Goal: Communication & Community: Answer question/provide support

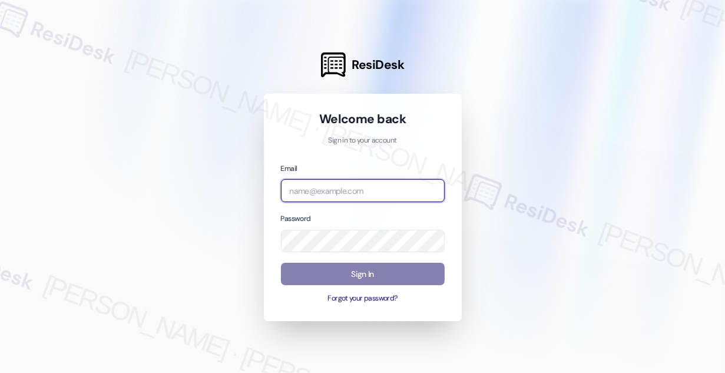
click at [359, 187] on input "email" at bounding box center [363, 190] width 164 height 23
type input "[EMAIL_ADDRESS][PERSON_NAME][PERSON_NAME][DOMAIN_NAME]"
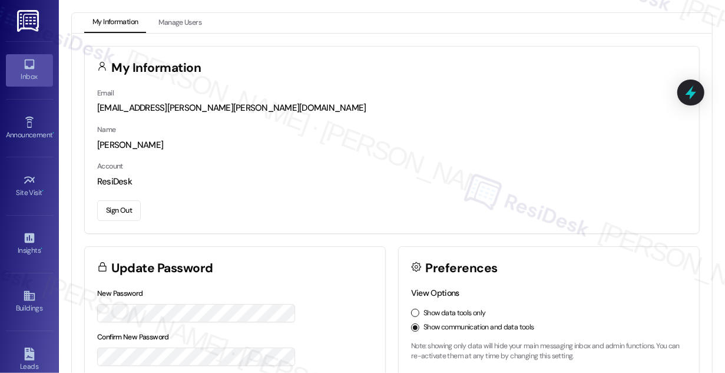
click at [33, 72] on div "Inbox" at bounding box center [29, 77] width 59 height 12
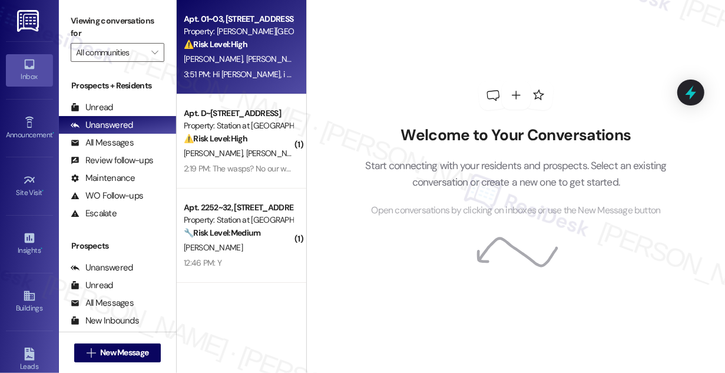
click at [270, 75] on div "3:51 PM: Hi [PERSON_NAME], i tried submitting a maintenance request but for som…" at bounding box center [692, 74] width 1016 height 11
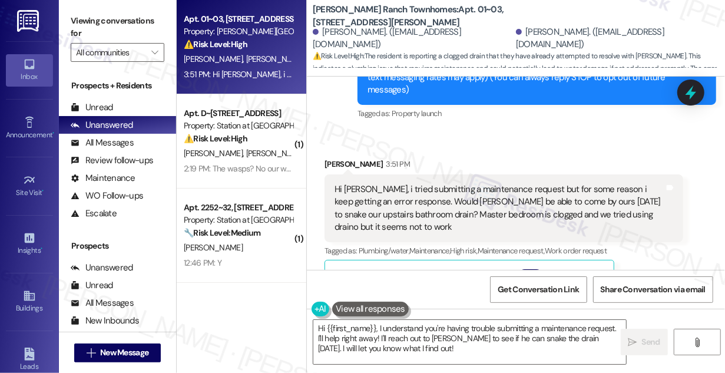
scroll to position [143, 0]
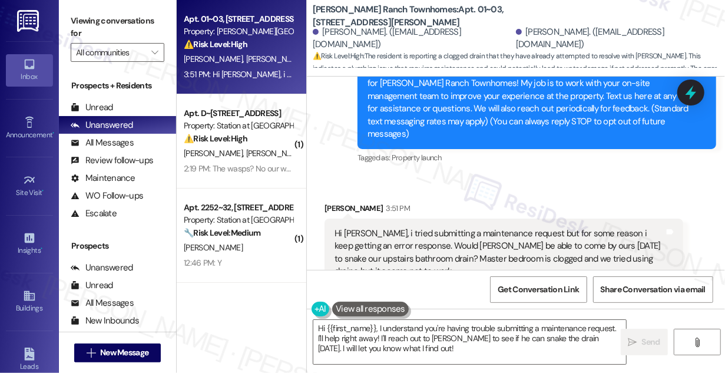
click at [488, 227] on div "Hi [PERSON_NAME], i tried submitting a maintenance request but for some reason …" at bounding box center [500, 252] width 330 height 51
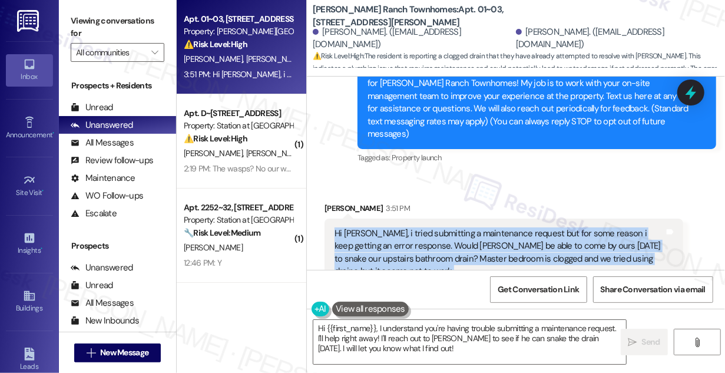
click at [488, 227] on div "Hi [PERSON_NAME], i tried submitting a maintenance request but for some reason …" at bounding box center [500, 252] width 330 height 51
click at [492, 230] on div "Hi [PERSON_NAME], i tried submitting a maintenance request but for some reason …" at bounding box center [500, 252] width 330 height 51
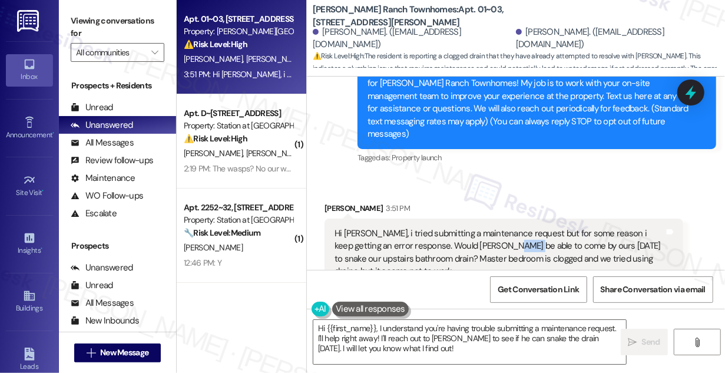
click at [492, 230] on div "Hi [PERSON_NAME], i tried submitting a maintenance request but for some reason …" at bounding box center [500, 252] width 330 height 51
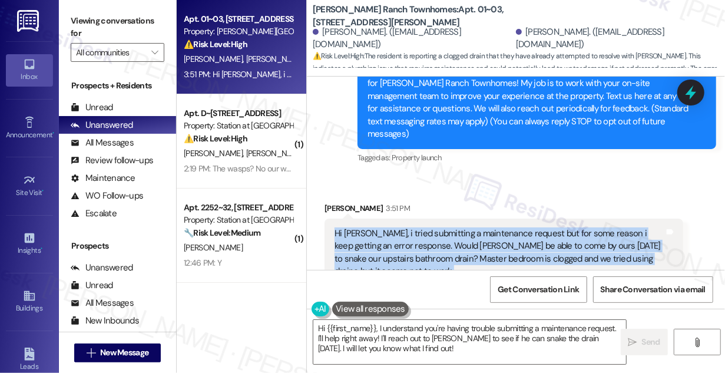
click at [492, 230] on div "Hi [PERSON_NAME], i tried submitting a maintenance request but for some reason …" at bounding box center [500, 252] width 330 height 51
click at [578, 237] on div "Hi [PERSON_NAME], i tried submitting a maintenance request but for some reason …" at bounding box center [500, 252] width 330 height 51
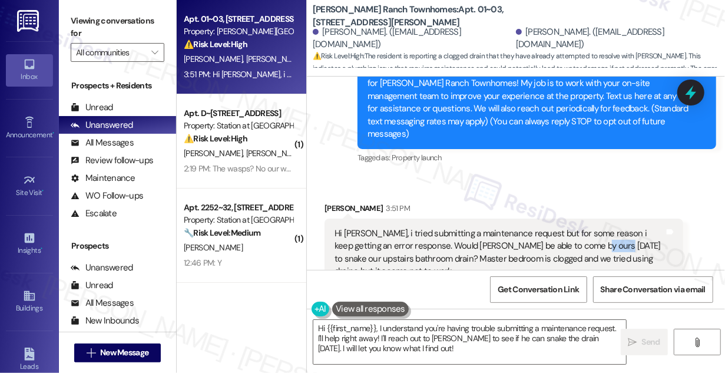
click at [578, 237] on div "Hi [PERSON_NAME], i tried submitting a maintenance request but for some reason …" at bounding box center [500, 252] width 330 height 51
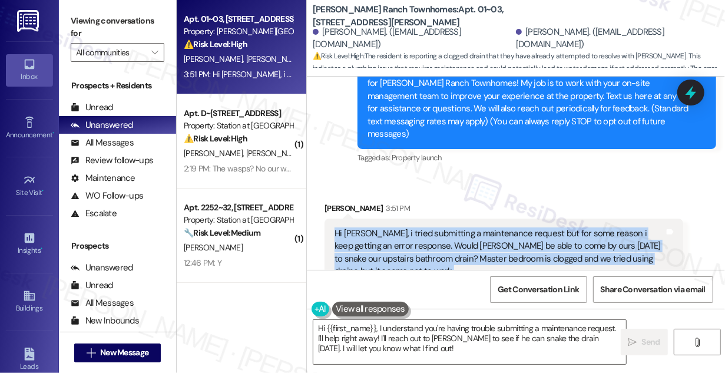
click at [578, 237] on div "Hi [PERSON_NAME], i tried submitting a maintenance request but for some reason …" at bounding box center [500, 252] width 330 height 51
click at [567, 237] on div "Hi [PERSON_NAME], i tried submitting a maintenance request but for some reason …" at bounding box center [500, 252] width 330 height 51
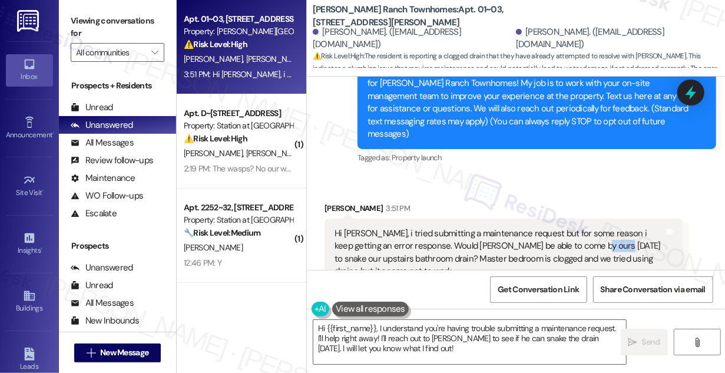
click at [567, 237] on div "Hi [PERSON_NAME], i tried submitting a maintenance request but for some reason …" at bounding box center [500, 252] width 330 height 51
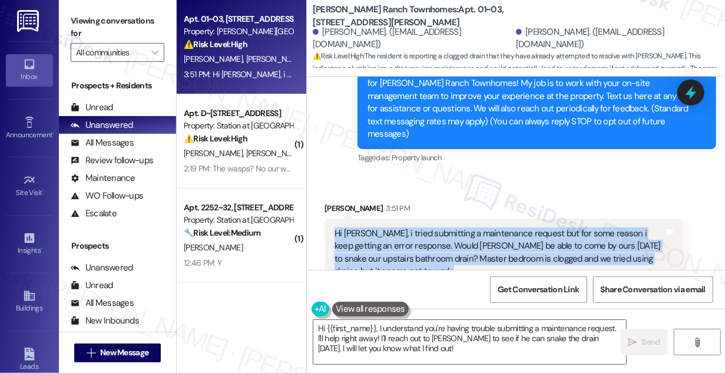
click at [567, 237] on div "Hi [PERSON_NAME], i tried submitting a maintenance request but for some reason …" at bounding box center [500, 252] width 330 height 51
click at [423, 240] on div "Hi [PERSON_NAME], i tried submitting a maintenance request but for some reason …" at bounding box center [500, 252] width 330 height 51
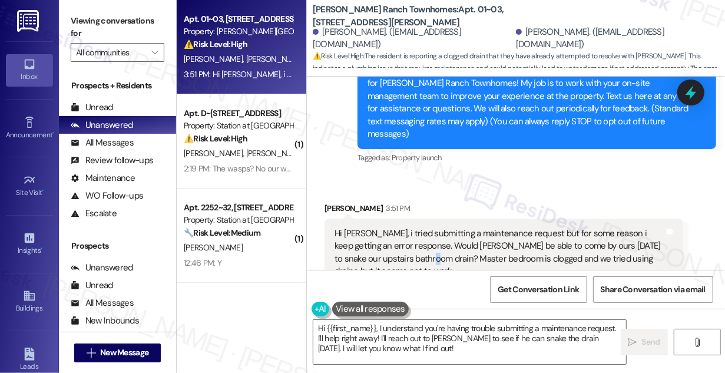
click at [423, 240] on div "Hi [PERSON_NAME], i tried submitting a maintenance request but for some reason …" at bounding box center [500, 252] width 330 height 51
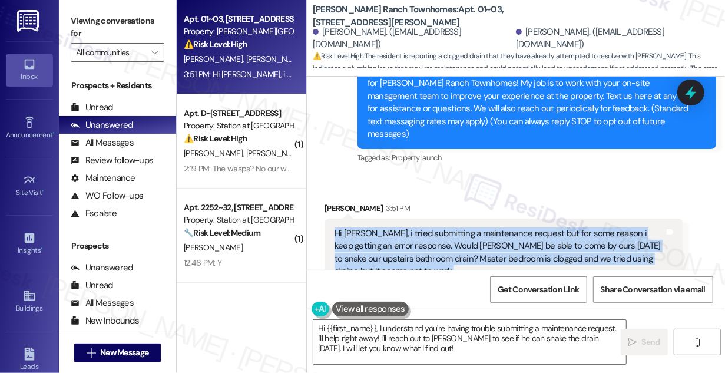
click at [423, 240] on div "Hi [PERSON_NAME], i tried submitting a maintenance request but for some reason …" at bounding box center [500, 252] width 330 height 51
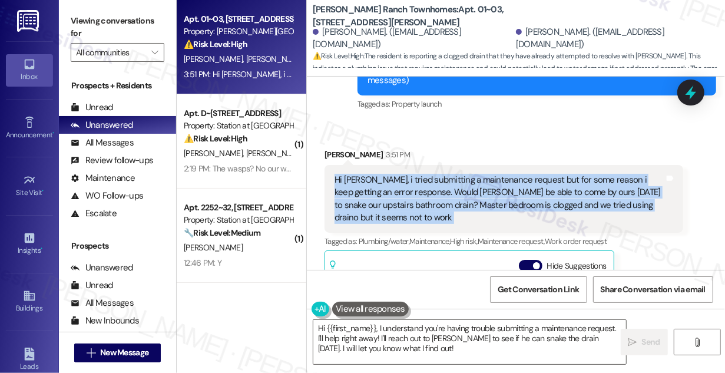
click at [547, 186] on div "Hi [PERSON_NAME], i tried submitting a maintenance request but for some reason …" at bounding box center [500, 199] width 330 height 51
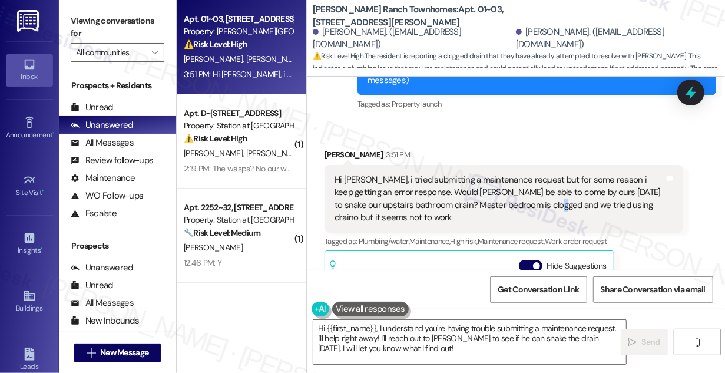
click at [547, 186] on div "Hi [PERSON_NAME], i tried submitting a maintenance request but for some reason …" at bounding box center [500, 199] width 330 height 51
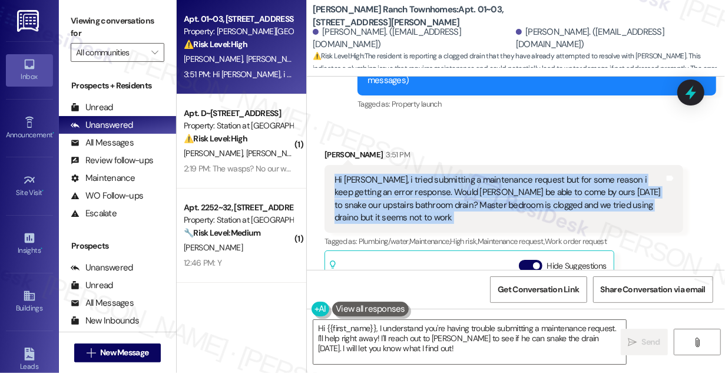
click at [547, 186] on div "Hi [PERSON_NAME], i tried submitting a maintenance request but for some reason …" at bounding box center [500, 199] width 330 height 51
click at [541, 174] on div "Hi [PERSON_NAME], i tried submitting a maintenance request but for some reason …" at bounding box center [500, 199] width 330 height 51
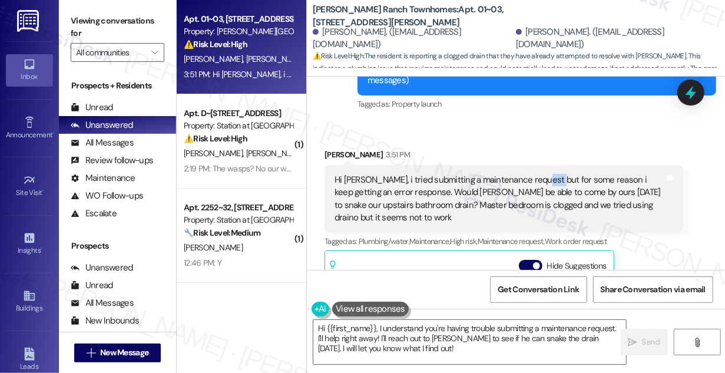
click at [541, 174] on div "Hi [PERSON_NAME], i tried submitting a maintenance request but for some reason …" at bounding box center [500, 199] width 330 height 51
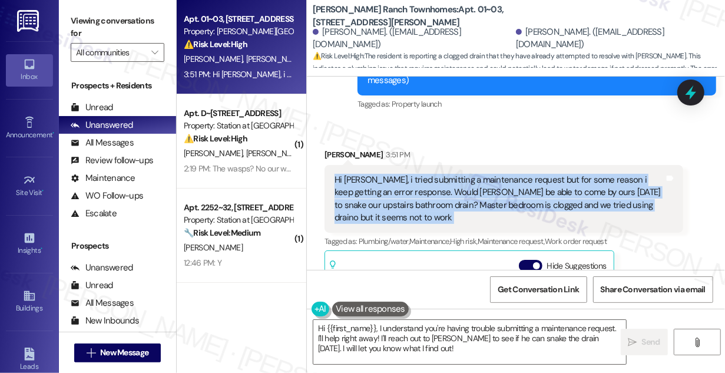
click at [541, 174] on div "Hi [PERSON_NAME], i tried submitting a maintenance request but for some reason …" at bounding box center [500, 199] width 330 height 51
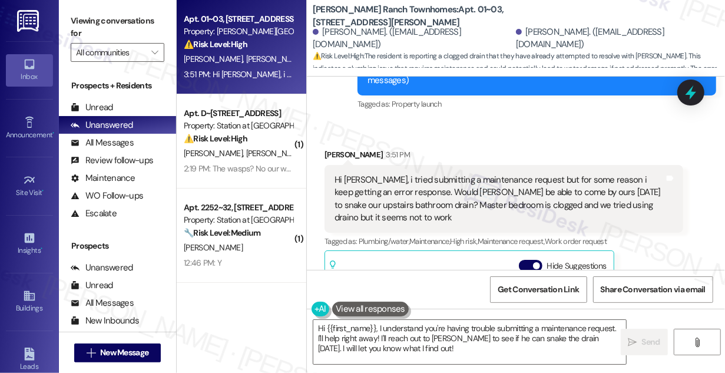
click at [375, 11] on b "[PERSON_NAME] Ranch Townhomes: Apt. 01~03, [STREET_ADDRESS][PERSON_NAME]" at bounding box center [431, 16] width 236 height 25
click at [100, 23] on label "Viewing conversations for" at bounding box center [118, 27] width 94 height 31
click at [460, 190] on div "Hi [PERSON_NAME], i tried submitting a maintenance request but for some reason …" at bounding box center [500, 199] width 330 height 51
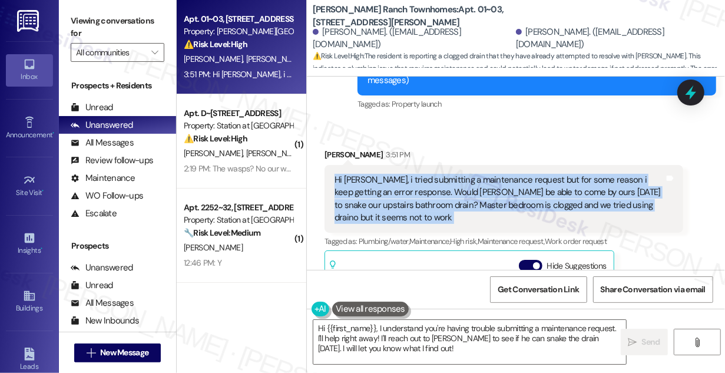
click at [460, 190] on div "Hi [PERSON_NAME], i tried submitting a maintenance request but for some reason …" at bounding box center [500, 199] width 330 height 51
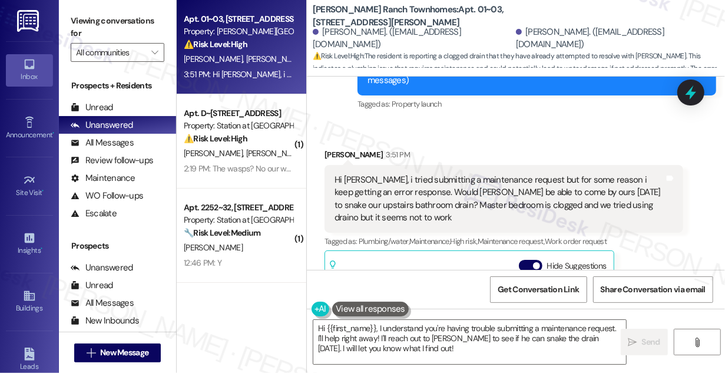
click at [339, 140] on div "Received via SMS [PERSON_NAME] 3:51 PM Hi [PERSON_NAME], i tried submitting a m…" at bounding box center [504, 292] width 376 height 304
copy div "[PERSON_NAME]"
click at [326, 327] on textarea "Hi {{first_name}}, I understand you're having trouble submitting a maintenance …" at bounding box center [469, 342] width 313 height 44
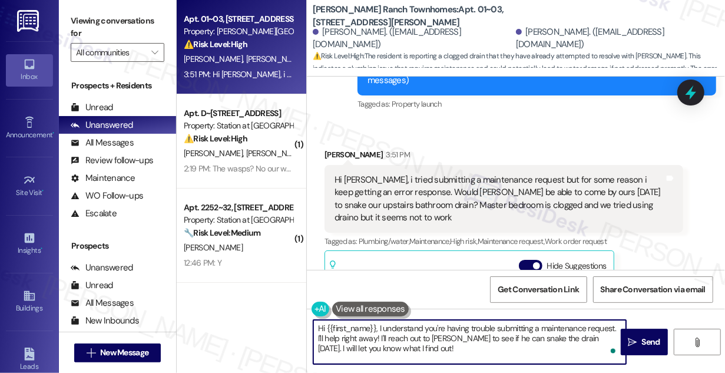
click at [328, 327] on textarea "Hi {{first_name}}, I understand you're having trouble submitting a maintenance …" at bounding box center [469, 342] width 313 height 44
drag, startPoint x: 328, startPoint y: 327, endPoint x: 376, endPoint y: 323, distance: 47.9
click at [376, 323] on textarea "Hi {{first_name}}, I understand you're having trouble submitting a maintenance …" at bounding box center [469, 342] width 313 height 44
paste textarea "Madeline"
click at [476, 342] on textarea "Hi Madeline, I understand you're having trouble submitting a maintenance reques…" at bounding box center [469, 342] width 313 height 44
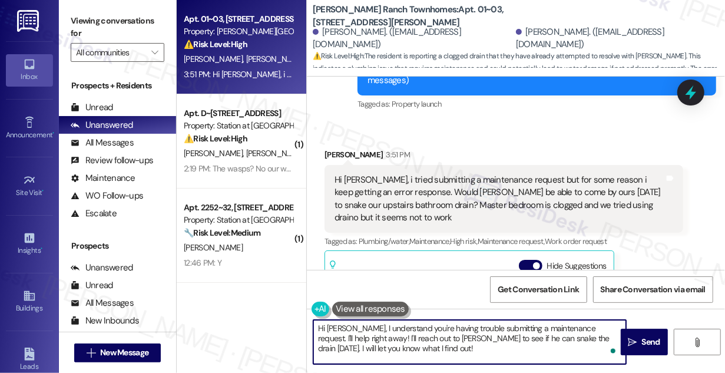
click at [476, 342] on textarea "Hi Madeline, I understand you're having trouble submitting a maintenance reques…" at bounding box center [469, 342] width 313 height 44
click at [386, 345] on textarea "Hi Madeline, I understand you're having trouble submitting a maintenance reques…" at bounding box center [469, 342] width 313 height 44
drag, startPoint x: 352, startPoint y: 338, endPoint x: 317, endPoint y: 336, distance: 34.8
click at [317, 336] on textarea "Hi Madeline, I understand you're having trouble submitting a maintenance reques…" at bounding box center [469, 342] width 313 height 44
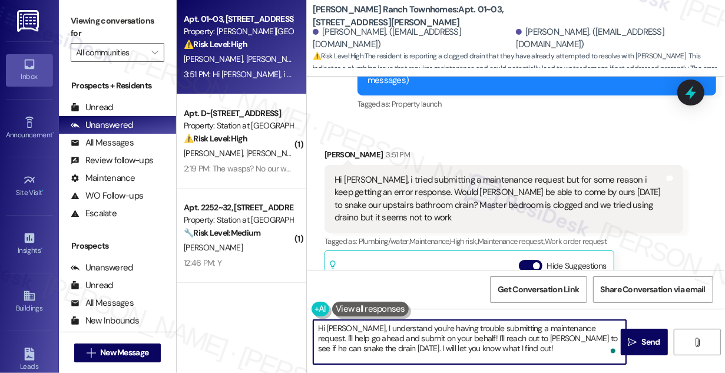
click at [601, 327] on textarea "Hi Madeline, I understand you're having trouble submitting a maintenance reques…" at bounding box center [469, 342] width 313 height 44
click at [342, 339] on textarea "Hi Madeline, I understand you're having trouble submitting a maintenance reques…" at bounding box center [469, 342] width 313 height 44
click at [477, 176] on div "Hi Sarah, i tried submitting a maintenance request but for some reason i keep g…" at bounding box center [500, 199] width 330 height 51
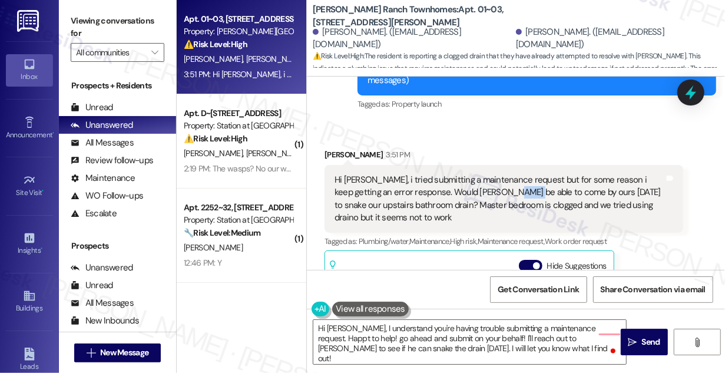
click at [477, 176] on div "Hi Sarah, i tried submitting a maintenance request but for some reason i keep g…" at bounding box center [500, 199] width 330 height 51
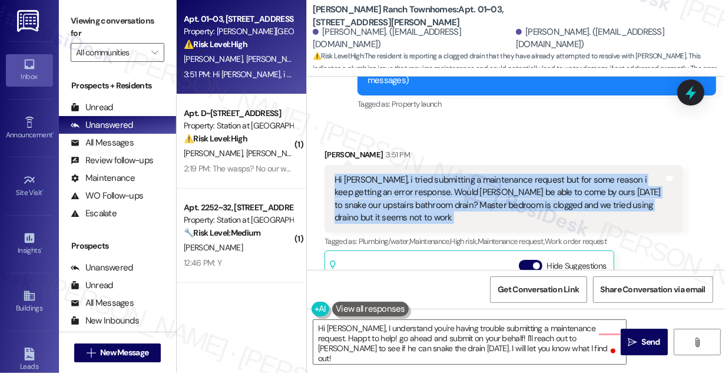
click at [477, 176] on div "Hi Sarah, i tried submitting a maintenance request but for some reason i keep g…" at bounding box center [500, 199] width 330 height 51
click at [526, 174] on div "Hi Sarah, i tried submitting a maintenance request but for some reason i keep g…" at bounding box center [500, 199] width 330 height 51
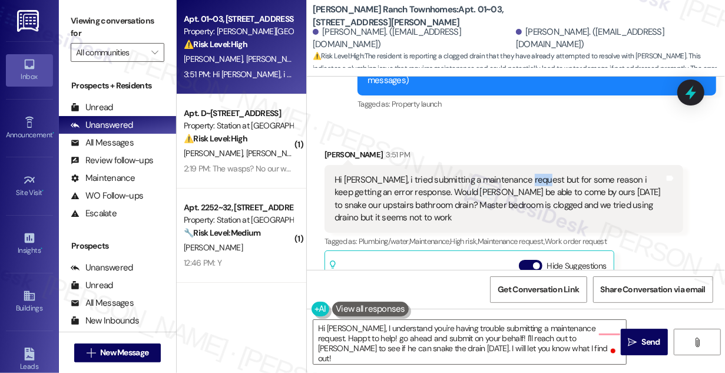
click at [526, 174] on div "Hi Sarah, i tried submitting a maintenance request but for some reason i keep g…" at bounding box center [500, 199] width 330 height 51
click at [611, 178] on div "Hi Sarah, i tried submitting a maintenance request but for some reason i keep g…" at bounding box center [500, 199] width 330 height 51
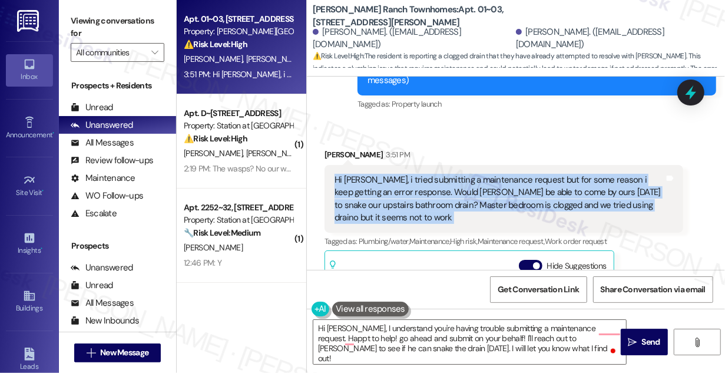
copy div "Hi Sarah, i tried submitting a maintenance request but for some reason i keep g…"
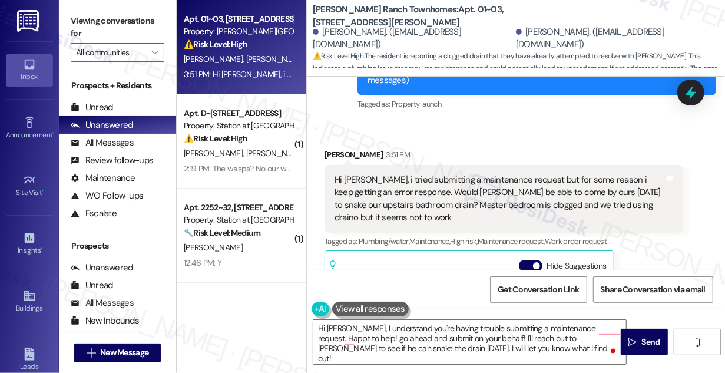
click at [92, 2] on div "Viewing conversations for All communities " at bounding box center [117, 37] width 117 height 74
click at [105, 18] on label "Viewing conversations for" at bounding box center [118, 27] width 94 height 31
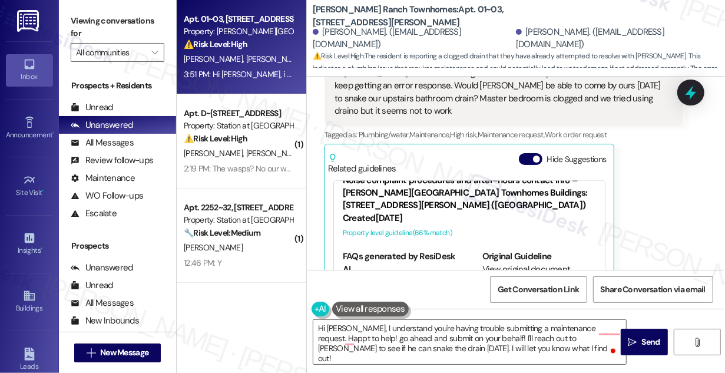
scroll to position [43, 0]
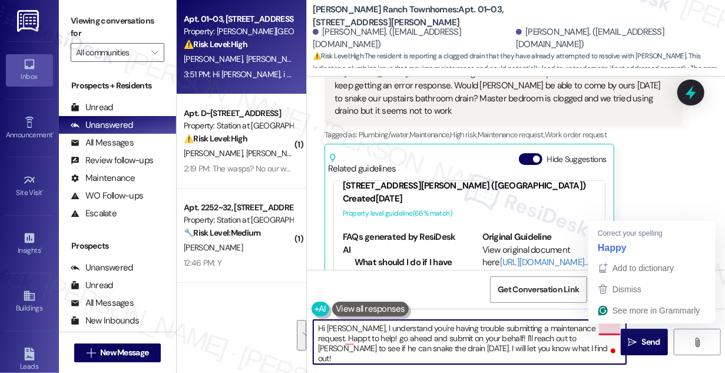
drag, startPoint x: 547, startPoint y: 346, endPoint x: 601, endPoint y: 325, distance: 57.6
click at [601, 325] on textarea "Hi Madeline, I understand you're having trouble submitting a maintenance reques…" at bounding box center [469, 342] width 313 height 44
click at [434, 330] on textarea "Hi Madeline, I understand you're having trouble submitting a maintenance reques…" at bounding box center [469, 342] width 313 height 44
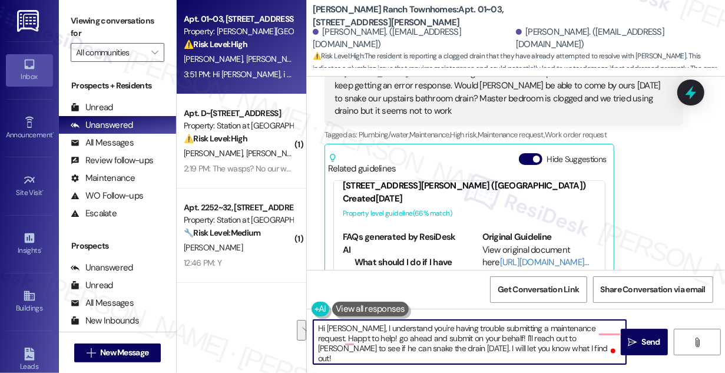
drag, startPoint x: 343, startPoint y: 340, endPoint x: 598, endPoint y: 320, distance: 256.5
click at [598, 320] on textarea "Hi Madeline, I understand you're having trouble submitting a maintenance reques…" at bounding box center [469, 342] width 313 height 44
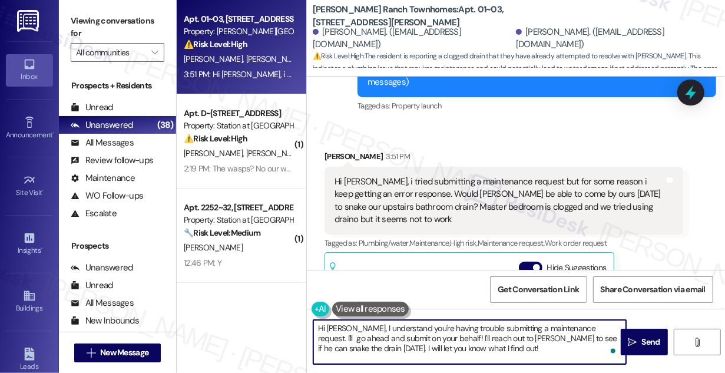
scroll to position [196, 0]
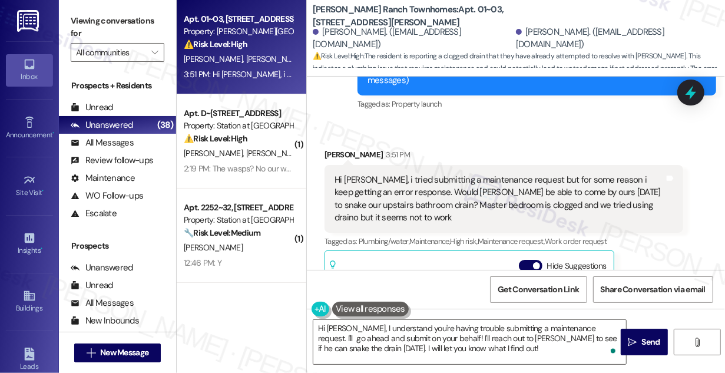
drag, startPoint x: 82, startPoint y: 4, endPoint x: 98, endPoint y: 12, distance: 17.9
click at [82, 4] on div "Viewing conversations for All communities " at bounding box center [117, 37] width 117 height 74
click at [467, 174] on div "Hi Sarah, i tried submitting a maintenance request but for some reason i keep g…" at bounding box center [500, 199] width 330 height 51
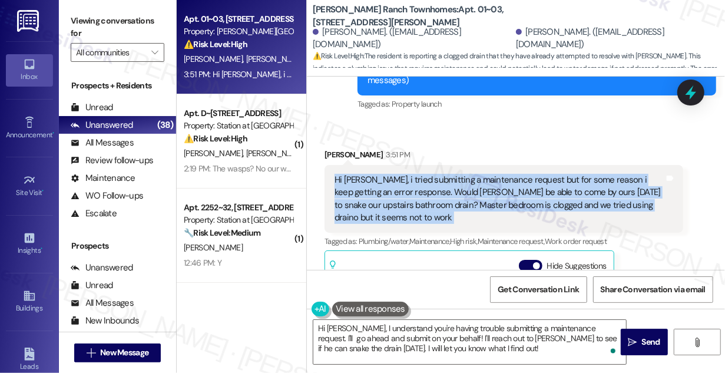
click at [467, 174] on div "Hi Sarah, i tried submitting a maintenance request but for some reason i keep g…" at bounding box center [500, 199] width 330 height 51
copy div "Hi Sarah, i tried submitting a maintenance request but for some reason i keep g…"
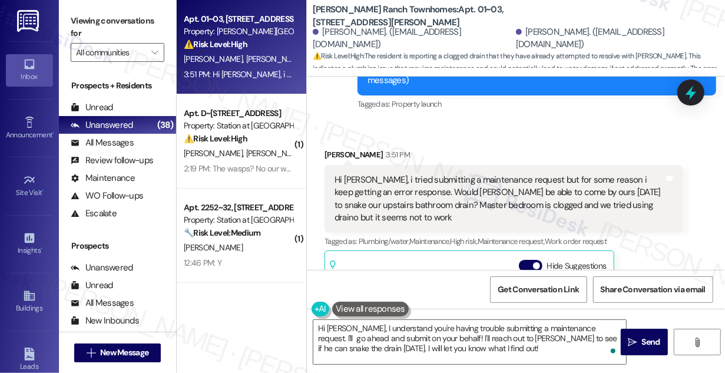
click at [91, 20] on label "Viewing conversations for" at bounding box center [118, 27] width 94 height 31
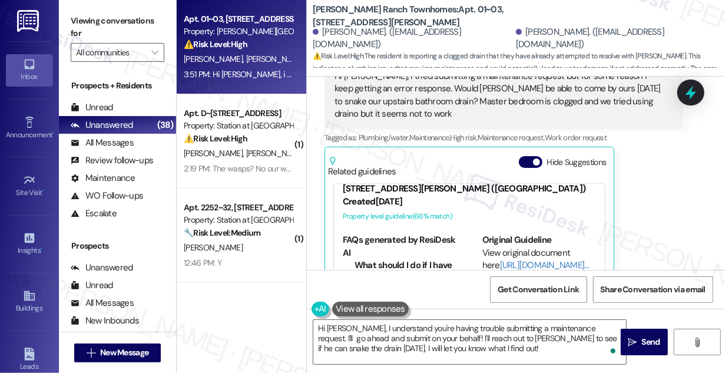
scroll to position [357, 0]
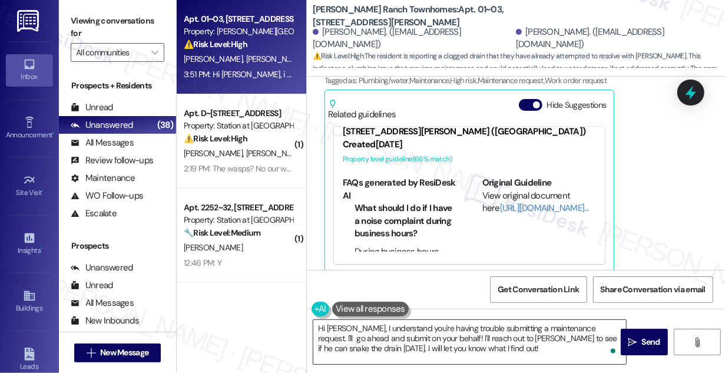
click at [426, 327] on textarea "Hi Madeline, I understand you're having trouble submitting a maintenance reques…" at bounding box center [469, 342] width 313 height 44
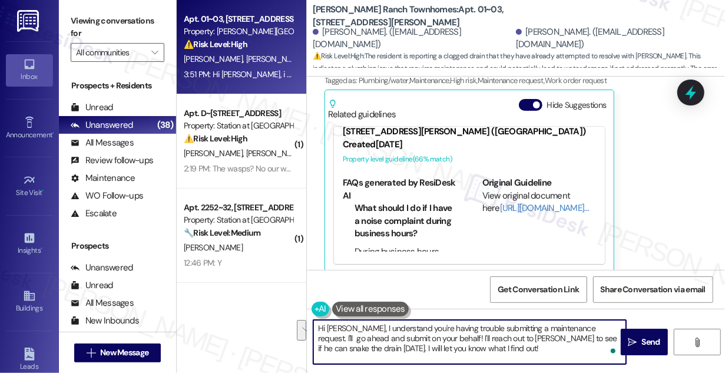
drag, startPoint x: 499, startPoint y: 343, endPoint x: 476, endPoint y: 333, distance: 25.8
click at [476, 333] on textarea "Hi Madeline, I understand you're having trouble submitting a maintenance reques…" at bounding box center [469, 342] width 313 height 44
click at [434, 343] on textarea "Hi Madeline, I understand you're having trouble submitting a maintenance reques…" at bounding box center [469, 342] width 313 height 44
drag, startPoint x: 434, startPoint y: 338, endPoint x: 476, endPoint y: 346, distance: 42.7
click at [476, 346] on textarea "Hi Madeline, I understand you're having trouble submitting a maintenance reques…" at bounding box center [469, 342] width 313 height 44
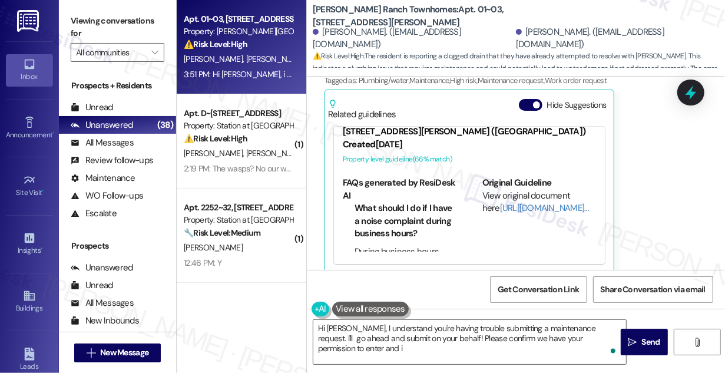
click at [648, 157] on div "Madeline Hill 3:51 PM Hi Sarah, i tried submitting a maintenance request but fo…" at bounding box center [504, 131] width 359 height 286
click at [616, 339] on textarea "Hi Madeline, I understand you're having trouble submitting a maintenance reques…" at bounding box center [469, 342] width 313 height 44
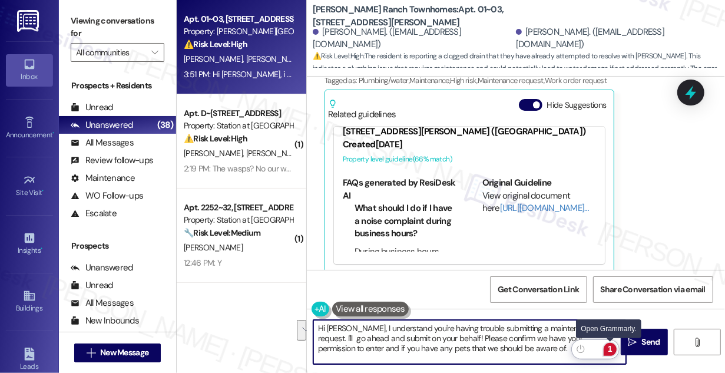
drag, startPoint x: 600, startPoint y: 338, endPoint x: 604, endPoint y: 352, distance: 14.3
click at [604, 352] on html "Inbox Go to Inbox Announcement • Send A Text Announcement Site Visit • Go to Si…" at bounding box center [362, 186] width 725 height 373
click at [435, 339] on textarea "Hi Madeline, I understand you're having trouble submitting a maintenance reques…" at bounding box center [469, 342] width 313 height 44
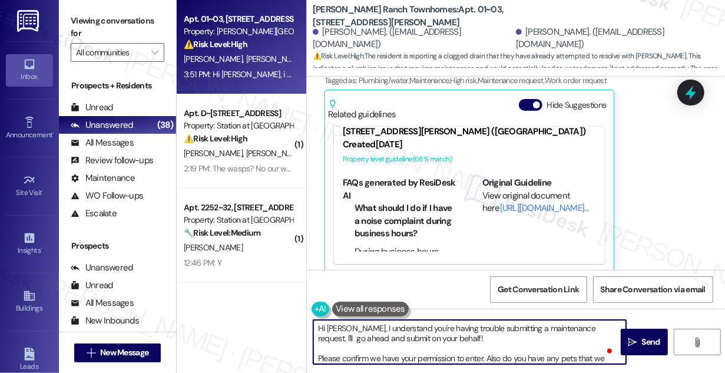
click at [463, 330] on textarea "Hi Madeline, I understand you're having trouble submitting a maintenance reques…" at bounding box center [469, 342] width 313 height 44
click at [459, 336] on textarea "Hi Madeline, I understand you're having trouble submitting a maintenance reques…" at bounding box center [469, 342] width 313 height 44
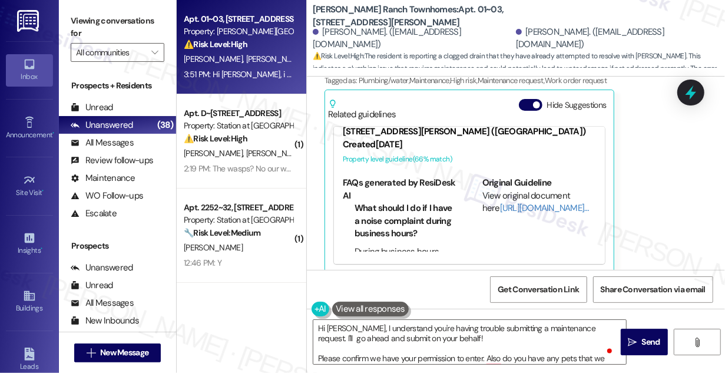
click at [87, 21] on label "Viewing conversations for" at bounding box center [118, 27] width 94 height 31
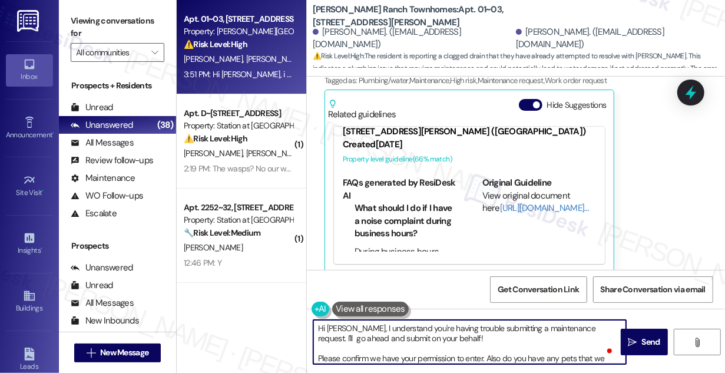
click at [447, 339] on textarea "Hi Madeline, I understand you're having trouble submitting a maintenance reques…" at bounding box center [469, 342] width 313 height 44
paste textarea "In the meantime, when did you first notice the clog, and is the water draining …"
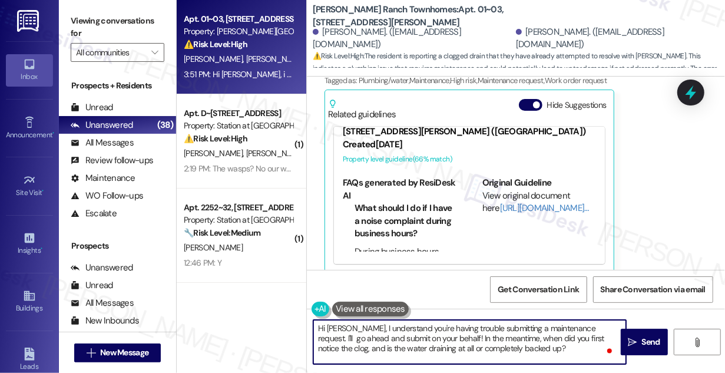
click at [477, 338] on textarea "Hi Madeline, I understand you're having trouble submitting a maintenance reques…" at bounding box center [469, 342] width 313 height 44
click at [401, 329] on textarea "Hi Madeline, I understand you're having trouble submitting a maintenance reques…" at bounding box center [469, 342] width 313 height 44
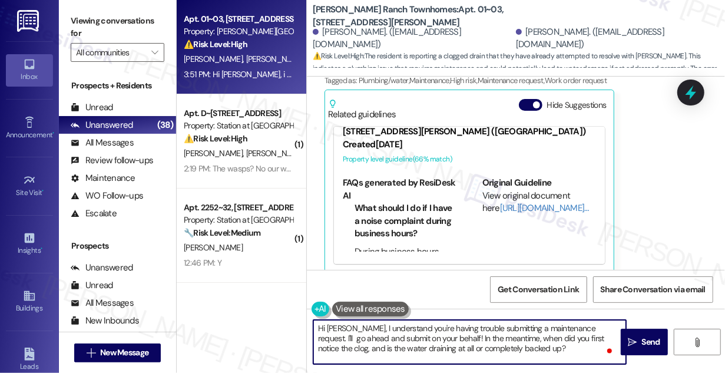
click at [461, 329] on textarea "Hi Madeline, I understand you're having trouble submitting a maintenance reques…" at bounding box center [469, 342] width 313 height 44
click at [462, 329] on textarea "Hi Madeline, I understand you're having trouble submitting a maintenance reques…" at bounding box center [469, 342] width 313 height 44
click at [415, 331] on textarea "Hi Madeline, I understand you're having trouble submitting a maintenance reques…" at bounding box center [469, 342] width 313 height 44
click at [422, 339] on textarea "Hi Madeline, I understand you're having trouble submitting a maintenance reques…" at bounding box center [469, 342] width 313 height 44
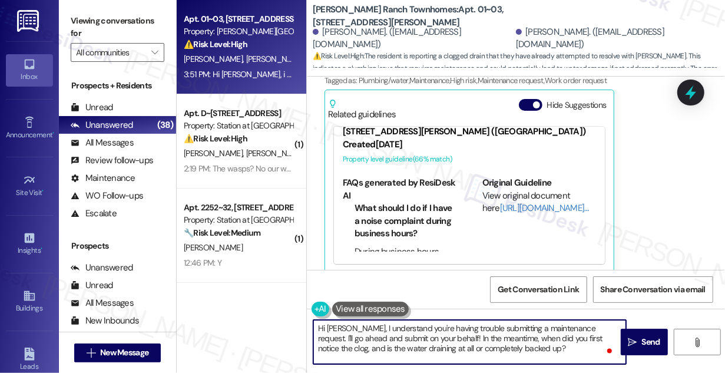
click at [422, 339] on textarea "Hi Madeline, I understand you're having trouble submitting a maintenance reques…" at bounding box center [469, 342] width 313 height 44
click at [488, 339] on textarea "Hi Madeline, I understand you're having trouble submitting a maintenance reques…" at bounding box center [469, 342] width 313 height 44
click at [495, 336] on textarea "Hi Madeline, I understand you're having trouble submitting a maintenance reques…" at bounding box center [469, 342] width 313 height 44
click at [589, 337] on textarea "Hi Madeline, I understand you're having trouble submitting a maintenance reques…" at bounding box center [469, 342] width 313 height 44
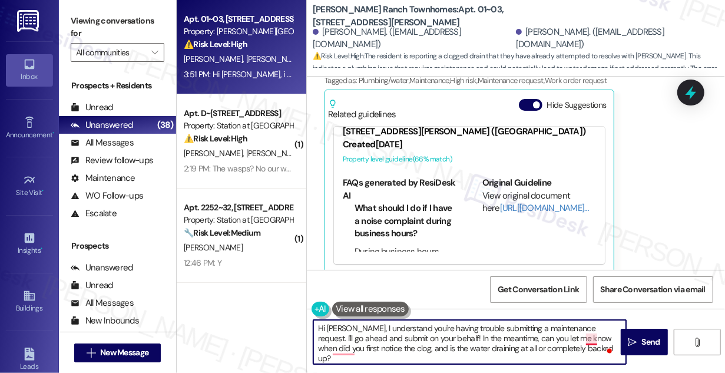
click at [589, 337] on textarea "Hi Madeline, I understand you're having trouble submitting a maintenance reques…" at bounding box center [469, 342] width 313 height 44
click at [424, 348] on textarea "Hi Madeline, I understand you're having trouble submitting a maintenance reques…" at bounding box center [469, 342] width 313 height 44
click at [434, 346] on textarea "Hi Madeline, I understand you're having trouble submitting a maintenance reques…" at bounding box center [469, 342] width 313 height 44
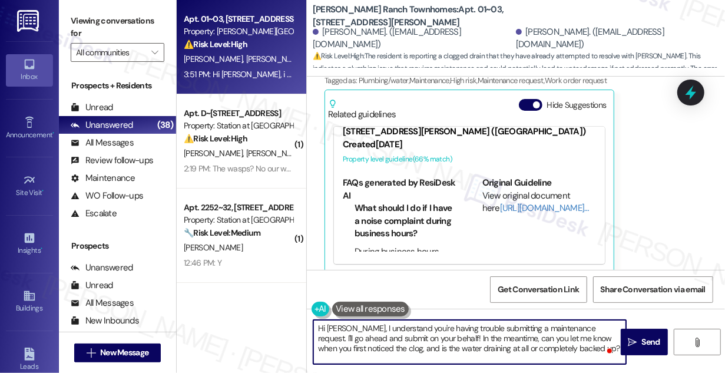
click at [501, 349] on textarea "Hi Madeline, I understand you're having trouble submitting a maintenance reques…" at bounding box center [469, 342] width 313 height 44
click at [472, 345] on textarea "Hi Madeline, I understand you're having trouble submitting a maintenance reques…" at bounding box center [469, 342] width 313 height 44
click at [491, 345] on textarea "Hi Madeline, I understand you're having trouble submitting a maintenance reques…" at bounding box center [469, 342] width 313 height 44
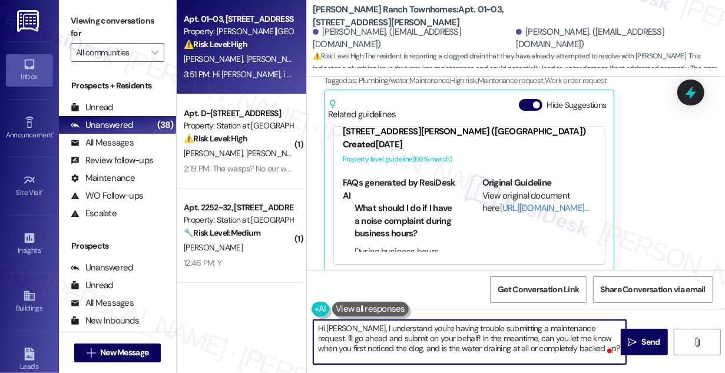
drag, startPoint x: 487, startPoint y: 346, endPoint x: 506, endPoint y: 343, distance: 19.7
click at [487, 346] on textarea "Hi Madeline, I understand you're having trouble submitting a maintenance reques…" at bounding box center [469, 342] width 313 height 44
click at [403, 344] on textarea "Hi Madeline, I understand you're having trouble submitting a maintenance reques…" at bounding box center [469, 342] width 313 height 44
click at [508, 346] on textarea "Hi Madeline, I understand you're having trouble submitting a maintenance reques…" at bounding box center [469, 342] width 313 height 44
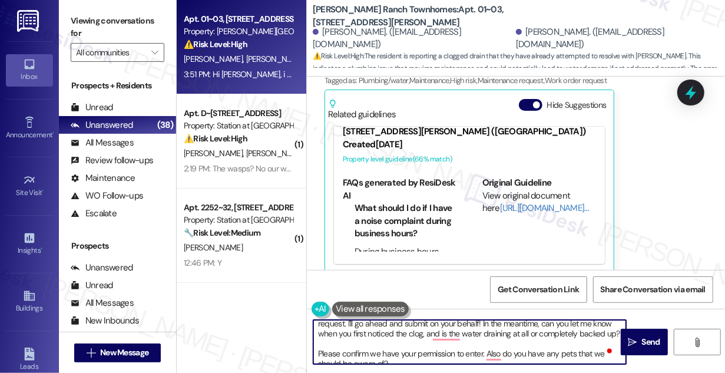
scroll to position [23, 0]
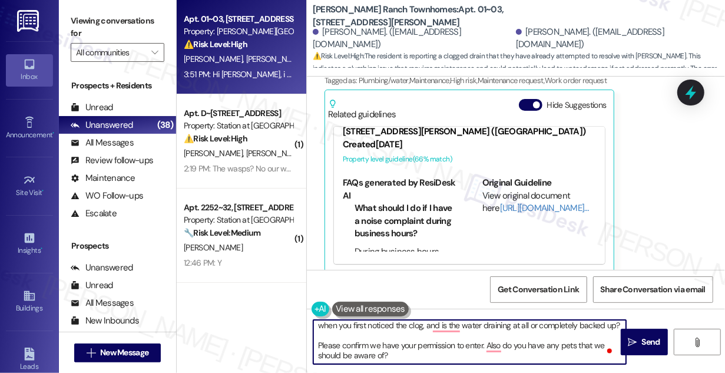
click at [428, 342] on textarea "Hi Madeline, I understand you're having trouble submitting a maintenance reques…" at bounding box center [469, 342] width 313 height 44
click at [509, 343] on textarea "Hi Madeline, I understand you're having trouble submitting a maintenance reques…" at bounding box center [469, 342] width 313 height 44
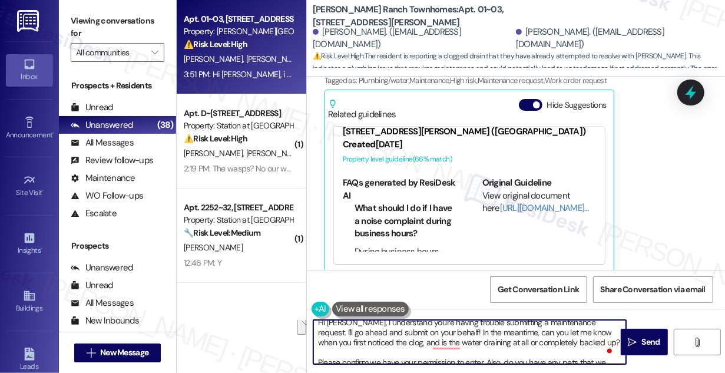
scroll to position [0, 0]
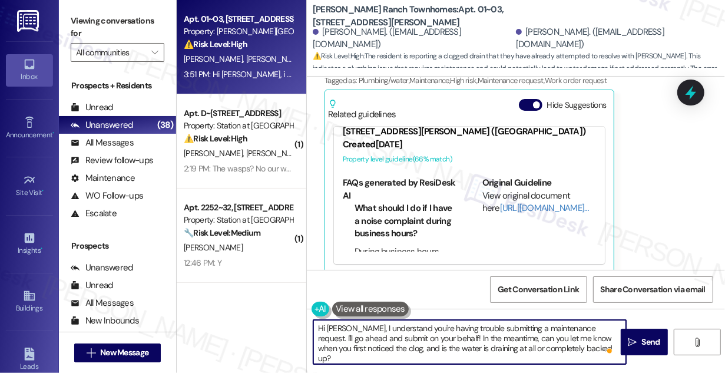
click at [432, 346] on textarea "Hi Madeline, I understand you're having trouble submitting a maintenance reques…" at bounding box center [469, 342] width 313 height 44
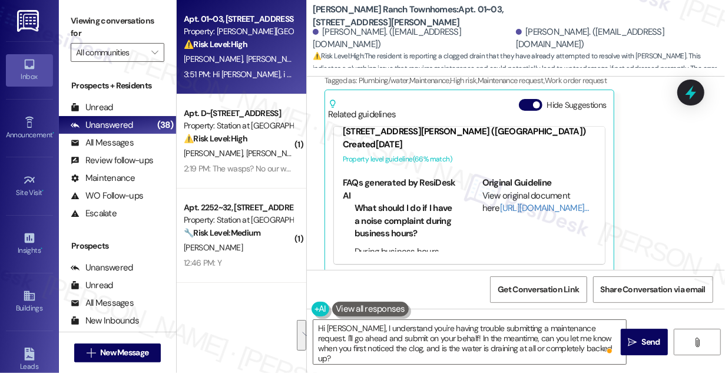
click at [110, 18] on label "Viewing conversations for" at bounding box center [118, 27] width 94 height 31
click at [526, 343] on textarea "Hi Madeline, I understand you're having trouble submitting a maintenance reques…" at bounding box center [469, 342] width 313 height 44
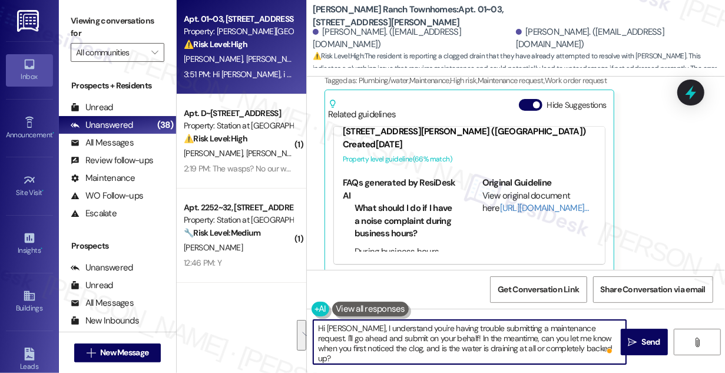
drag, startPoint x: 578, startPoint y: 350, endPoint x: 360, endPoint y: 328, distance: 218.5
click at [360, 328] on textarea "Hi Madeline, I understand you're having trouble submitting a maintenance reques…" at bounding box center [469, 342] width 313 height 44
paste textarea "’re having trouble submitting a maintenance request, so I’ll go ahead and submi…"
click at [595, 329] on textarea "Hi Madeline, I understand you’re having trouble submitting a maintenance reques…" at bounding box center [469, 342] width 313 height 44
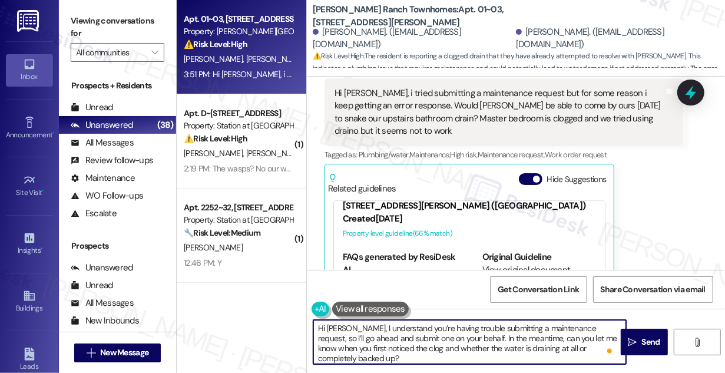
scroll to position [196, 0]
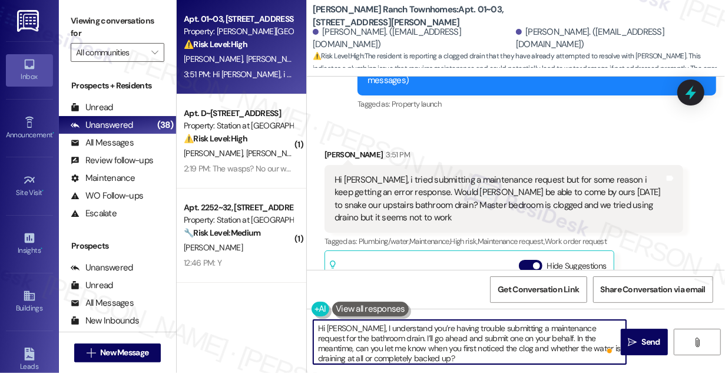
click at [546, 338] on textarea "Hi Madeline, I understand you’re having trouble submitting a maintenance reques…" at bounding box center [469, 342] width 313 height 44
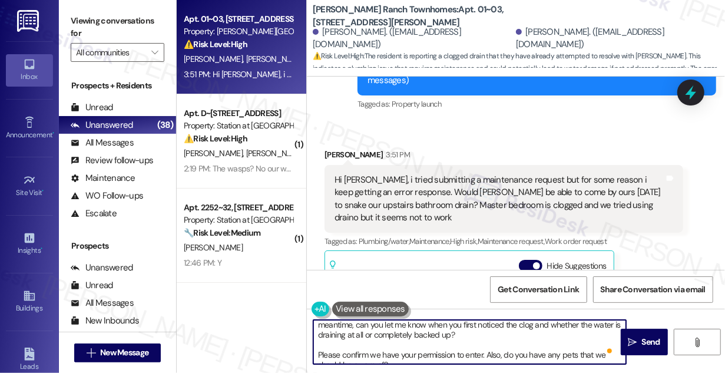
scroll to position [33, 0]
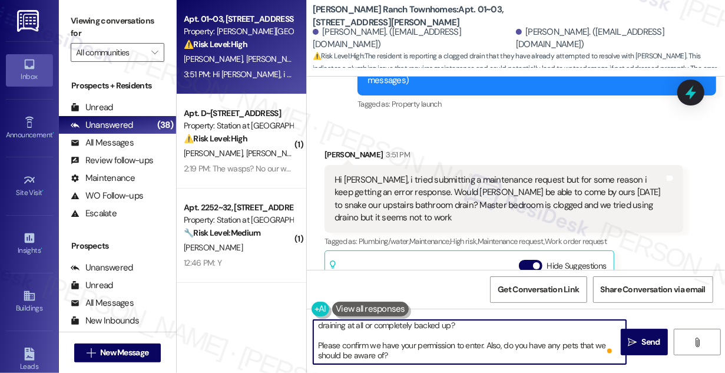
click at [399, 353] on textarea "Hi Madeline, I understand you’re having trouble submitting a maintenance reques…" at bounding box center [469, 342] width 313 height 44
drag, startPoint x: 513, startPoint y: 339, endPoint x: 508, endPoint y: 343, distance: 6.7
click at [513, 339] on textarea "Hi Madeline, I understand you’re having trouble submitting a maintenance reques…" at bounding box center [469, 342] width 313 height 44
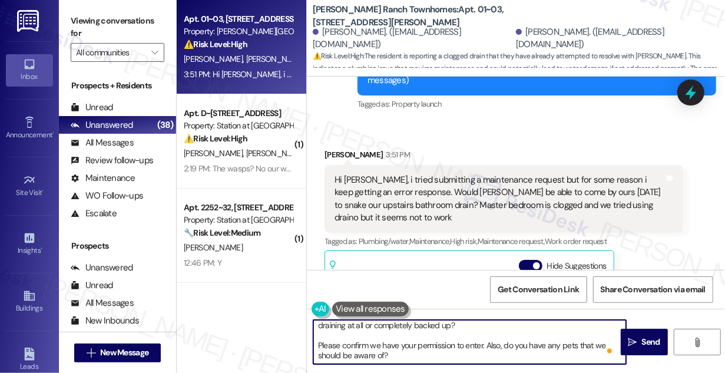
click at [504, 348] on textarea "Hi Madeline, I understand you’re having trouble submitting a maintenance reques…" at bounding box center [469, 342] width 313 height 44
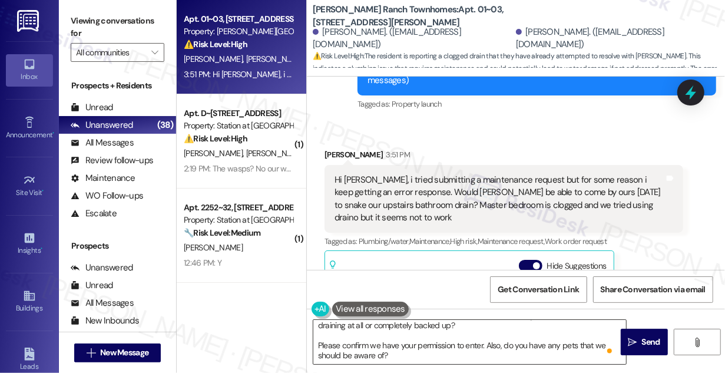
drag, startPoint x: 654, startPoint y: 342, endPoint x: 390, endPoint y: 342, distance: 263.9
click at [391, 340] on div "Hi Madeline, I understand you’re having trouble submitting a maintenance reques…" at bounding box center [516, 353] width 418 height 88
click at [390, 342] on textarea "Hi Madeline, I understand you’re having trouble submitting a maintenance reques…" at bounding box center [469, 342] width 313 height 44
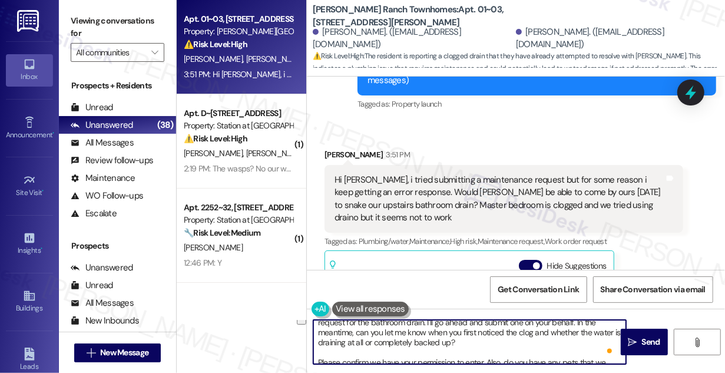
scroll to position [0, 0]
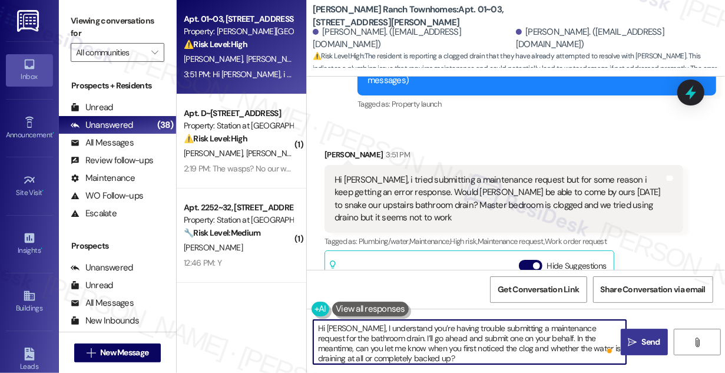
drag, startPoint x: 633, startPoint y: 342, endPoint x: 626, endPoint y: 341, distance: 7.7
click at [633, 342] on icon "" at bounding box center [632, 342] width 9 height 9
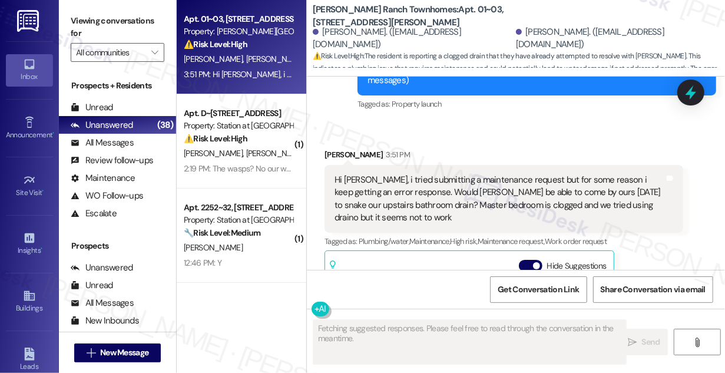
scroll to position [356, 0]
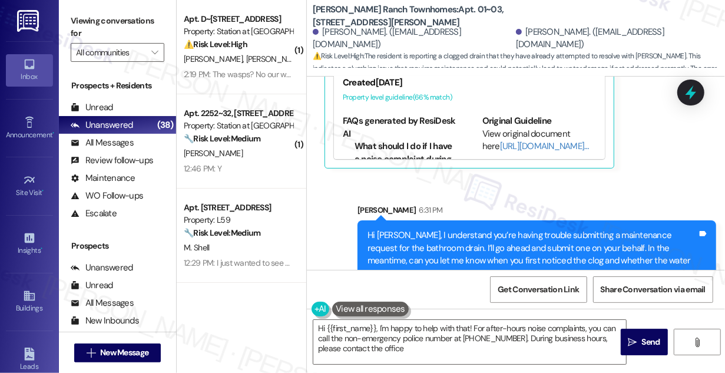
type textarea "Hi {{first_name}}, I'm happy to help with that! For after-hours noise complaint…"
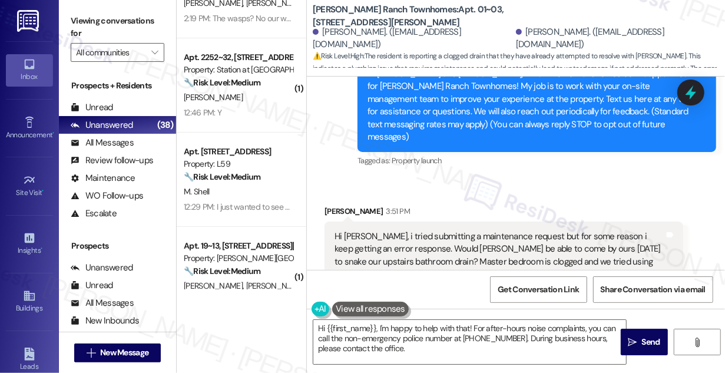
scroll to position [0, 0]
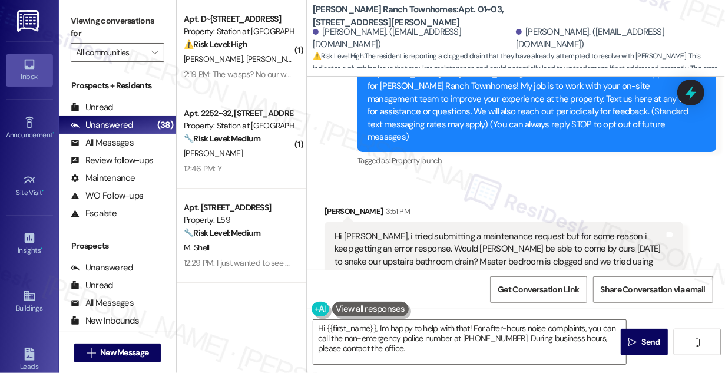
click at [415, 221] on div "Hi Sarah, i tried submitting a maintenance request but for some reason i keep g…" at bounding box center [504, 255] width 359 height 68
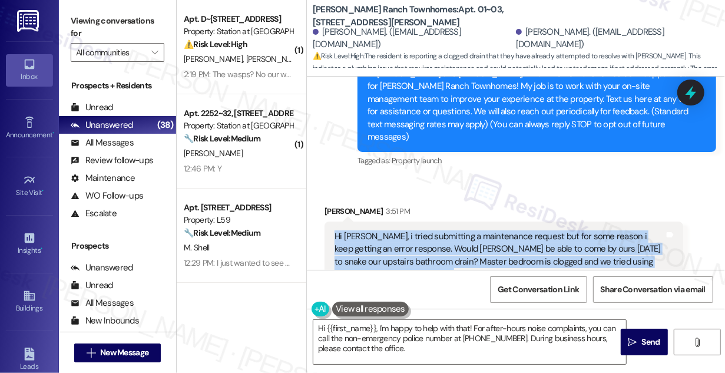
click at [415, 221] on div "Hi Sarah, i tried submitting a maintenance request but for some reason i keep g…" at bounding box center [504, 255] width 359 height 68
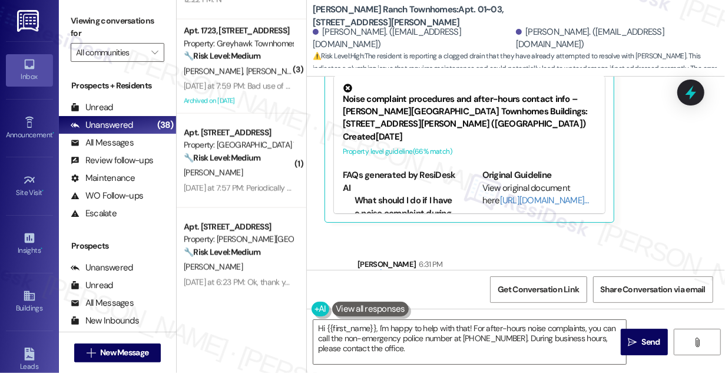
scroll to position [515, 0]
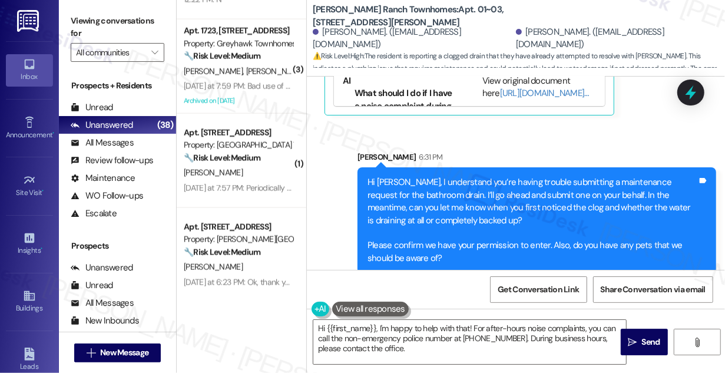
click at [91, 20] on label "Viewing conversations for" at bounding box center [118, 27] width 94 height 31
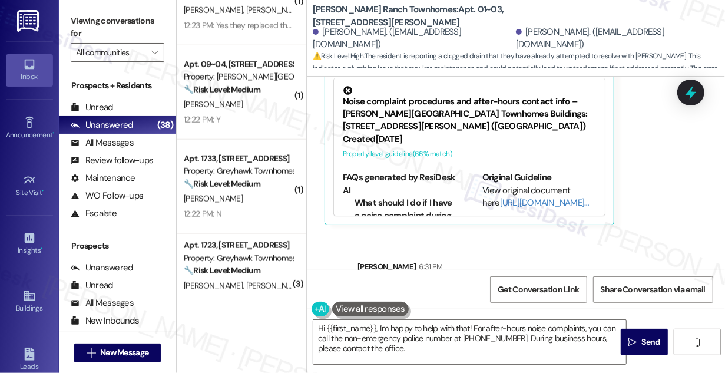
scroll to position [355, 0]
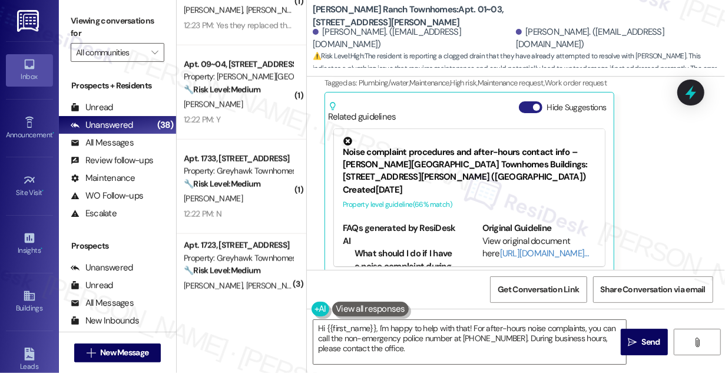
click at [534, 104] on span "button" at bounding box center [536, 107] width 7 height 7
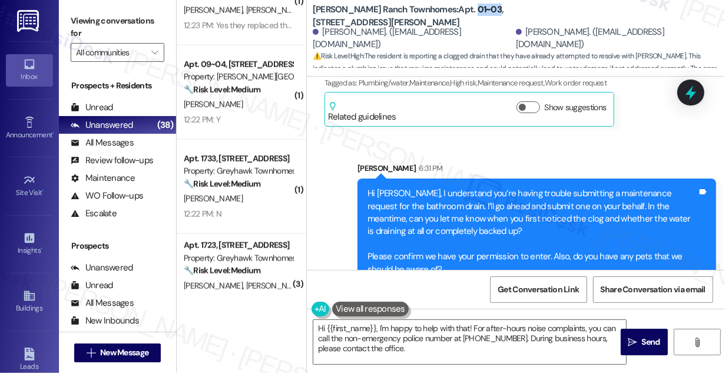
drag, startPoint x: 434, startPoint y: 9, endPoint x: 455, endPoint y: 9, distance: 21.2
click at [455, 9] on b "Porter Ranch Townhomes: Apt. 01~03, 3931 East Cardon Lane" at bounding box center [431, 16] width 236 height 25
copy b "01~03"
drag, startPoint x: 103, startPoint y: 9, endPoint x: 137, endPoint y: 20, distance: 35.2
click at [103, 9] on div "Viewing conversations for All communities " at bounding box center [117, 37] width 117 height 74
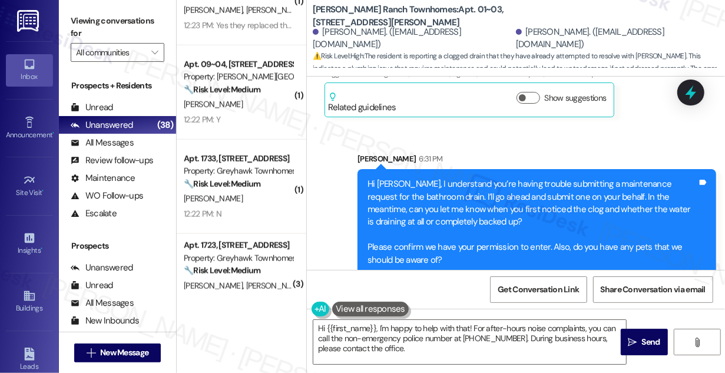
scroll to position [366, 0]
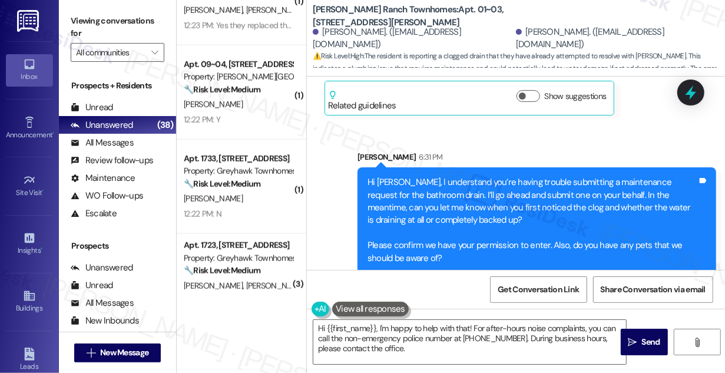
click at [521, 190] on div "Hi Madeline, I understand you’re having trouble submitting a maintenance reques…" at bounding box center [533, 220] width 330 height 88
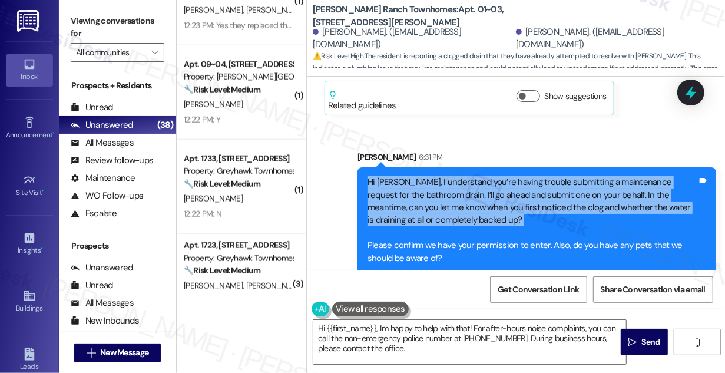
click at [521, 190] on div "Hi Madeline, I understand you’re having trouble submitting a maintenance reques…" at bounding box center [533, 220] width 330 height 88
click at [523, 191] on div "Hi Madeline, I understand you’re having trouble submitting a maintenance reques…" at bounding box center [533, 220] width 330 height 88
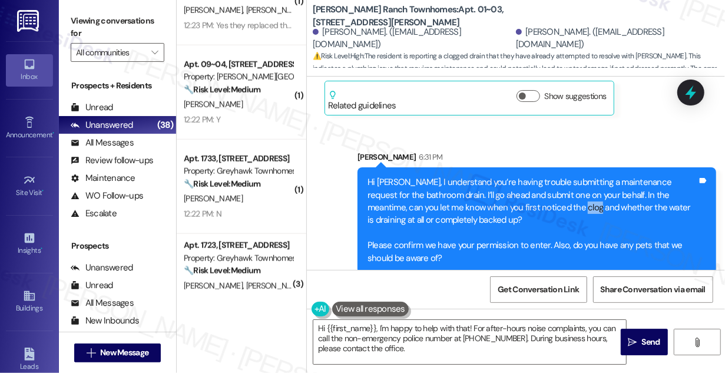
click at [523, 191] on div "Hi Madeline, I understand you’re having trouble submitting a maintenance reques…" at bounding box center [533, 220] width 330 height 88
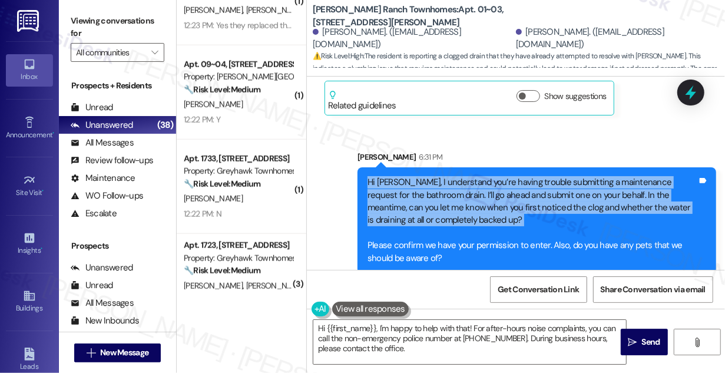
click at [523, 192] on div "Hi Madeline, I understand you’re having trouble submitting a maintenance reques…" at bounding box center [533, 220] width 330 height 88
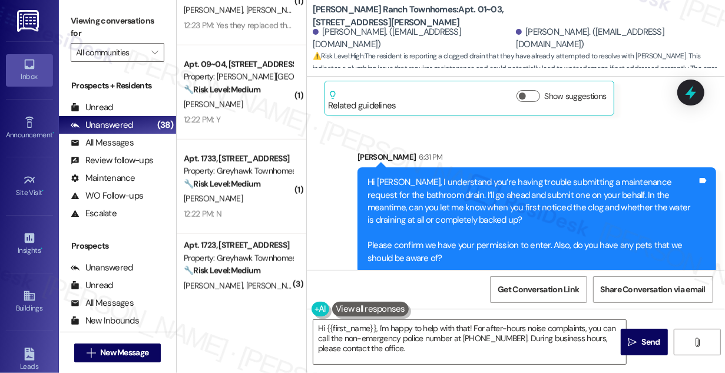
click at [92, 7] on div "Viewing conversations for All communities " at bounding box center [117, 37] width 117 height 74
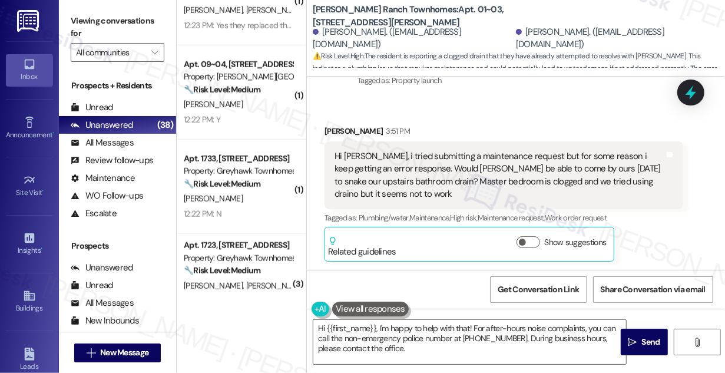
scroll to position [151, 0]
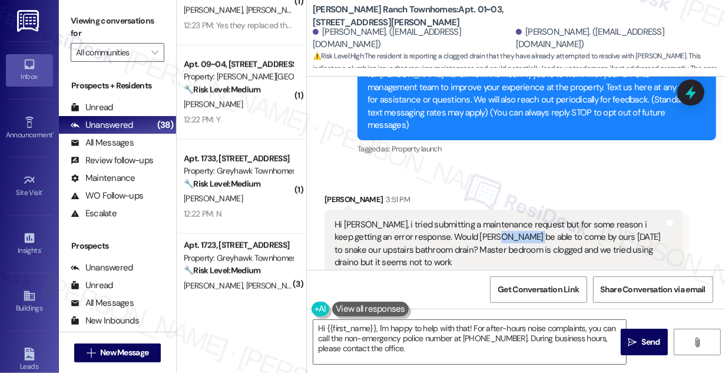
drag, startPoint x: 464, startPoint y: 229, endPoint x: 501, endPoint y: 230, distance: 36.5
click at [501, 230] on div "Hi Sarah, i tried submitting a maintenance request but for some reason i keep g…" at bounding box center [500, 244] width 330 height 51
click at [499, 229] on div "Hi Sarah, i tried submitting a maintenance request but for some reason i keep g…" at bounding box center [500, 244] width 330 height 51
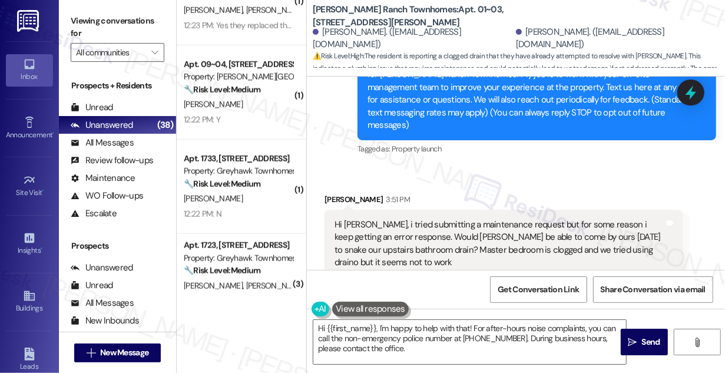
click at [548, 224] on div "Hi Sarah, i tried submitting a maintenance request but for some reason i keep g…" at bounding box center [500, 244] width 330 height 51
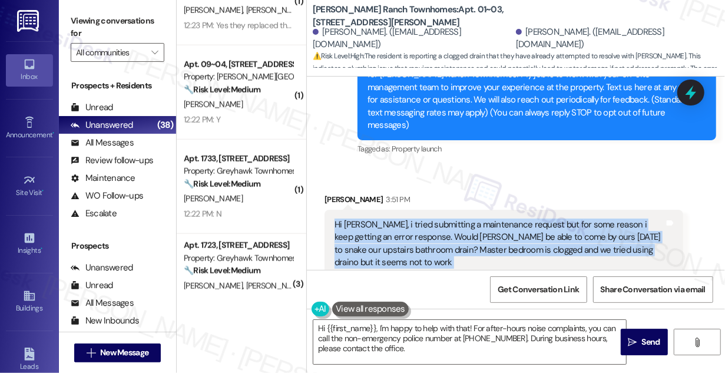
click at [548, 224] on div "Hi Sarah, i tried submitting a maintenance request but for some reason i keep g…" at bounding box center [500, 244] width 330 height 51
click at [429, 228] on div "Hi Sarah, i tried submitting a maintenance request but for some reason i keep g…" at bounding box center [500, 244] width 330 height 51
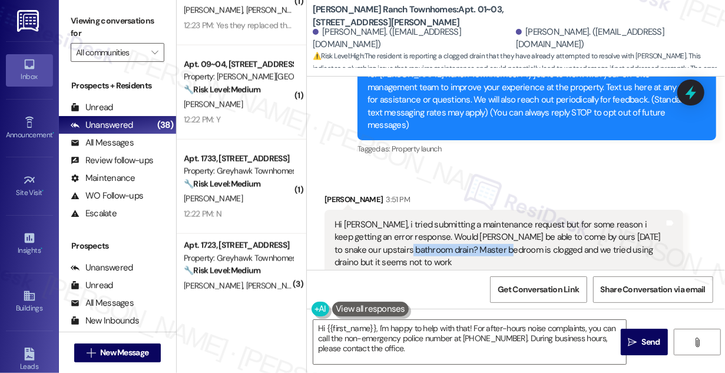
drag, startPoint x: 399, startPoint y: 235, endPoint x: 498, endPoint y: 235, distance: 99.0
click at [498, 235] on div "Hi Sarah, i tried submitting a maintenance request but for some reason i keep g…" at bounding box center [500, 244] width 330 height 51
copy div "Master bedroom is clogged"
click at [102, 23] on label "Viewing conversations for" at bounding box center [118, 27] width 94 height 31
drag, startPoint x: 98, startPoint y: 29, endPoint x: 107, endPoint y: 36, distance: 11.0
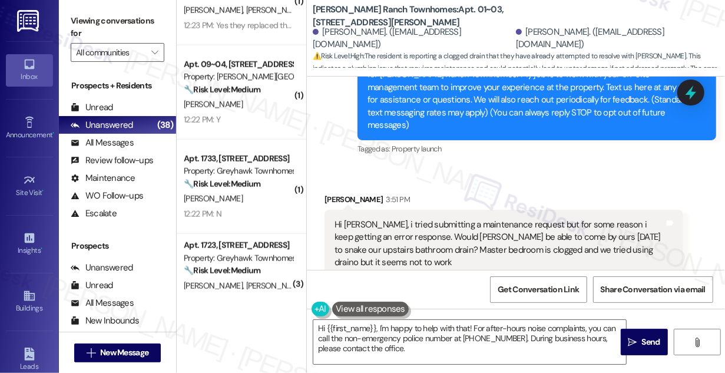
click at [98, 29] on label "Viewing conversations for" at bounding box center [118, 27] width 94 height 31
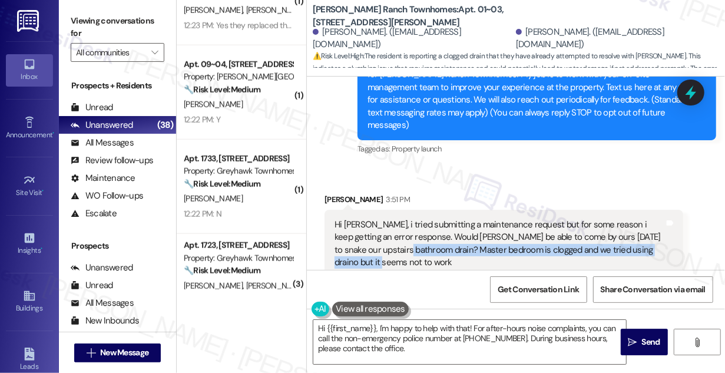
drag, startPoint x: 399, startPoint y: 236, endPoint x: 606, endPoint y: 250, distance: 207.2
click at [606, 250] on div "Hi Sarah, i tried submitting a maintenance request but for some reason i keep g…" at bounding box center [500, 244] width 330 height 51
copy div "Master bedroom is clogged and we tried using draino but it seems not to work"
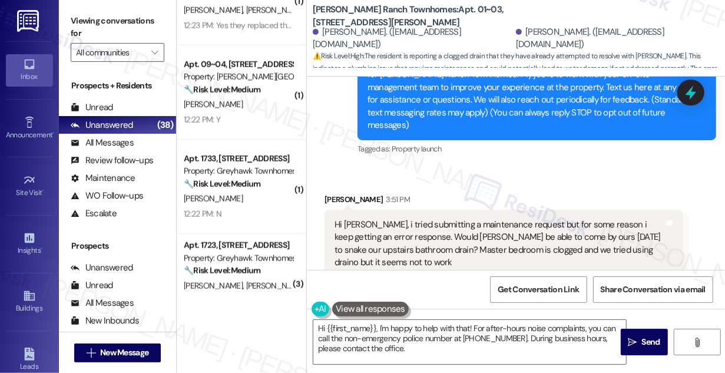
click at [102, 26] on label "Viewing conversations for" at bounding box center [118, 27] width 94 height 31
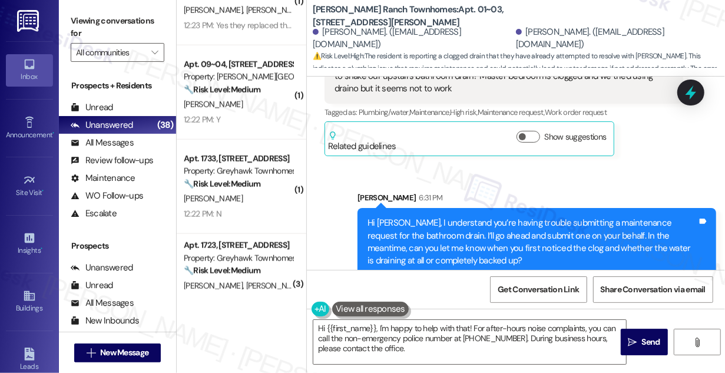
scroll to position [366, 0]
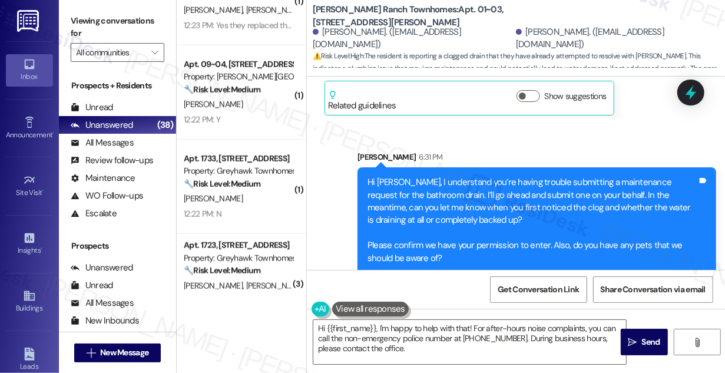
click at [76, 15] on label "Viewing conversations for" at bounding box center [118, 27] width 94 height 31
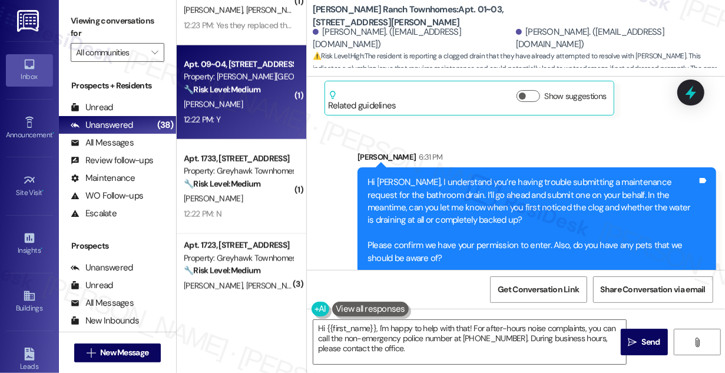
drag, startPoint x: 105, startPoint y: 19, endPoint x: 246, endPoint y: 67, distance: 149.0
click at [105, 19] on label "Viewing conversations for" at bounding box center [118, 27] width 94 height 31
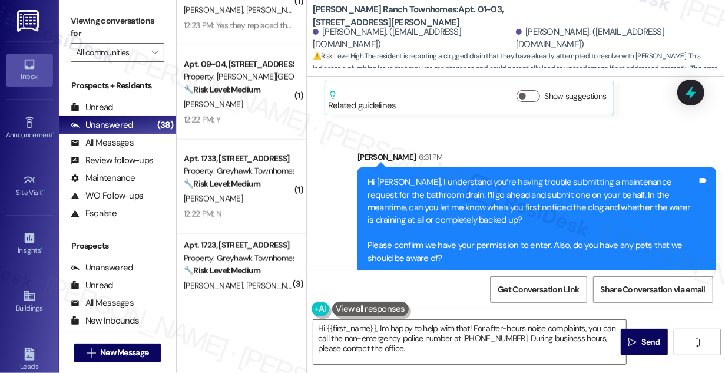
click at [483, 176] on div "Hi Madeline, I understand you’re having trouble submitting a maintenance reques…" at bounding box center [533, 220] width 330 height 88
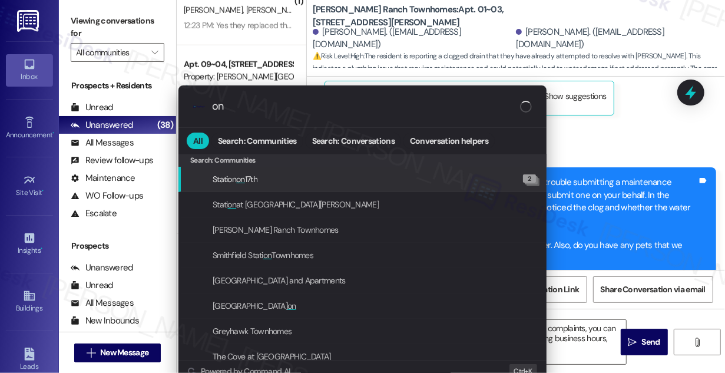
type input "o"
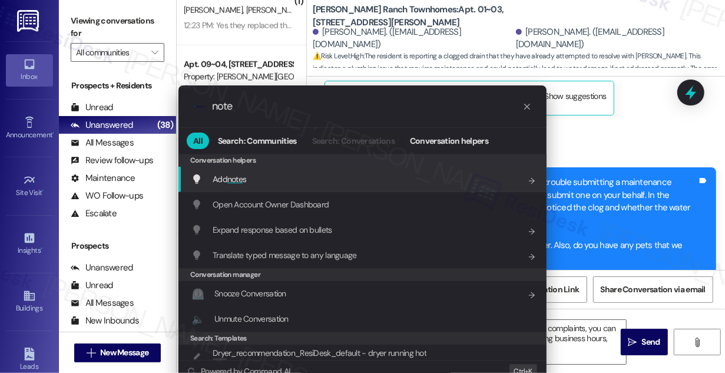
type input "note"
click at [336, 173] on div "Add note s Add shortcut" at bounding box center [363, 179] width 345 height 13
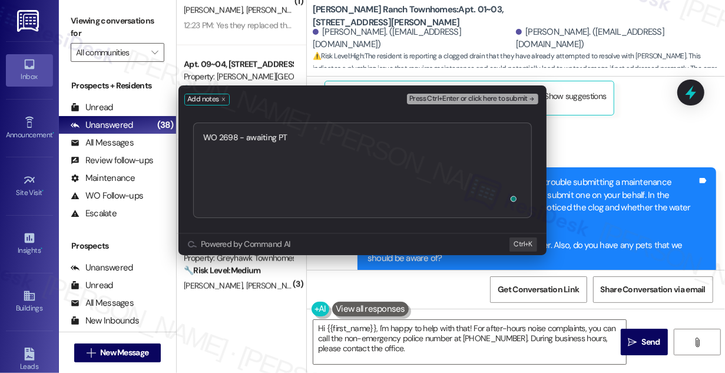
type textarea "WO 2698 - awaiting PTE"
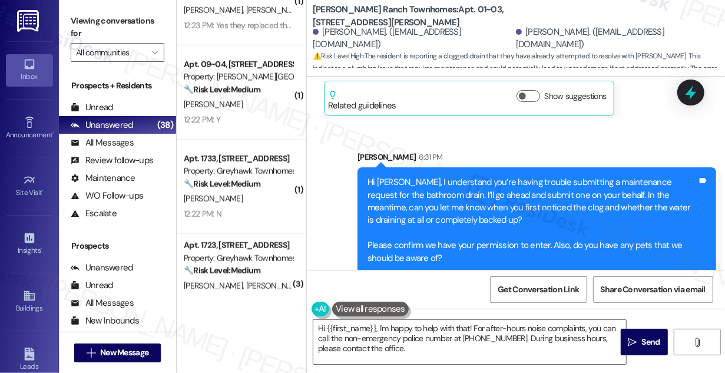
click at [550, 176] on div "Hi Madeline, I understand you’re having trouble submitting a maintenance reques…" at bounding box center [533, 220] width 330 height 88
click at [524, 176] on div "Hi Madeline, I understand you’re having trouble submitting a maintenance reques…" at bounding box center [533, 220] width 330 height 88
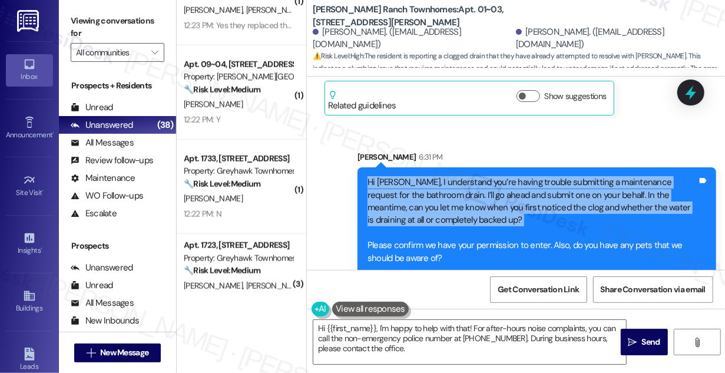
click at [524, 176] on div "Hi Madeline, I understand you’re having trouble submitting a maintenance reques…" at bounding box center [533, 220] width 330 height 88
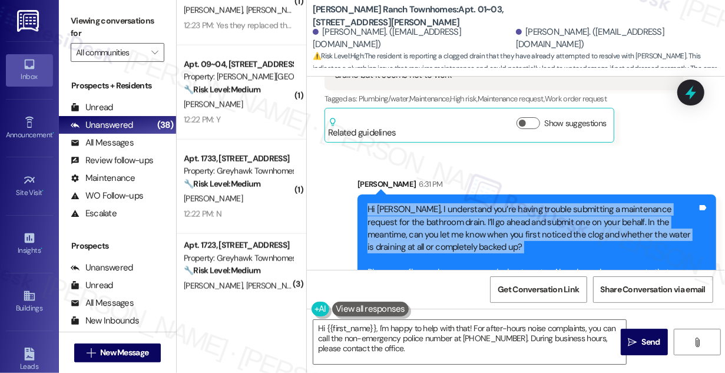
scroll to position [312, 0]
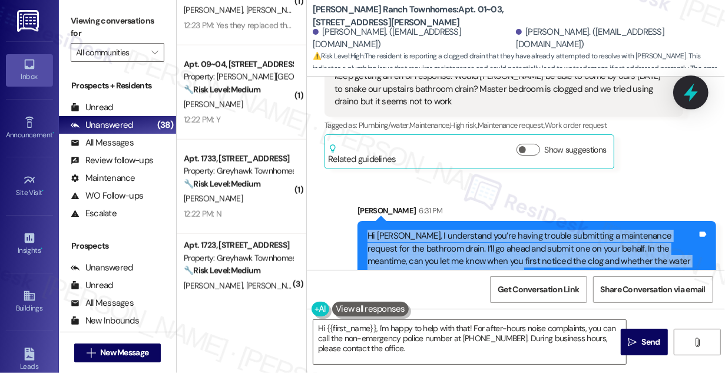
click at [702, 97] on div at bounding box center [690, 92] width 35 height 34
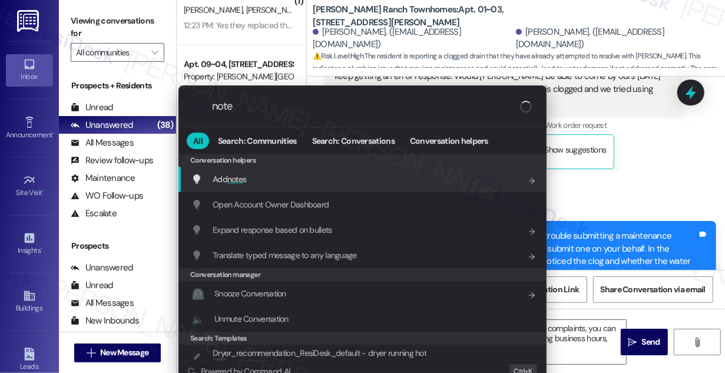
type input "notes"
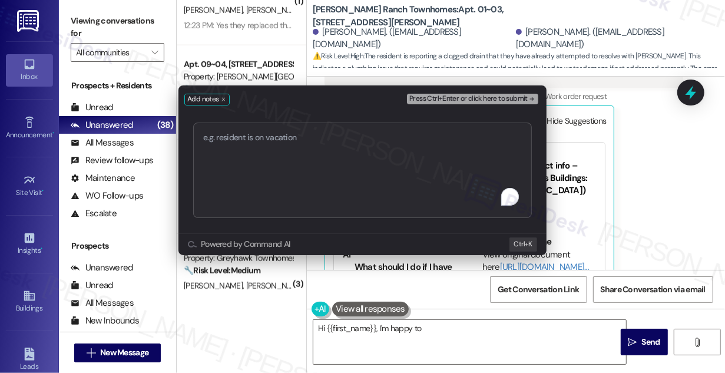
scroll to position [356, 0]
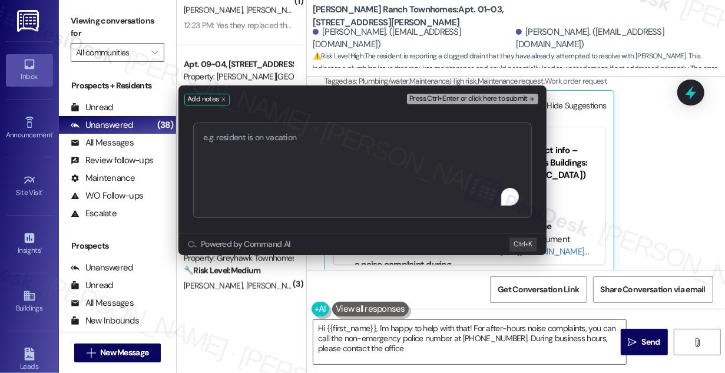
type textarea "Hi {{first_name}}, I'm happy to help with that! For after-hours noise complaint…"
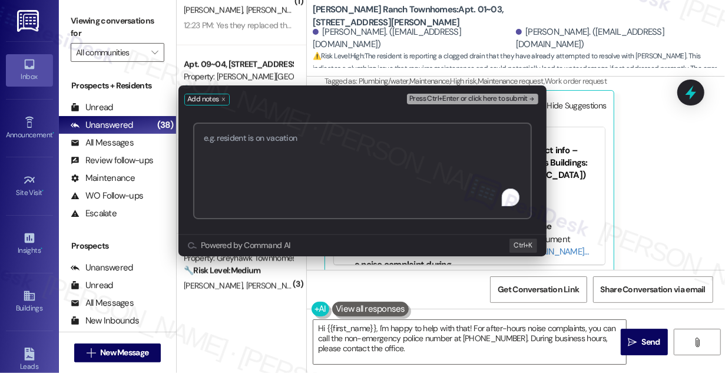
click at [656, 213] on div "Add notes Press Ctrl+Enter or click here to submit Submit Powered by Command AI…" at bounding box center [362, 186] width 725 height 373
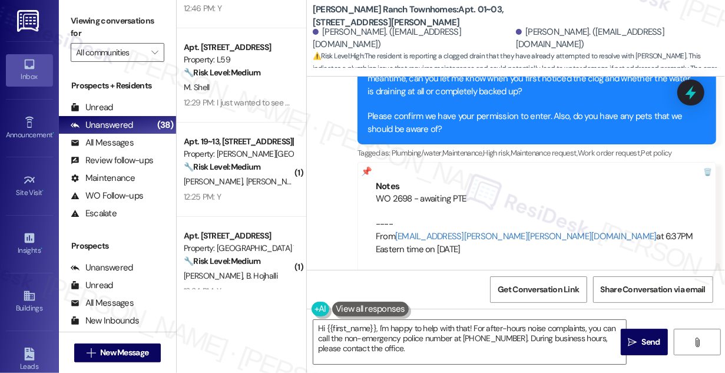
scroll to position [0, 0]
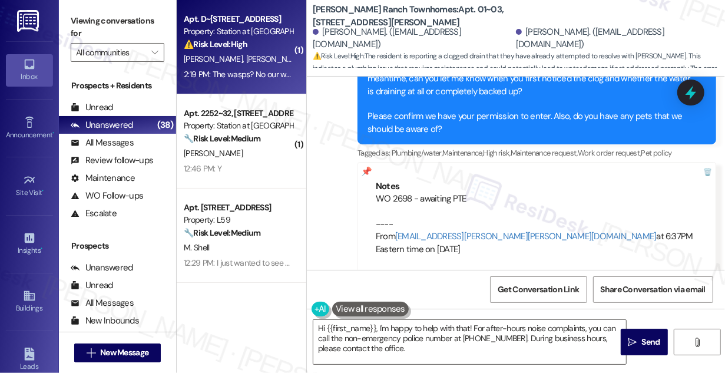
click at [248, 67] on div "2:19 PM: The wasps? No our wasps haven't been sprayed yet. 2:19 PM: The wasps? …" at bounding box center [238, 74] width 111 height 15
type textarea "Hi {{first_name}}, I'm happy to help with that! For after-hours noise complaint…"
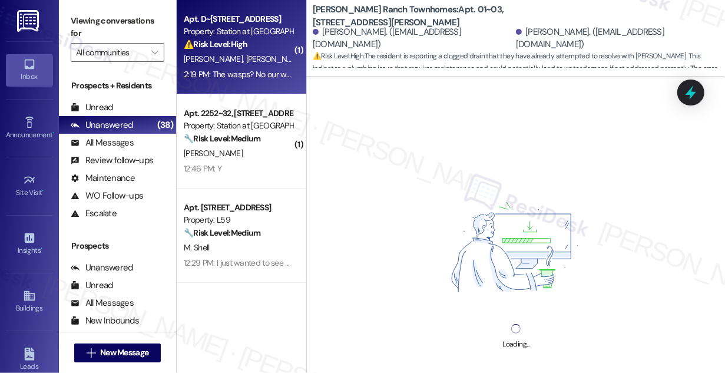
click at [503, 58] on span "⚠️ Risk Level: High : The resident is reporting a clogged drain that they have …" at bounding box center [519, 69] width 412 height 38
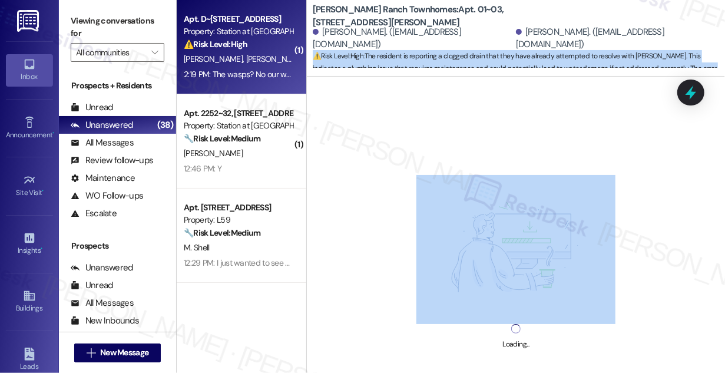
click at [503, 58] on span "⚠️ Risk Level: High : The resident is reporting a clogged drain that they have …" at bounding box center [519, 69] width 412 height 38
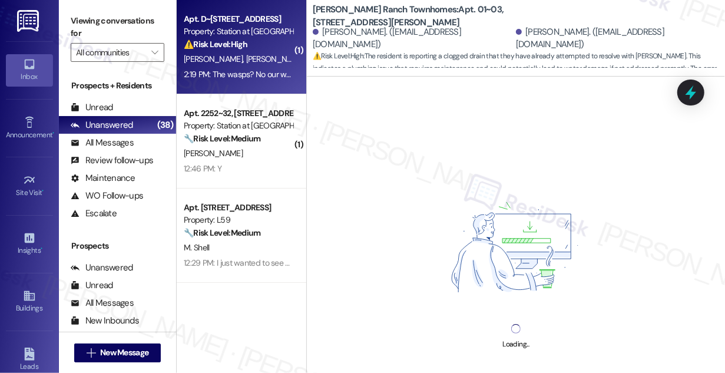
click at [81, 10] on div "Viewing conversations for All communities " at bounding box center [117, 37] width 117 height 74
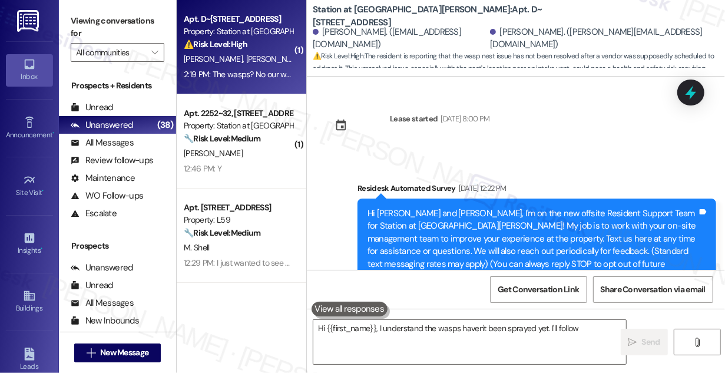
scroll to position [2247, 0]
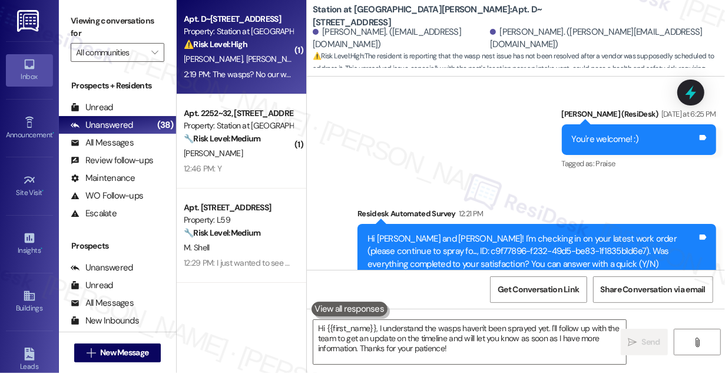
click at [102, 41] on label "Viewing conversations for" at bounding box center [118, 27] width 94 height 31
click at [422, 357] on div "The wasps? No our wasps haven't been sprayed yet." at bounding box center [431, 363] width 193 height 12
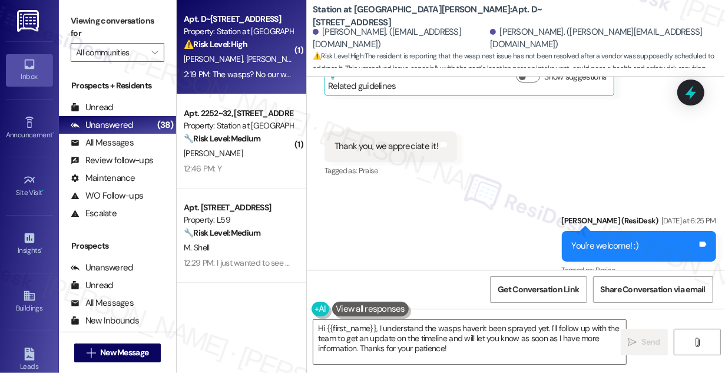
scroll to position [2140, 0]
click at [458, 340] on div "Hi Zoe and Korey! I'm checking in on your latest work order (please continue to…" at bounding box center [533, 359] width 330 height 38
click at [472, 188] on div "Sent via SMS Sarah (ResiDesk) Yesterday at 6:25 PM You're welcome! :) Tags and …" at bounding box center [516, 300] width 418 height 224
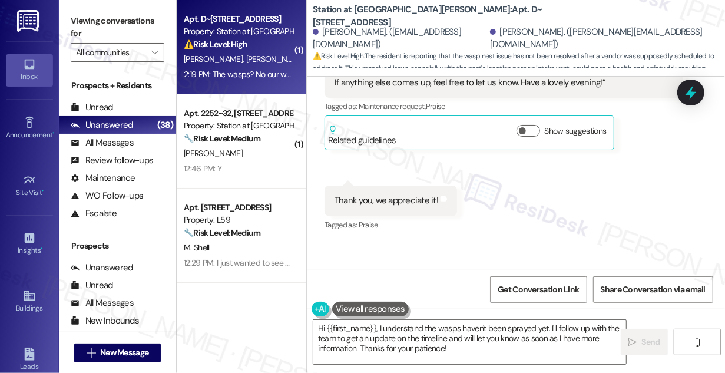
drag, startPoint x: 585, startPoint y: 166, endPoint x: 653, endPoint y: 174, distance: 68.3
click at [653, 285] on div "You're welcome! :) Tags and notes" at bounding box center [639, 300] width 154 height 30
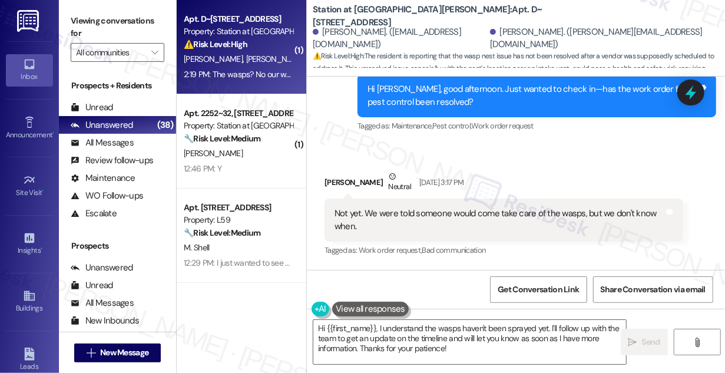
scroll to position [1658, 0]
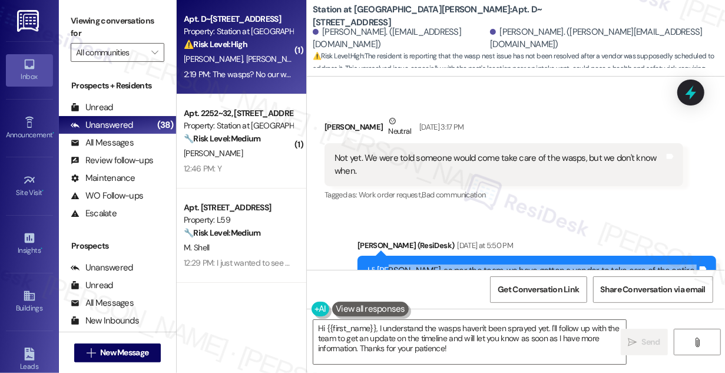
drag, startPoint x: 389, startPoint y: 149, endPoint x: 551, endPoint y: 174, distance: 163.3
click at [551, 264] on div "Hi Zoe, as per the team, we have gotten a vendor to take care of the entire pro…" at bounding box center [533, 302] width 330 height 76
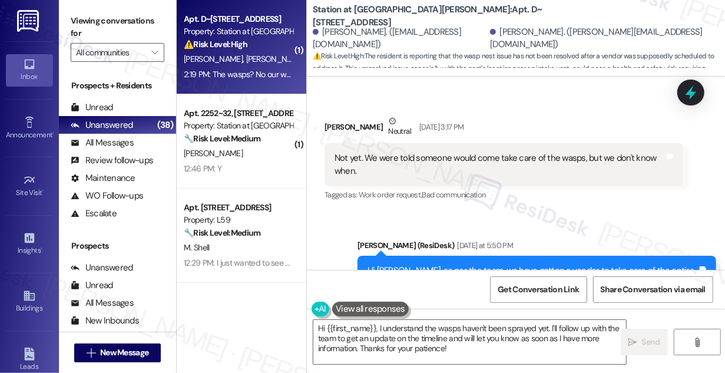
click at [551, 264] on div "Hi Zoe, as per the team, we have gotten a vendor to take care of the entire pro…" at bounding box center [533, 302] width 330 height 76
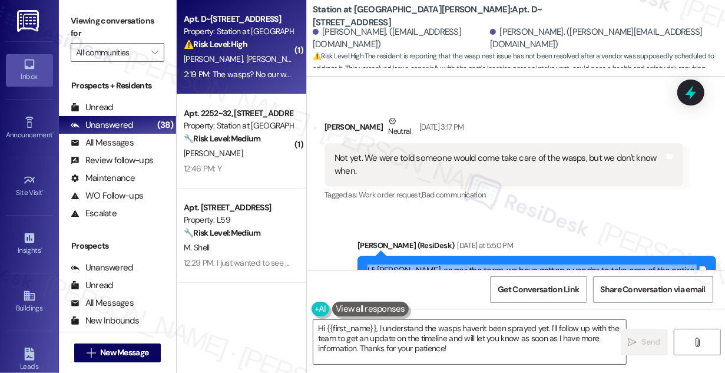
click at [551, 264] on div "Hi Zoe, as per the team, we have gotten a vendor to take care of the entire pro…" at bounding box center [533, 302] width 330 height 76
click at [557, 264] on div "Hi Zoe, as per the team, we have gotten a vendor to take care of the entire pro…" at bounding box center [533, 302] width 330 height 76
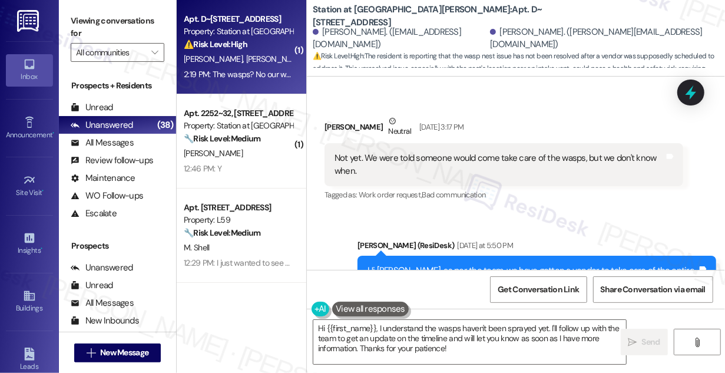
click at [557, 264] on div "Hi Zoe, as per the team, we have gotten a vendor to take care of the entire pro…" at bounding box center [533, 302] width 330 height 76
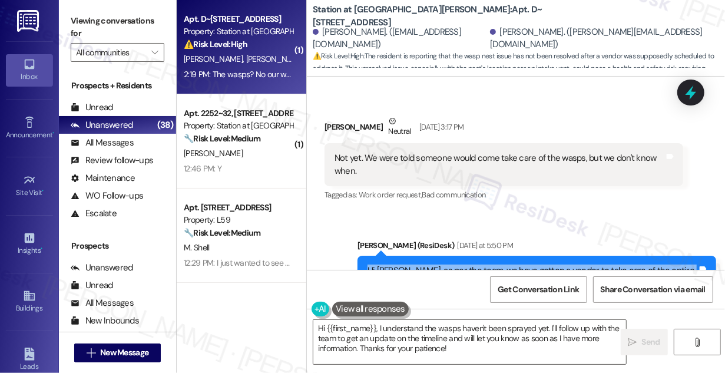
click at [557, 264] on div "Hi Zoe, as per the team, we have gotten a vendor to take care of the entire pro…" at bounding box center [533, 302] width 330 height 76
click at [515, 264] on div "Hi Zoe, as per the team, we have gotten a vendor to take care of the entire pro…" at bounding box center [533, 302] width 330 height 76
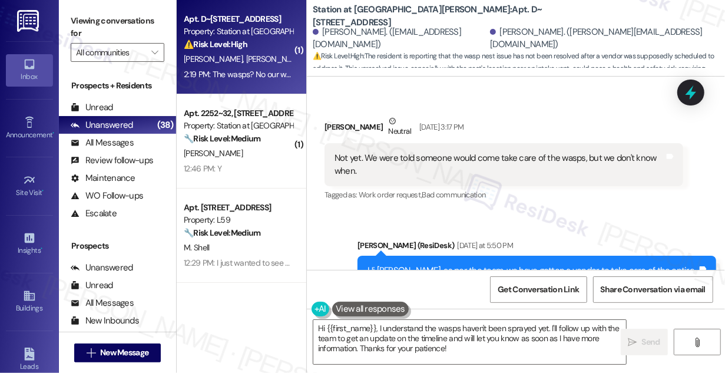
click at [515, 264] on div "Hi Zoe, as per the team, we have gotten a vendor to take care of the entire pro…" at bounding box center [533, 302] width 330 height 76
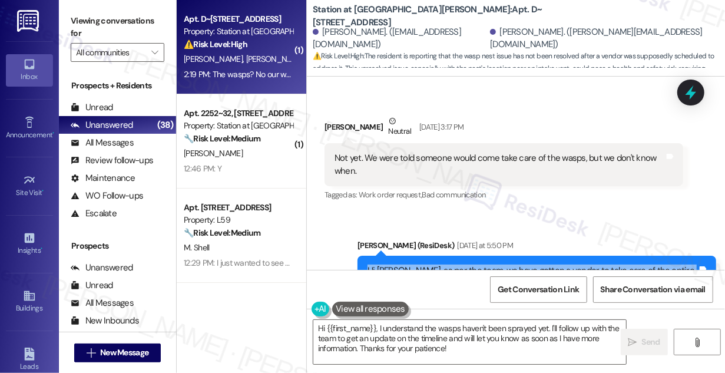
click at [515, 264] on div "Hi Zoe, as per the team, we have gotten a vendor to take care of the entire pro…" at bounding box center [533, 302] width 330 height 76
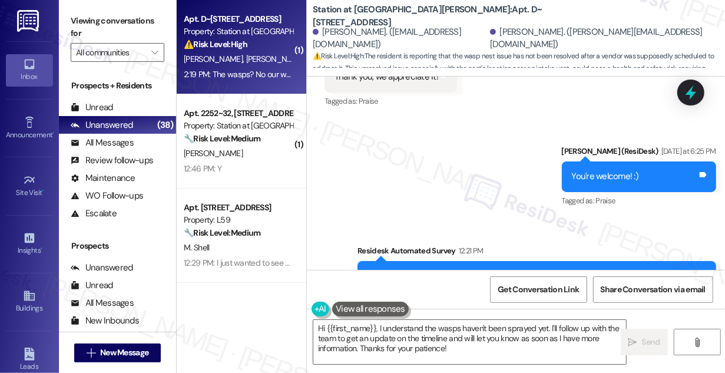
scroll to position [2247, 0]
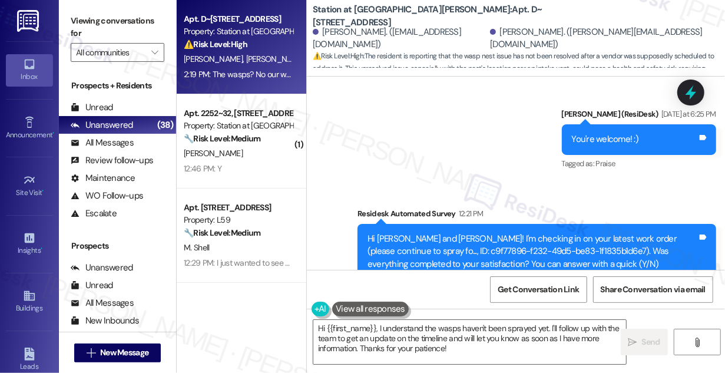
click at [430, 348] on div "The wasps? No our wasps haven't been sprayed yet. Tags and notes" at bounding box center [435, 363] width 221 height 30
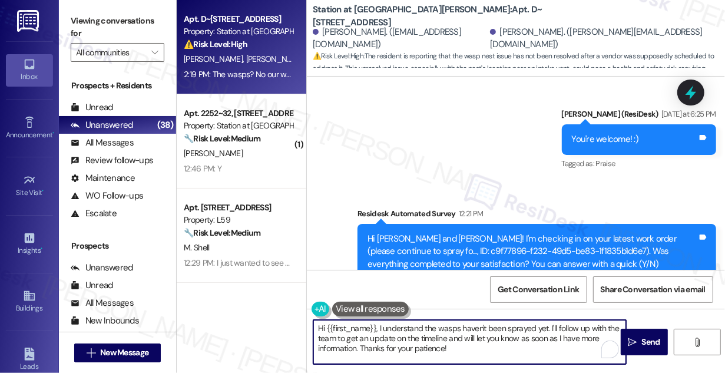
click at [438, 336] on textarea "Hi {{first_name}}, I understand the wasps haven't been sprayed yet. I'll follow…" at bounding box center [469, 342] width 313 height 44
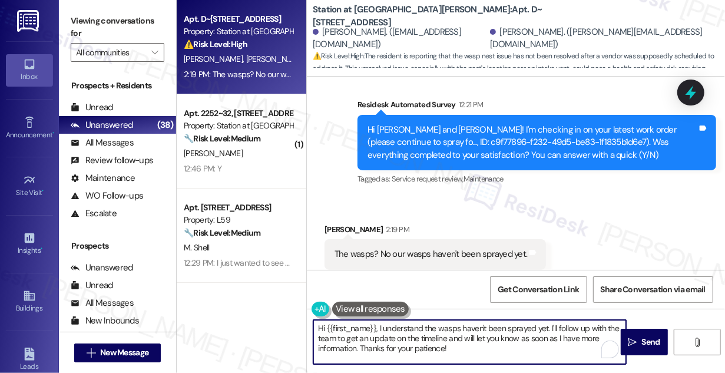
drag, startPoint x: 378, startPoint y: 327, endPoint x: 547, endPoint y: 323, distance: 168.5
click at [547, 323] on textarea "Hi {{first_name}}, I understand the wasps haven't been sprayed yet. I'll follow…" at bounding box center [469, 342] width 313 height 44
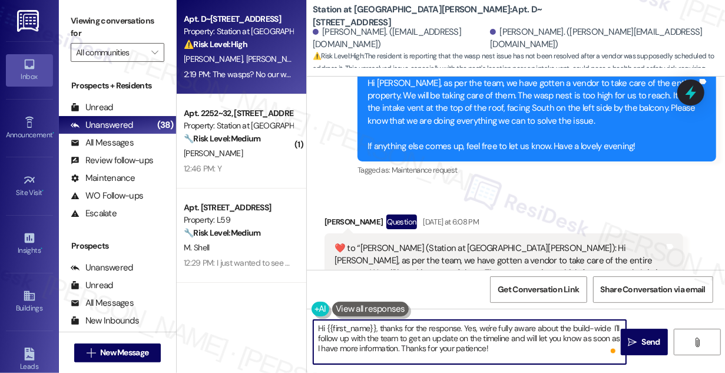
scroll to position [1767, 0]
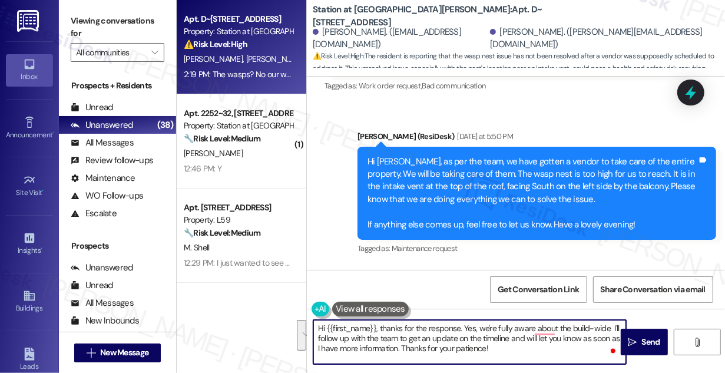
drag, startPoint x: 463, startPoint y: 326, endPoint x: 529, endPoint y: 359, distance: 73.5
click at [529, 359] on textarea "Hi {{first_name}}, thanks for the response. Yes, we're fully aware about the bu…" at bounding box center [469, 342] width 313 height 44
drag, startPoint x: 496, startPoint y: 325, endPoint x: 512, endPoint y: 347, distance: 27.5
click at [512, 347] on textarea "Hi {{first_name}}, thanks for the response. Yes, we're fully aware about the bu…" at bounding box center [469, 342] width 313 height 44
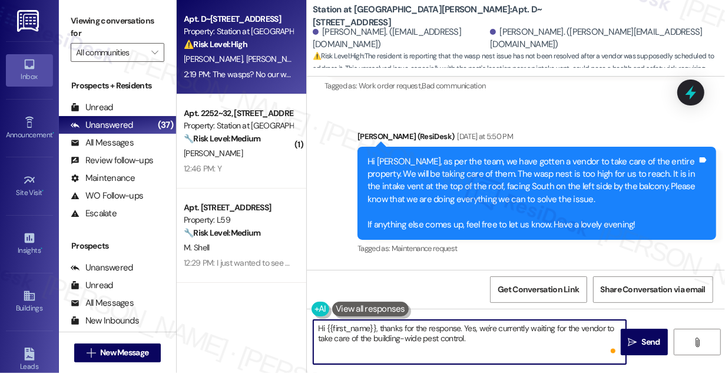
type textarea "Hi {{first_name}}, thanks for the response. Yes, we're currently waiting for th…"
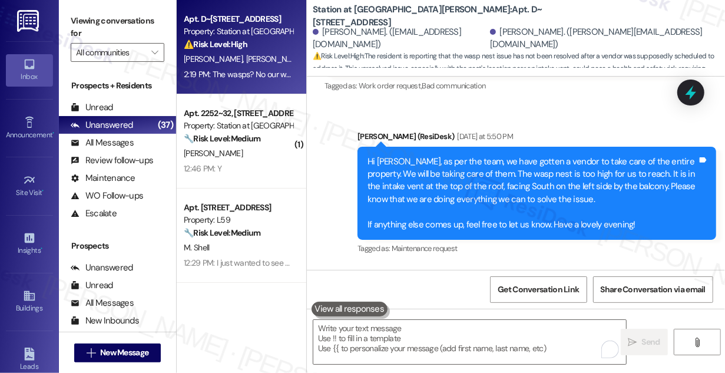
click at [100, 30] on label "Viewing conversations for" at bounding box center [118, 27] width 94 height 31
drag, startPoint x: 86, startPoint y: 18, endPoint x: 126, endPoint y: 37, distance: 44.5
click at [86, 18] on label "Viewing conversations for" at bounding box center [118, 27] width 94 height 31
click at [408, 339] on textarea "To enrich screen reader interactions, please activate Accessibility in Grammarl…" at bounding box center [469, 342] width 313 height 44
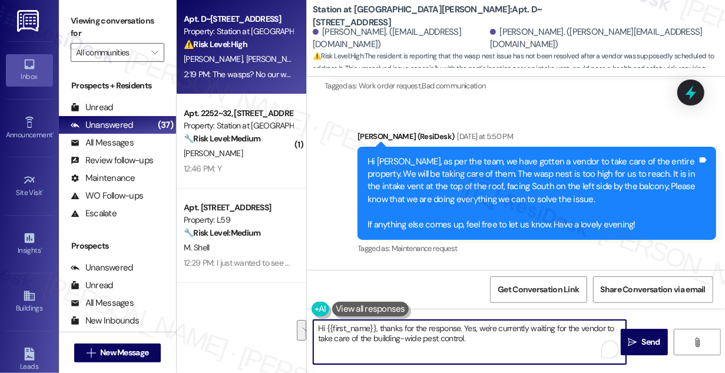
click at [403, 336] on textarea "Hi {{first_name}}, thanks for the response. Yes, we're currently waiting for th…" at bounding box center [469, 342] width 313 height 44
drag, startPoint x: 511, startPoint y: 343, endPoint x: 462, endPoint y: 325, distance: 51.6
click at [462, 325] on textarea "Hi {{first_name}}, thanks for the response. Yes, we're currently waiting for th…" at bounding box center [469, 342] width 313 height 44
paste textarea "Thanks for getting back to me! Yes, we’re currently just waiting for the vendor…"
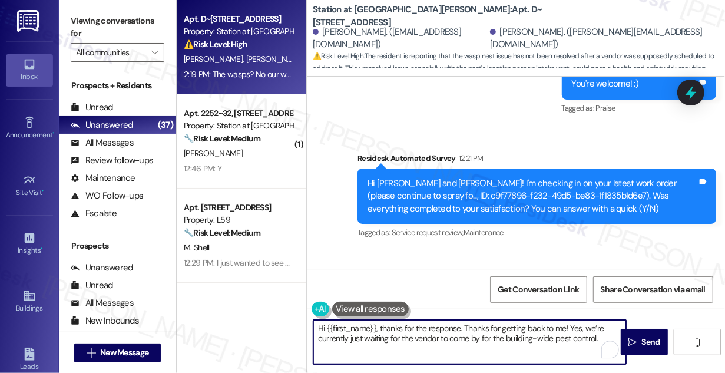
scroll to position [2356, 0]
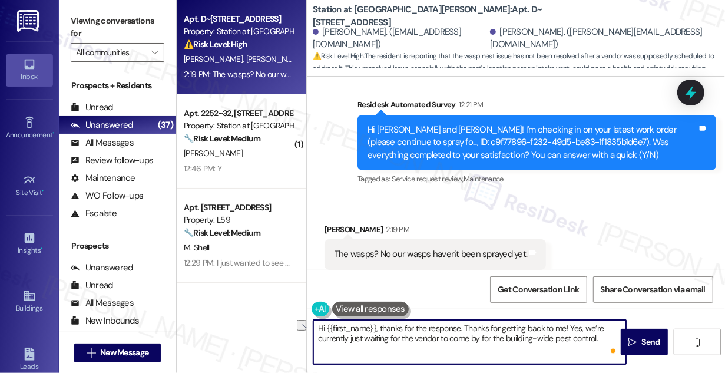
drag, startPoint x: 569, startPoint y: 326, endPoint x: 465, endPoint y: 323, distance: 104.3
click at [464, 323] on textarea "Hi {{first_name}}, thanks for the response. Thanks for getting back to me! Yes,…" at bounding box center [469, 342] width 313 height 44
click at [452, 339] on textarea "Hi {{first_name}}, thanks for the response. Yes, we’re currently just waiting f…" at bounding box center [469, 342] width 313 height 44
click at [490, 339] on textarea "Hi {{first_name}}, thanks for the response. Yes, we’re currently just waiting f…" at bounding box center [469, 342] width 313 height 44
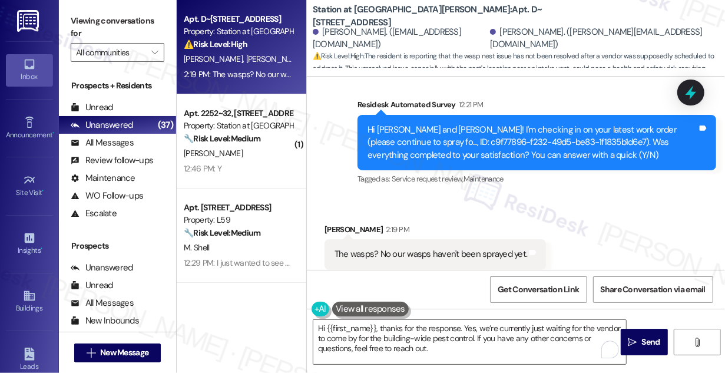
click at [330, 223] on div "Zoe Susman 2:19 PM" at bounding box center [435, 231] width 221 height 16
copy div "Zoe"
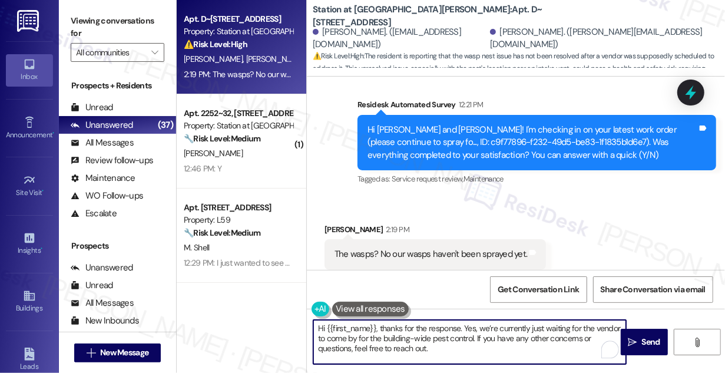
drag, startPoint x: 327, startPoint y: 328, endPoint x: 376, endPoint y: 323, distance: 49.8
click at [376, 323] on textarea "Hi {{first_name}}, thanks for the response. Yes, we’re currently just waiting f…" at bounding box center [469, 342] width 313 height 44
paste textarea "Zoe"
click at [433, 342] on textarea "Hi Zoe, thanks for the response. Yes, we’re currently just waiting for the vend…" at bounding box center [469, 342] width 313 height 44
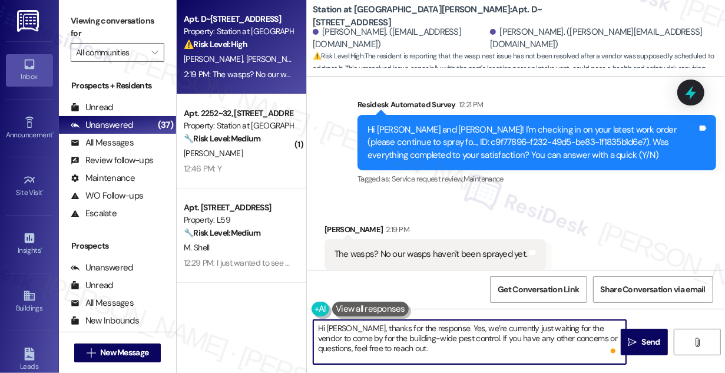
click at [433, 342] on textarea "Hi Zoe, thanks for the response. Yes, we’re currently just waiting for the vend…" at bounding box center [469, 342] width 313 height 44
click at [446, 343] on textarea "Hi Zoe, thanks for the response. Yes, we’re currently just waiting for the vend…" at bounding box center [469, 342] width 313 height 44
click at [427, 342] on textarea "Hi Zoe, thanks for the response. Yes, we’re currently just waiting for the vend…" at bounding box center [469, 342] width 313 height 44
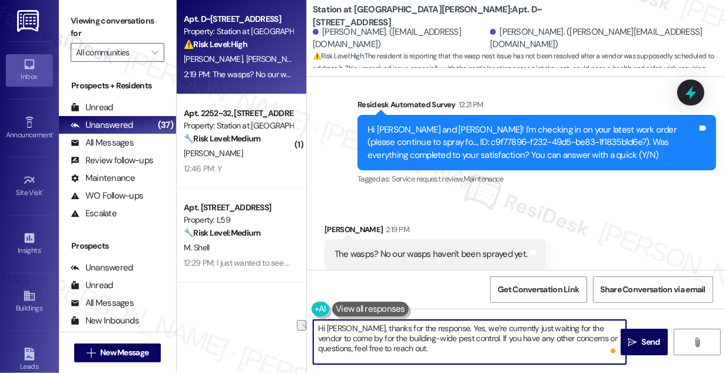
drag, startPoint x: 382, startPoint y: 350, endPoint x: 343, endPoint y: 342, distance: 39.0
click at [340, 344] on textarea "Hi Zoe, thanks for the response. Yes, we’re currently just waiting for the vend…" at bounding box center [469, 342] width 313 height 44
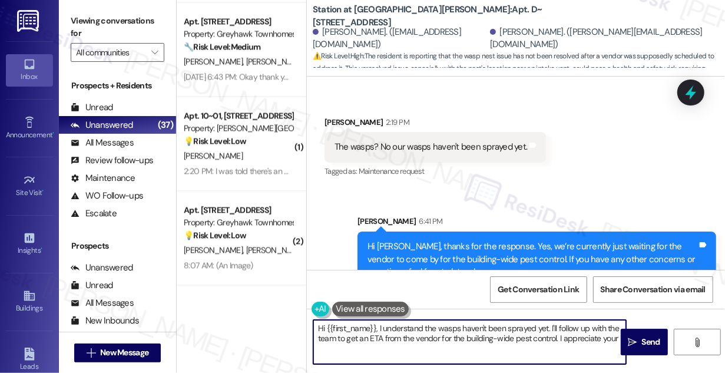
scroll to position [1606, 0]
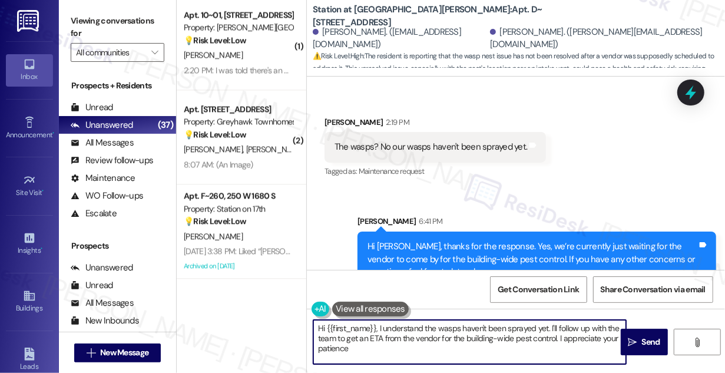
type textarea "Hi {{first_name}}, I understand the wasps haven't been sprayed yet. I'll follow…"
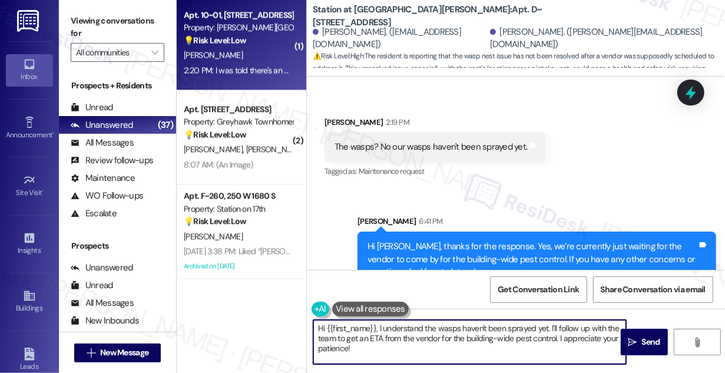
click at [253, 84] on div "Apt. 10~01, 3931 East Cardon Lane Property: Porter Ranch Townhomes 💡 Risk Level…" at bounding box center [242, 43] width 130 height 94
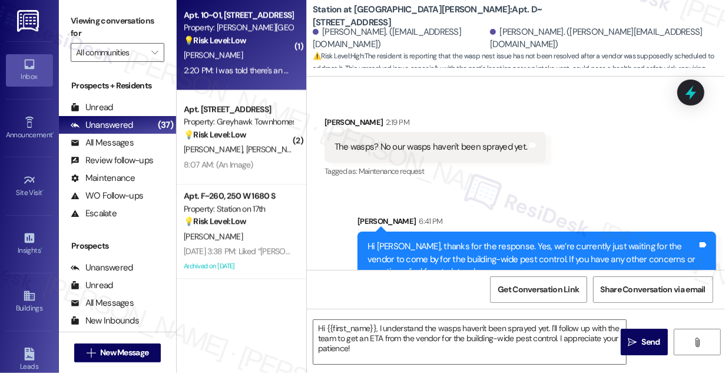
type textarea "Fetching suggested responses. Please feel free to read through the conversation…"
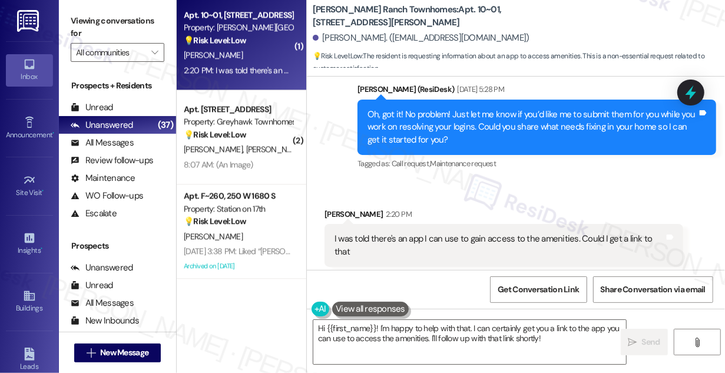
scroll to position [832, 0]
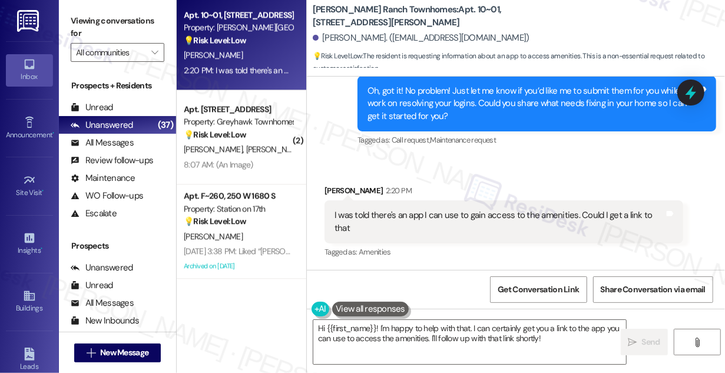
click at [429, 218] on div "I was told there's an app I can use to gain access to the amenities. Could I ge…" at bounding box center [500, 221] width 330 height 25
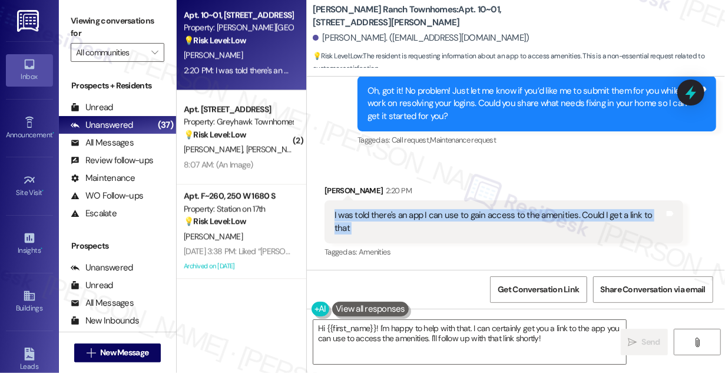
click at [429, 218] on div "I was told there's an app I can use to gain access to the amenities. Could I ge…" at bounding box center [500, 221] width 330 height 25
click at [575, 227] on div "I was told there's an app I can use to gain access to the amenities. Could I ge…" at bounding box center [500, 221] width 330 height 25
click at [490, 217] on div "I was told there's an app I can use to gain access to the amenities. Could I ge…" at bounding box center [500, 221] width 330 height 25
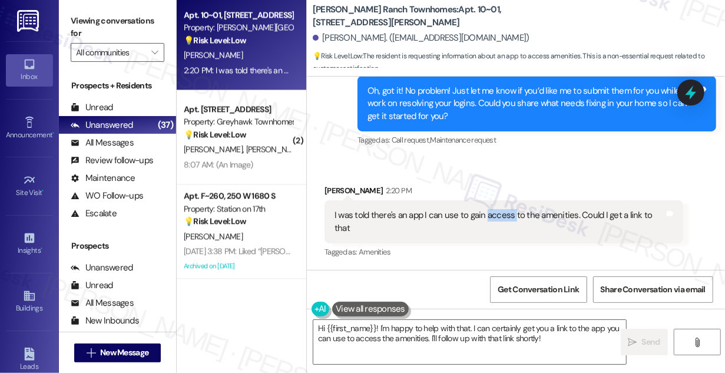
click at [490, 217] on div "I was told there's an app I can use to gain access to the amenities. Could I ge…" at bounding box center [500, 221] width 330 height 25
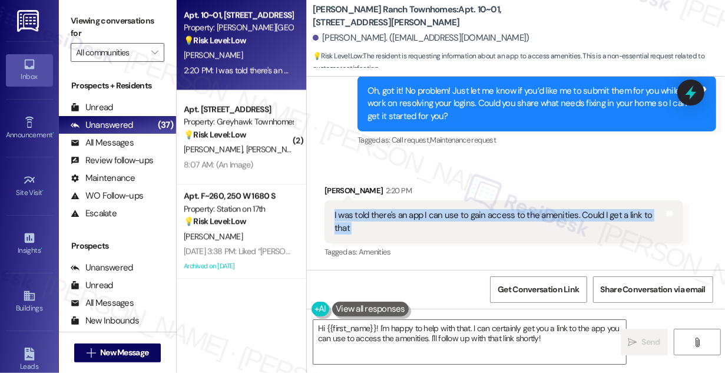
click at [490, 217] on div "I was told there's an app I can use to gain access to the amenities. Could I ge…" at bounding box center [500, 221] width 330 height 25
click at [523, 215] on div "I was told there's an app I can use to gain access to the amenities. Could I ge…" at bounding box center [500, 221] width 330 height 25
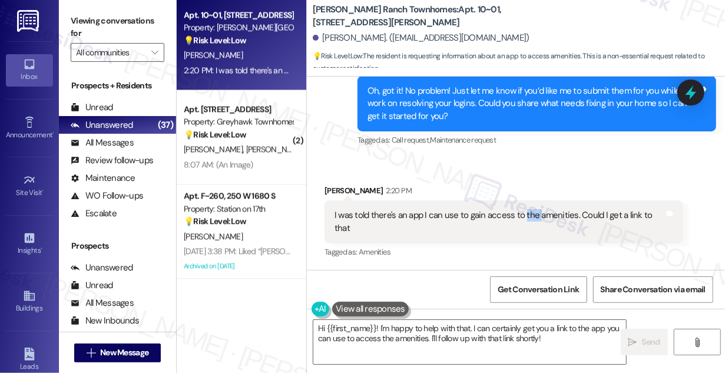
click at [523, 215] on div "I was told there's an app I can use to gain access to the amenities. Could I ge…" at bounding box center [500, 221] width 330 height 25
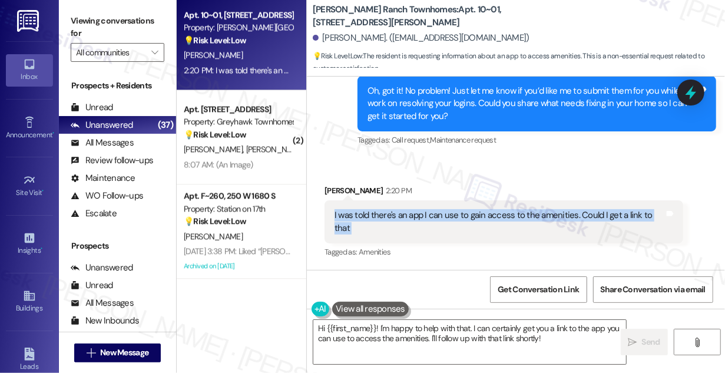
click at [523, 215] on div "I was told there's an app I can use to gain access to the amenities. Could I ge…" at bounding box center [500, 221] width 330 height 25
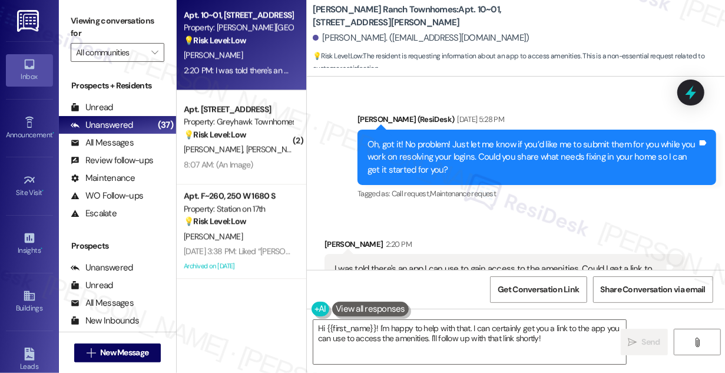
click at [469, 157] on div "Oh, got it! No problem! Just let me know if you’d like me to submit them for yo…" at bounding box center [533, 157] width 330 height 38
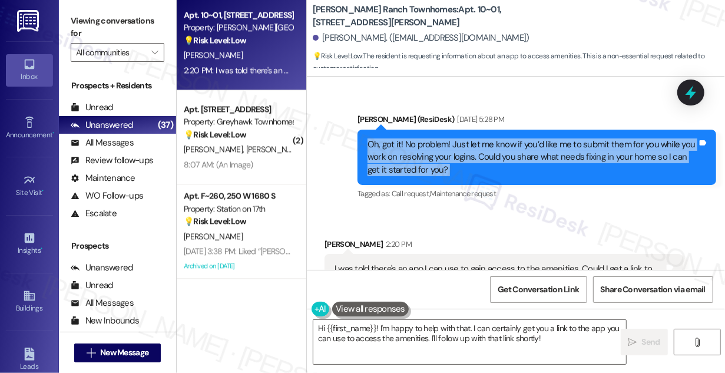
click at [469, 157] on div "Oh, got it! No problem! Just let me know if you’d like me to submit them for yo…" at bounding box center [533, 157] width 330 height 38
click at [446, 160] on div "Oh, got it! No problem! Just let me know if you’d like me to submit them for yo…" at bounding box center [533, 157] width 330 height 38
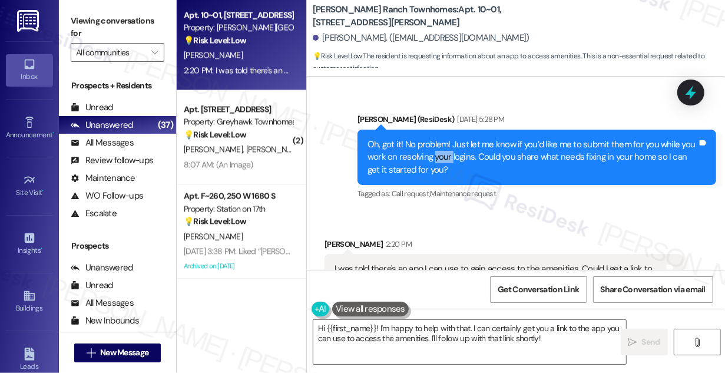
click at [446, 160] on div "Oh, got it! No problem! Just let me know if you’d like me to submit them for yo…" at bounding box center [533, 157] width 330 height 38
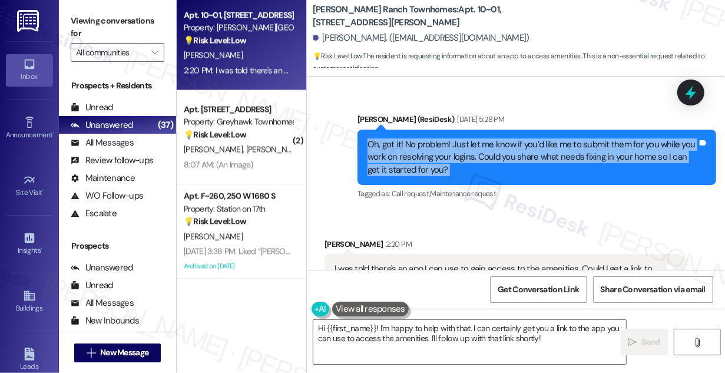
click at [446, 160] on div "Oh, got it! No problem! Just let me know if you’d like me to submit them for yo…" at bounding box center [533, 157] width 330 height 38
click at [525, 159] on div "Oh, got it! No problem! Just let me know if you’d like me to submit them for yo…" at bounding box center [533, 157] width 330 height 38
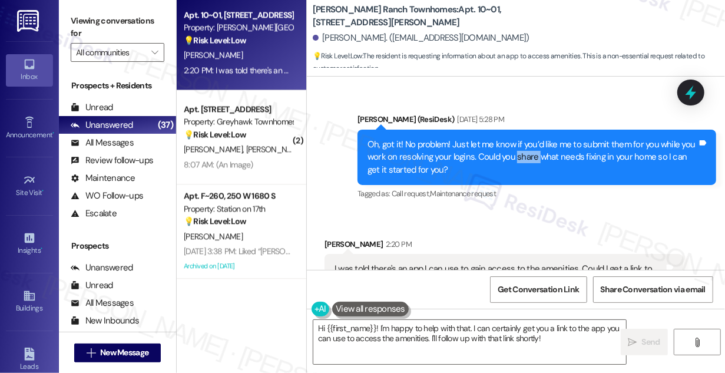
click at [525, 159] on div "Oh, got it! No problem! Just let me know if you’d like me to submit them for yo…" at bounding box center [533, 157] width 330 height 38
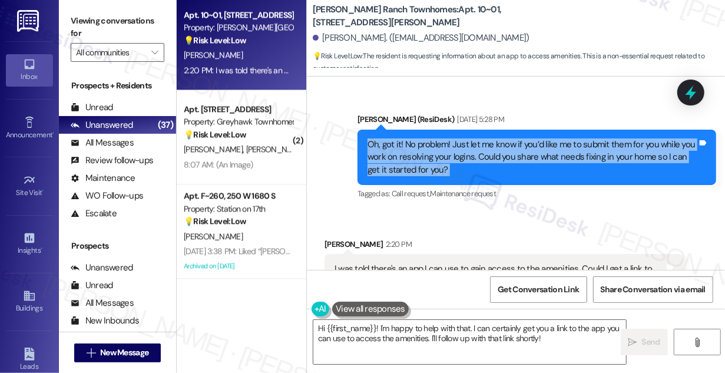
click at [525, 159] on div "Oh, got it! No problem! Just let me know if you’d like me to submit them for yo…" at bounding box center [533, 157] width 330 height 38
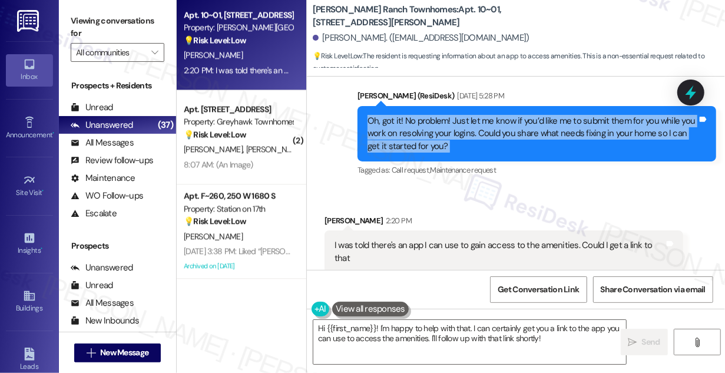
scroll to position [832, 0]
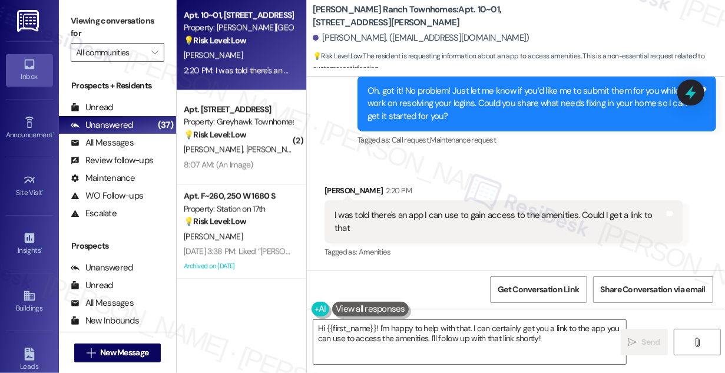
click at [399, 215] on div "I was told there's an app I can use to gain access to the amenities. Could I ge…" at bounding box center [500, 221] width 330 height 25
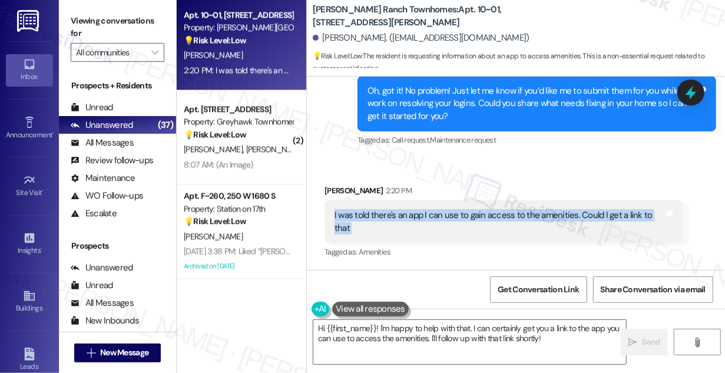
click at [399, 215] on div "I was told there's an app I can use to gain access to the amenities. Could I ge…" at bounding box center [500, 221] width 330 height 25
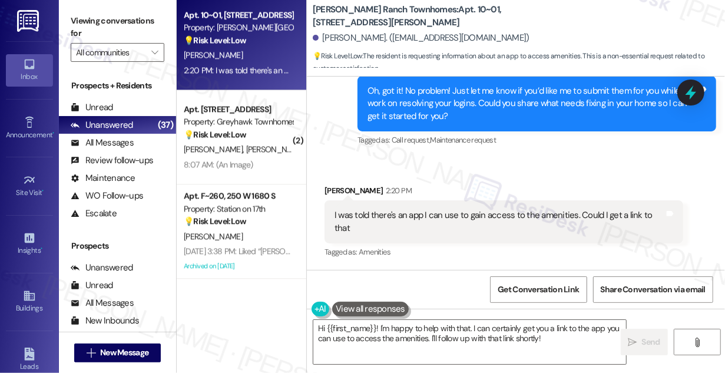
click at [457, 107] on div "Oh, got it! No problem! Just let me know if you’d like me to submit them for yo…" at bounding box center [533, 104] width 330 height 38
click at [458, 214] on div "I was told there's an app I can use to gain access to the amenities. Could I ge…" at bounding box center [500, 221] width 330 height 25
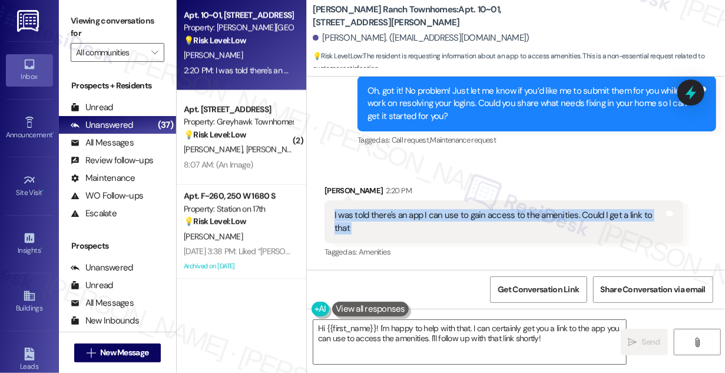
click at [458, 214] on div "I was told there's an app I can use to gain access to the amenities. Could I ge…" at bounding box center [500, 221] width 330 height 25
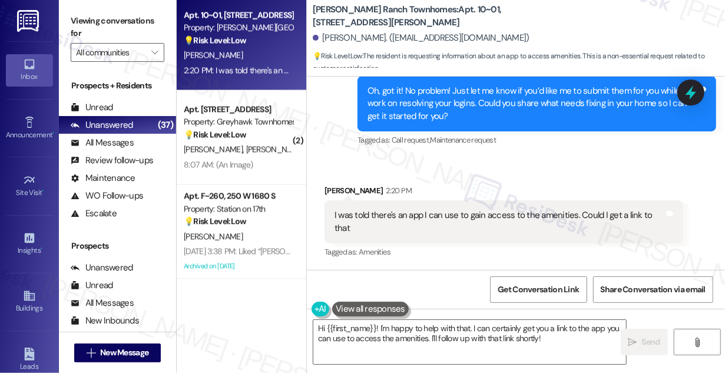
drag, startPoint x: 83, startPoint y: 23, endPoint x: 150, endPoint y: 23, distance: 66.6
click at [83, 23] on label "Viewing conversations for" at bounding box center [118, 27] width 94 height 31
drag, startPoint x: 313, startPoint y: 11, endPoint x: 411, endPoint y: 15, distance: 98.5
click at [411, 15] on b "[PERSON_NAME] Ranch Townhomes: Apt. 10~01, [STREET_ADDRESS][PERSON_NAME]" at bounding box center [431, 16] width 236 height 25
copy b "[PERSON_NAME] Ranch Townhomes"
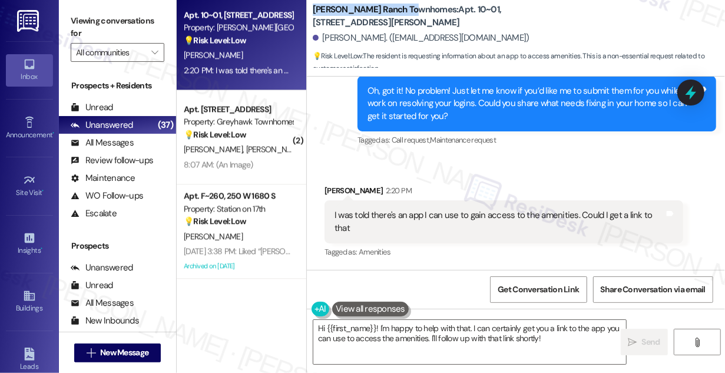
click at [82, 15] on label "Viewing conversations for" at bounding box center [118, 27] width 94 height 31
click at [96, 18] on label "Viewing conversations for" at bounding box center [118, 27] width 94 height 31
click at [477, 207] on div "I was told there's an app I can use to gain access to the amenities. Could I ge…" at bounding box center [504, 221] width 359 height 43
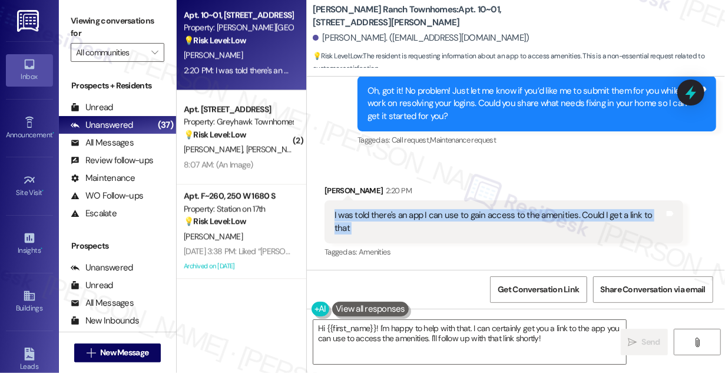
click at [477, 207] on div "I was told there's an app I can use to gain access to the amenities. Could I ge…" at bounding box center [504, 221] width 359 height 43
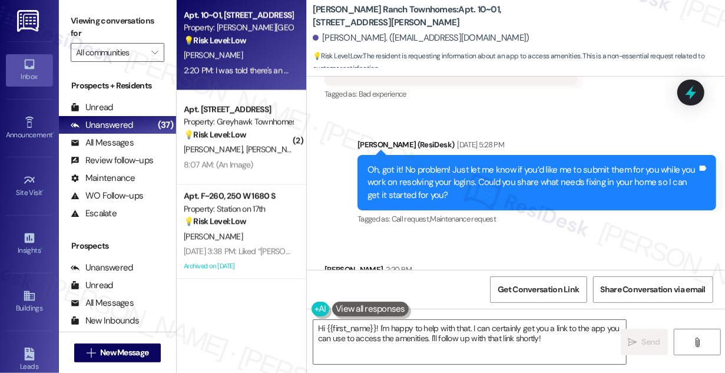
scroll to position [618, 0]
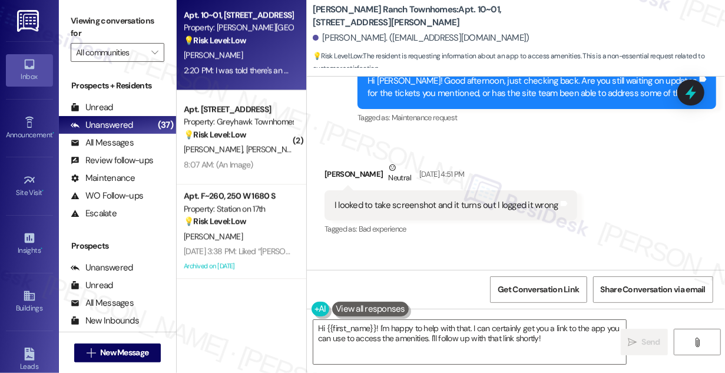
click at [463, 199] on div "I looked to take screenshot and it turns out I logged it wrong" at bounding box center [447, 205] width 224 height 12
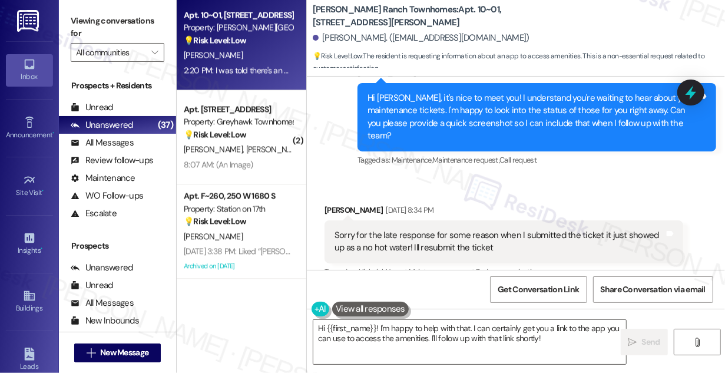
scroll to position [243, 0]
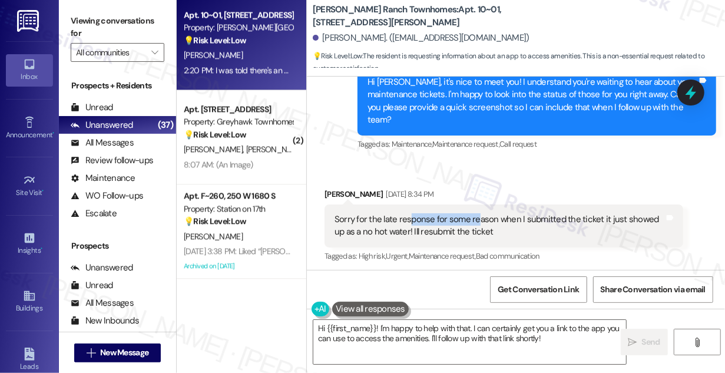
drag, startPoint x: 408, startPoint y: 210, endPoint x: 477, endPoint y: 224, distance: 69.7
click at [477, 224] on div "Sorry for the late response for some reason when I submitted the ticket it just…" at bounding box center [504, 225] width 359 height 43
click at [477, 224] on div "Sorry for the late response for some reason when I submitted the ticket it just…" at bounding box center [500, 225] width 330 height 25
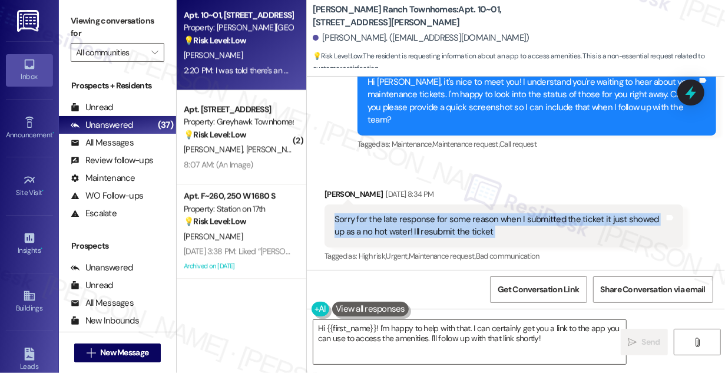
click at [477, 224] on div "Sorry for the late response for some reason when I submitted the ticket it just…" at bounding box center [500, 225] width 330 height 25
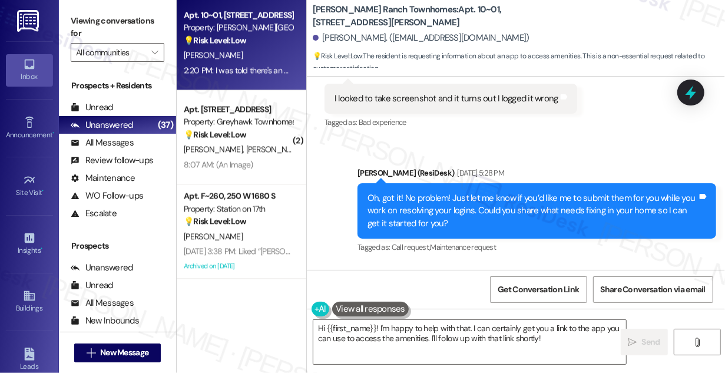
scroll to position [726, 0]
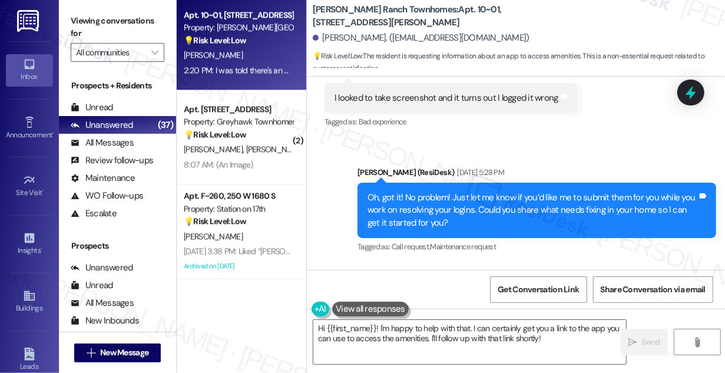
click at [477, 216] on div "Oh, got it! No problem! Just let me know if you’d like me to submit them for yo…" at bounding box center [533, 210] width 330 height 38
click at [473, 216] on div "Oh, got it! No problem! Just let me know if you’d like me to submit them for yo…" at bounding box center [533, 210] width 330 height 38
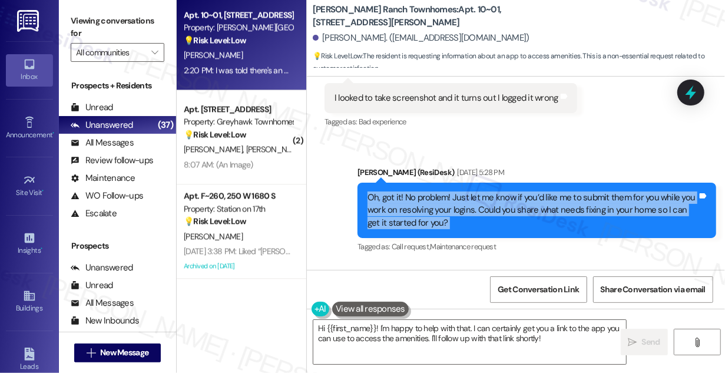
click at [473, 216] on div "Oh, got it! No problem! Just let me know if you’d like me to submit them for yo…" at bounding box center [533, 210] width 330 height 38
click at [520, 204] on div "Oh, got it! No problem! Just let me know if you’d like me to submit them for yo…" at bounding box center [533, 210] width 330 height 38
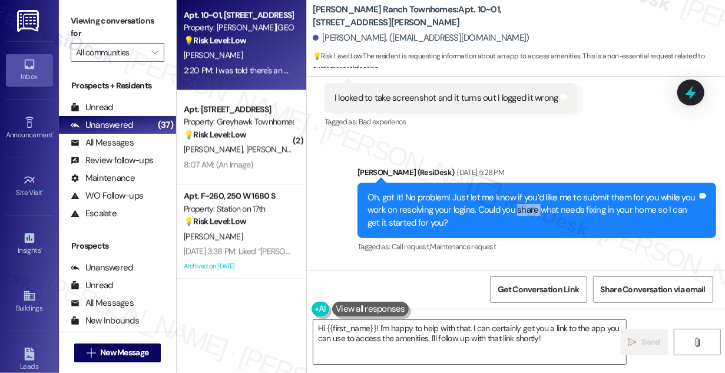
click at [520, 204] on div "Oh, got it! No problem! Just let me know if you’d like me to submit them for yo…" at bounding box center [533, 210] width 330 height 38
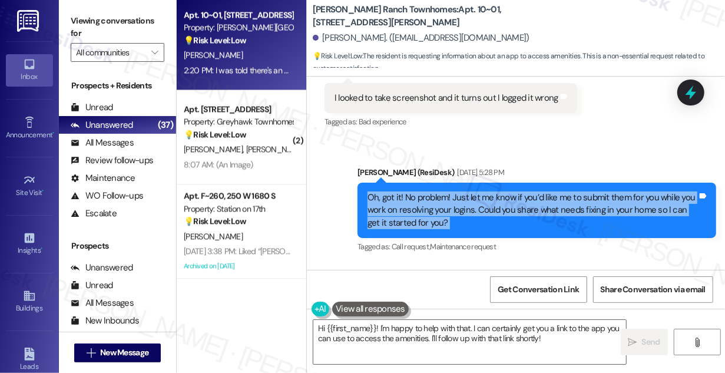
click at [520, 204] on div "Oh, got it! No problem! Just let me know if you’d like me to submit them for yo…" at bounding box center [533, 210] width 330 height 38
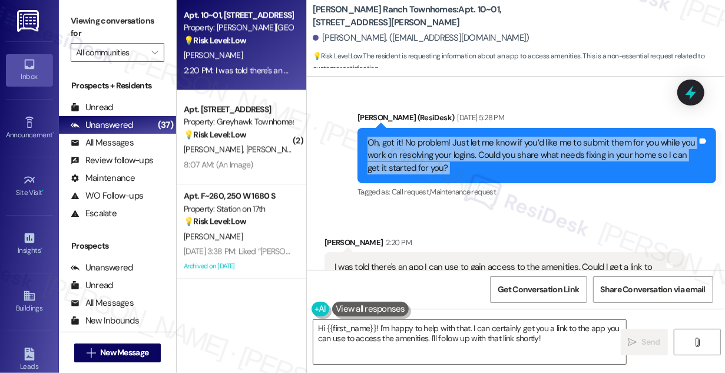
scroll to position [832, 0]
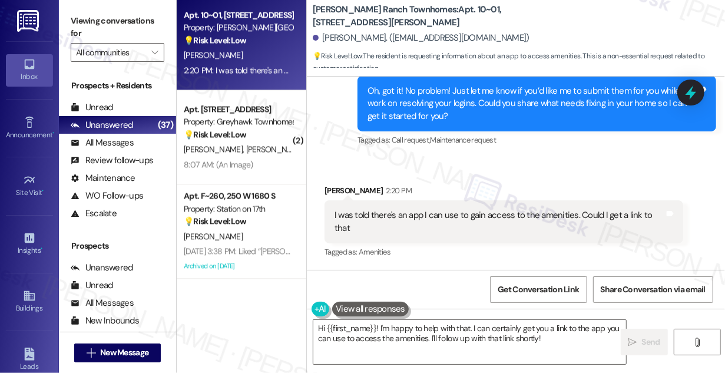
click at [397, 222] on div "I was told there's an app I can use to gain access to the amenities. Could I ge…" at bounding box center [500, 221] width 330 height 25
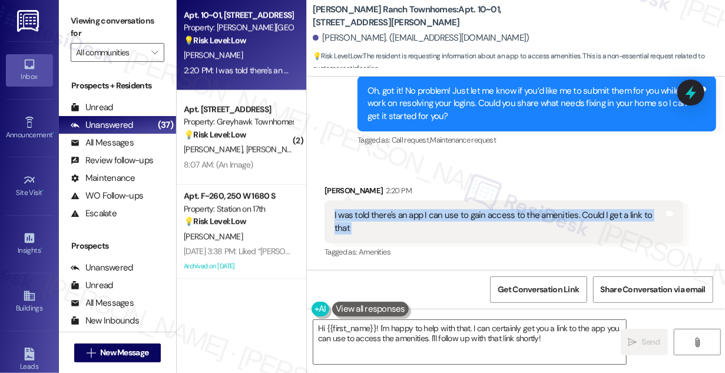
click at [397, 222] on div "I was told there's an app I can use to gain access to the amenities. Could I ge…" at bounding box center [500, 221] width 330 height 25
click at [575, 214] on div "I was told there's an app I can use to gain access to the amenities. Could I ge…" at bounding box center [500, 221] width 330 height 25
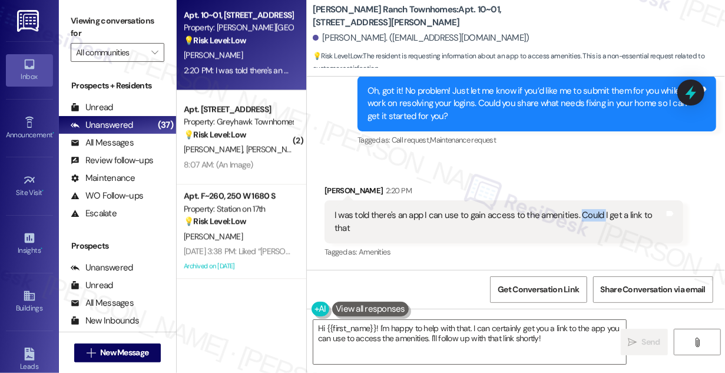
click at [575, 214] on div "I was told there's an app I can use to gain access to the amenities. Could I ge…" at bounding box center [500, 221] width 330 height 25
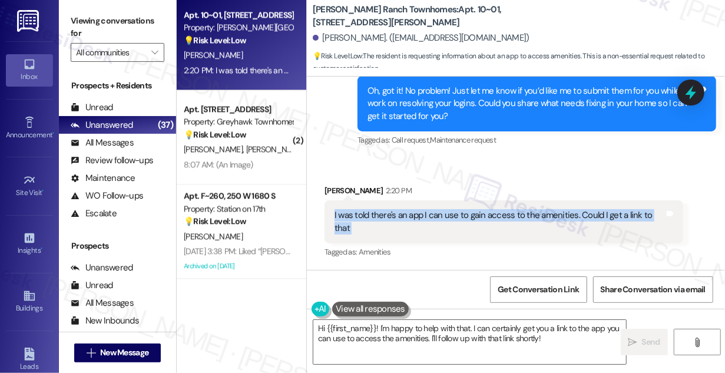
click at [575, 214] on div "I was told there's an app I can use to gain access to the amenities. Could I ge…" at bounding box center [500, 221] width 330 height 25
click at [458, 220] on div "I was told there's an app I can use to gain access to the amenities. Could I ge…" at bounding box center [500, 221] width 330 height 25
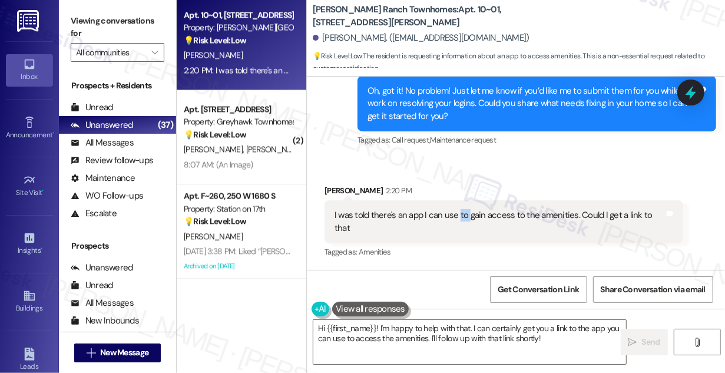
click at [458, 220] on div "I was told there's an app I can use to gain access to the amenities. Could I ge…" at bounding box center [500, 221] width 330 height 25
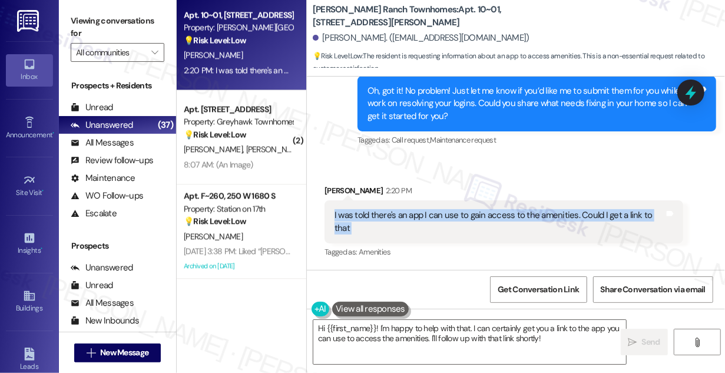
click at [458, 220] on div "I was told there's an app I can use to gain access to the amenities. Could I ge…" at bounding box center [500, 221] width 330 height 25
click at [434, 342] on textarea "Hi {{first_name}}! I'm happy to help with that. I can certainly get you a link …" at bounding box center [469, 342] width 313 height 44
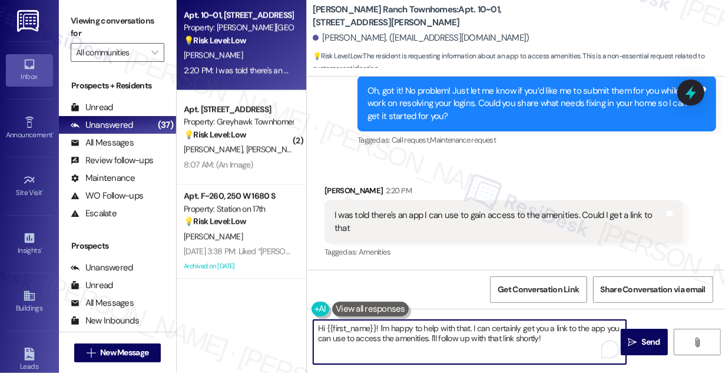
drag, startPoint x: 554, startPoint y: 343, endPoint x: 474, endPoint y: 320, distance: 83.7
click at [472, 327] on textarea "Hi {{first_name}}! I'm happy to help with that. I can certainly get you a link …" at bounding box center [469, 342] width 313 height 44
click at [558, 343] on textarea "Hi {{first_name}}! I'm happy to help with that. I can certainly get you a link …" at bounding box center [469, 342] width 313 height 44
drag, startPoint x: 563, startPoint y: 342, endPoint x: 473, endPoint y: 332, distance: 90.7
click at [473, 332] on textarea "Hi {{first_name}}! I'm happy to help with that. I can certainly get you a link …" at bounding box center [469, 342] width 313 height 44
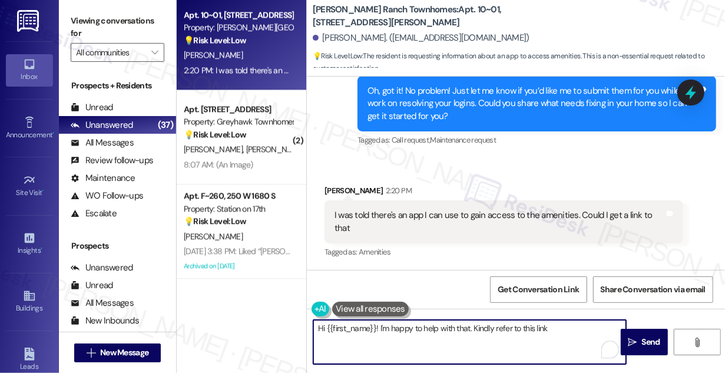
paste textarea "https://celle.myresman.com/Portal/Access/SignIn?id=PRT"
type textarea "Hi {{first_name}}! I'm happy to help with that. Kindly refer to this link https…"
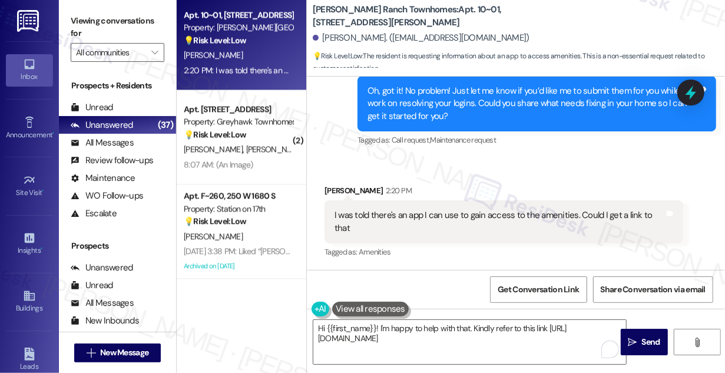
click at [95, 23] on label "Viewing conversations for" at bounding box center [118, 27] width 94 height 31
drag, startPoint x: 312, startPoint y: 15, endPoint x: 411, endPoint y: 15, distance: 99.5
click at [411, 15] on div "Porter Ranch Townhomes: Apt. 10~01, 3931 East Cardon Lane Tanner Fleck. (kenpos…" at bounding box center [516, 35] width 418 height 65
copy b "Porter Ranch Townhomes"
click at [94, 18] on label "Viewing conversations for" at bounding box center [118, 27] width 94 height 31
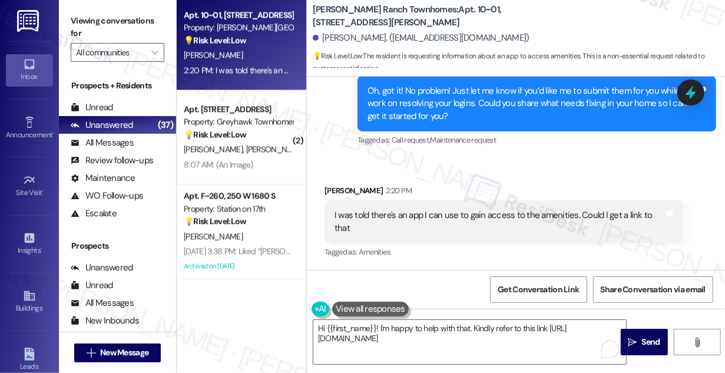
drag, startPoint x: 89, startPoint y: 18, endPoint x: 123, endPoint y: 35, distance: 37.7
click at [89, 18] on label "Viewing conversations for" at bounding box center [118, 27] width 94 height 31
drag, startPoint x: 468, startPoint y: 214, endPoint x: 573, endPoint y: 213, distance: 105.5
click at [573, 213] on div "I was told there's an app I can use to gain access to the amenities. Could I ge…" at bounding box center [500, 221] width 330 height 25
copy div "gain access to the amenities."
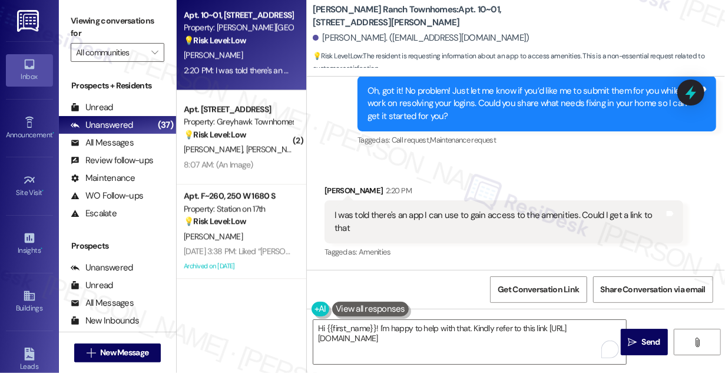
drag, startPoint x: 100, startPoint y: 11, endPoint x: 127, endPoint y: 29, distance: 33.0
click at [100, 11] on div "Viewing conversations for All communities " at bounding box center [117, 37] width 117 height 74
click at [409, 206] on div "I was told there's an app I can use to gain access to the amenities. Could I ge…" at bounding box center [504, 221] width 359 height 43
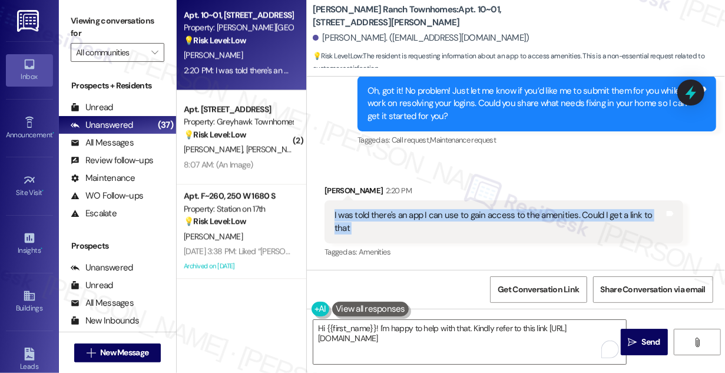
click at [409, 206] on div "I was told there's an app I can use to gain access to the amenities. Could I ge…" at bounding box center [504, 221] width 359 height 43
click at [83, 14] on label "Viewing conversations for" at bounding box center [118, 27] width 94 height 31
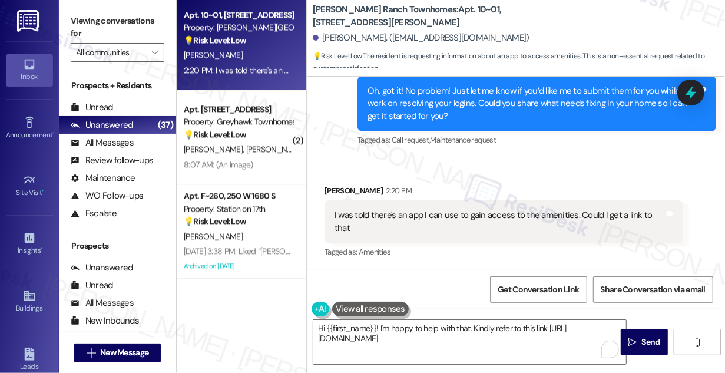
click at [375, 312] on button at bounding box center [370, 309] width 77 height 15
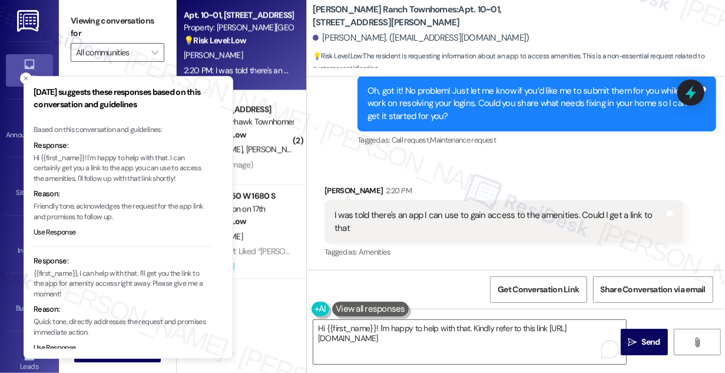
drag, startPoint x: 86, startPoint y: 160, endPoint x: 156, endPoint y: 175, distance: 71.7
click at [156, 175] on p "Hi {{first_name}}! I'm happy to help with that. I can certainly get you a link …" at bounding box center [122, 168] width 177 height 31
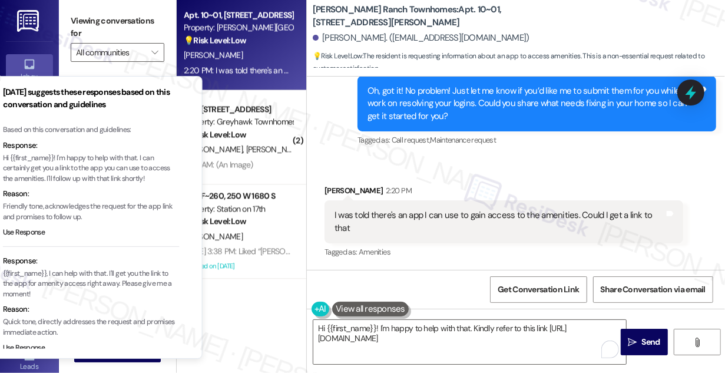
drag, startPoint x: 167, startPoint y: 178, endPoint x: 156, endPoint y: 172, distance: 12.9
click at [156, 172] on p "Hi {{first_name}}! I'm happy to help with that. I can certainly get you a link …" at bounding box center [91, 168] width 177 height 31
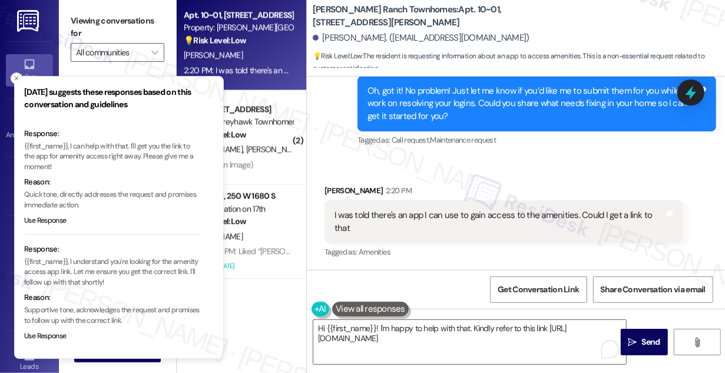
scroll to position [128, 0]
click at [95, 262] on p "{{first_name}}, I understand you're looking for the amenity access app link. Le…" at bounding box center [112, 271] width 177 height 31
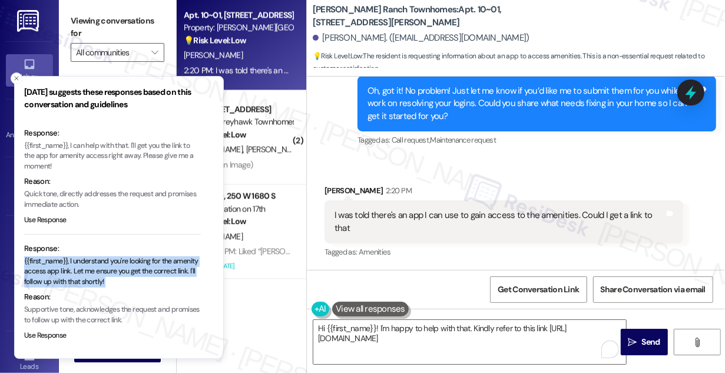
click at [95, 262] on p "{{first_name}}, I understand you're looking for the amenity access app link. Le…" at bounding box center [112, 271] width 177 height 31
click at [398, 329] on textarea "Hi {{first_name}}! I'm happy to help with that. Kindly refer to this link https…" at bounding box center [469, 342] width 313 height 44
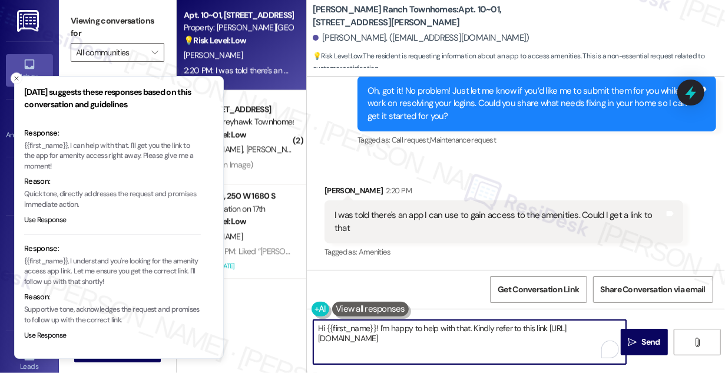
click at [398, 329] on textarea "Hi {{first_name}}! I'm happy to help with that. Kindly refer to this link https…" at bounding box center [469, 342] width 313 height 44
paste textarea "{{first_name}}, I understand you're looking for the amenity access app link. Le…"
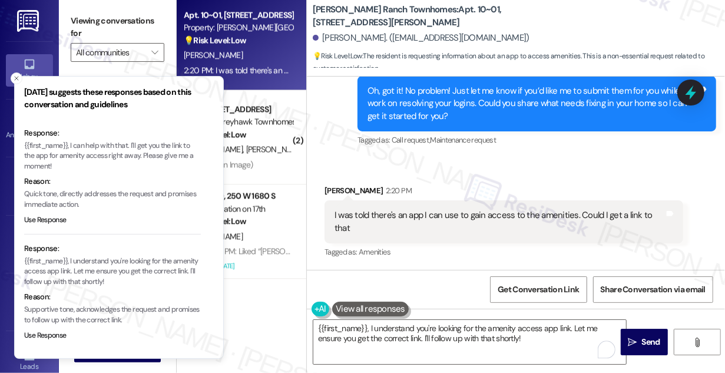
click at [333, 188] on div "Tanner Fleck 2:20 PM" at bounding box center [504, 192] width 359 height 16
click at [319, 325] on textarea "{{first_name}}, I understand you're looking for the amenity access app link. Le…" at bounding box center [469, 342] width 313 height 44
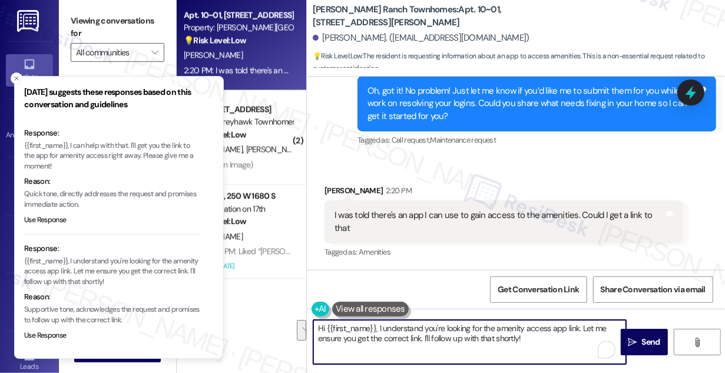
drag, startPoint x: 553, startPoint y: 332, endPoint x: 350, endPoint y: 339, distance: 203.3
click at [350, 339] on textarea "Hi {{first_name}}, I understand you're looking for the amenity access app link.…" at bounding box center [469, 342] width 313 height 44
drag, startPoint x: 316, startPoint y: 339, endPoint x: 421, endPoint y: 336, distance: 105.5
click at [421, 336] on textarea "Hi {{first_name}}, I understand you're looking for the amenity access app link.…" at bounding box center [469, 342] width 313 height 44
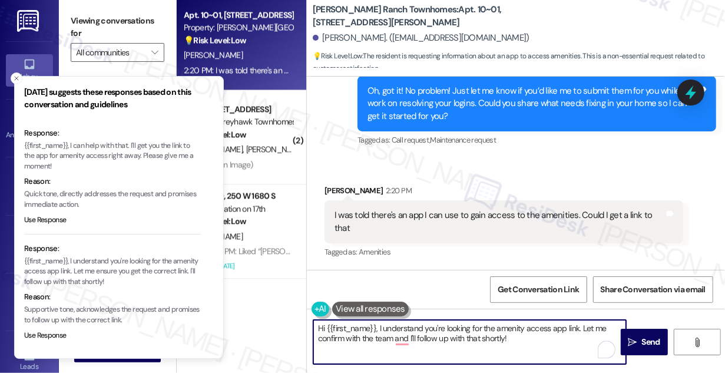
type textarea "Hi {{first_name}}, I understand you're looking for the amenity access app link.…"
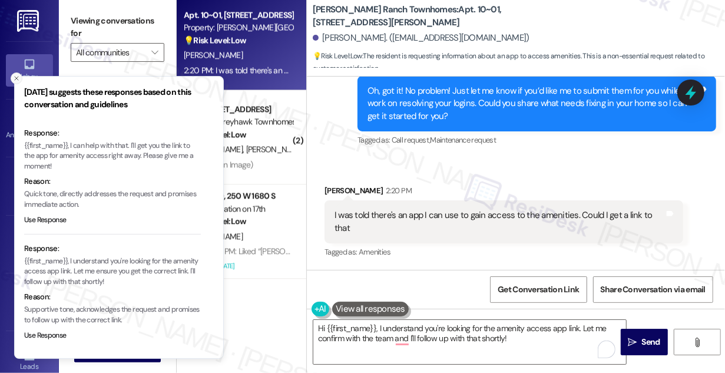
click at [18, 80] on icon "Close toast" at bounding box center [16, 78] width 7 height 7
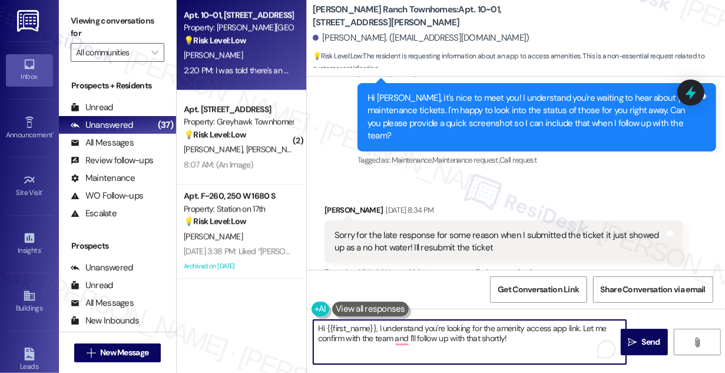
scroll to position [137, 0]
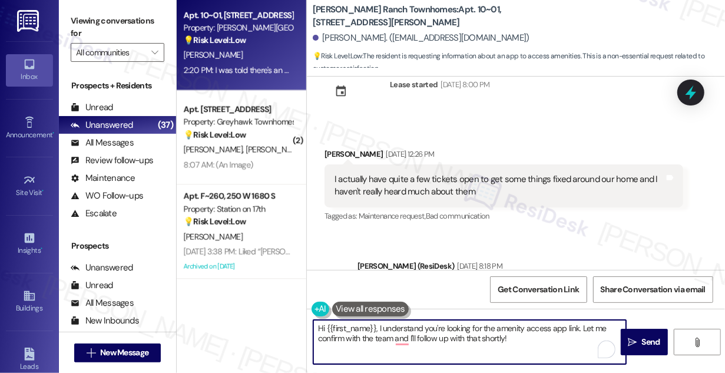
scroll to position [29, 0]
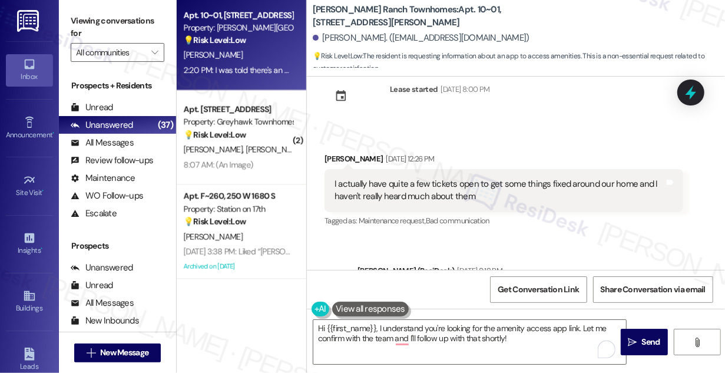
click at [490, 179] on div "I actually have quite a few tickets open to get some things fixed around our ho…" at bounding box center [500, 190] width 330 height 25
click at [490, 180] on div "I actually have quite a few tickets open to get some things fixed around our ho…" at bounding box center [500, 190] width 330 height 25
click at [88, 37] on label "Viewing conversations for" at bounding box center [118, 27] width 94 height 31
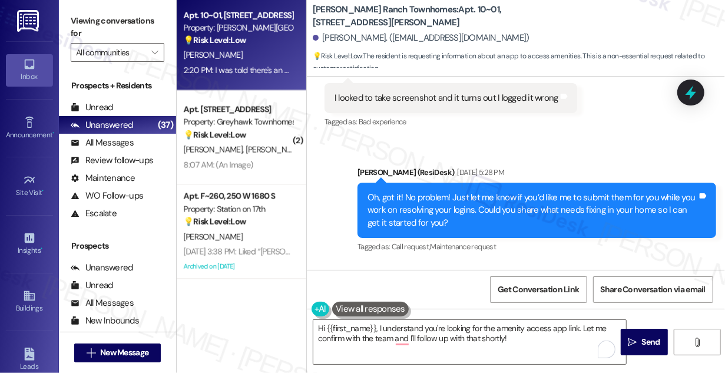
scroll to position [832, 0]
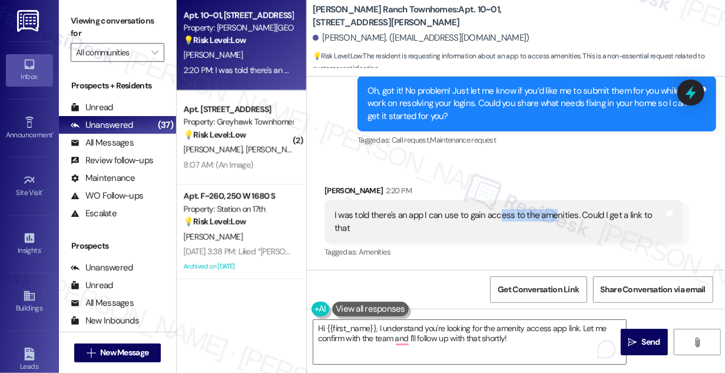
drag, startPoint x: 499, startPoint y: 213, endPoint x: 553, endPoint y: 214, distance: 53.6
click at [553, 214] on div "I was told there's an app I can use to gain access to the amenities. Could I ge…" at bounding box center [500, 221] width 330 height 25
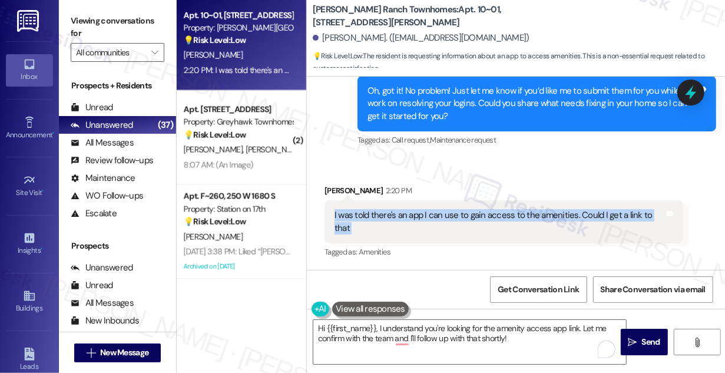
click at [553, 214] on div "I was told there's an app I can use to gain access to the amenities. Could I ge…" at bounding box center [500, 221] width 330 height 25
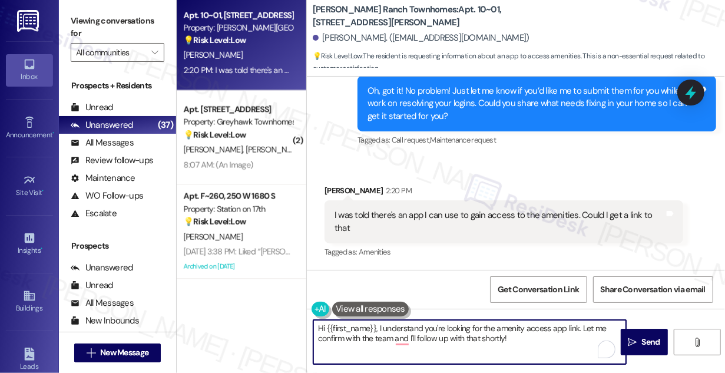
click at [518, 332] on textarea "Hi {{first_name}}, I understand you're looking for the amenity access app link.…" at bounding box center [469, 342] width 313 height 44
drag, startPoint x: 535, startPoint y: 338, endPoint x: 512, endPoint y: 322, distance: 27.6
click at [512, 322] on textarea "Hi {{first_name}}, I understand you're looking for the amenity access app link.…" at bounding box center [469, 342] width 313 height 44
click at [540, 330] on textarea "Hi {{first_name}}, I understand you're looking for the amenity access app link.…" at bounding box center [469, 342] width 313 height 44
drag, startPoint x: 550, startPoint y: 338, endPoint x: 583, endPoint y: 323, distance: 36.1
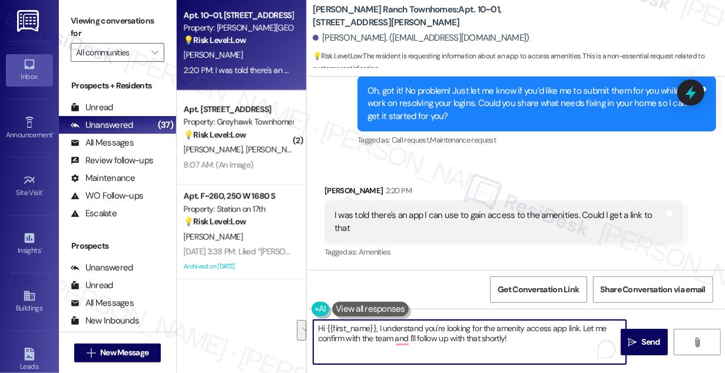
click at [583, 323] on textarea "Hi {{first_name}}, I understand you're looking for the amenity access app link.…" at bounding box center [469, 342] width 313 height 44
click at [416, 217] on div "I was told there's an app I can use to gain access to the amenities. Could I ge…" at bounding box center [500, 221] width 330 height 25
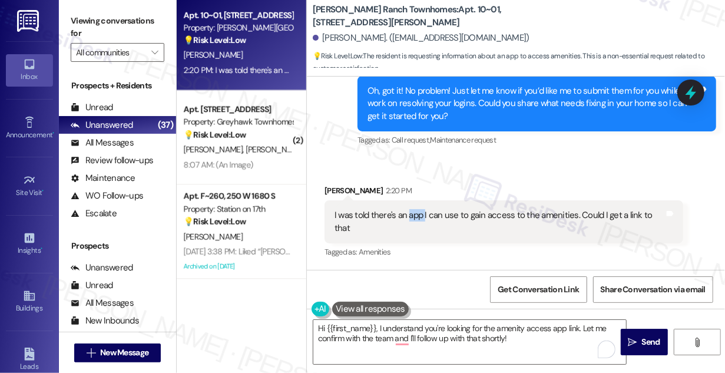
click at [416, 217] on div "I was told there's an app I can use to gain access to the amenities. Could I ge…" at bounding box center [500, 221] width 330 height 25
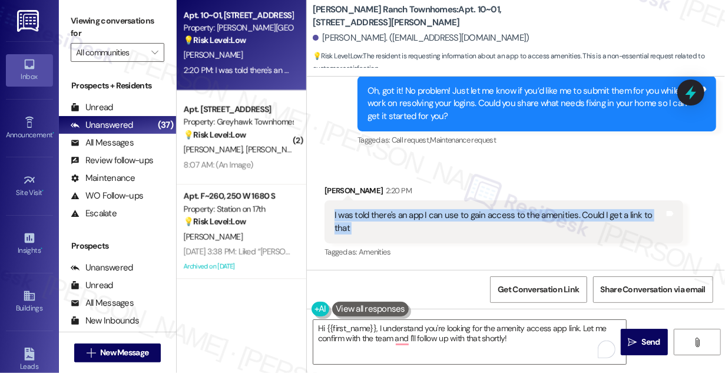
click at [416, 217] on div "I was told there's an app I can use to gain access to the amenities. Could I ge…" at bounding box center [500, 221] width 330 height 25
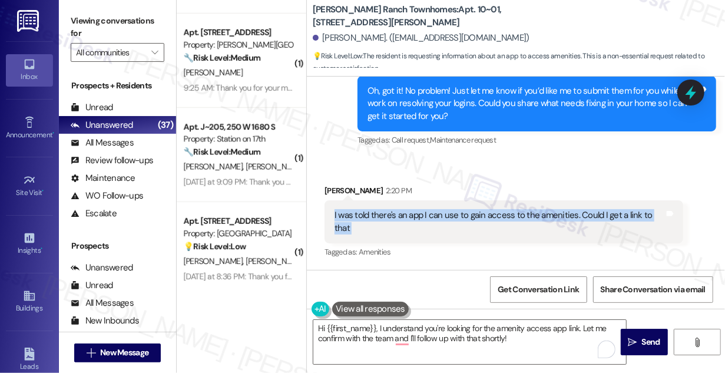
scroll to position [3198, 0]
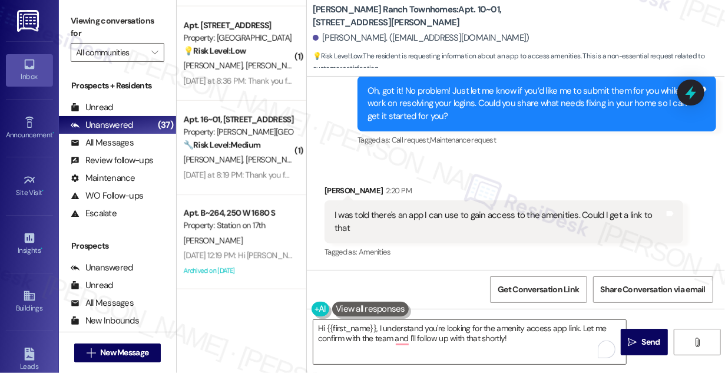
click at [81, 15] on label "Viewing conversations for" at bounding box center [118, 27] width 94 height 31
click at [111, 13] on label "Viewing conversations for" at bounding box center [118, 27] width 94 height 31
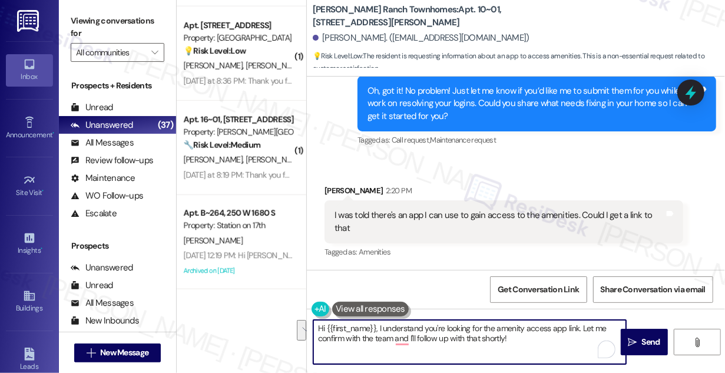
drag, startPoint x: 555, startPoint y: 340, endPoint x: 582, endPoint y: 327, distance: 29.3
click at [582, 327] on textarea "Hi {{first_name}}, I understand you're looking for the amenity access app link.…" at bounding box center [469, 342] width 313 height 44
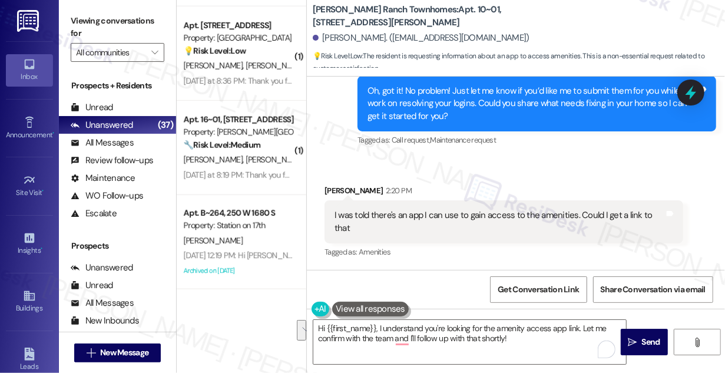
click at [107, 14] on label "Viewing conversations for" at bounding box center [118, 27] width 94 height 31
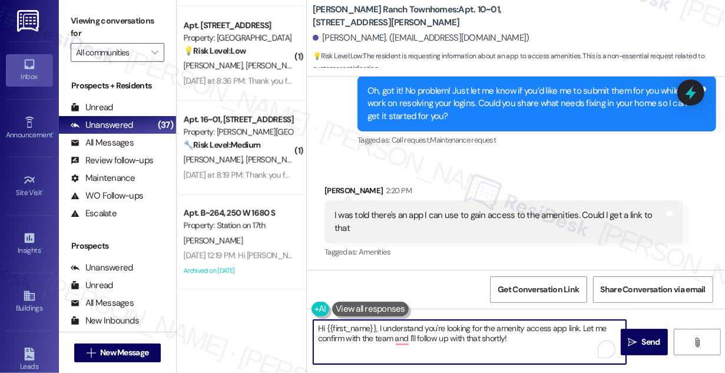
drag, startPoint x: 489, startPoint y: 333, endPoint x: 544, endPoint y: 338, distance: 54.9
click at [544, 338] on textarea "Hi {{first_name}}, I understand you're looking for the amenity access app link.…" at bounding box center [469, 342] width 313 height 44
drag, startPoint x: 540, startPoint y: 342, endPoint x: 418, endPoint y: 336, distance: 122.0
click at [418, 336] on textarea "Hi {{first_name}}, I understand you're looking for the amenity access app link.…" at bounding box center [469, 342] width 313 height 44
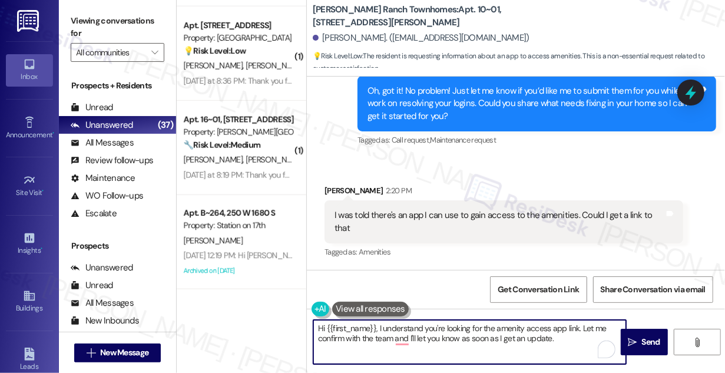
click at [527, 212] on div "I was told there's an app I can use to gain access to the amenities. Could I ge…" at bounding box center [500, 221] width 330 height 25
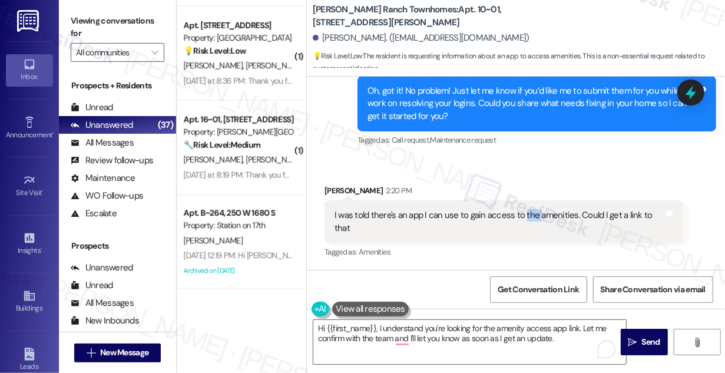
click at [527, 212] on div "I was told there's an app I can use to gain access to the amenities. Could I ge…" at bounding box center [500, 221] width 330 height 25
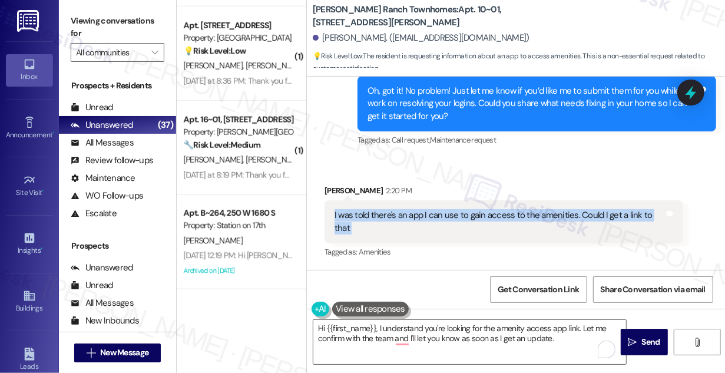
click at [527, 212] on div "I was told there's an app I can use to gain access to the amenities. Could I ge…" at bounding box center [500, 221] width 330 height 25
click at [412, 219] on div "I was told there's an app I can use to gain access to the amenities. Could I ge…" at bounding box center [500, 221] width 330 height 25
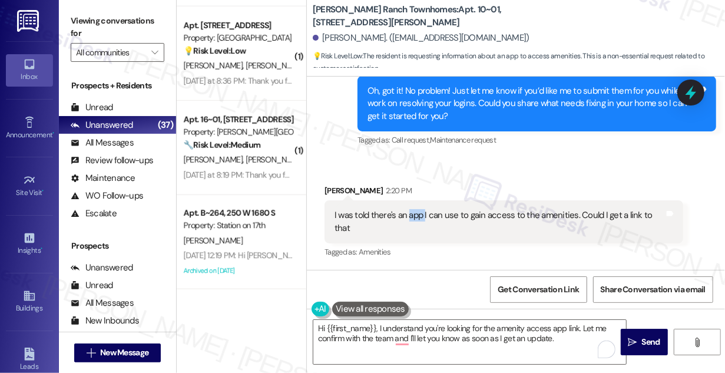
click at [412, 219] on div "I was told there's an app I can use to gain access to the amenities. Could I ge…" at bounding box center [500, 221] width 330 height 25
click at [421, 327] on textarea "Hi {{first_name}}, I understand you're looking for the amenity access app link.…" at bounding box center [469, 342] width 313 height 44
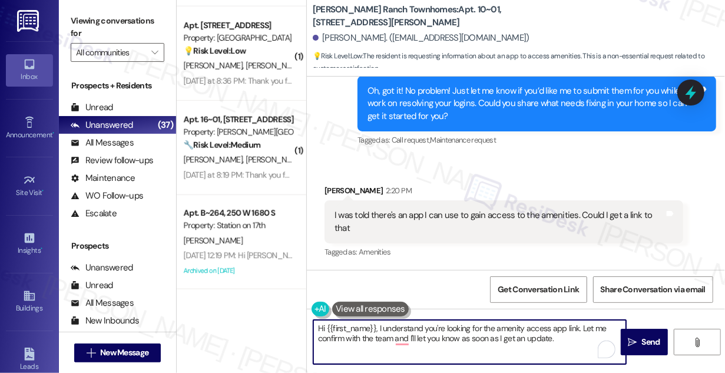
click at [422, 326] on textarea "Hi {{first_name}}, I understand you're looking for the amenity access app link.…" at bounding box center [469, 342] width 313 height 44
click at [512, 342] on textarea "Hi {{first_name}}, I understand you're looking for the amenity access app link.…" at bounding box center [469, 342] width 313 height 44
click at [565, 339] on textarea "Hi {{first_name}}, I understand you're looking for the amenity access app link.…" at bounding box center [469, 342] width 313 height 44
type textarea "Hi {{first_name}}, I understand you're looking for the amenity access app link.…"
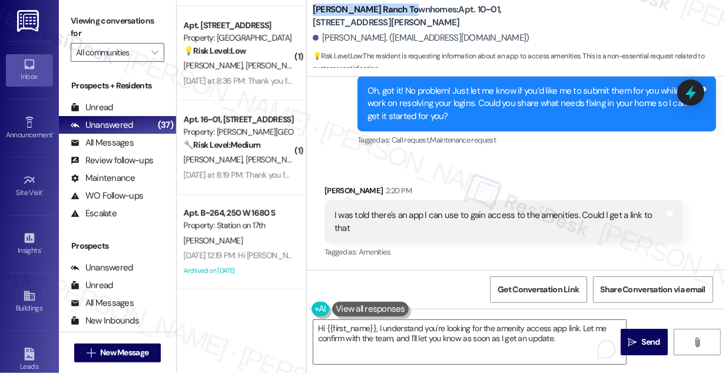
drag, startPoint x: 312, startPoint y: 14, endPoint x: 412, endPoint y: 15, distance: 99.6
click at [412, 15] on b "Porter Ranch Townhomes: Apt. 10~01, 3931 East Cardon Lane" at bounding box center [431, 16] width 236 height 25
copy b "Porter Ranch Townhomes"
click at [97, 15] on label "Viewing conversations for" at bounding box center [118, 27] width 94 height 31
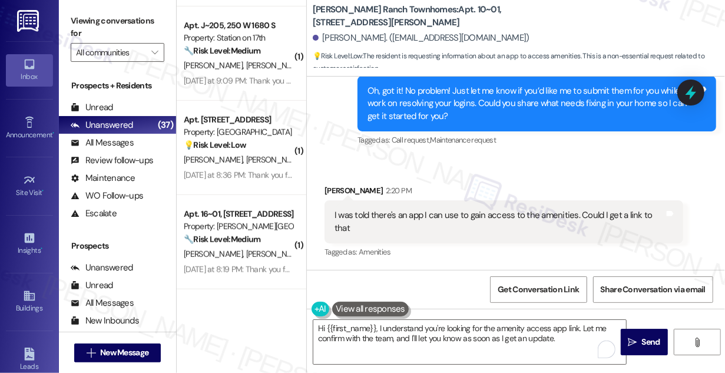
click at [443, 204] on div "I was told there's an app I can use to gain access to the amenities. Could I ge…" at bounding box center [504, 221] width 359 height 43
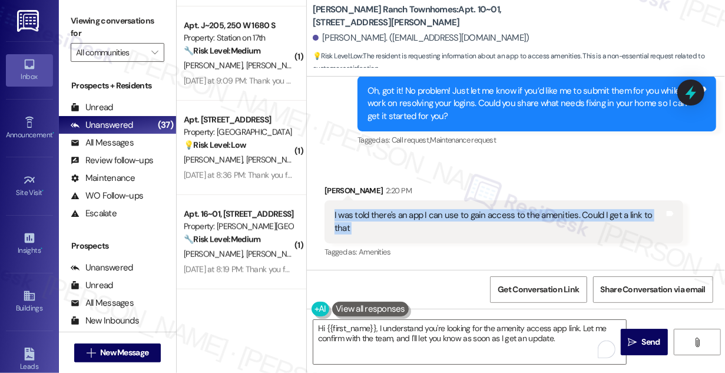
click at [443, 204] on div "I was told there's an app I can use to gain access to the amenities. Could I ge…" at bounding box center [504, 221] width 359 height 43
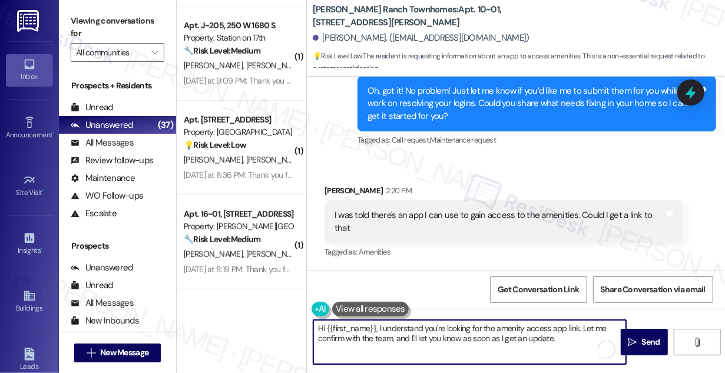
click at [422, 327] on textarea "Hi {{first_name}}, I understand you're looking for the amenity access app link.…" at bounding box center [469, 342] width 313 height 44
click at [568, 342] on textarea "Hi {{first_name}}, I understand you're looking for the amenity access app link.…" at bounding box center [469, 342] width 313 height 44
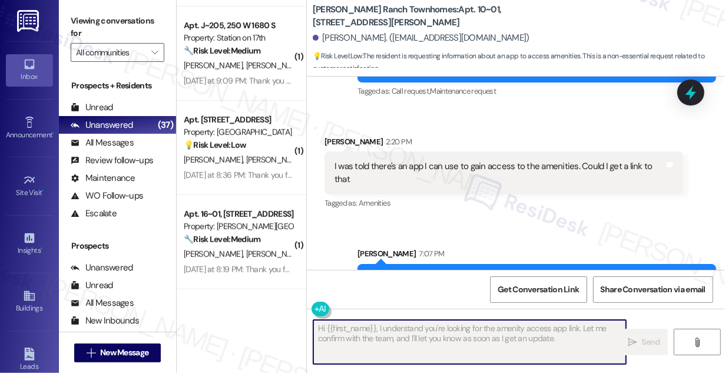
scroll to position [927, 0]
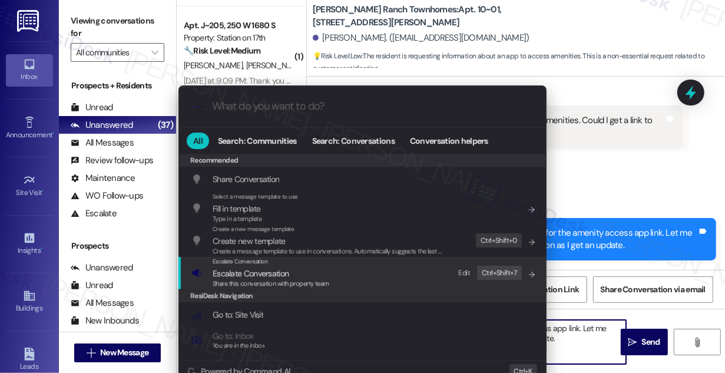
click at [331, 262] on div "Escalate Conversation Escalate Conversation Share this conversation with proper…" at bounding box center [363, 273] width 345 height 32
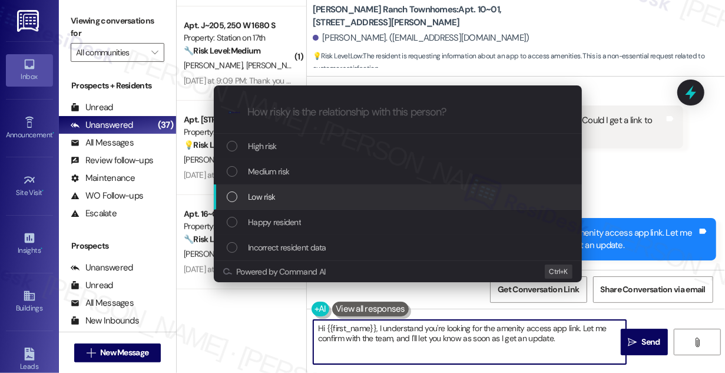
click at [295, 191] on div "Low risk" at bounding box center [399, 196] width 345 height 13
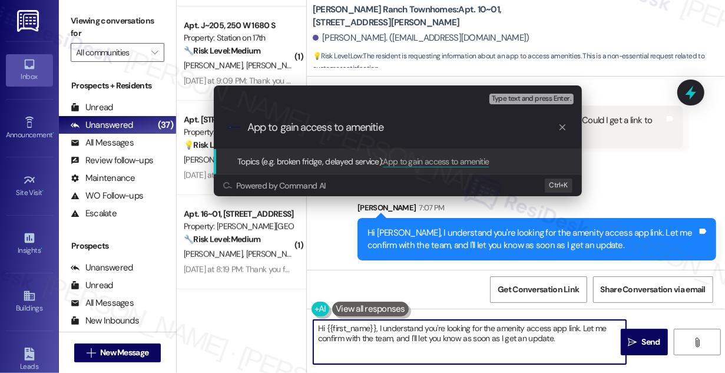
type input "App to gain access to amenities"
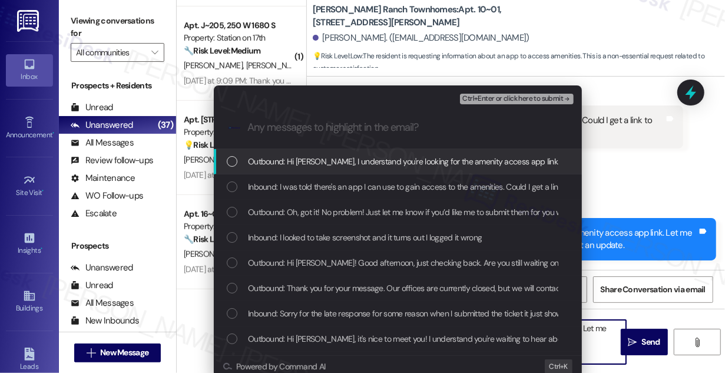
click at [302, 191] on span "Inbound: I was told there's an app I can use to gain access to the amenities. C…" at bounding box center [417, 186] width 338 height 13
click at [507, 100] on span "Ctrl+Enter or click here to submit" at bounding box center [512, 99] width 101 height 8
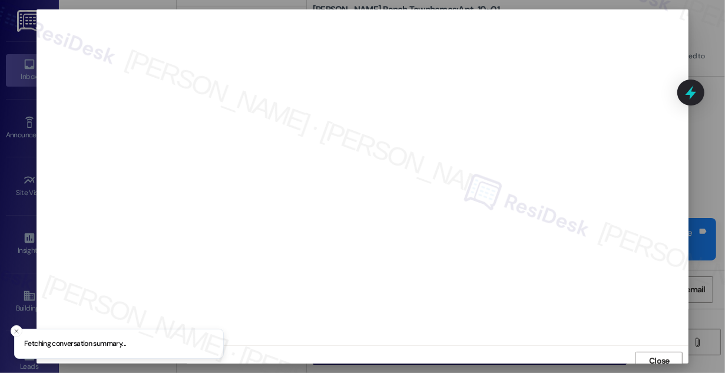
scroll to position [6, 0]
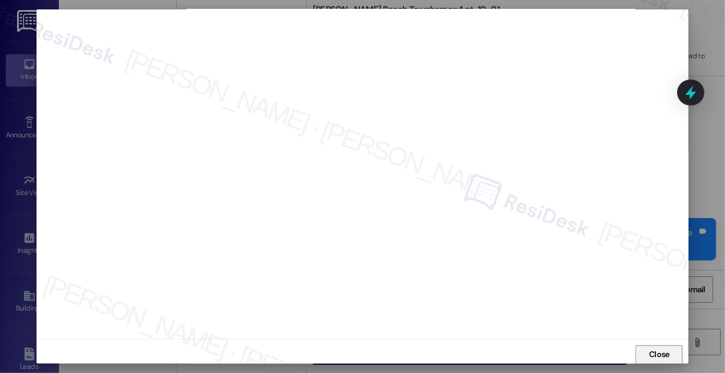
click at [640, 351] on button "Close" at bounding box center [659, 354] width 47 height 19
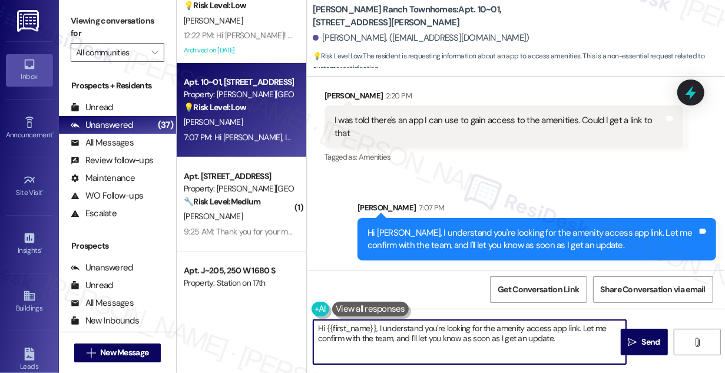
scroll to position [2782, 0]
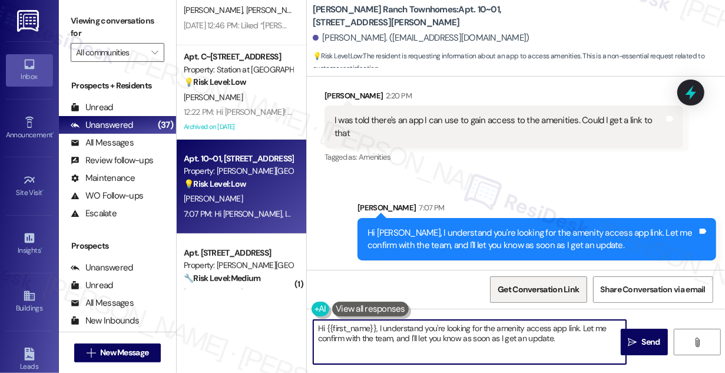
click at [541, 285] on span "Get Conversation Link" at bounding box center [538, 289] width 81 height 12
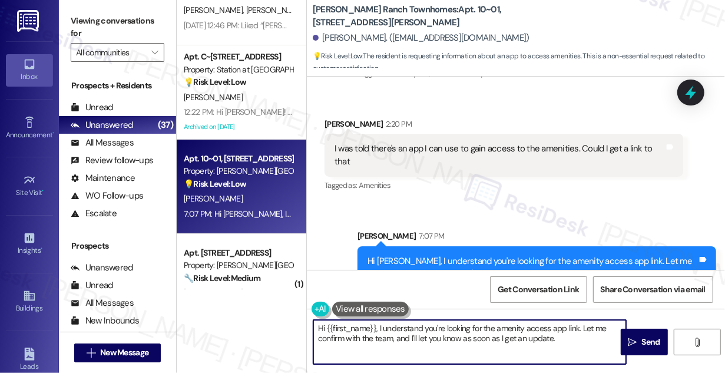
scroll to position [927, 0]
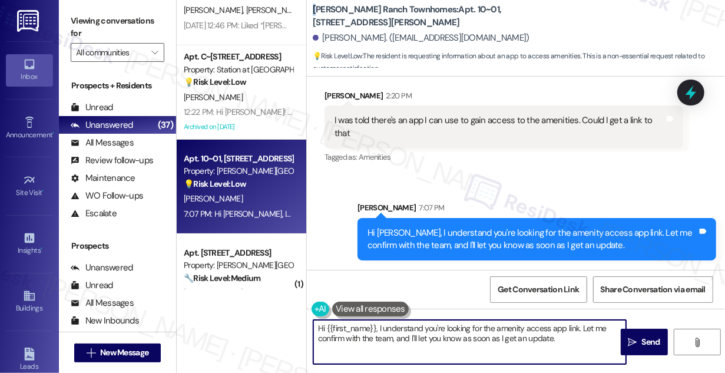
click at [313, 14] on b "Porter Ranch Townhomes: Apt. 10~01, 3931 East Cardon Lane" at bounding box center [431, 16] width 236 height 25
drag, startPoint x: 312, startPoint y: 14, endPoint x: 411, endPoint y: 15, distance: 99.0
click at [411, 15] on b "Porter Ranch Townhomes: Apt. 10~01, 3931 East Cardon Lane" at bounding box center [431, 16] width 236 height 25
click at [99, 9] on div "Viewing conversations for All communities " at bounding box center [117, 37] width 117 height 74
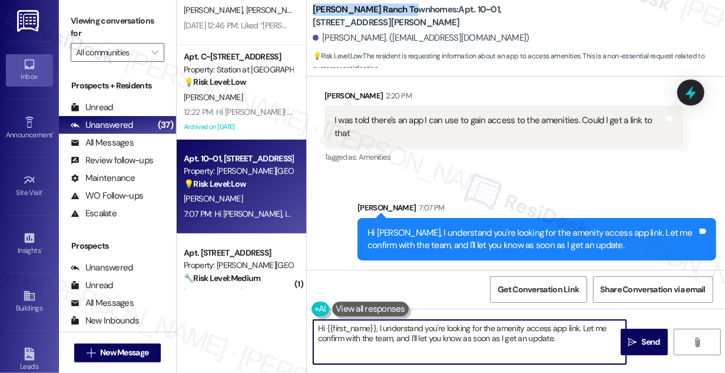
drag, startPoint x: 313, startPoint y: 14, endPoint x: 412, endPoint y: 14, distance: 99.0
click at [412, 14] on b "Porter Ranch Townhomes: Apt. 10~01, 3931 East Cardon Lane" at bounding box center [431, 16] width 236 height 25
copy b "Porter Ranch Townhomes"
click at [100, 23] on label "Viewing conversations for" at bounding box center [118, 27] width 94 height 31
click at [494, 230] on div "Hi Tanner, I understand you're looking for the amenity access app link. Let me …" at bounding box center [533, 239] width 330 height 25
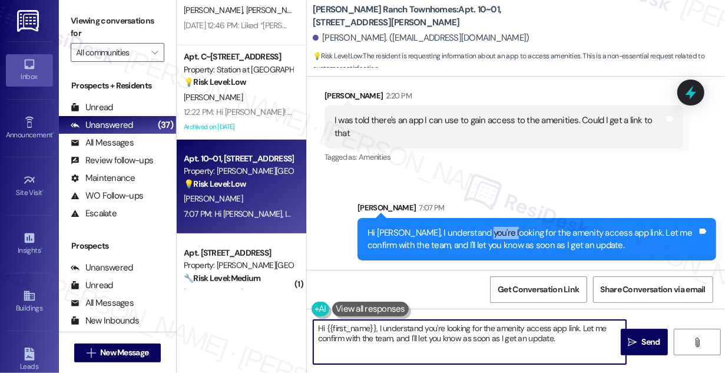
click at [494, 230] on div "Hi Tanner, I understand you're looking for the amenity access app link. Let me …" at bounding box center [533, 239] width 330 height 25
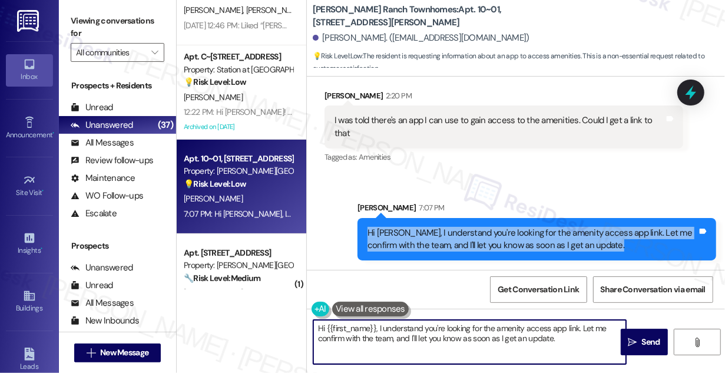
click at [494, 230] on div "Hi Tanner, I understand you're looking for the amenity access app link. Let me …" at bounding box center [533, 239] width 330 height 25
click at [467, 233] on div "Hi Tanner, I understand you're looking for the amenity access app link. Let me …" at bounding box center [533, 239] width 330 height 25
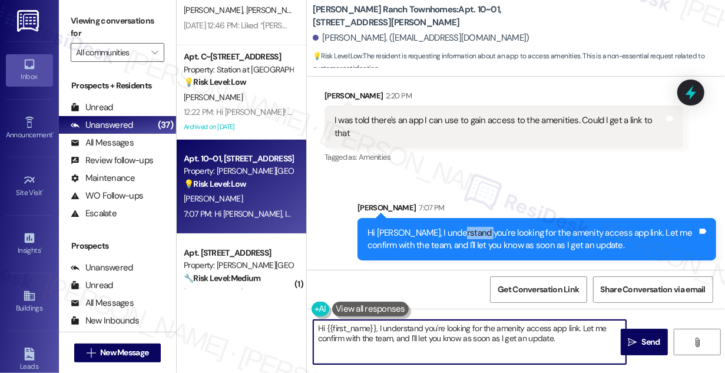
click at [467, 233] on div "Hi Tanner, I understand you're looking for the amenity access app link. Let me …" at bounding box center [533, 239] width 330 height 25
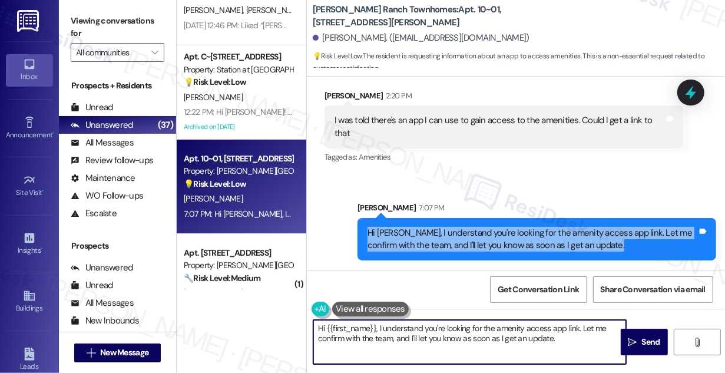
click at [467, 233] on div "Hi Tanner, I understand you're looking for the amenity access app link. Let me …" at bounding box center [533, 239] width 330 height 25
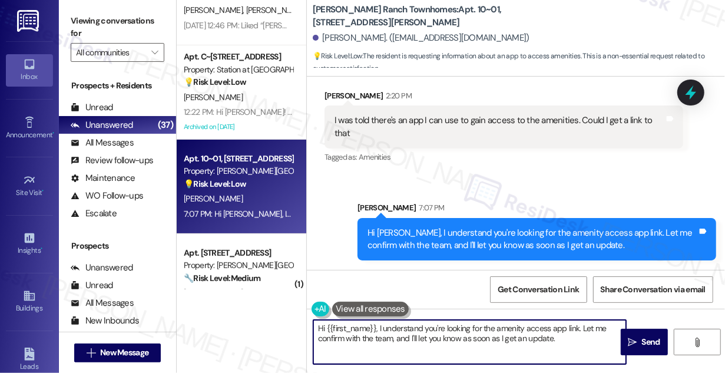
click at [643, 154] on div "Tagged as: Amenities Click to highlight conversations about Amenities" at bounding box center [504, 156] width 359 height 17
click at [687, 88] on icon at bounding box center [691, 92] width 20 height 20
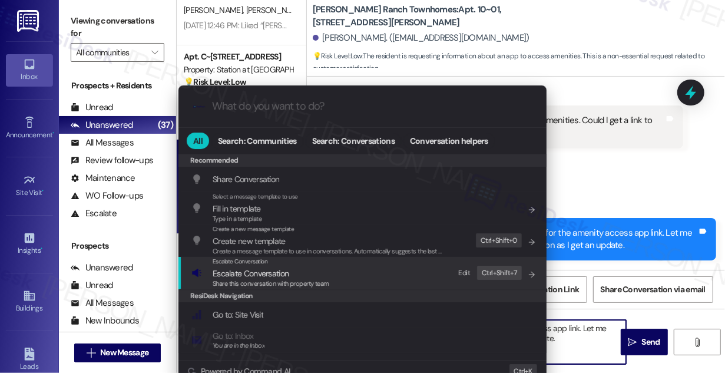
click at [330, 282] on div "Escalate Conversation Escalate Conversation Share this conversation with proper…" at bounding box center [363, 273] width 345 height 32
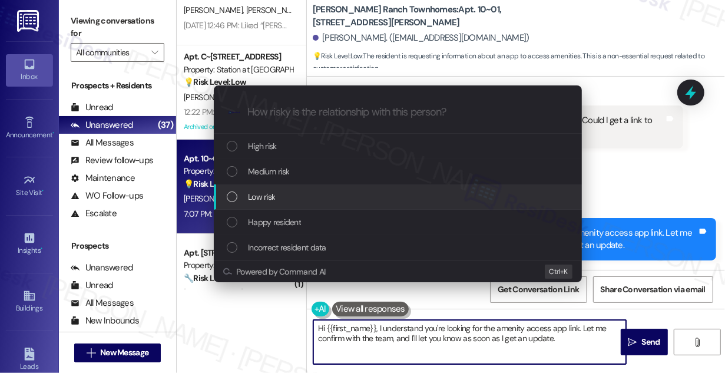
click at [286, 199] on div "Low risk" at bounding box center [399, 196] width 345 height 13
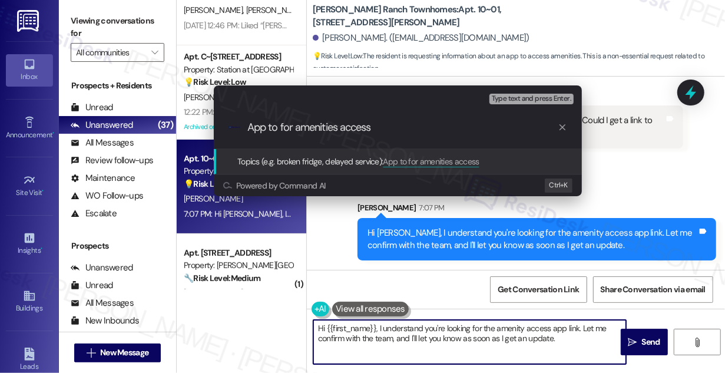
click at [266, 125] on input "App to for amenities access" at bounding box center [402, 127] width 310 height 12
click at [272, 127] on input "App to for amenities access" at bounding box center [402, 127] width 310 height 12
click at [265, 127] on input "App/link for amenities access" at bounding box center [402, 127] width 310 height 12
type input "Link for amenities access"
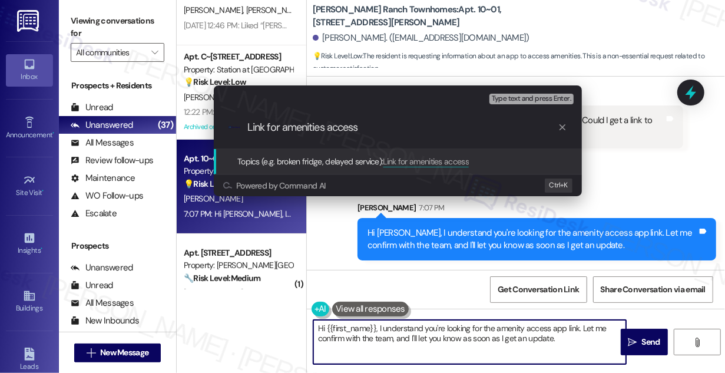
click at [360, 125] on input "Link for amenities access" at bounding box center [402, 127] width 310 height 12
drag, startPoint x: 359, startPoint y: 125, endPoint x: 375, endPoint y: 169, distance: 46.4
click at [375, 169] on div "Topics (e.g. broken fridge, delayed service): Link for amenities access" at bounding box center [398, 161] width 368 height 25
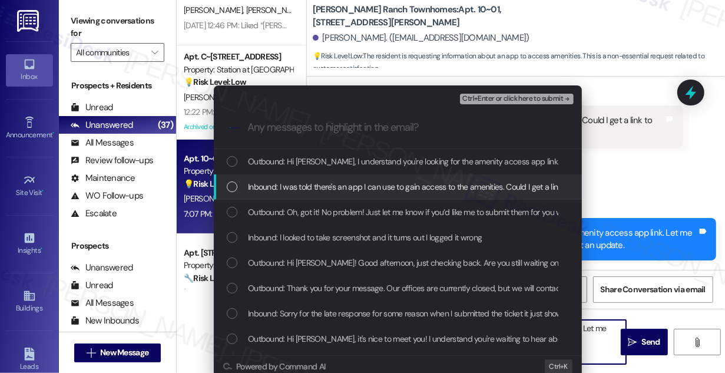
click at [313, 191] on span "Inbound: I was told there's an app I can use to gain access to the amenities. C…" at bounding box center [417, 186] width 338 height 13
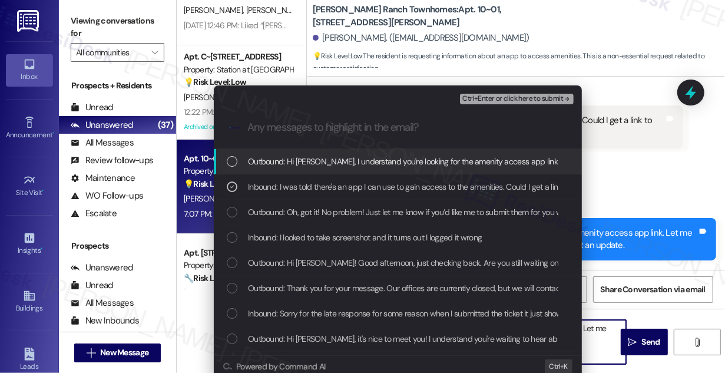
click at [505, 102] on span "Ctrl+Enter or click here to submit" at bounding box center [512, 99] width 101 height 8
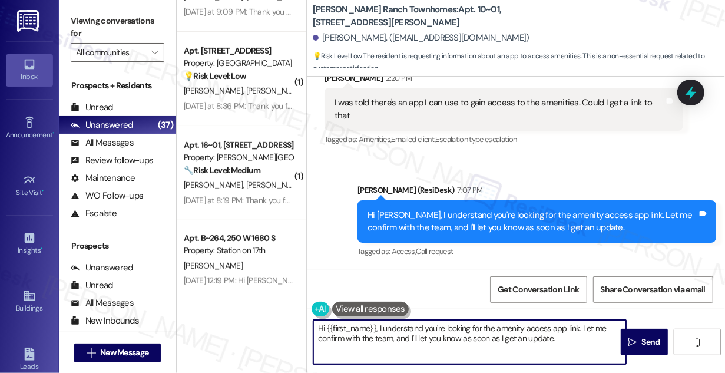
scroll to position [3104, 0]
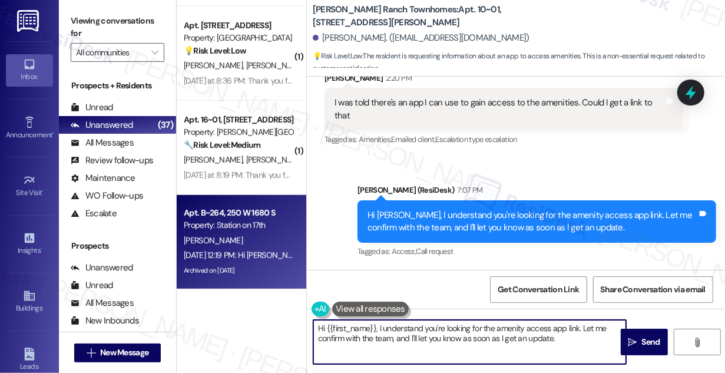
click at [245, 243] on div "A. Gallo" at bounding box center [238, 240] width 111 height 15
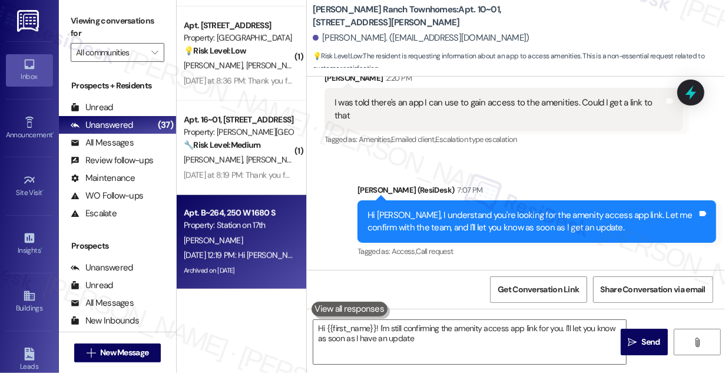
type textarea "Hi {{first_name}}! I'm still confirming the amenity access app link for you. I'…"
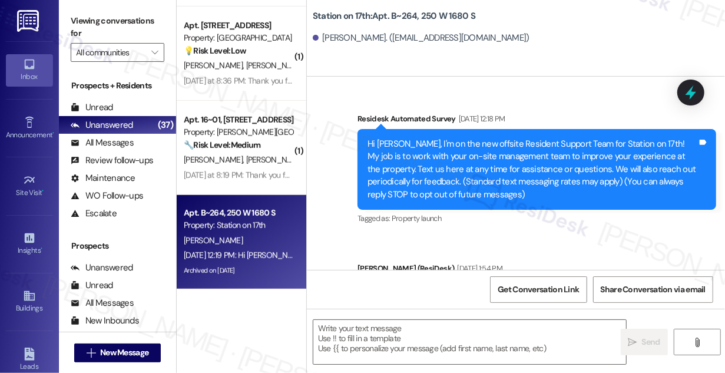
scroll to position [2325, 0]
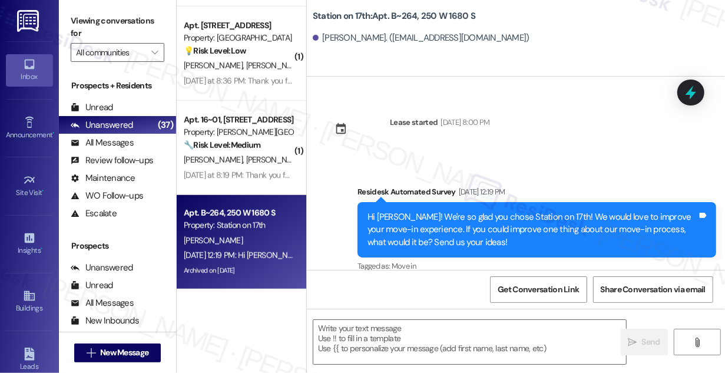
type textarea "Fetching suggested responses. Please feel free to read through the conversation…"
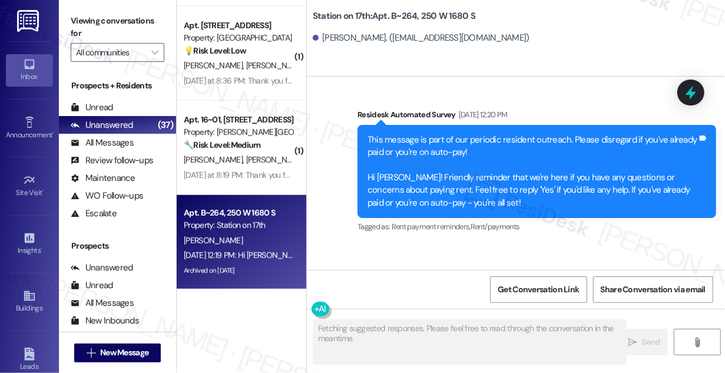
scroll to position [1736, 0]
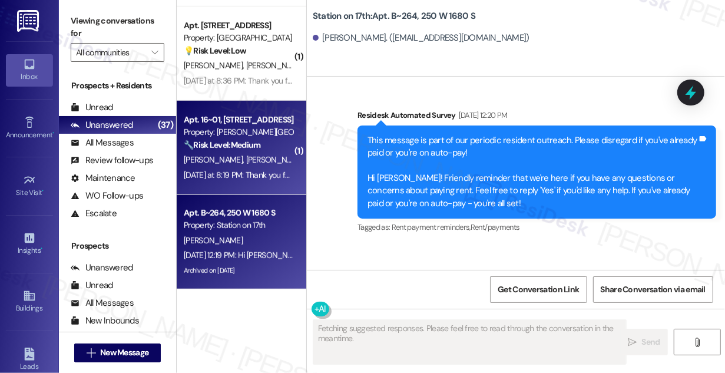
click at [254, 161] on span "A. Loertscher" at bounding box center [275, 159] width 59 height 11
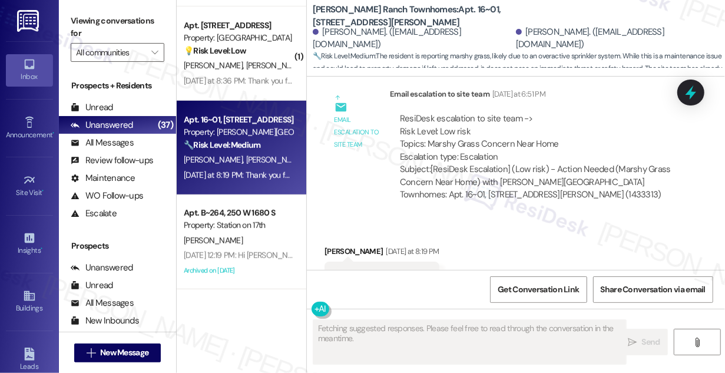
scroll to position [962, 0]
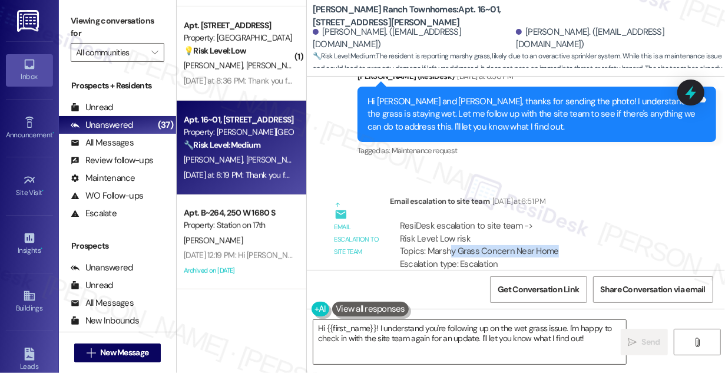
drag, startPoint x: 453, startPoint y: 243, endPoint x: 568, endPoint y: 240, distance: 115.5
click at [568, 240] on div "ResiDesk escalation to site team -> Risk Level: Low risk Topics: Marshy Grass C…" at bounding box center [536, 245] width 273 height 51
click at [569, 240] on div "ResiDesk escalation to site team -> Risk Level: Low risk Topics: Marshy Grass C…" at bounding box center [536, 245] width 273 height 51
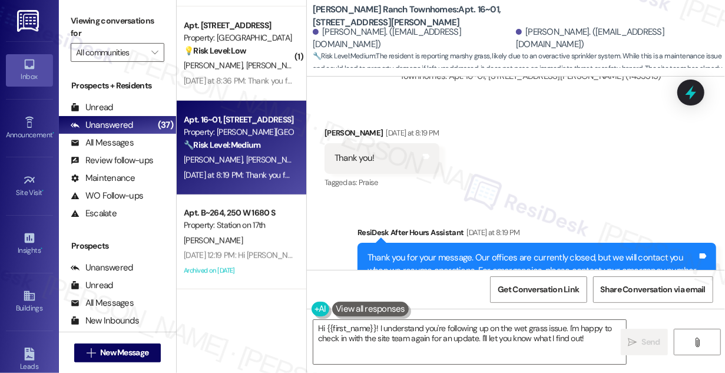
scroll to position [1230, 0]
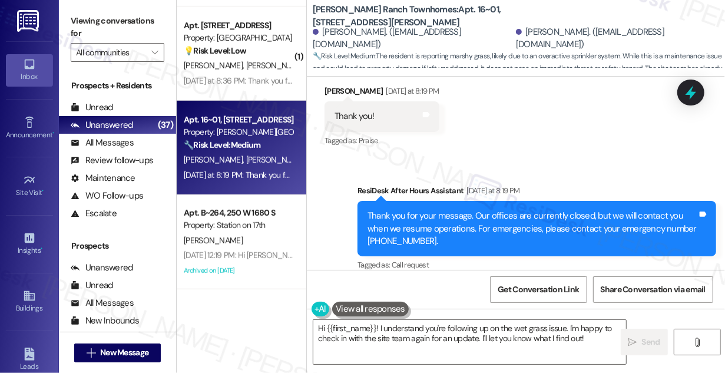
click at [100, 18] on label "Viewing conversations for" at bounding box center [118, 27] width 94 height 31
click at [83, 20] on label "Viewing conversations for" at bounding box center [118, 27] width 94 height 31
click at [392, 325] on textarea "Hi {{first_name}}! I understand you're following up on the wet grass issue. I'm…" at bounding box center [469, 342] width 313 height 44
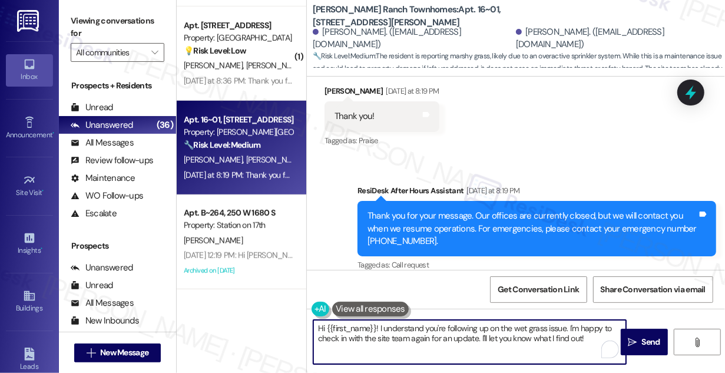
click at [392, 325] on textarea "Hi {{first_name}}! I understand you're following up on the wet grass issue. I'm…" at bounding box center [469, 342] width 313 height 44
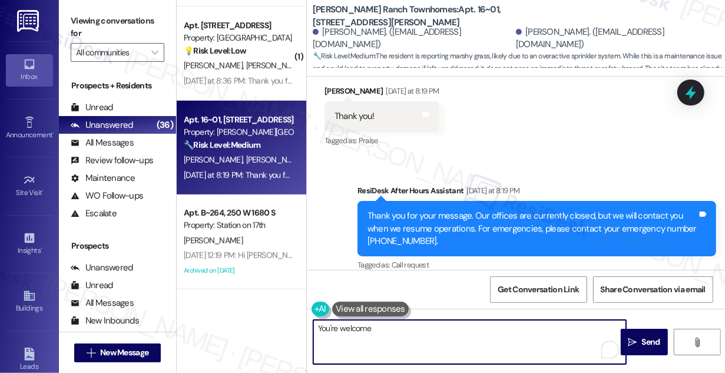
click at [342, 85] on div "Rebecca Hubley Yesterday at 8:19 PM" at bounding box center [382, 93] width 115 height 16
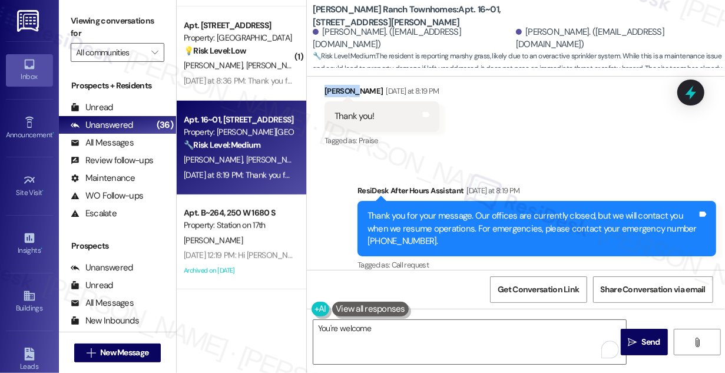
copy div "Rebecca"
click at [390, 329] on textarea "You're welcome" at bounding box center [469, 342] width 313 height 44
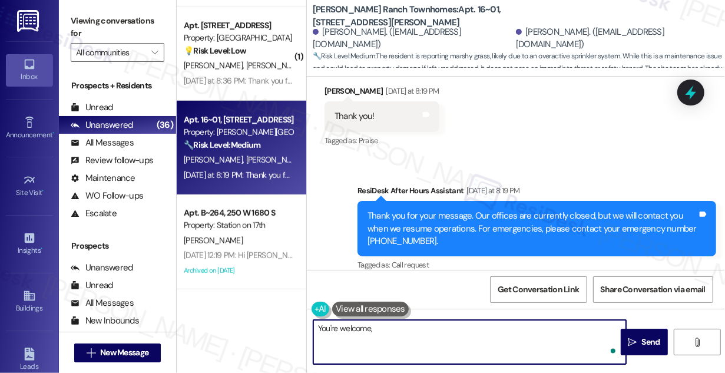
paste textarea "Rebecca"
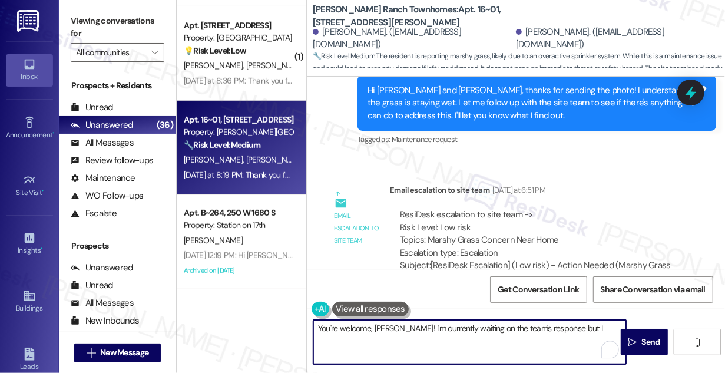
scroll to position [1123, 0]
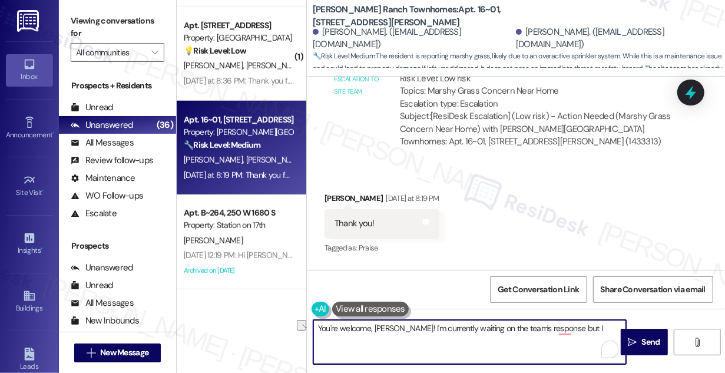
drag, startPoint x: 581, startPoint y: 327, endPoint x: 409, endPoint y: 327, distance: 172.6
click at [408, 327] on textarea "You're welcome, Rebecca! I'm currently waiting on the team's response but I" at bounding box center [469, 342] width 313 height 44
click at [535, 329] on textarea "You're welcome, Rebecca! No updates from the team yet, but I'll keep you posted…" at bounding box center [469, 342] width 313 height 44
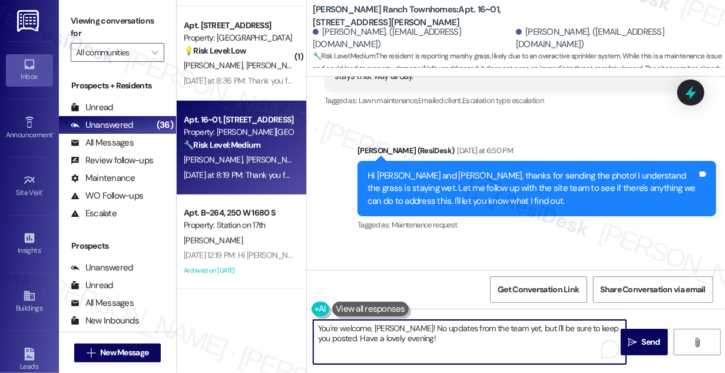
scroll to position [962, 0]
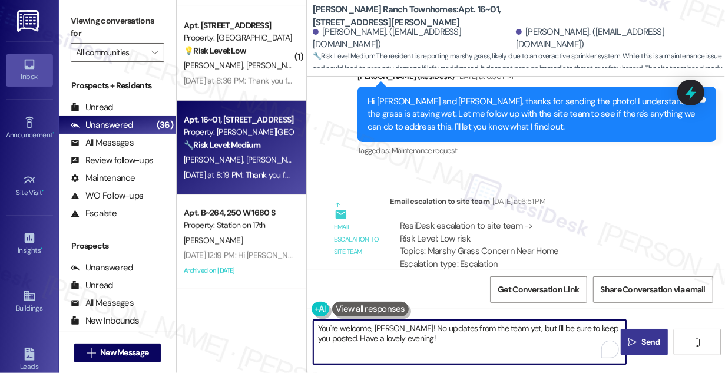
type textarea "You're welcome, Rebecca! No updates from the team yet, but I'll be sure to keep…"
click at [638, 338] on span " Send" at bounding box center [644, 342] width 37 height 12
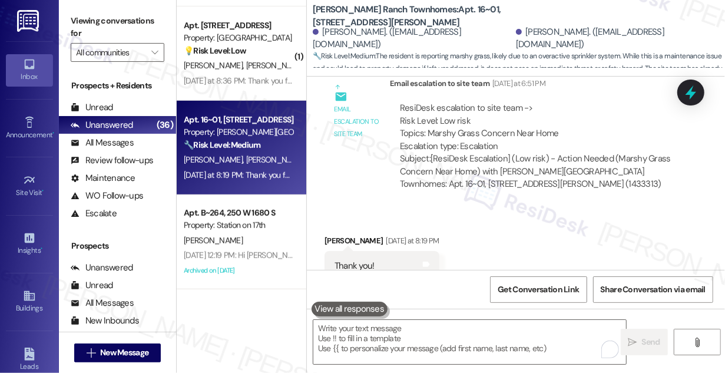
scroll to position [1105, 0]
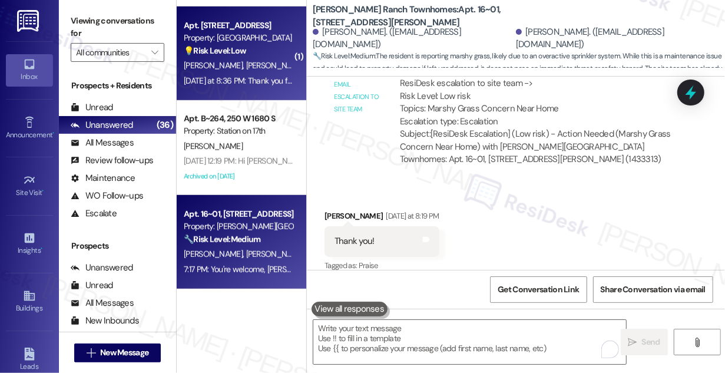
click at [281, 78] on div "Yesterday at 8:36 PM: Thank you for your message. Our offices are currently clo…" at bounding box center [545, 80] width 723 height 11
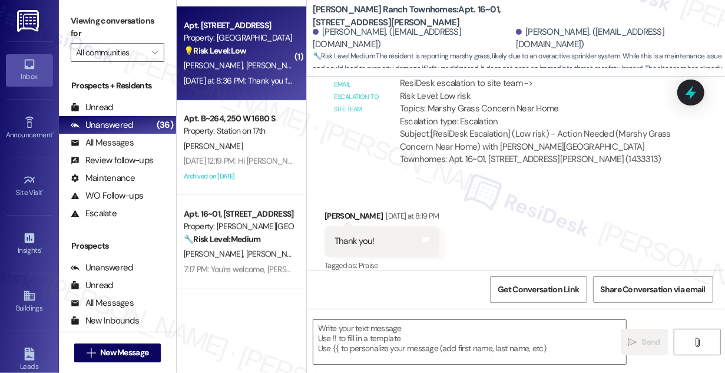
type textarea "Fetching suggested responses. Please feel free to read through the conversation…"
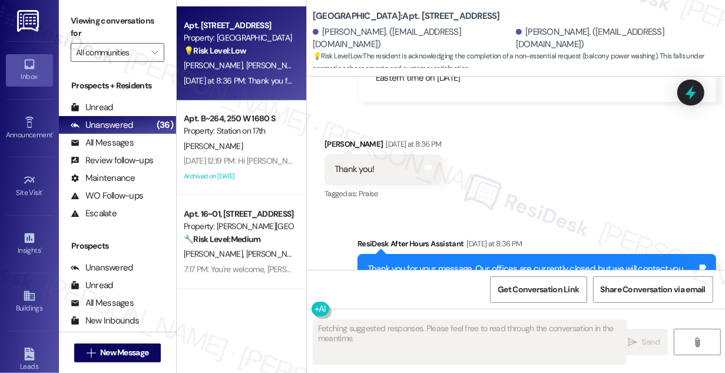
click at [363, 163] on div "Thank you!" at bounding box center [355, 169] width 40 height 12
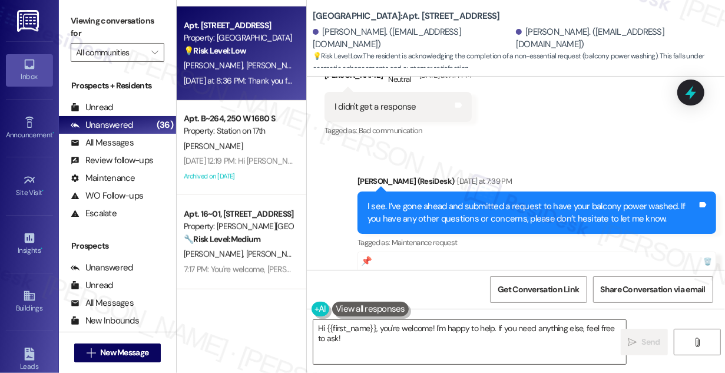
scroll to position [1142, 0]
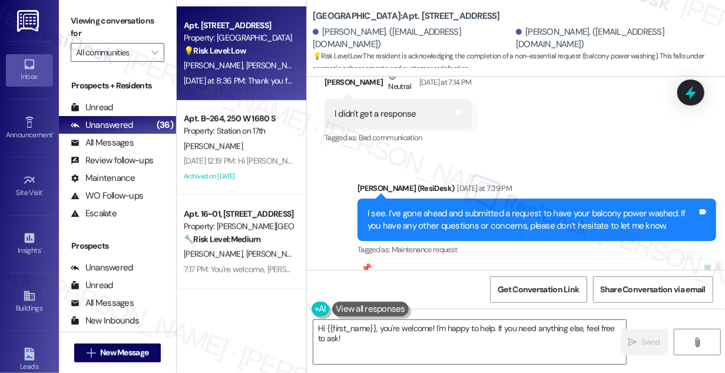
click at [416, 207] on div "I see. I’ve gone ahead and submitted a request to have your balcony power washe…" at bounding box center [533, 219] width 330 height 25
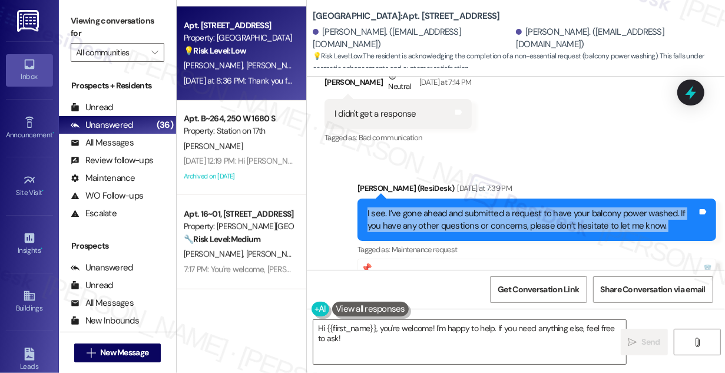
click at [416, 207] on div "I see. I’ve gone ahead and submitted a request to have your balcony power washe…" at bounding box center [533, 219] width 330 height 25
click at [548, 182] on div "Sarah (ResiDesk) Yesterday at 7:39 PM" at bounding box center [537, 190] width 359 height 16
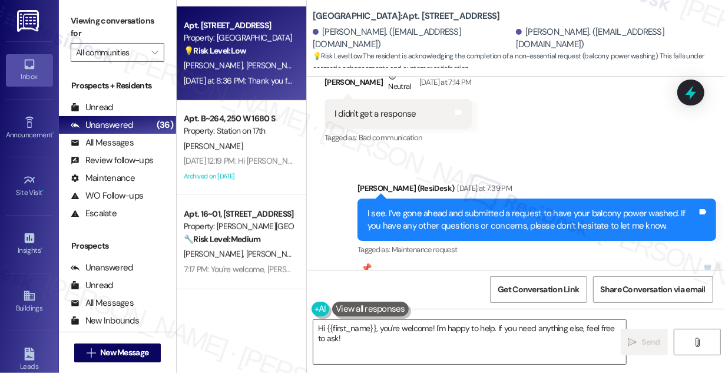
click at [528, 207] on div "I see. I’ve gone ahead and submitted a request to have your balcony power washe…" at bounding box center [533, 219] width 330 height 25
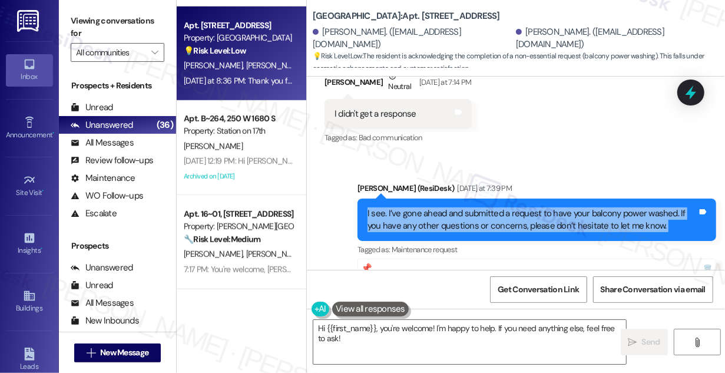
click at [528, 207] on div "I see. I’ve gone ahead and submitted a request to have your balcony power washe…" at bounding box center [533, 219] width 330 height 25
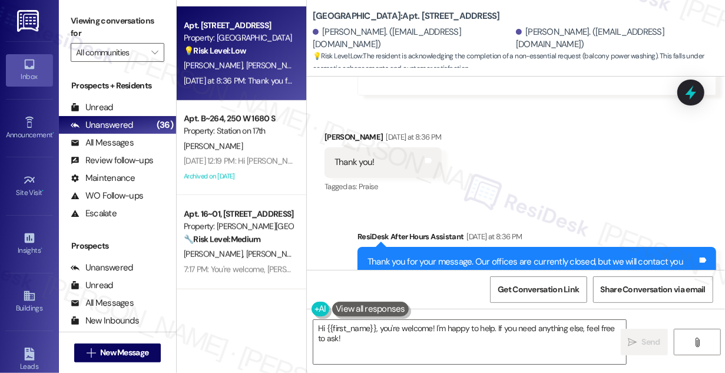
scroll to position [1410, 0]
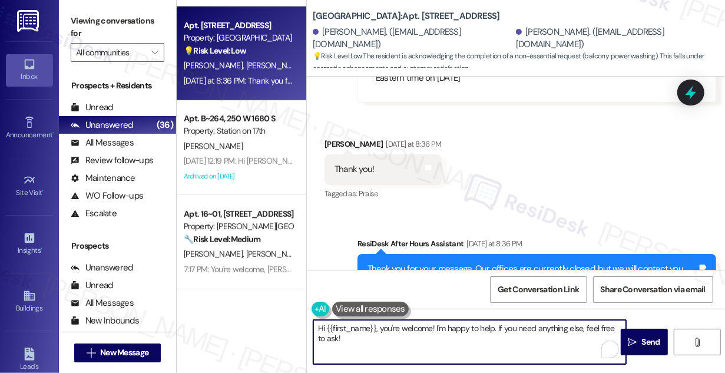
click at [372, 325] on textarea "Hi {{first_name}}, you're welcome! I'm happy to help. If you need anything else…" at bounding box center [469, 342] width 313 height 44
click at [331, 331] on textarea "Hi {{first_name}}, you're welcome! I'm happy to help. If you need anything else…" at bounding box center [469, 342] width 313 height 44
drag, startPoint x: 331, startPoint y: 331, endPoint x: 339, endPoint y: 331, distance: 8.2
click at [331, 331] on textarea "Hi {{first_name}}, you're welcome! I'm happy to help. If you need anything else…" at bounding box center [469, 342] width 313 height 44
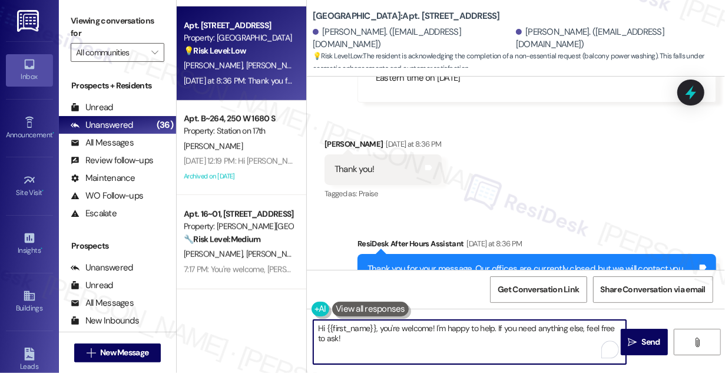
click at [366, 333] on textarea "Hi {{first_name}}, you're welcome! I'm happy to help. If you need anything else…" at bounding box center [469, 342] width 313 height 44
drag, startPoint x: 383, startPoint y: 326, endPoint x: 281, endPoint y: 324, distance: 101.9
click at [281, 324] on div "Apt. C~307, 2229 North 100 West Property: Station at Park Meadows 💡 Risk Level:…" at bounding box center [451, 186] width 548 height 373
click at [328, 138] on div "Kyla Spackman Yesterday at 8:36 PM" at bounding box center [383, 146] width 117 height 16
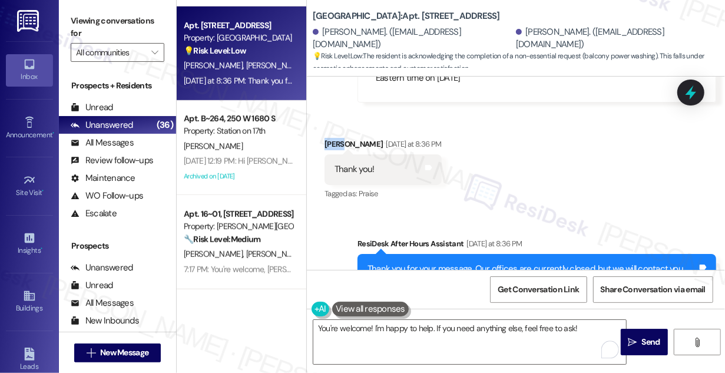
click at [328, 138] on div "Kyla Spackman Yesterday at 8:36 PM" at bounding box center [383, 146] width 117 height 16
copy div "Kyla"
click at [370, 329] on textarea "You're welcome! I'm happy to help. If you need anything else, feel free to ask!" at bounding box center [469, 342] width 313 height 44
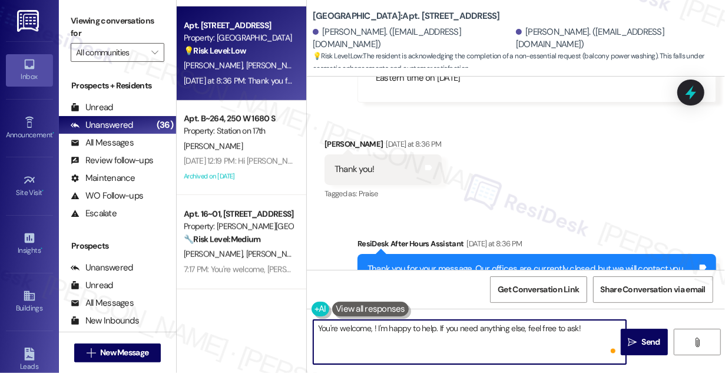
paste textarea "Kyla"
drag, startPoint x: 596, startPoint y: 326, endPoint x: 452, endPoint y: 330, distance: 143.2
click at [452, 330] on textarea "You're welcome, Kyla! I'm happy to help. If you need anything else, feel free t…" at bounding box center [469, 342] width 313 height 44
click at [461, 330] on textarea "You're welcome, Kyla! I'm happy to help. If you need anything else, feel free t…" at bounding box center [469, 342] width 313 height 44
click at [598, 326] on textarea "You're welcome, Kyla! I'm happy to help. If you need anything else, feel free t…" at bounding box center [469, 342] width 313 height 44
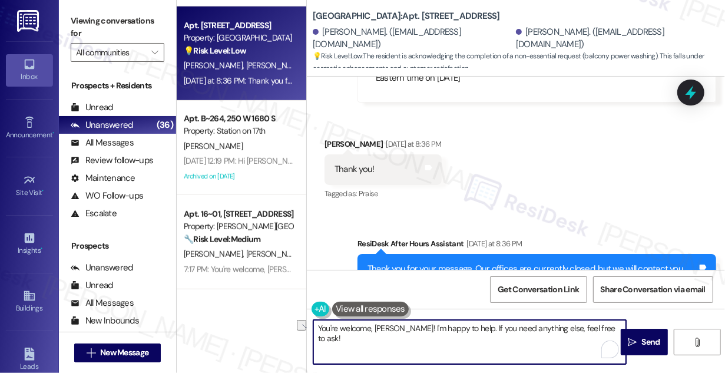
drag, startPoint x: 600, startPoint y: 325, endPoint x: 451, endPoint y: 322, distance: 149.6
click at [451, 322] on textarea "You're welcome, Kyla! I'm happy to help. If you need anything else, feel free t…" at bounding box center [469, 342] width 313 height 44
type textarea "You're welcome, Kyla! I'm happy to help."
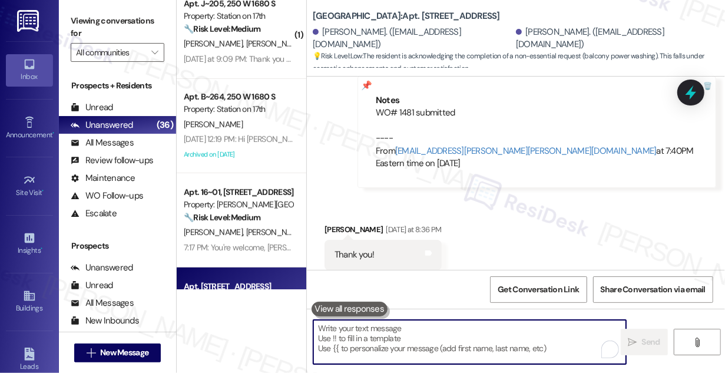
scroll to position [2943, 0]
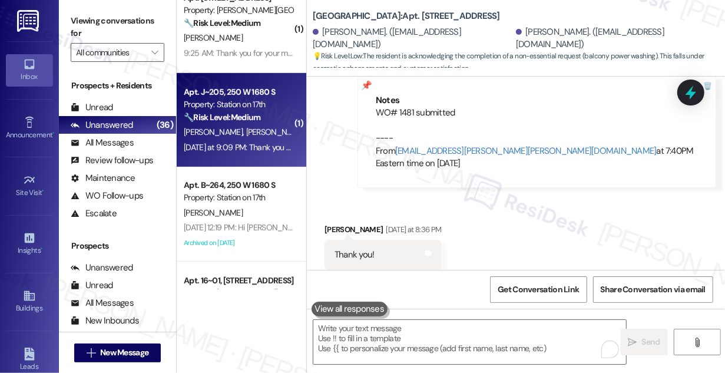
click at [257, 138] on div "E. Villanueva S. Contreras" at bounding box center [238, 132] width 111 height 15
type textarea "Fetching suggested responses. Please feel free to read through the conversation…"
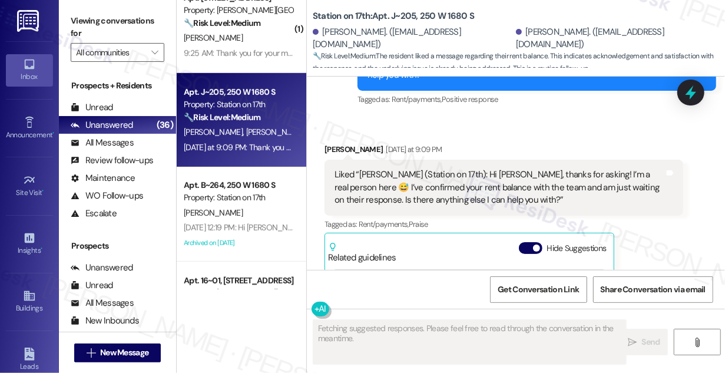
click at [426, 174] on div "Liked “Sarah (Station on 17th): Hi Emanuel, thanks for asking! I’m a real perso…" at bounding box center [500, 187] width 330 height 38
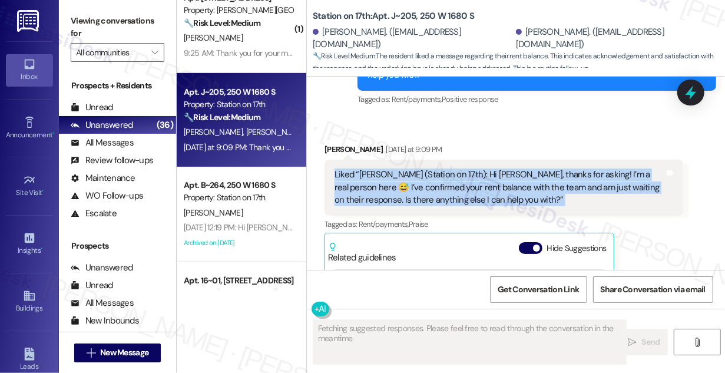
click at [426, 174] on div "Liked “Sarah (Station on 17th): Hi Emanuel, thanks for asking! I’m a real perso…" at bounding box center [500, 187] width 330 height 38
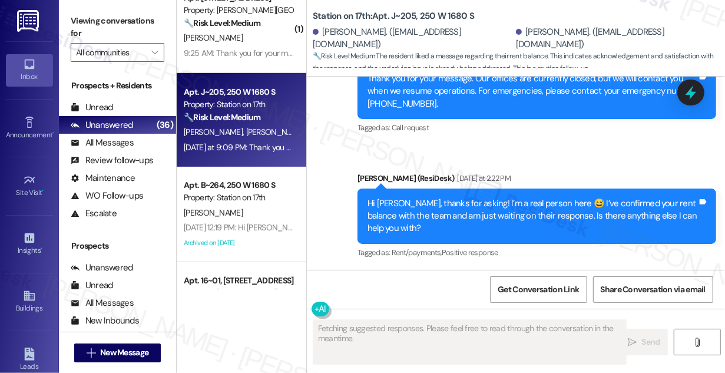
scroll to position [2604, 0]
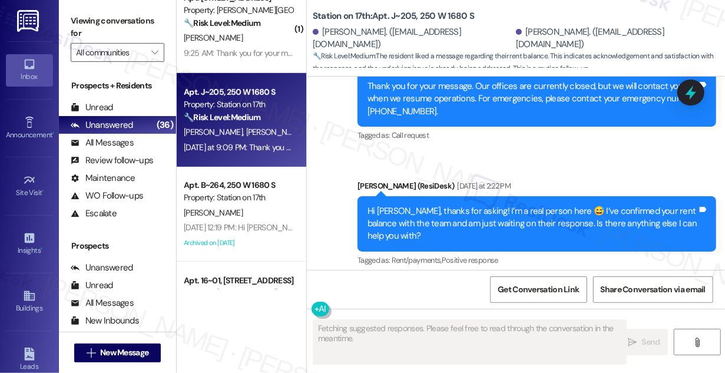
click at [454, 180] on div "Yesterday at 2:22 PM" at bounding box center [482, 186] width 57 height 12
click at [480, 205] on div "Hi Emanuel, thanks for asking! I’m a real person here 😅 I’ve confirmed your ren…" at bounding box center [533, 224] width 330 height 38
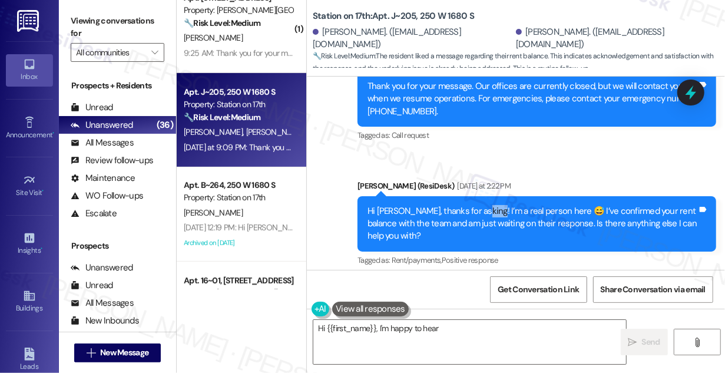
click at [480, 205] on div "Hi Emanuel, thanks for asking! I’m a real person here 😅 I’ve confirmed your ren…" at bounding box center [533, 224] width 330 height 38
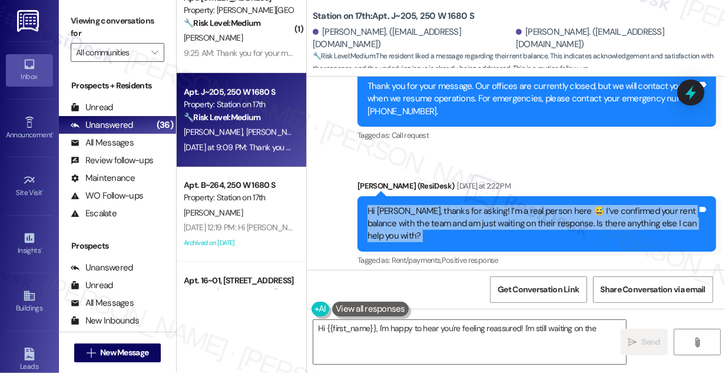
click at [480, 205] on div "Hi Emanuel, thanks for asking! I’m a real person here 😅 I’ve confirmed your ren…" at bounding box center [533, 224] width 330 height 38
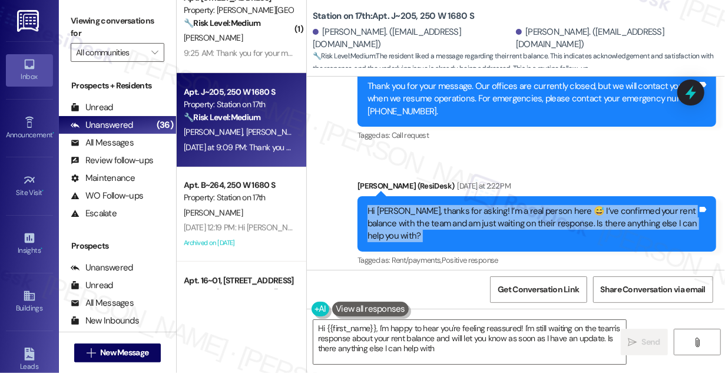
type textarea "Hi {{first_name}}, I'm happy to hear you're feeling reassured! I'm still waitin…"
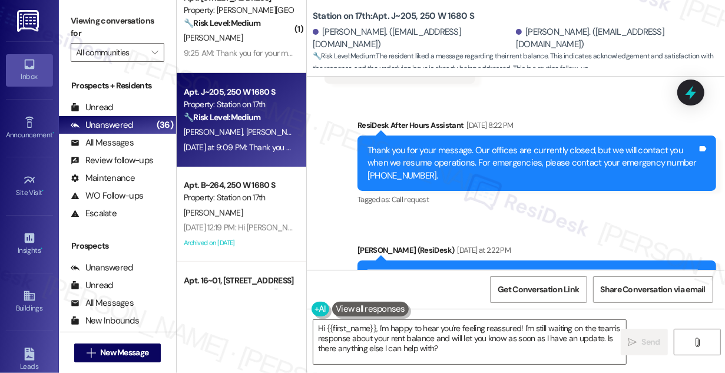
scroll to position [2550, 0]
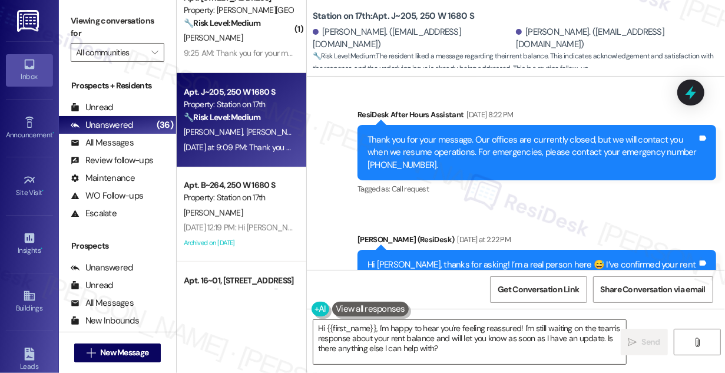
click at [431, 142] on div "Thank you for your message. Our offices are currently closed, but we will conta…" at bounding box center [533, 153] width 330 height 38
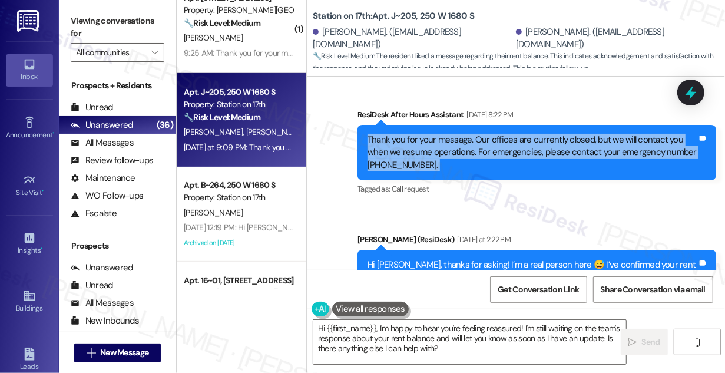
click at [431, 142] on div "Thank you for your message. Our offices are currently closed, but we will conta…" at bounding box center [533, 153] width 330 height 38
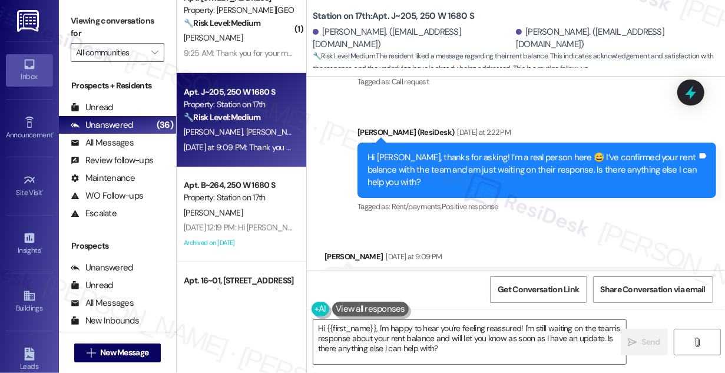
click at [465, 151] on div "Hi Emanuel, thanks for asking! I’m a real person here 😅 I’ve confirmed your ren…" at bounding box center [533, 170] width 330 height 38
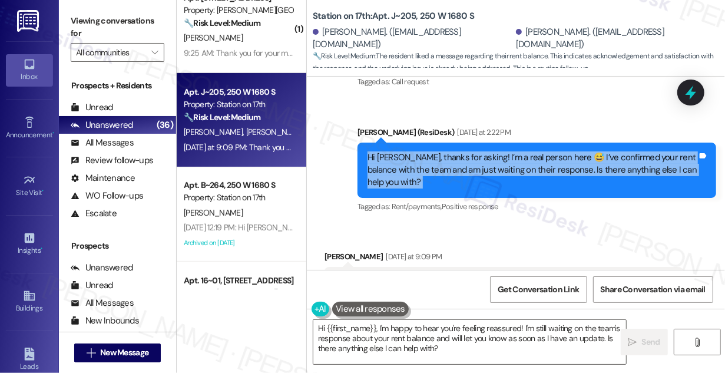
click at [465, 151] on div "Hi Emanuel, thanks for asking! I’m a real person here 😅 I’ve confirmed your ren…" at bounding box center [533, 170] width 330 height 38
click at [462, 157] on div "Hi Emanuel, thanks for asking! I’m a real person here 😅 I’ve confirmed your ren…" at bounding box center [533, 170] width 330 height 38
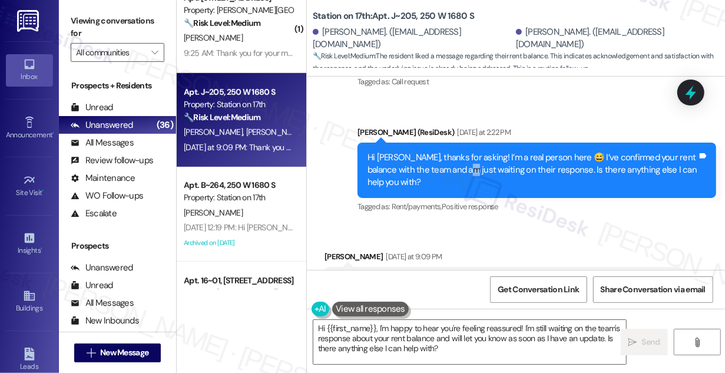
click at [462, 157] on div "Hi Emanuel, thanks for asking! I’m a real person here 😅 I’ve confirmed your ren…" at bounding box center [533, 170] width 330 height 38
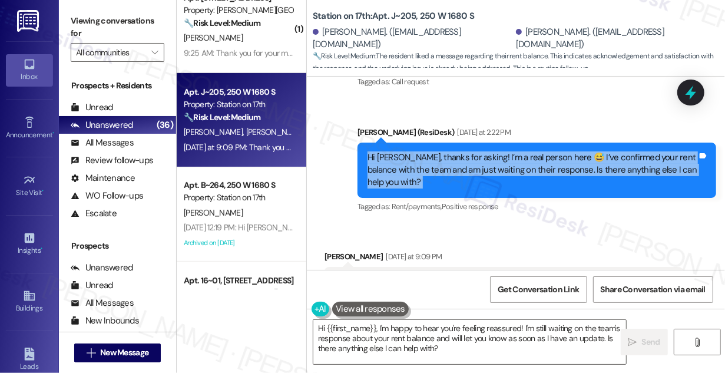
click at [460, 156] on div "Hi Emanuel, thanks for asking! I’m a real person here 😅 I’ve confirmed your ren…" at bounding box center [533, 170] width 330 height 38
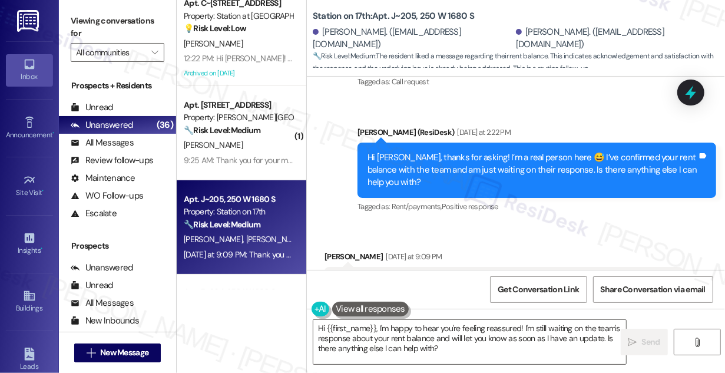
click at [249, 152] on div "Apt. 2288~21, 2229 North 100 West Property: Station at Park Meadows 🌟 Risk Leve…" at bounding box center [242, 144] width 130 height 289
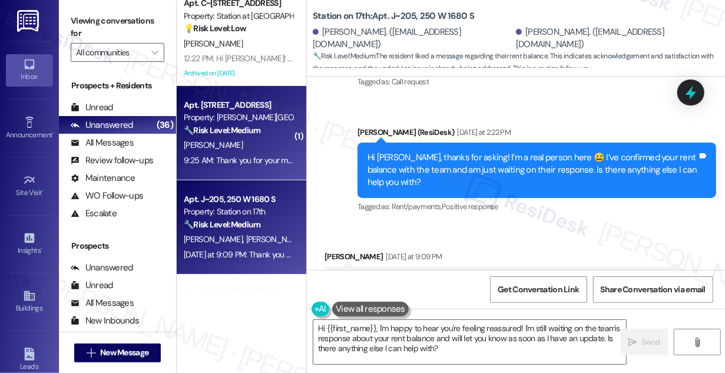
click at [283, 158] on div "9:25 AM: Thank you for your message. Our offices are currently closed, but we w…" at bounding box center [529, 160] width 691 height 11
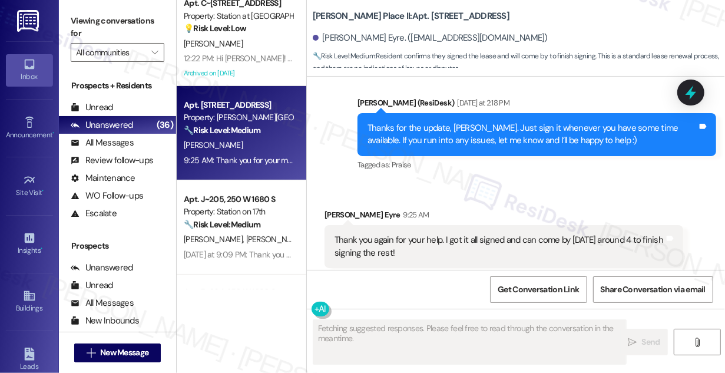
scroll to position [727, 0]
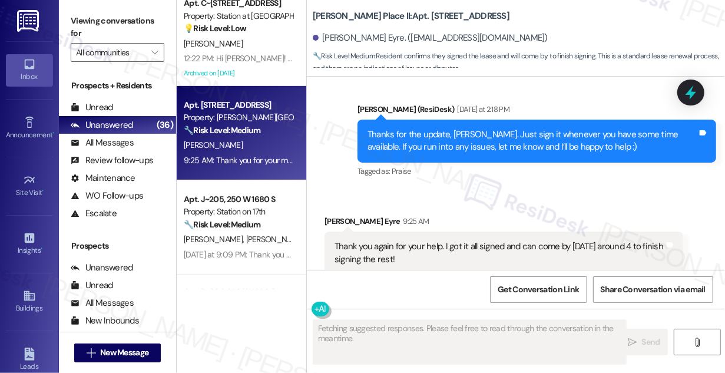
click at [400, 234] on div "Thank you again for your help. I got it all signed and can come by today around…" at bounding box center [504, 252] width 359 height 43
click at [401, 234] on div "Thank you again for your help. I got it all signed and can come by today around…" at bounding box center [504, 252] width 359 height 43
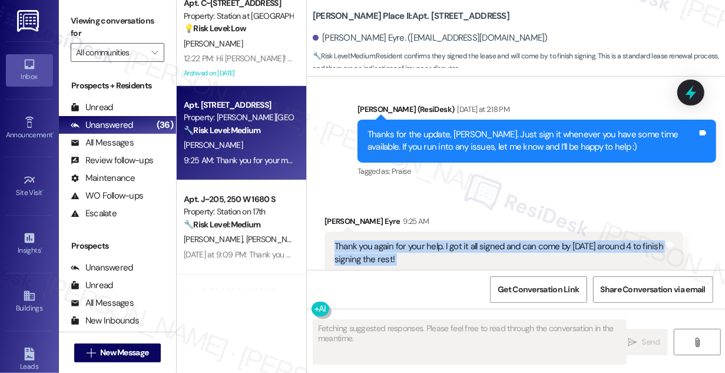
click at [401, 234] on div "Thank you again for your help. I got it all signed and can come by today around…" at bounding box center [504, 252] width 359 height 43
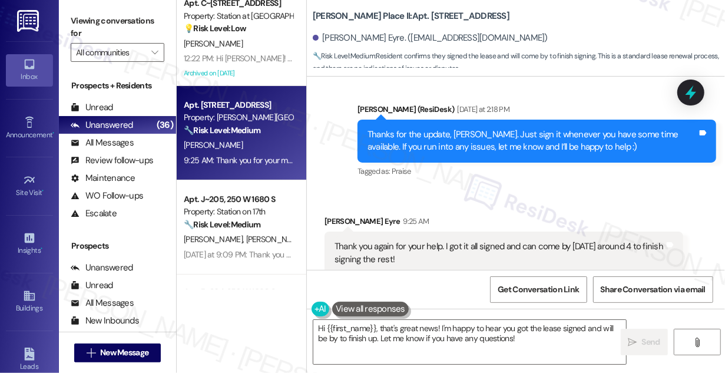
click at [459, 151] on div "Thanks for the update, Bracken. Just sign it whenever you have some time availa…" at bounding box center [533, 140] width 330 height 25
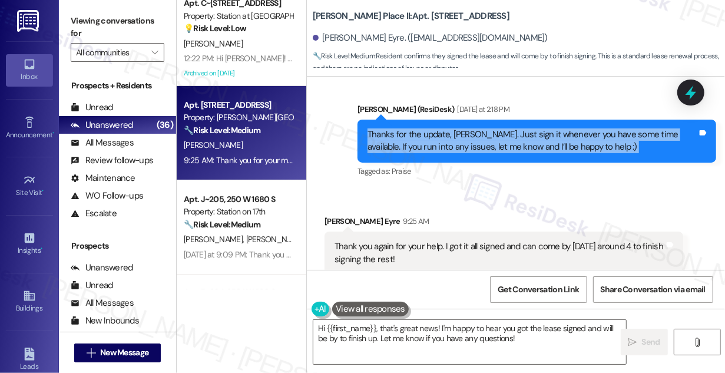
click at [459, 151] on div "Thanks for the update, Bracken. Just sign it whenever you have some time availa…" at bounding box center [533, 140] width 330 height 25
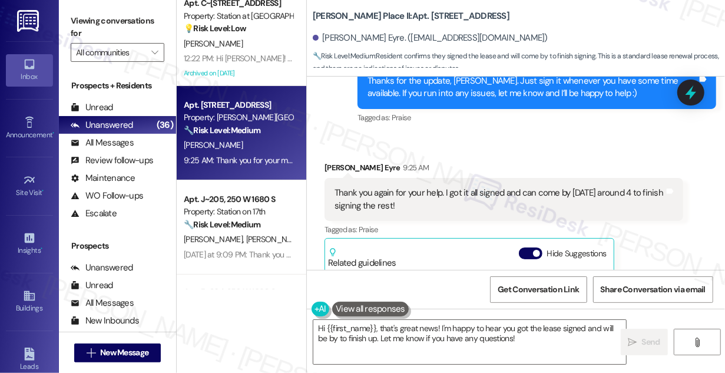
click at [409, 188] on div "Thank you again for your help. I got it all signed and can come by today around…" at bounding box center [500, 199] width 330 height 25
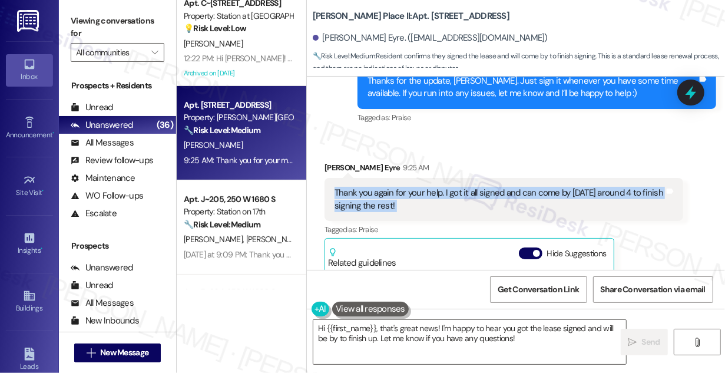
click at [409, 188] on div "Thank you again for your help. I got it all signed and can come by today around…" at bounding box center [500, 199] width 330 height 25
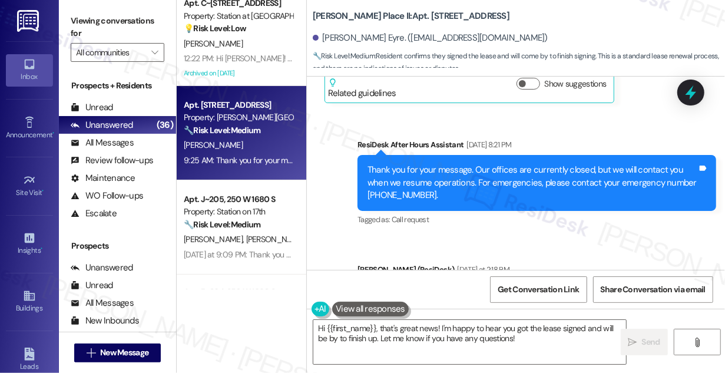
scroll to position [406, 0]
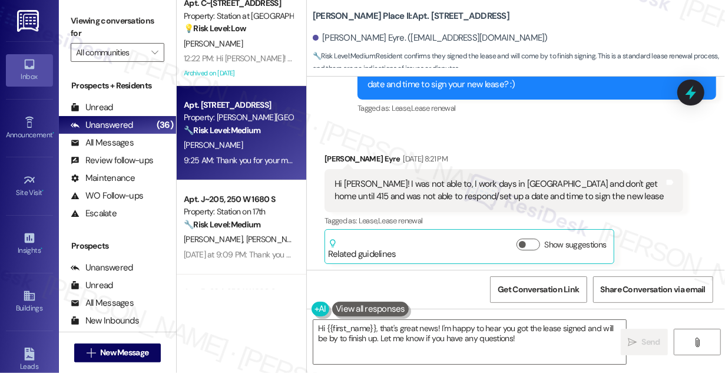
click at [416, 187] on div "Hi sarah! I was not able to, I work days in Ogden and don't get home until 415 …" at bounding box center [500, 190] width 330 height 25
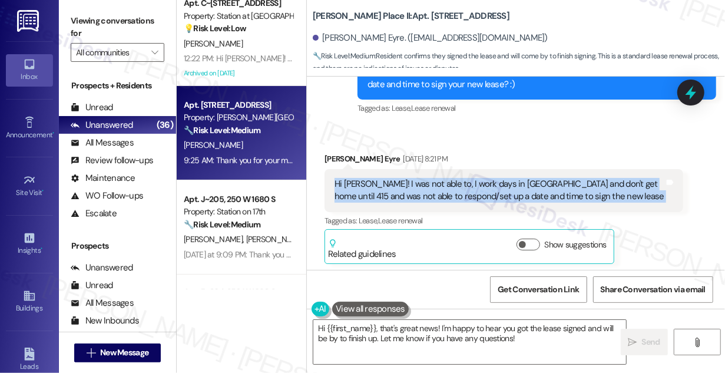
click at [416, 187] on div "Hi sarah! I was not able to, I work days in Ogden and don't get home until 415 …" at bounding box center [500, 190] width 330 height 25
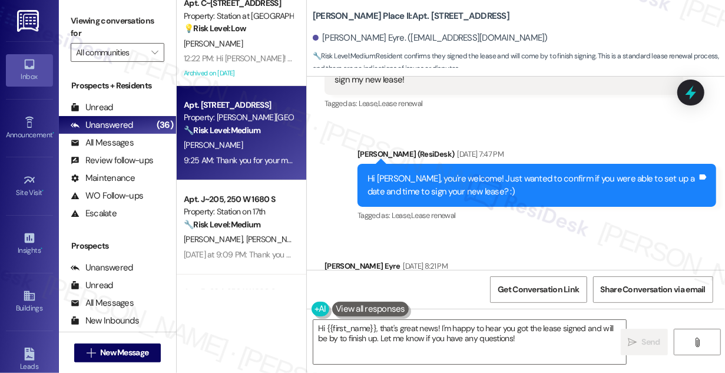
click at [421, 168] on div "Hi Bracken, you're welcome! Just wanted to confirm if you were able to set up a…" at bounding box center [537, 185] width 359 height 43
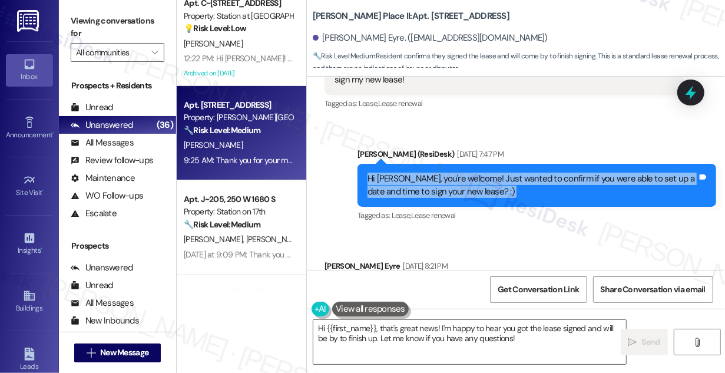
click at [421, 168] on div "Hi Bracken, you're welcome! Just wanted to confirm if you were able to set up a…" at bounding box center [537, 185] width 359 height 43
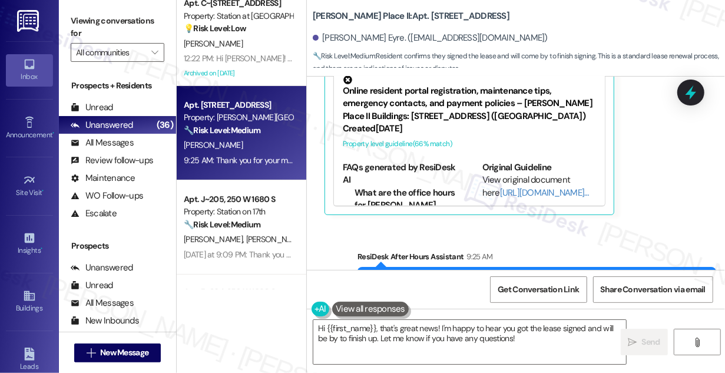
scroll to position [1066, 0]
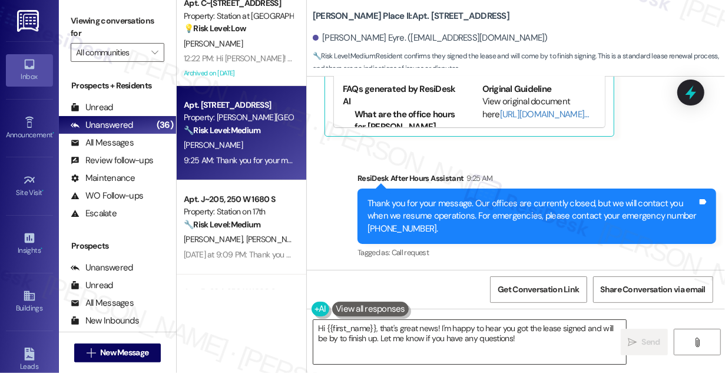
click at [388, 331] on textarea "Hi {{first_name}}, that's great news! I'm happy to hear you got the lease signe…" at bounding box center [469, 342] width 313 height 44
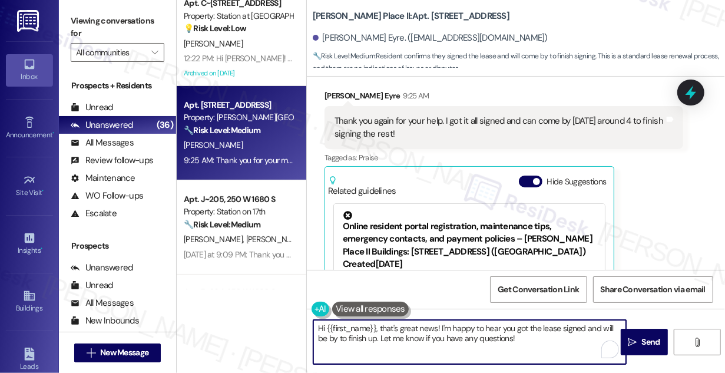
scroll to position [799, 0]
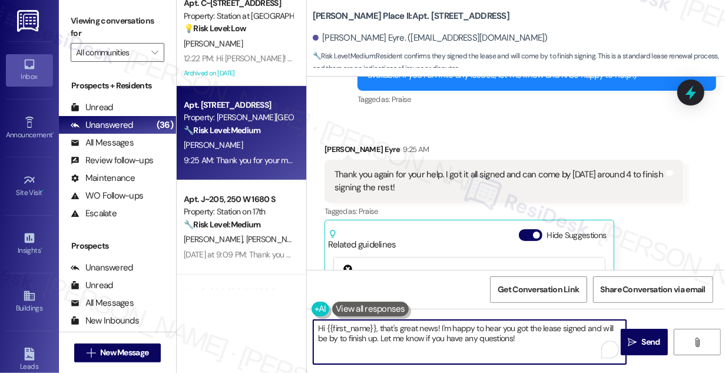
click at [488, 176] on div "Thank you again for your help. I got it all signed and can come by today around…" at bounding box center [500, 180] width 330 height 25
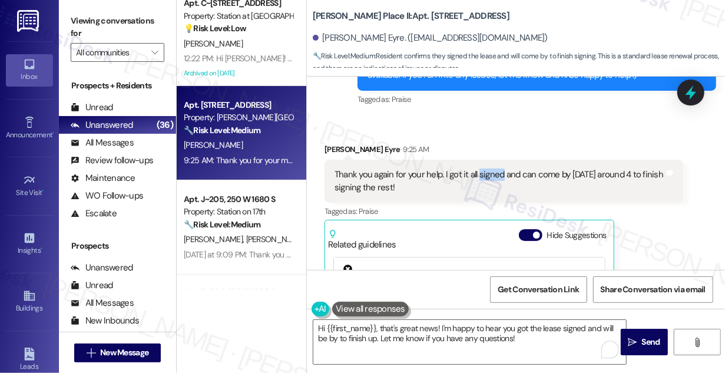
click at [488, 176] on div "Thank you again for your help. I got it all signed and can come by today around…" at bounding box center [500, 180] width 330 height 25
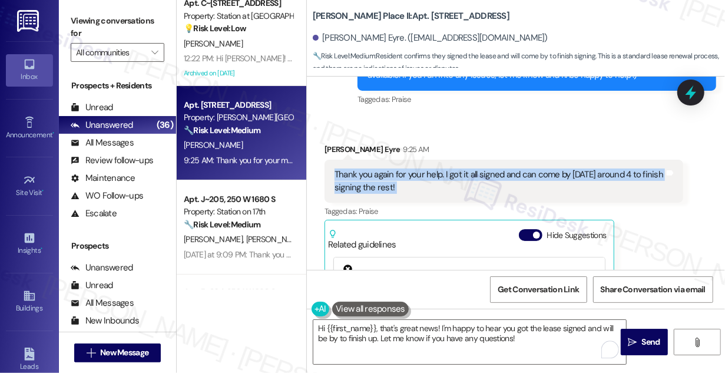
click at [488, 176] on div "Thank you again for your help. I got it all signed and can come by today around…" at bounding box center [500, 180] width 330 height 25
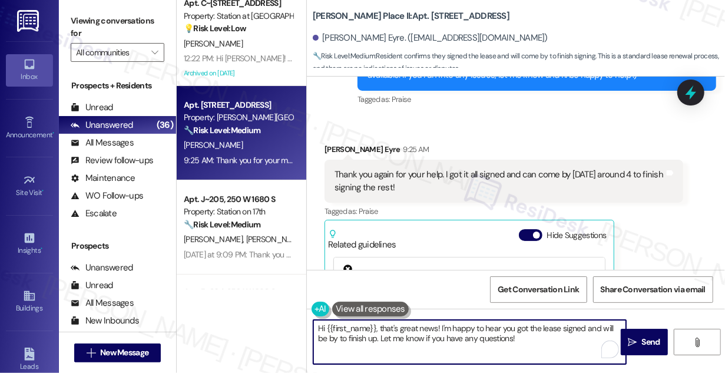
drag, startPoint x: 381, startPoint y: 328, endPoint x: 292, endPoint y: 326, distance: 89.0
click at [292, 326] on div "Apt. 2288~21, 2229 North 100 West Property: Station at Park Meadows 🌟 Risk Leve…" at bounding box center [451, 186] width 548 height 373
click at [342, 147] on div "Bracken Eyre 9:25 AM" at bounding box center [504, 151] width 359 height 16
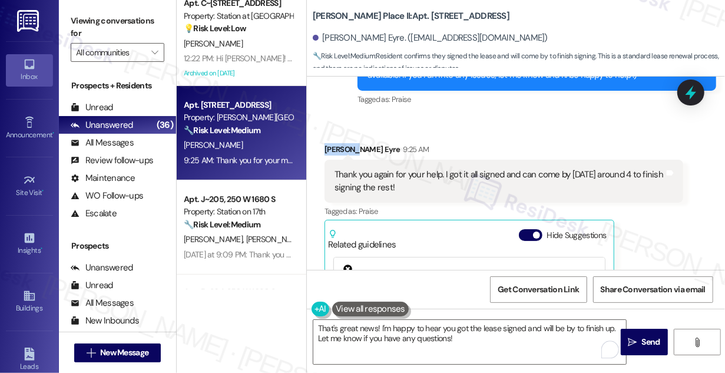
click at [342, 147] on div "Bracken Eyre 9:25 AM" at bounding box center [504, 151] width 359 height 16
copy div "Bracken"
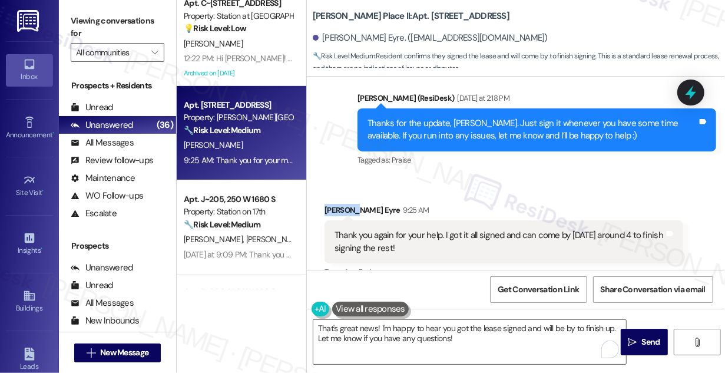
scroll to position [852, 0]
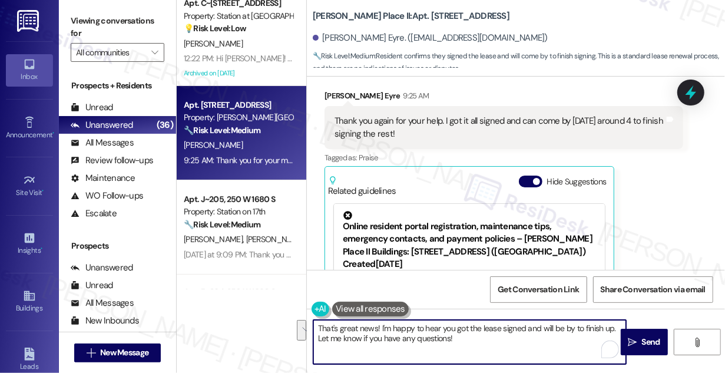
drag, startPoint x: 482, startPoint y: 338, endPoint x: 453, endPoint y: 331, distance: 30.2
click at [453, 331] on textarea "That's great news! I'm happy to hear you got the lease signed and will be by to…" at bounding box center [469, 342] width 313 height 44
click at [491, 339] on textarea "That's great news! I'm happy to hear you got the lease signed and will be by to…" at bounding box center [469, 342] width 313 height 44
drag, startPoint x: 380, startPoint y: 326, endPoint x: 631, endPoint y: 326, distance: 250.9
click at [631, 326] on div "That's great news! I'm happy to hear you got the lease signed and will be by to…" at bounding box center [516, 353] width 418 height 88
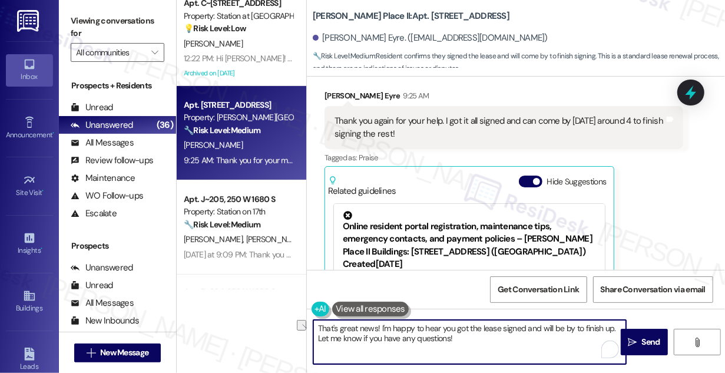
click at [509, 335] on textarea "That's great news! I'm happy to hear you got the lease signed and will be by to…" at bounding box center [469, 342] width 313 height 44
drag, startPoint x: 484, startPoint y: 340, endPoint x: 396, endPoint y: 323, distance: 89.3
click at [382, 326] on textarea "That's great news! I'm happy to hear you got the lease signed and will be by to…" at bounding box center [469, 342] width 313 height 44
type textarea "That's great news! If you have any other questions or home-related concerns, pl…"
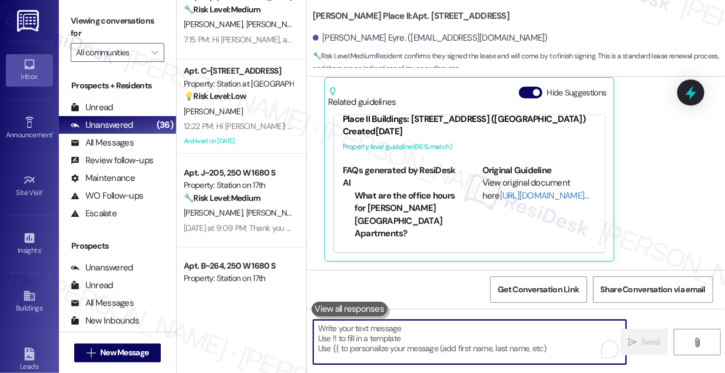
scroll to position [2675, 0]
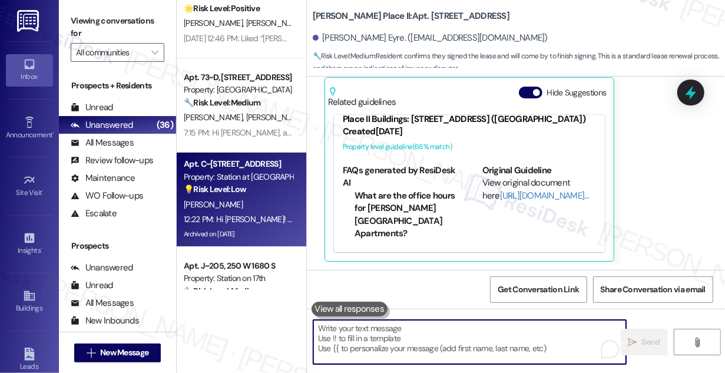
click at [246, 193] on strong "💡 Risk Level: Low" at bounding box center [215, 189] width 62 height 11
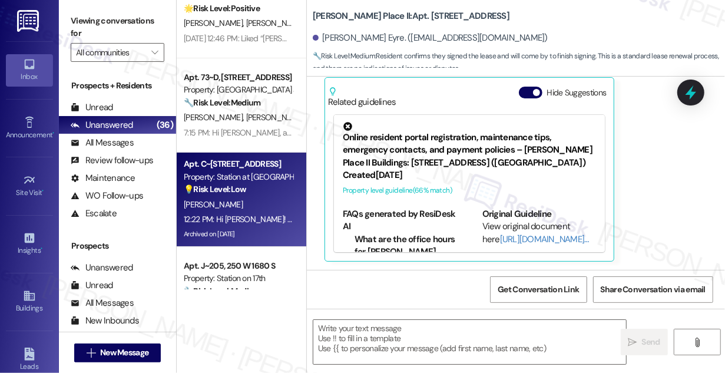
type textarea "Fetching suggested responses. Please feel free to read through the conversation…"
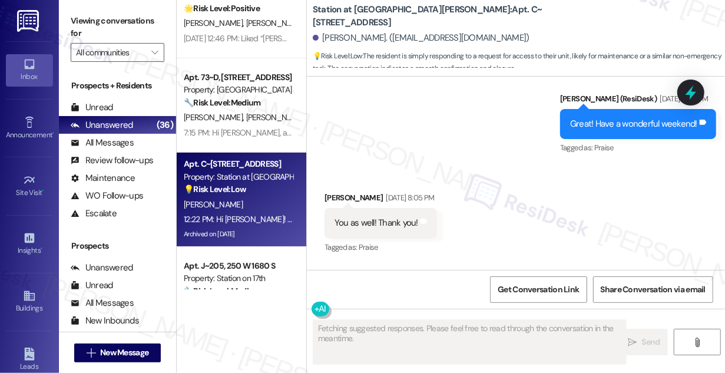
scroll to position [1079, 0]
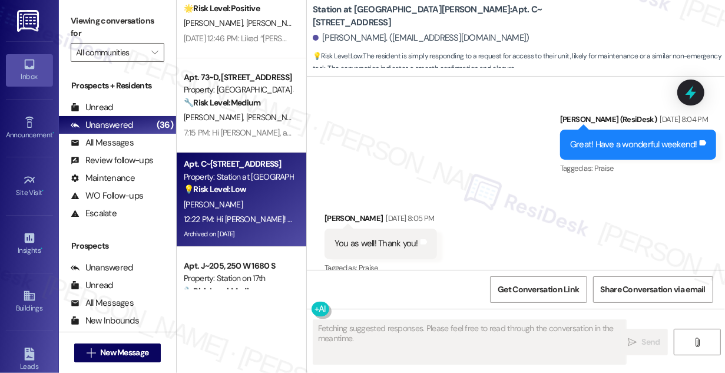
click at [402, 229] on div "You as well! Thank you! Tags and notes" at bounding box center [381, 244] width 113 height 30
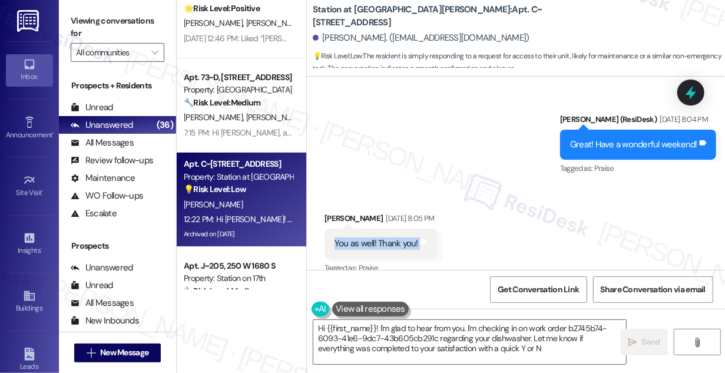
type textarea "Hi {{first_name}}! I'm glad to hear from you. I'm checking in on work order b27…"
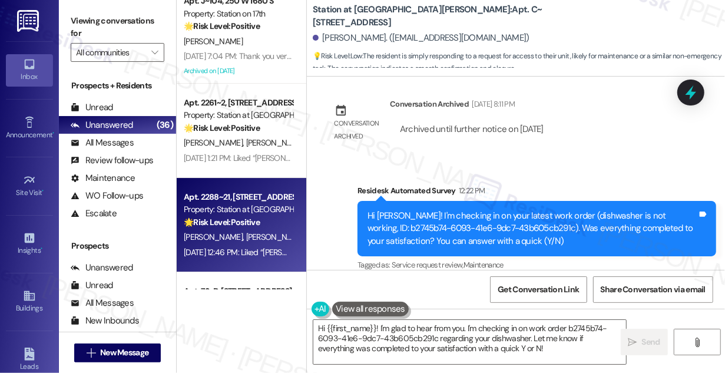
scroll to position [2461, 0]
click at [250, 225] on strong "🌟 Risk Level: Positive" at bounding box center [222, 222] width 76 height 11
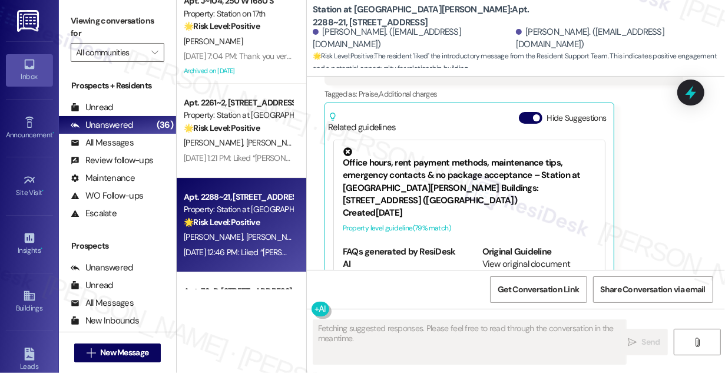
scroll to position [221, 0]
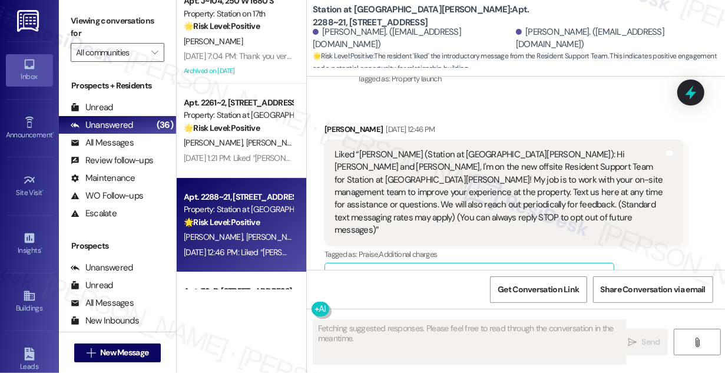
click at [406, 165] on div "Liked “Sarah (Station at Park Meadows): Hi Kayla and Logan, I'm on the new offs…" at bounding box center [500, 192] width 330 height 88
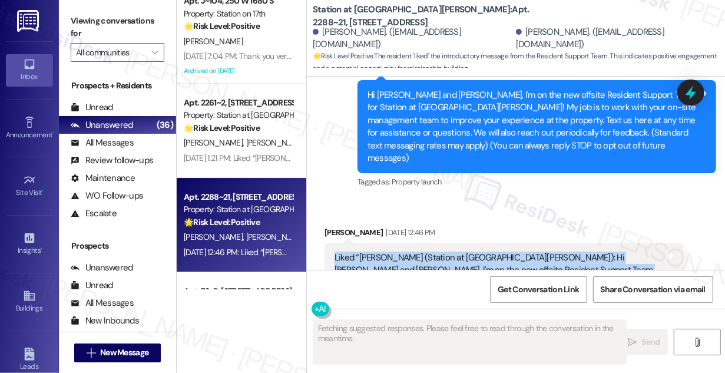
scroll to position [114, 0]
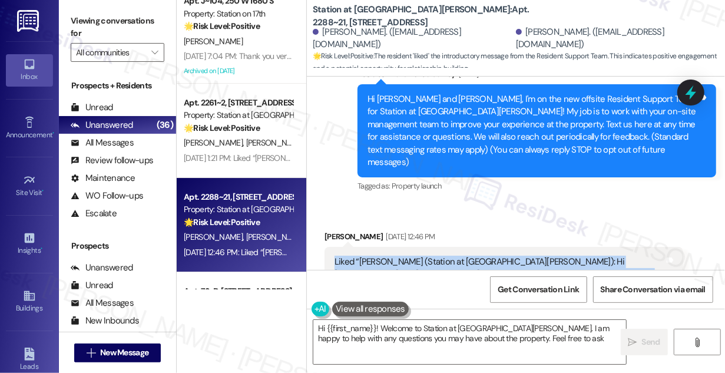
type textarea "Hi {{first_name}}! Welcome to Station at Park Meadows. I am happy to help with …"
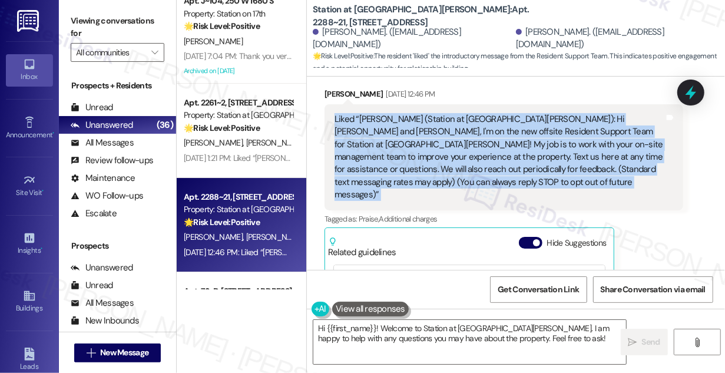
scroll to position [61, 0]
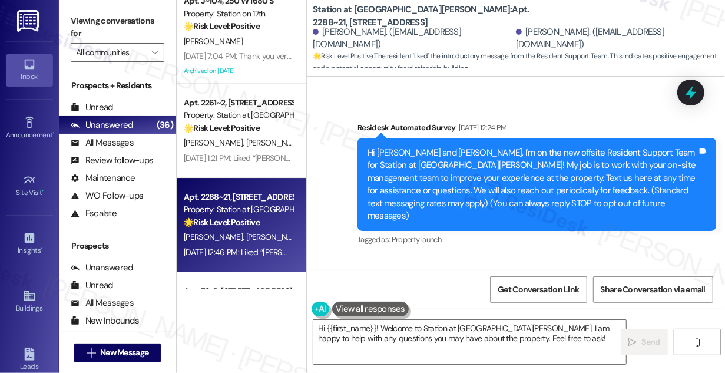
drag, startPoint x: 677, startPoint y: 93, endPoint x: 684, endPoint y: 97, distance: 7.9
click at [677, 93] on div at bounding box center [690, 93] width 27 height 26
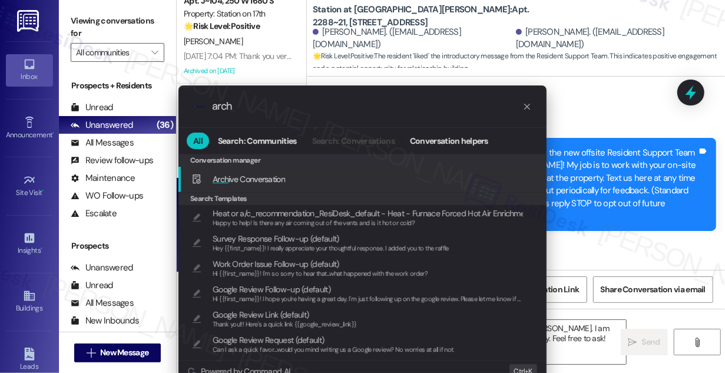
type input "arch"
click at [274, 174] on span "Arch ive Conversation" at bounding box center [249, 179] width 72 height 11
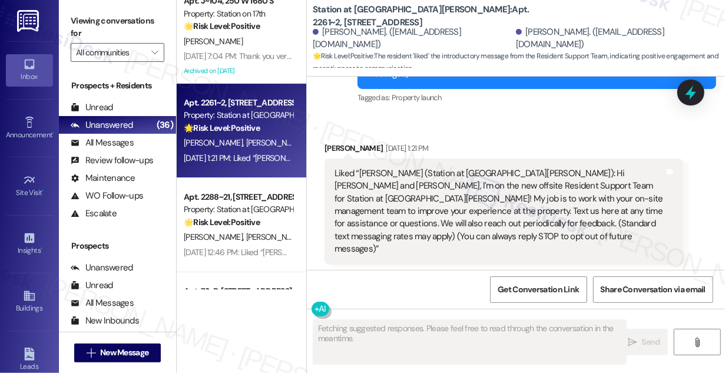
scroll to position [114, 0]
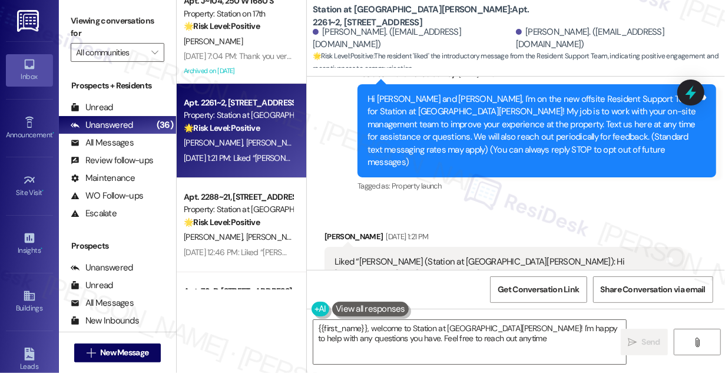
type textarea "{{first_name}}, welcome to Station at Park Meadows! I'm happy to help with any …"
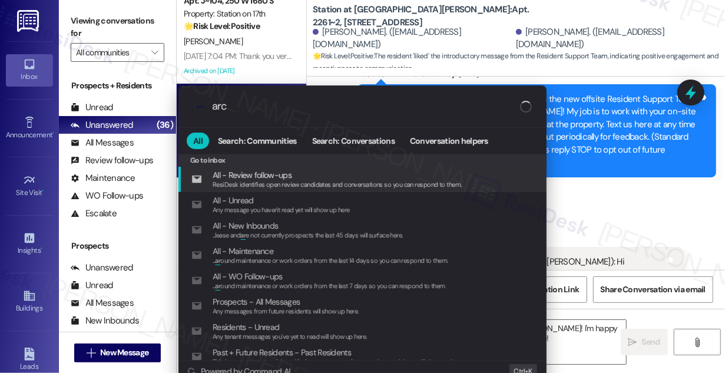
type input "arch"
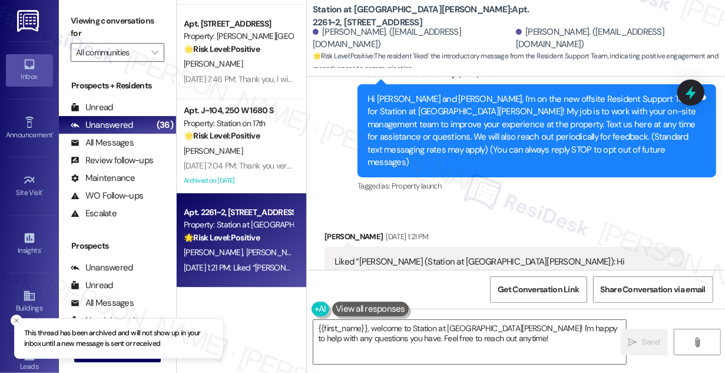
scroll to position [2300, 0]
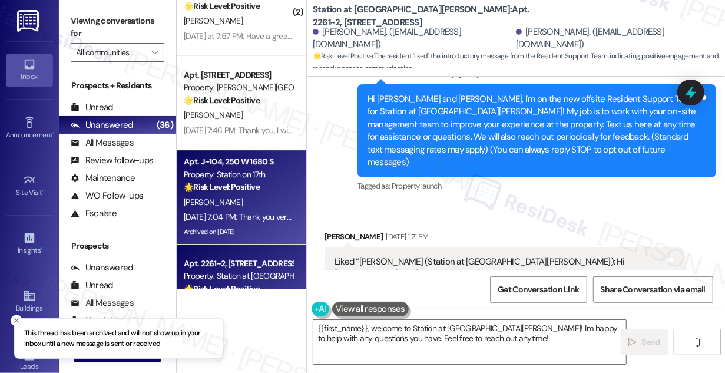
click at [260, 203] on div "A. Cortez" at bounding box center [238, 202] width 111 height 15
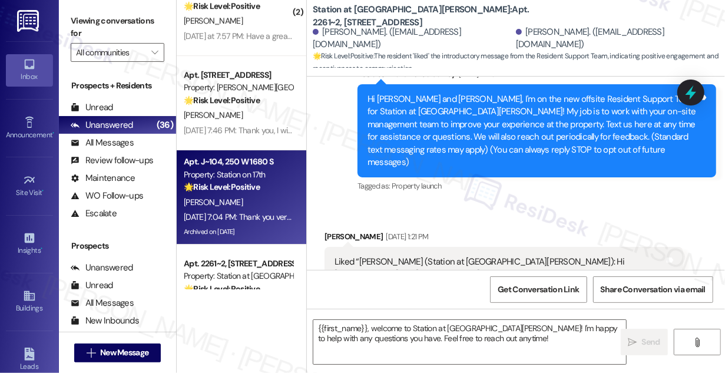
type textarea "Fetching suggested responses. Please feel free to read through the conversation…"
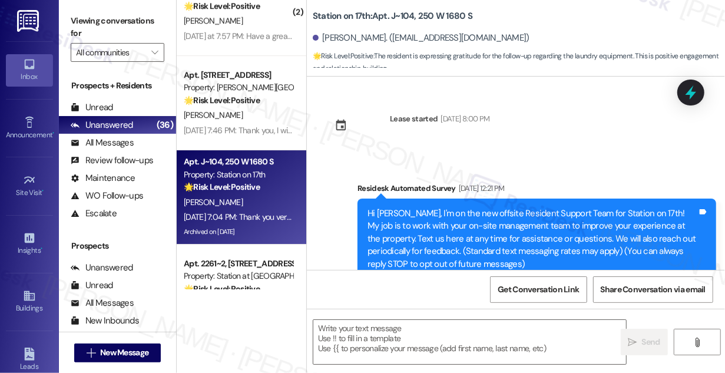
scroll to position [5638, 0]
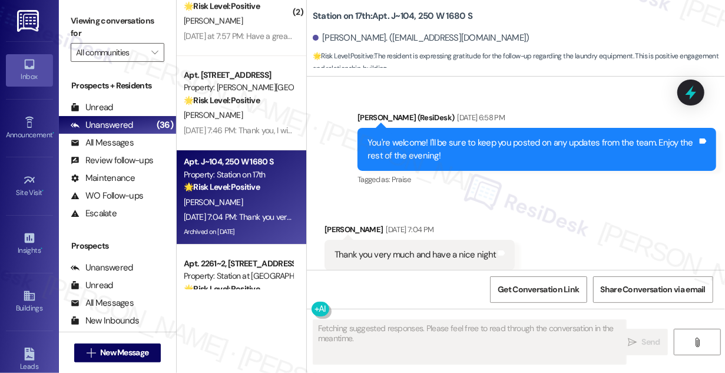
click at [403, 249] on div "Thank you very much and have a nice night" at bounding box center [415, 255] width 161 height 12
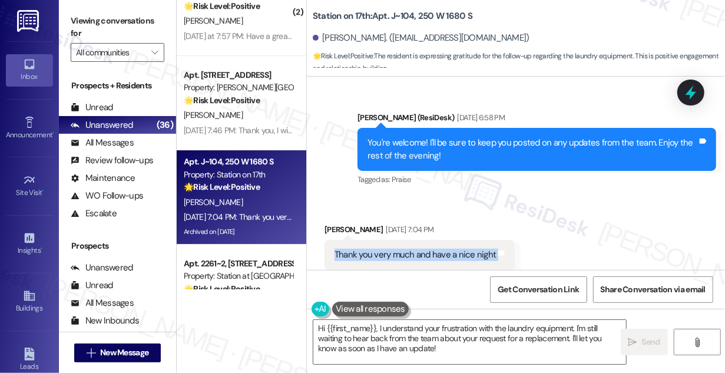
click at [422, 137] on div "You're welcome! I'll be sure to keep you posted on any updates from the team. E…" at bounding box center [533, 149] width 330 height 25
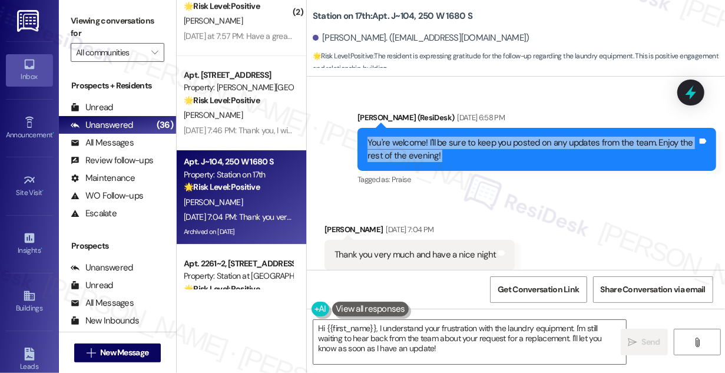
click at [422, 137] on div "You're welcome! I'll be sure to keep you posted on any updates from the team. E…" at bounding box center [533, 149] width 330 height 25
click at [477, 137] on div "You're welcome! I'll be sure to keep you posted on any updates from the team. E…" at bounding box center [533, 149] width 330 height 25
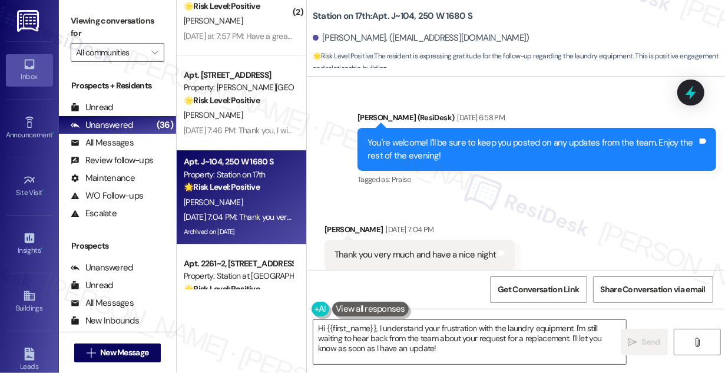
click at [477, 137] on div "You're welcome! I'll be sure to keep you posted on any updates from the team. E…" at bounding box center [533, 149] width 330 height 25
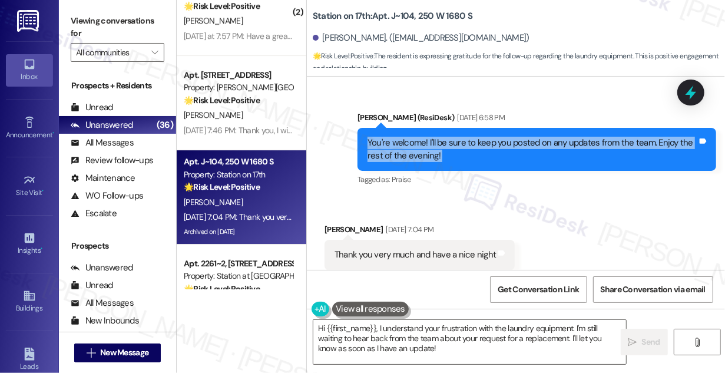
click at [477, 137] on div "You're welcome! I'll be sure to keep you posted on any updates from the team. E…" at bounding box center [533, 149] width 330 height 25
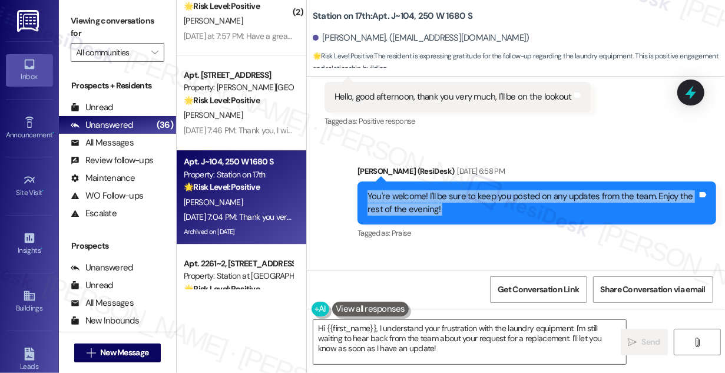
scroll to position [5477, 0]
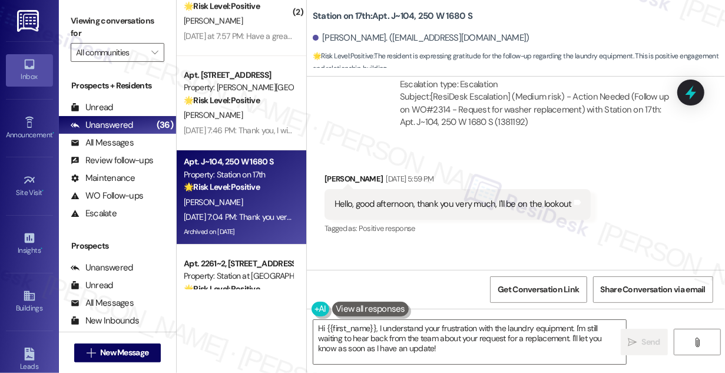
click at [428, 198] on div "Hello, good afternoon, thank you very much, I'll be on the lookout" at bounding box center [453, 204] width 237 height 12
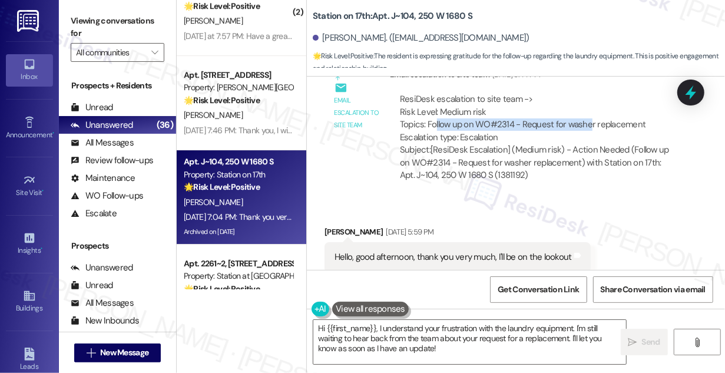
drag, startPoint x: 436, startPoint y: 94, endPoint x: 589, endPoint y: 94, distance: 152.6
click at [589, 94] on div "ResiDesk escalation to site team -> Risk Level: Medium risk Topics: Follow up o…" at bounding box center [536, 118] width 273 height 51
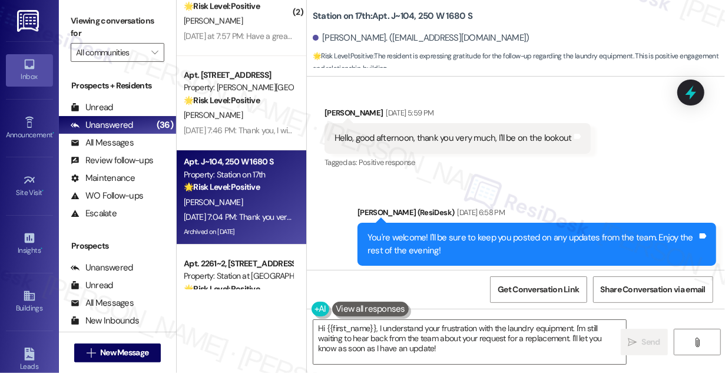
scroll to position [5638, 0]
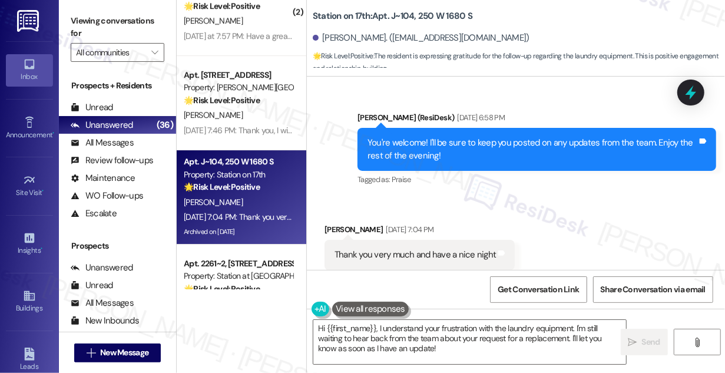
click at [408, 249] on div "Thank you very much and have a nice night" at bounding box center [415, 255] width 161 height 12
click at [399, 337] on textarea "Hi {{first_name}}, I understand your frustration with the laundry equipment. I'…" at bounding box center [469, 342] width 313 height 44
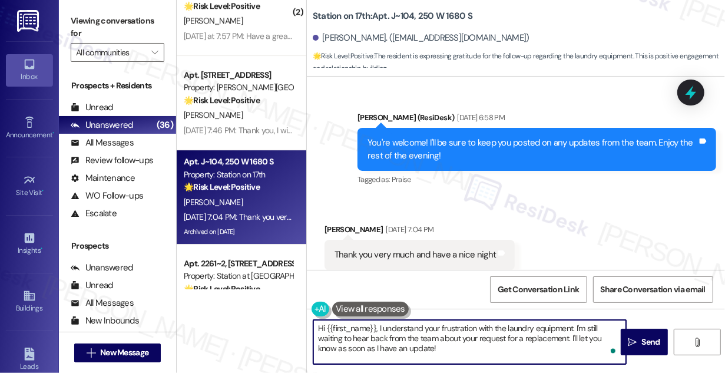
click at [399, 337] on textarea "Hi {{first_name}}, I understand your frustration with the laundry equipment. I'…" at bounding box center [469, 342] width 313 height 44
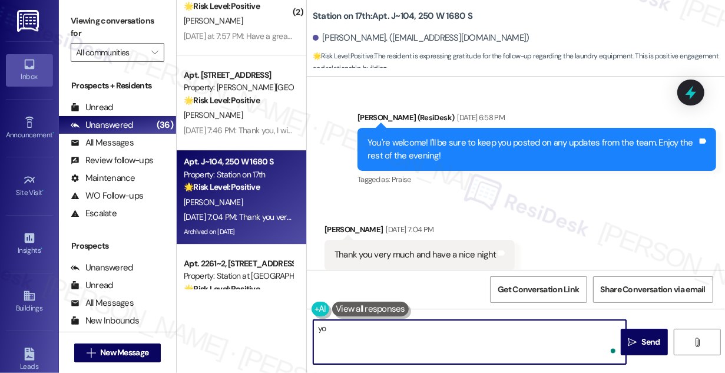
type textarea "y"
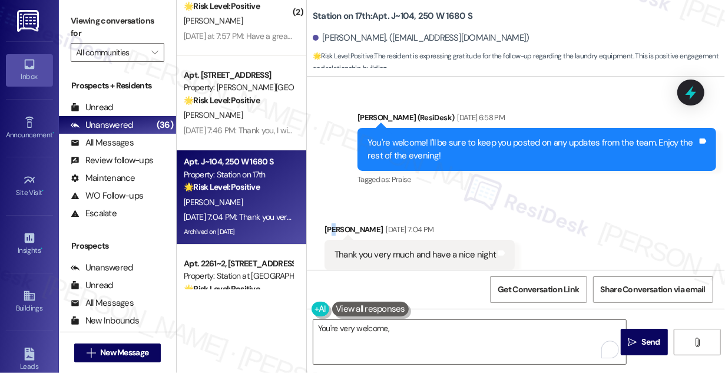
click at [335, 214] on div "Received via SMS Armando Cortez Aug 12, 2025 at 7:04 PM Thank you very much and…" at bounding box center [420, 255] width 208 height 82
click at [336, 223] on div "Armando Cortez Aug 12, 2025 at 7:04 PM" at bounding box center [420, 231] width 190 height 16
copy div "Armando"
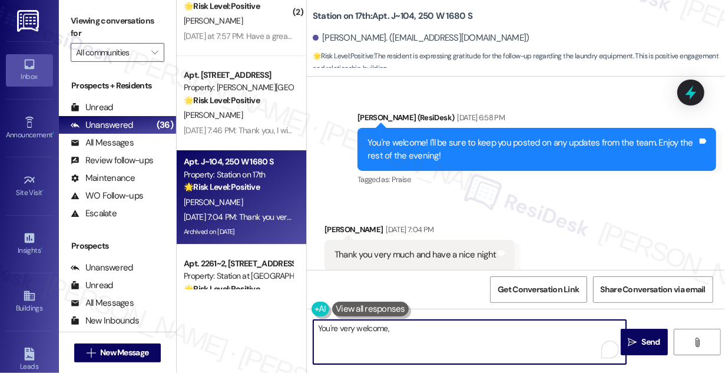
click at [415, 332] on textarea "You're very welcome," at bounding box center [469, 342] width 313 height 44
paste textarea "Armando"
type textarea "You're very welcome, Armando! You have a lovely evening, too. :)"
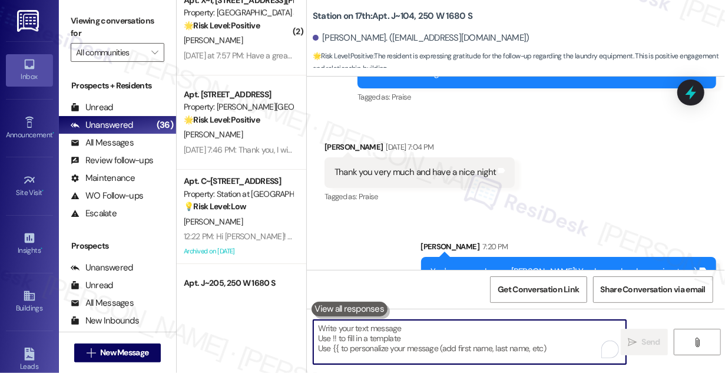
scroll to position [2247, 0]
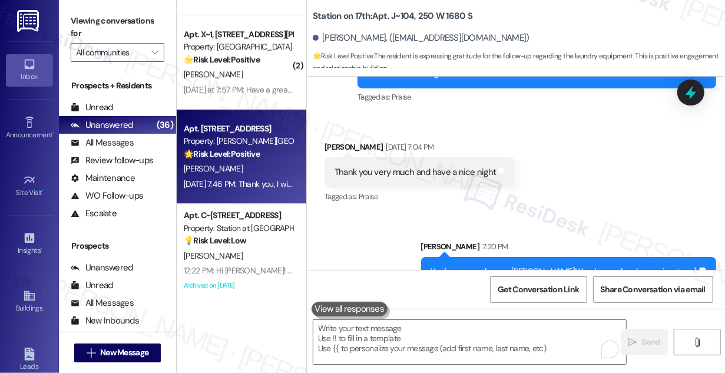
click at [240, 168] on div "K. Mcgowan" at bounding box center [238, 168] width 111 height 15
type textarea "Fetching suggested responses. Please feel free to read through the conversation…"
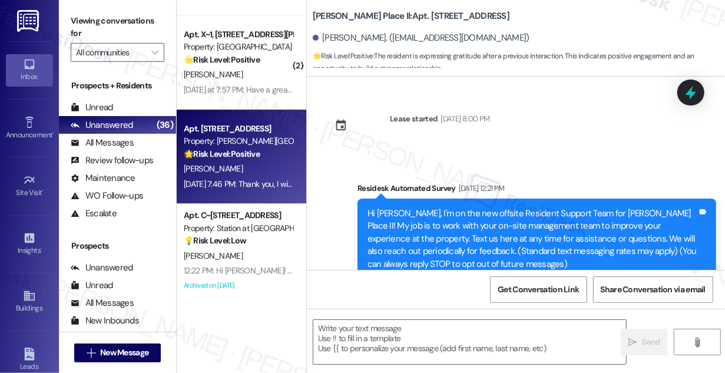
scroll to position [1652, 0]
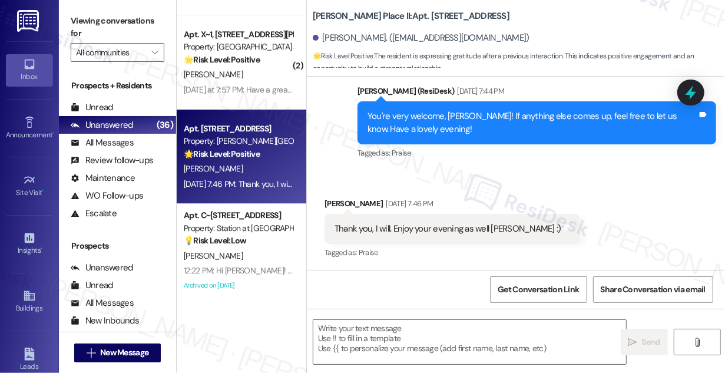
type textarea "Fetching suggested responses. Please feel free to read through the conversation…"
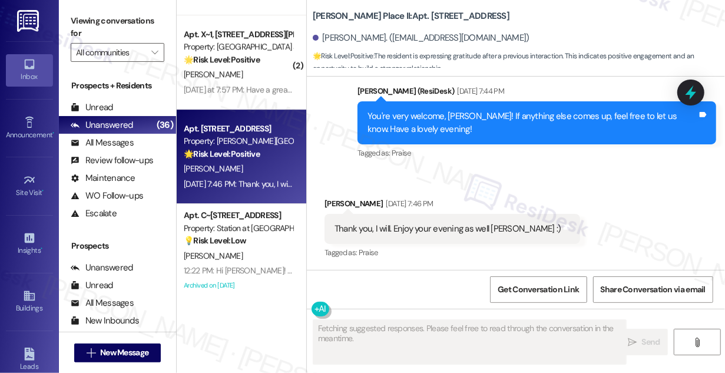
click at [422, 233] on div "Thank you, I will. Enjoy your evening as well Sarah :)" at bounding box center [448, 229] width 227 height 12
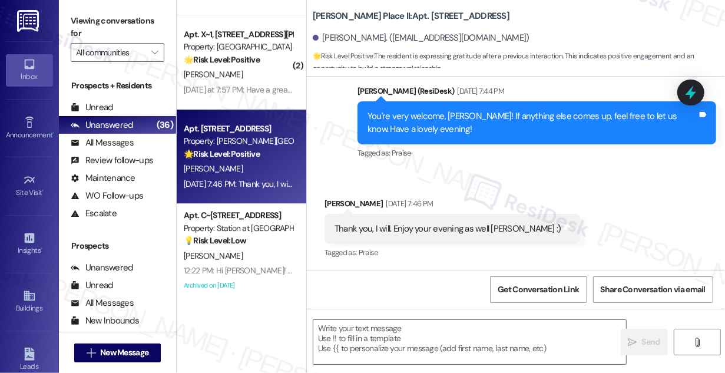
click at [422, 104] on div "You're very welcome, Katie! If anything else comes up, feel free to let us know…" at bounding box center [537, 122] width 359 height 43
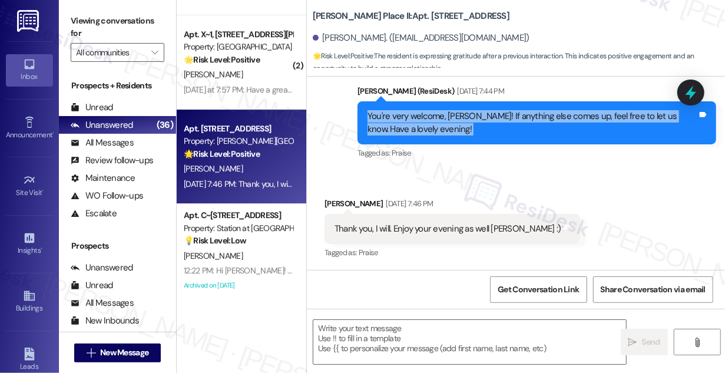
click at [422, 104] on div "You're very welcome, Katie! If anything else comes up, feel free to let us know…" at bounding box center [537, 122] width 359 height 43
click at [493, 121] on div "You're very welcome, Katie! If anything else comes up, feel free to let us know…" at bounding box center [533, 122] width 330 height 25
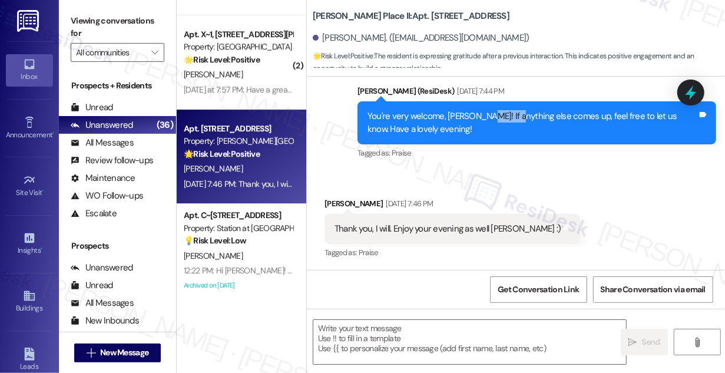
click at [493, 121] on div "You're very welcome, Katie! If anything else comes up, feel free to let us know…" at bounding box center [533, 122] width 330 height 25
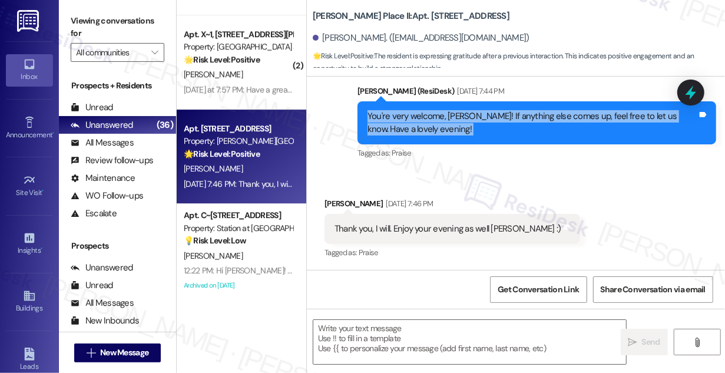
click at [493, 121] on div "You're very welcome, Katie! If anything else comes up, feel free to let us know…" at bounding box center [533, 122] width 330 height 25
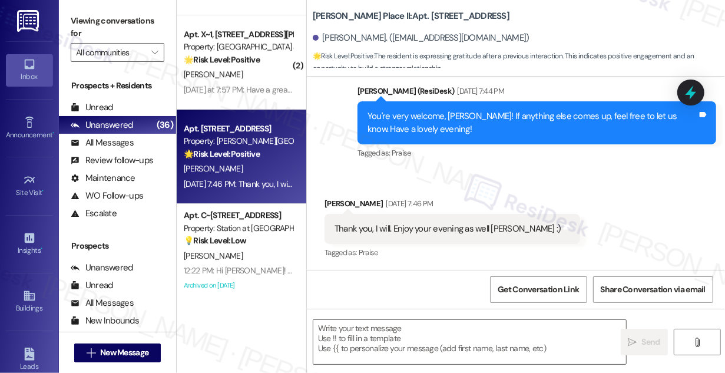
click at [389, 229] on div "Thank you, I will. Enjoy your evening as well Sarah :)" at bounding box center [448, 229] width 227 height 12
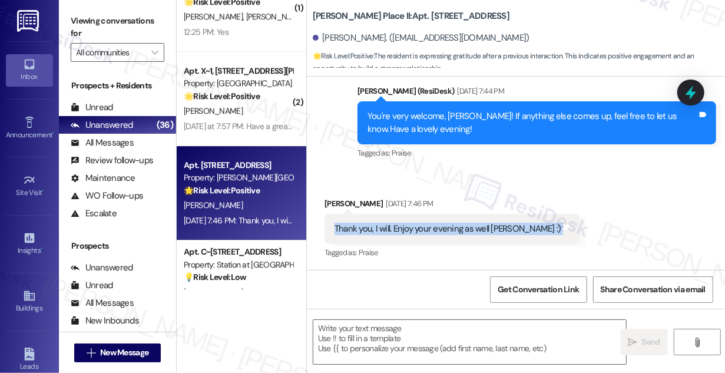
scroll to position [2193, 0]
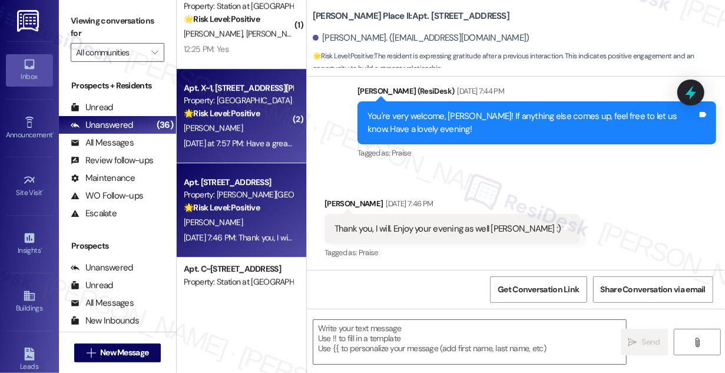
click at [260, 136] on div "Yesterday at 7:57 PM: Have a great night Yesterday at 7:57 PM: Have a great nig…" at bounding box center [238, 143] width 111 height 15
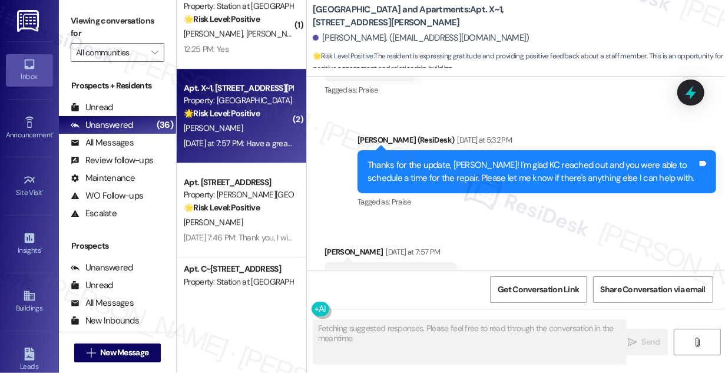
scroll to position [4697, 0]
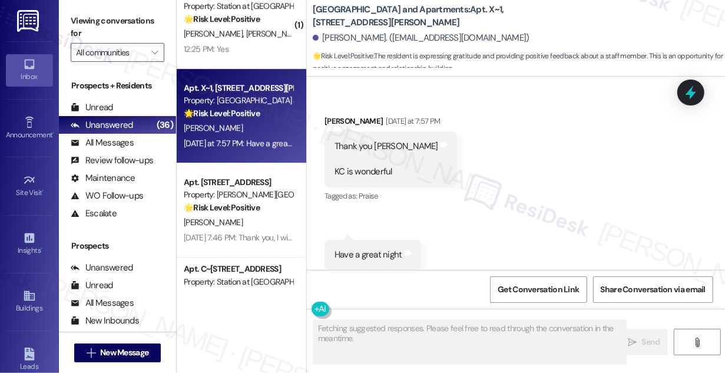
click at [344, 140] on div "Thank you Sarah KC is wonderful" at bounding box center [387, 159] width 104 height 38
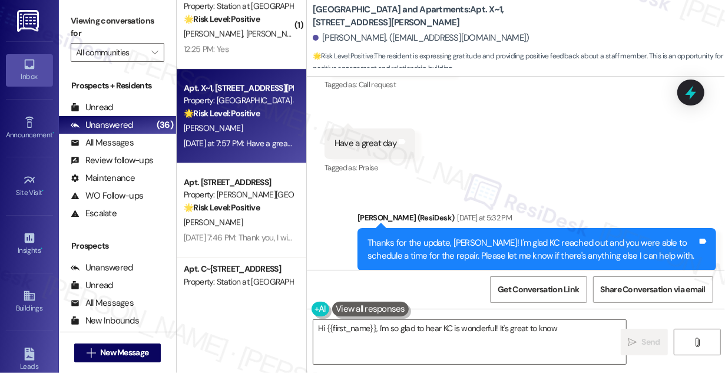
scroll to position [4483, 0]
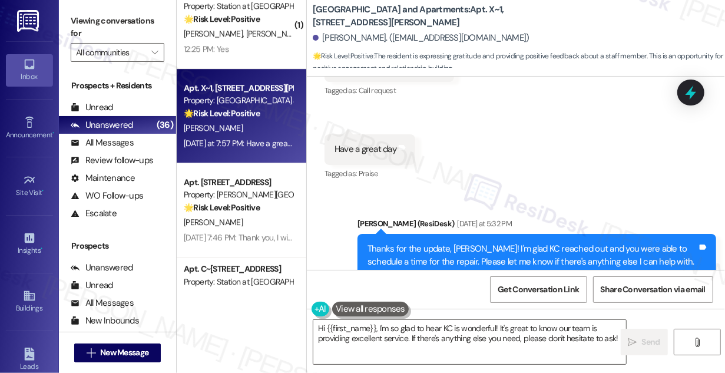
click at [413, 243] on div "Thanks for the update, Darcy! I'm glad KC reached out and you were able to sche…" at bounding box center [533, 255] width 330 height 25
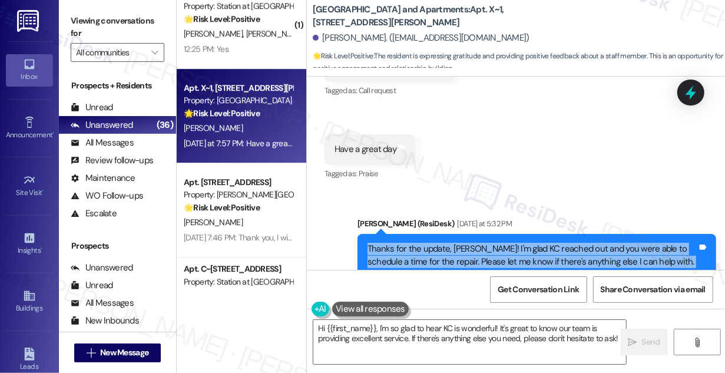
click at [413, 243] on div "Thanks for the update, Darcy! I'm glad KC reached out and you were able to sche…" at bounding box center [533, 255] width 330 height 25
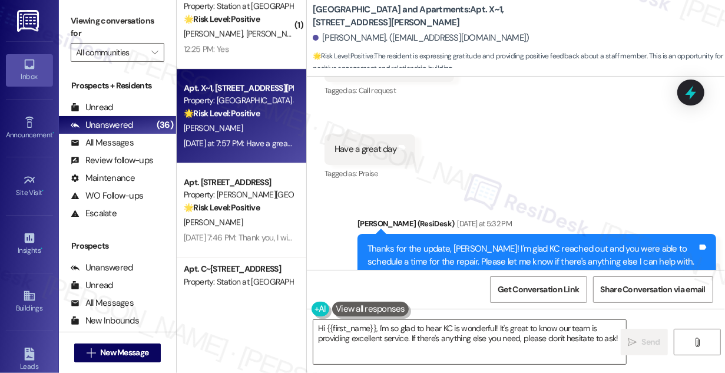
click at [573, 191] on div "Sent via SMS Sarah (ResiDesk) Yesterday at 5:32 PM Thanks for the update, Darcy…" at bounding box center [516, 247] width 418 height 112
click at [546, 234] on div "Thanks for the update, Darcy! I'm glad KC reached out and you were able to sche…" at bounding box center [537, 255] width 359 height 43
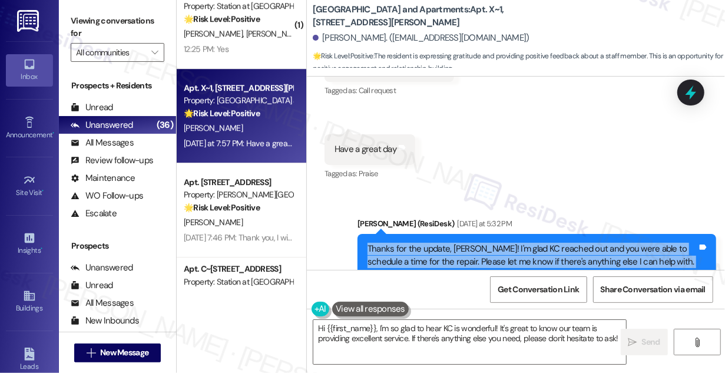
click at [546, 234] on div "Thanks for the update, Darcy! I'm glad KC reached out and you were able to sche…" at bounding box center [537, 255] width 359 height 43
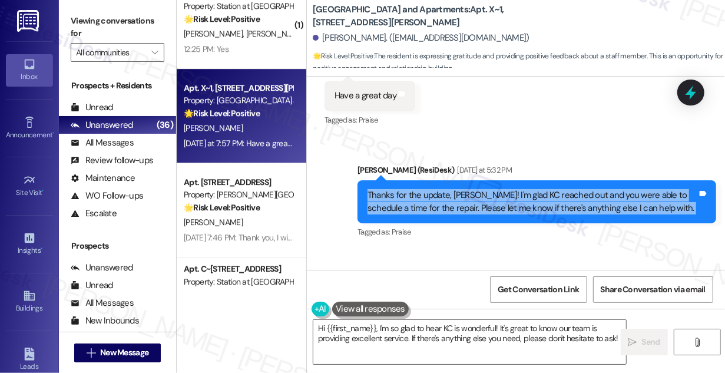
click at [500, 189] on div "Thanks for the update, Darcy! I'm glad KC reached out and you were able to sche…" at bounding box center [533, 201] width 330 height 25
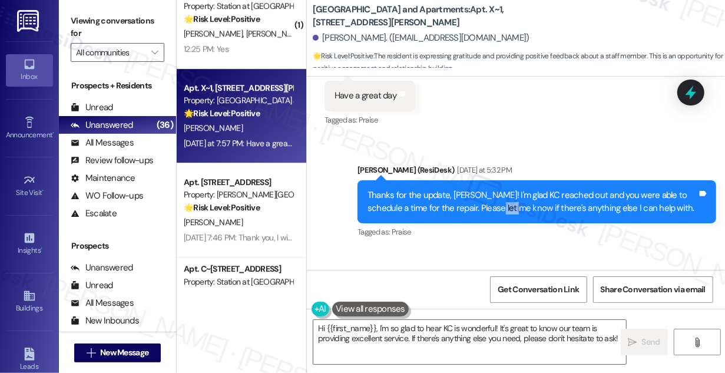
click at [500, 189] on div "Thanks for the update, Darcy! I'm glad KC reached out and you were able to sche…" at bounding box center [533, 201] width 330 height 25
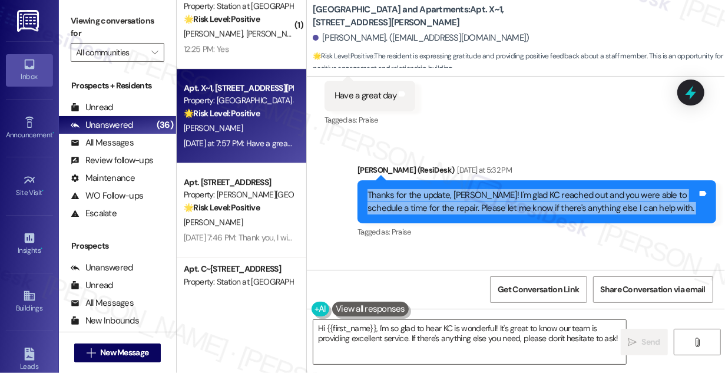
click at [500, 189] on div "Thanks for the update, Darcy! I'm glad KC reached out and you were able to sche…" at bounding box center [533, 201] width 330 height 25
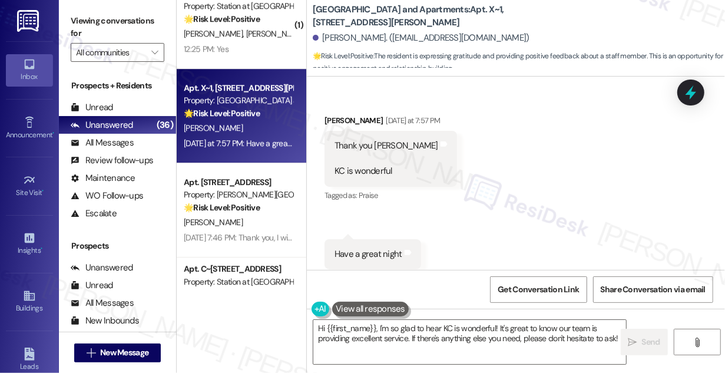
click at [364, 140] on div "Thank you Sarah KC is wonderful" at bounding box center [387, 159] width 104 height 38
click at [428, 323] on textarea "Hi {{first_name}}, I'm so glad to hear KC is wonderful! It's great to know our …" at bounding box center [469, 342] width 313 height 44
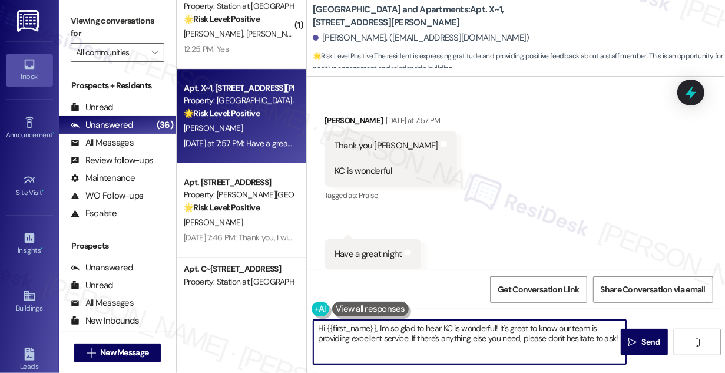
click at [428, 323] on textarea "Hi {{first_name}}, I'm so glad to hear KC is wonderful! It's great to know our …" at bounding box center [469, 342] width 313 height 44
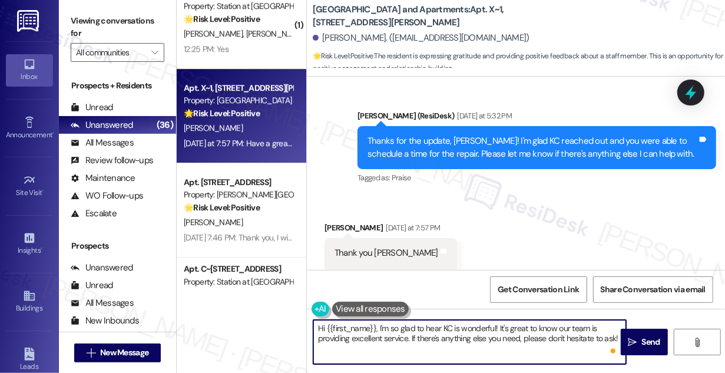
scroll to position [4483, 0]
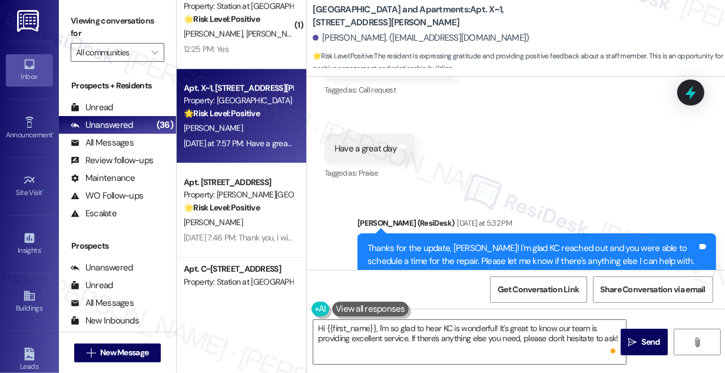
click at [439, 242] on div "Thanks for the update, Darcy! I'm glad KC reached out and you were able to sche…" at bounding box center [533, 254] width 330 height 25
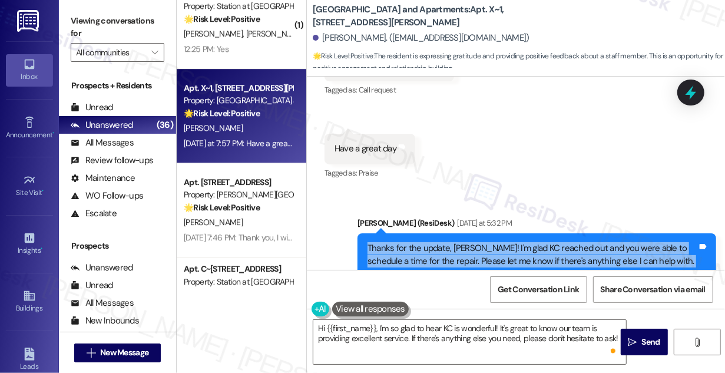
click at [439, 242] on div "Thanks for the update, Darcy! I'm glad KC reached out and you were able to sche…" at bounding box center [533, 254] width 330 height 25
click at [445, 242] on div "Thanks for the update, Darcy! I'm glad KC reached out and you were able to sche…" at bounding box center [533, 254] width 330 height 25
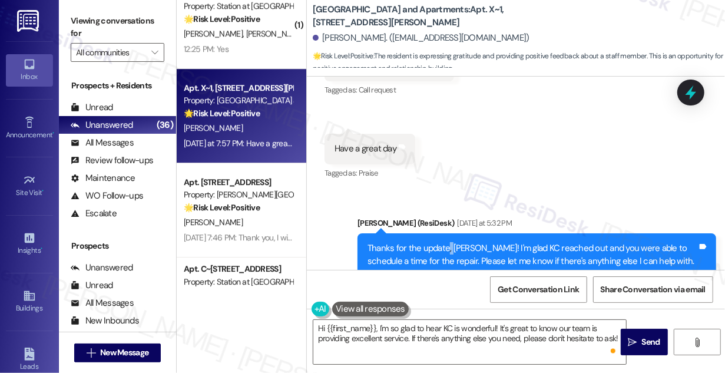
click at [445, 242] on div "Thanks for the update, Darcy! I'm glad KC reached out and you were able to sche…" at bounding box center [533, 254] width 330 height 25
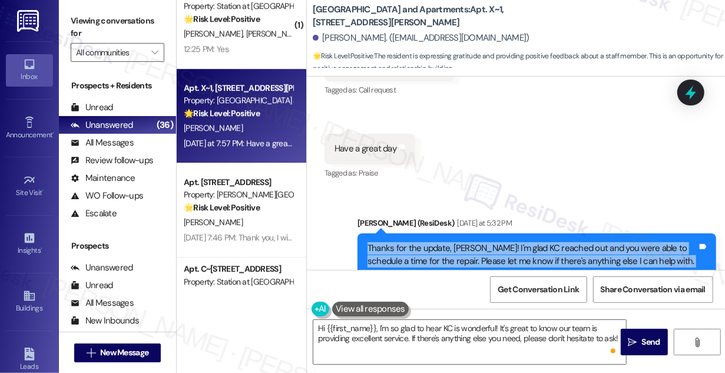
click at [445, 242] on div "Thanks for the update, Darcy! I'm glad KC reached out and you were able to sche…" at bounding box center [533, 254] width 330 height 25
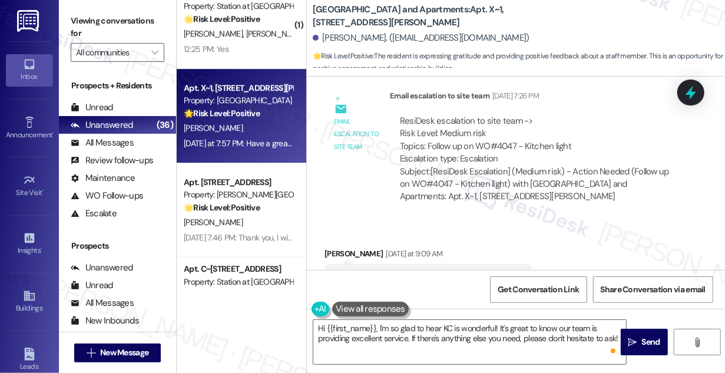
scroll to position [3948, 0]
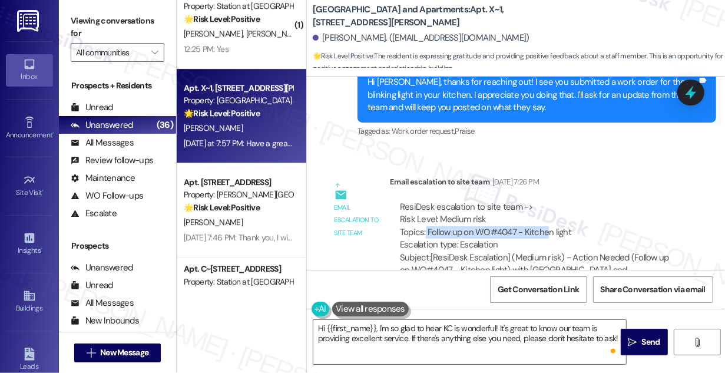
drag, startPoint x: 533, startPoint y: 204, endPoint x: 547, endPoint y: 204, distance: 14.1
click at [547, 204] on div "ResiDesk escalation to site team -> Risk Level: Medium risk Topics: Follow up o…" at bounding box center [536, 226] width 273 height 51
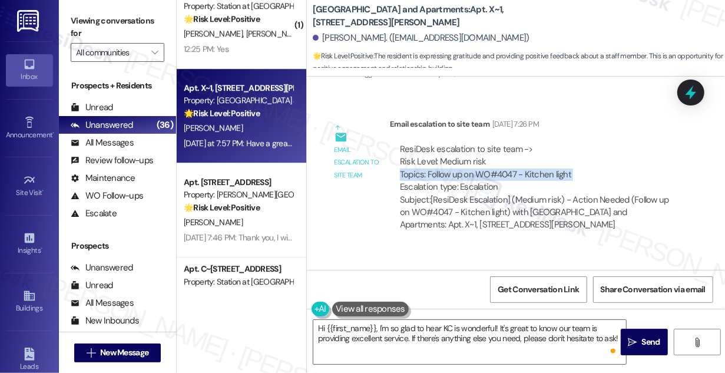
scroll to position [4001, 0]
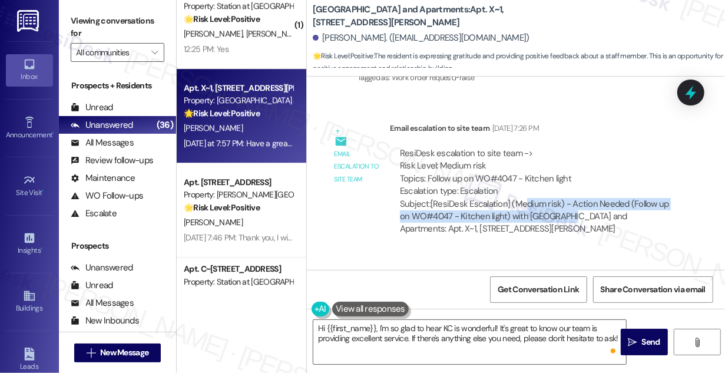
drag, startPoint x: 523, startPoint y: 179, endPoint x: 603, endPoint y: 199, distance: 82.6
click at [603, 199] on div "Subject: [ResiDesk Escalation] (Medium risk) - Action Needed (Follow up on WO#4…" at bounding box center [536, 217] width 273 height 38
click at [485, 198] on div "Subject: [ResiDesk Escalation] (Medium risk) - Action Needed (Follow up on WO#4…" at bounding box center [536, 217] width 273 height 38
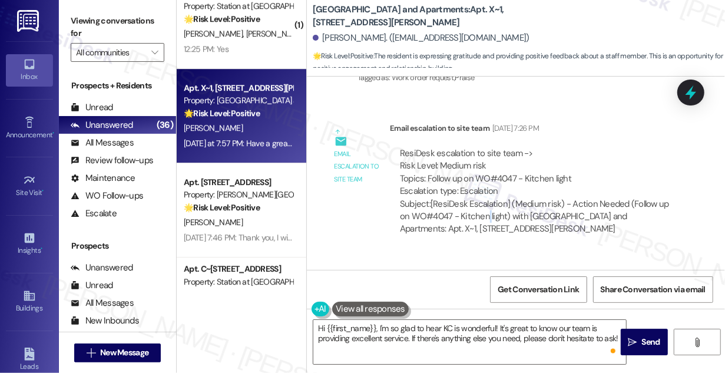
click at [485, 198] on div "Subject: [ResiDesk Escalation] (Medium risk) - Action Needed (Follow up on WO#4…" at bounding box center [536, 217] width 273 height 38
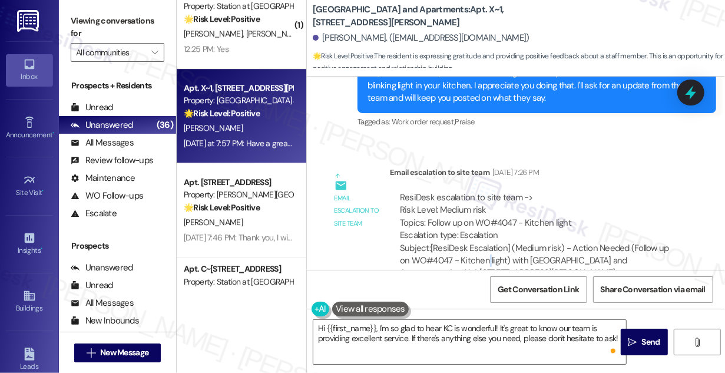
scroll to position [3948, 0]
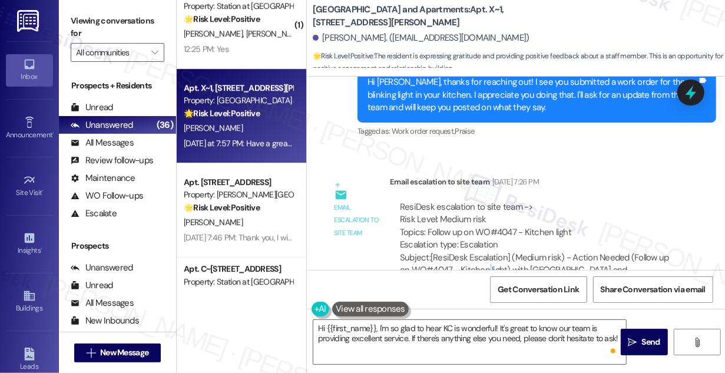
drag, startPoint x: 488, startPoint y: 160, endPoint x: 554, endPoint y: 157, distance: 65.4
click at [539, 176] on div "Aug 12, 2025 at 7:26 PM" at bounding box center [513, 182] width 49 height 12
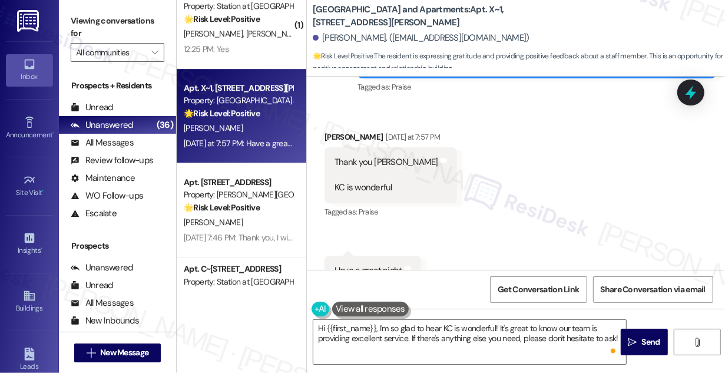
scroll to position [4697, 0]
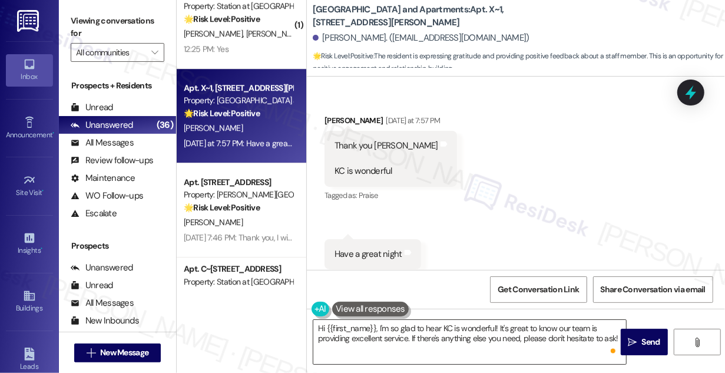
click at [396, 323] on textarea "Hi {{first_name}}, I'm so glad to hear KC is wonderful! It's great to know our …" at bounding box center [469, 342] width 313 height 44
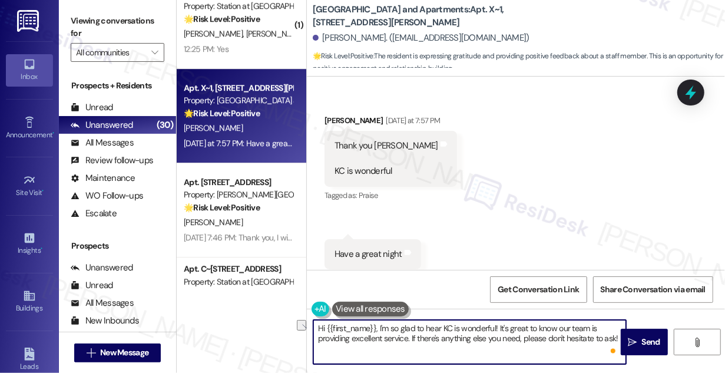
drag, startPoint x: 499, startPoint y: 326, endPoint x: 378, endPoint y: 319, distance: 121.5
click at [378, 320] on textarea "Hi {{first_name}}, I'm so glad to hear KC is wonderful! It's great to know our …" at bounding box center [469, 342] width 313 height 44
drag, startPoint x: 535, startPoint y: 341, endPoint x: 574, endPoint y: 323, distance: 43.0
click at [574, 323] on textarea "Hi {{first_name}}, it's great to know our team is providing excellent service. …" at bounding box center [469, 342] width 313 height 44
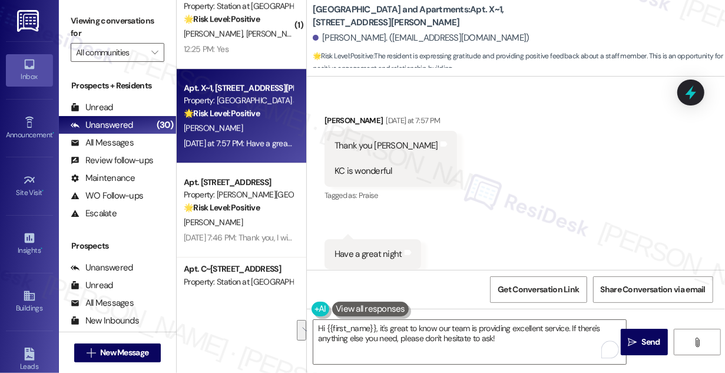
click at [577, 161] on div "Received via SMS Darcy Renna Yesterday at 7:57 PM Thank you Sarah KC is wonderf…" at bounding box center [516, 191] width 418 height 207
click at [585, 124] on div "Received via SMS Darcy Renna Yesterday at 7:57 PM Thank you Sarah KC is wonderf…" at bounding box center [516, 191] width 418 height 207
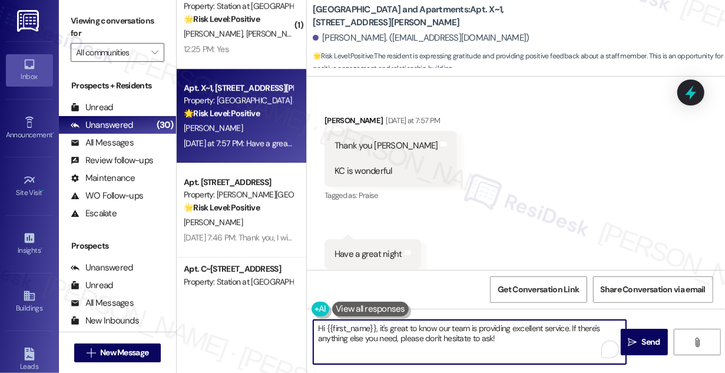
drag, startPoint x: 505, startPoint y: 338, endPoint x: 481, endPoint y: 333, distance: 24.6
click at [427, 339] on textarea "Hi {{first_name}}, it's great to know our team is providing excellent service. …" at bounding box center [469, 342] width 313 height 44
click at [520, 337] on textarea "Hi {{first_name}}, it's great to know our team is providing excellent service. …" at bounding box center [469, 342] width 313 height 44
drag, startPoint x: 520, startPoint y: 337, endPoint x: 471, endPoint y: 337, distance: 48.3
click at [471, 337] on textarea "Hi {{first_name}}, it's great to know our team is providing excellent service. …" at bounding box center [469, 342] width 313 height 44
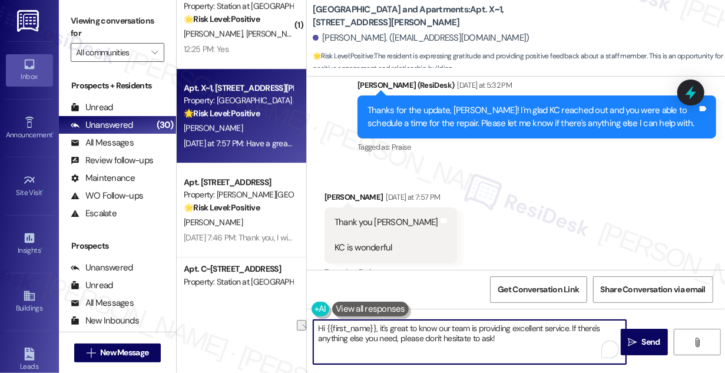
scroll to position [4537, 0]
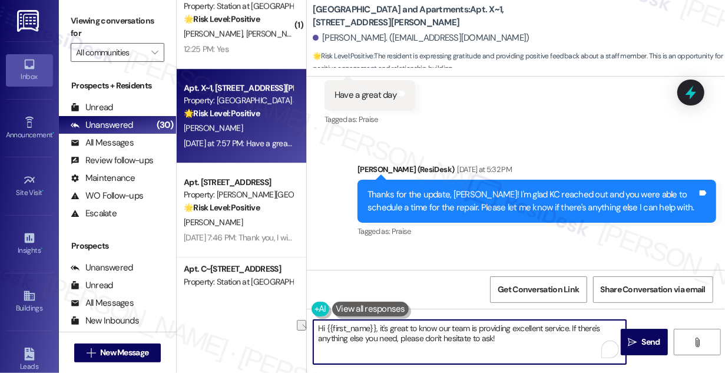
click at [510, 339] on textarea "Hi {{first_name}}, it's great to know our team is providing excellent service. …" at bounding box center [469, 342] width 313 height 44
type textarea "Hi {{first_name}}, it's great to know our team is providing excellent service. …"
click at [481, 327] on textarea "Hi {{first_name}}, it's great to know our team is providing excellent service. …" at bounding box center [469, 342] width 313 height 44
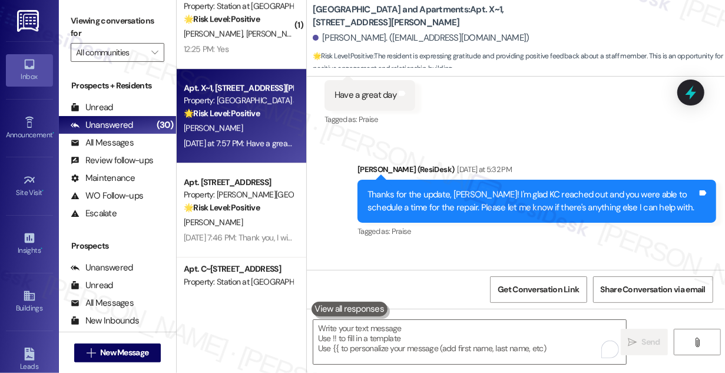
click at [97, 14] on label "Viewing conversations for" at bounding box center [118, 27] width 94 height 31
click at [95, 19] on label "Viewing conversations for" at bounding box center [118, 27] width 94 height 31
click at [382, 333] on textarea "To enrich screen reader interactions, please activate Accessibility in Grammarl…" at bounding box center [469, 342] width 313 height 44
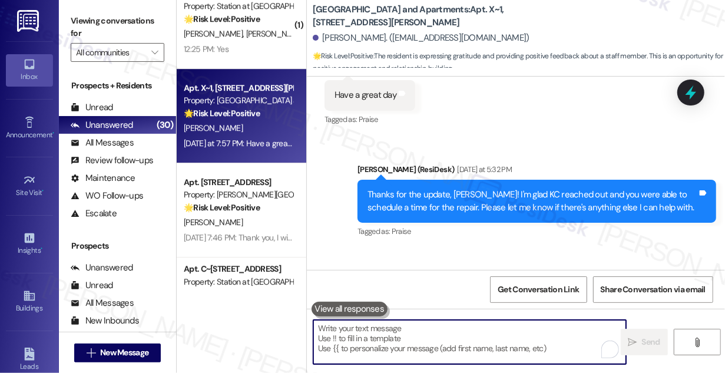
paste textarea "Hi {{first_name}}, so glad to hear our team’s taking good care of you! If you n…"
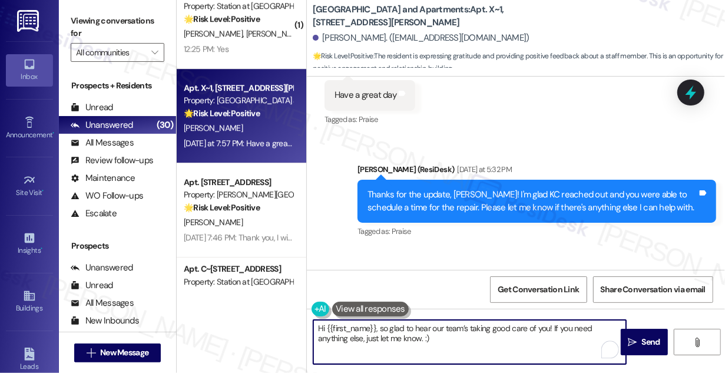
click at [467, 334] on textarea "Hi {{first_name}}, so glad to hear our team’s taking good care of you! If you n…" at bounding box center [469, 342] width 313 height 44
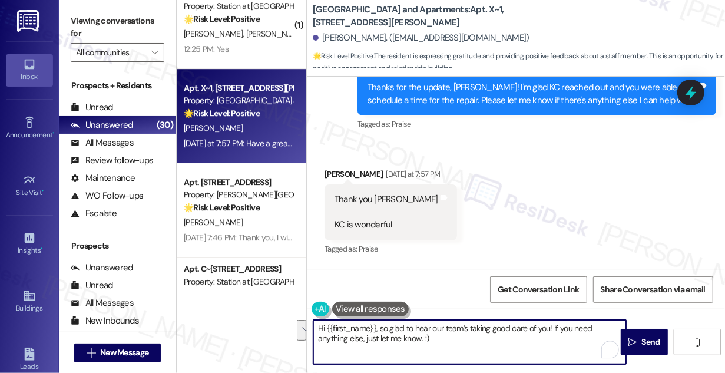
click at [537, 340] on textarea "Hi {{first_name}}, so glad to hear our team’s taking good care of you! If you n…" at bounding box center [469, 342] width 313 height 44
click at [547, 327] on textarea "Hi {{first_name}}, so glad to hear our team’s taking good care of you! If you n…" at bounding box center [469, 342] width 313 height 44
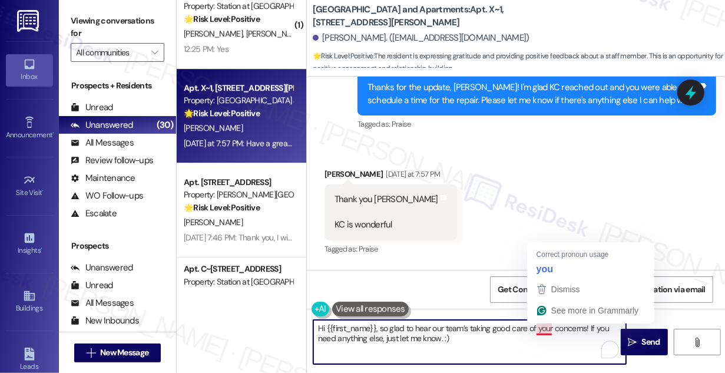
click at [504, 342] on textarea "Hi {{first_name}}, so glad to hear our team’s taking good care of your concerns…" at bounding box center [469, 342] width 313 height 44
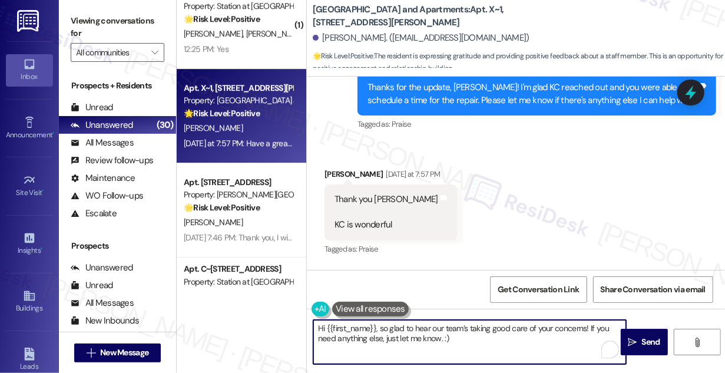
click at [514, 339] on textarea "Hi {{first_name}}, so glad to hear our team’s taking good care of your concerns…" at bounding box center [469, 342] width 313 height 44
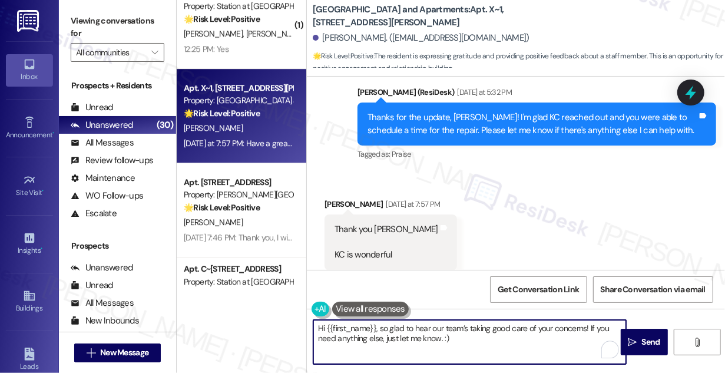
scroll to position [4590, 0]
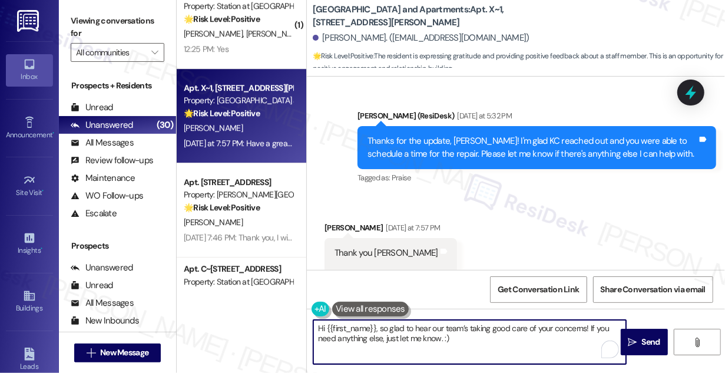
type textarea "Hi {{first_name}}, so glad to hear our team’s taking good care of your concerns…"
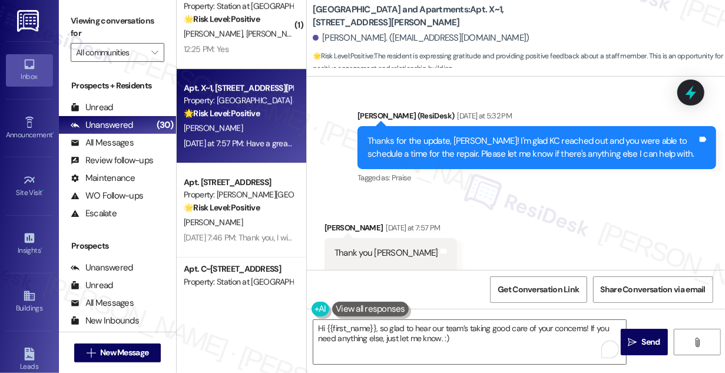
click at [449, 204] on div "Received via SMS Darcy Renna Yesterday at 7:57 PM Thank you Sarah KC is wonderf…" at bounding box center [516, 298] width 418 height 207
click at [654, 346] on span "Send" at bounding box center [651, 342] width 18 height 12
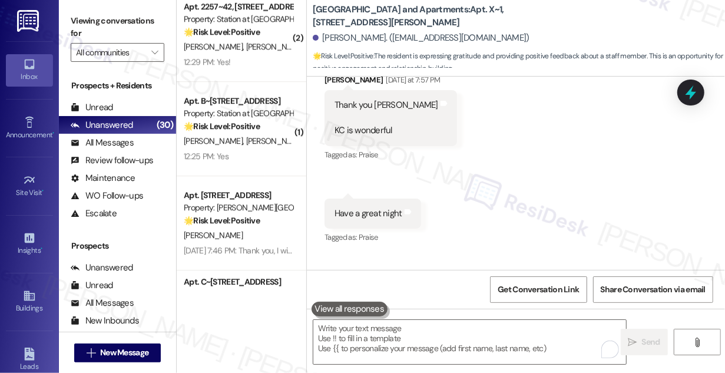
scroll to position [4792, 0]
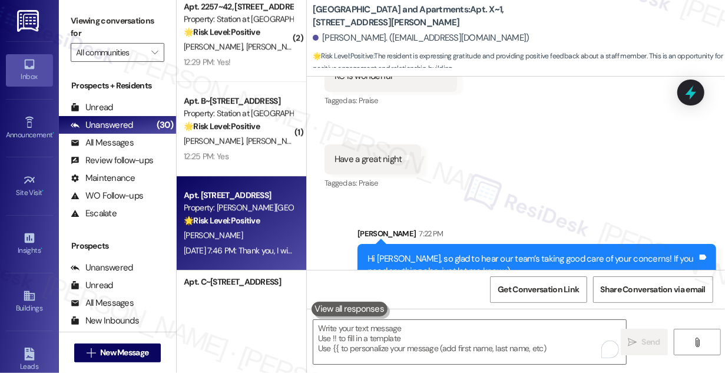
click at [245, 213] on div "Property: Brigham Place II" at bounding box center [238, 207] width 109 height 12
type textarea "Fetching suggested responses. Please feel free to read through the conversation…"
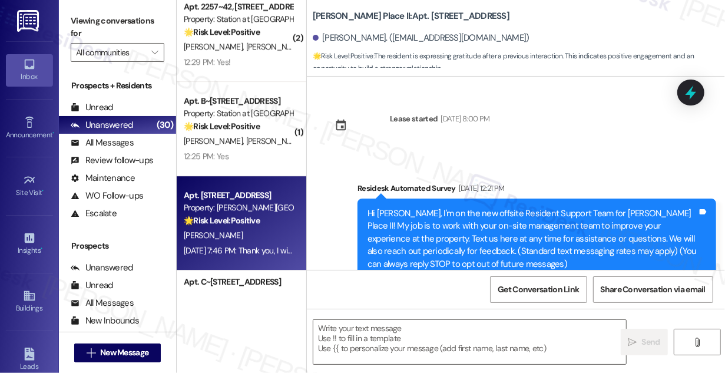
scroll to position [1651, 0]
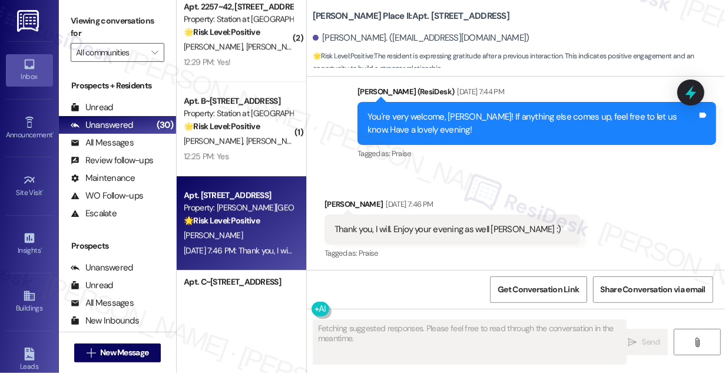
click at [406, 229] on div "Thank you, I will. Enjoy your evening as well Sarah :)" at bounding box center [448, 229] width 227 height 12
click at [522, 176] on div "Received via SMS Katie Mcgowan Aug 12, 2025 at 7:46 PM Thank you, I will. Enjoy…" at bounding box center [516, 221] width 418 height 100
click at [457, 229] on div "Thank you, I will. Enjoy your evening as well Sarah :)" at bounding box center [448, 229] width 227 height 12
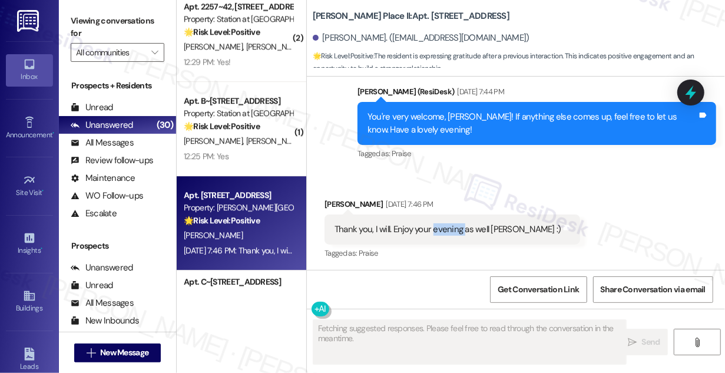
click at [457, 229] on div "Thank you, I will. Enjoy your evening as well Sarah :)" at bounding box center [448, 229] width 227 height 12
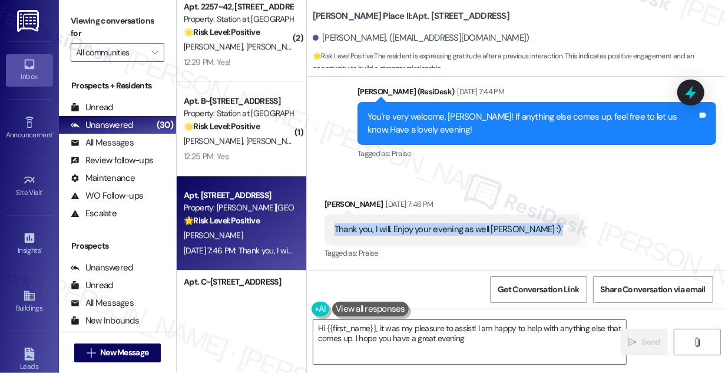
type textarea "Hi {{first_name}}, it was my pleasure to assist! I am happy to help with anythi…"
click at [436, 117] on div "You're very welcome, Katie! If anything else comes up, feel free to let us know…" at bounding box center [533, 123] width 330 height 25
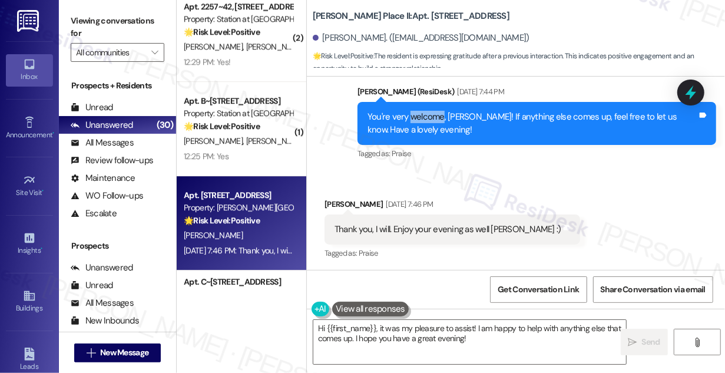
click at [436, 117] on div "You're very welcome, Katie! If anything else comes up, feel free to let us know…" at bounding box center [533, 123] width 330 height 25
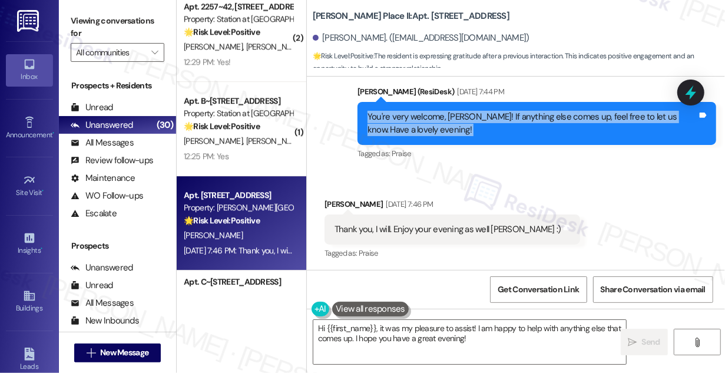
click at [402, 120] on div "You're very welcome, Katie! If anything else comes up, feel free to let us know…" at bounding box center [533, 123] width 330 height 25
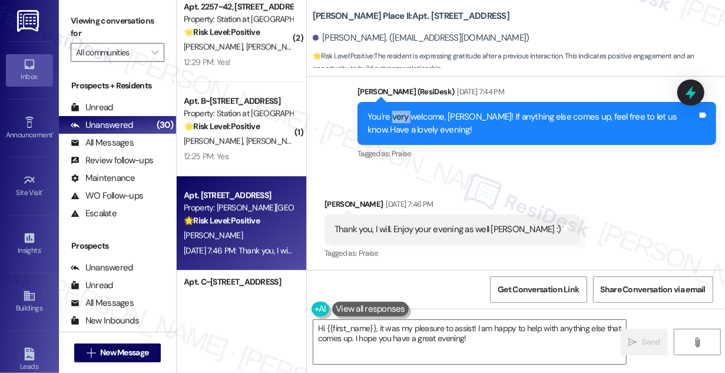
click at [402, 120] on div "You're very welcome, Katie! If anything else comes up, feel free to let us know…" at bounding box center [533, 123] width 330 height 25
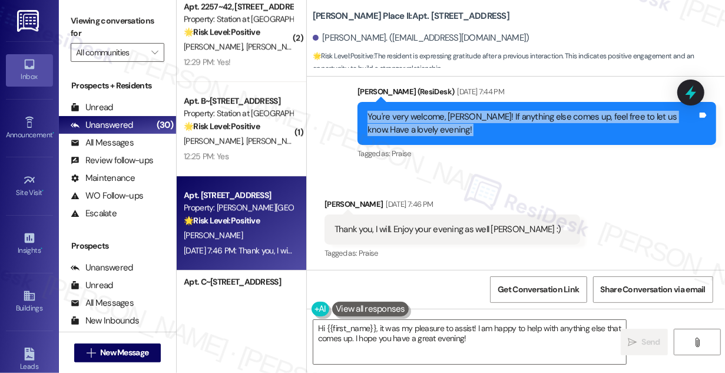
click at [402, 120] on div "You're very welcome, Katie! If anything else comes up, feel free to let us know…" at bounding box center [533, 123] width 330 height 25
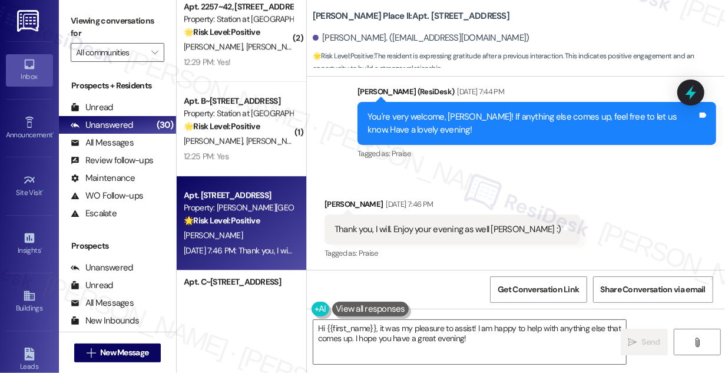
click at [393, 231] on div "Thank you, I will. Enjoy your evening as well Sarah :)" at bounding box center [448, 229] width 227 height 12
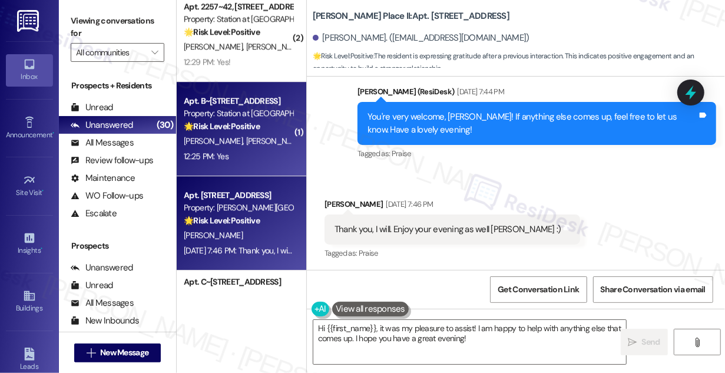
click at [244, 167] on div "Apt. B~201, 2229 North 100 West Property: Station at Park Meadows 🌟 Risk Level:…" at bounding box center [242, 129] width 130 height 94
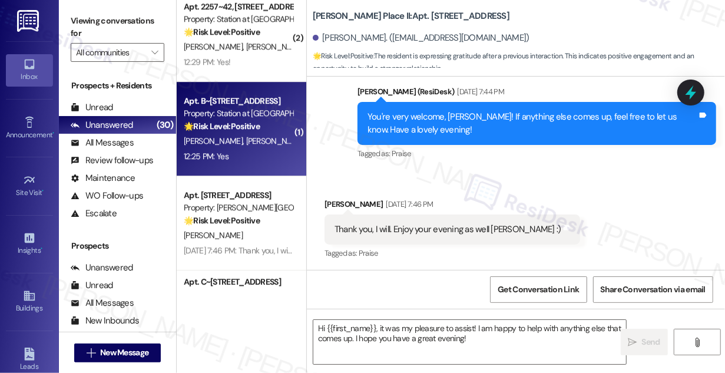
type textarea "Fetching suggested responses. Please feel free to read through the conversation…"
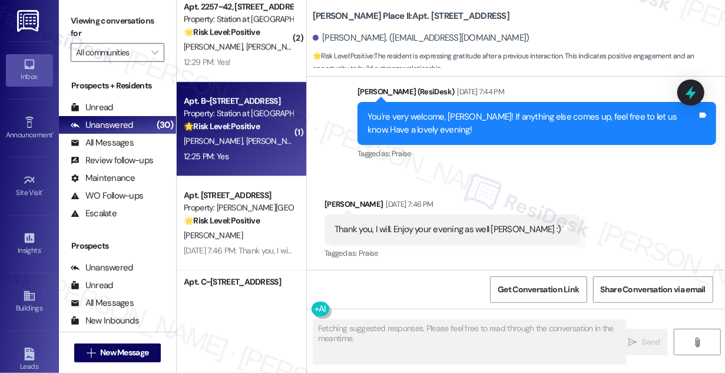
scroll to position [898, 0]
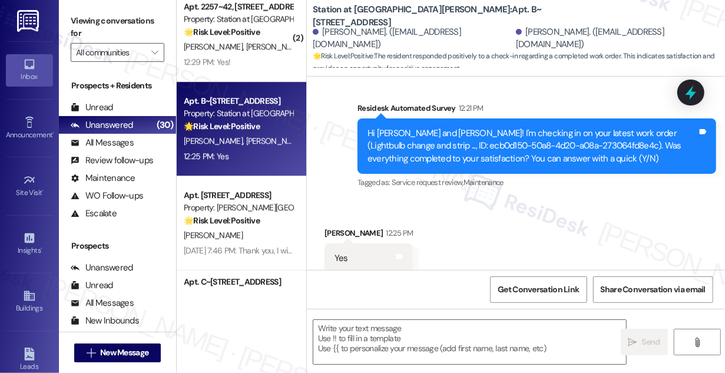
drag, startPoint x: 98, startPoint y: 9, endPoint x: 104, endPoint y: 11, distance: 6.6
click at [98, 9] on div "Viewing conversations for All communities " at bounding box center [117, 37] width 117 height 74
click at [102, 25] on label "Viewing conversations for" at bounding box center [118, 27] width 94 height 31
click at [374, 327] on textarea at bounding box center [469, 342] width 313 height 44
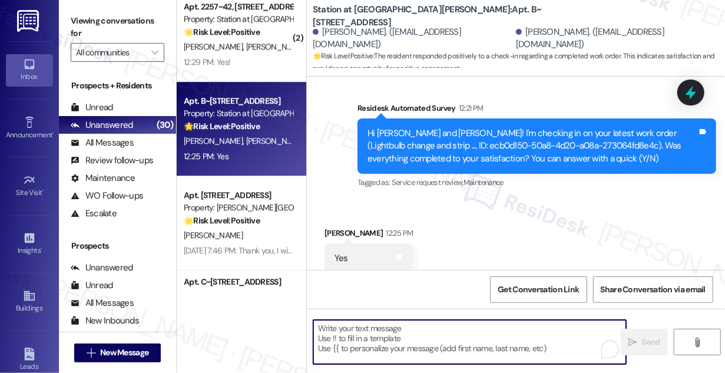
paste textarea "Hi {{first_name}}! I'm glad to hear that the latest work order was completed to…"
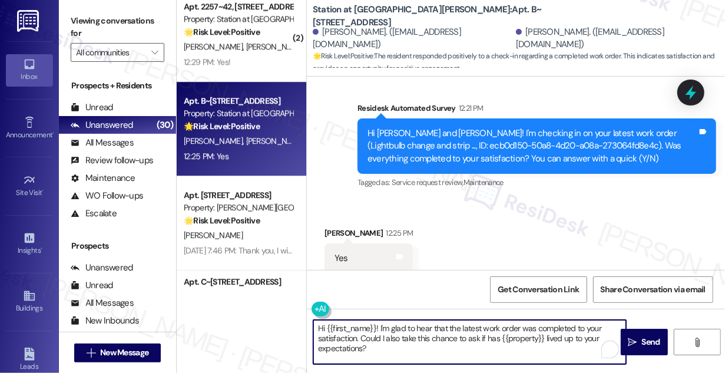
click at [336, 227] on div "Justina Young 12:25 PM" at bounding box center [369, 235] width 88 height 16
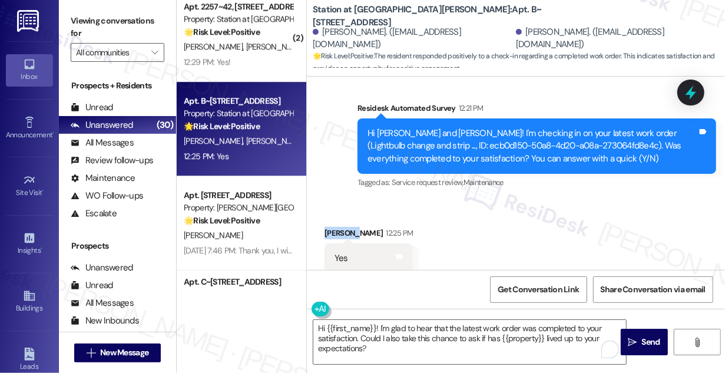
click at [336, 227] on div "Justina Young 12:25 PM" at bounding box center [369, 235] width 88 height 16
copy div "Justina"
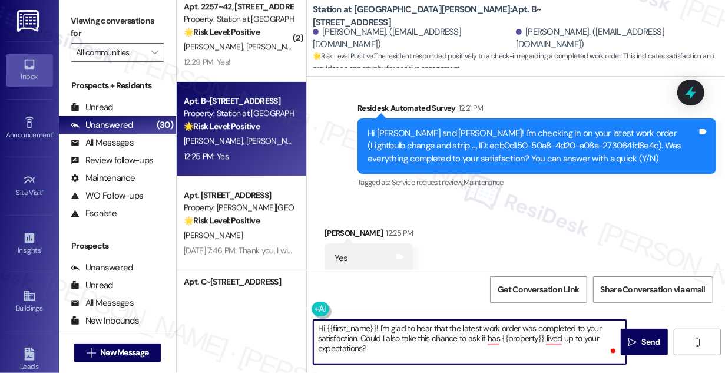
click at [376, 320] on textarea "Hi {{first_name}}! I'm glad to hear that the latest work order was completed to…" at bounding box center [469, 342] width 313 height 44
paste textarea "Justina"
type textarea "Hi Justina! I'm glad to hear that the latest work order was completed to your s…"
click at [564, 240] on div "Received via SMS Justina Young 12:25 PM Yes Tags and notes" at bounding box center [516, 241] width 418 height 82
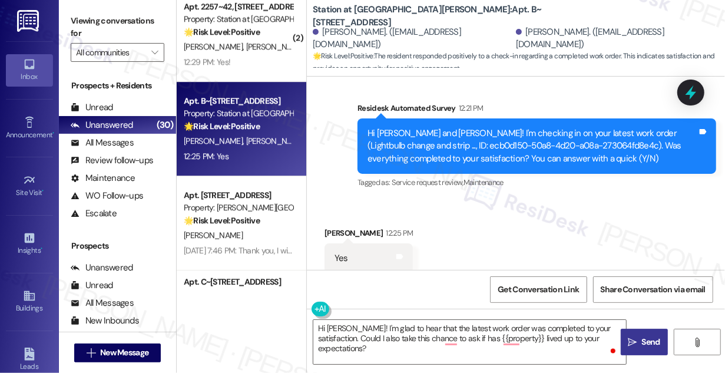
click at [642, 339] on span "Send" at bounding box center [651, 342] width 18 height 12
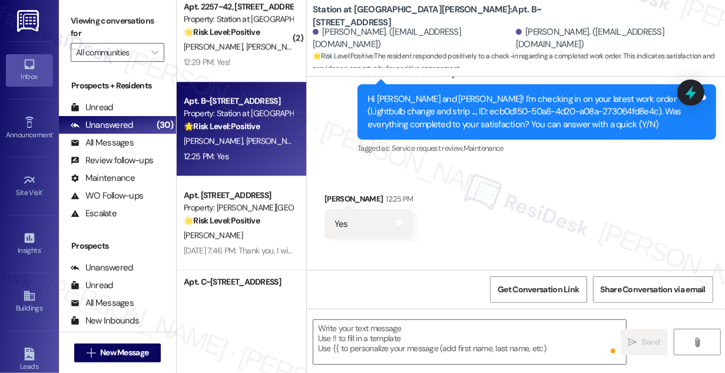
scroll to position [1006, 0]
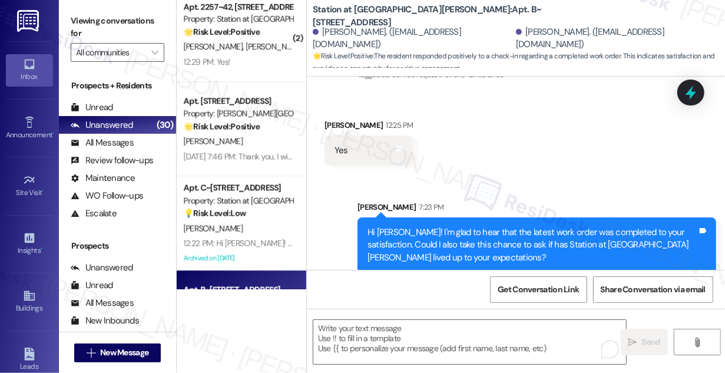
scroll to position [1979, 0]
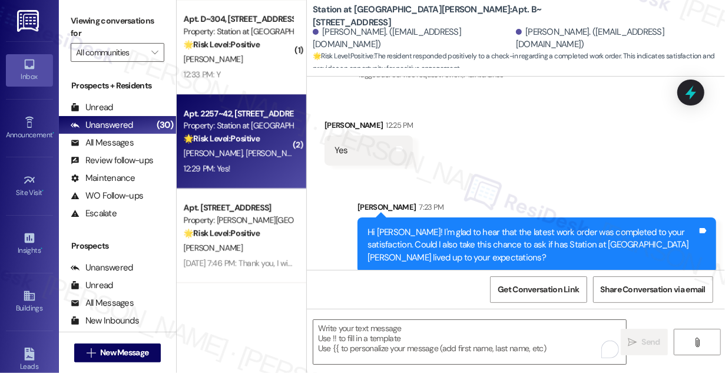
click at [246, 153] on span "[PERSON_NAME]" at bounding box center [275, 153] width 59 height 11
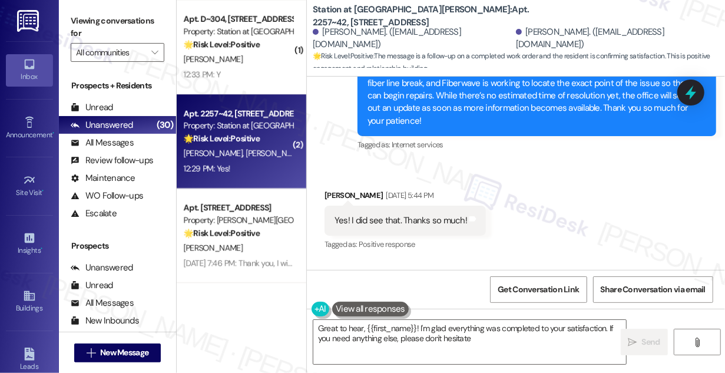
scroll to position [921, 0]
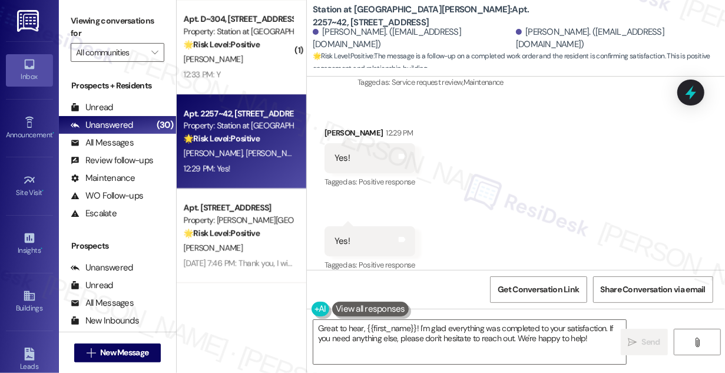
drag, startPoint x: 86, startPoint y: 13, endPoint x: 110, endPoint y: 28, distance: 28.6
click at [86, 13] on label "Viewing conversations for" at bounding box center [118, 27] width 94 height 31
click at [388, 319] on div "Great to hear, {{first_name}}! I'm glad everything was completed to your satisf…" at bounding box center [470, 341] width 314 height 45
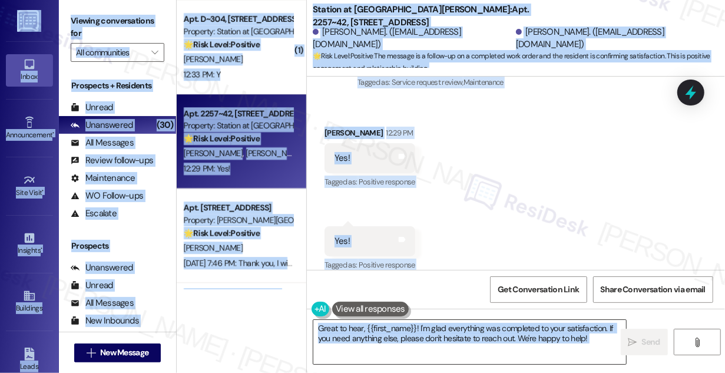
click at [421, 330] on textarea "Great to hear, {{first_name}}! I'm glad everything was completed to your satisf…" at bounding box center [469, 342] width 313 height 44
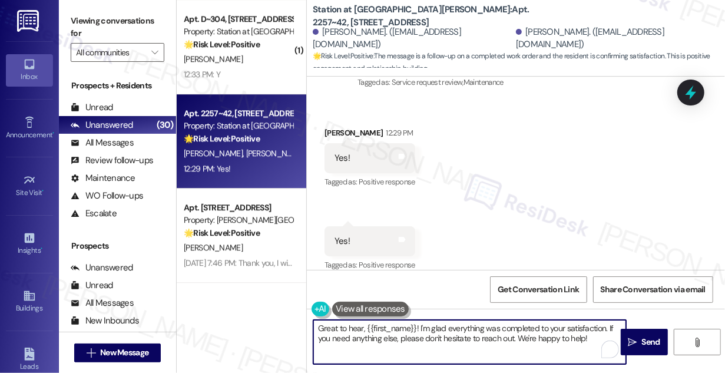
click at [558, 333] on textarea "Great to hear, {{first_name}}! I'm glad everything was completed to your satisf…" at bounding box center [469, 342] width 313 height 44
paste textarea "Hi {{first_name}}! I'm glad to hear that the latest work order was completed to…"
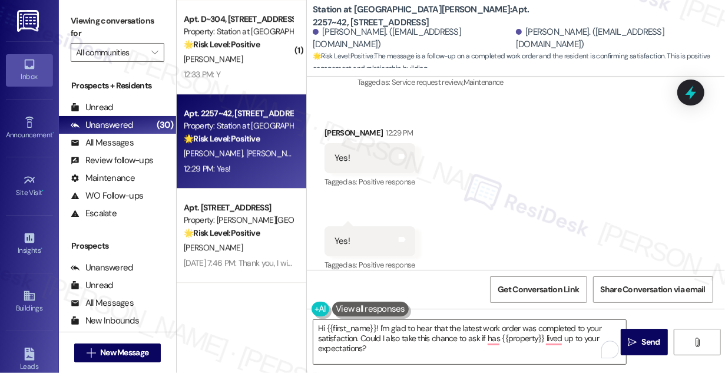
click at [333, 127] on div "Ashley Mendoza 12:29 PM" at bounding box center [370, 135] width 91 height 16
copy div "Ashley"
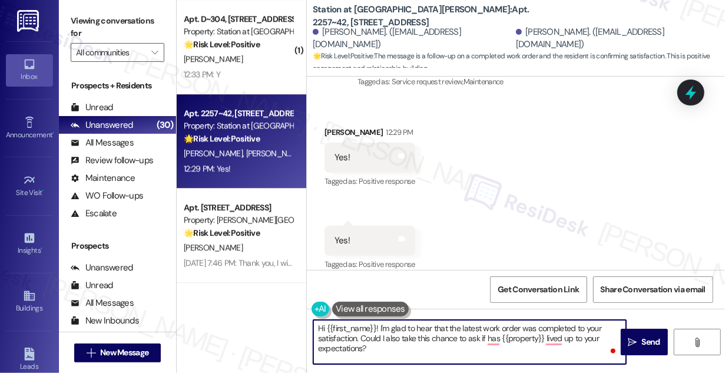
drag, startPoint x: 326, startPoint y: 326, endPoint x: 375, endPoint y: 321, distance: 49.7
click at [375, 321] on textarea "Hi {{first_name}}! I'm glad to hear that the latest work order was completed to…" at bounding box center [469, 342] width 313 height 44
paste textarea "Ashley"
click at [391, 337] on textarea "Hi Ashley! I'm glad to hear that the latest work order was completed to your sa…" at bounding box center [469, 342] width 313 height 44
click at [391, 338] on textarea "Hi Ashley! I'm glad to hear that the latest work order was completed to your sa…" at bounding box center [469, 342] width 313 height 44
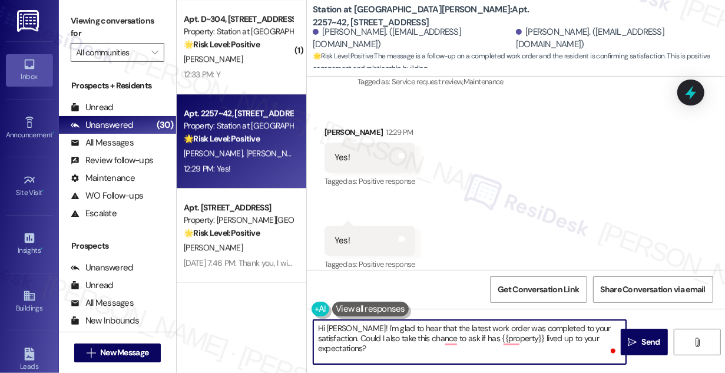
click at [391, 338] on textarea "Hi Ashley! I'm glad to hear that the latest work order was completed to your sa…" at bounding box center [469, 342] width 313 height 44
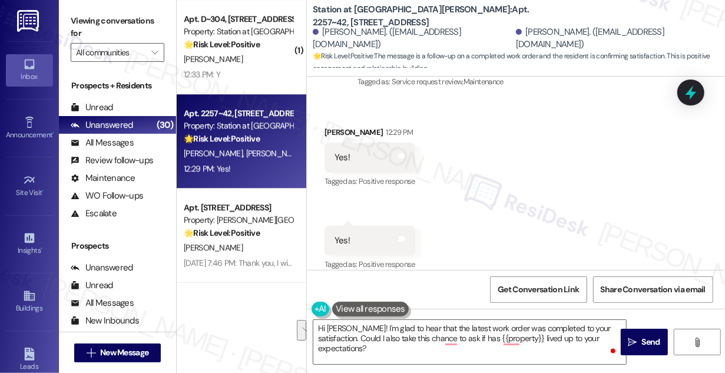
click at [478, 212] on div "Received via SMS Ashley Mendoza 12:29 PM Yes! Tags and notes Tagged as: Positiv…" at bounding box center [516, 191] width 418 height 183
click at [587, 329] on textarea "Hi Ashley! I'm glad to hear that the latest work order was completed to your sa…" at bounding box center [469, 342] width 313 height 44
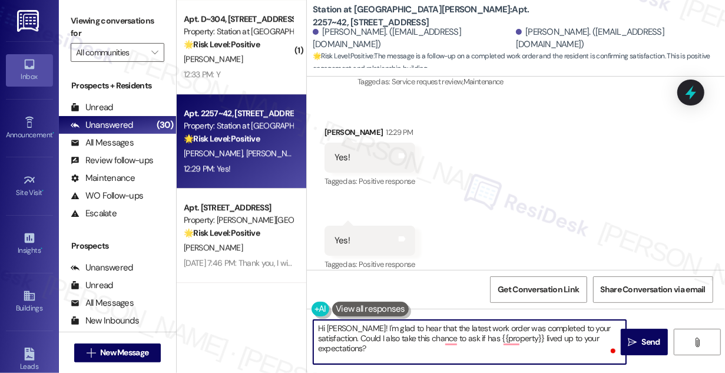
click at [570, 339] on textarea "Hi Ashley! I'm glad to hear that the latest work order was completed to your sa…" at bounding box center [469, 342] width 313 height 44
click at [654, 338] on span "Send" at bounding box center [651, 342] width 18 height 12
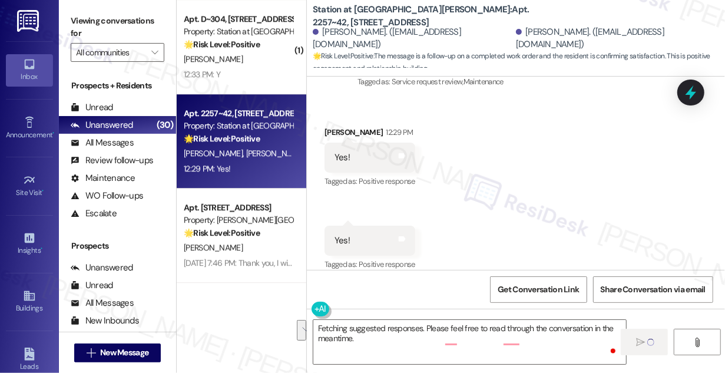
scroll to position [921, 0]
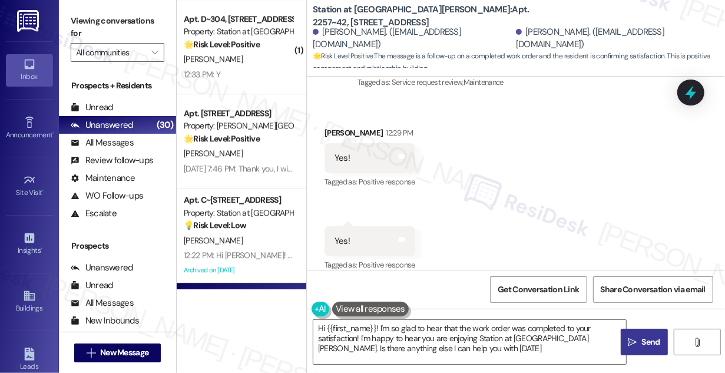
type textarea "Hi {{first_name}}! I'm so glad to hear that the work order was completed to you…"
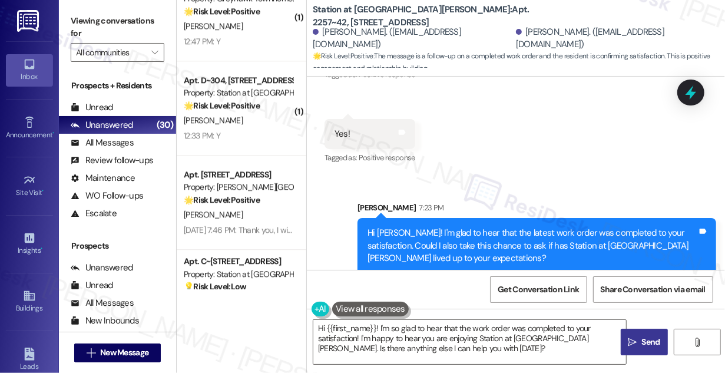
scroll to position [1872, 0]
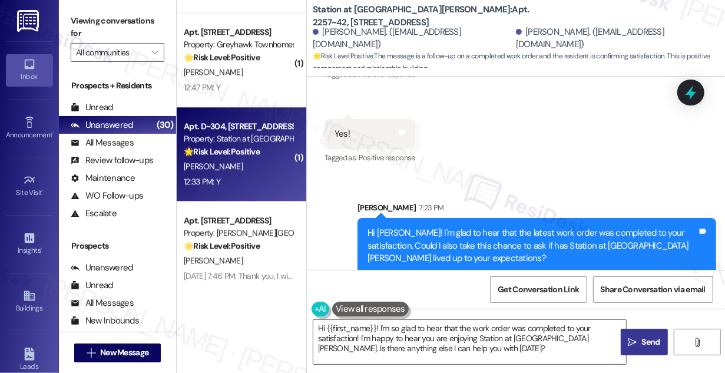
click at [249, 169] on div "[PERSON_NAME]" at bounding box center [238, 166] width 111 height 15
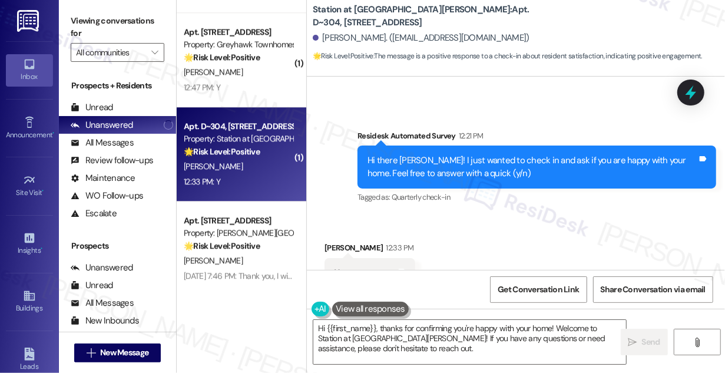
scroll to position [368, 0]
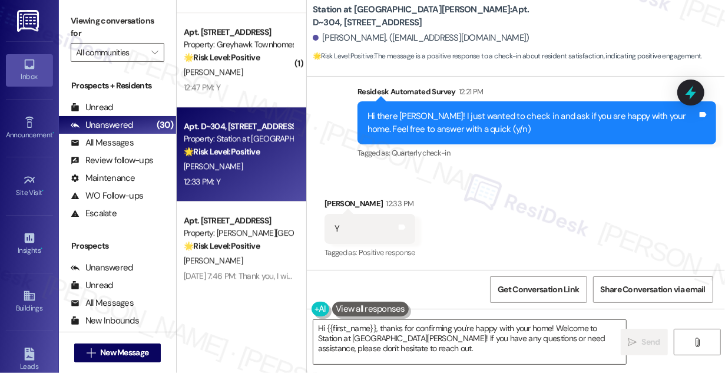
click at [74, 17] on label "Viewing conversations for" at bounding box center [118, 27] width 94 height 31
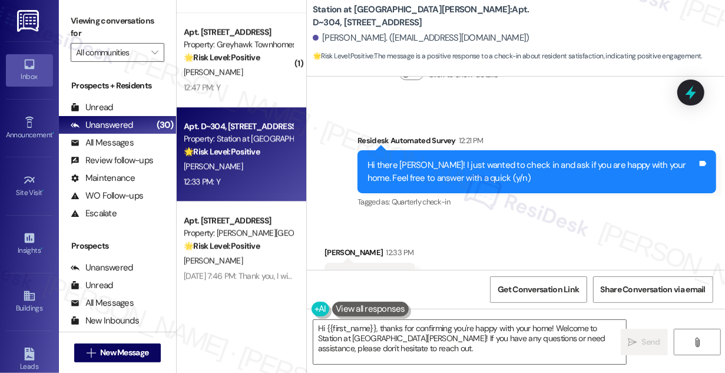
scroll to position [368, 0]
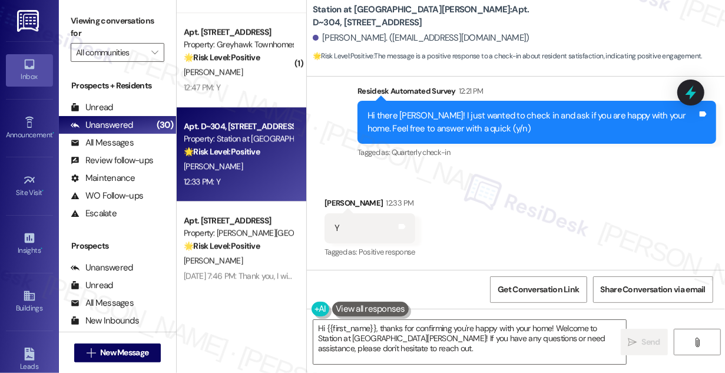
click at [86, 9] on div "Viewing conversations for All communities " at bounding box center [117, 37] width 117 height 74
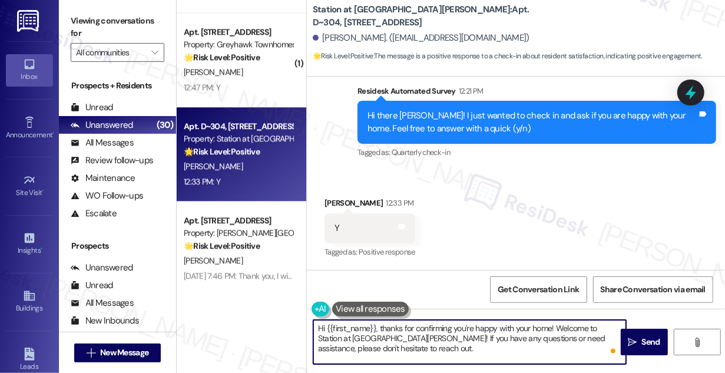
drag, startPoint x: 460, startPoint y: 355, endPoint x: 565, endPoint y: 329, distance: 108.6
click at [565, 329] on textarea "Hi {{first_name}}, thanks for confirming you're happy with your home! Welcome t…" at bounding box center [469, 342] width 313 height 44
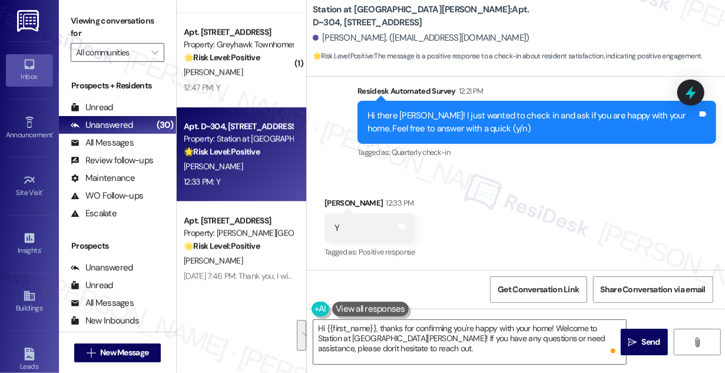
click at [78, 23] on label "Viewing conversations for" at bounding box center [118, 27] width 94 height 31
click at [391, 346] on textarea "Hi {{first_name}}, thanks for confirming you're happy with your home! Welcome t…" at bounding box center [469, 342] width 313 height 44
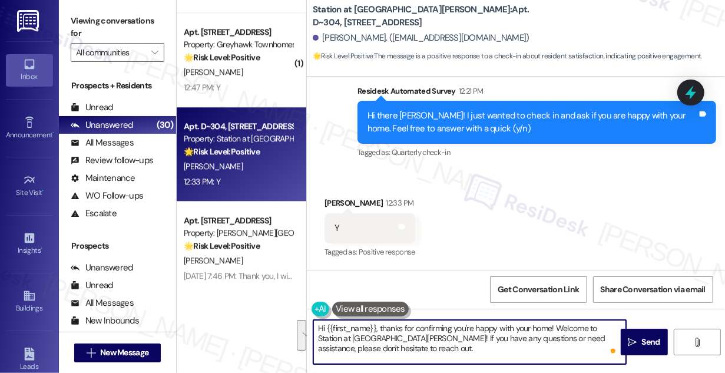
paste textarea "! I'm glad to hear that you're happy with your home. Could I also take this cha…"
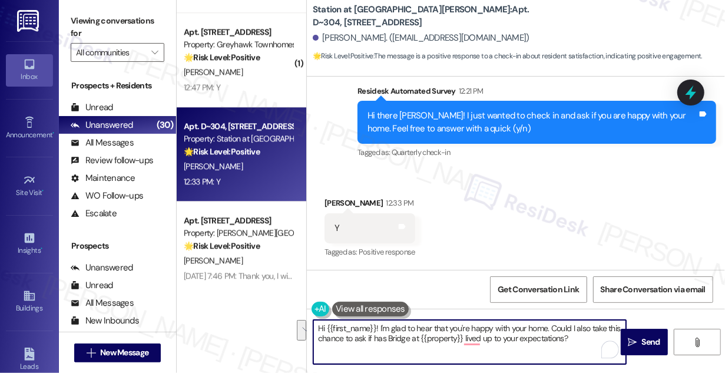
drag, startPoint x: 574, startPoint y: 338, endPoint x: 399, endPoint y: 327, distance: 175.2
click at [399, 327] on textarea "Hi {{first_name}}! I'm glad to hear that you're happy with your home. Could I a…" at bounding box center [469, 342] width 313 height 44
click at [424, 335] on textarea "Hi {{first_name}}! I'm glad to hear that you're happy with your home. Could I a…" at bounding box center [469, 342] width 313 height 44
click at [416, 337] on textarea "Hi {{first_name}}! I'm glad to hear that you're happy with your home. Could I a…" at bounding box center [469, 342] width 313 height 44
drag, startPoint x: 417, startPoint y: 337, endPoint x: 388, endPoint y: 339, distance: 29.5
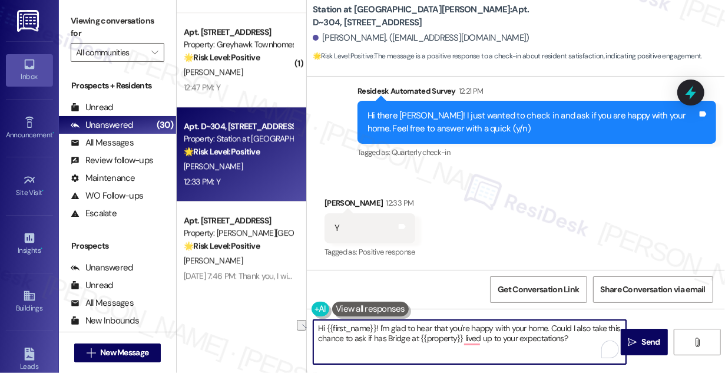
click at [388, 339] on textarea "Hi {{first_name}}! I'm glad to hear that you're happy with your home. Could I a…" at bounding box center [469, 342] width 313 height 44
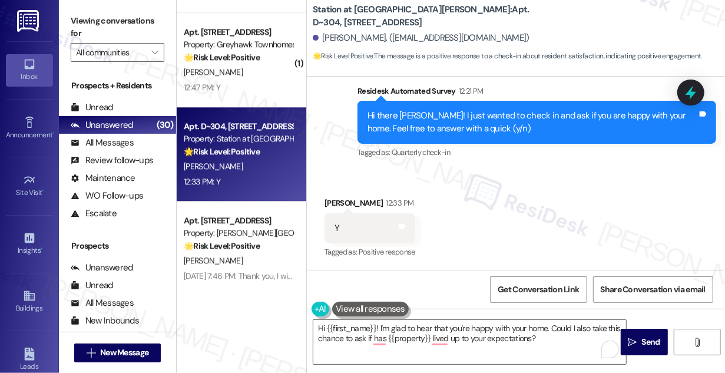
click at [88, 9] on div "Viewing conversations for All communities " at bounding box center [117, 37] width 117 height 74
click at [561, 342] on textarea "Hi {{first_name}}! I'm glad to hear that you're happy with your home. Could I a…" at bounding box center [469, 342] width 313 height 44
drag, startPoint x: 78, startPoint y: 9, endPoint x: 83, endPoint y: 14, distance: 7.1
click at [78, 9] on div "Viewing conversations for All communities " at bounding box center [117, 37] width 117 height 74
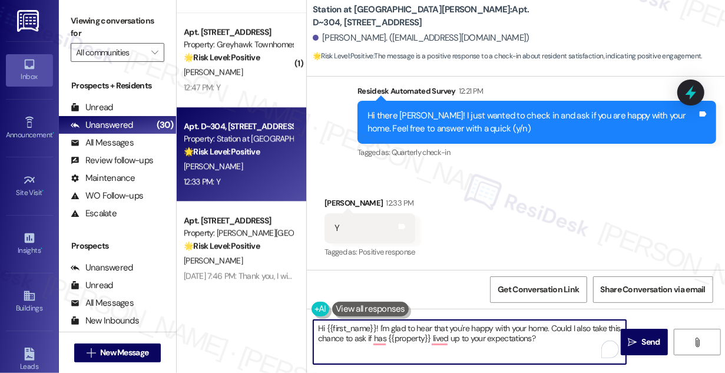
click at [448, 345] on textarea "Hi {{first_name}}! I'm glad to hear that you're happy with your home. Could I a…" at bounding box center [469, 342] width 313 height 44
paste textarea "you're happy with your home. If you don't mind me asking a quick favor, would y…"
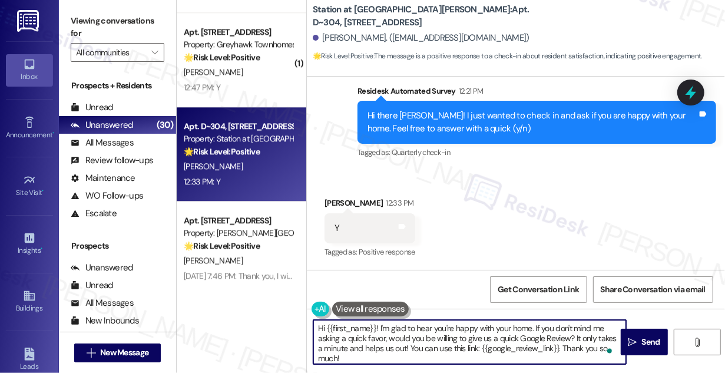
type textarea "Hi {{first_name}}! I'm glad to hear you're happy with your home. If you don't m…"
click at [463, 340] on textarea "Hi {{first_name}}! I'm glad to hear you're happy with your home. If you don't m…" at bounding box center [469, 342] width 313 height 44
click at [396, 355] on textarea "Hi {{first_name}}! I'm glad to hear you're happy with your home. If you don't m…" at bounding box center [469, 342] width 313 height 44
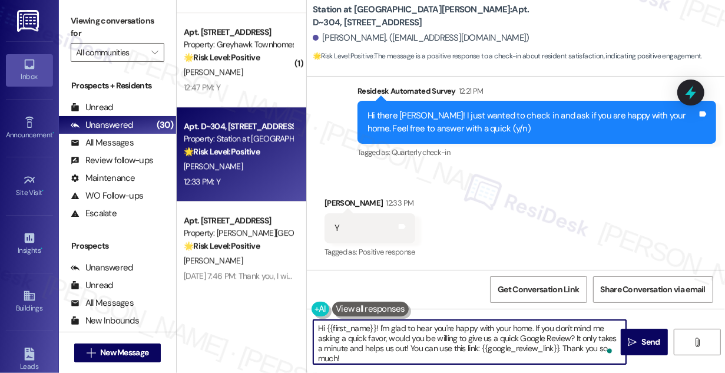
click at [426, 348] on textarea "Hi {{first_name}}! I'm glad to hear you're happy with your home. If you don't m…" at bounding box center [469, 342] width 313 height 44
click at [368, 356] on textarea "Hi {{first_name}}! I'm glad to hear you're happy with your home. If you don't m…" at bounding box center [469, 342] width 313 height 44
drag, startPoint x: 364, startPoint y: 350, endPoint x: 398, endPoint y: 348, distance: 33.6
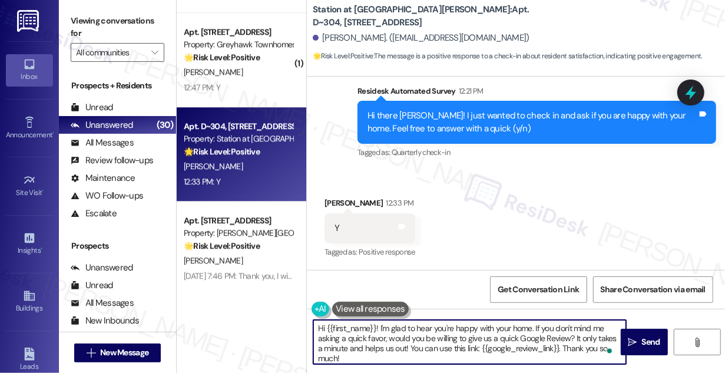
click at [398, 348] on textarea "Hi {{first_name}}! I'm glad to hear you're happy with your home. If you don't m…" at bounding box center [469, 342] width 313 height 44
click at [432, 350] on textarea "Hi {{first_name}}! I'm glad to hear you're happy with your home. If you don't m…" at bounding box center [469, 342] width 313 height 44
click at [505, 227] on div "Received via SMS Sandra Cappa 12:33 PM Y Tags and notes Tagged as: Positive res…" at bounding box center [516, 220] width 418 height 100
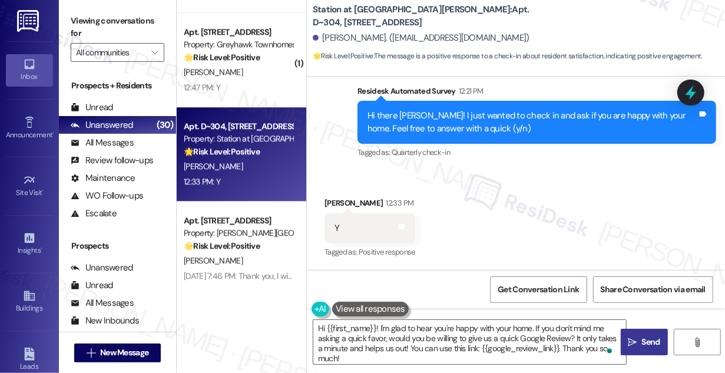
click at [634, 343] on icon "" at bounding box center [632, 342] width 9 height 9
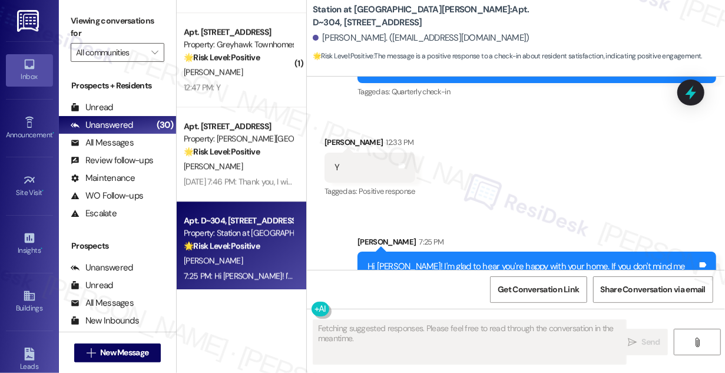
scroll to position [488, 0]
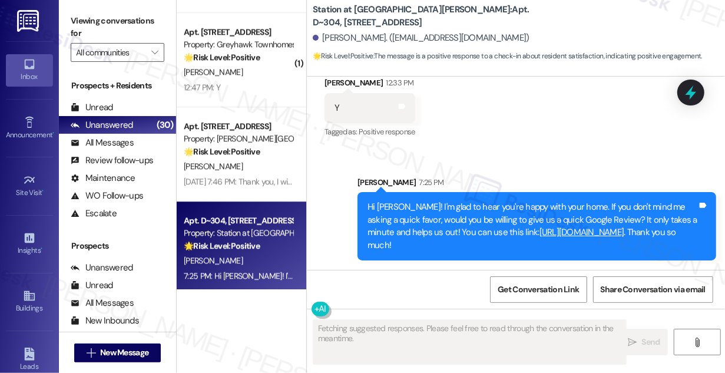
click at [457, 210] on div "Hi Sandra! I'm glad to hear you're happy with your home. If you don't mind me a…" at bounding box center [533, 226] width 330 height 51
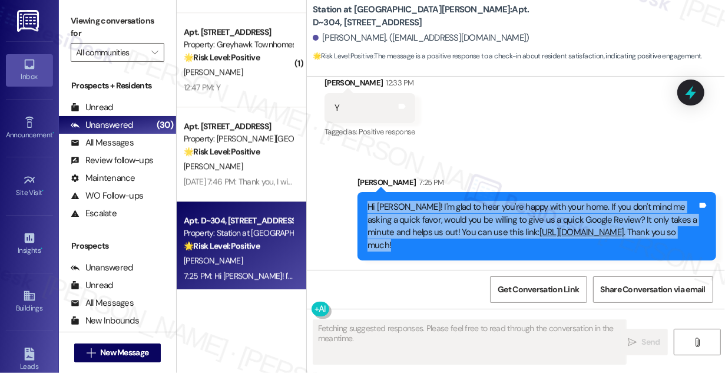
click at [457, 210] on div "Hi Sandra! I'm glad to hear you're happy with your home. If you don't mind me a…" at bounding box center [533, 226] width 330 height 51
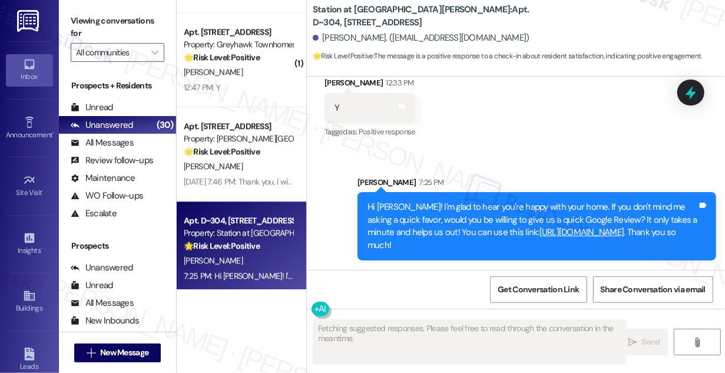
click at [504, 139] on div "Received via SMS Sandra Cappa 12:33 PM Y Tags and notes Tagged as: Positive res…" at bounding box center [516, 100] width 418 height 100
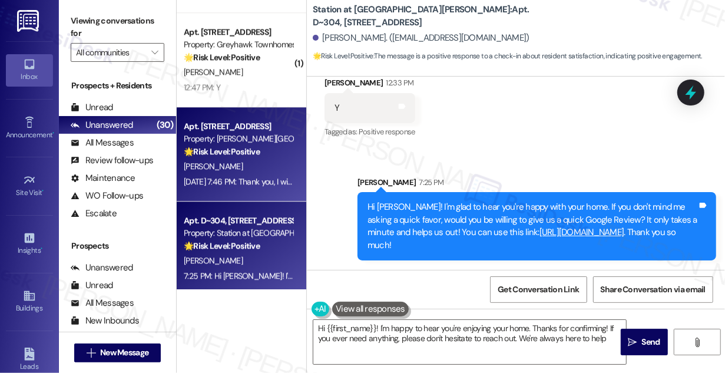
type textarea "Hi {{first_name}}! I'm happy to hear you're enjoying your home. Thanks for conf…"
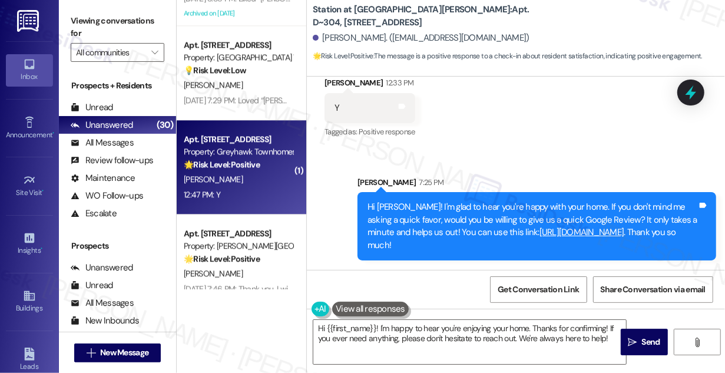
click at [231, 180] on div "[PERSON_NAME]" at bounding box center [238, 179] width 111 height 15
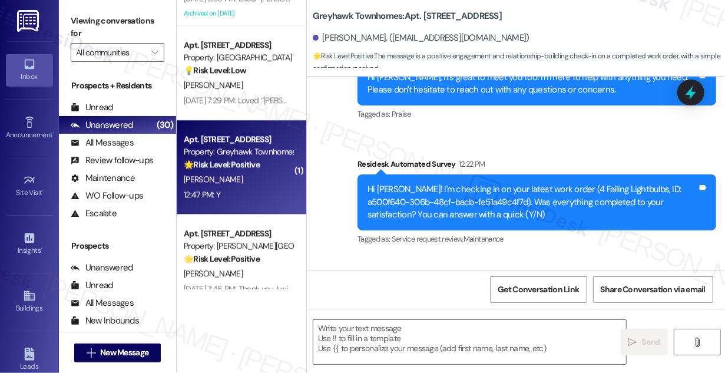
type textarea "Fetching suggested responses. Please feel free to read through the conversation…"
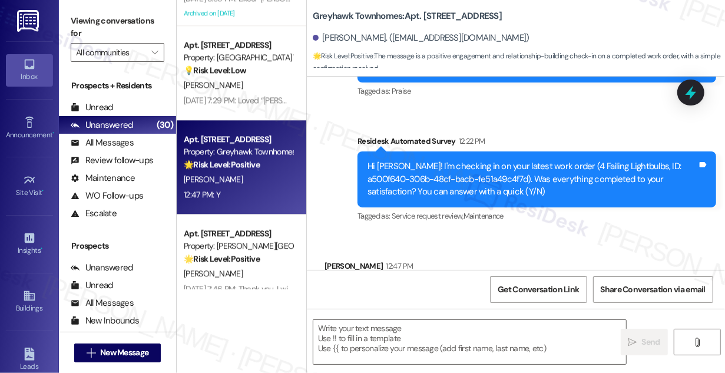
scroll to position [471, 0]
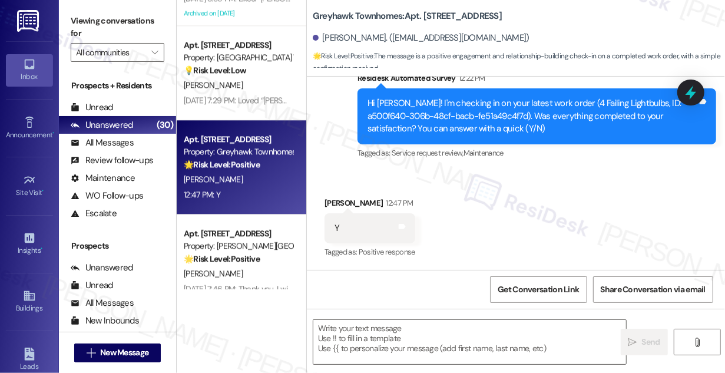
click at [81, 31] on label "Viewing conversations for" at bounding box center [118, 27] width 94 height 31
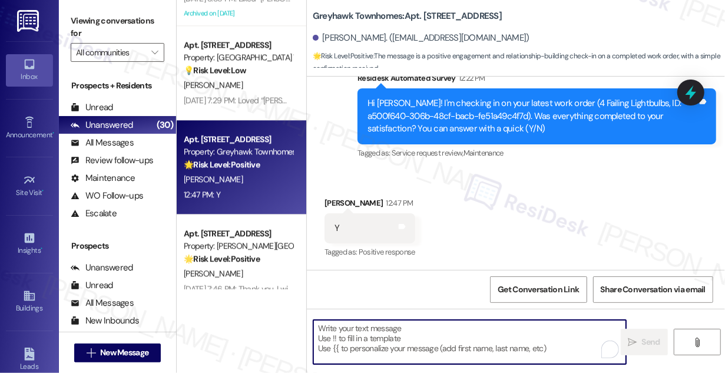
click at [443, 327] on textarea "To enrich screen reader interactions, please activate Accessibility in Grammarl…" at bounding box center [469, 342] width 313 height 44
paste textarea "Hi {{first_name}}! I'm glad to hear that the latest work order was completed to…"
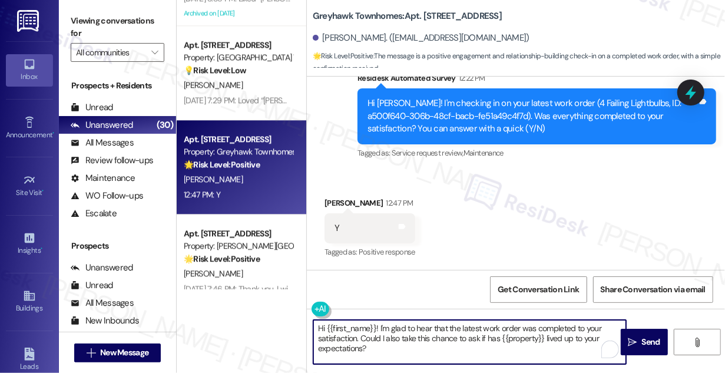
type textarea "Hi {{first_name}}! I'm glad to hear that the latest work order was completed to…"
click at [342, 199] on div "Jed Obray 12:47 PM" at bounding box center [370, 205] width 91 height 16
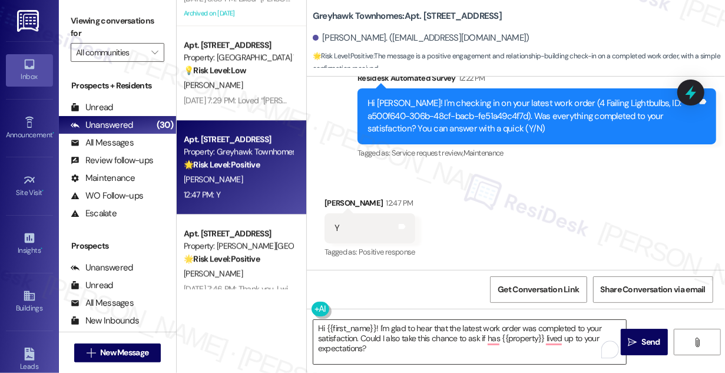
click at [465, 333] on textarea "Hi {{first_name}}! I'm glad to hear that the latest work order was completed to…" at bounding box center [469, 342] width 313 height 44
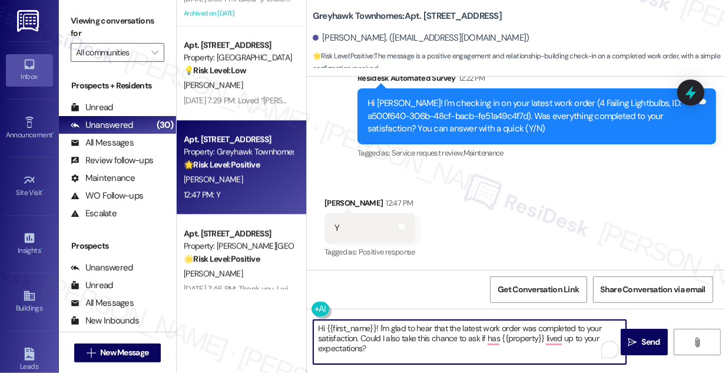
drag, startPoint x: 465, startPoint y: 334, endPoint x: 472, endPoint y: 309, distance: 26.3
click at [465, 333] on textarea "Hi {{first_name}}! I'm glad to hear that the latest work order was completed to…" at bounding box center [469, 342] width 313 height 44
click at [506, 237] on div "Received via SMS Jed Obray 12:47 PM Y Tags and notes Tagged as: Positive respon…" at bounding box center [516, 220] width 418 height 100
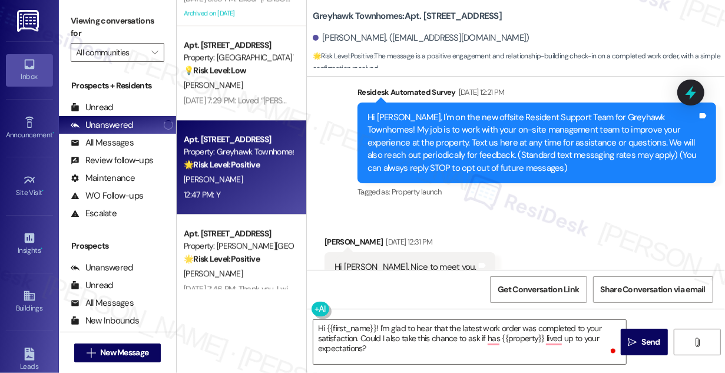
scroll to position [257, 0]
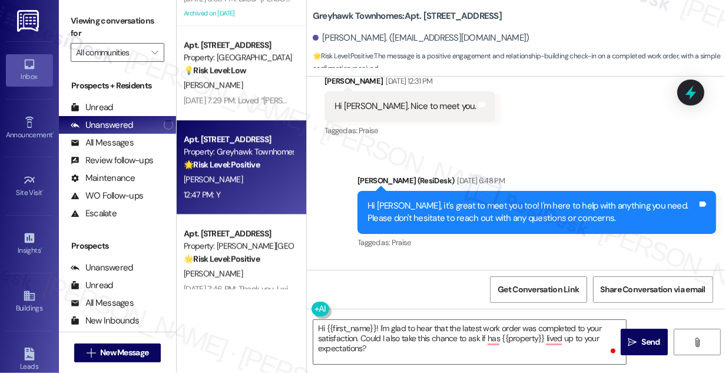
click at [440, 211] on div "Hi Jed, it's great to meet you too! I'm here to help with anything you need. Pl…" at bounding box center [533, 212] width 330 height 25
click at [439, 211] on div "Hi Jed, it's great to meet you too! I'm here to help with anything you need. Pl…" at bounding box center [533, 212] width 330 height 25
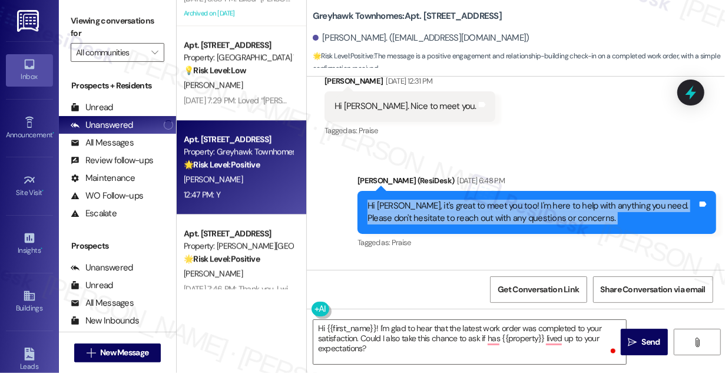
click at [439, 211] on div "Hi Jed, it's great to meet you too! I'm here to help with anything you need. Pl…" at bounding box center [533, 212] width 330 height 25
click at [640, 339] on span "Send" at bounding box center [651, 342] width 23 height 12
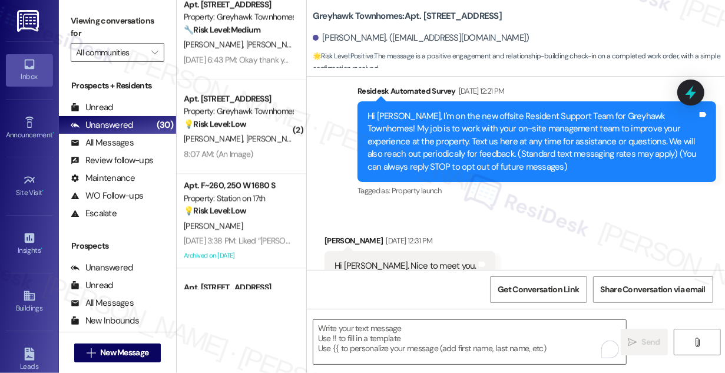
scroll to position [1497, 0]
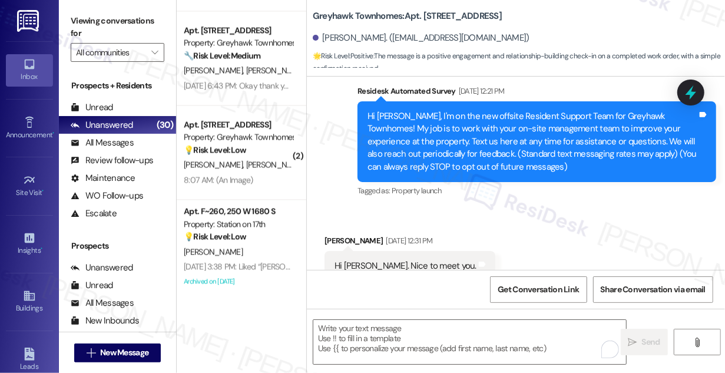
click at [246, 167] on span "[PERSON_NAME]" at bounding box center [275, 164] width 59 height 11
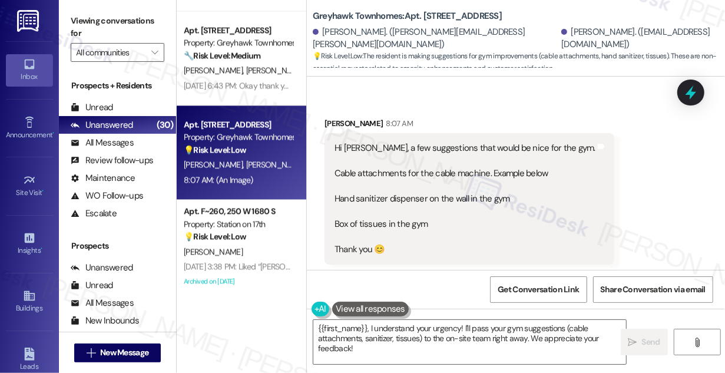
scroll to position [282, 0]
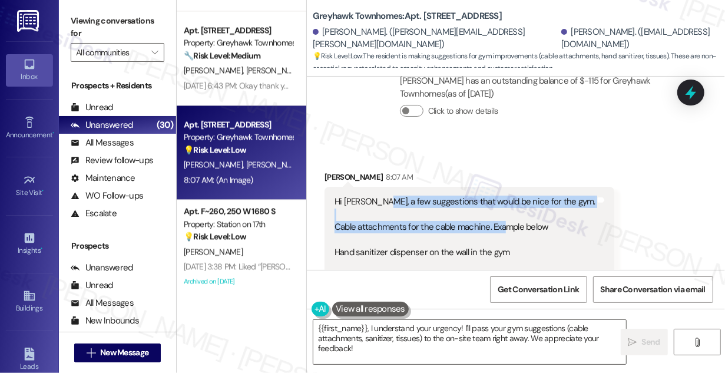
drag, startPoint x: 375, startPoint y: 203, endPoint x: 506, endPoint y: 232, distance: 134.0
click at [506, 232] on div "Hi Sarah, a few suggestions that would be nice for the gym. Cable attachments f…" at bounding box center [465, 253] width 261 height 114
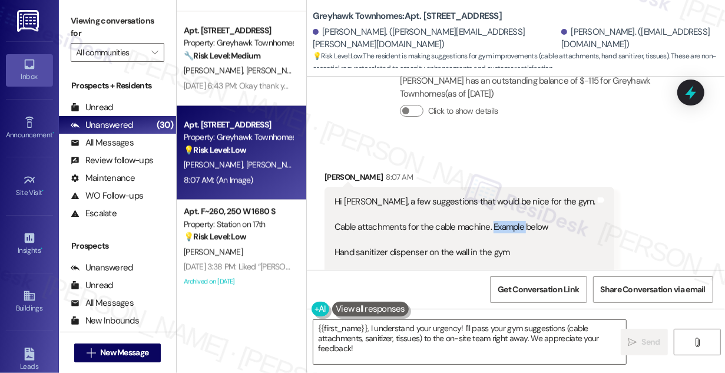
click at [506, 232] on div "Hi Sarah, a few suggestions that would be nice for the gym. Cable attachments f…" at bounding box center [465, 253] width 261 height 114
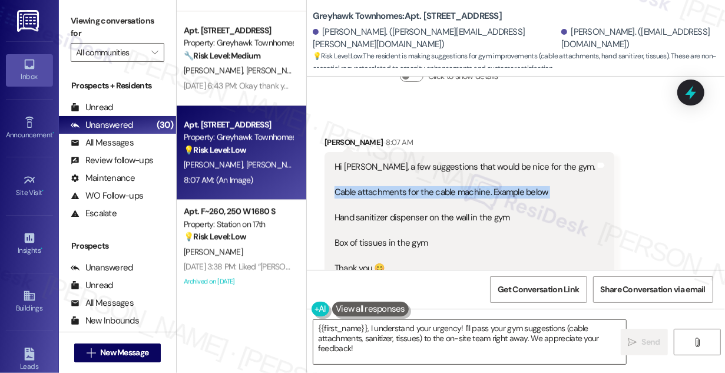
scroll to position [336, 0]
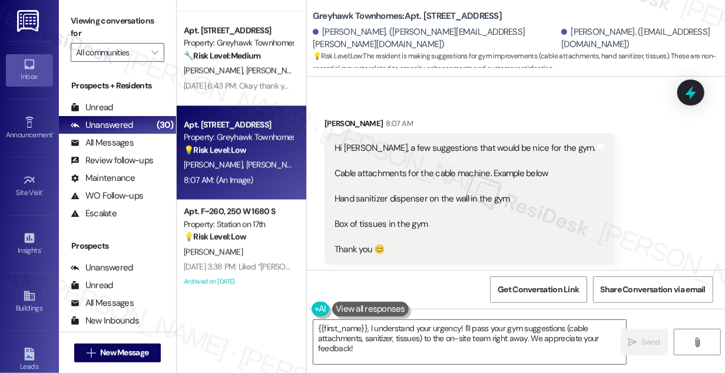
click at [481, 196] on div "Hi Sarah, a few suggestions that would be nice for the gym. Cable attachments f…" at bounding box center [465, 199] width 261 height 114
click at [477, 173] on div "Hi Sarah, a few suggestions that would be nice for the gym. Cable attachments f…" at bounding box center [465, 199] width 261 height 114
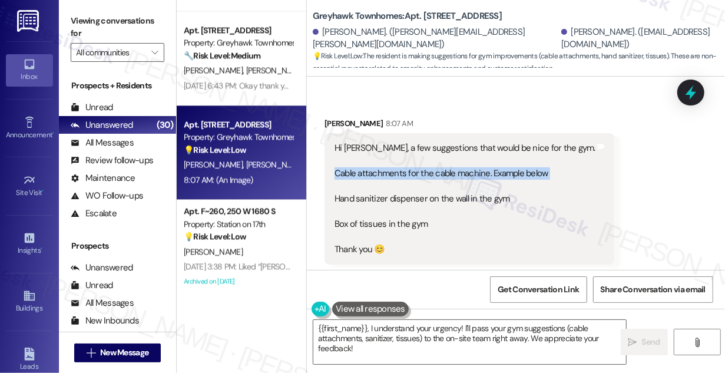
click at [477, 173] on div "Hi Sarah, a few suggestions that would be nice for the gym. Cable attachments f…" at bounding box center [465, 199] width 261 height 114
click at [441, 199] on div "Hi Sarah, a few suggestions that would be nice for the gym. Cable attachments f…" at bounding box center [465, 199] width 261 height 114
click at [398, 226] on div "Hi Sarah, a few suggestions that would be nice for the gym. Cable attachments f…" at bounding box center [465, 199] width 261 height 114
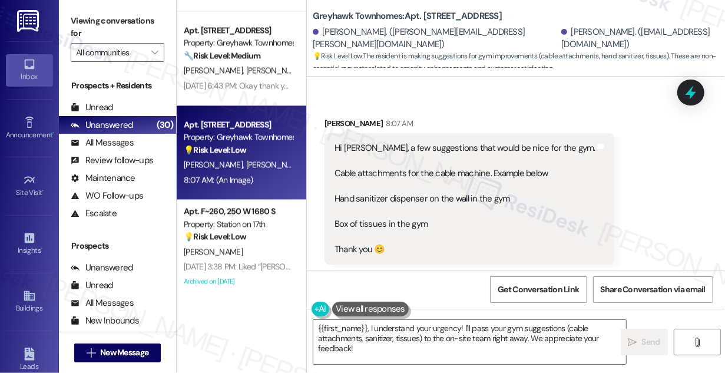
click at [398, 226] on div "Hi Sarah, a few suggestions that would be nice for the gym. Cable attachments f…" at bounding box center [465, 199] width 261 height 114
click at [399, 226] on div "Hi Sarah, a few suggestions that would be nice for the gym. Cable attachments f…" at bounding box center [465, 199] width 261 height 114
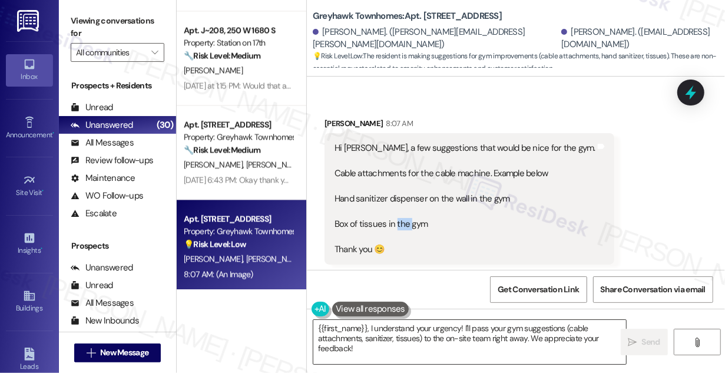
click at [316, 325] on textarea "{{first_name}}, I understand your urgency! I'll pass your gym suggestions (cabl…" at bounding box center [469, 342] width 313 height 44
click at [329, 114] on div "Received via SMS Priscilla Dickens 8:07 AM Hi Sarah, a few suggestions that wou…" at bounding box center [469, 217] width 307 height 218
copy div "Priscilla"
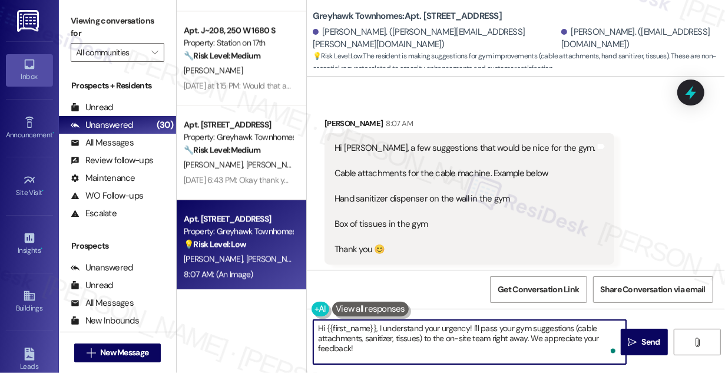
drag, startPoint x: 326, startPoint y: 329, endPoint x: 375, endPoint y: 321, distance: 50.1
click at [375, 321] on textarea "Hi {{first_name}}, I understand your urgency! I'll pass your gym suggestions (c…" at bounding box center [469, 342] width 313 height 44
paste textarea "Priscilla"
click at [401, 322] on textarea "Hi Priscilla, I understand your urgency! I'll pass your gym suggestions (cable …" at bounding box center [469, 342] width 313 height 44
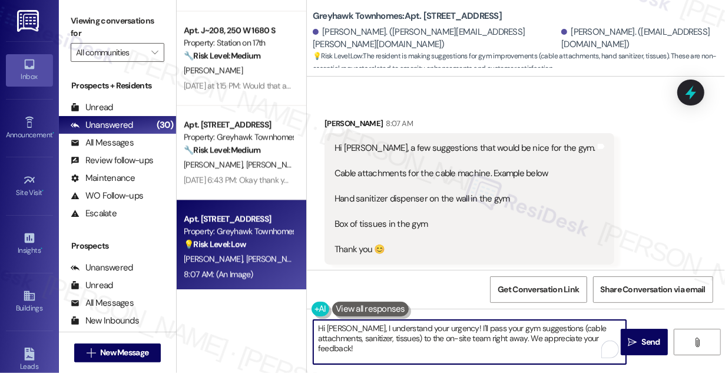
click at [401, 322] on textarea "Hi Priscilla, I understand your urgency! I'll pass your gym suggestions (cable …" at bounding box center [469, 342] width 313 height 44
click at [419, 213] on div "Hi Sarah, a few suggestions that would be nice for the gym. Cable attachments f…" at bounding box center [465, 199] width 261 height 114
drag, startPoint x: 444, startPoint y: 327, endPoint x: 356, endPoint y: 330, distance: 87.2
click at [356, 330] on textarea "Hi Priscilla, I understand your urgency! I'll pass your gym suggestions (cable …" at bounding box center [469, 342] width 313 height 44
click at [442, 327] on textarea "Hi Priscilla, thanks for reaching out! I'll pass your gym suggestions (cable at…" at bounding box center [469, 342] width 313 height 44
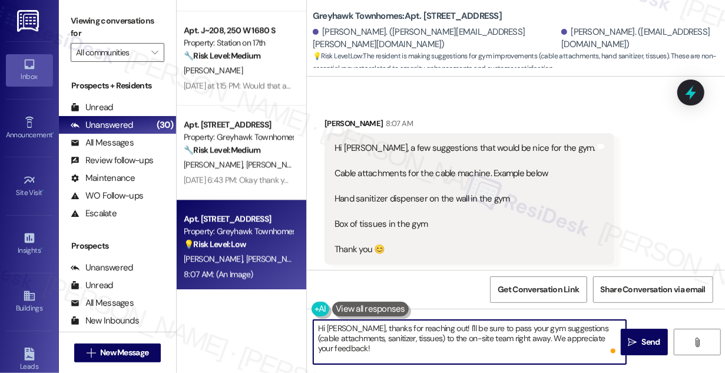
drag, startPoint x: 446, startPoint y: 338, endPoint x: 460, endPoint y: 336, distance: 13.7
click at [460, 336] on textarea "Hi Priscilla, thanks for reaching out! I'll be sure to pass your gym suggestion…" at bounding box center [469, 342] width 313 height 44
drag, startPoint x: 481, startPoint y: 338, endPoint x: 515, endPoint y: 336, distance: 34.8
click at [515, 336] on textarea "Hi Priscilla, thanks for reaching out! I'll be sure to pass your gym suggestion…" at bounding box center [469, 342] width 313 height 44
click at [588, 336] on textarea "Hi Priscilla, thanks for reaching out! I'll be sure to pass your gym suggestion…" at bounding box center [469, 342] width 313 height 44
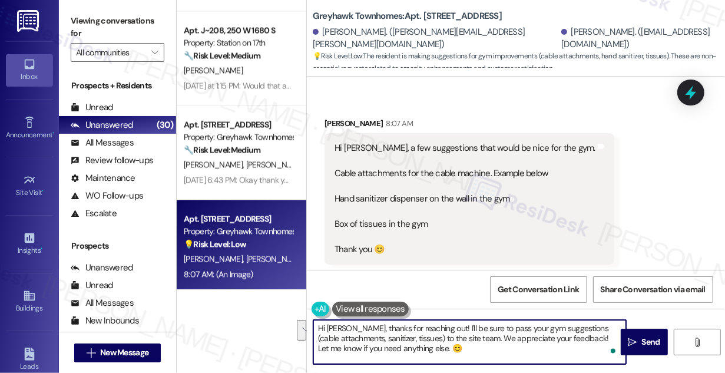
drag, startPoint x: 586, startPoint y: 337, endPoint x: 425, endPoint y: 348, distance: 161.2
click at [425, 348] on textarea "Hi Priscilla, thanks for reaching out! I'll be sure to pass your gym suggestion…" at bounding box center [469, 342] width 313 height 44
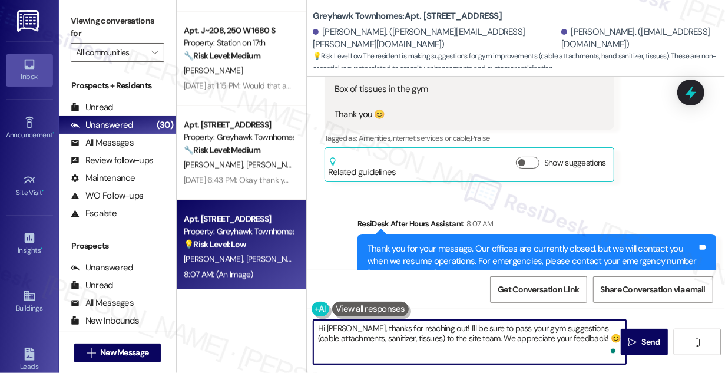
scroll to position [642, 0]
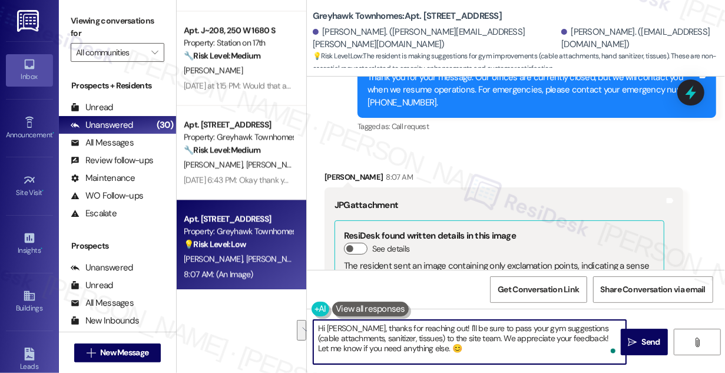
click at [575, 329] on textarea "Hi Priscilla, thanks for reaching out! I'll be sure to pass your gym suggestion…" at bounding box center [469, 342] width 313 height 44
click at [424, 336] on textarea "Hi Priscilla, thanks for reaching out! I'll be sure to pass your gym suggestion…" at bounding box center [469, 342] width 313 height 44
click at [512, 346] on textarea "Hi Priscilla, thanks for reaching out! I'll be sure to pass your gym suggestion…" at bounding box center [469, 342] width 313 height 44
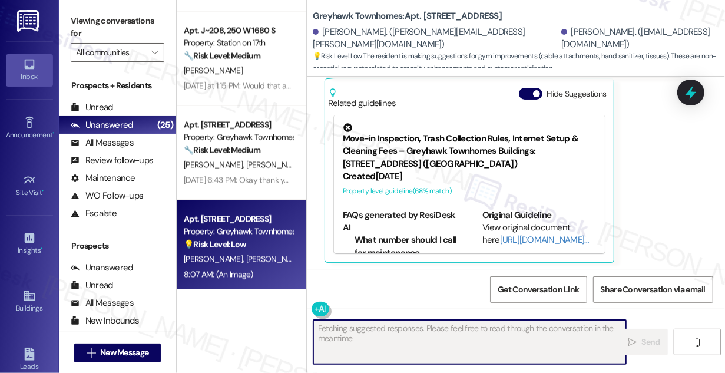
scroll to position [1003, 0]
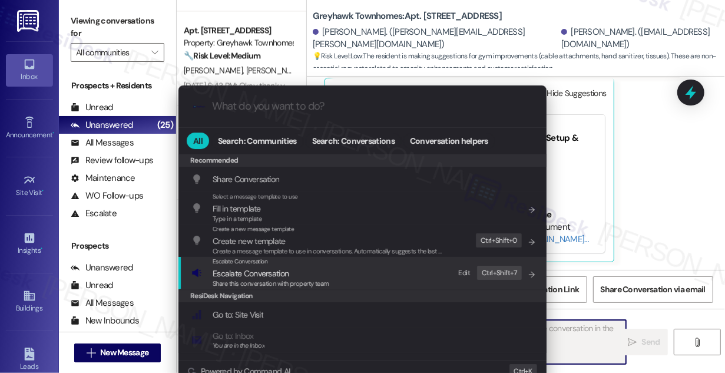
click at [342, 263] on div "Escalate Conversation Escalate Conversation Share this conversation with proper…" at bounding box center [363, 273] width 345 height 32
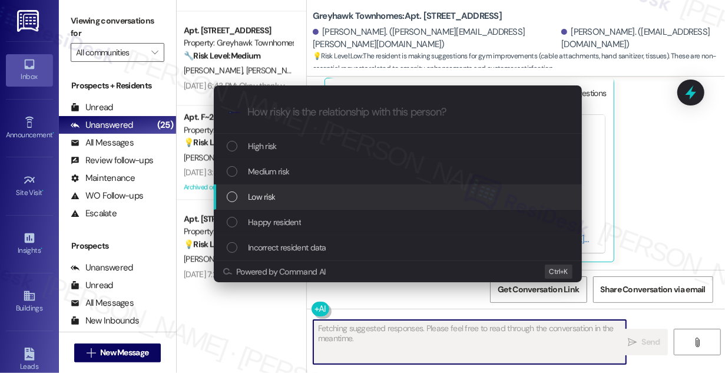
click at [279, 199] on div "Low risk" at bounding box center [399, 196] width 345 height 13
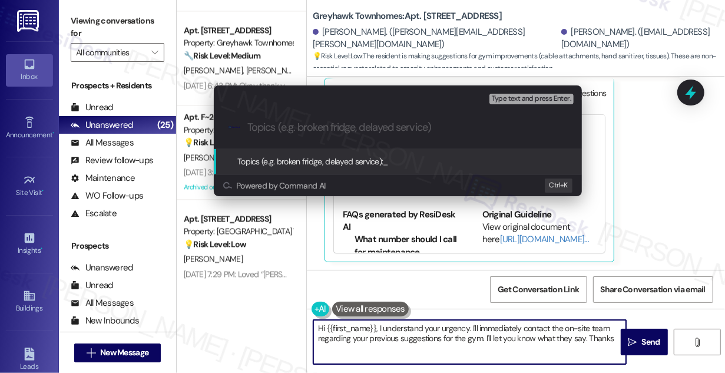
type textarea "Hi {{first_name}}, I understand your urgency. I'll immediately contact the on-s…"
type input "Gym suggestions"
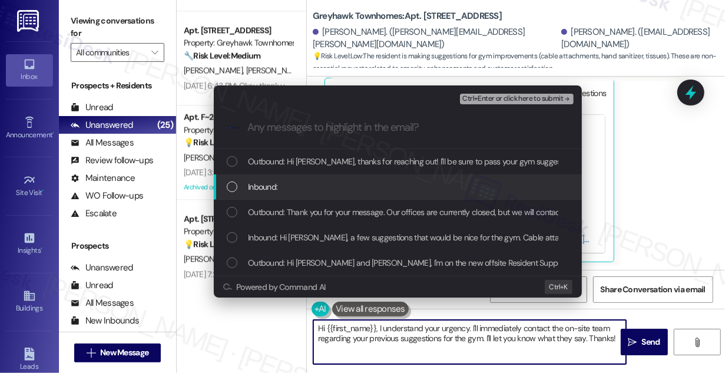
click at [286, 193] on div "Inbound:" at bounding box center [399, 186] width 345 height 13
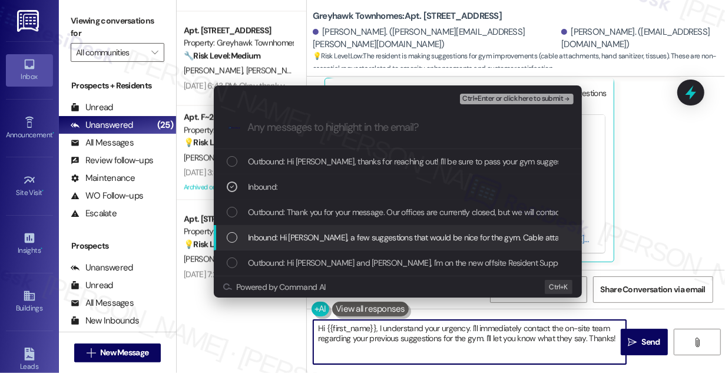
click at [329, 238] on span "Inbound: Hi Sarah, a few suggestions that would be nice for the gym. Cable atta…" at bounding box center [634, 237] width 772 height 13
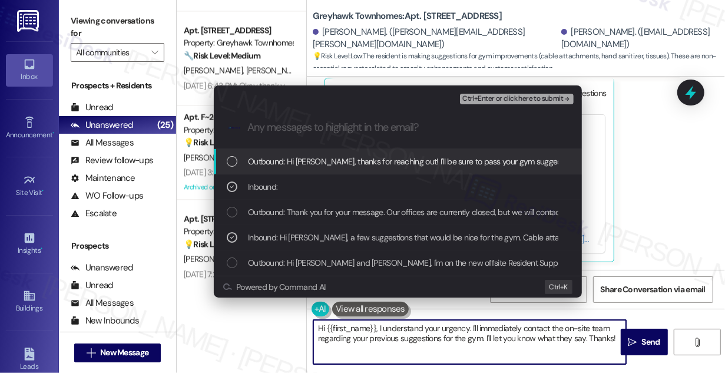
click at [508, 98] on span "Ctrl+Enter or click here to submit" at bounding box center [512, 99] width 101 height 8
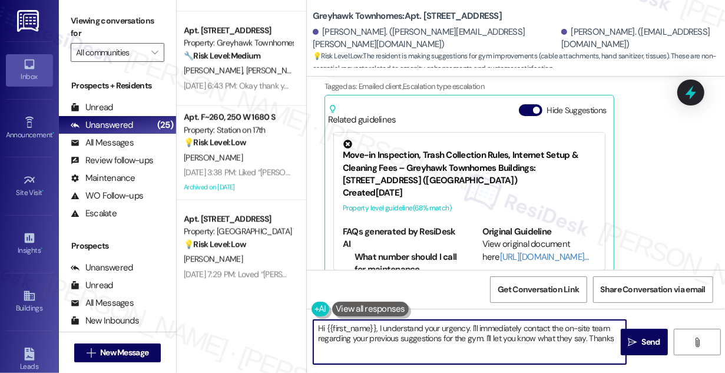
type textarea "Hi {{first_name}}, I understand your urgency. I'll immediately contact the on-s…"
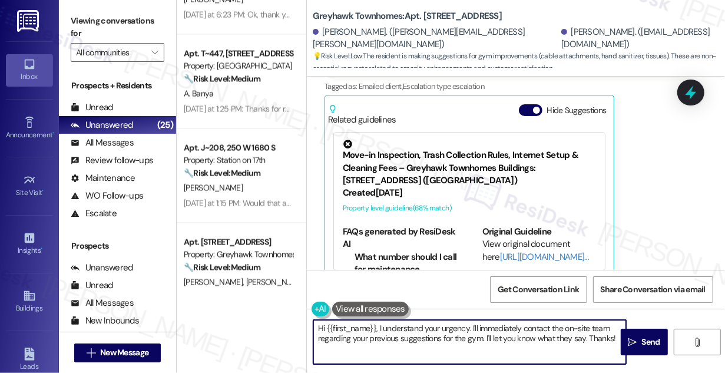
scroll to position [1283, 0]
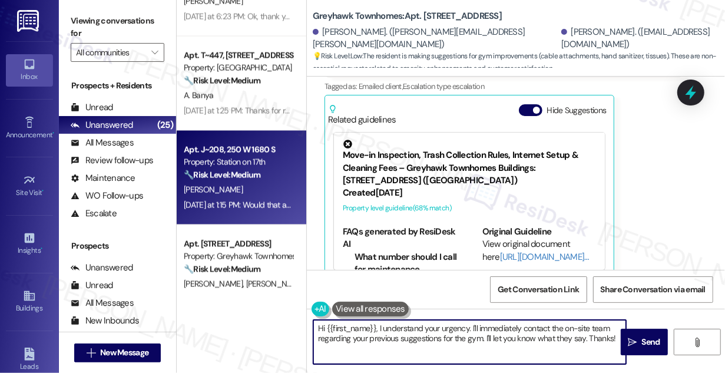
click at [231, 186] on div "J. Newton" at bounding box center [238, 190] width 111 height 15
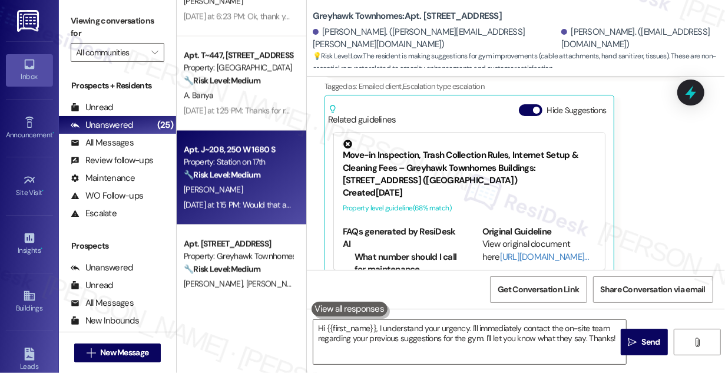
type textarea "Fetching suggested responses. Please feel free to read through the conversation…"
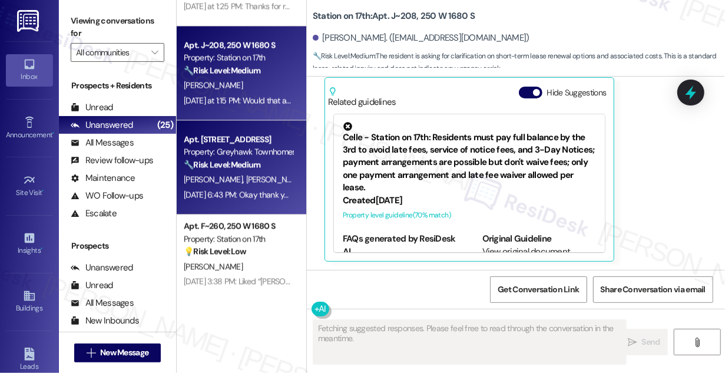
scroll to position [1390, 0]
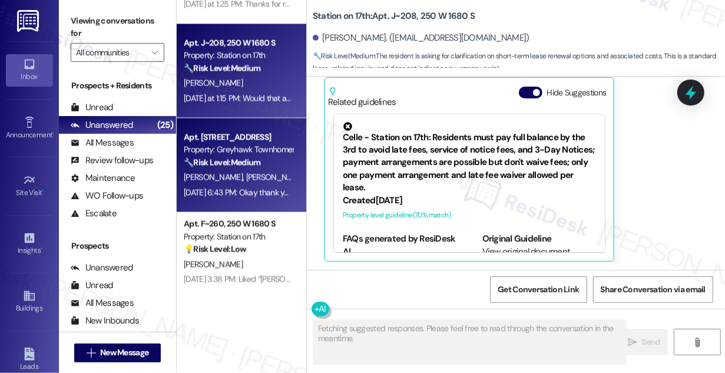
click at [259, 181] on span "[PERSON_NAME]" at bounding box center [275, 176] width 59 height 11
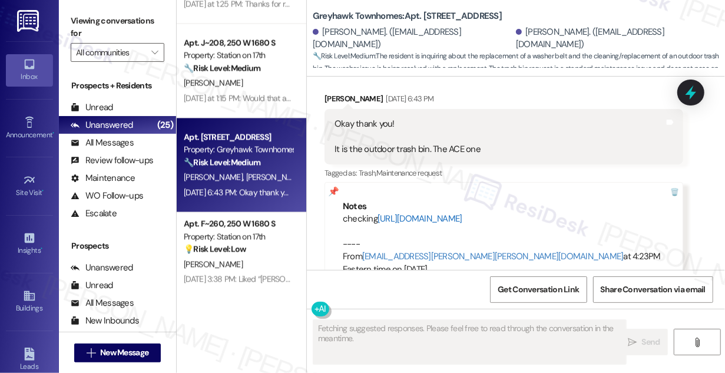
scroll to position [1632, 0]
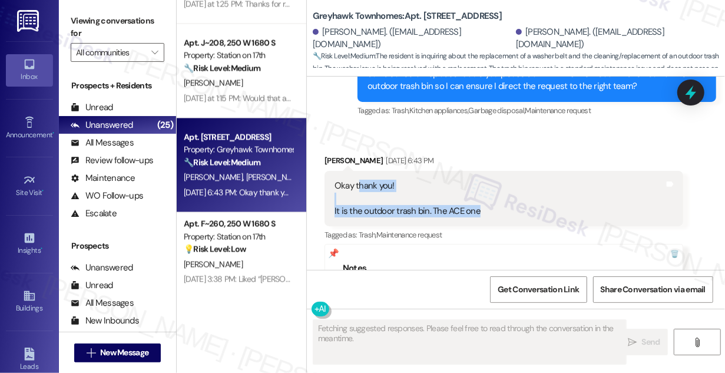
drag, startPoint x: 359, startPoint y: 182, endPoint x: 487, endPoint y: 214, distance: 131.7
click at [487, 214] on div "Okay thank you! It is the outdoor trash bin. The ACE one Tags and notes" at bounding box center [504, 198] width 359 height 55
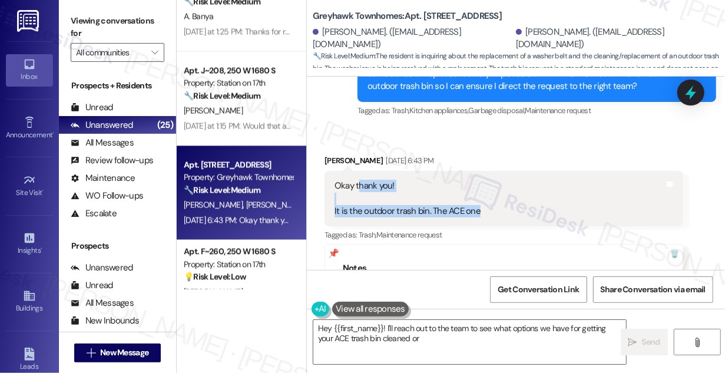
scroll to position [1337, 0]
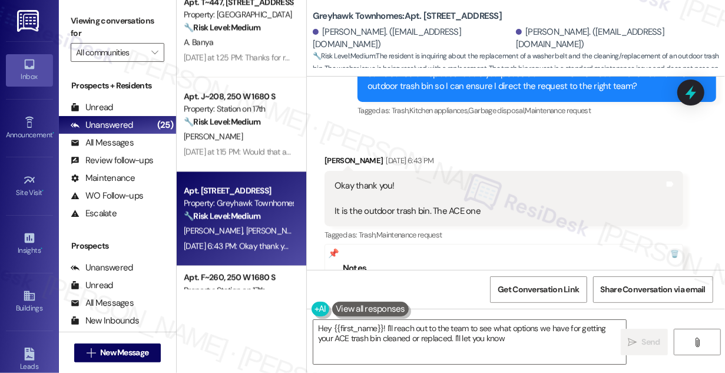
click at [234, 114] on div "( 1 ) Apt. 51, 555 South 100 East Property: Smithfield Station Townhomes 🔧 Risk…" at bounding box center [242, 144] width 130 height 289
type textarea "Hey {{first_name}}! I'll reach out to the team to see what options we have for …"
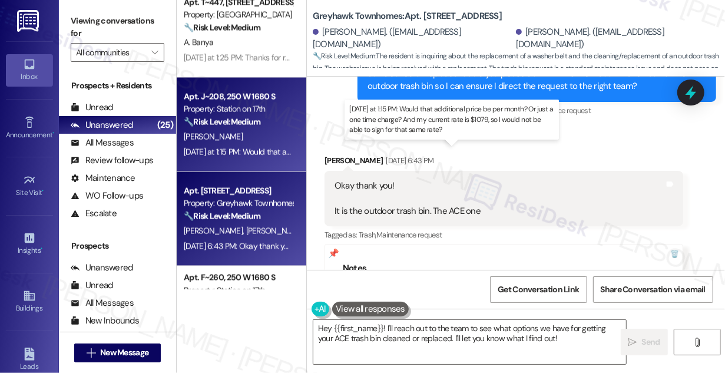
click at [254, 151] on div "Yesterday at 1:15 PM: Would that additional price be per month? Or just a one t…" at bounding box center [467, 151] width 566 height 11
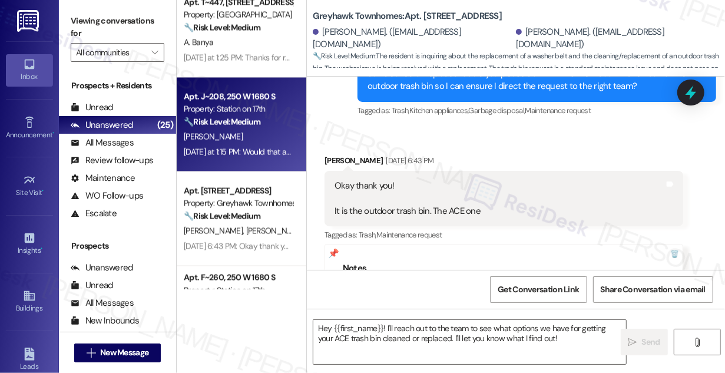
type textarea "Fetching suggested responses. Please feel free to read through the conversation…"
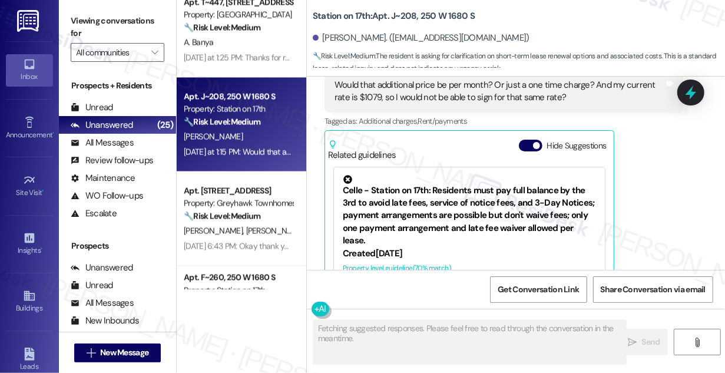
scroll to position [2137, 0]
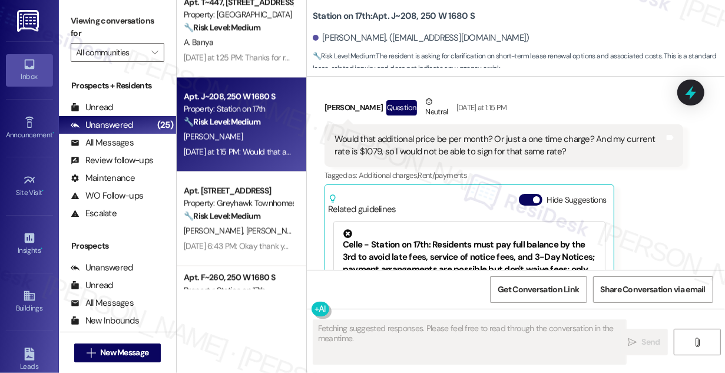
click at [369, 146] on div "Would that additional price be per month? Or just a one time charge? And my cur…" at bounding box center [500, 145] width 330 height 25
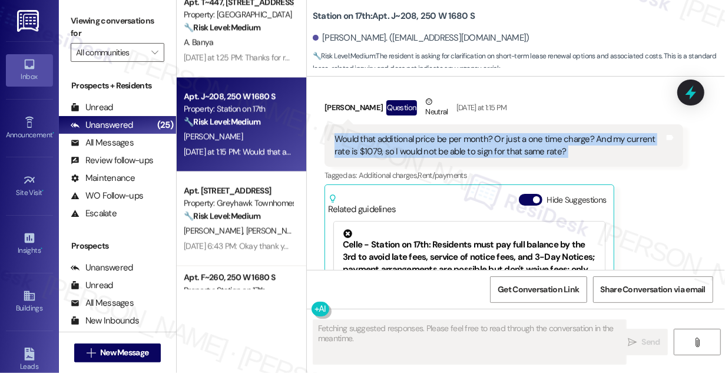
click at [369, 146] on div "Would that additional price be per month? Or just a one time charge? And my cur…" at bounding box center [500, 145] width 330 height 25
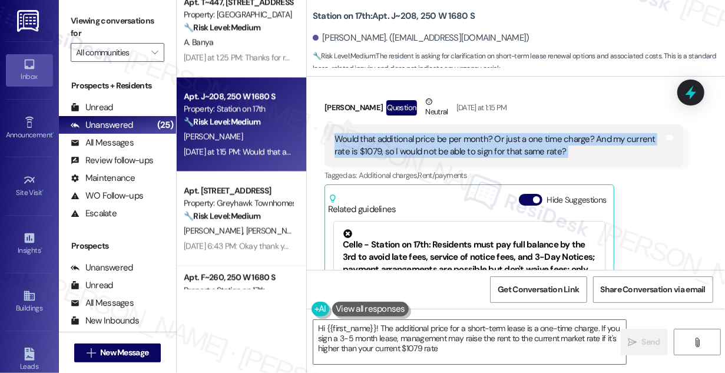
type textarea "Hi {{first_name}}! The additional price for a short-term lease is a one-time ch…"
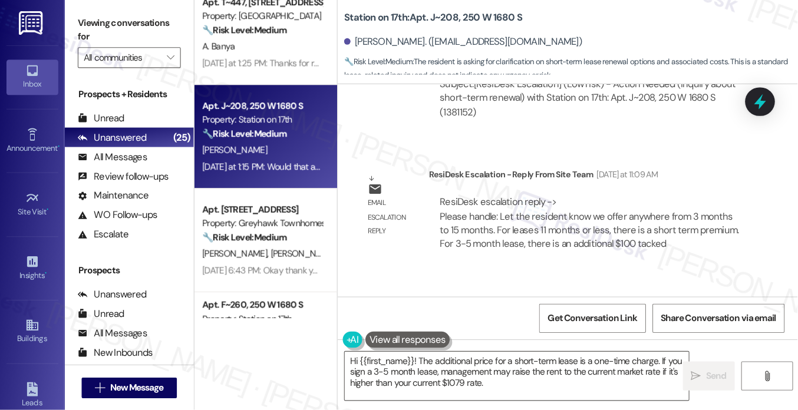
scroll to position [1602, 0]
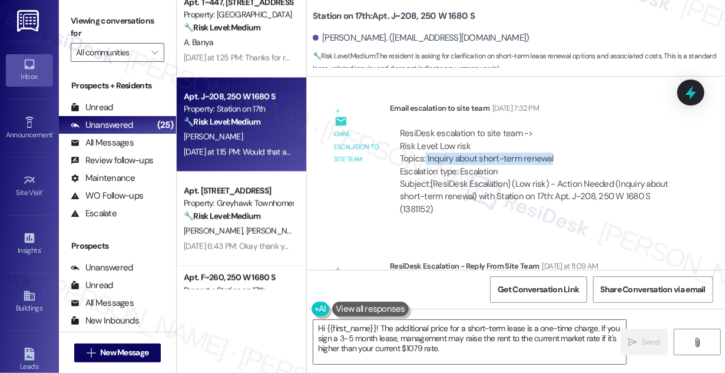
drag, startPoint x: 424, startPoint y: 157, endPoint x: 580, endPoint y: 160, distance: 155.5
click at [580, 160] on div "ResiDesk escalation to site team -> Risk Level: Low risk Topics: Inquiry about …" at bounding box center [536, 152] width 273 height 51
copy div "Inquiry about short-term renewal"
click at [88, 24] on label "Viewing conversations for" at bounding box center [118, 27] width 94 height 31
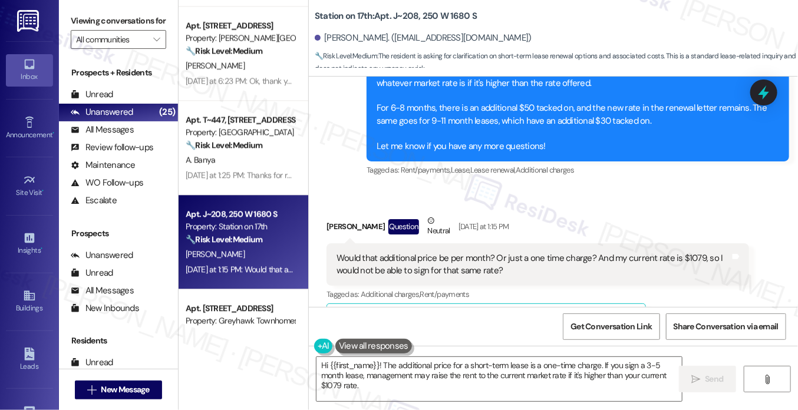
scroll to position [1218, 0]
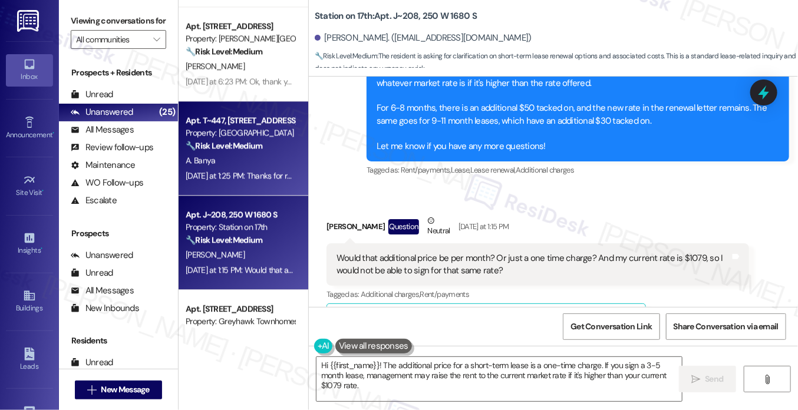
click at [261, 144] on strong "🔧 Risk Level: Medium" at bounding box center [224, 145] width 77 height 11
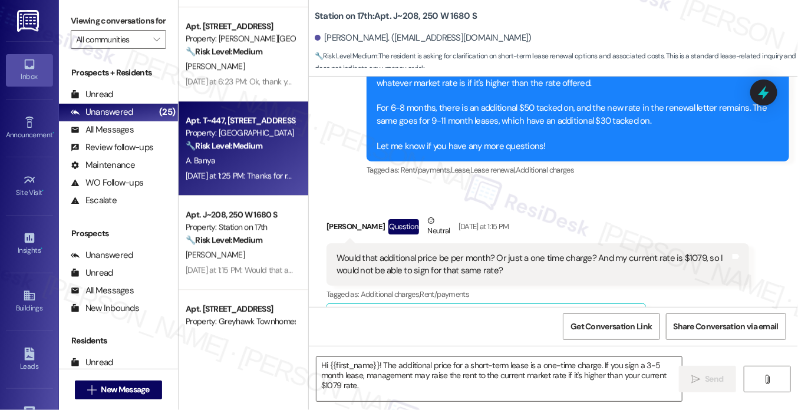
type textarea "Fetching suggested responses. Please feel free to read through the conversation…"
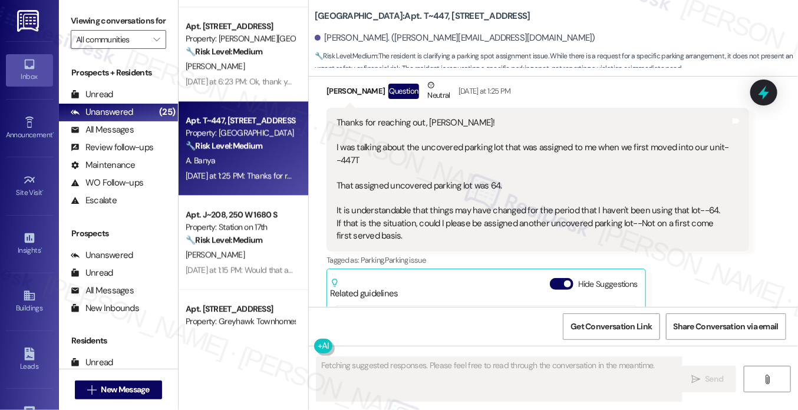
scroll to position [981, 0]
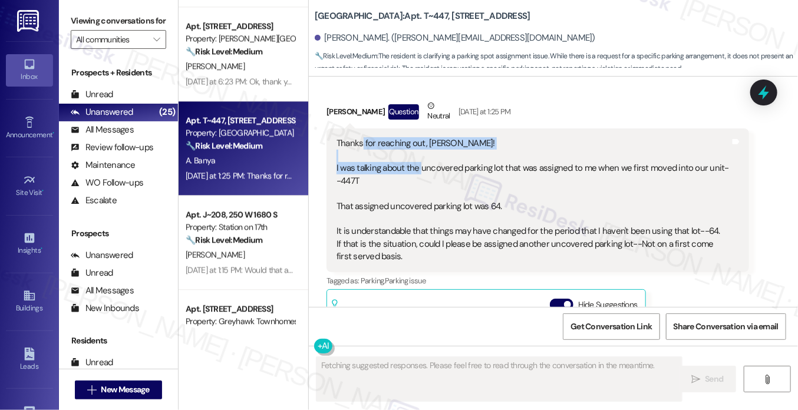
drag, startPoint x: 358, startPoint y: 131, endPoint x: 417, endPoint y: 157, distance: 64.4
click at [418, 157] on div "Thanks for reaching out, Sarah! I was talking about the uncovered parking lot t…" at bounding box center [532, 200] width 393 height 126
click at [417, 157] on div "Thanks for reaching out, Sarah! I was talking about the uncovered parking lot t…" at bounding box center [532, 200] width 393 height 126
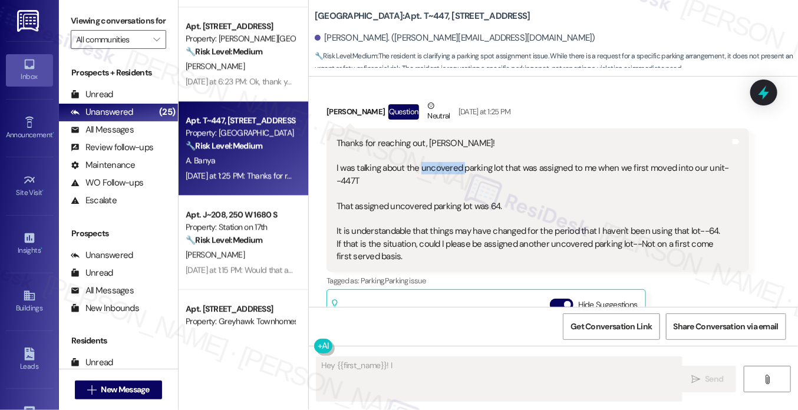
click at [417, 157] on div "Thanks for reaching out, Sarah! I was talking about the uncovered parking lot t…" at bounding box center [532, 200] width 393 height 126
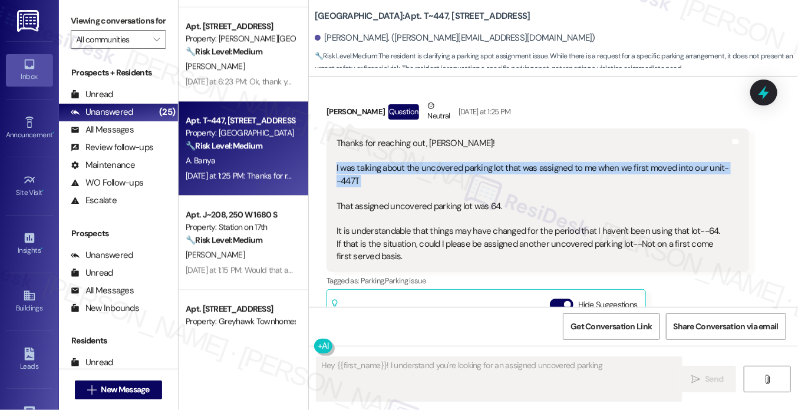
click at [417, 157] on div "Thanks for reaching out, Sarah! I was talking about the uncovered parking lot t…" at bounding box center [532, 200] width 393 height 126
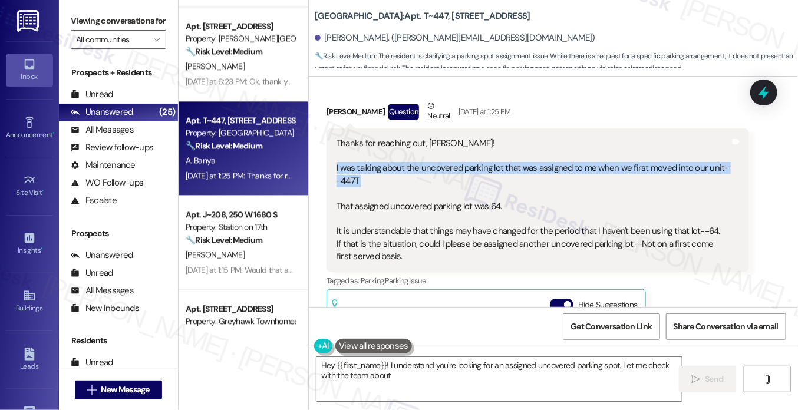
click at [417, 157] on div "Thanks for reaching out, Sarah! I was talking about the uncovered parking lot t…" at bounding box center [532, 200] width 393 height 126
type textarea "Hey {{first_name}}! I understand you're looking for an assigned uncovered parki…"
click at [469, 168] on div "Thanks for reaching out, Sarah! I was talking about the uncovered parking lot t…" at bounding box center [532, 200] width 393 height 126
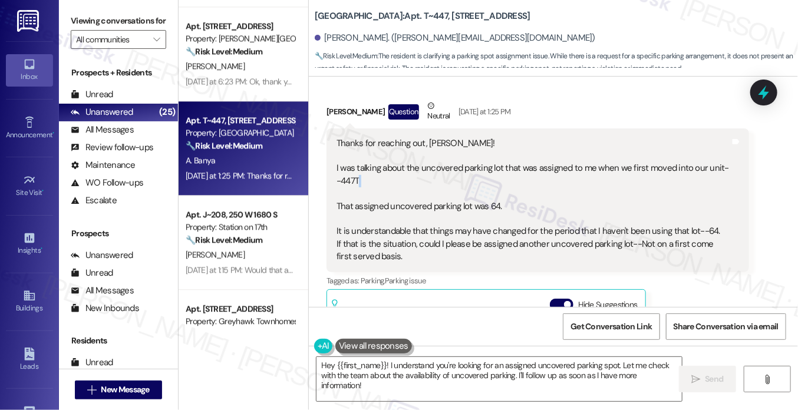
click at [469, 168] on div "Thanks for reaching out, Sarah! I was talking about the uncovered parking lot t…" at bounding box center [532, 200] width 393 height 126
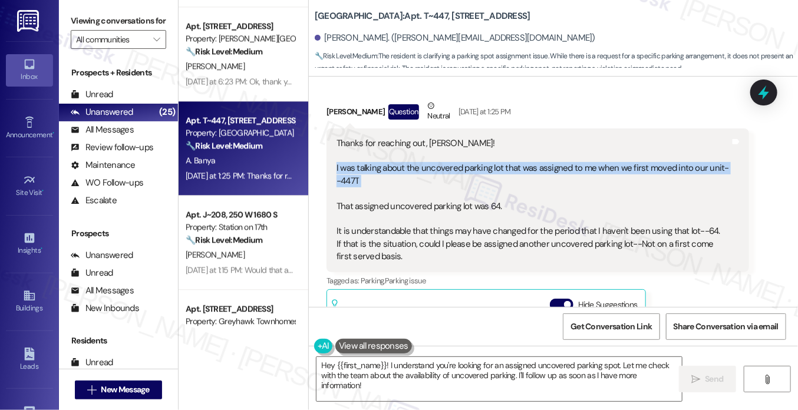
click at [469, 168] on div "Thanks for reaching out, Sarah! I was talking about the uncovered parking lot t…" at bounding box center [532, 200] width 393 height 126
click at [441, 186] on div "Thanks for reaching out, Sarah! I was talking about the uncovered parking lot t…" at bounding box center [532, 200] width 393 height 126
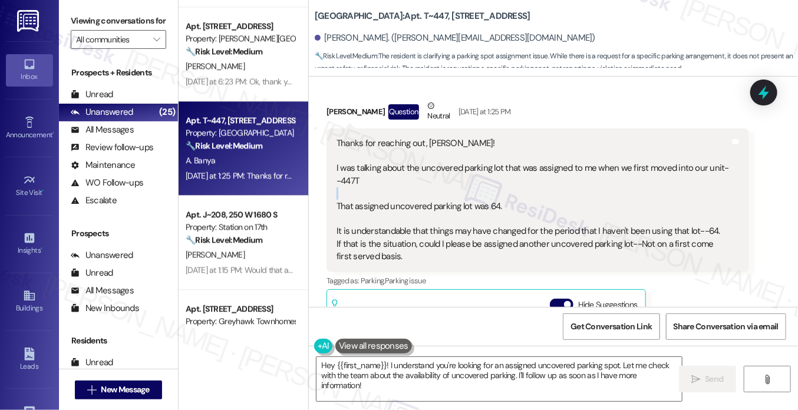
click at [441, 186] on div "Thanks for reaching out, Sarah! I was talking about the uncovered parking lot t…" at bounding box center [532, 200] width 393 height 126
click at [433, 190] on div "Thanks for reaching out, Sarah! I was talking about the uncovered parking lot t…" at bounding box center [532, 200] width 393 height 126
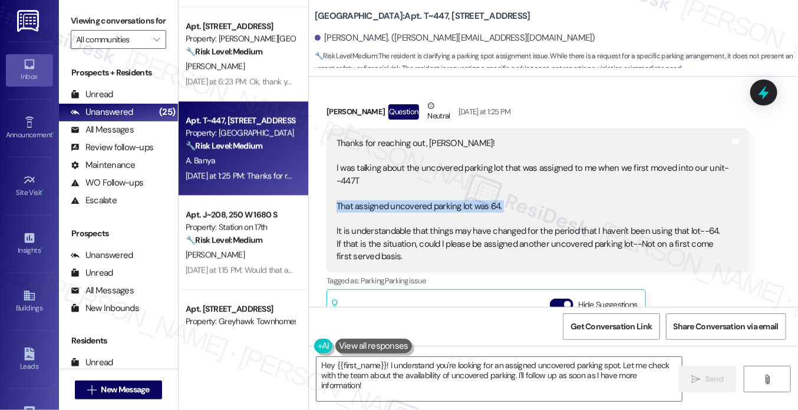
click at [433, 190] on div "Thanks for reaching out, Sarah! I was talking about the uncovered parking lot t…" at bounding box center [532, 200] width 393 height 126
click at [395, 218] on div "Thanks for reaching out, Sarah! I was talking about the uncovered parking lot t…" at bounding box center [532, 200] width 393 height 126
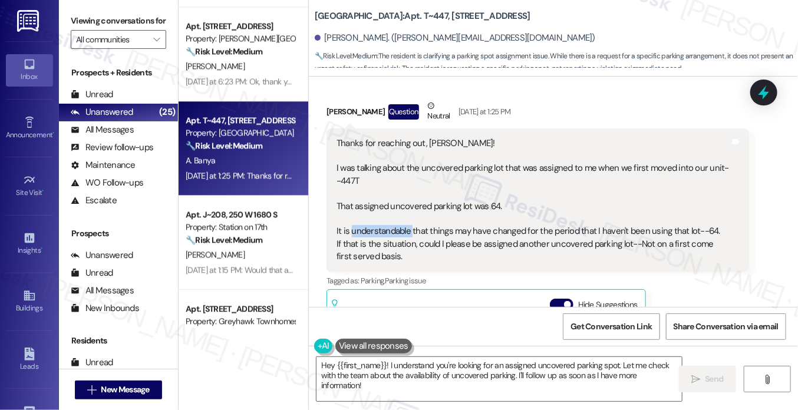
click at [395, 218] on div "Thanks for reaching out, Sarah! I was talking about the uncovered parking lot t…" at bounding box center [532, 200] width 393 height 126
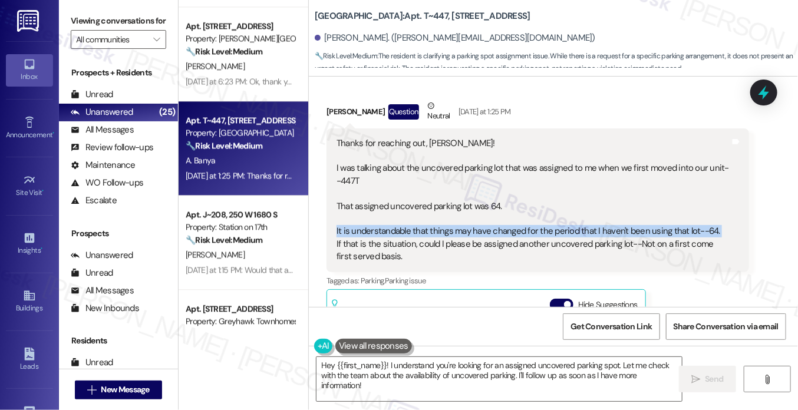
click at [395, 218] on div "Thanks for reaching out, Sarah! I was talking about the uncovered parking lot t…" at bounding box center [532, 200] width 393 height 126
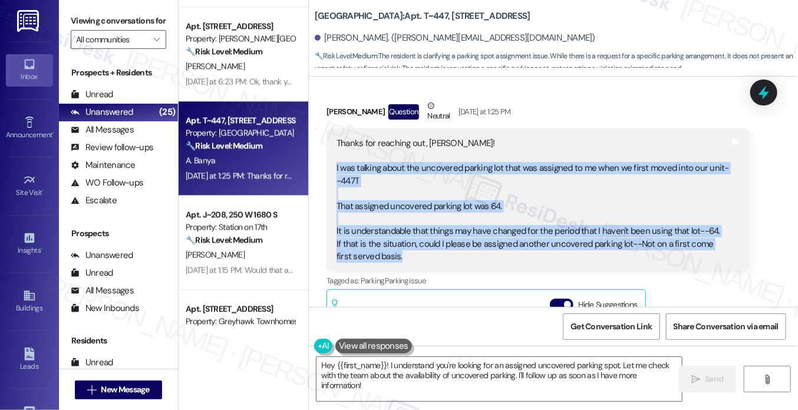
drag, startPoint x: 407, startPoint y: 249, endPoint x: 330, endPoint y: 155, distance: 121.8
click at [330, 155] on div "Thanks for reaching out, Sarah! I was talking about the uncovered parking lot t…" at bounding box center [537, 200] width 422 height 144
copy div "I was talking about the uncovered parking lot that was assigned to me when we f…"
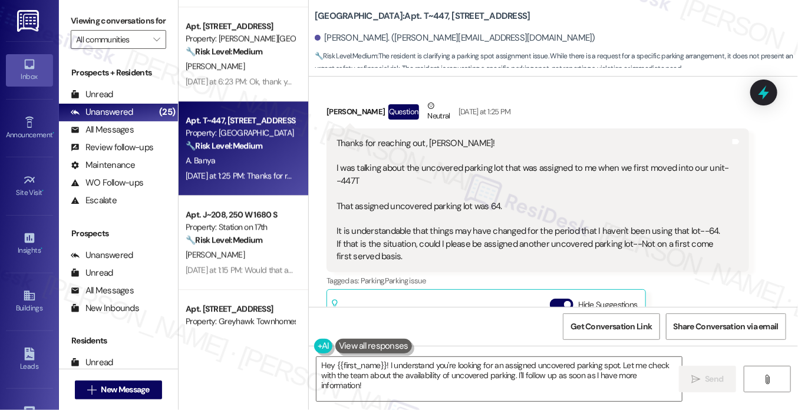
click at [91, 12] on label "Viewing conversations for" at bounding box center [118, 21] width 95 height 18
click at [88, 14] on label "Viewing conversations for" at bounding box center [118, 21] width 95 height 18
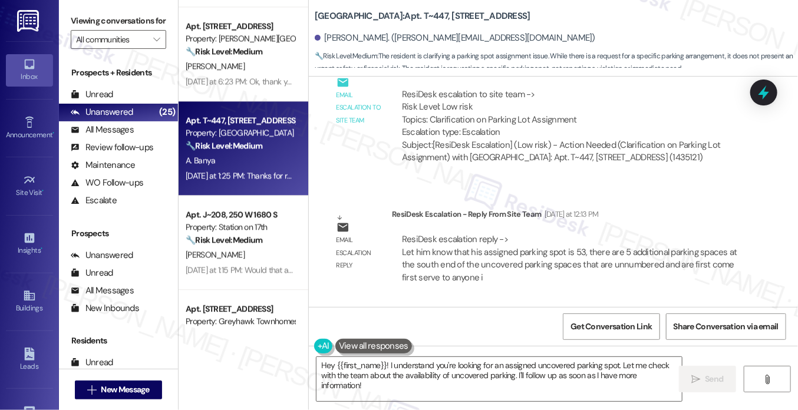
scroll to position [568, 0]
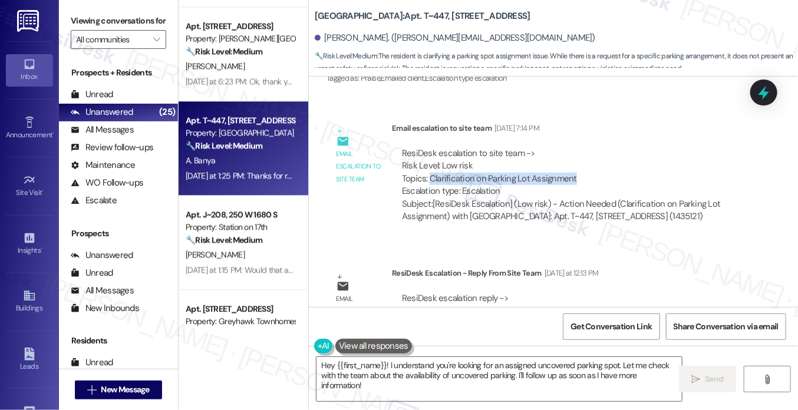
drag, startPoint x: 428, startPoint y: 166, endPoint x: 584, endPoint y: 165, distance: 156.1
click at [584, 165] on div "ResiDesk escalation to site team -> Risk Level: Low risk Topics: Clarification …" at bounding box center [570, 172] width 337 height 51
copy div "Clarification on Parking Lot Assignment"
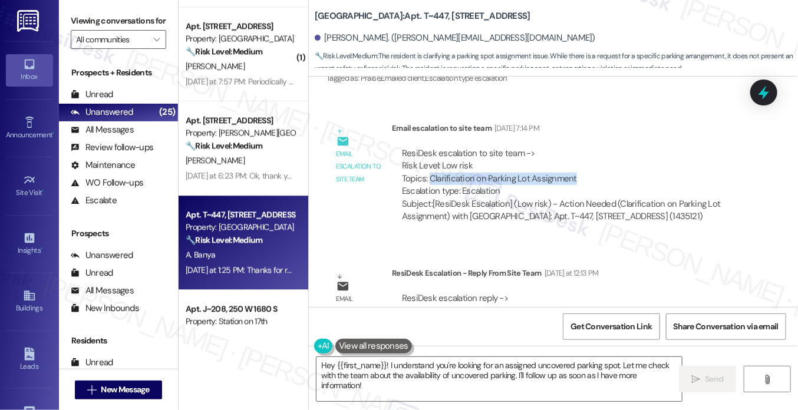
click at [105, 22] on label "Viewing conversations for" at bounding box center [118, 21] width 95 height 18
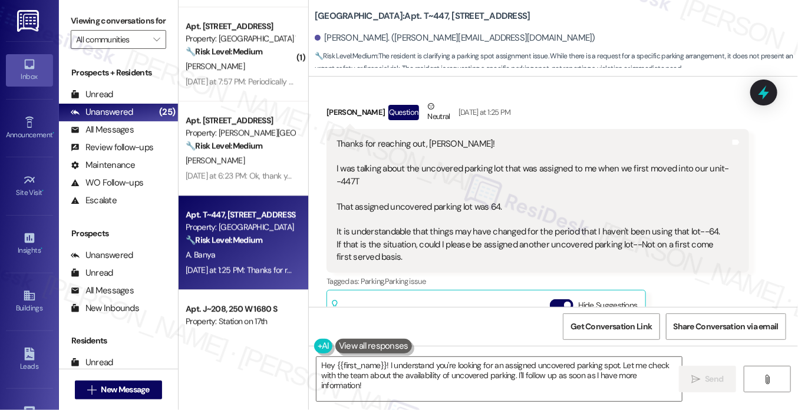
scroll to position [981, 0]
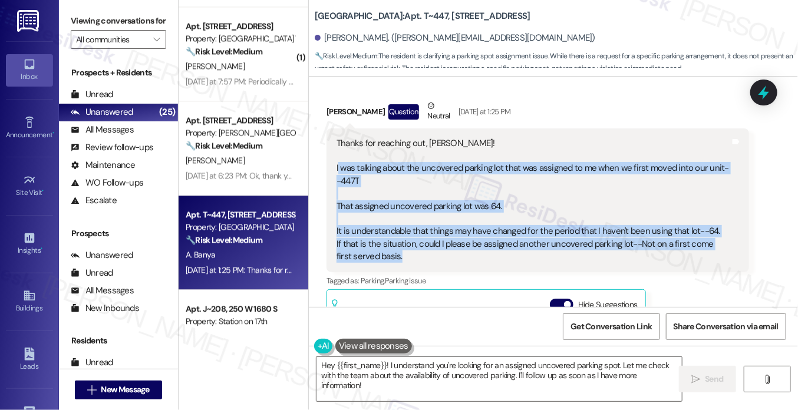
drag, startPoint x: 337, startPoint y: 155, endPoint x: 502, endPoint y: 248, distance: 189.4
click at [502, 248] on div "Thanks for reaching out, Sarah! I was talking about the uncovered parking lot t…" at bounding box center [532, 200] width 393 height 126
copy div "was talking about the uncovered parking lot that was assigned to me when we fir…"
click at [102, 24] on label "Viewing conversations for" at bounding box center [118, 21] width 95 height 18
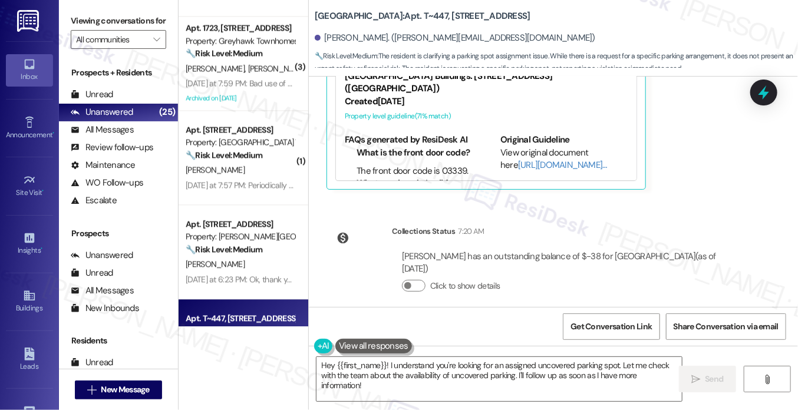
scroll to position [1100, 0]
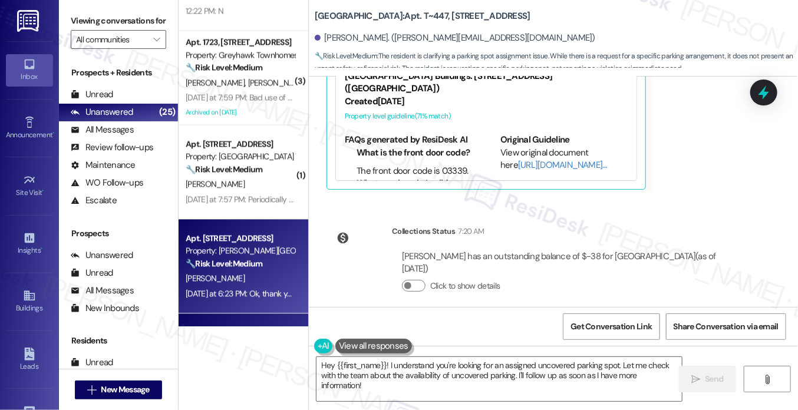
click at [254, 261] on strong "🔧 Risk Level: Medium" at bounding box center [224, 263] width 77 height 11
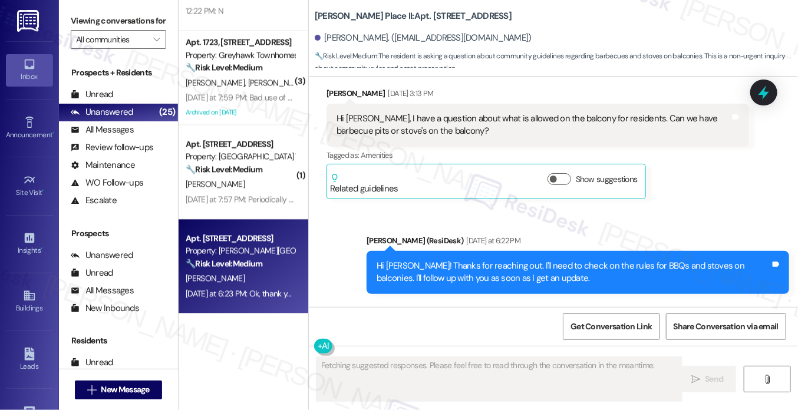
scroll to position [799, 0]
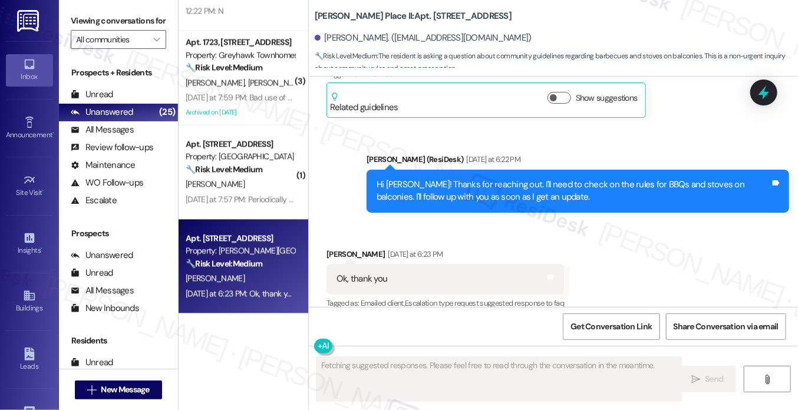
click at [431, 178] on div "Hi Sarah! Thanks for reaching out. I'll need to check on the rules for BBQs and…" at bounding box center [572, 190] width 393 height 25
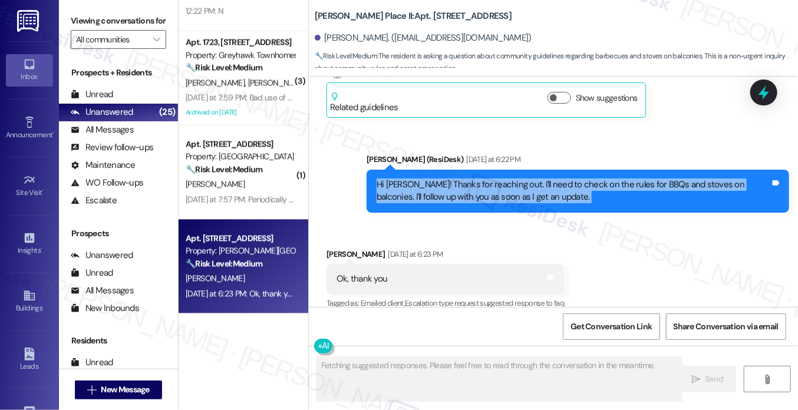
click at [431, 178] on div "Hi Sarah! Thanks for reaching out. I'll need to check on the rules for BBQs and…" at bounding box center [572, 190] width 393 height 25
click at [528, 178] on div "Hi Sarah! Thanks for reaching out. I'll need to check on the rules for BBQs and…" at bounding box center [572, 190] width 393 height 25
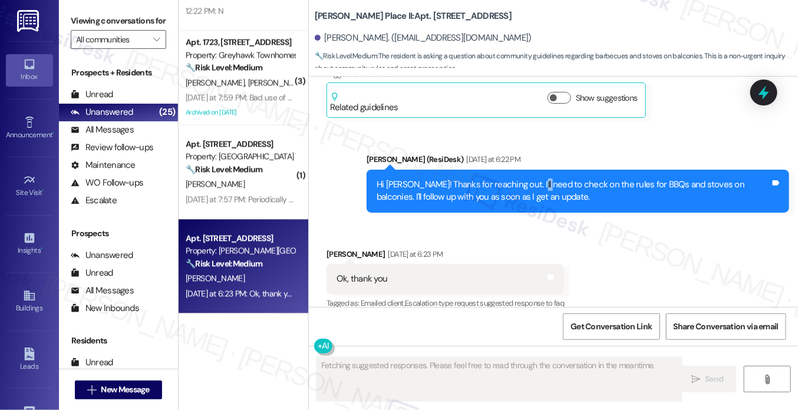
click at [528, 178] on div "Hi Sarah! Thanks for reaching out. I'll need to check on the rules for BBQs and…" at bounding box center [572, 190] width 393 height 25
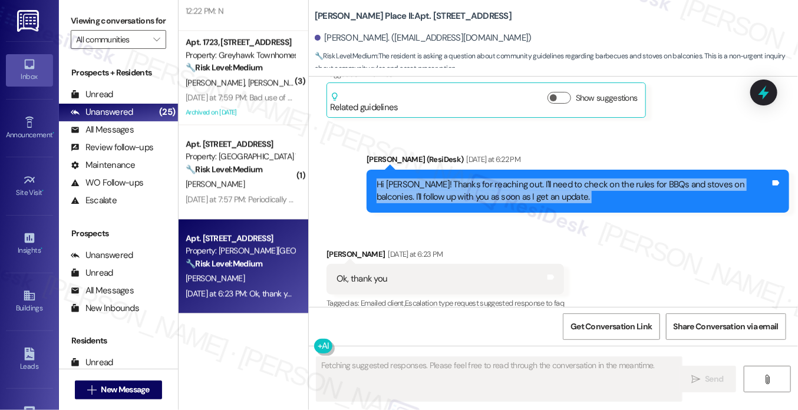
click at [528, 178] on div "Hi Sarah! Thanks for reaching out. I'll need to check on the rules for BBQs and…" at bounding box center [572, 190] width 393 height 25
click at [641, 178] on div "Hi Sarah! Thanks for reaching out. I'll need to check on the rules for BBQs and…" at bounding box center [572, 190] width 393 height 25
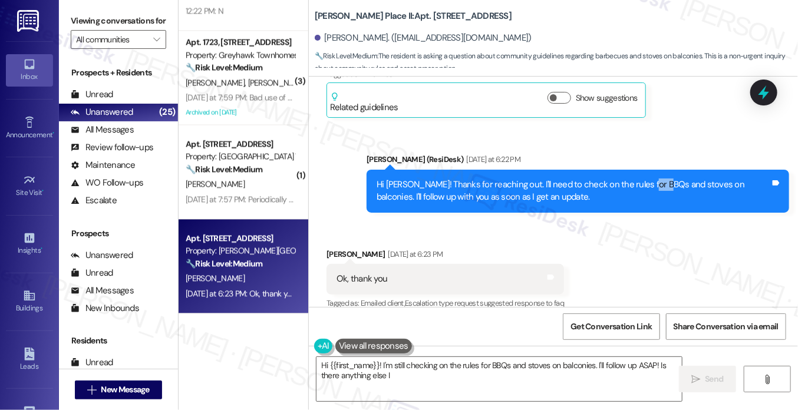
click at [641, 178] on div "Hi Sarah! Thanks for reaching out. I'll need to check on the rules for BBQs and…" at bounding box center [572, 190] width 393 height 25
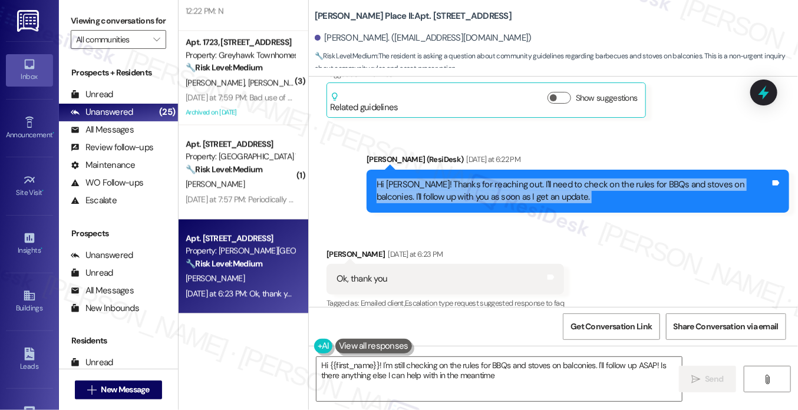
type textarea "Hi {{first_name}}! I'm still checking on the rules for BBQs and stoves on balco…"
click at [641, 178] on div "Hi Sarah! Thanks for reaching out. I'll need to check on the rules for BBQs and…" at bounding box center [572, 190] width 393 height 25
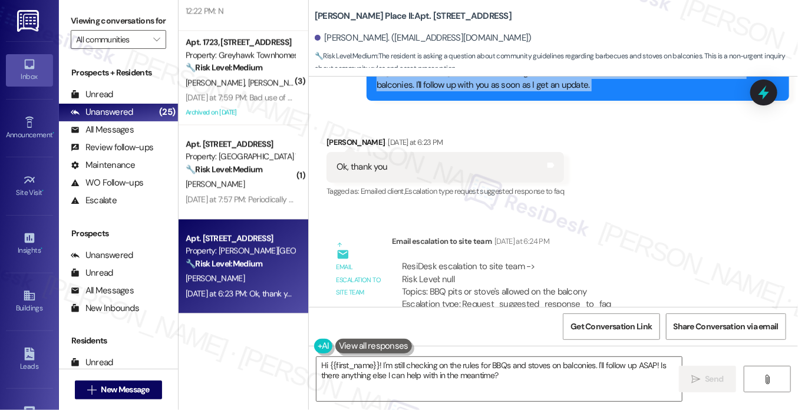
scroll to position [945, 0]
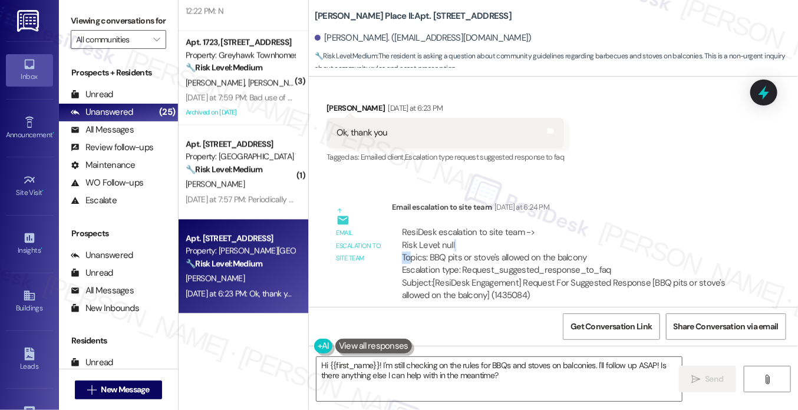
drag, startPoint x: 409, startPoint y: 239, endPoint x: 594, endPoint y: 238, distance: 184.4
click at [594, 238] on div "ResiDesk escalation to site team -> Risk Level: null Topics: BBQ pits or stove'…" at bounding box center [570, 251] width 337 height 51
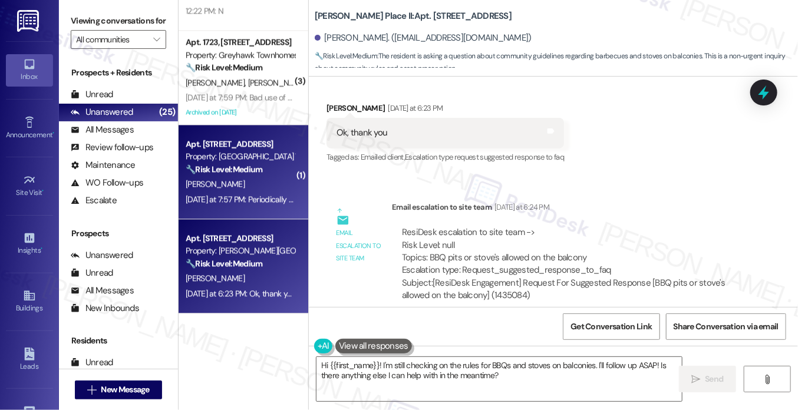
click at [258, 194] on div "Yesterday at 7:57 PM: Periodically the WiFi will slow down or almost stop worki…" at bounding box center [436, 199] width 501 height 11
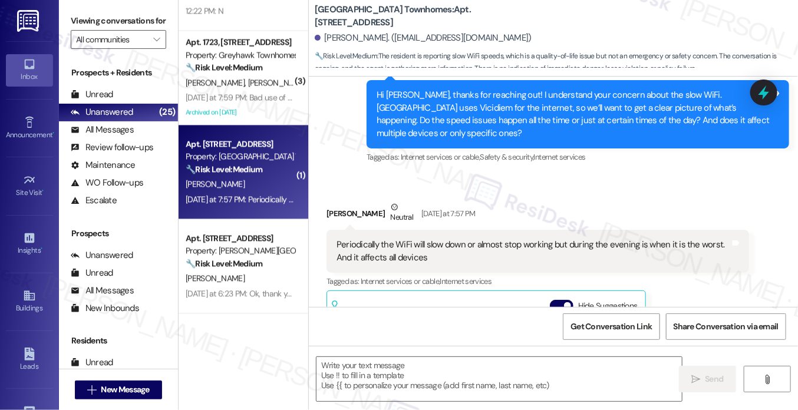
type textarea "Fetching suggested responses. Please feel free to read through the conversation…"
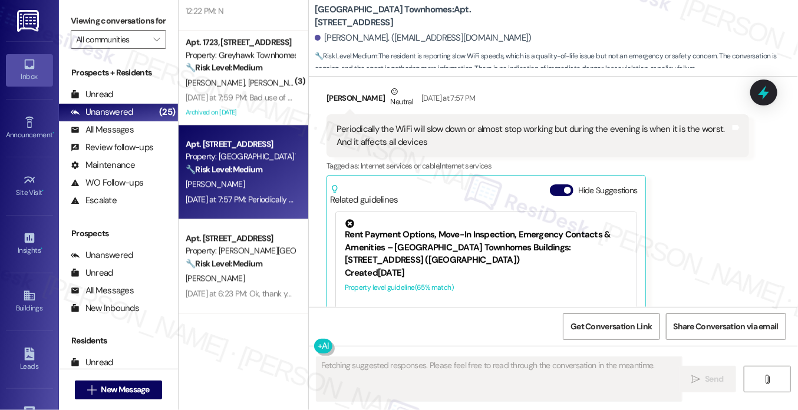
scroll to position [365, 0]
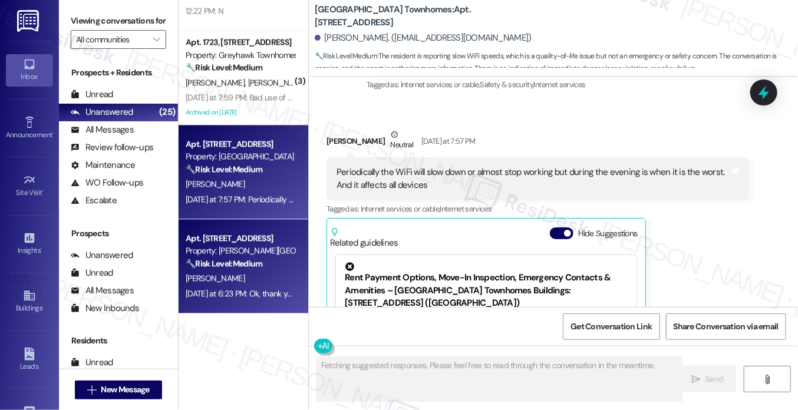
click at [234, 249] on div "Property: [PERSON_NAME][GEOGRAPHIC_DATA]" at bounding box center [240, 250] width 109 height 12
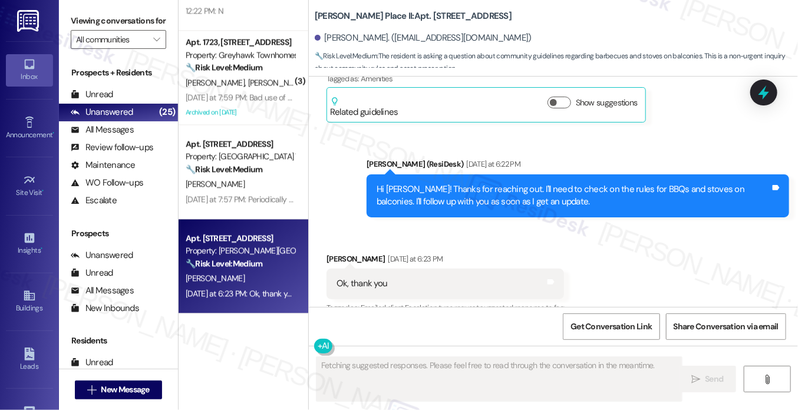
scroll to position [945, 0]
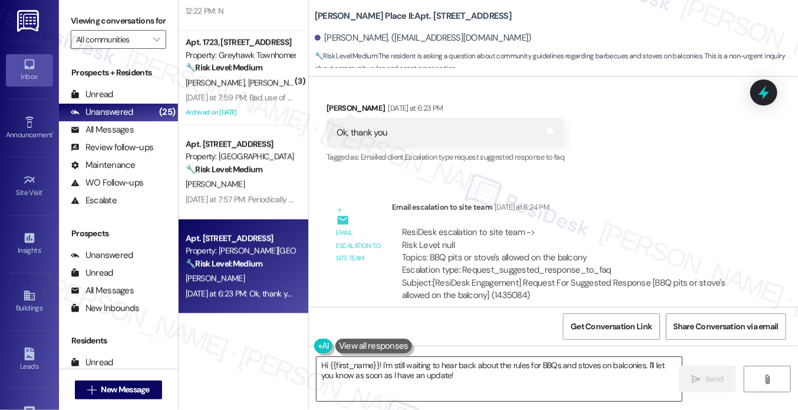
click at [405, 361] on textarea "Hi {{first_name}}! I'm still waiting to hear back about the rules for BBQs and …" at bounding box center [498, 379] width 365 height 44
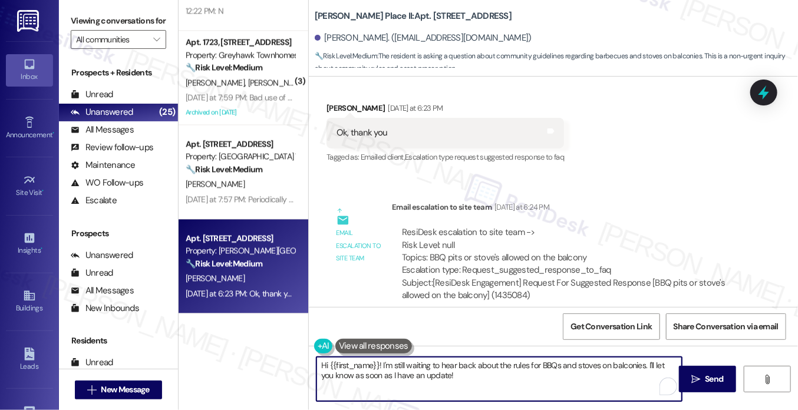
click at [405, 361] on textarea "Hi {{first_name}}! I'm still waiting to hear back about the rules for BBQs and …" at bounding box center [498, 379] width 365 height 44
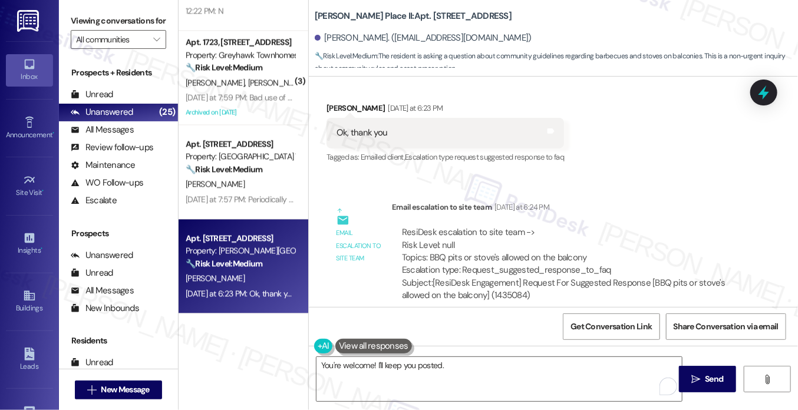
click at [338, 39] on div "Sarah Benson. (ludeane1987@gmail.com)" at bounding box center [423, 38] width 217 height 12
copy div "[PERSON_NAME]"
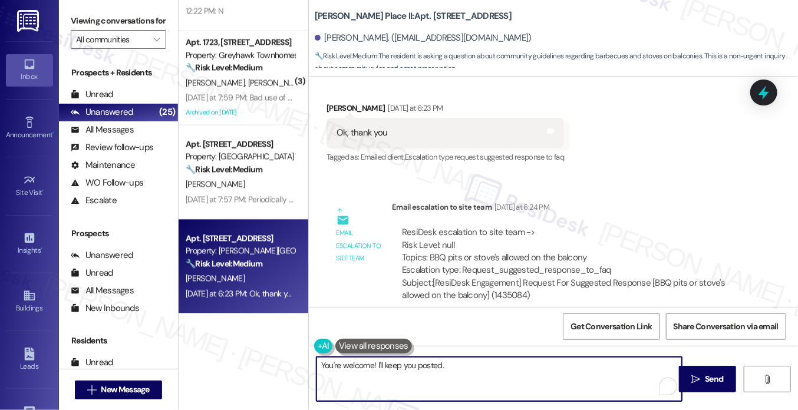
click at [372, 363] on textarea "You're welcome! I'll keep you posted." at bounding box center [498, 379] width 365 height 44
paste textarea "[PERSON_NAME]"
click at [473, 363] on textarea "You're welcome, Sarah! I'll keep you posted." at bounding box center [498, 379] width 365 height 44
type textarea "You're welcome, Sarah! I'll keep you posted."
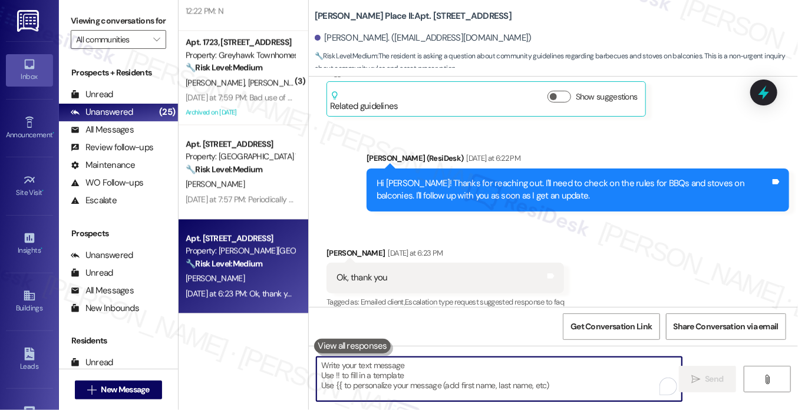
scroll to position [1027, 0]
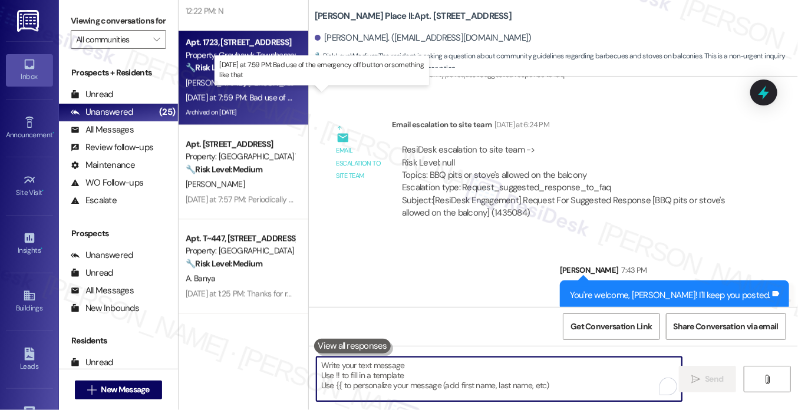
click at [240, 95] on div "Yesterday at 7:59 PM: Bad use of the emergency off button or something like tha…" at bounding box center [318, 97] width 264 height 11
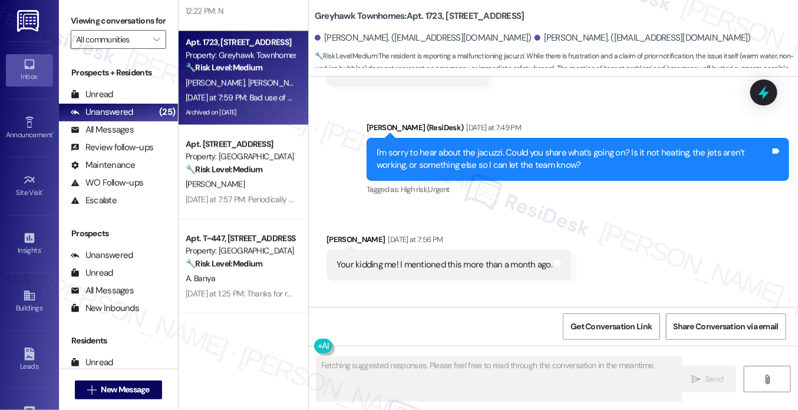
scroll to position [1683, 0]
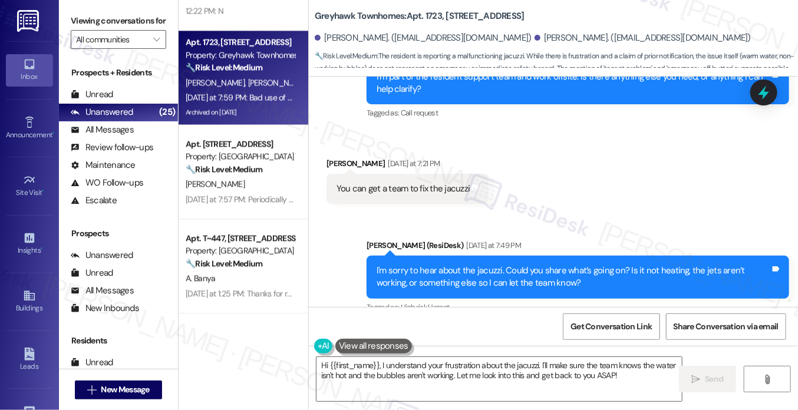
click at [419, 264] on div "I'm sorry to hear about the jacuzzi. Could you share what’s going on? Is it not…" at bounding box center [572, 276] width 393 height 25
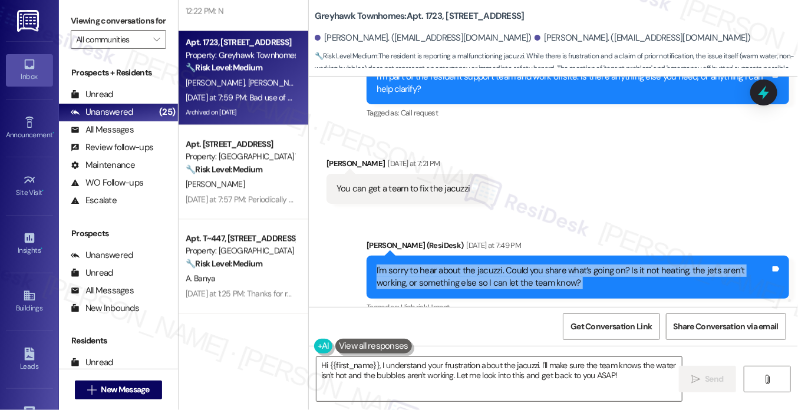
click at [419, 264] on div "I'm sorry to hear about the jacuzzi. Could you share what’s going on? Is it not…" at bounding box center [572, 276] width 393 height 25
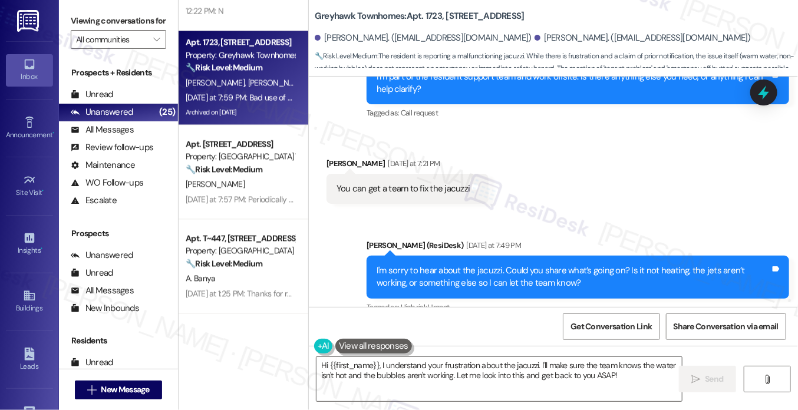
click at [598, 213] on div "Sent via SMS Sarah (ResiDesk) Yesterday at 7:49 PM I'm sorry to hear about the …" at bounding box center [553, 269] width 489 height 112
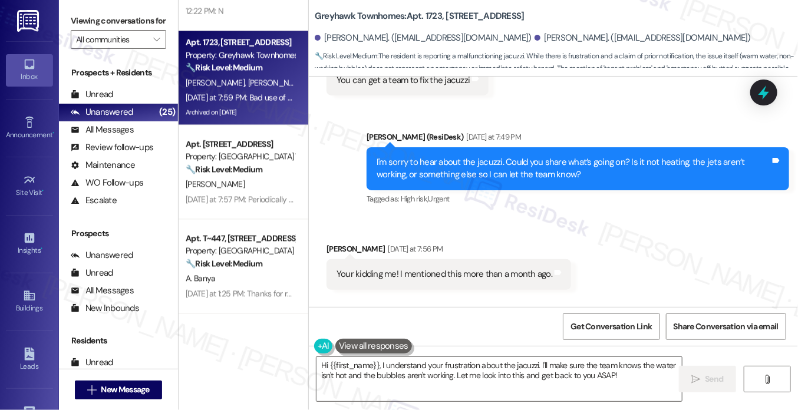
scroll to position [1918, 0]
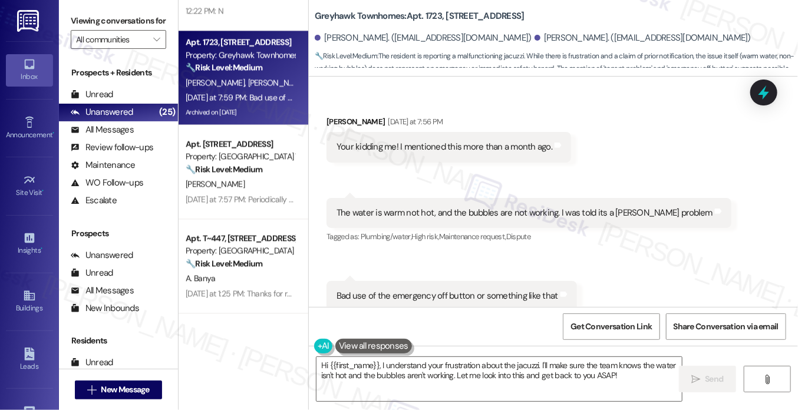
click at [367, 207] on div "The water is warm not hot, and the bubbles are not working. I was told its a Te…" at bounding box center [524, 213] width 376 height 12
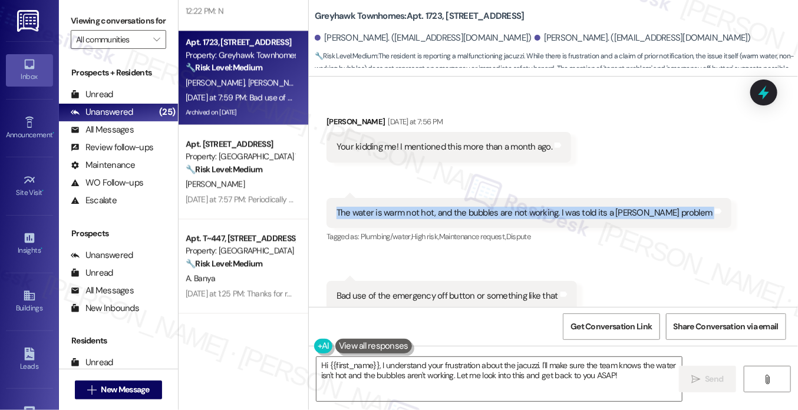
click at [367, 207] on div "The water is warm not hot, and the bubbles are not working. I was told its a Te…" at bounding box center [524, 213] width 376 height 12
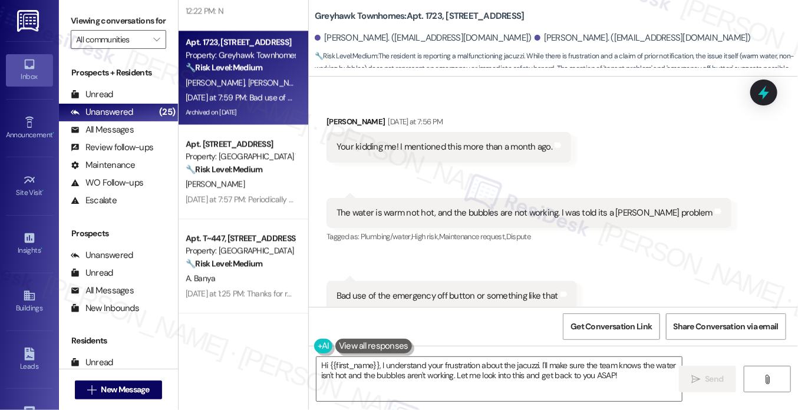
click at [365, 141] on div "Your kidding me! I mentioned this more than a month ago." at bounding box center [444, 147] width 216 height 12
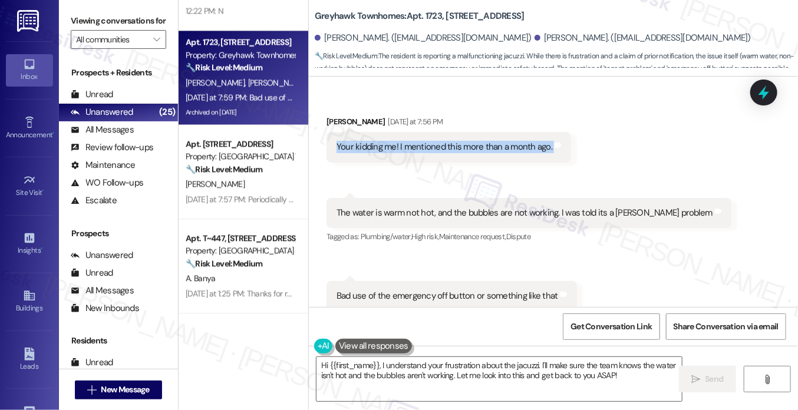
click at [365, 141] on div "Your kidding me! I mentioned this more than a month ago." at bounding box center [444, 147] width 216 height 12
click at [428, 141] on div "Your kidding me! I mentioned this more than a month ago." at bounding box center [444, 147] width 216 height 12
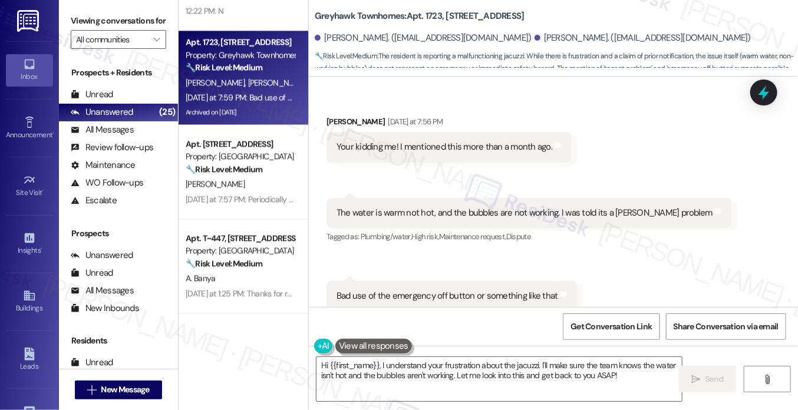
click at [431, 207] on div "The water is warm not hot, and the bubbles are not working. I was told its a Te…" at bounding box center [524, 213] width 376 height 12
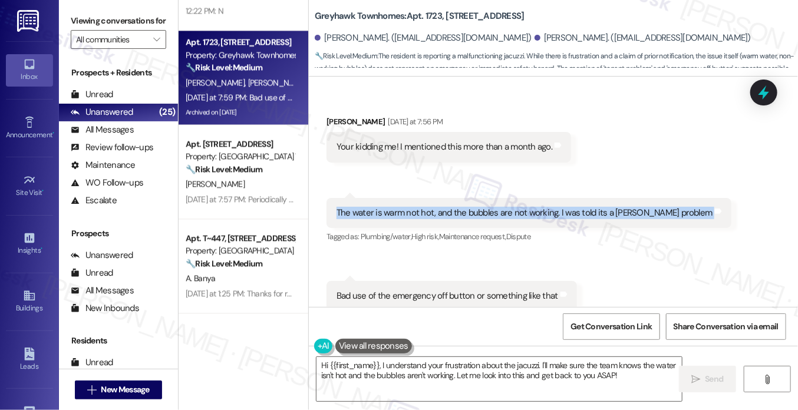
click at [431, 207] on div "The water is warm not hot, and the bubbles are not working. I was told its a Te…" at bounding box center [524, 213] width 376 height 12
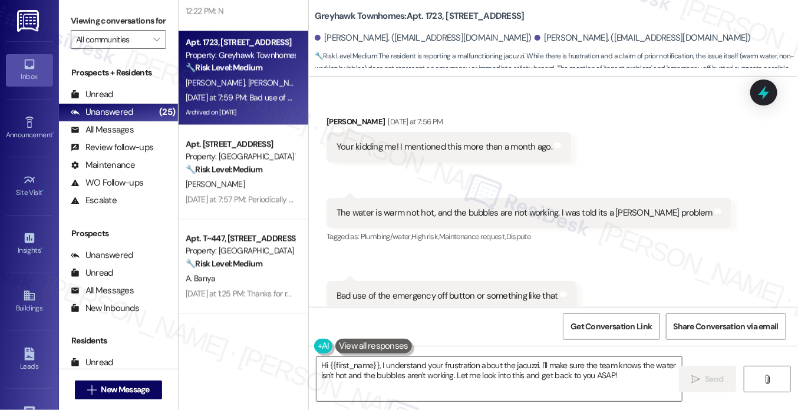
click at [418, 281] on div "Bad use of the emergency off button or something like that Tags and notes" at bounding box center [451, 296] width 250 height 30
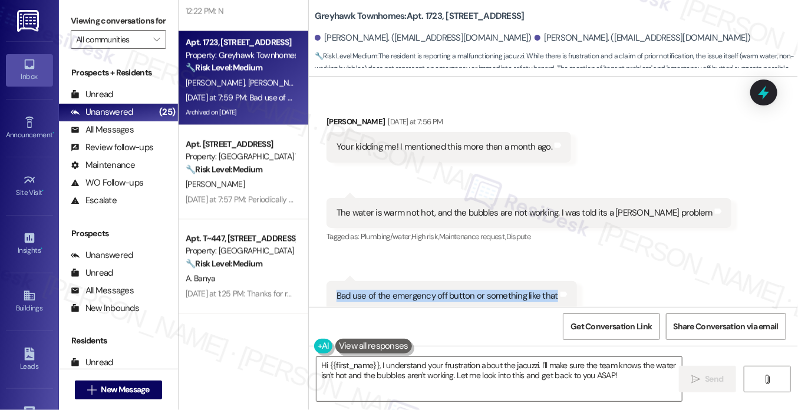
click at [418, 281] on div "Bad use of the emergency off button or something like that Tags and notes" at bounding box center [451, 296] width 250 height 30
click at [450, 290] on div "Bad use of the emergency off button or something like that" at bounding box center [446, 296] width 221 height 12
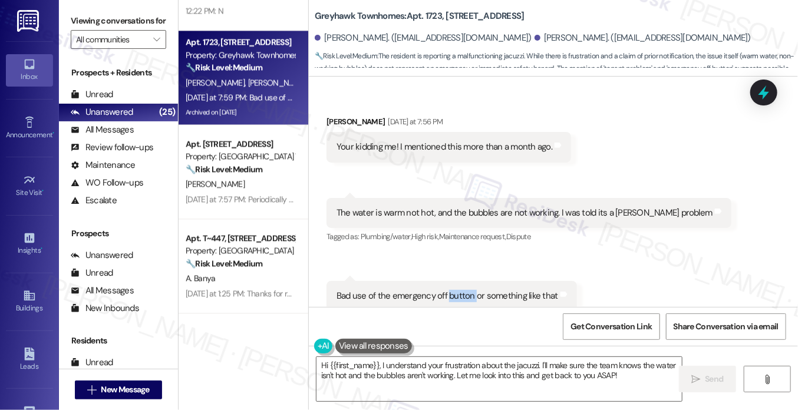
click at [450, 290] on div "Bad use of the emergency off button or something like that" at bounding box center [446, 296] width 221 height 12
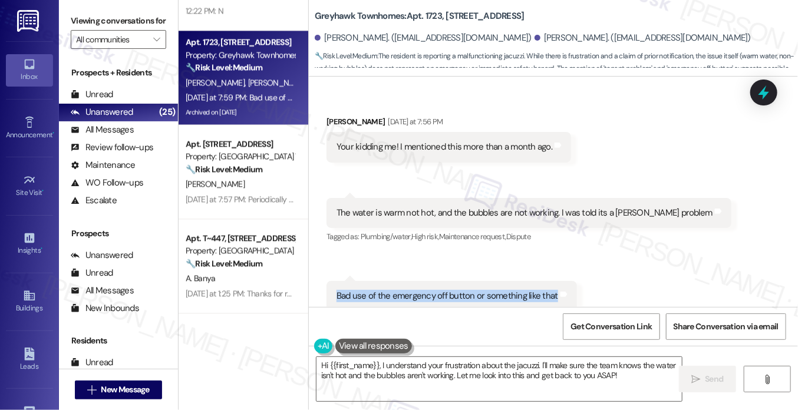
click at [450, 290] on div "Bad use of the emergency off button or something like that" at bounding box center [446, 296] width 221 height 12
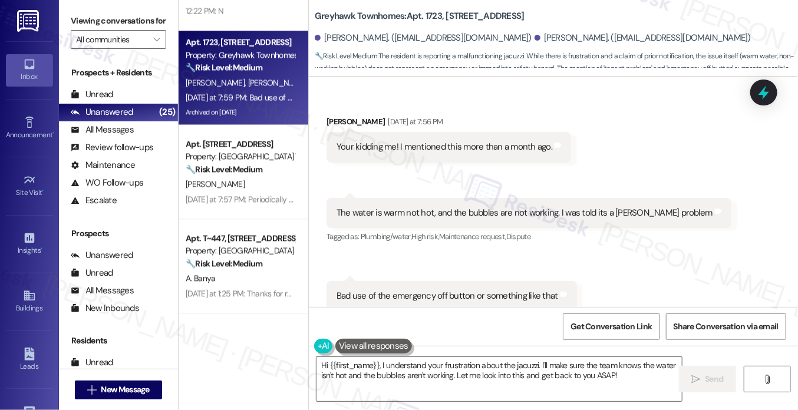
click at [359, 207] on div "The water is warm not hot, and the bubbles are not working. I was told its a Te…" at bounding box center [524, 213] width 376 height 12
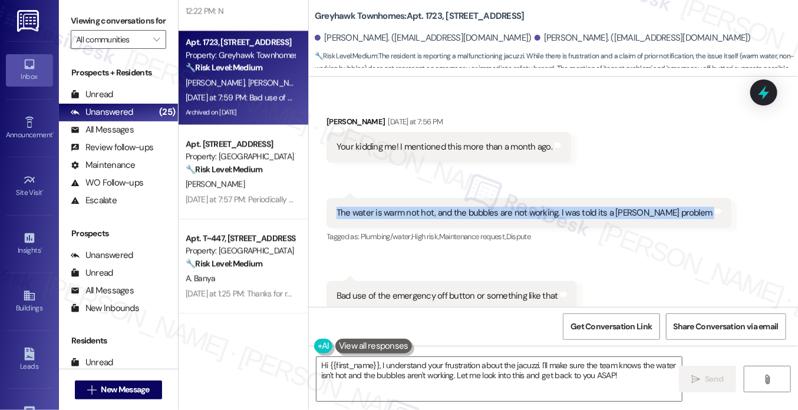
click at [359, 207] on div "The water is warm not hot, and the bubbles are not working. I was told its a Te…" at bounding box center [524, 213] width 376 height 12
copy div "The water is warm not hot, and the bubbles are not working. I was told its a Te…"
click at [469, 207] on div "The water is warm not hot, and the bubbles are not working. I was told its a Te…" at bounding box center [524, 213] width 376 height 12
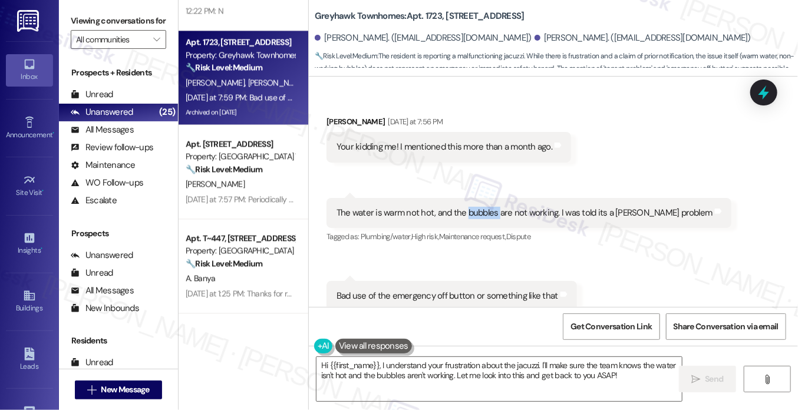
click at [469, 207] on div "The water is warm not hot, and the bubbles are not working. I was told its a Te…" at bounding box center [524, 213] width 376 height 12
click at [441, 141] on div "Your kidding me! I mentioned this more than a month ago." at bounding box center [444, 147] width 216 height 12
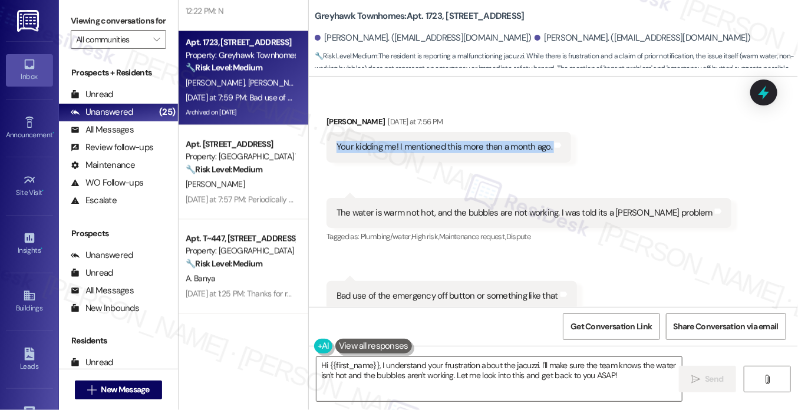
drag, startPoint x: 441, startPoint y: 134, endPoint x: 442, endPoint y: 141, distance: 7.7
click at [441, 141] on div "Your kidding me! I mentioned this more than a month ago." at bounding box center [444, 147] width 216 height 12
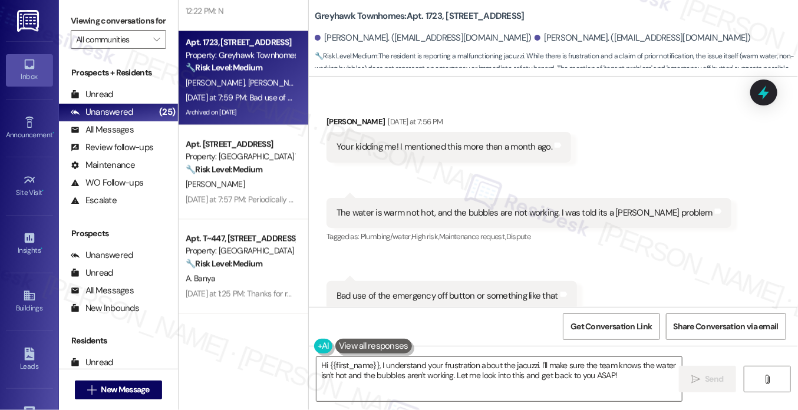
click at [431, 207] on div "The water is warm not hot, and the bubbles are not working. I was told its a Te…" at bounding box center [524, 213] width 376 height 12
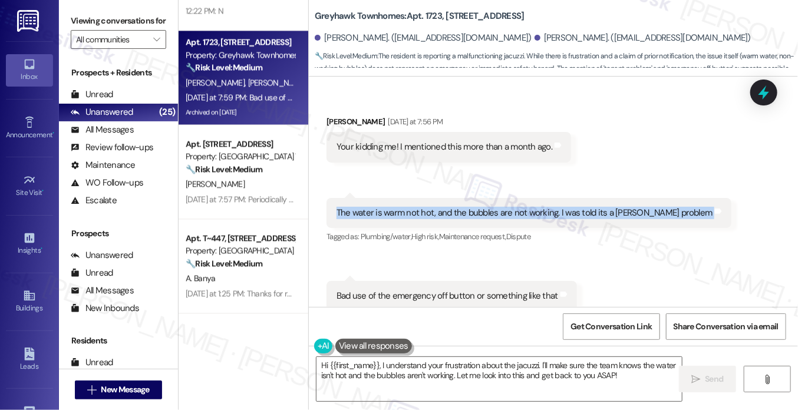
click at [431, 207] on div "The water is warm not hot, and the bubbles are not working. I was told its a [P…" at bounding box center [524, 213] width 376 height 12
click at [530, 371] on textarea "Hi {{first_name}}, I understand your frustration about the jacuzzi. I'll make s…" at bounding box center [498, 379] width 365 height 44
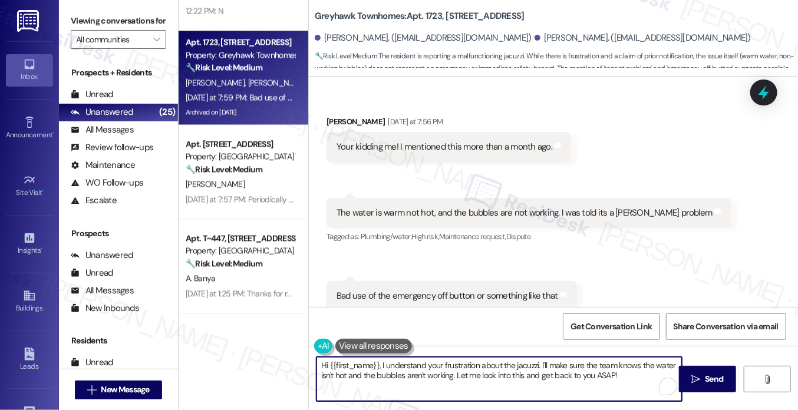
click at [530, 371] on textarea "Hi {{first_name}}, I understand your frustration about the jacuzzi. I'll make s…" at bounding box center [498, 379] width 365 height 44
click at [530, 370] on textarea "Hi {{first_name}}, I understand your frustration about the jacuzzi. I'll make s…" at bounding box center [498, 379] width 365 height 44
click at [389, 372] on textarea "Hi {{first_name}}, I understand your frustration about the jacuzzi. I'll make s…" at bounding box center [498, 379] width 365 height 44
drag, startPoint x: 415, startPoint y: 374, endPoint x: 601, endPoint y: 380, distance: 186.8
click at [601, 372] on textarea "Hi {{first_name}}, I understand your frustration about the jacuzzi. I'll make s…" at bounding box center [498, 379] width 365 height 44
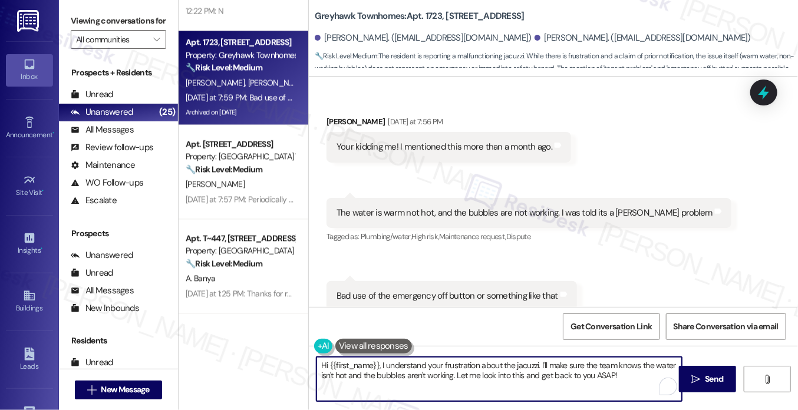
click at [630, 372] on textarea "Hi {{first_name}}, I understand your frustration about the jacuzzi. I'll make s…" at bounding box center [498, 379] width 365 height 44
drag, startPoint x: 632, startPoint y: 373, endPoint x: 596, endPoint y: 374, distance: 35.9
click at [596, 372] on textarea "Hi {{first_name}}, I understand your frustration about the jacuzzi. I'll make s…" at bounding box center [498, 379] width 365 height 44
type textarea "Hi {{first_name}}, I understand your frustration about the jacuzzi. I'll make s…"
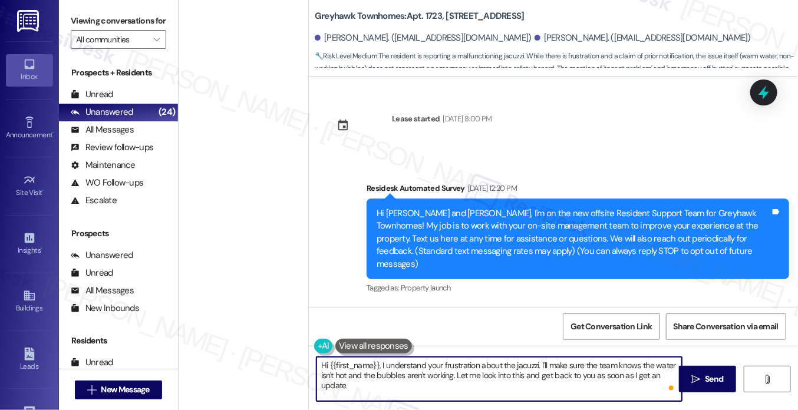
scroll to position [1918, 0]
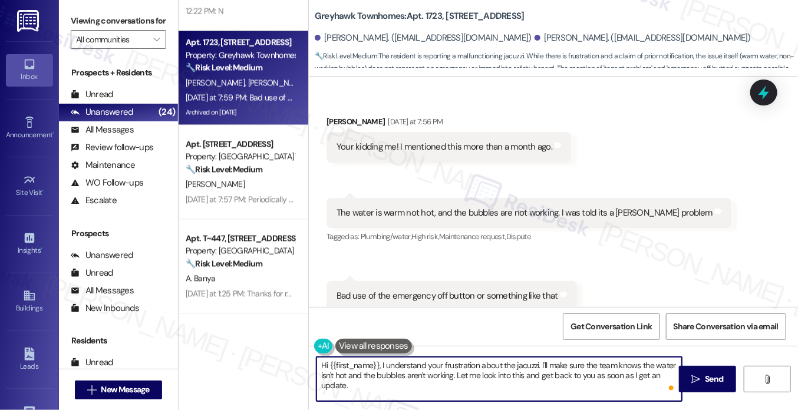
click at [396, 290] on div "Bad use of the emergency off button or something like that" at bounding box center [446, 296] width 221 height 12
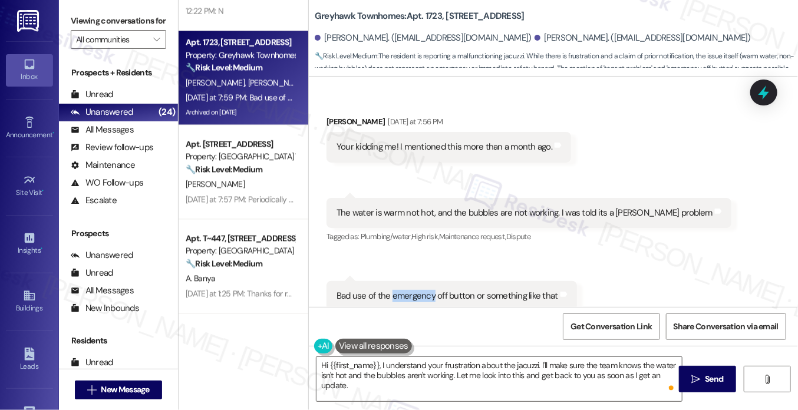
click at [398, 290] on div "Bad use of the emergency off button or something like that" at bounding box center [446, 296] width 221 height 12
click at [383, 207] on div "The water is warm not hot, and the bubbles are not working. I was told its a Te…" at bounding box center [524, 213] width 376 height 12
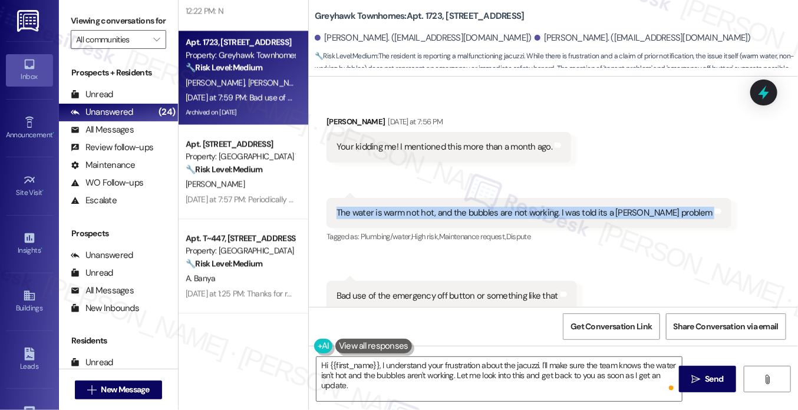
click at [383, 207] on div "The water is warm not hot, and the bubbles are not working. I was told its a Te…" at bounding box center [524, 213] width 376 height 12
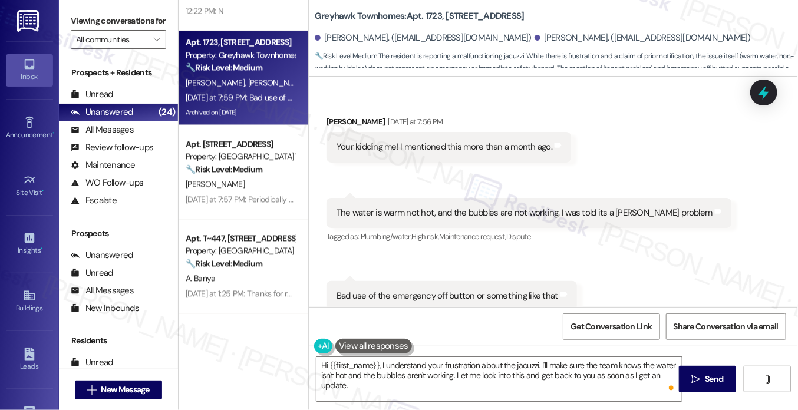
click at [332, 115] on div "Kory Mikesell Yesterday at 7:56 PM" at bounding box center [448, 123] width 244 height 16
copy div "Kory"
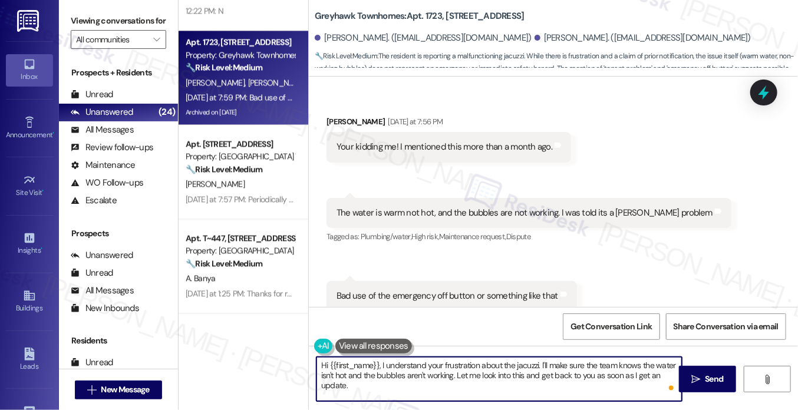
drag, startPoint x: 377, startPoint y: 364, endPoint x: 327, endPoint y: 366, distance: 49.5
click at [327, 366] on textarea "Hi {{first_name}}, I understand your frustration about the jacuzzi. I'll make s…" at bounding box center [498, 379] width 365 height 44
paste textarea "Kory"
click at [432, 363] on textarea "Hi Kory, I understand your frustration about the jacuzzi. I'll make sure the te…" at bounding box center [498, 379] width 365 height 44
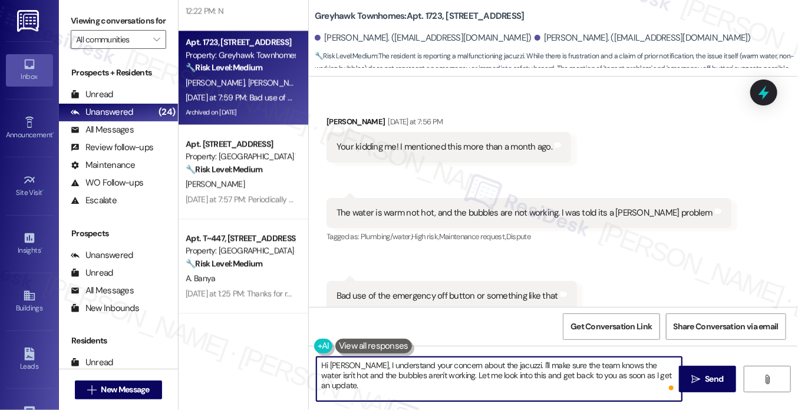
click at [381, 366] on textarea "Hi Kory, I understand your concern about the jacuzzi. I'll make sure the team k…" at bounding box center [498, 379] width 365 height 44
drag, startPoint x: 381, startPoint y: 366, endPoint x: 398, endPoint y: 364, distance: 17.8
click at [381, 366] on textarea "Hi Kory, I understand your concern about the jacuzzi. I'll make sure the team k…" at bounding box center [498, 379] width 365 height 44
click at [489, 363] on textarea "Hi Kory, I understand your concern about the jacuzzi. I'll make sure the team k…" at bounding box center [498, 379] width 365 height 44
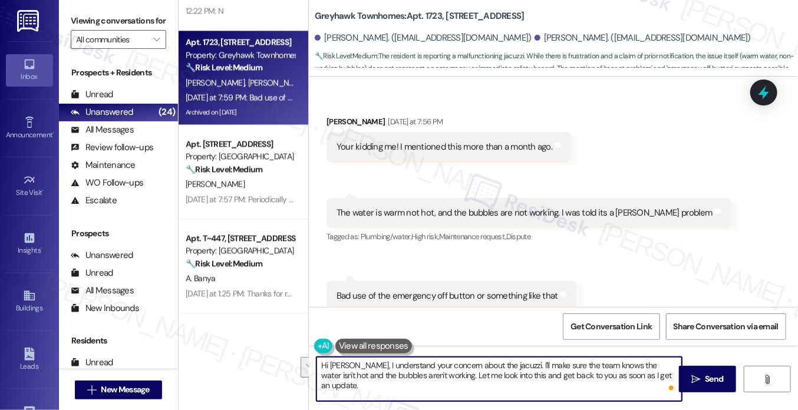
click at [489, 363] on textarea "Hi Kory, I understand your concern about the jacuzzi. I'll make sure the team k…" at bounding box center [498, 379] width 365 height 44
click at [521, 363] on textarea "Hi Kory, I understand your concern about the jacuzzi. I'll make sure the team k…" at bounding box center [498, 379] width 365 height 44
click at [428, 372] on textarea "Hi Kory, I understand your concern about the jacuzzi. I'll make sure the team k…" at bounding box center [498, 379] width 365 height 44
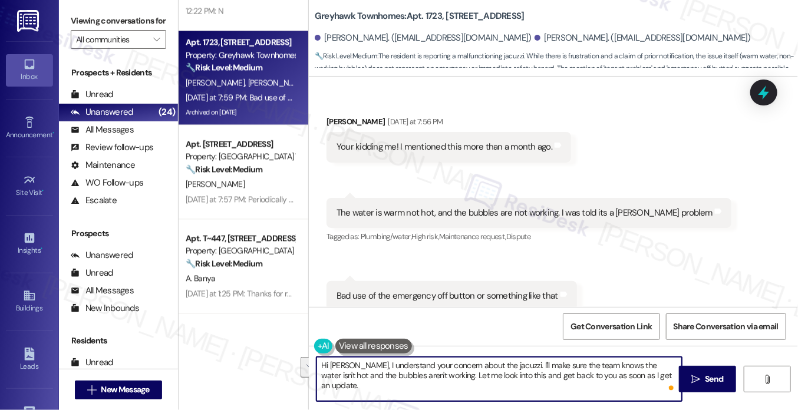
click at [428, 372] on textarea "Hi Kory, I understand your concern about the jacuzzi. I'll make sure the team k…" at bounding box center [498, 379] width 365 height 44
click at [479, 376] on textarea "Hi Kory, I understand your concern about the jacuzzi. I'll make sure the team k…" at bounding box center [498, 379] width 365 height 44
click at [454, 379] on textarea "Hi Kory, I understand your concern about the jacuzzi. I'll make sure the team k…" at bounding box center [498, 379] width 365 height 44
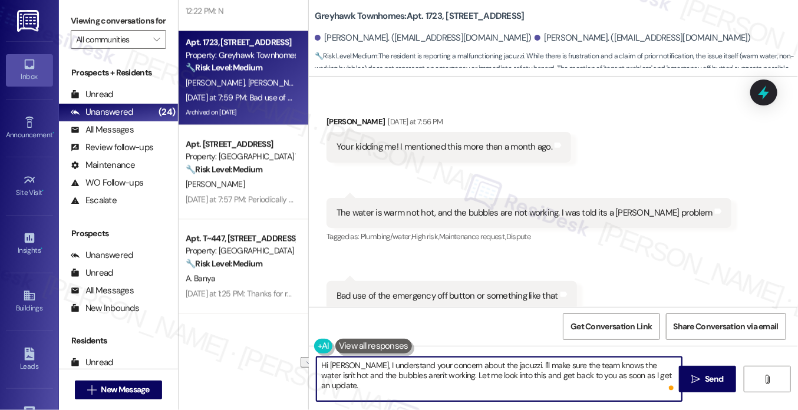
drag, startPoint x: 412, startPoint y: 374, endPoint x: 481, endPoint y: 377, distance: 69.0
click at [481, 377] on textarea "Hi Kory, I understand your concern about the jacuzzi. I'll make sure the team k…" at bounding box center [498, 379] width 365 height 44
click at [656, 378] on textarea "Hi Kory, I understand your concern about the jacuzzi. I'll make sure the team k…" at bounding box center [498, 379] width 365 height 44
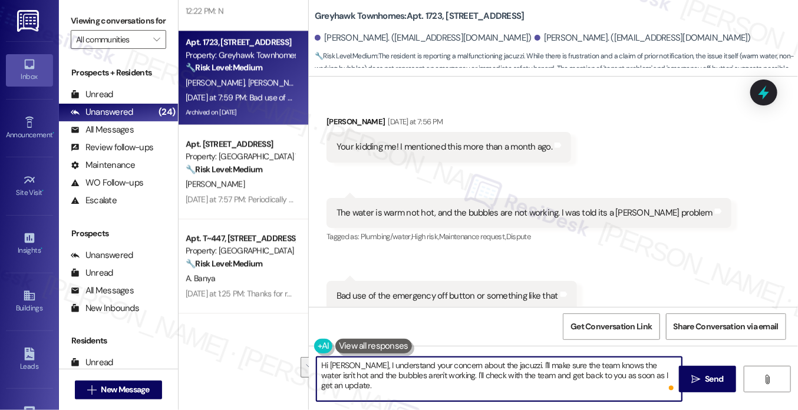
click at [370, 362] on textarea "Hi Kory, I understand your concern about the jacuzzi. I'll make sure the team k…" at bounding box center [498, 379] width 365 height 44
drag, startPoint x: 344, startPoint y: 363, endPoint x: 494, endPoint y: 358, distance: 149.7
click at [494, 358] on textarea "Hi Kory, I understand your concern about the jacuzzi. I'll make sure the team k…" at bounding box center [498, 379] width 365 height 44
drag, startPoint x: 495, startPoint y: 363, endPoint x: 346, endPoint y: 362, distance: 149.0
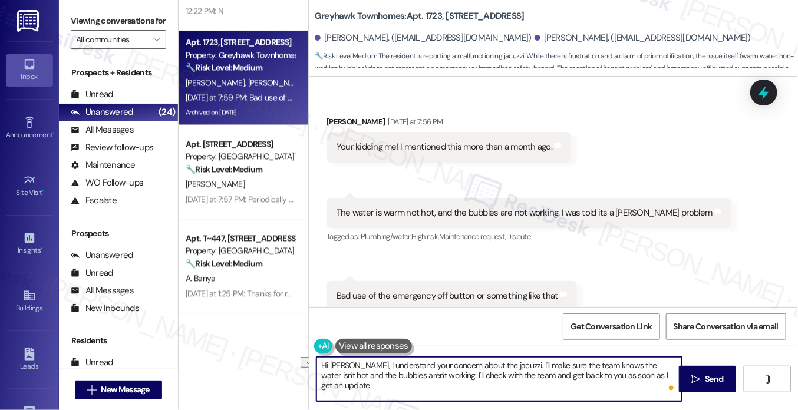
click at [346, 362] on textarea "Hi Kory, I understand your concern about the jacuzzi. I'll make sure the team k…" at bounding box center [498, 379] width 365 height 44
drag, startPoint x: 481, startPoint y: 364, endPoint x: 588, endPoint y: 356, distance: 106.9
click at [588, 356] on div "Hi Kory, thanks for letting me know the details. I'll make sure the team knows …" at bounding box center [499, 378] width 366 height 45
click at [584, 361] on textarea "Hi Kory, thanks for letting me know the details. I'll make sure the team knows …" at bounding box center [498, 379] width 365 height 44
drag, startPoint x: 405, startPoint y: 370, endPoint x: 476, endPoint y: 358, distance: 71.9
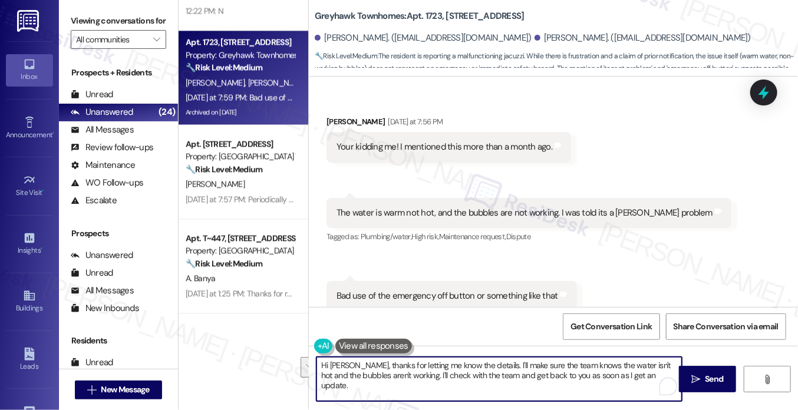
click at [476, 358] on textarea "Hi Kory, thanks for letting me know the details. I'll make sure the team knows …" at bounding box center [498, 379] width 365 height 44
click at [441, 381] on textarea "Hi Kory, thanks for letting me know the details. I'll check with the team and g…" at bounding box center [498, 379] width 365 height 44
click at [544, 361] on textarea "Hi Kory, thanks for letting me know the details. I'll make sure the team knows …" at bounding box center [498, 379] width 365 height 44
click at [558, 365] on textarea "Hi Kory, thanks for letting me know the details. I'll make sure the team knows …" at bounding box center [498, 379] width 365 height 44
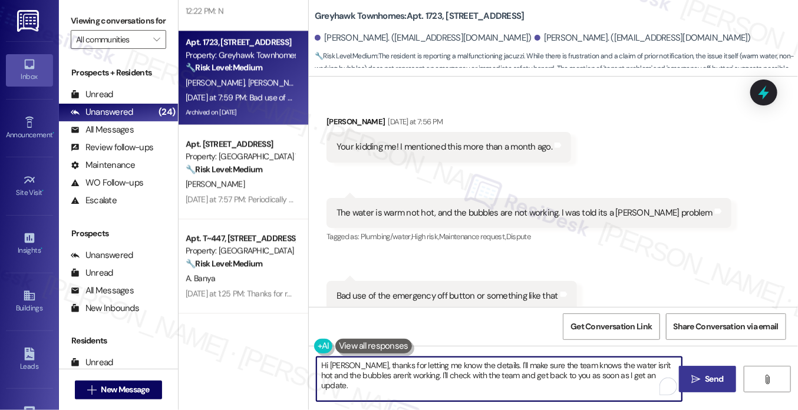
type textarea "Hi Kory, thanks for letting me know the details. I'll make sure the team knows …"
click at [694, 379] on icon "" at bounding box center [695, 379] width 9 height 9
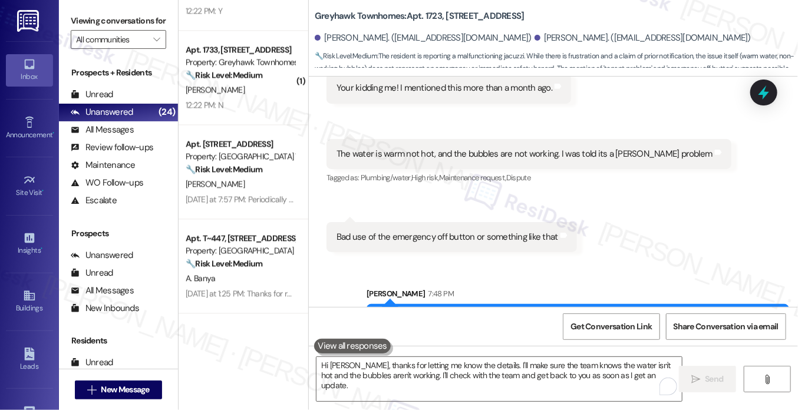
scroll to position [2013, 0]
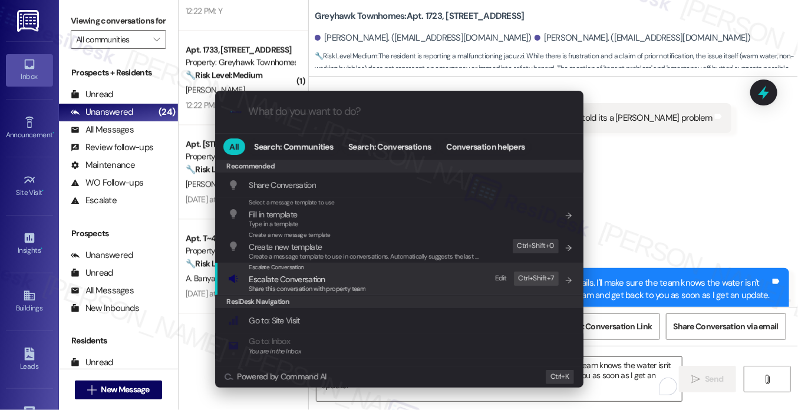
click at [403, 289] on div "Escalate Conversation Escalate Conversation Share this conversation with proper…" at bounding box center [400, 279] width 345 height 32
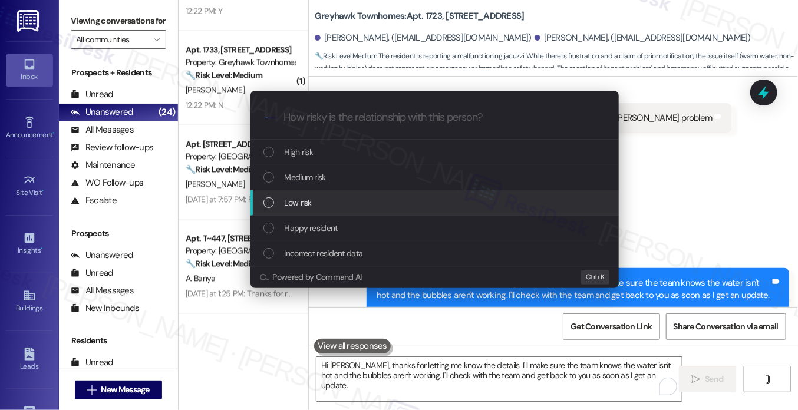
click at [330, 209] on div "Low risk" at bounding box center [435, 202] width 345 height 13
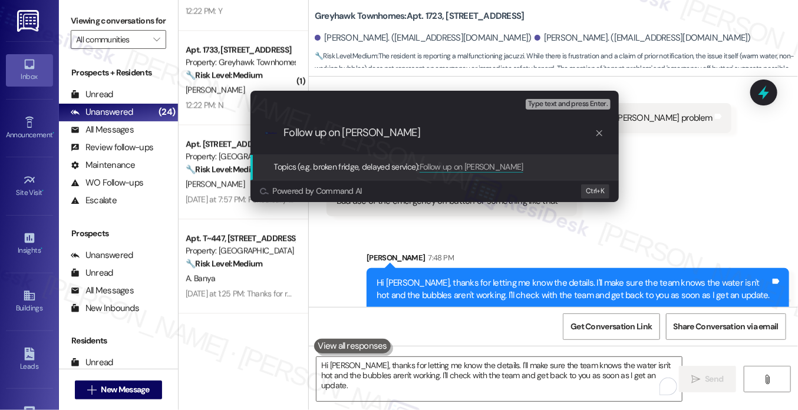
click at [654, 137] on div "Escalate Conversation Low risk Topics (e.g. broken fridge, delayed service) Any…" at bounding box center [399, 205] width 798 height 410
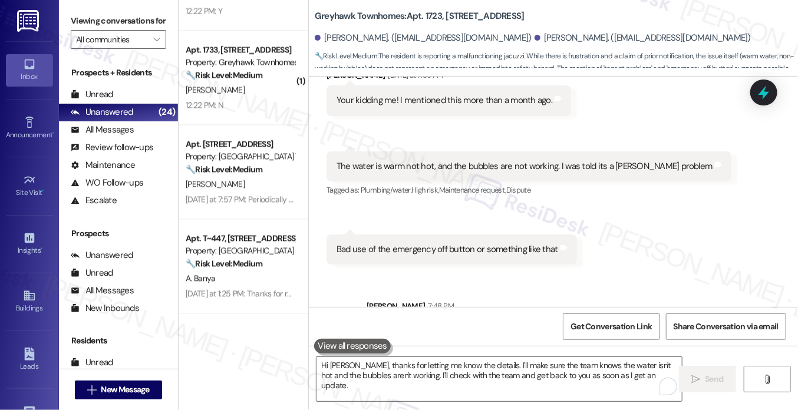
scroll to position [1837, 0]
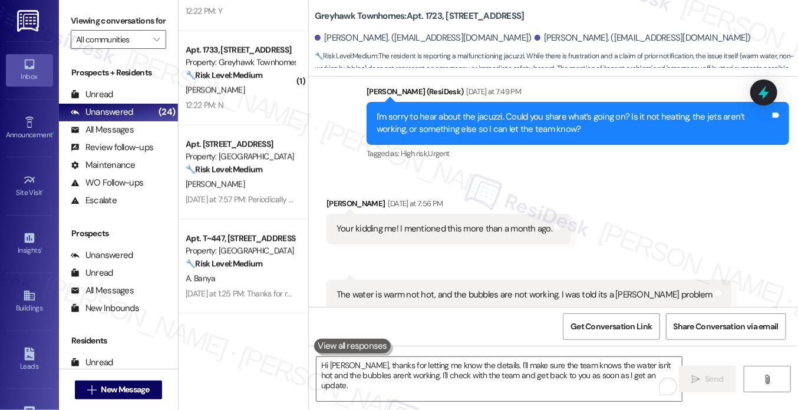
click at [468, 223] on div "Your kidding me! I mentioned this more than a month ago." at bounding box center [444, 229] width 216 height 12
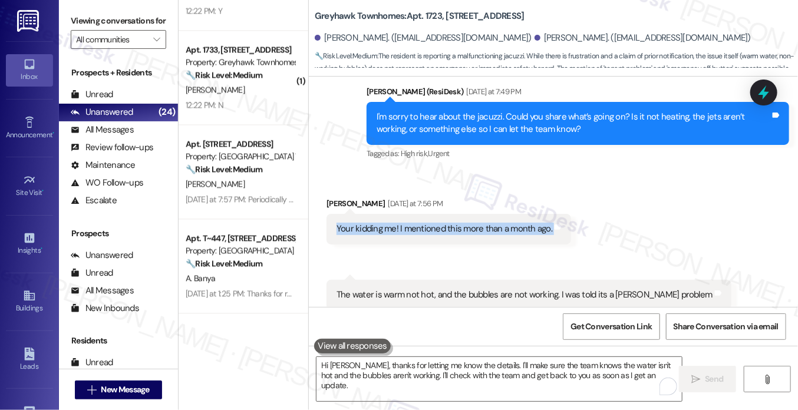
click at [468, 223] on div "Your kidding me! I mentioned this more than a month ago." at bounding box center [444, 229] width 216 height 12
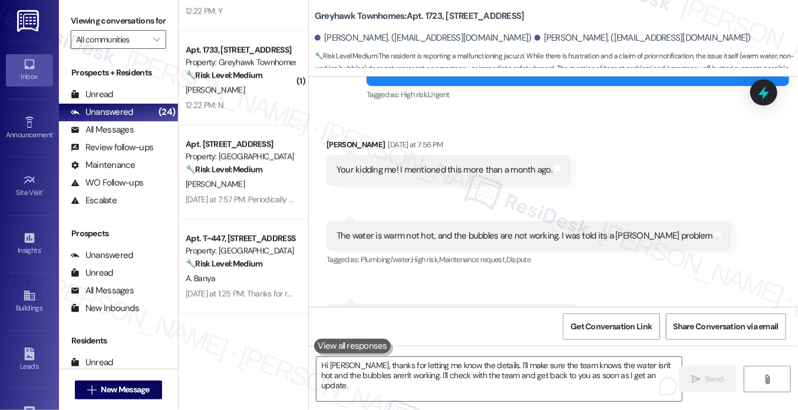
click at [491, 230] on div "The water is warm not hot, and the bubbles are not working. I was told its a Te…" at bounding box center [524, 236] width 376 height 12
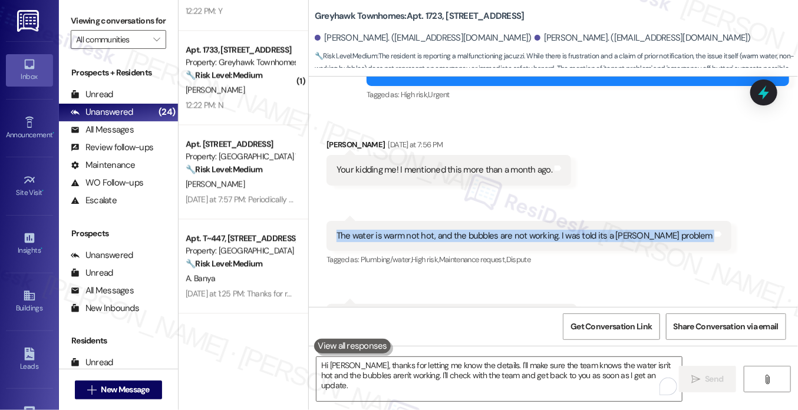
click at [491, 230] on div "The water is warm not hot, and the bubbles are not working. I was told its a Te…" at bounding box center [524, 236] width 376 height 12
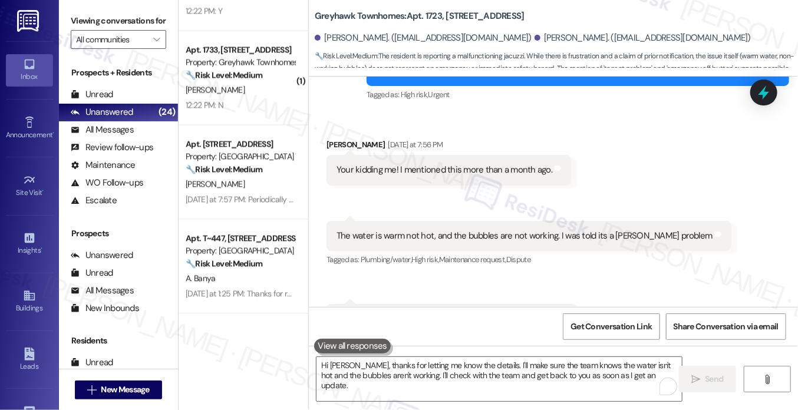
click at [109, 21] on label "Viewing conversations for" at bounding box center [118, 21] width 95 height 18
drag, startPoint x: 122, startPoint y: 25, endPoint x: 153, endPoint y: 18, distance: 32.1
click at [122, 25] on label "Viewing conversations for" at bounding box center [118, 21] width 95 height 18
drag, startPoint x: 312, startPoint y: 16, endPoint x: 402, endPoint y: 14, distance: 90.2
click at [402, 14] on b "Greyhawk Townhomes: Apt. 1723, 3310 North 1750 East" at bounding box center [420, 16] width 210 height 12
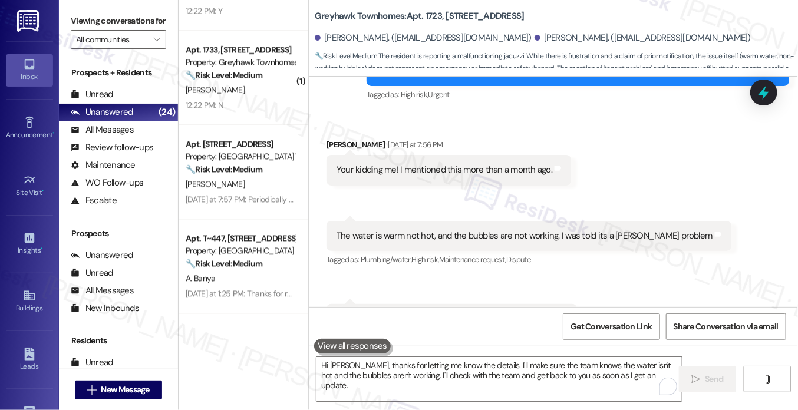
click at [508, 94] on div "Sent via SMS Sarah (ResiDesk) Yesterday at 7:49 PM I'm sorry to hear about the …" at bounding box center [578, 65] width 440 height 94
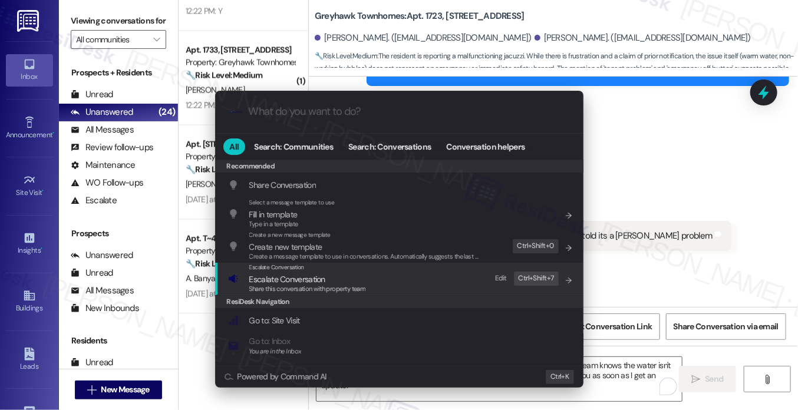
click at [385, 278] on div "Escalate Conversation Escalate Conversation Share this conversation with proper…" at bounding box center [400, 279] width 345 height 32
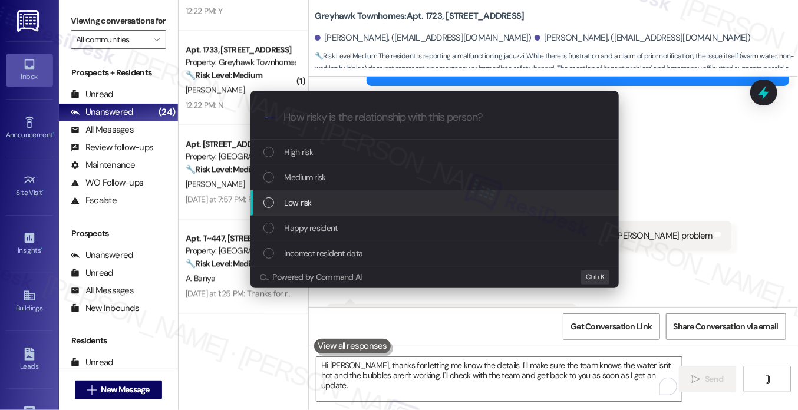
click at [342, 203] on div "Low risk" at bounding box center [435, 202] width 345 height 13
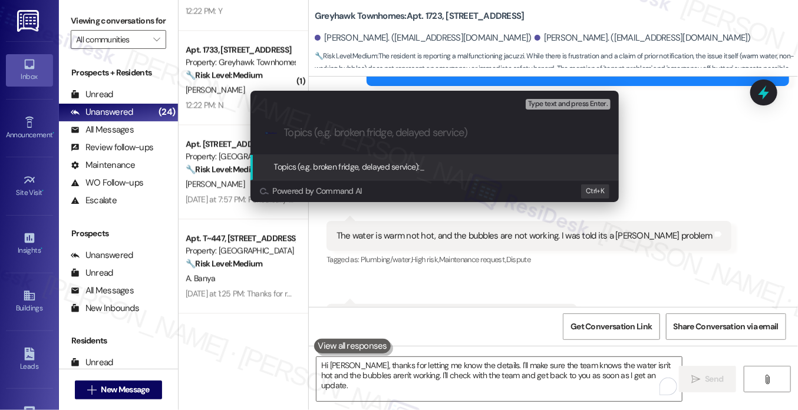
click at [664, 102] on div "Escalate Conversation Low risk Topics (e.g. broken fridge, delayed service) Any…" at bounding box center [399, 205] width 798 height 410
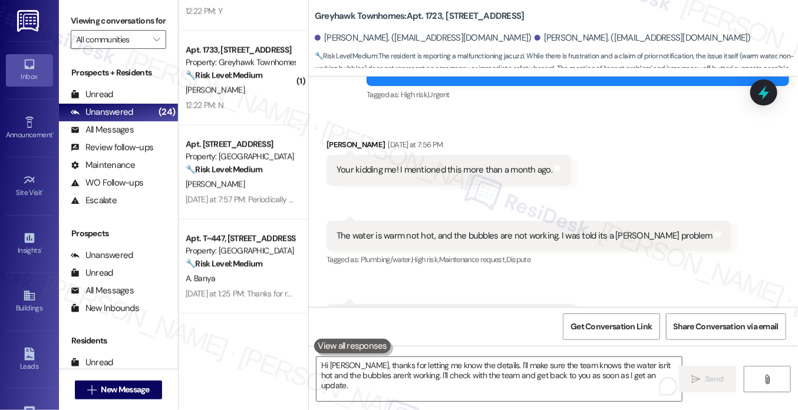
click at [118, 30] on label "Viewing conversations for" at bounding box center [118, 21] width 95 height 18
click at [429, 16] on b "Greyhawk Townhomes: Apt. 1723, 3310 North 1750 East" at bounding box center [420, 16] width 210 height 12
copy b "1723"
click at [108, 15] on label "Viewing conversations for" at bounding box center [118, 21] width 95 height 18
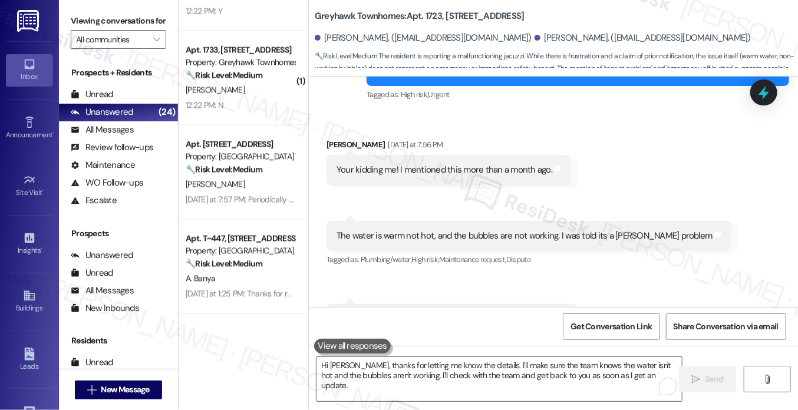
click at [429, 18] on b "Greyhawk Townhomes: Apt. 1723, 3310 North 1750 East" at bounding box center [420, 16] width 210 height 12
copy b "1723"
click at [98, 16] on label "Viewing conversations for" at bounding box center [118, 21] width 95 height 18
drag, startPoint x: 405, startPoint y: 160, endPoint x: 464, endPoint y: 160, distance: 58.3
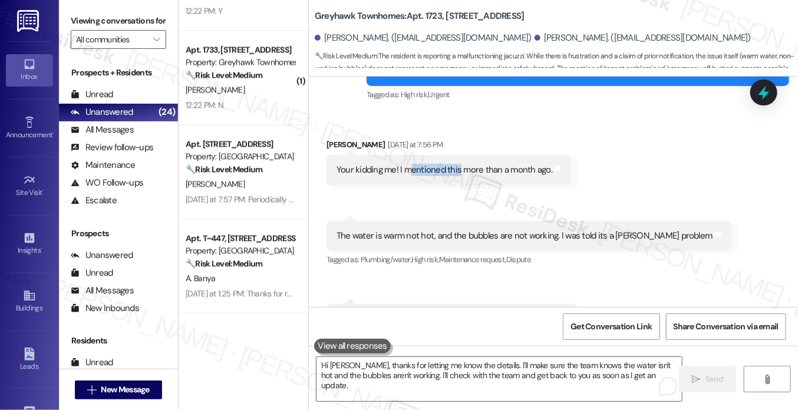
click at [464, 164] on div "Your kidding me! I mentioned this more than a month ago." at bounding box center [444, 170] width 216 height 12
click at [336, 230] on div "The water is warm not hot, and the bubbles are not working. I was told its a Te…" at bounding box center [524, 236] width 376 height 12
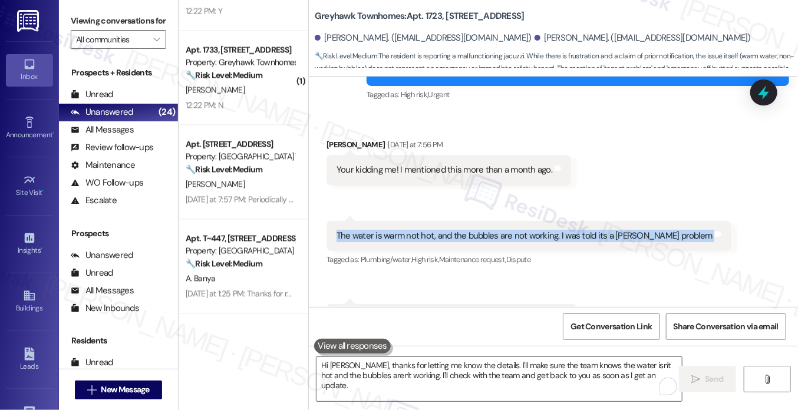
click at [336, 230] on div "The water is warm not hot, and the bubbles are not working. I was told its a Te…" at bounding box center [524, 236] width 376 height 12
click at [351, 230] on div "The water is warm not hot, and the bubbles are not working. I was told its a Te…" at bounding box center [524, 236] width 376 height 12
drag, startPoint x: 552, startPoint y: 223, endPoint x: 338, endPoint y: 222, distance: 214.4
click at [336, 230] on div "The water is warm not hot, and the bubbles are not working. I was told its a Te…" at bounding box center [524, 236] width 376 height 12
copy div "The water is warm not hot, and the bubbles are not working."
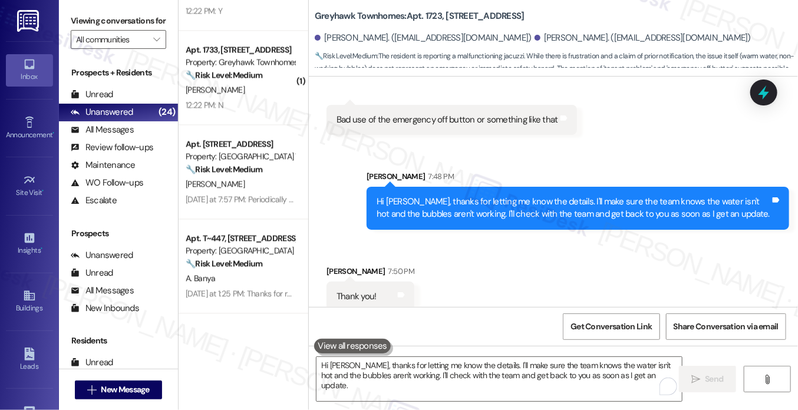
scroll to position [2095, 0]
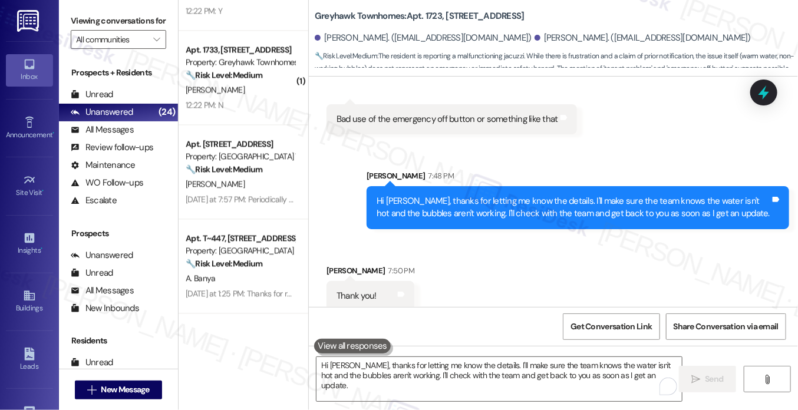
click at [92, 17] on label "Viewing conversations for" at bounding box center [118, 21] width 95 height 18
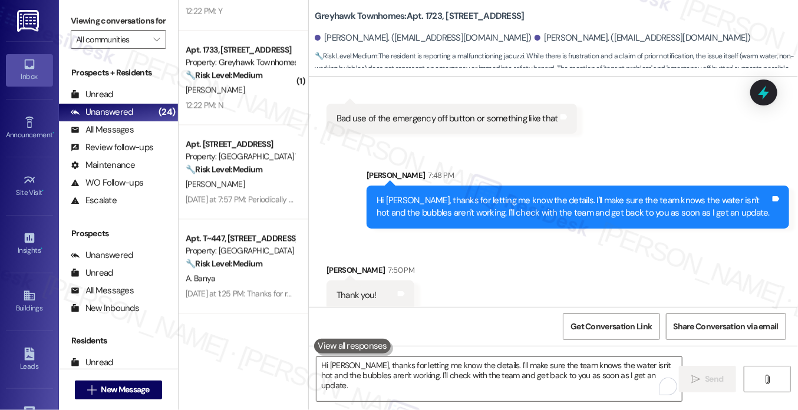
click at [458, 169] on div "Sarah 7:48 PM" at bounding box center [577, 177] width 422 height 16
click at [424, 194] on div "Hi Kory, thanks for letting me know the details. I'll make sure the team knows …" at bounding box center [572, 206] width 393 height 25
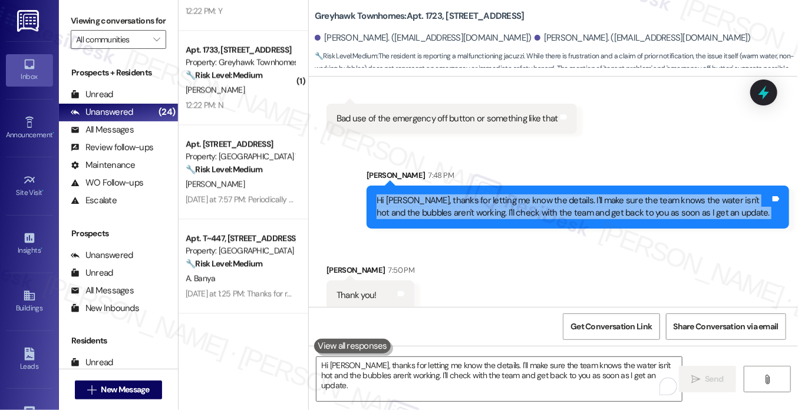
click at [424, 194] on div "Hi Kory, thanks for letting me know the details. I'll make sure the team knows …" at bounding box center [572, 206] width 393 height 25
click at [511, 194] on div "Hi Kory, thanks for letting me know the details. I'll make sure the team knows …" at bounding box center [572, 206] width 393 height 25
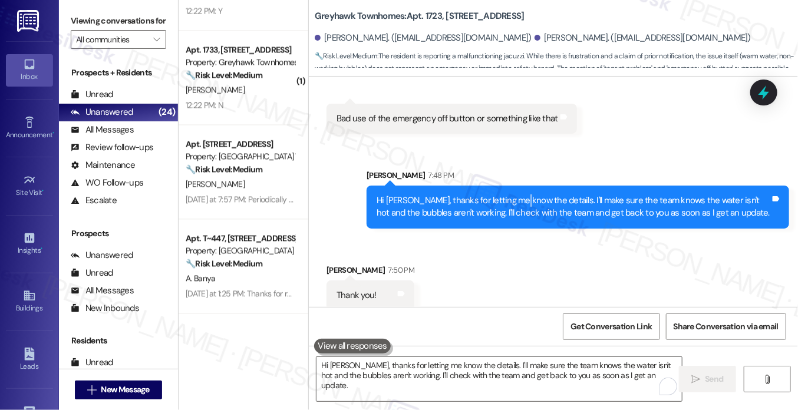
click at [511, 194] on div "Hi Kory, thanks for letting me know the details. I'll make sure the team knows …" at bounding box center [572, 206] width 393 height 25
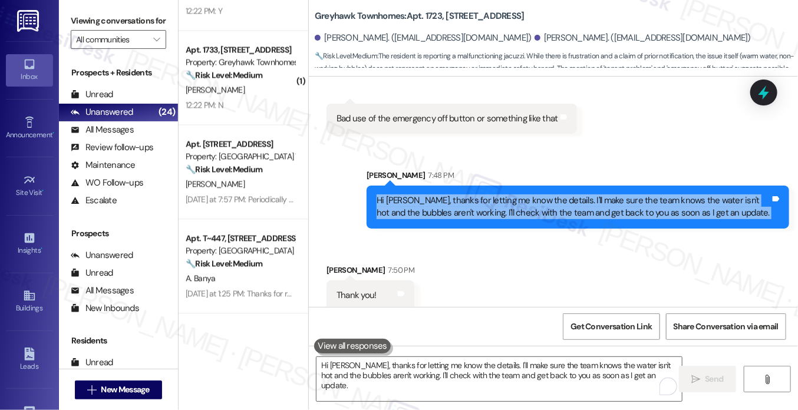
click at [511, 194] on div "Hi Kory, thanks for letting me know the details. I'll make sure the team knows …" at bounding box center [572, 206] width 393 height 25
click at [515, 201] on div "Hi Kory, thanks for letting me know the details. I'll make sure the team knows …" at bounding box center [572, 206] width 393 height 25
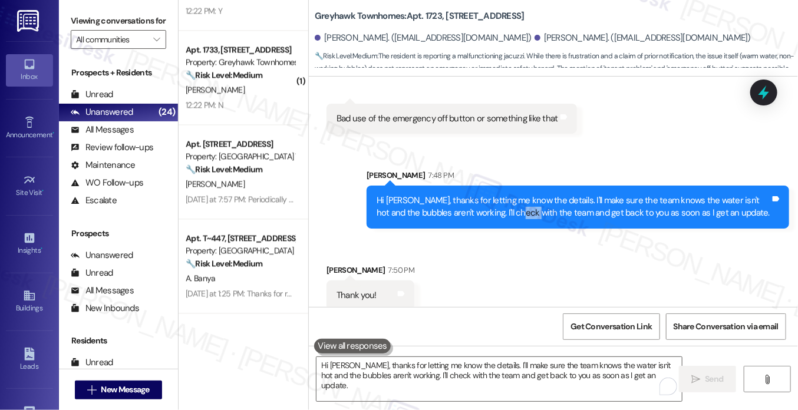
click at [515, 201] on div "Hi Kory, thanks for letting me know the details. I'll make sure the team knows …" at bounding box center [572, 206] width 393 height 25
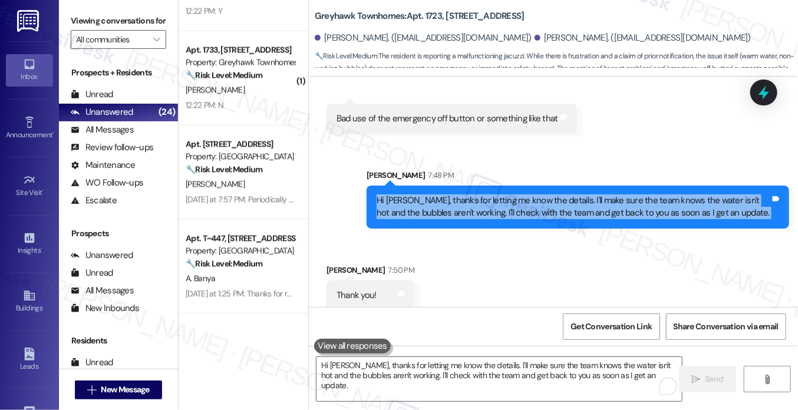
click at [515, 201] on div "Hi Kory, thanks for letting me know the details. I'll make sure the team knows …" at bounding box center [572, 206] width 393 height 25
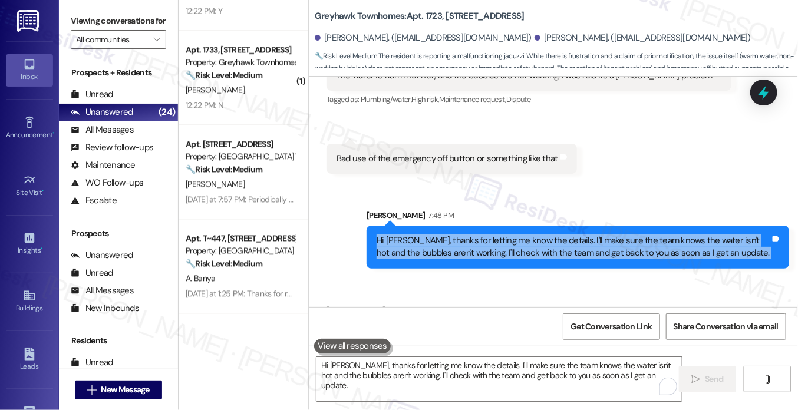
scroll to position [2037, 0]
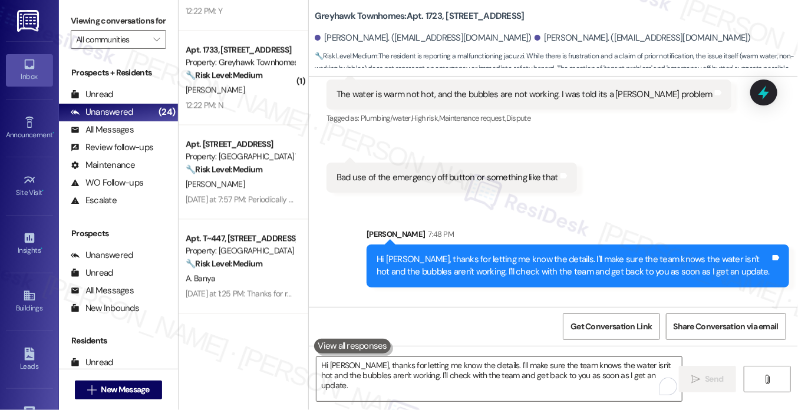
click at [399, 171] on div "Bad use of the emergency off button or something like that" at bounding box center [446, 177] width 221 height 12
copy div "Bad use of the emergency off button or something like that Tags and notes Sent …"
drag, startPoint x: 107, startPoint y: 22, endPoint x: 117, endPoint y: 28, distance: 12.1
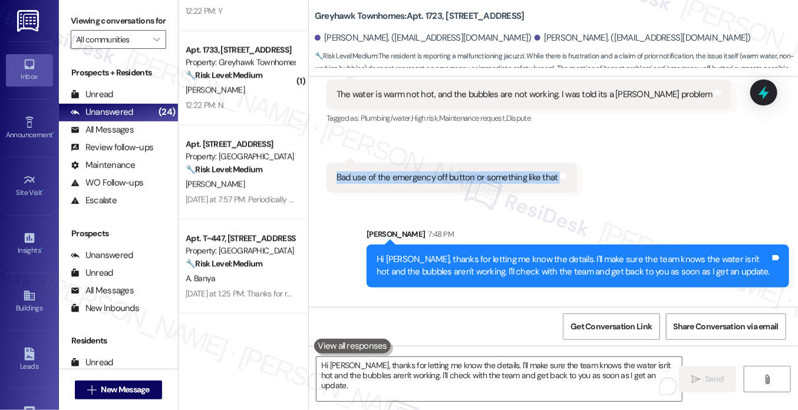
click at [107, 22] on label "Viewing conversations for" at bounding box center [118, 21] width 95 height 18
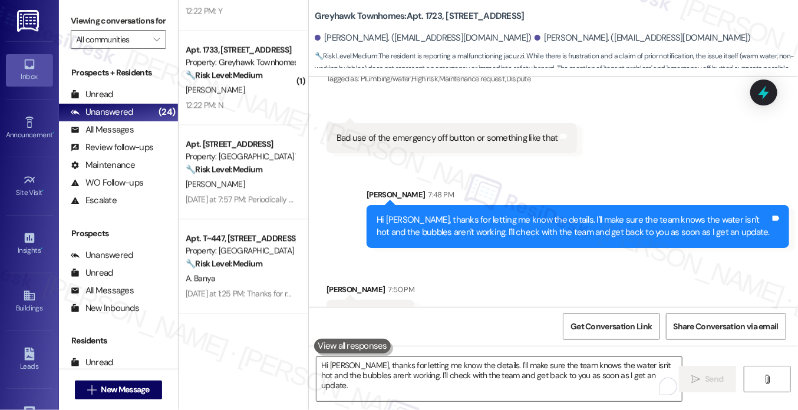
scroll to position [2096, 0]
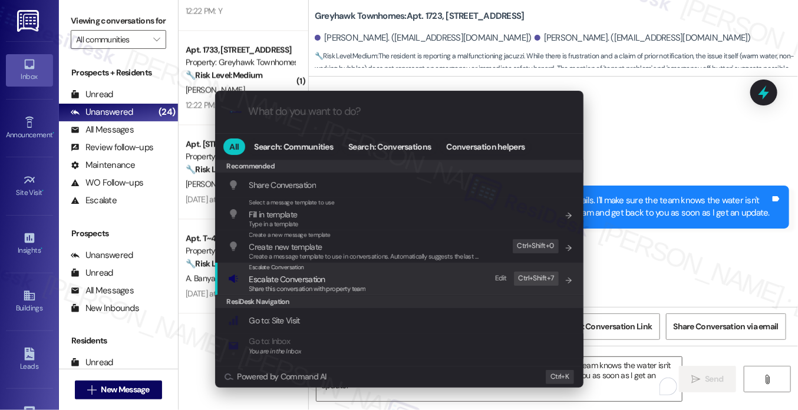
click at [317, 273] on span "Escalate Conversation" at bounding box center [287, 279] width 76 height 13
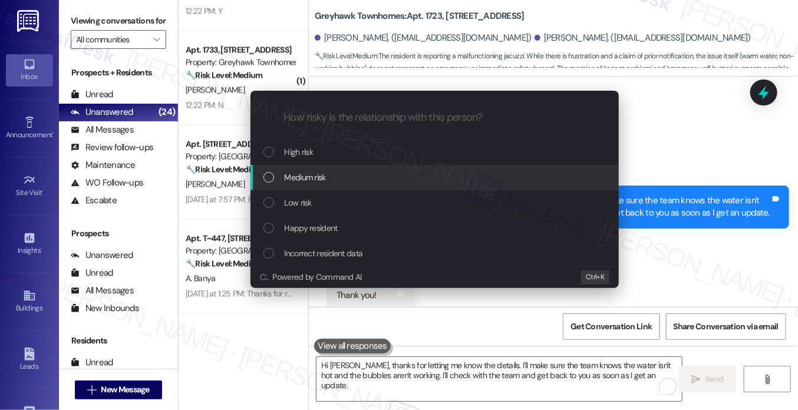
click at [325, 172] on span "Medium risk" at bounding box center [305, 177] width 41 height 13
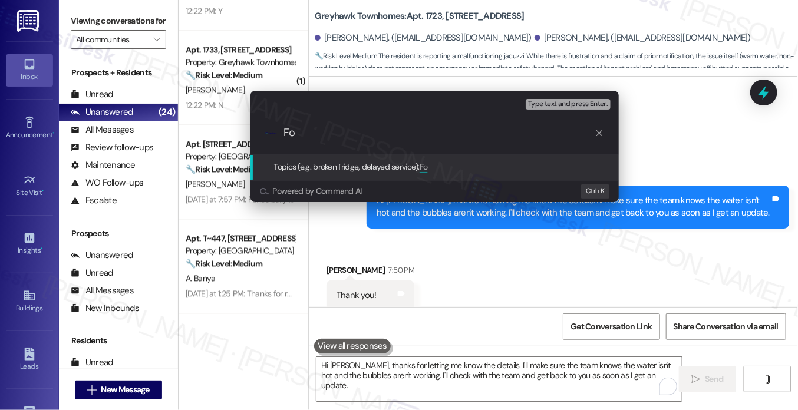
type input "F"
paste input "3258"
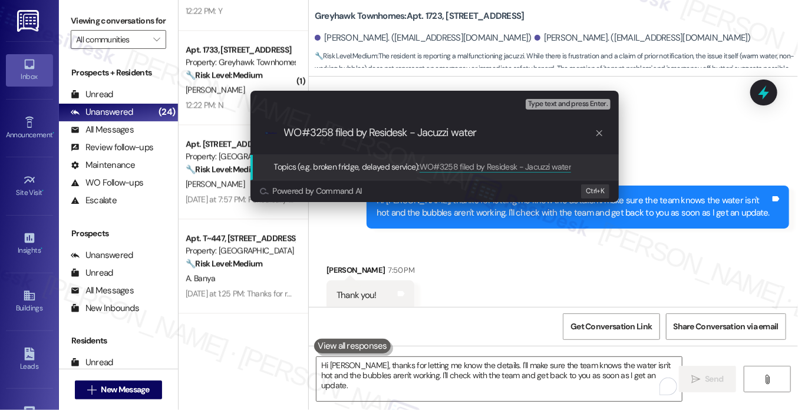
click at [496, 134] on input "WO#3258 filed by Residesk - Jacuzzi water" at bounding box center [439, 133] width 310 height 12
type input "WO#3258 filed by Residesk - Jacuzzi water issue"
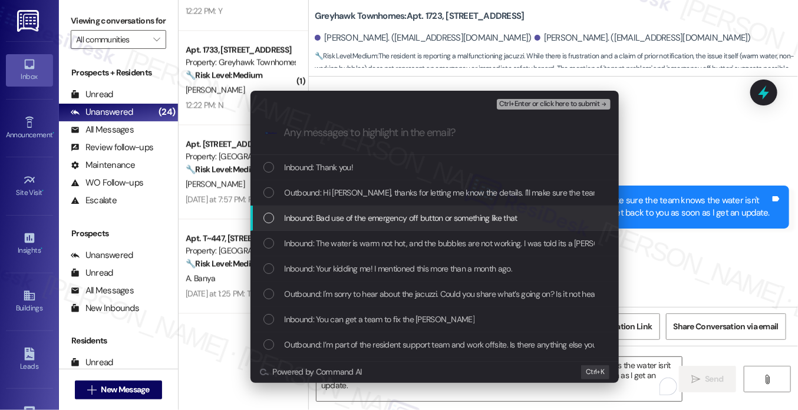
click at [399, 217] on span "Inbound: Bad use of the emergency off button or something like that" at bounding box center [401, 217] width 233 height 13
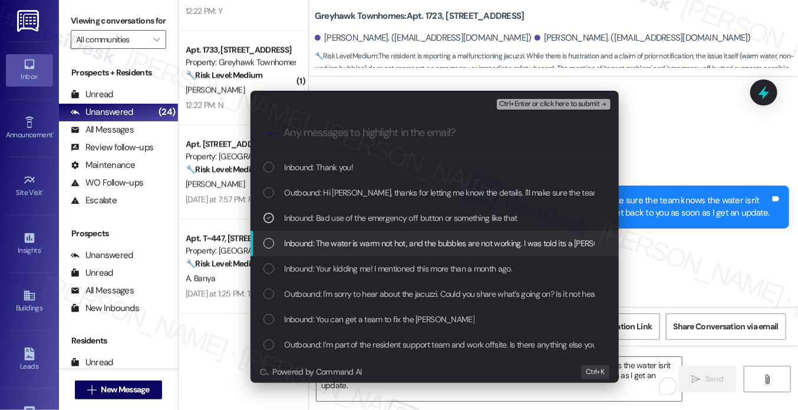
click at [379, 240] on span "Inbound: The water is warm not hot, and the bubbles are not working. I was told…" at bounding box center [474, 243] width 379 height 13
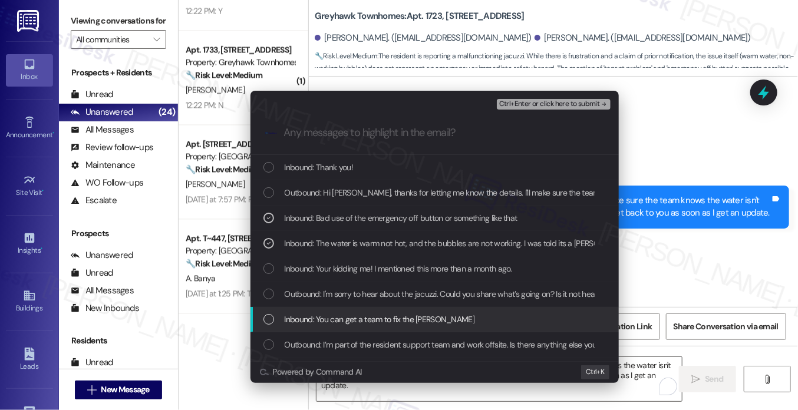
click at [436, 320] on span "Inbound: You can get a team to fix the jacuzzi" at bounding box center [380, 319] width 190 height 13
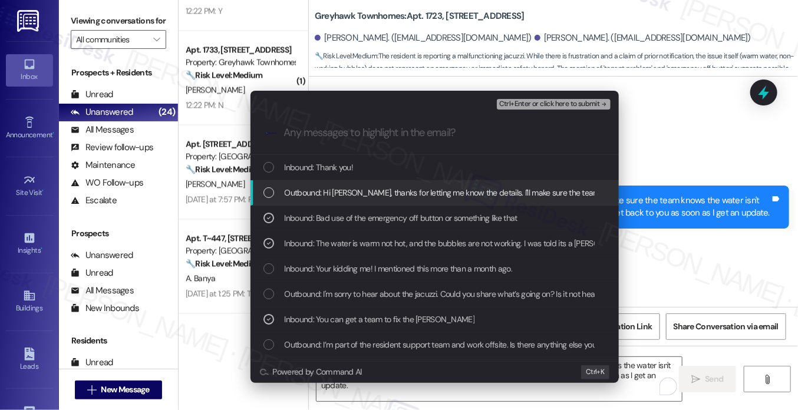
click at [532, 103] on span "Ctrl+Enter or click here to submit" at bounding box center [549, 104] width 101 height 8
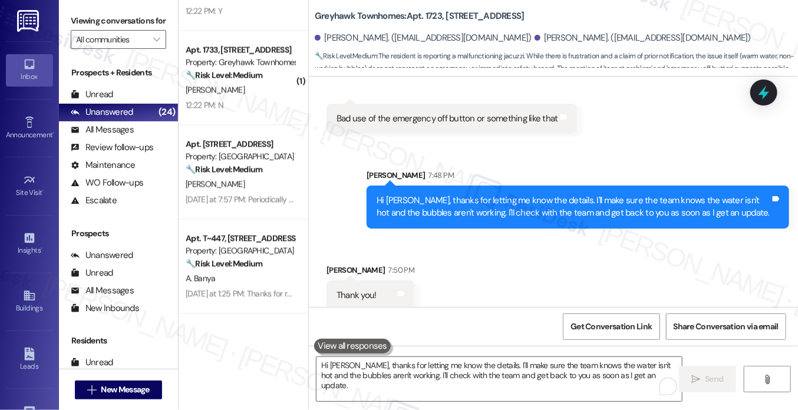
scroll to position [2095, 0]
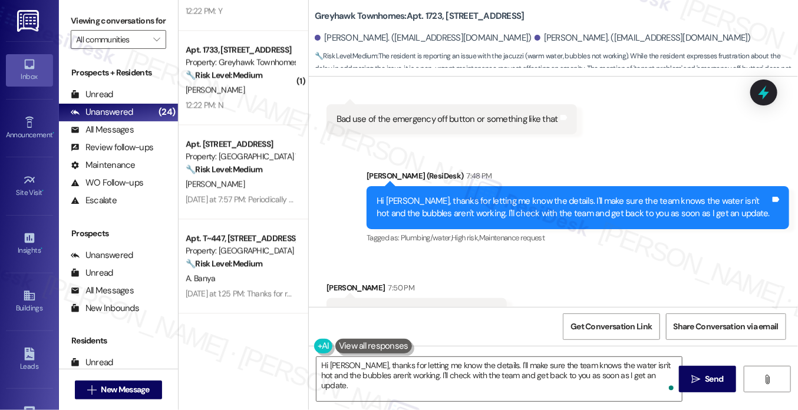
click at [94, 19] on label "Viewing conversations for" at bounding box center [118, 21] width 95 height 18
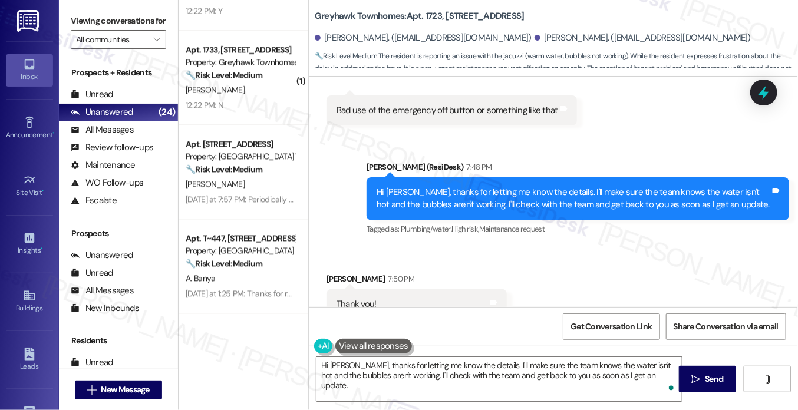
scroll to position [2130, 0]
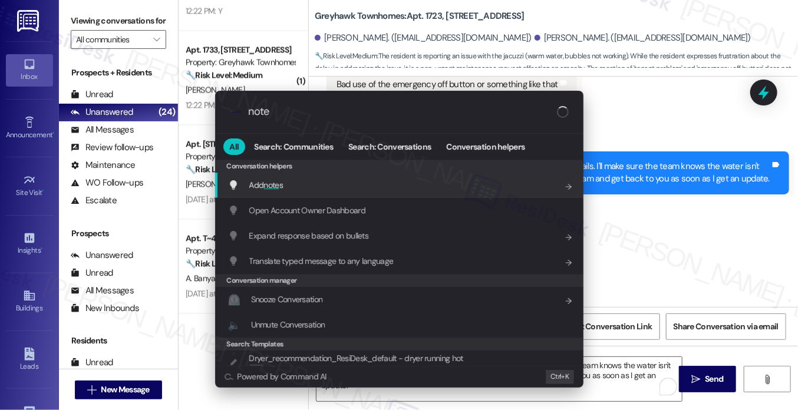
type input "notes"
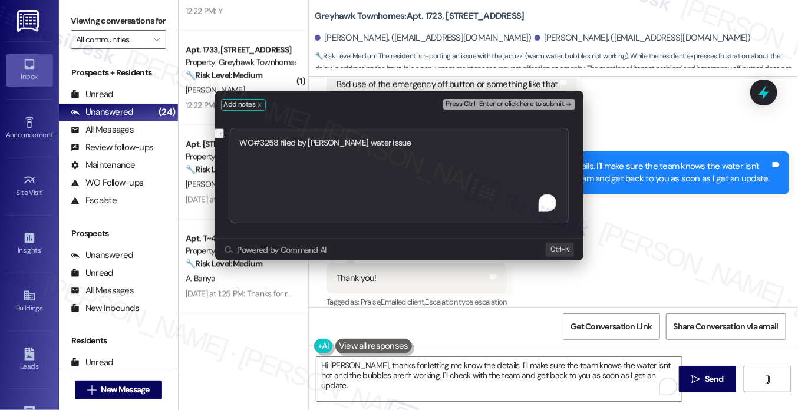
drag, startPoint x: 425, startPoint y: 150, endPoint x: 279, endPoint y: 147, distance: 146.7
click at [279, 147] on textarea "WO#3258 filed by Residesk - Jacuzzi water issue" at bounding box center [399, 175] width 339 height 95
type textarea "WO#3258 submitted"
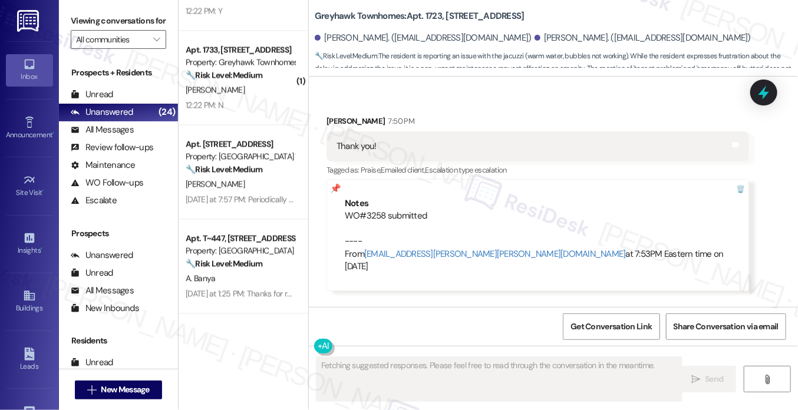
scroll to position [2198, 0]
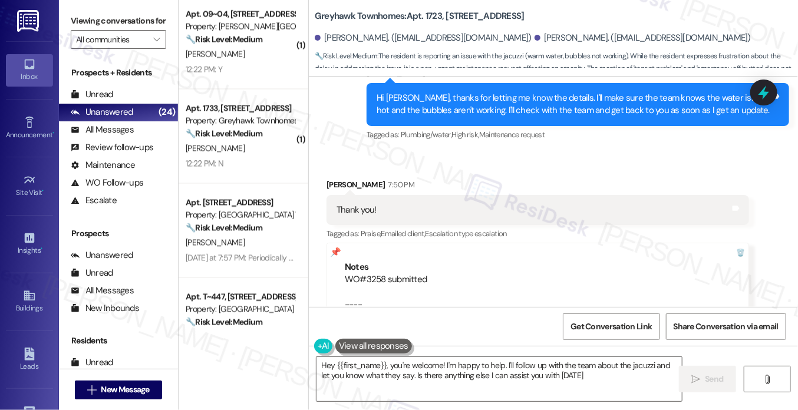
type textarea "Hey {{first_name}}, you're welcome! I'm happy to help. I'll follow up with the …"
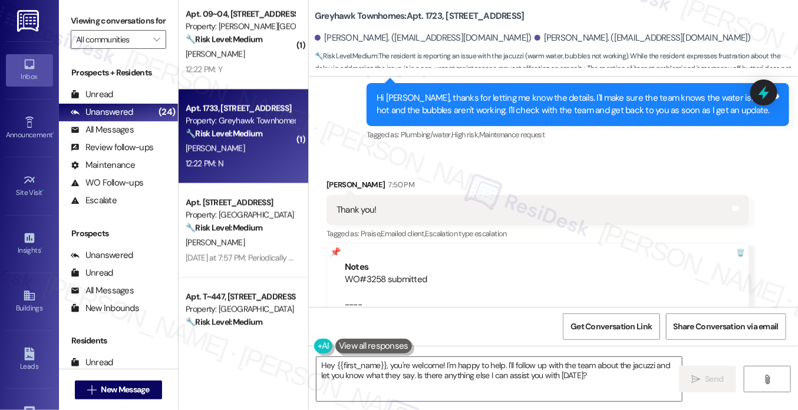
scroll to position [1041, 0]
click at [242, 153] on div "J. Conley" at bounding box center [239, 148] width 111 height 15
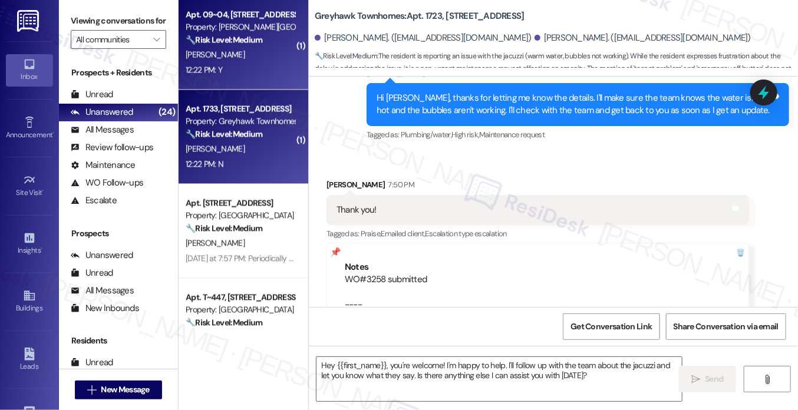
type textarea "Fetching suggested responses. Please feel free to read through the conversation…"
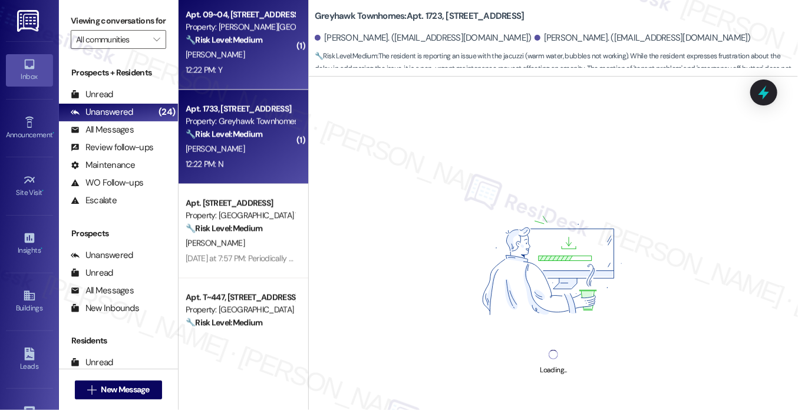
click at [253, 60] on div "J. Bedebone" at bounding box center [239, 54] width 111 height 15
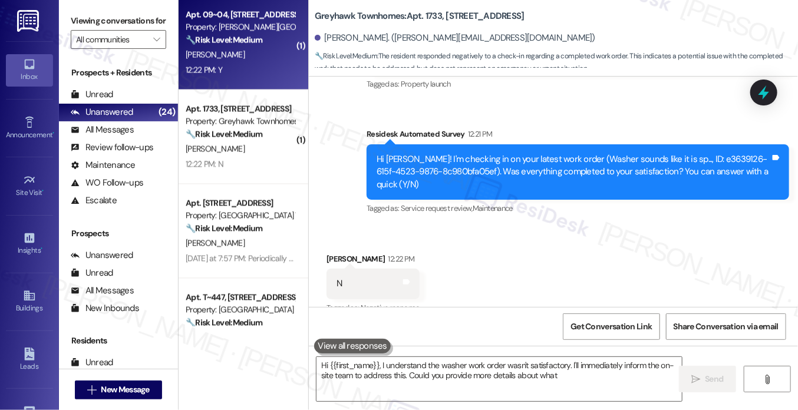
type textarea "Hi {{first_name}}, I understand the washer work order wasn't satisfactory. I'll…"
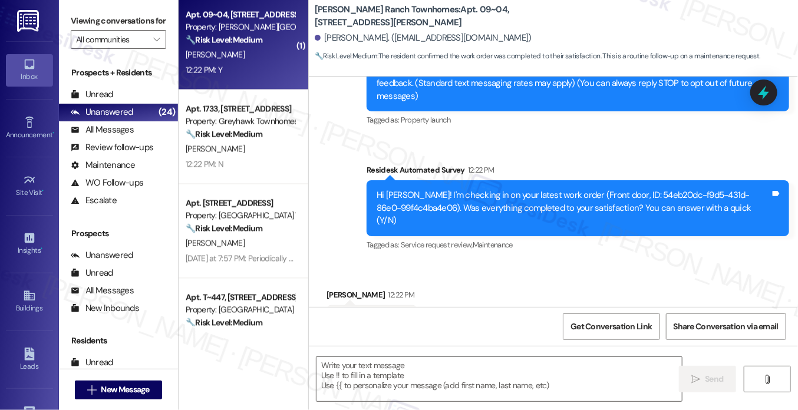
scroll to position [197, 0]
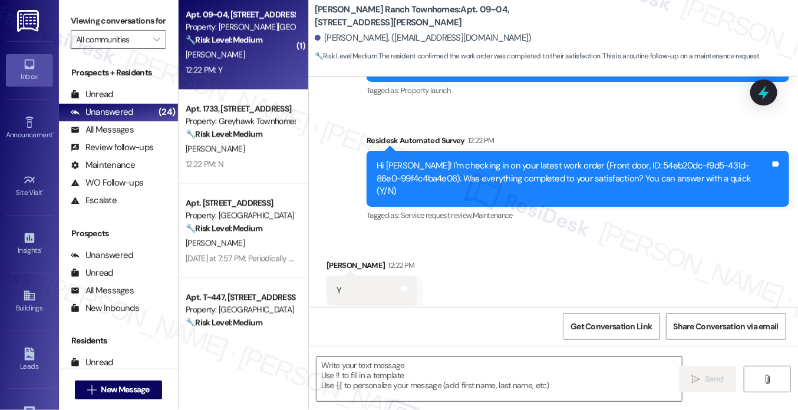
type textarea "Fetching suggested responses. Please feel free to read through the conversation…"
click at [103, 13] on label "Viewing conversations for" at bounding box center [118, 21] width 95 height 18
click at [367, 368] on textarea at bounding box center [498, 379] width 365 height 44
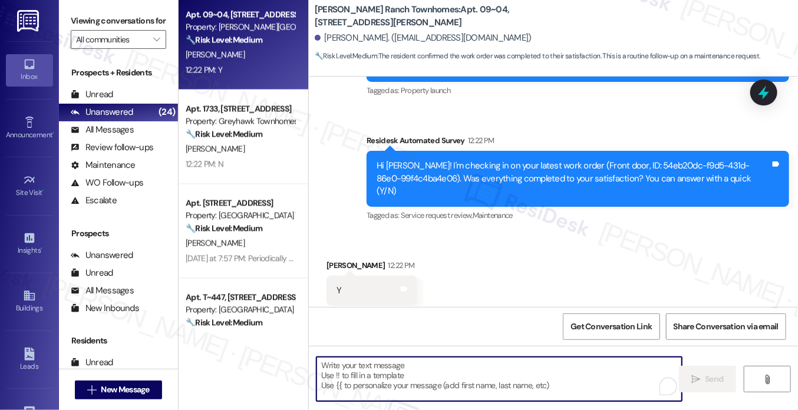
paste textarea "Hi {{first_name}}! I'm glad to hear that the latest work order was completed to…"
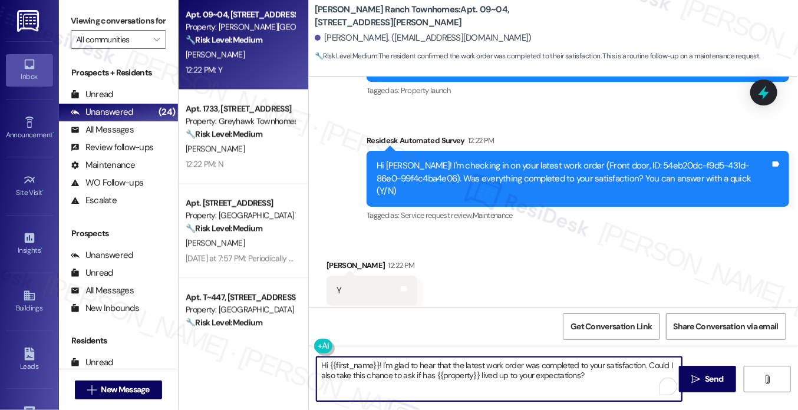
type textarea "Hi {{first_name}}! I'm glad to hear that the latest work order was completed to…"
click at [334, 259] on div "Josetina Bedebone 12:22 PM" at bounding box center [371, 267] width 91 height 16
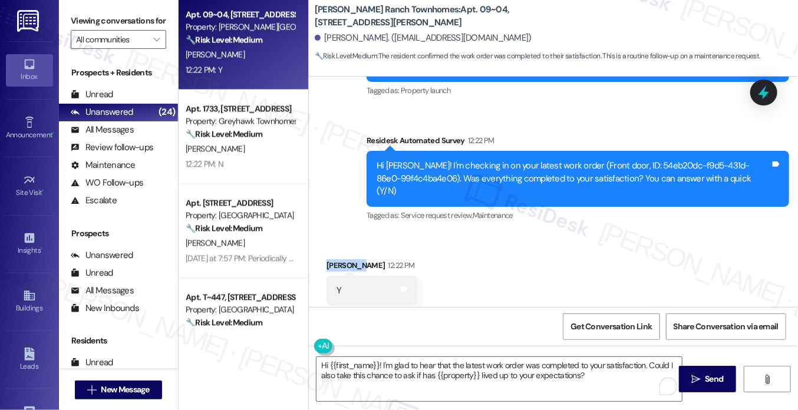
click at [334, 259] on div "Josetina Bedebone 12:22 PM" at bounding box center [371, 267] width 91 height 16
click at [689, 375] on span " Send" at bounding box center [707, 379] width 37 height 12
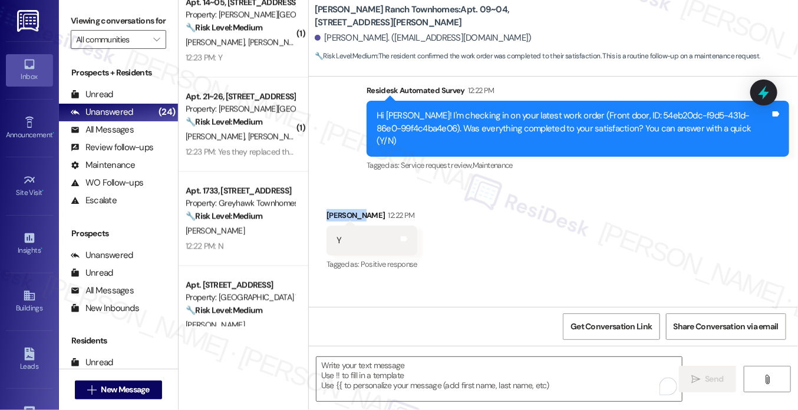
scroll to position [292, 0]
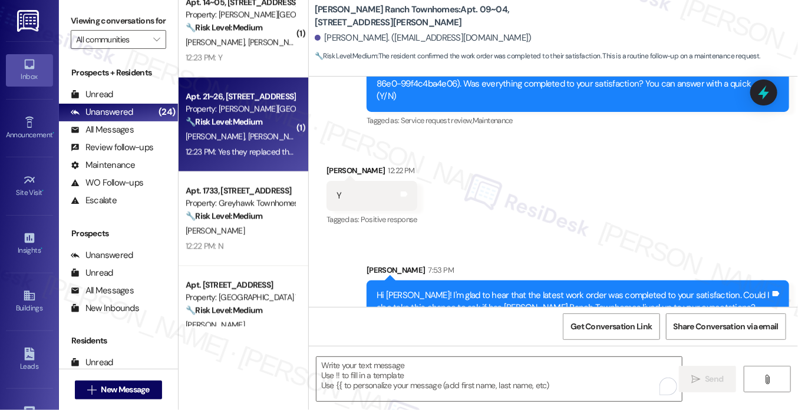
click at [287, 130] on div "L. Garcia M. Garcia" at bounding box center [239, 137] width 111 height 15
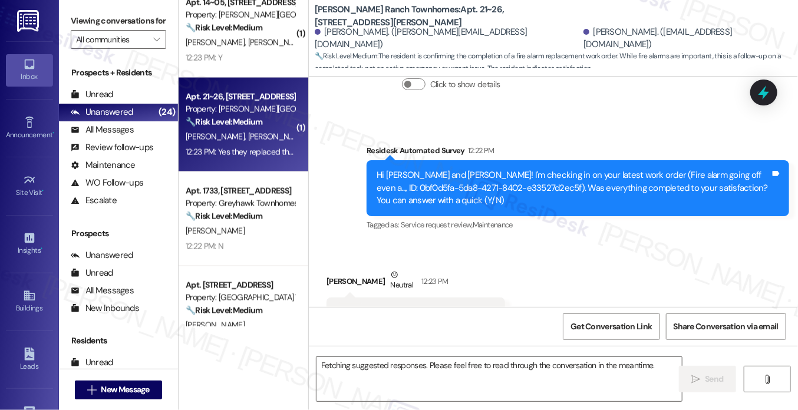
scroll to position [343, 0]
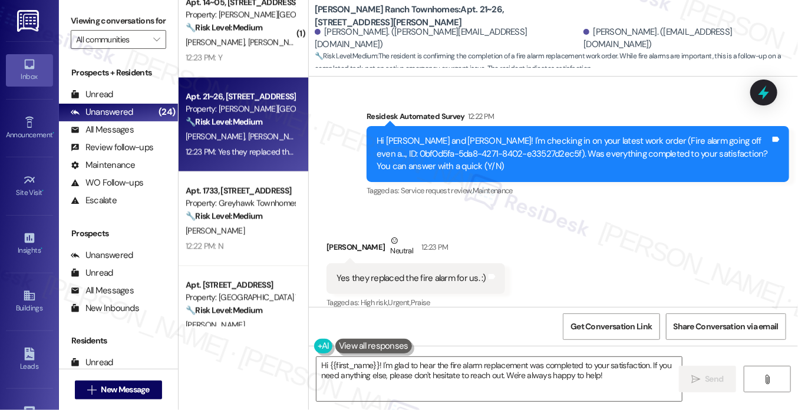
click at [344, 237] on div "Melissa Garcia Neutral 12:23 PM" at bounding box center [415, 248] width 178 height 29
copy div "Melissa"
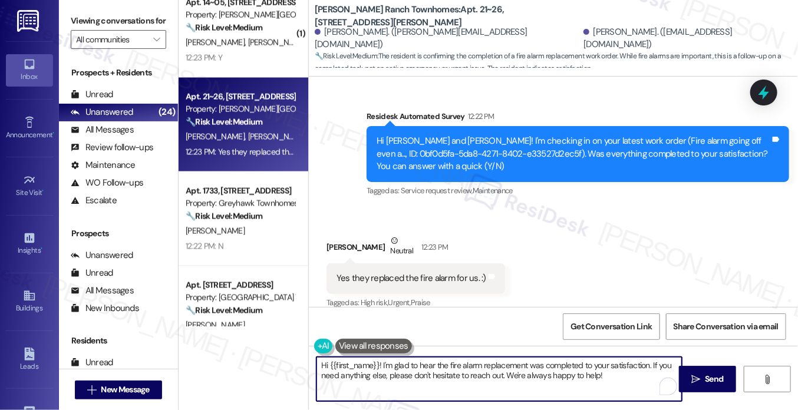
drag, startPoint x: 327, startPoint y: 362, endPoint x: 377, endPoint y: 353, distance: 50.9
click at [377, 356] on div "Hi {{first_name}}! I'm glad to hear the fire alarm replacement was completed to…" at bounding box center [493, 378] width 366 height 45
paste textarea "Melissa"
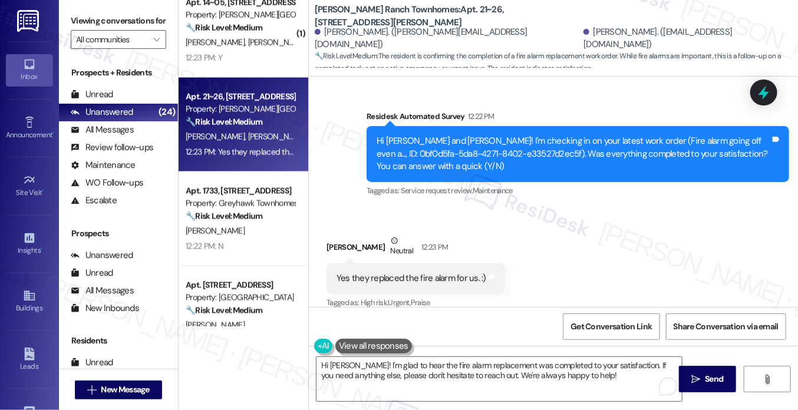
click at [98, 16] on label "Viewing conversations for" at bounding box center [118, 21] width 95 height 18
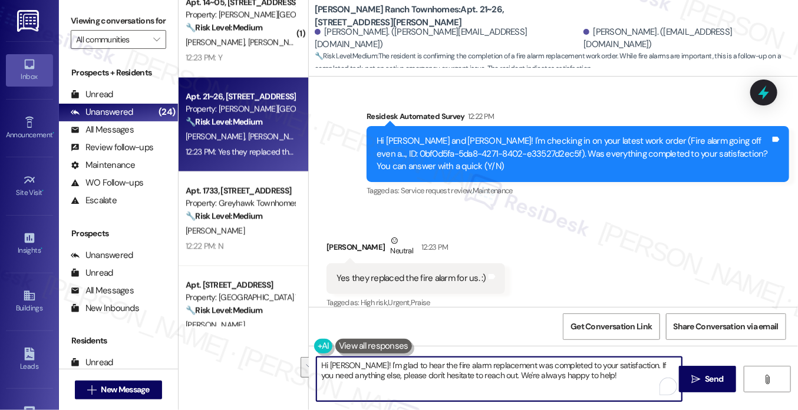
drag, startPoint x: 596, startPoint y: 378, endPoint x: 626, endPoint y: 360, distance: 34.9
click at [626, 360] on textarea "Hi Melissa! I'm glad to hear the fire alarm replacement was completed to your s…" at bounding box center [498, 379] width 365 height 44
paste textarea "I may also ask....has {{property}} been living up to your expectations so far?"
click at [448, 368] on textarea "Hi Melissa! I'm glad to hear the fire alarm replacement was completed to your s…" at bounding box center [498, 379] width 365 height 44
click at [558, 362] on textarea "Hi Melissa! I'm glad to hear the fire alarm replacement was completed to your s…" at bounding box center [498, 379] width 365 height 44
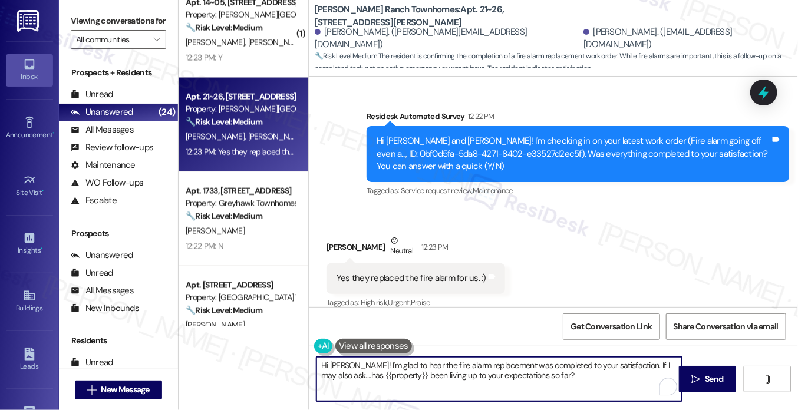
click at [558, 362] on textarea "Hi Melissa! I'm glad to hear the fire alarm replacement was completed to your s…" at bounding box center [498, 379] width 365 height 44
click at [554, 372] on textarea "Hi Melissa! I'm glad to hear the fire alarm replacement was completed to your s…" at bounding box center [498, 379] width 365 height 44
type textarea "Hi Melissa! I'm glad to hear the fire alarm replacement was completed to your s…"
click at [585, 369] on textarea "Hi Melissa! I'm glad to hear the fire alarm replacement was completed to your s…" at bounding box center [498, 379] width 365 height 44
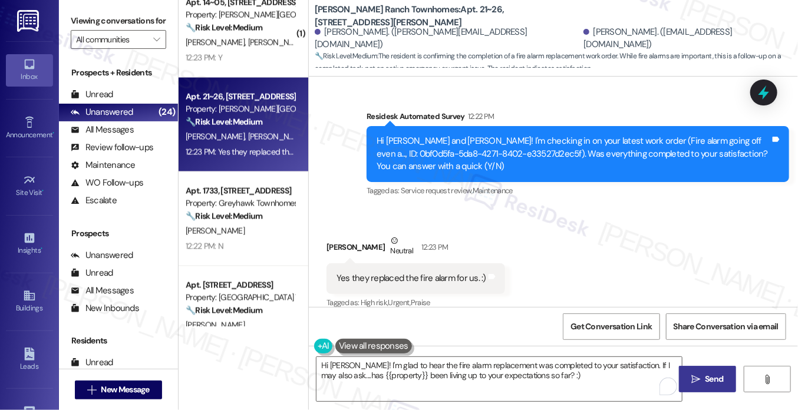
click at [696, 378] on icon "" at bounding box center [695, 379] width 9 height 9
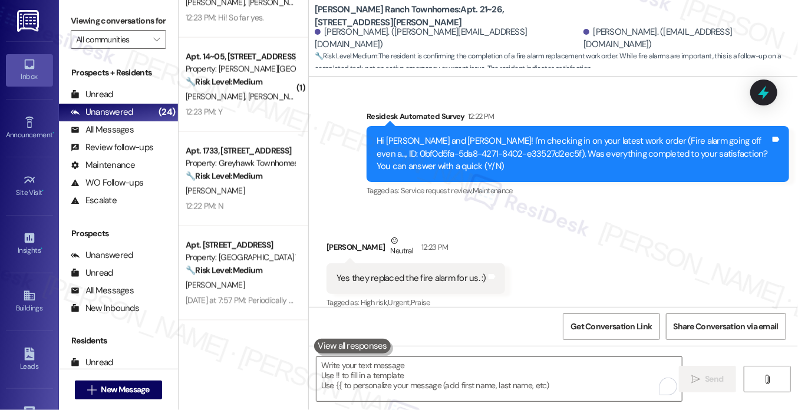
scroll to position [747, 0]
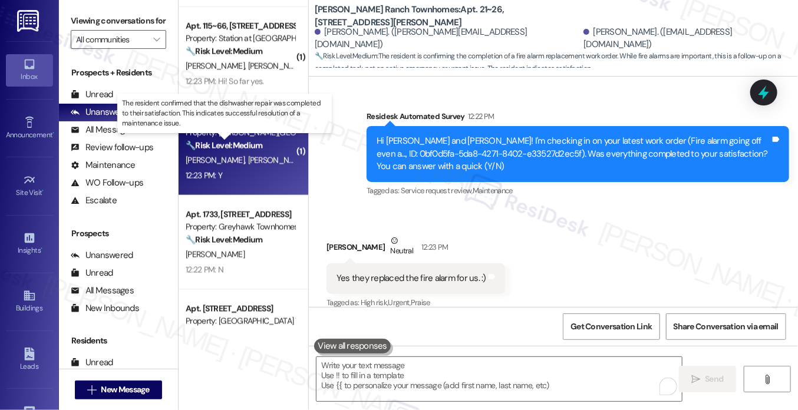
click at [240, 148] on strong "🔧 Risk Level: Medium" at bounding box center [224, 145] width 77 height 11
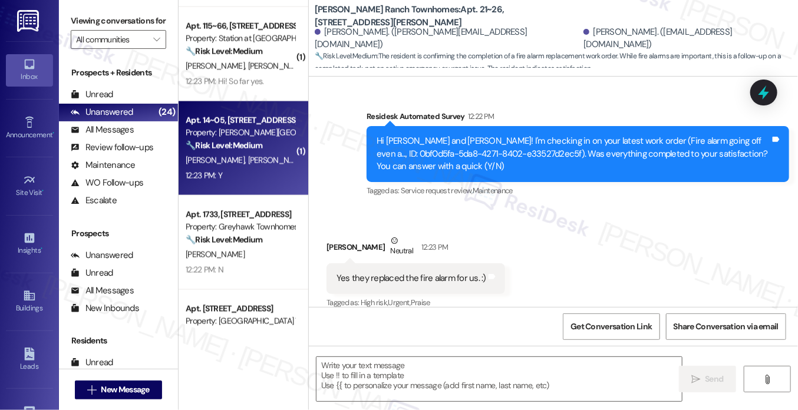
type textarea "Fetching suggested responses. Please feel free to read through the conversation…"
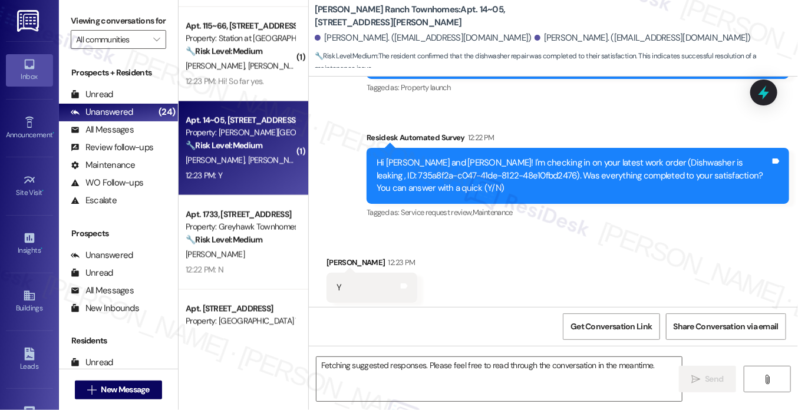
scroll to position [210, 0]
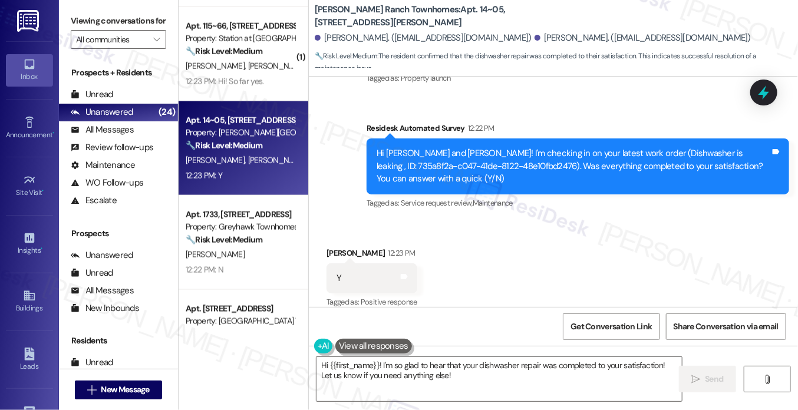
click at [90, 16] on label "Viewing conversations for" at bounding box center [118, 21] width 95 height 18
click at [448, 369] on textarea "Hi {{first_name}}! I'm so glad to hear that your dishwasher repair was complete…" at bounding box center [498, 379] width 365 height 44
click at [85, 15] on label "Viewing conversations for" at bounding box center [118, 21] width 95 height 18
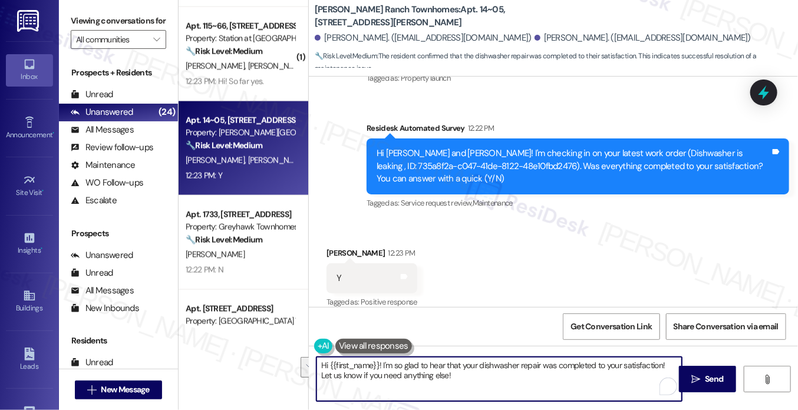
drag, startPoint x: 505, startPoint y: 374, endPoint x: 661, endPoint y: 355, distance: 157.2
click at [661, 355] on div "Hi {{first_name}}! I'm so glad to hear that your dishwasher repair was complete…" at bounding box center [553, 390] width 489 height 88
paste textarea "If I may also ask....has {{property}} been living up to your expectations so fa…"
click at [336, 263] on div "Y Tags and notes" at bounding box center [371, 278] width 91 height 30
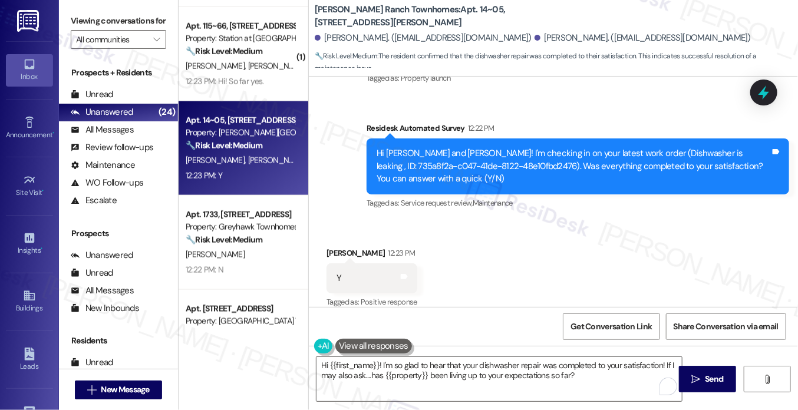
click at [336, 263] on div "Y Tags and notes" at bounding box center [371, 278] width 91 height 30
click at [340, 247] on div "Melissa Faris 12:23 PM" at bounding box center [371, 255] width 91 height 16
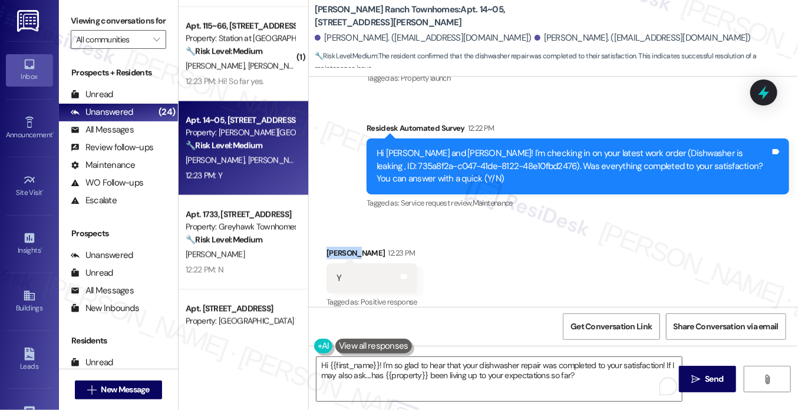
click at [340, 247] on div "Melissa Faris 12:23 PM" at bounding box center [371, 255] width 91 height 16
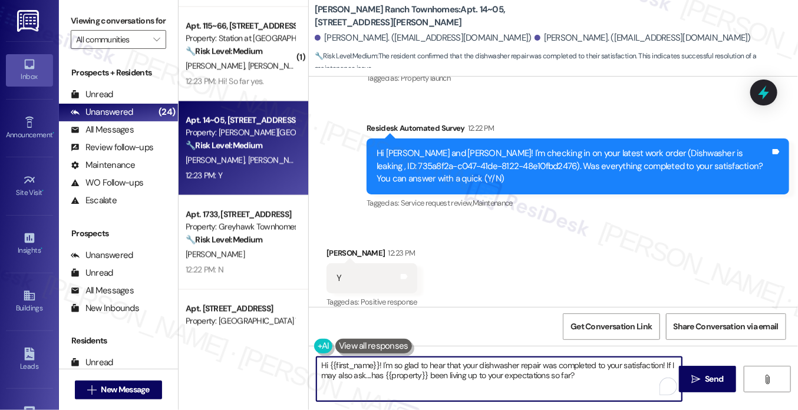
drag, startPoint x: 328, startPoint y: 362, endPoint x: 377, endPoint y: 358, distance: 49.0
click at [377, 358] on textarea "Hi {{first_name}}! I'm so glad to hear that your dishwasher repair was complete…" at bounding box center [498, 379] width 365 height 44
paste textarea "Melissa"
click at [366, 366] on textarea "Hi Melissa! I'm so glad to hear that your dishwasher repair was completed to yo…" at bounding box center [498, 379] width 365 height 44
click at [368, 366] on textarea "Hi Melissa! I'm so glad to hear that your dishwasher repair was completed to yo…" at bounding box center [498, 379] width 365 height 44
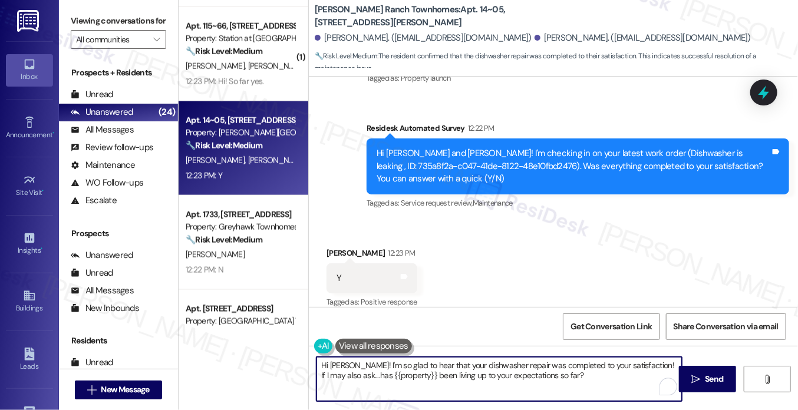
click at [368, 366] on textarea "Hi Melissa! I'm so glad to hear that your dishwasher repair was completed to yo…" at bounding box center [498, 379] width 365 height 44
click at [372, 365] on textarea "Hi Melissa! I'm so glad to hear that your dishwasher repair was completed to yo…" at bounding box center [498, 379] width 365 height 44
click at [555, 362] on textarea "Hi Melissa! I'm glad to hear that your dishwasher repair was completed to your …" at bounding box center [498, 379] width 365 height 44
type textarea "Hi Melissa! I'm glad to hear that your dishwasher repair was completed to your …"
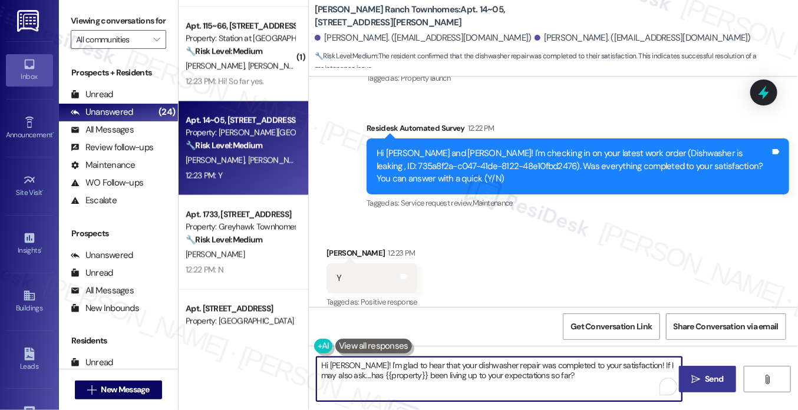
click at [697, 373] on span " Send" at bounding box center [707, 379] width 37 height 12
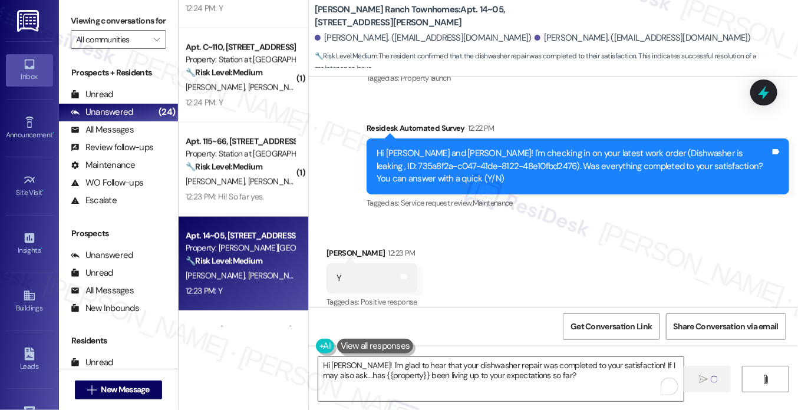
scroll to position [629, 0]
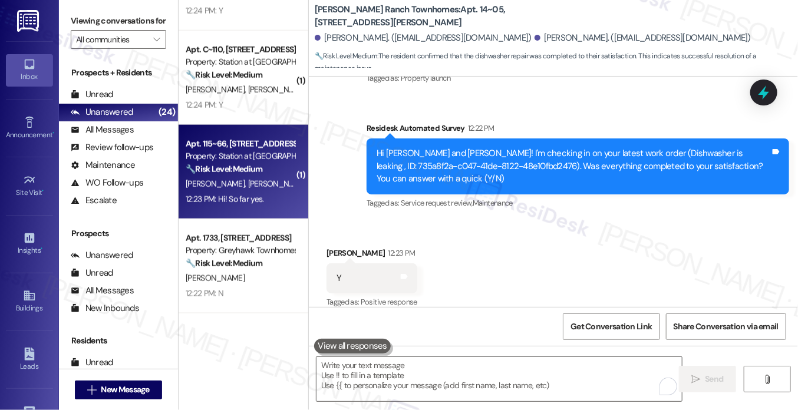
click at [248, 188] on span "B. Gingles" at bounding box center [277, 183] width 59 height 11
type textarea "Fetching suggested responses. Please feel free to read through the conversation…"
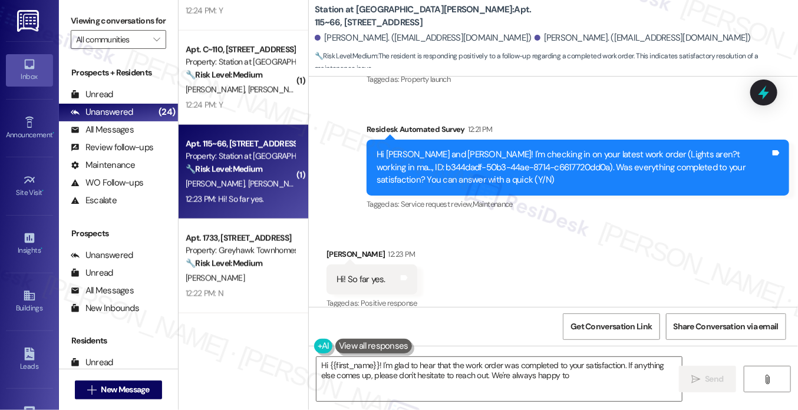
scroll to position [210, 0]
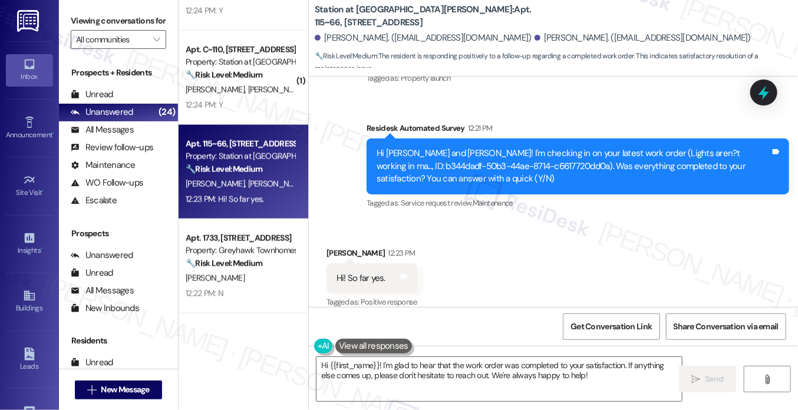
click at [555, 158] on div "Hi Bradley and Abigail! I'm checking in on your latest work order (Lights aren?…" at bounding box center [572, 166] width 393 height 38
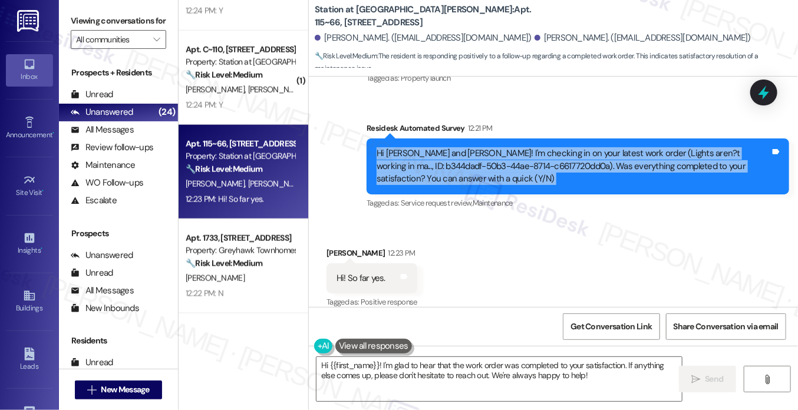
click at [555, 158] on div "Hi Bradley and Abigail! I'm checking in on your latest work order (Lights aren?…" at bounding box center [572, 166] width 393 height 38
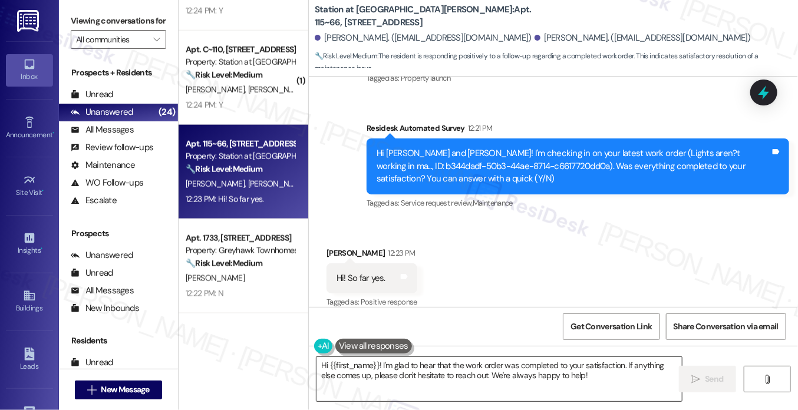
click at [498, 365] on textarea "Hi {{first_name}}! I'm glad to hear that the work order was completed to your s…" at bounding box center [498, 379] width 365 height 44
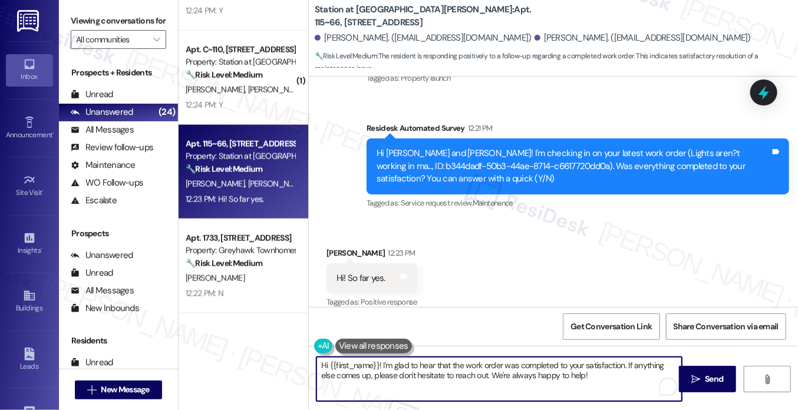
drag, startPoint x: 587, startPoint y: 375, endPoint x: 626, endPoint y: 357, distance: 42.2
click at [624, 358] on textarea "Hi {{first_name}}! I'm glad to hear that the work order was completed to your s…" at bounding box center [498, 379] width 365 height 44
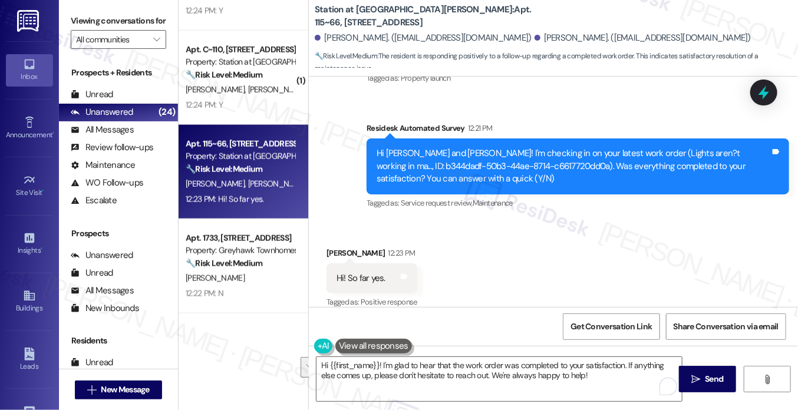
click at [92, 24] on label "Viewing conversations for" at bounding box center [118, 21] width 95 height 18
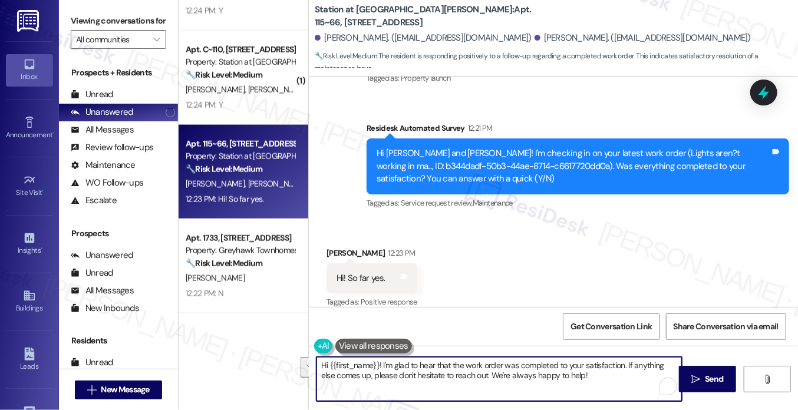
drag, startPoint x: 603, startPoint y: 379, endPoint x: 624, endPoint y: 354, distance: 33.0
click at [624, 354] on div "Hi {{first_name}}! I'm glad to hear that the work order was completed to your s…" at bounding box center [553, 390] width 489 height 88
paste textarea "I may also ask....has {{property}} been living up to your expectations so far?"
click at [335, 247] on div "Abigail Gingles 12:23 PM" at bounding box center [371, 255] width 91 height 16
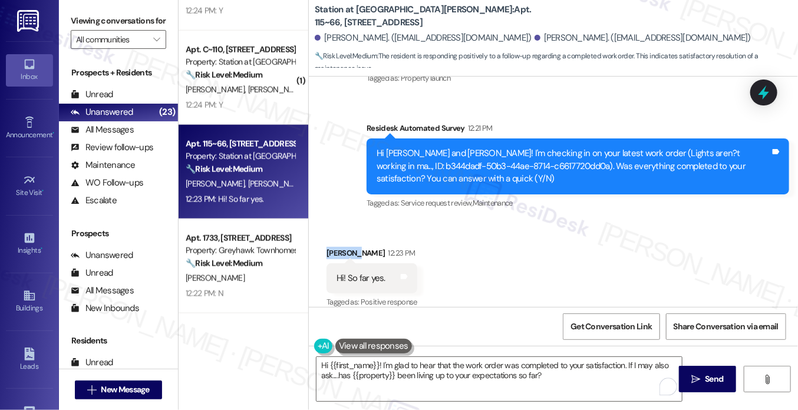
click at [335, 247] on div "Abigail Gingles 12:23 PM" at bounding box center [371, 255] width 91 height 16
copy div "Abigail"
click at [327, 362] on textarea "Hi {{first_name}}! I'm glad to hear that the work order was completed to your s…" at bounding box center [498, 379] width 365 height 44
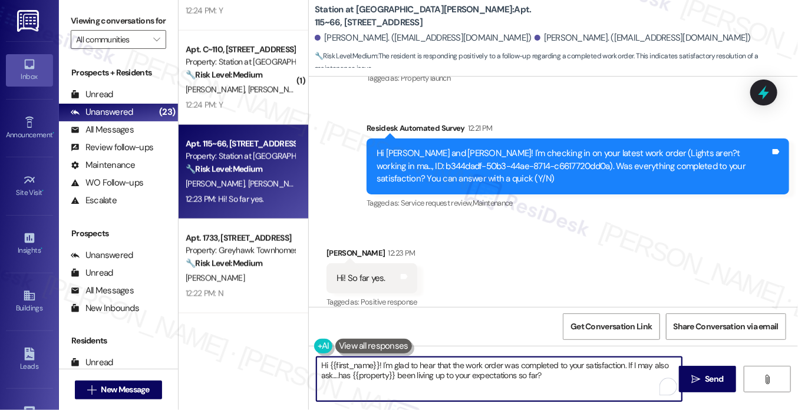
click at [327, 362] on textarea "Hi {{first_name}}! I'm glad to hear that the work order was completed to your s…" at bounding box center [498, 379] width 365 height 44
click at [329, 362] on textarea "Hi {{first_name}}! I'm glad to hear that the work order was completed to your s…" at bounding box center [498, 379] width 365 height 44
drag, startPoint x: 328, startPoint y: 363, endPoint x: 378, endPoint y: 350, distance: 51.1
click at [378, 356] on div "Hi {{first_name}}! I'm glad to hear that the work order was completed to your s…" at bounding box center [493, 378] width 366 height 45
paste textarea "Abigail"
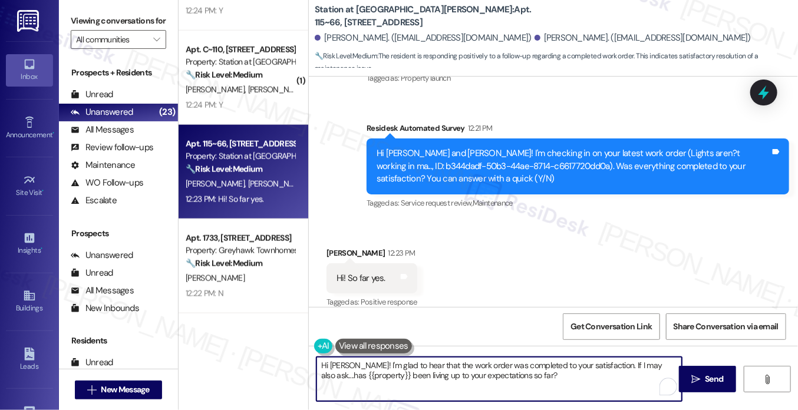
click at [504, 359] on textarea "Hi Abigail! I'm glad to hear that the work order was completed to your satisfac…" at bounding box center [498, 379] width 365 height 44
type textarea "Hi Abigail! I'm glad to hear that the work order was completed to your satisfac…"
click at [479, 261] on div "Received via SMS Abigail Gingles 12:23 PM Hi! So far yes. Tags and notes Tagged…" at bounding box center [553, 270] width 489 height 100
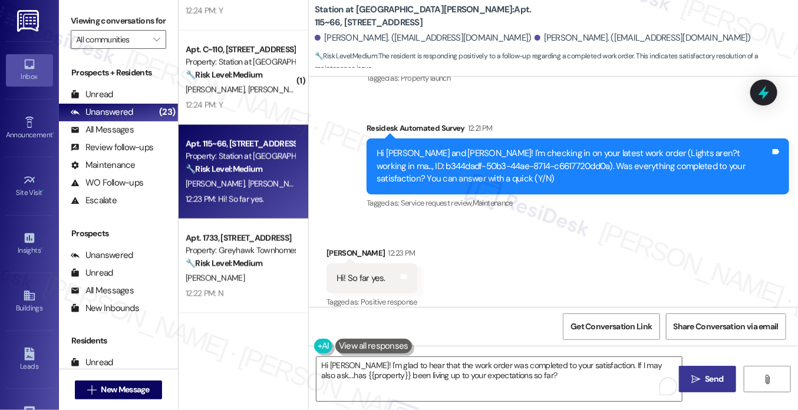
click at [707, 378] on span "Send" at bounding box center [713, 379] width 18 height 12
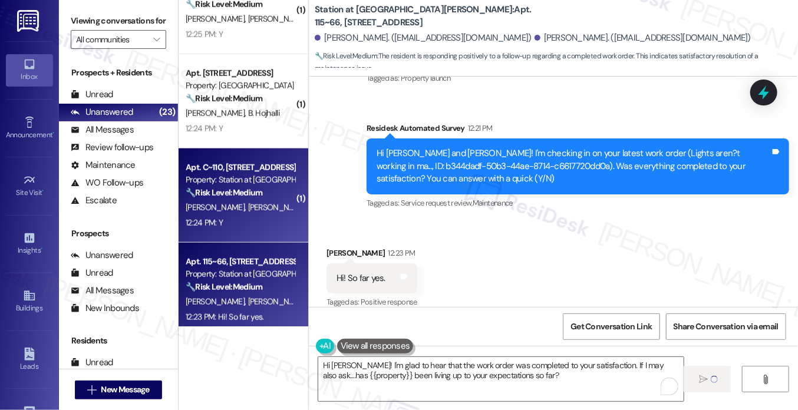
click at [254, 188] on strong "🔧 Risk Level: Medium" at bounding box center [224, 192] width 77 height 11
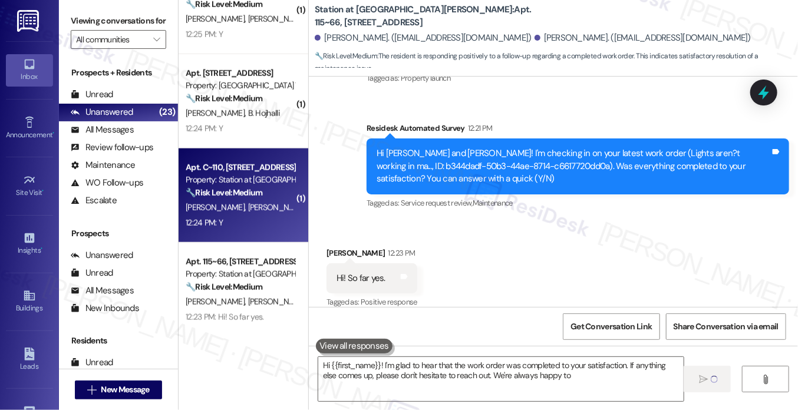
type textarea "Hi {{first_name}}! I'm glad to hear that the work order was completed to your s…"
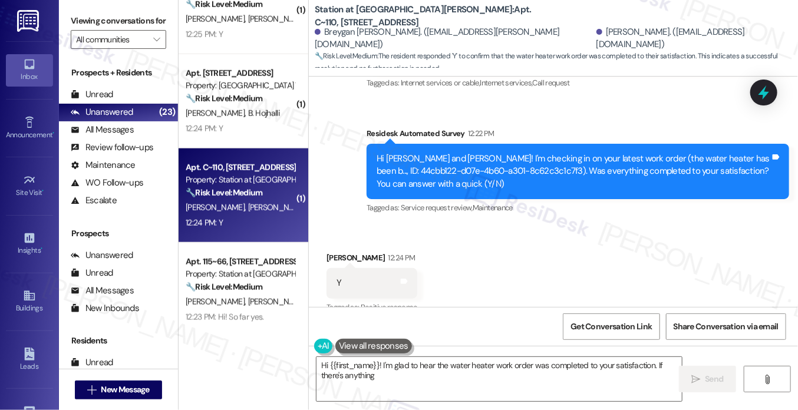
scroll to position [1140, 0]
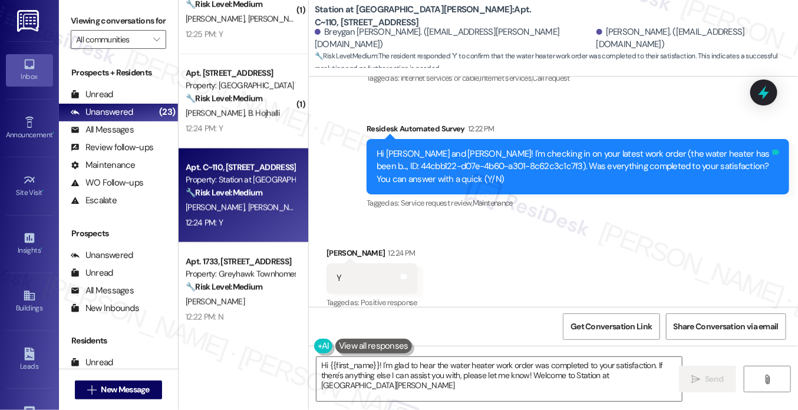
type textarea "Hi {{first_name}}! I'm glad to hear the water heater work order was completed t…"
click at [82, 23] on label "Viewing conversations for" at bounding box center [118, 21] width 95 height 18
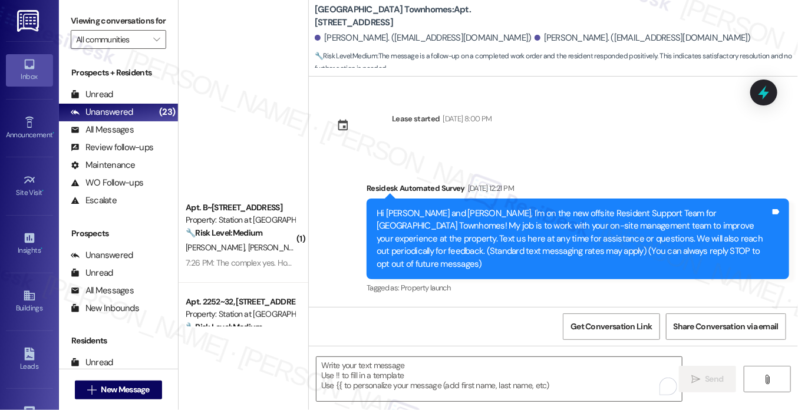
scroll to position [514, 0]
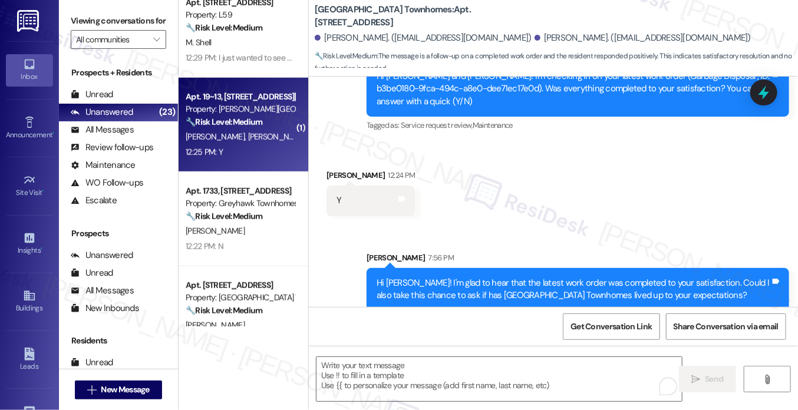
click at [253, 141] on div "[PERSON_NAME] [PERSON_NAME]" at bounding box center [239, 137] width 111 height 15
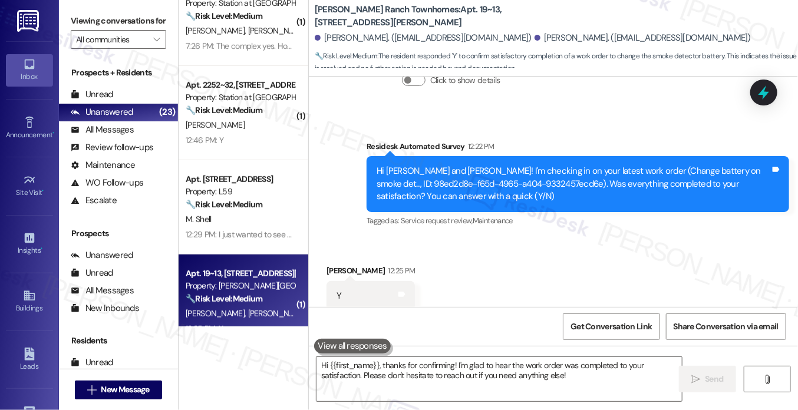
scroll to position [313, 0]
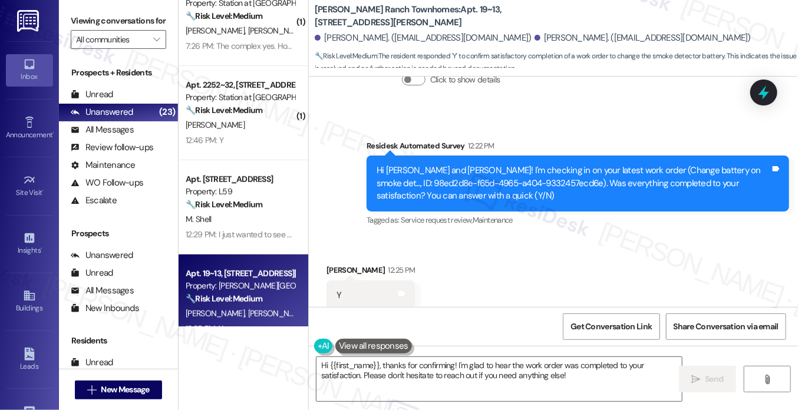
click at [102, 18] on label "Viewing conversations for" at bounding box center [118, 21] width 95 height 18
click at [520, 364] on textarea "Hi {{first_name}}, thanks for confirming! I'm glad to hear the work order was c…" at bounding box center [498, 379] width 365 height 44
click at [88, 25] on label "Viewing conversations for" at bounding box center [118, 21] width 95 height 18
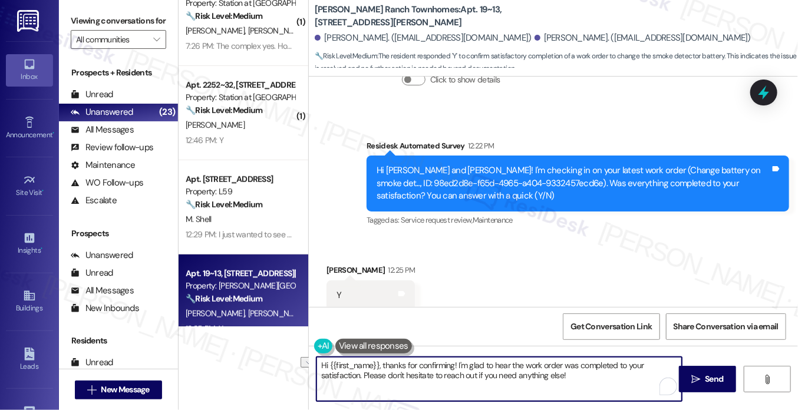
drag, startPoint x: 573, startPoint y: 380, endPoint x: 360, endPoint y: 381, distance: 212.1
click at [360, 381] on textarea "Hi {{first_name}}, thanks for confirming! I'm glad to hear the work order was c…" at bounding box center [498, 379] width 365 height 44
paste textarea "If I may also ask....has {{property}} been living up to your expectations so fa…"
click at [325, 255] on div "Received via SMS Kevin Searcy 12:25 PM Y Tags and notes" at bounding box center [370, 287] width 106 height 64
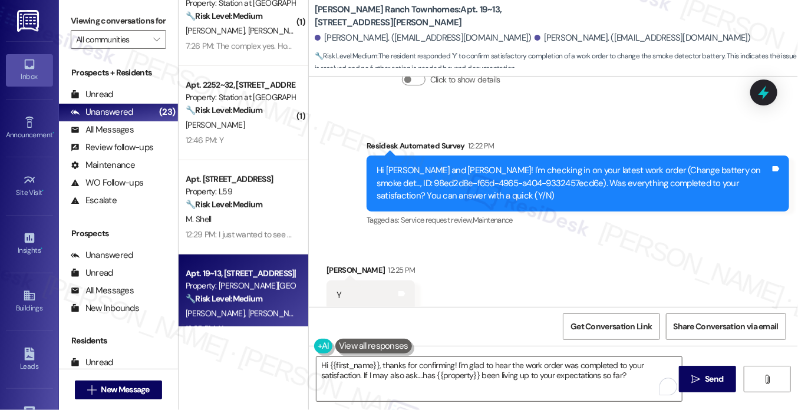
click at [335, 264] on div "Kevin Searcy 12:25 PM" at bounding box center [370, 272] width 88 height 16
copy div "Kevin"
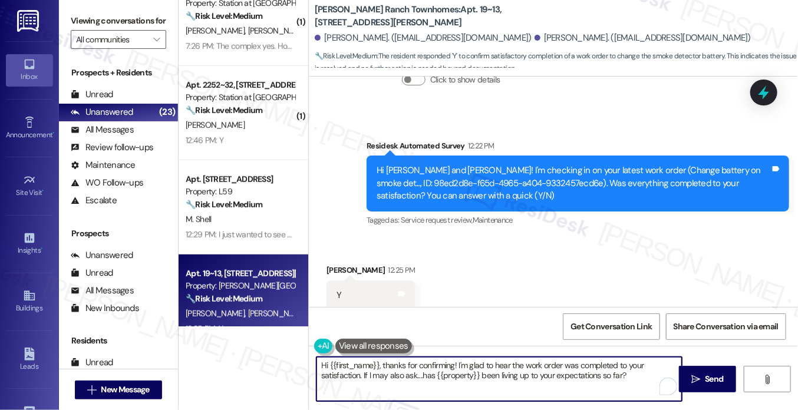
drag, startPoint x: 328, startPoint y: 365, endPoint x: 378, endPoint y: 352, distance: 51.1
click at [378, 356] on div "Hi {{first_name}}, thanks for confirming! I'm glad to hear the work order was c…" at bounding box center [493, 378] width 366 height 45
paste textarea "Kevin"
click at [625, 375] on textarea "Hi Kevin, thanks for confirming! I'm glad to hear the work order was completed …" at bounding box center [498, 379] width 365 height 44
type textarea "Hi Kevin, thanks for confirming! I'm glad to hear the work order was completed …"
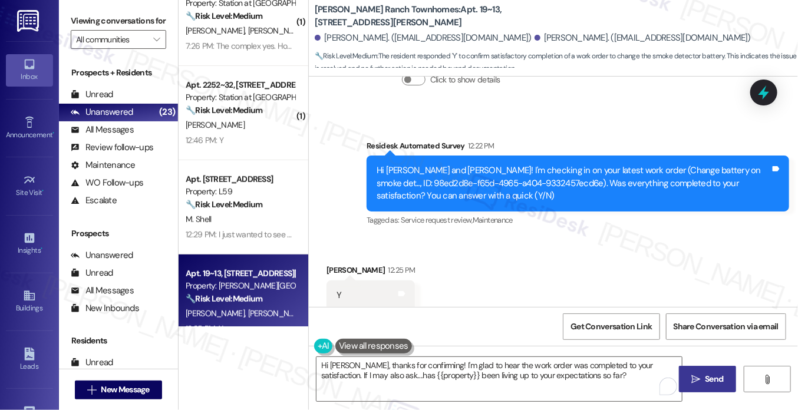
click at [707, 374] on span "Send" at bounding box center [713, 379] width 18 height 12
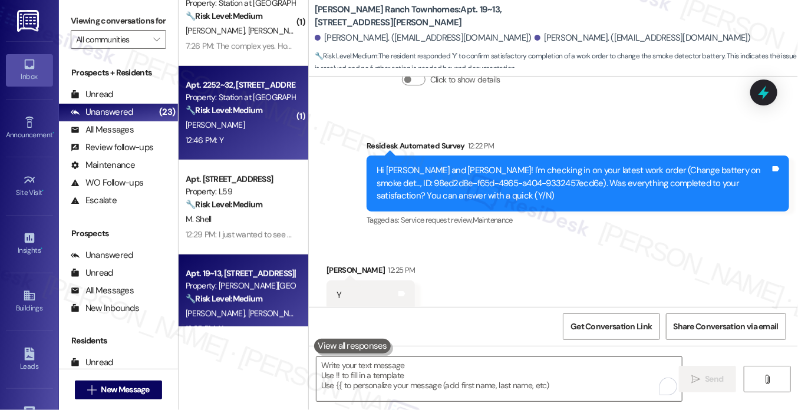
type textarea "Fetching suggested responses. Please feel free to read through the conversation…"
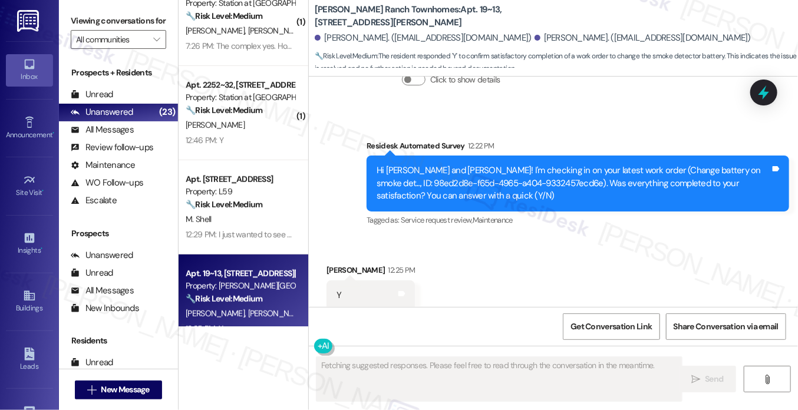
click at [247, 108] on strong "🔧 Risk Level: Medium" at bounding box center [224, 110] width 77 height 11
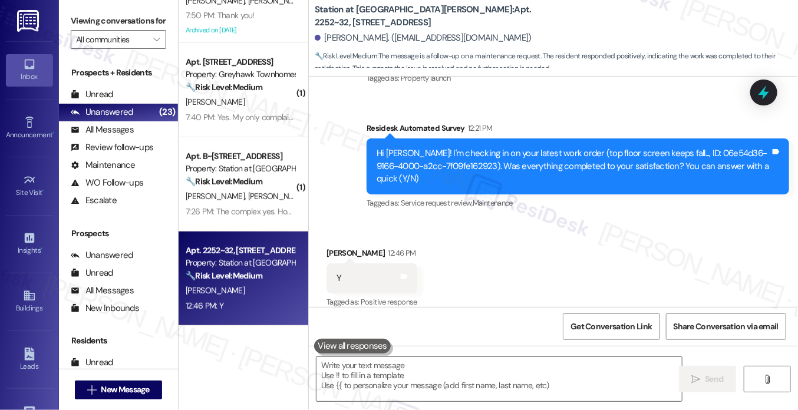
scroll to position [276, 0]
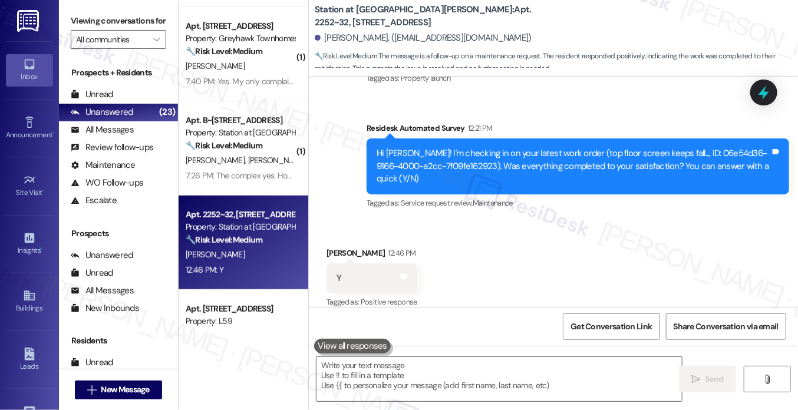
click at [499, 220] on div "Received via SMS Jennifer Oliveras 12:46 PM Y Tags and notes Tagged as: Positiv…" at bounding box center [553, 270] width 489 height 100
drag, startPoint x: 97, startPoint y: 12, endPoint x: 144, endPoint y: 82, distance: 84.0
click at [97, 12] on label "Viewing conversations for" at bounding box center [118, 21] width 95 height 18
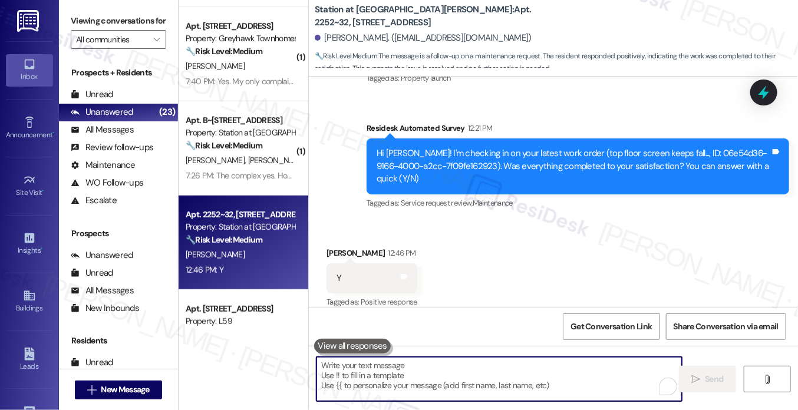
click at [348, 374] on textarea "To enrich screen reader interactions, please activate Accessibility in Grammarl…" at bounding box center [498, 379] width 365 height 44
paste textarea "Hi {{first_name}}! I'm glad to hear that the latest work order was completed to…"
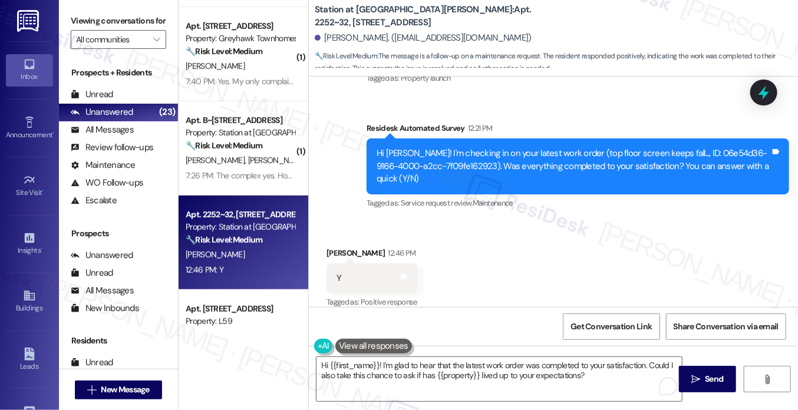
click at [340, 247] on div "Jennifer Oliveras 12:46 PM" at bounding box center [371, 255] width 91 height 16
copy div "Jennifer"
click at [604, 379] on textarea "Hi {{first_name}}! I'm glad to hear that the latest work order was completed to…" at bounding box center [498, 379] width 365 height 44
drag, startPoint x: 692, startPoint y: 374, endPoint x: 605, endPoint y: 374, distance: 87.2
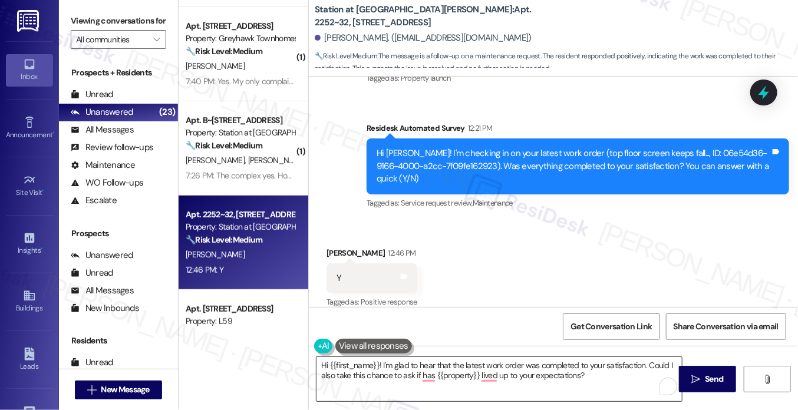
click at [605, 374] on div "Hi {{first_name}}! I'm glad to hear that the latest work order was completed to…" at bounding box center [553, 390] width 489 height 88
click at [603, 374] on textarea "Hi {{first_name}}! I'm glad to hear that the latest work order was completed to…" at bounding box center [498, 379] width 365 height 44
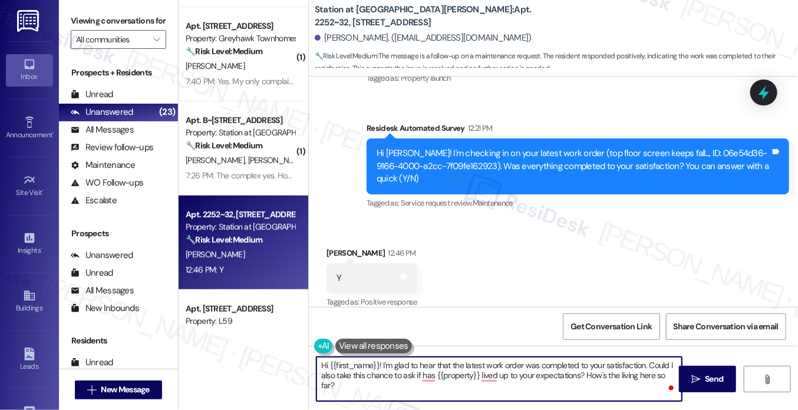
click at [606, 374] on textarea "Hi {{first_name}}! I'm glad to hear that the latest work order was completed to…" at bounding box center [498, 379] width 365 height 44
click at [608, 372] on textarea "Hi {{first_name}}! I'm glad to hear that the latest work order was completed to…" at bounding box center [498, 379] width 365 height 44
click at [664, 373] on textarea "Hi {{first_name}}! I'm glad to hear that the latest work order was completed to…" at bounding box center [498, 379] width 365 height 44
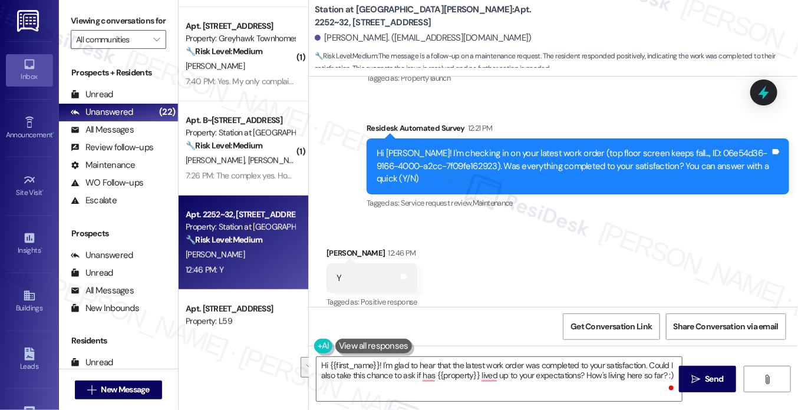
click at [73, 17] on label "Viewing conversations for" at bounding box center [118, 21] width 95 height 18
click at [519, 373] on textarea "Hi {{first_name}}! I'm glad to hear that the latest work order was completed to…" at bounding box center [498, 379] width 365 height 44
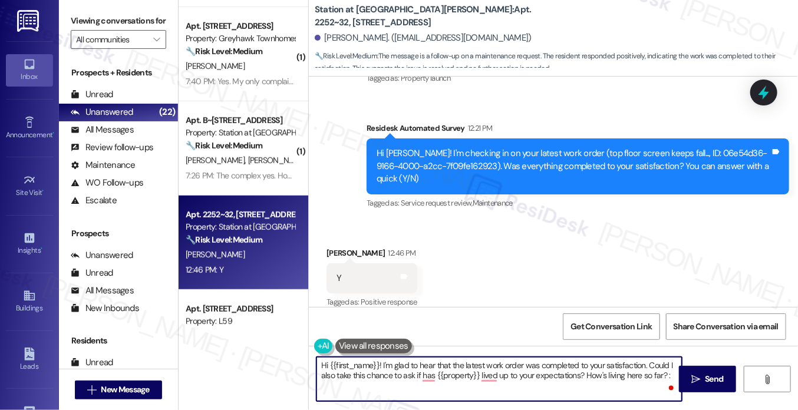
click at [532, 370] on textarea "Hi {{first_name}}! I'm glad to hear that the latest work order was completed to…" at bounding box center [498, 379] width 365 height 44
click at [624, 373] on textarea "Hi {{first_name}}! I'm glad to hear that the latest work order was completed to…" at bounding box center [498, 379] width 365 height 44
drag, startPoint x: 585, startPoint y: 375, endPoint x: 662, endPoint y: 373, distance: 77.2
click at [662, 373] on textarea "Hi {{first_name}}! I'm glad to hear that the latest work order was completed to…" at bounding box center [498, 379] width 365 height 44
click at [598, 379] on textarea "Hi {{first_name}}! I'm glad to hear that the latest work order was completed to…" at bounding box center [498, 379] width 365 height 44
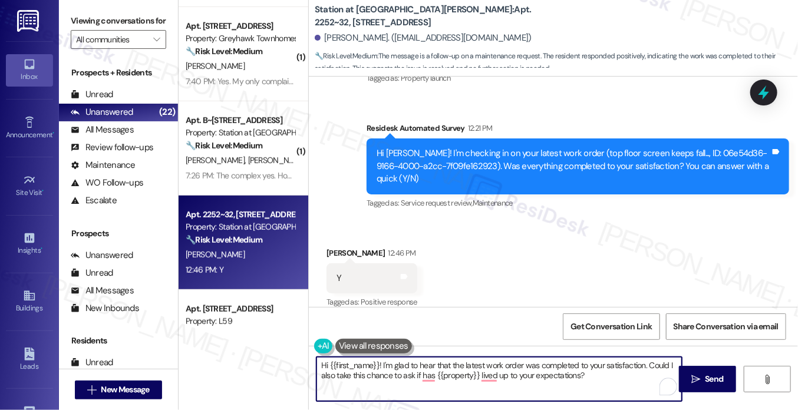
type textarea "Hi {{first_name}}! I'm glad to hear that the latest work order was completed to…"
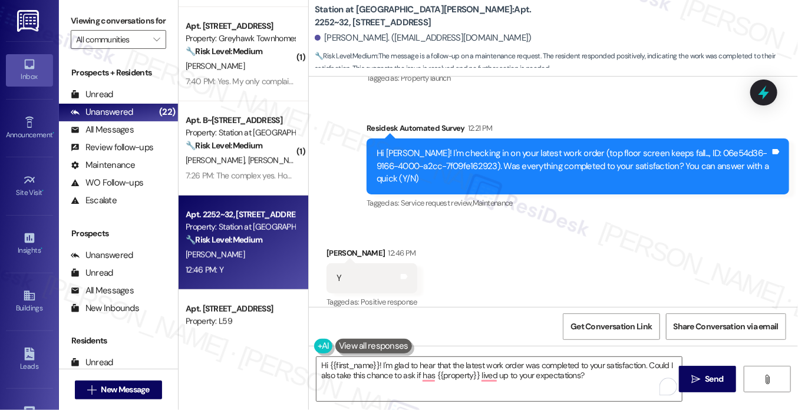
click at [524, 249] on div "Received via SMS Jennifer Oliveras 12:46 PM Y Tags and notes Tagged as: Positiv…" at bounding box center [553, 270] width 489 height 100
click at [704, 378] on span "Send" at bounding box center [713, 379] width 18 height 12
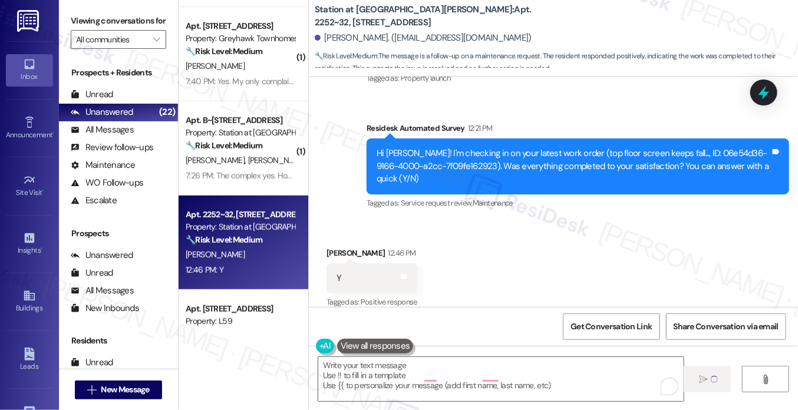
type textarea "Fetching suggested responses. Please feel free to read through the conversation…"
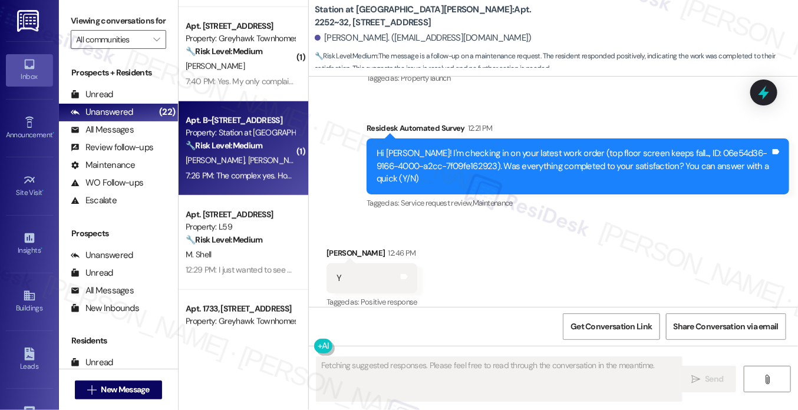
click at [266, 157] on div "J. Greene J. Young" at bounding box center [239, 160] width 111 height 15
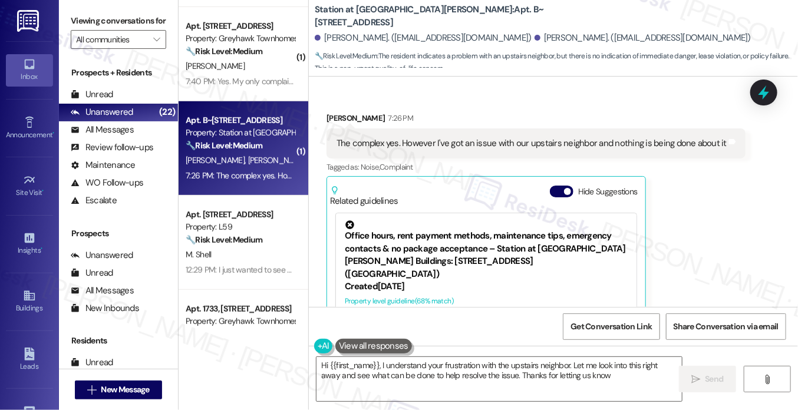
type textarea "Hi {{first_name}}, I understand your frustration with the upstairs neighbor. Le…"
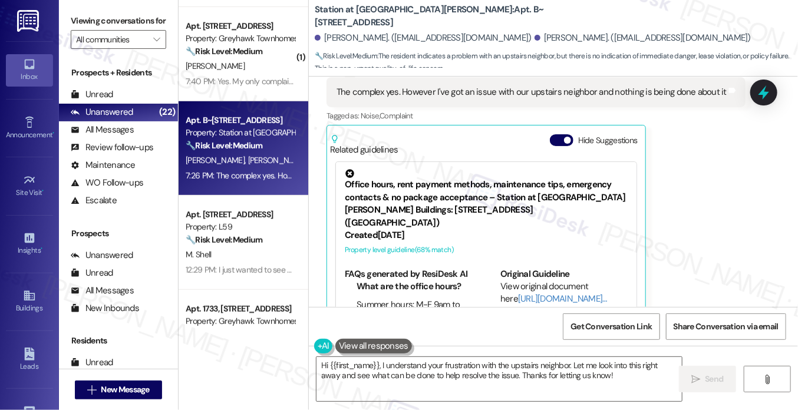
scroll to position [1128, 0]
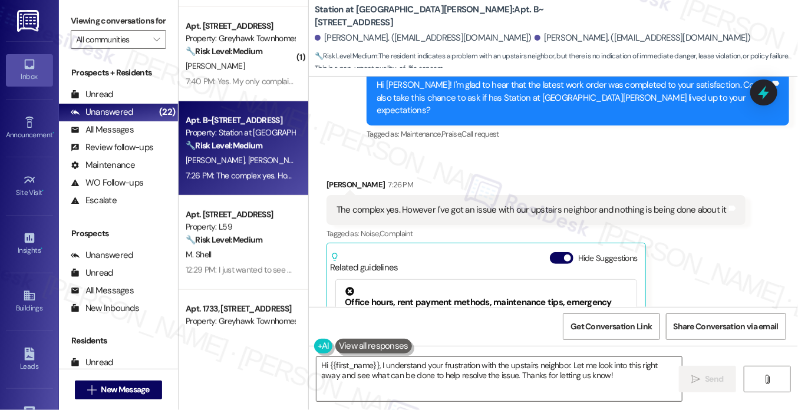
click at [453, 195] on div "The complex yes. However I've got an issue with our upstairs neighbor and nothi…" at bounding box center [535, 210] width 419 height 30
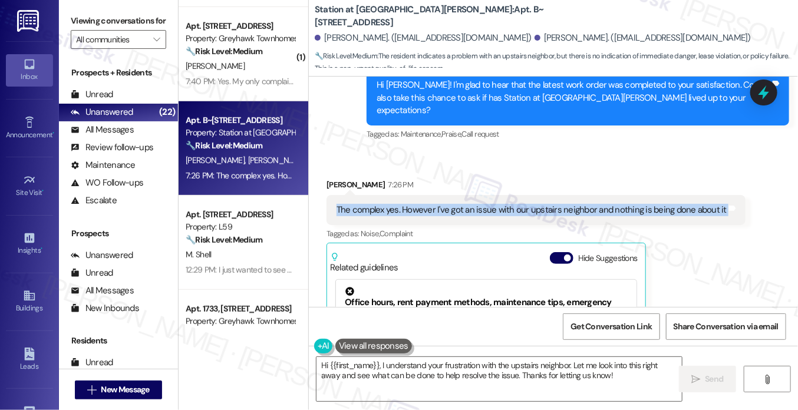
click at [453, 195] on div "The complex yes. However I've got an issue with our upstairs neighbor and nothi…" at bounding box center [535, 210] width 419 height 30
click at [595, 204] on div "The complex yes. However I've got an issue with our upstairs neighbor and nothi…" at bounding box center [531, 210] width 390 height 12
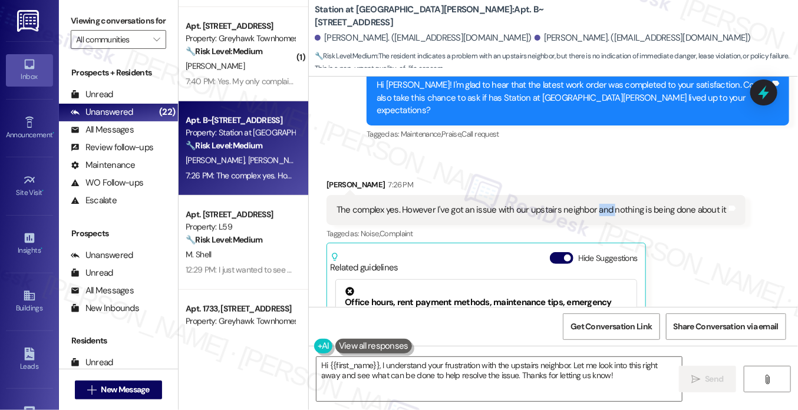
click at [595, 204] on div "The complex yes. However I've got an issue with our upstairs neighbor and nothi…" at bounding box center [531, 210] width 390 height 12
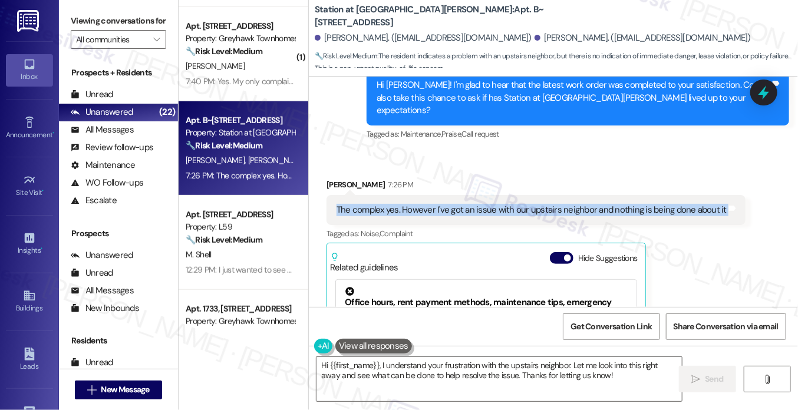
click at [595, 204] on div "The complex yes. However I've got an issue with our upstairs neighbor and nothi…" at bounding box center [531, 210] width 390 height 12
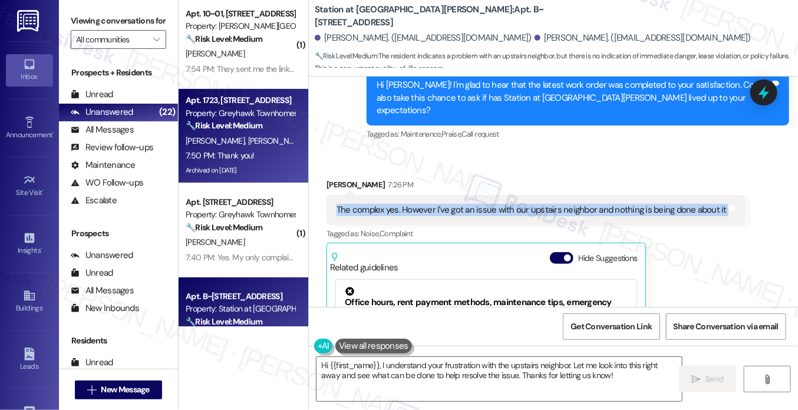
scroll to position [99, 0]
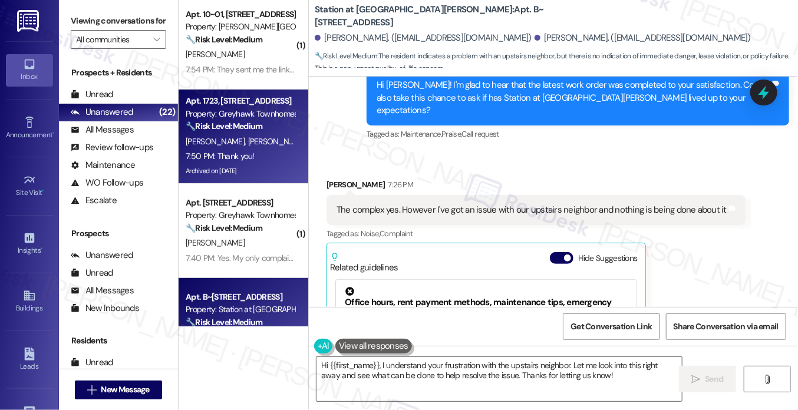
click at [247, 129] on strong "🔧 Risk Level: Medium" at bounding box center [224, 126] width 77 height 11
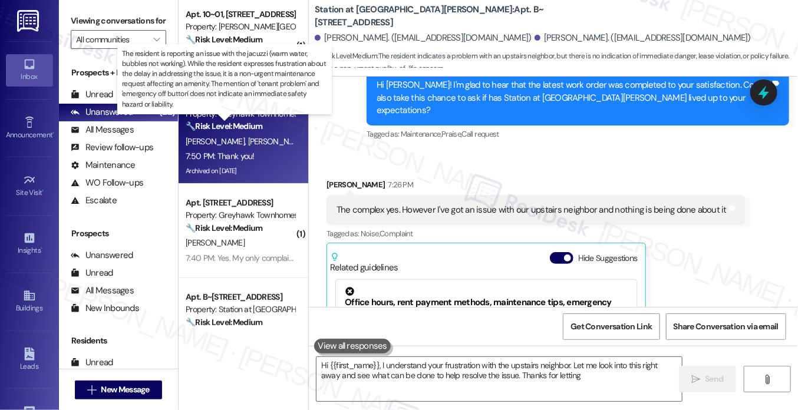
type textarea "Hi {{first_name}}, I understand your frustration with the upstairs neighbor. Le…"
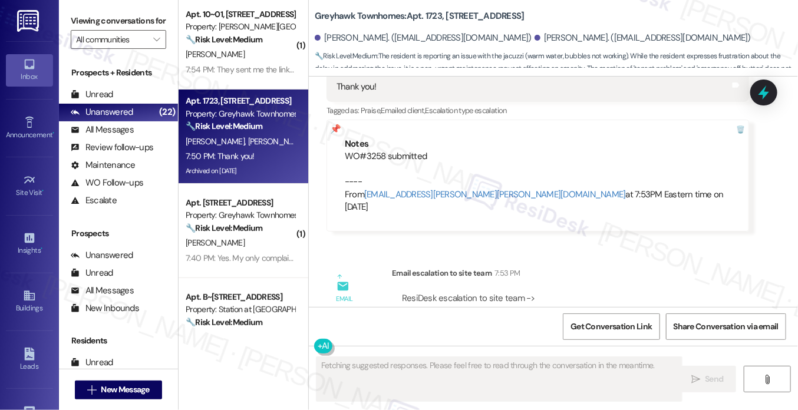
scroll to position [2375, 0]
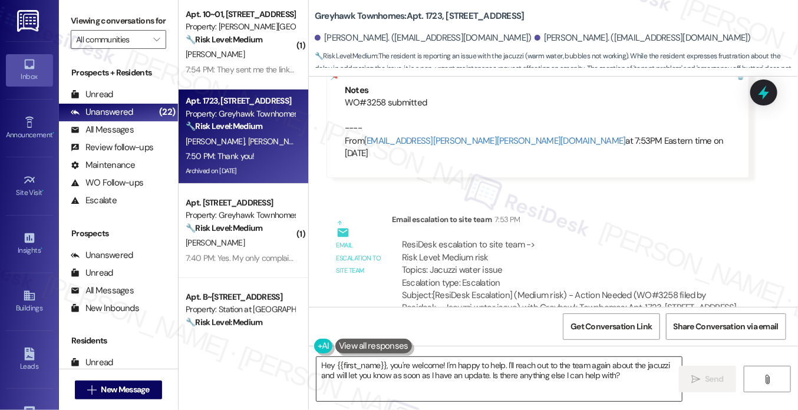
click at [419, 358] on textarea "Hey {{first_name}}, you're welcome! I'm happy to help. I'll reach out to the te…" at bounding box center [498, 379] width 365 height 44
click at [412, 353] on button at bounding box center [373, 346] width 77 height 15
click at [419, 358] on div "Hey {{first_name}}, you're welcome! I'm happy to help. I'll reach out to the te…" at bounding box center [493, 378] width 366 height 45
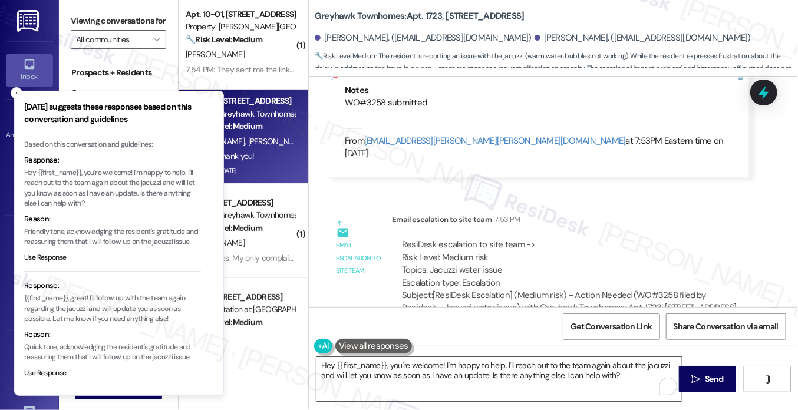
click at [403, 372] on textarea "Hey {{first_name}}, you're welcome! I'm happy to help. I'll reach out to the te…" at bounding box center [498, 379] width 365 height 44
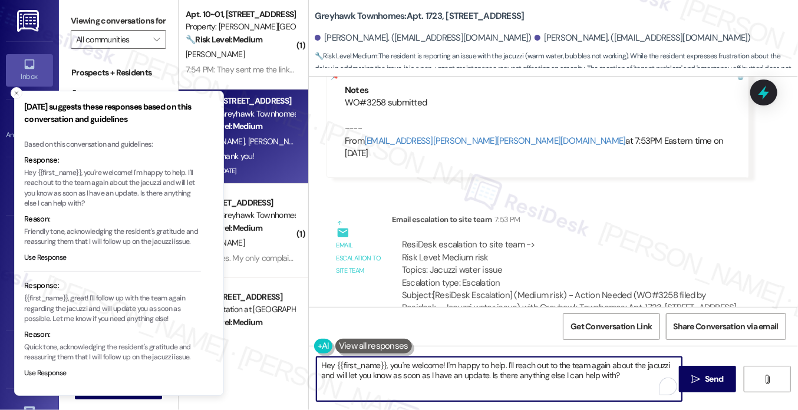
click at [403, 372] on textarea "Hey {{first_name}}, you're welcome! I'm happy to help. I'll reach out to the te…" at bounding box center [498, 379] width 365 height 44
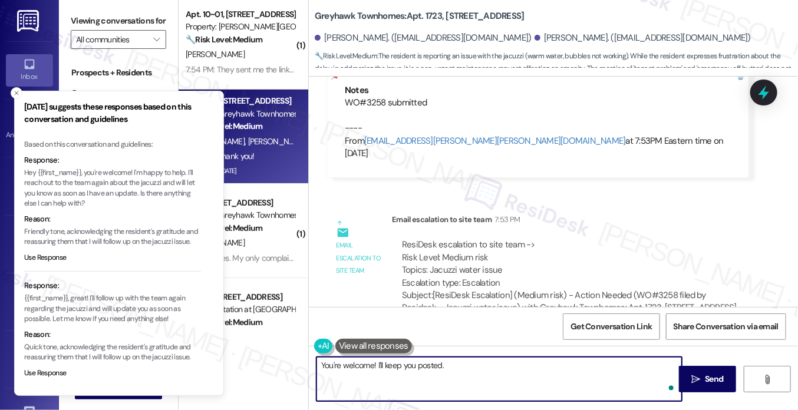
drag, startPoint x: 379, startPoint y: 364, endPoint x: 386, endPoint y: 362, distance: 6.7
click at [381, 363] on textarea "You're welcome! I'll keep you posted." at bounding box center [498, 379] width 365 height 44
click at [511, 365] on textarea "You're welcome! I'll be sure to keep you posted." at bounding box center [498, 379] width 365 height 44
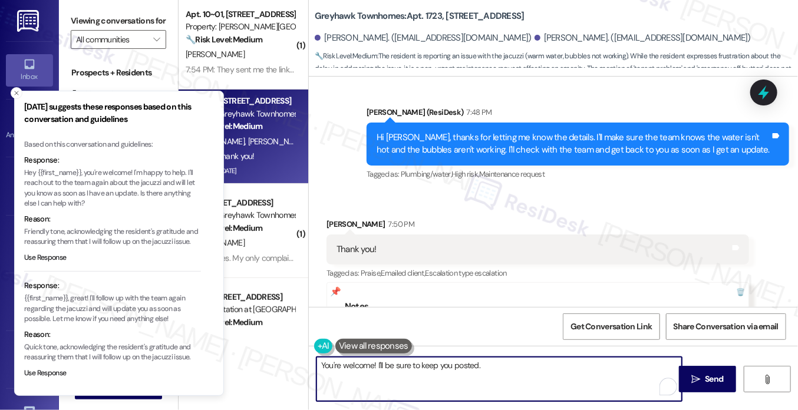
scroll to position [2139, 0]
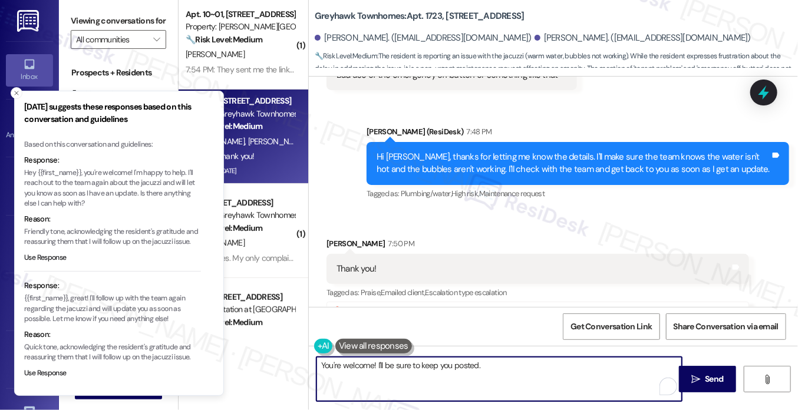
type textarea "You're welcome! I'll be sure to keep you posted."
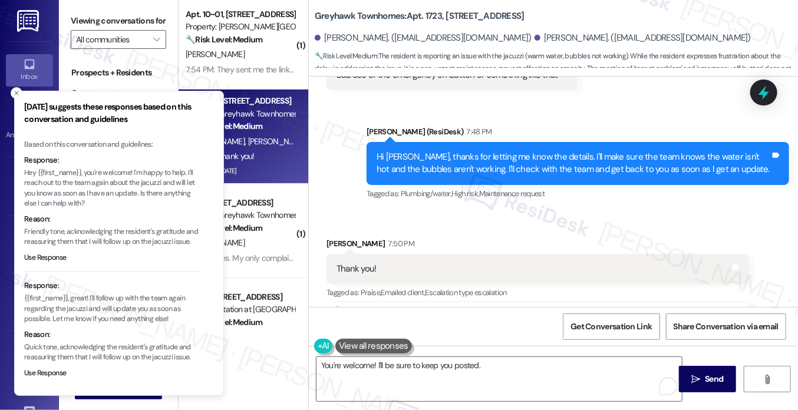
click at [451, 151] on div "Hi Kory, thanks for letting me know the details. I'll make sure the team knows …" at bounding box center [572, 163] width 393 height 25
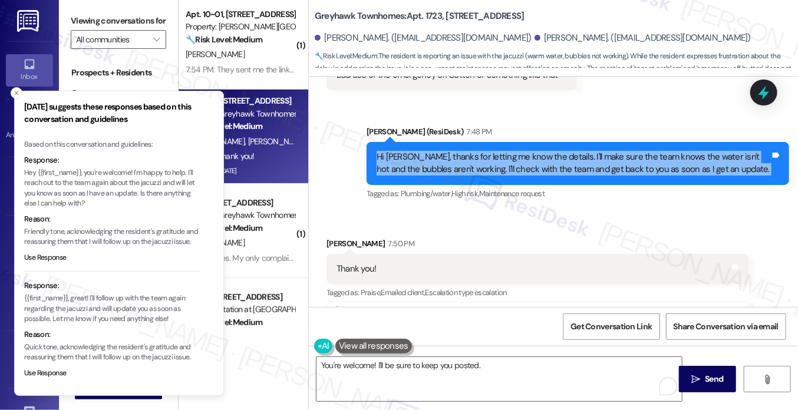
click at [451, 151] on div "Hi Kory, thanks for letting me know the details. I'll make sure the team knows …" at bounding box center [572, 163] width 393 height 25
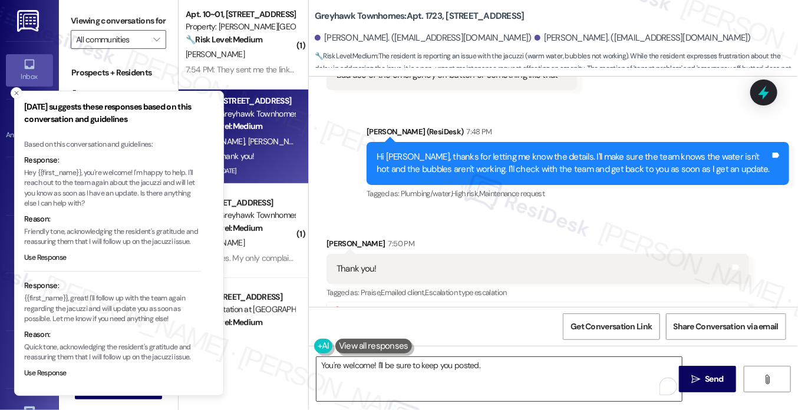
click at [489, 369] on textarea "You're welcome! I'll be sure to keep you posted." at bounding box center [498, 379] width 365 height 44
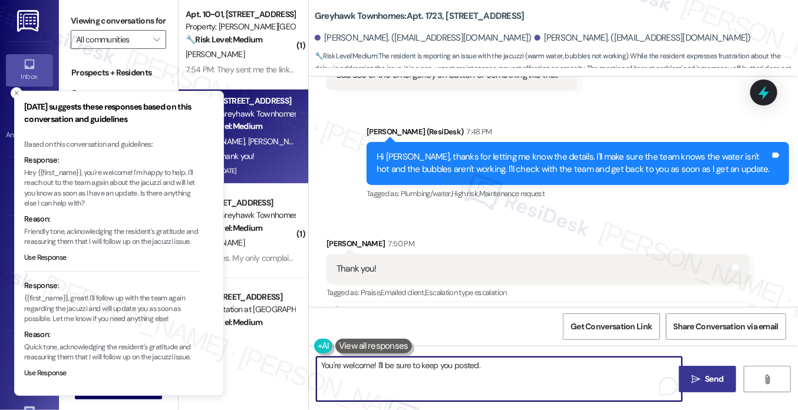
click at [696, 373] on span " Send" at bounding box center [707, 379] width 37 height 12
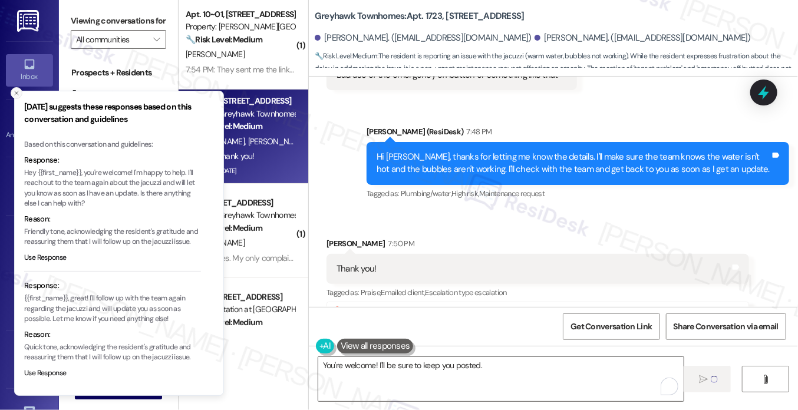
click at [19, 94] on icon "Close toast" at bounding box center [16, 93] width 7 height 7
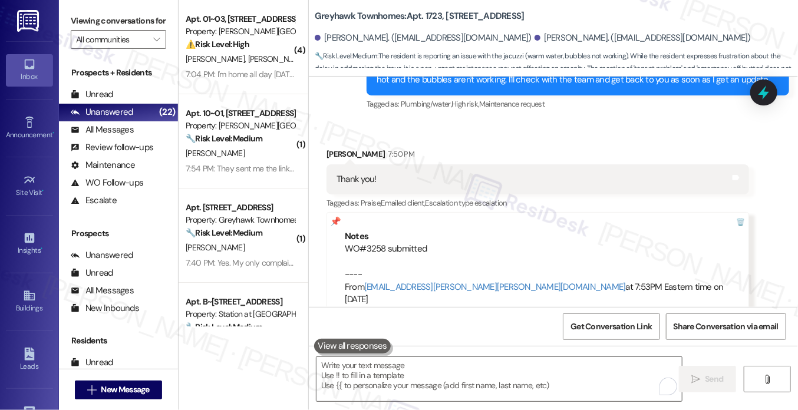
scroll to position [2457, 0]
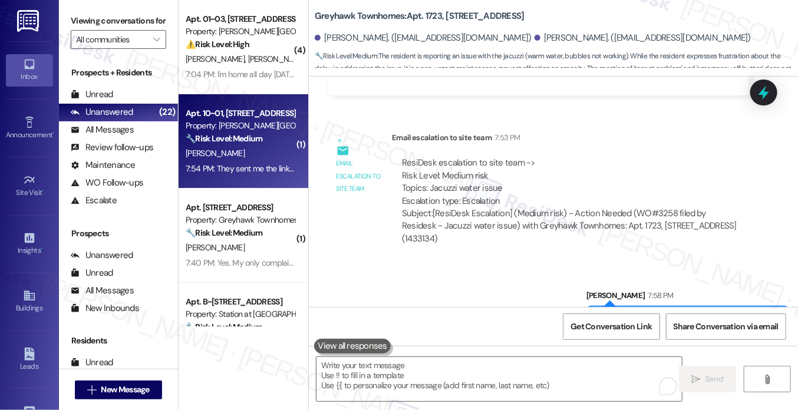
click at [247, 133] on div "🔧 Risk Level: Medium The resident initially inquired about an app for amenity a…" at bounding box center [240, 139] width 109 height 12
type textarea "Fetching suggested responses. Please feel free to read through the conversation…"
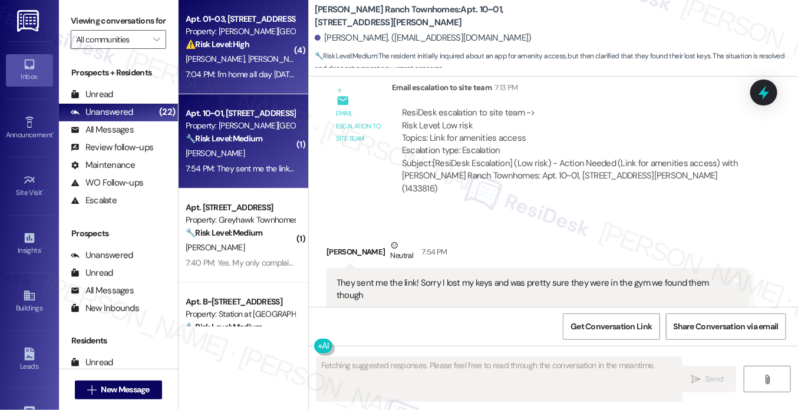
scroll to position [1113, 0]
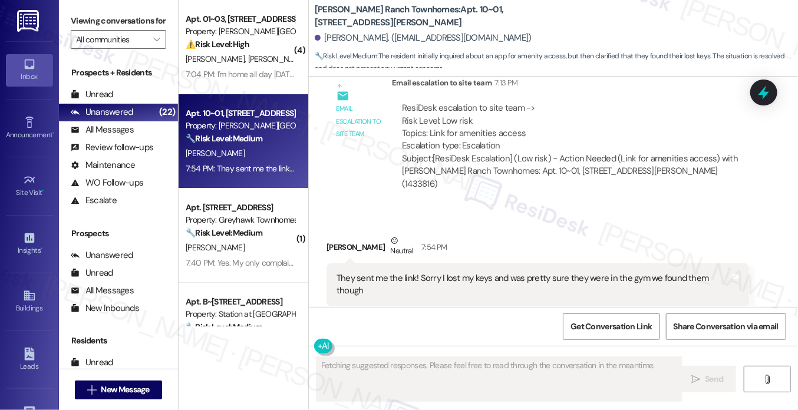
click at [452, 277] on div "They sent me the link! Sorry I lost my keys and was pretty sure they were in th…" at bounding box center [537, 284] width 422 height 43
click at [464, 272] on div "They sent me the link! Sorry I lost my keys and was pretty sure they were in th…" at bounding box center [532, 284] width 393 height 25
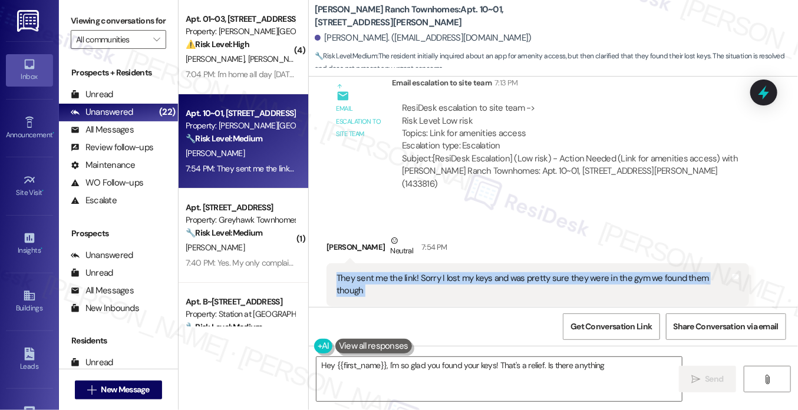
click at [464, 272] on div "They sent me the link! Sorry I lost my keys and was pretty sure they were in th…" at bounding box center [532, 284] width 393 height 25
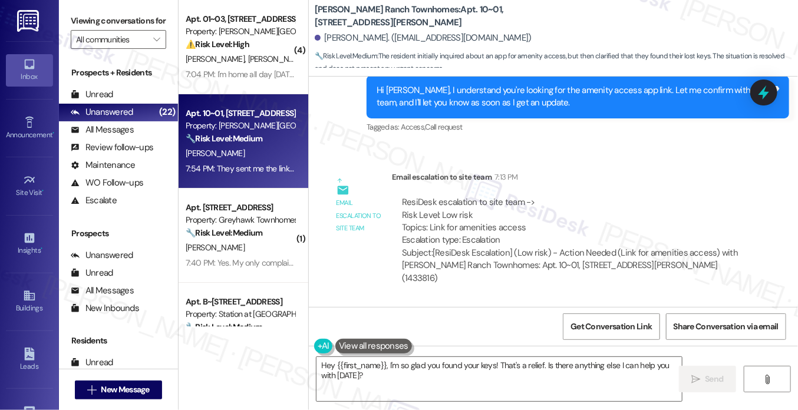
scroll to position [1054, 0]
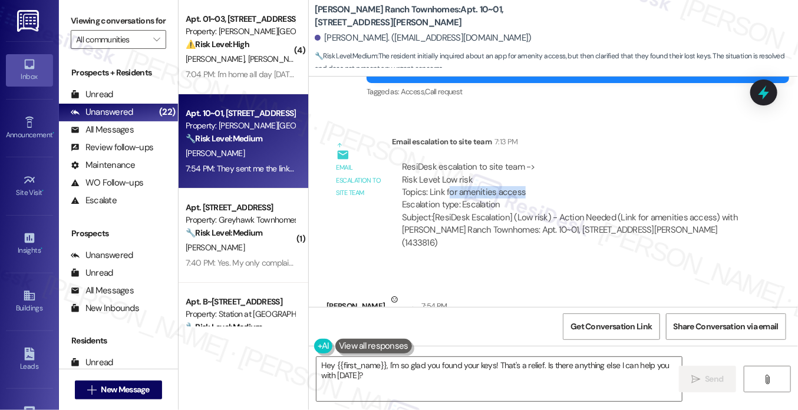
drag, startPoint x: 448, startPoint y: 193, endPoint x: 538, endPoint y: 193, distance: 90.7
click at [538, 193] on div "ResiDesk escalation to site team -> Risk Level: Low risk Topics: Link for ameni…" at bounding box center [570, 186] width 337 height 51
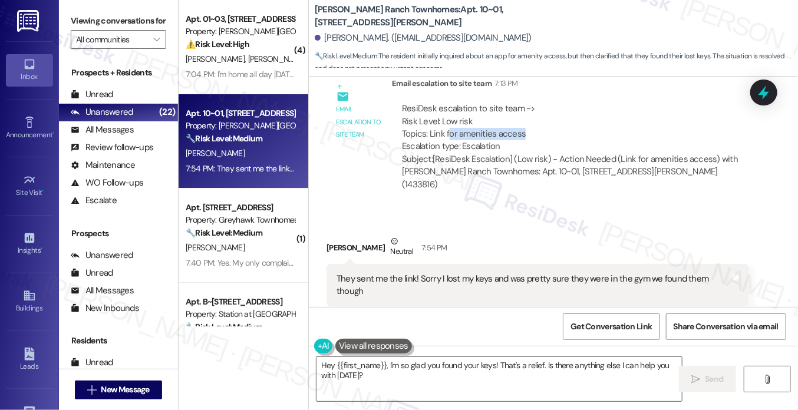
scroll to position [1114, 0]
click at [405, 272] on div "They sent me the link! Sorry I lost my keys and was pretty sure they were in th…" at bounding box center [532, 284] width 393 height 25
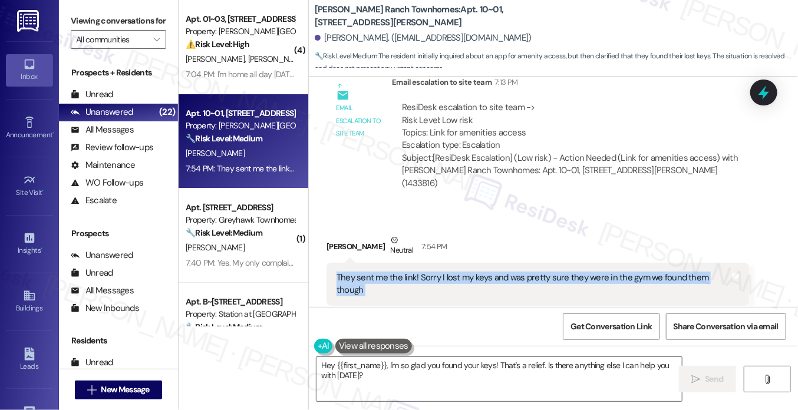
click at [405, 272] on div "They sent me the link! Sorry I lost my keys and was pretty sure they were in th…" at bounding box center [532, 284] width 393 height 25
click at [471, 272] on div "They sent me the link! Sorry I lost my keys and was pretty sure they were in th…" at bounding box center [532, 284] width 393 height 25
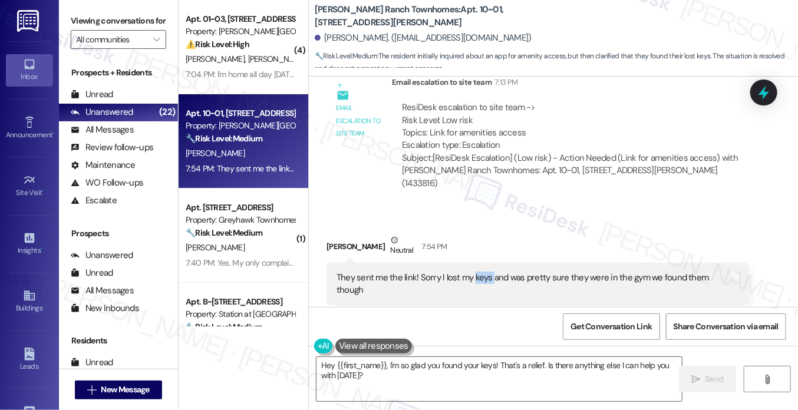
click at [471, 272] on div "They sent me the link! Sorry I lost my keys and was pretty sure they were in th…" at bounding box center [532, 284] width 393 height 25
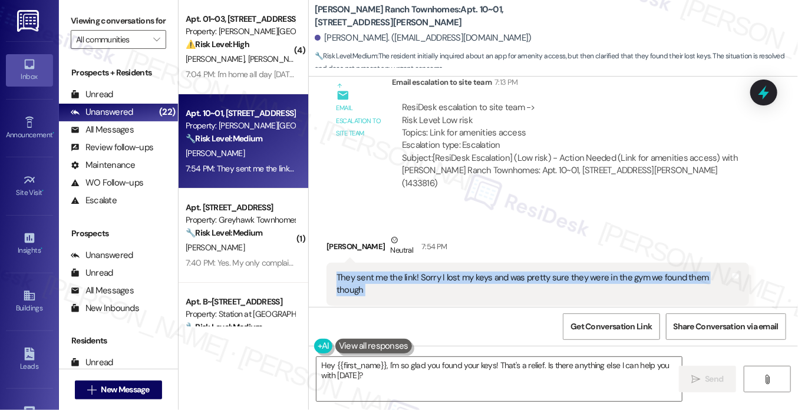
click at [471, 272] on div "They sent me the link! Sorry I lost my keys and was pretty sure they were in th…" at bounding box center [532, 284] width 393 height 25
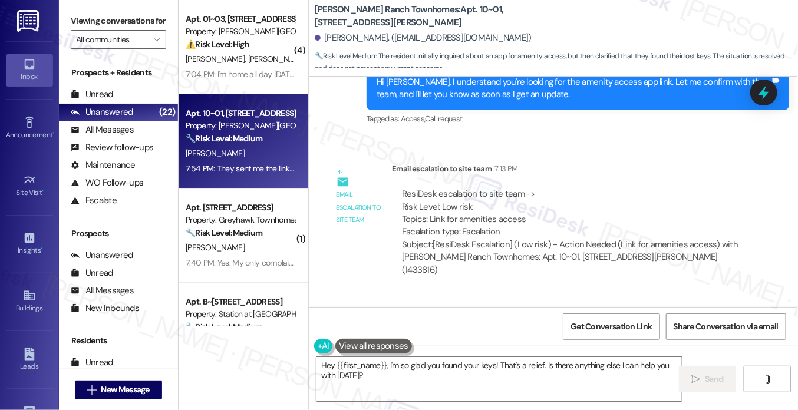
scroll to position [937, 0]
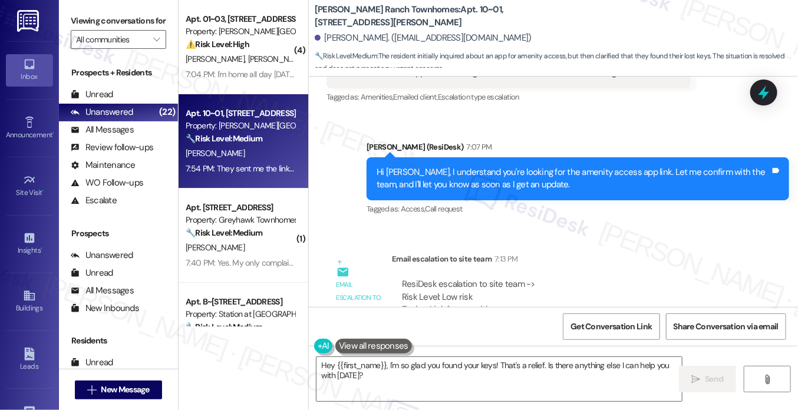
click at [434, 176] on div "Hi Tanner, I understand you're looking for the amenity access app link. Let me …" at bounding box center [572, 178] width 393 height 25
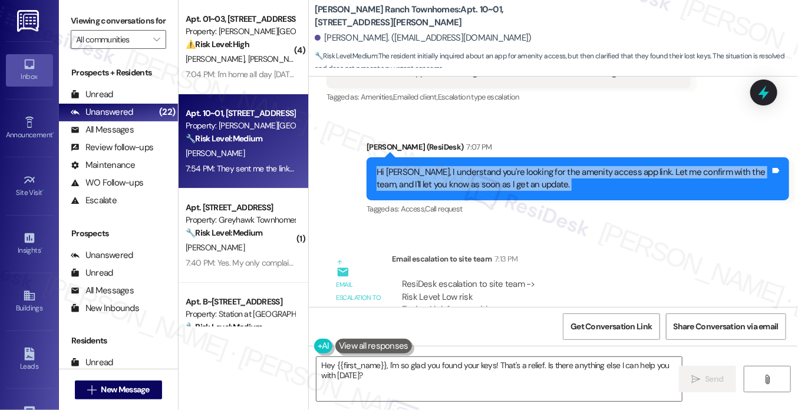
click at [434, 176] on div "Hi Tanner, I understand you're looking for the amenity access app link. Let me …" at bounding box center [572, 178] width 393 height 25
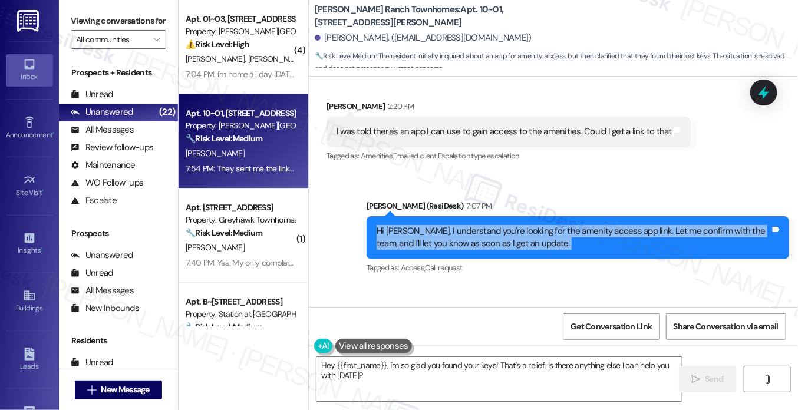
scroll to position [1114, 0]
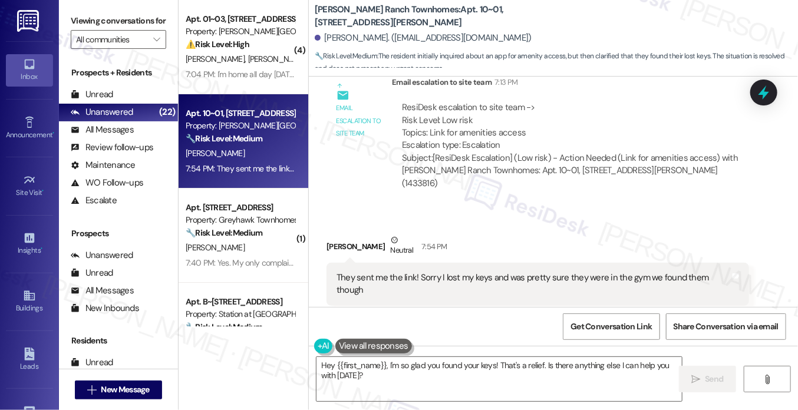
click at [412, 272] on div "They sent me the link! Sorry I lost my keys and was pretty sure they were in th…" at bounding box center [532, 284] width 393 height 25
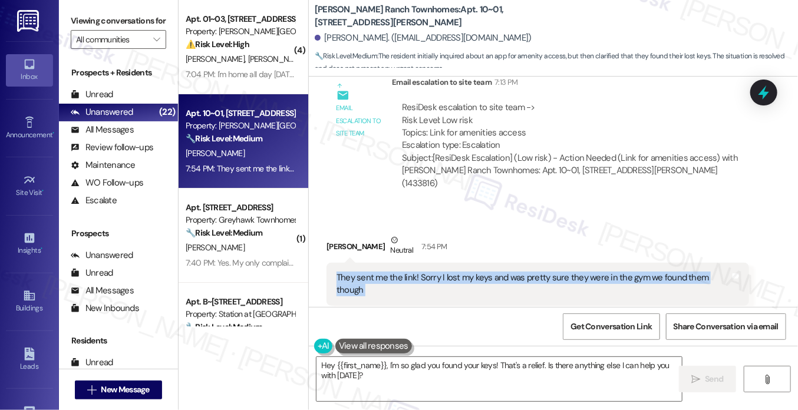
click at [412, 272] on div "They sent me the link! Sorry I lost my keys and was pretty sure they were in th…" at bounding box center [532, 284] width 393 height 25
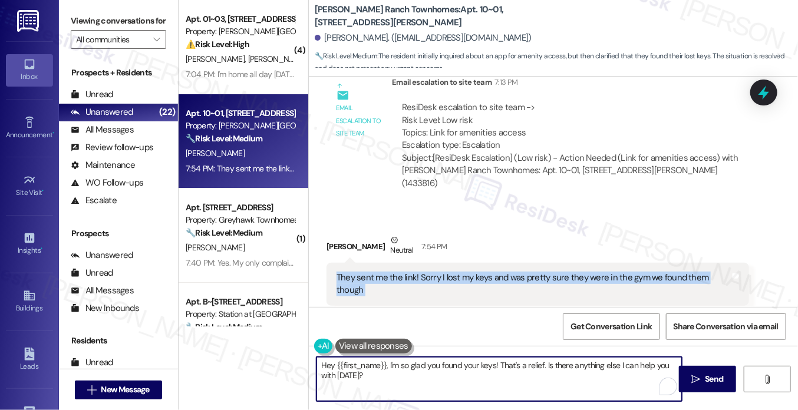
click at [399, 365] on textarea "Hey {{first_name}}, I'm so glad you found your keys! That's a relief. Is there …" at bounding box center [498, 379] width 365 height 44
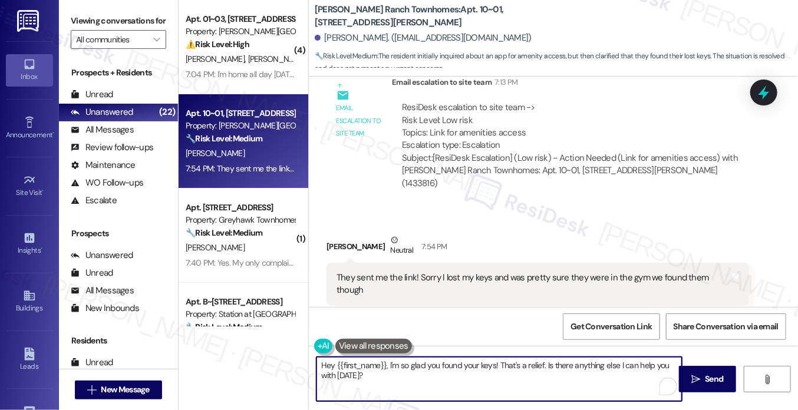
click at [399, 365] on textarea "Hey {{first_name}}, I'm so glad you found your keys! That's a relief. Is there …" at bounding box center [498, 379] width 365 height 44
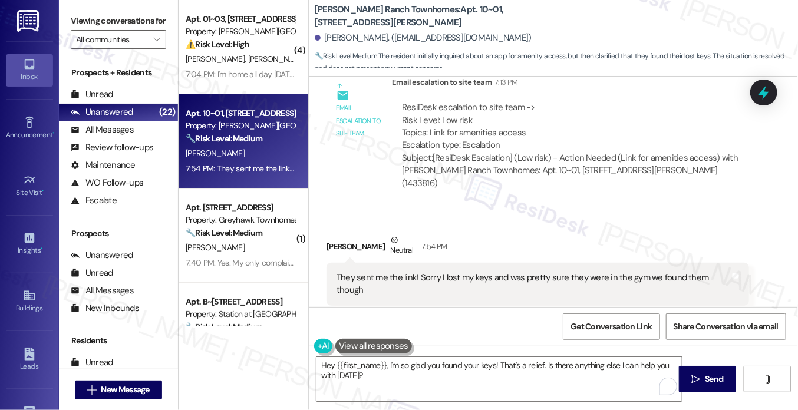
click at [463, 272] on div "They sent me the link! Sorry I lost my keys and was pretty sure they were in th…" at bounding box center [532, 284] width 393 height 25
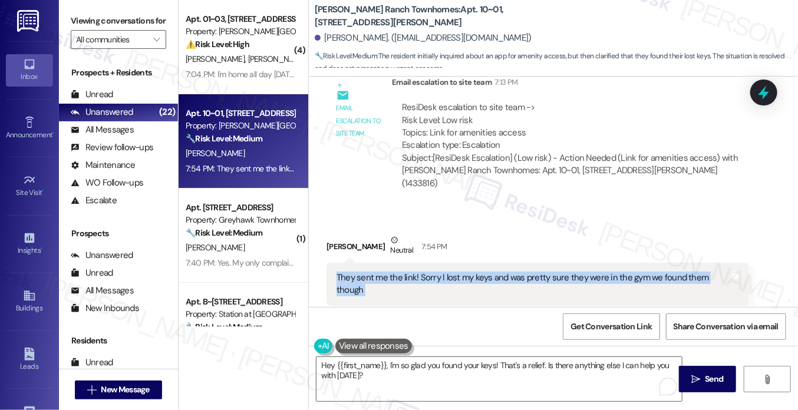
click at [463, 272] on div "They sent me the link! Sorry I lost my keys and was pretty sure they were in th…" at bounding box center [532, 284] width 393 height 25
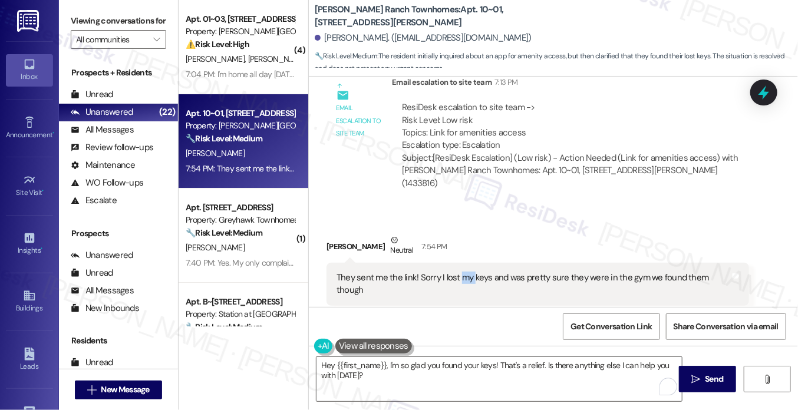
click at [463, 272] on div "They sent me the link! Sorry I lost my keys and was pretty sure they were in th…" at bounding box center [532, 284] width 393 height 25
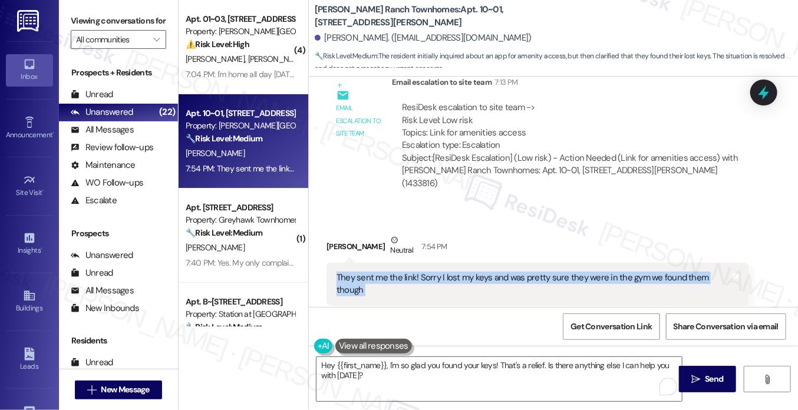
click at [463, 272] on div "They sent me the link! Sorry I lost my keys and was pretty sure they were in th…" at bounding box center [532, 284] width 393 height 25
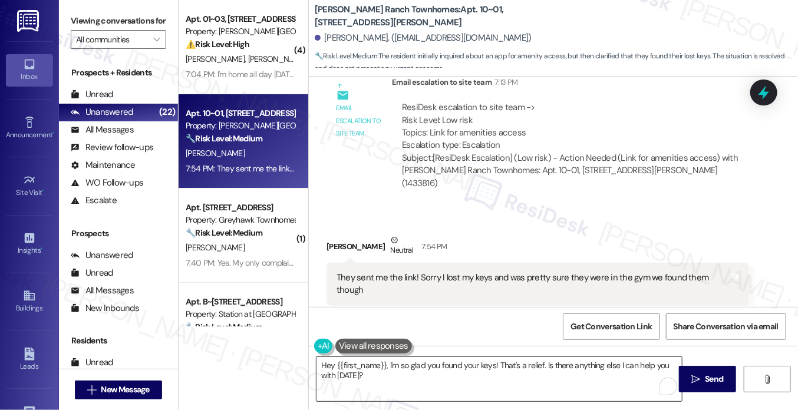
click at [405, 363] on textarea "Hey {{first_name}}, I'm so glad you found your keys! That's a relief. Is there …" at bounding box center [498, 379] width 365 height 44
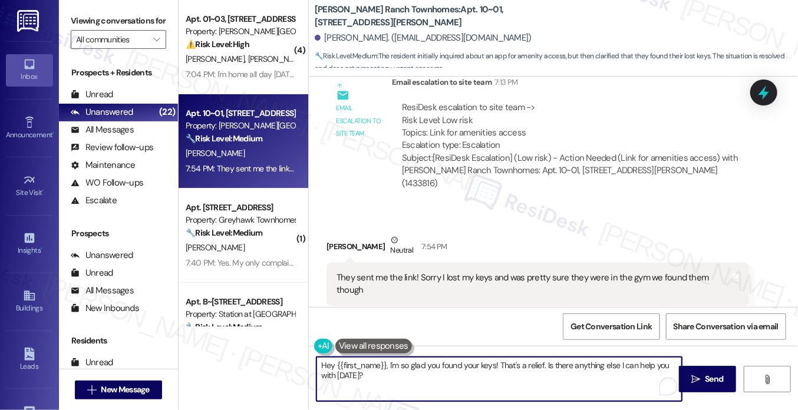
click at [405, 363] on textarea "Hey {{first_name}}, I'm so glad you found your keys! That's a relief. Is there …" at bounding box center [498, 379] width 365 height 44
click at [376, 370] on textarea "Hey {{first_name}}, I'm so glad you found your keys! That's a relief. Is there …" at bounding box center [498, 379] width 365 height 44
drag, startPoint x: 386, startPoint y: 363, endPoint x: 302, endPoint y: 361, distance: 83.7
click at [302, 361] on div "( 4 ) Apt. 01~03, 3931 East Cardon Lane Property: Porter Ranch Townhomes ⚠️ Ris…" at bounding box center [487, 205] width 619 height 410
click at [320, 365] on textarea "I'm so glad you found your keys! That's a relief. Is there anything else I can …" at bounding box center [498, 379] width 365 height 44
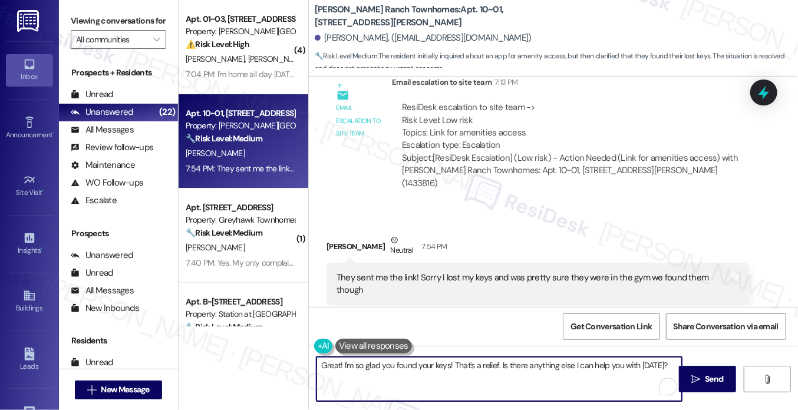
click at [355, 365] on textarea "Great! I'm so glad you found your keys! That's a relief. Is there anything else…" at bounding box center [498, 379] width 365 height 44
click at [398, 275] on div "They sent me the link! Sorry I lost my keys and was pretty sure they were in th…" at bounding box center [537, 284] width 422 height 43
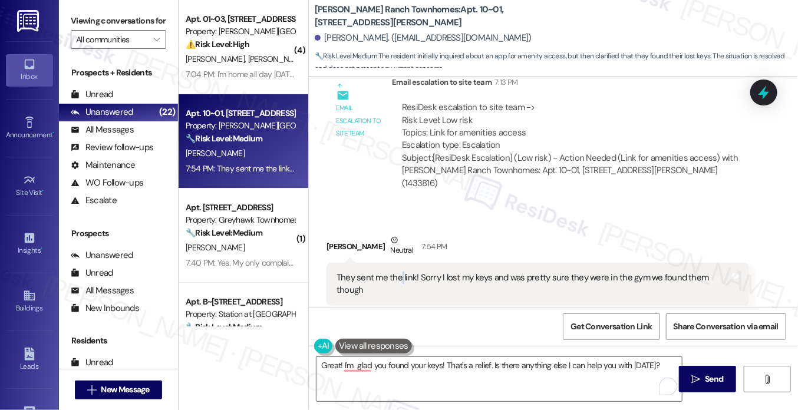
click at [398, 275] on div "They sent me the link! Sorry I lost my keys and was pretty sure they were in th…" at bounding box center [537, 284] width 422 height 43
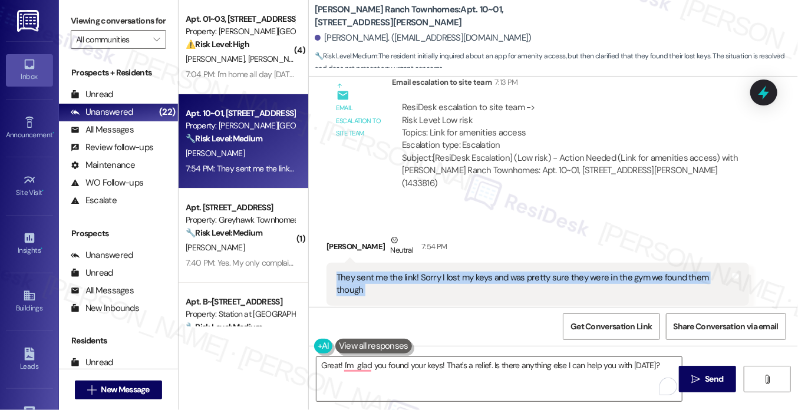
click at [398, 274] on div "They sent me the link! Sorry I lost my keys and was pretty sure they were in th…" at bounding box center [537, 284] width 422 height 43
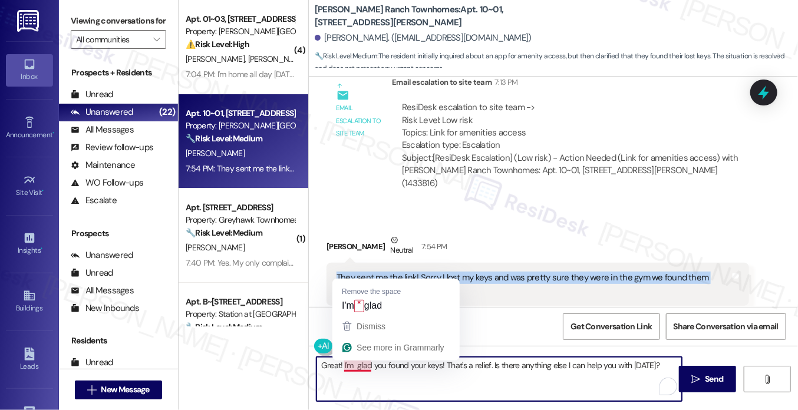
click at [368, 367] on textarea "Great! I'm glad you found your keys! That's a relief. Is there anything else I …" at bounding box center [498, 379] width 365 height 44
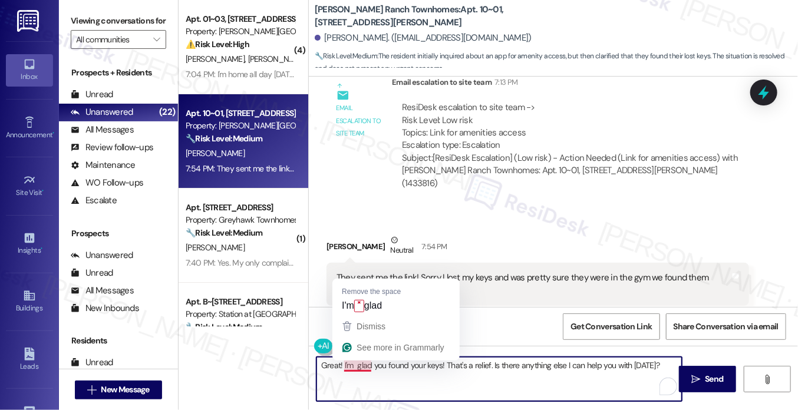
click at [368, 367] on textarea "Great! I'm glad you found your keys! That's a relief. Is there anything else I …" at bounding box center [498, 379] width 365 height 44
click at [362, 369] on textarea "Great! I'm glad you found your keys! That's a relief. Is there anything else I …" at bounding box center [498, 379] width 365 height 44
click at [353, 365] on textarea "Great! I'm glad you found your keys! That's a relief. Is there anything else I …" at bounding box center [498, 379] width 365 height 44
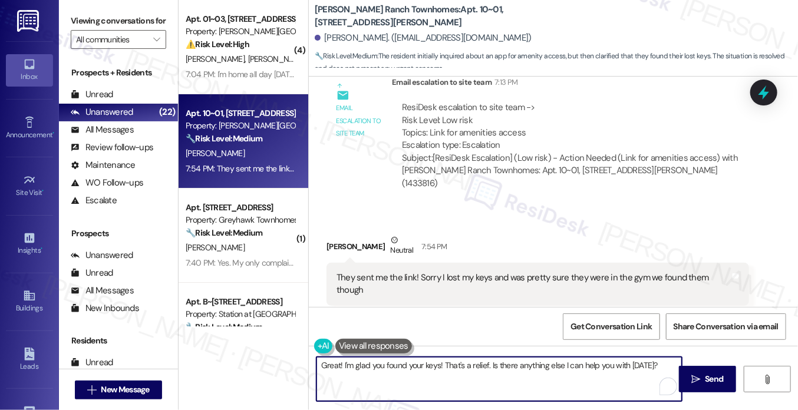
drag, startPoint x: 373, startPoint y: 375, endPoint x: 365, endPoint y: 372, distance: 9.3
click at [373, 376] on textarea "Great! I'm glad you found your keys! That's a relief. Is there anything else I …" at bounding box center [498, 379] width 365 height 44
click at [380, 365] on textarea "Great! I'm glad you found your keys! That's a relief. Is there anything else I …" at bounding box center [498, 379] width 365 height 44
drag, startPoint x: 503, startPoint y: 365, endPoint x: 669, endPoint y: 360, distance: 166.2
click at [669, 360] on textarea "Great! I'm glad you also found your keys! That's a relief. Is there anything el…" at bounding box center [498, 379] width 365 height 44
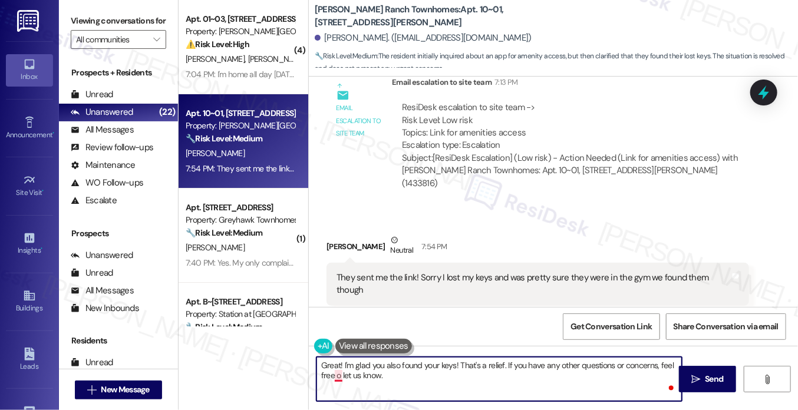
type textarea "Great! I'm glad you also found your keys! That's a relief. If you have any othe…"
click at [436, 373] on textarea "Great! I'm glad you also found your keys! That's a relief. If you have any othe…" at bounding box center [498, 379] width 365 height 44
click at [507, 368] on textarea "Great! I'm glad you also found your keys! That's a relief. If you have any othe…" at bounding box center [498, 379] width 365 height 44
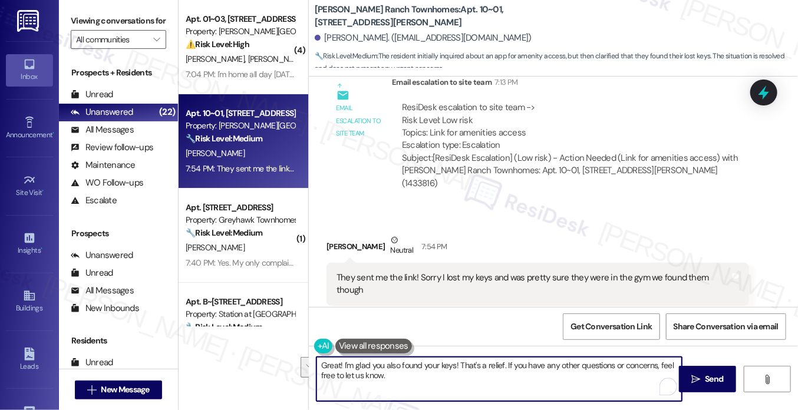
click at [507, 369] on textarea "Great! I'm glad you also found your keys! That's a relief. If you have any othe…" at bounding box center [498, 379] width 365 height 44
click at [511, 375] on textarea "Great! I'm glad you also found your keys! That's a relief. If you have any othe…" at bounding box center [498, 379] width 365 height 44
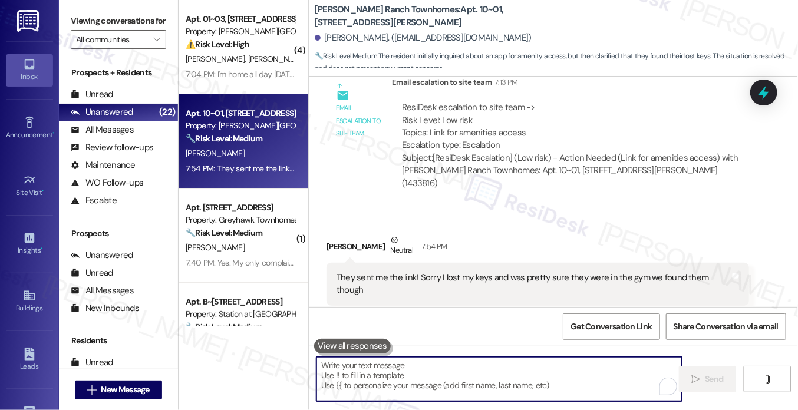
scroll to position [1113, 0]
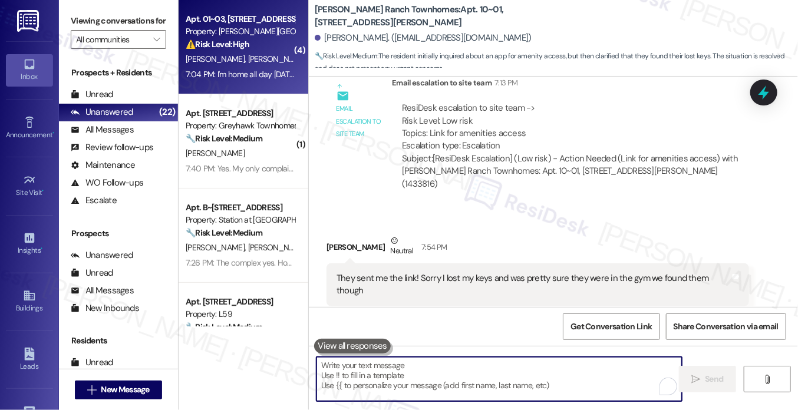
click at [247, 60] on div "M. Hill T. Nagy" at bounding box center [239, 59] width 111 height 15
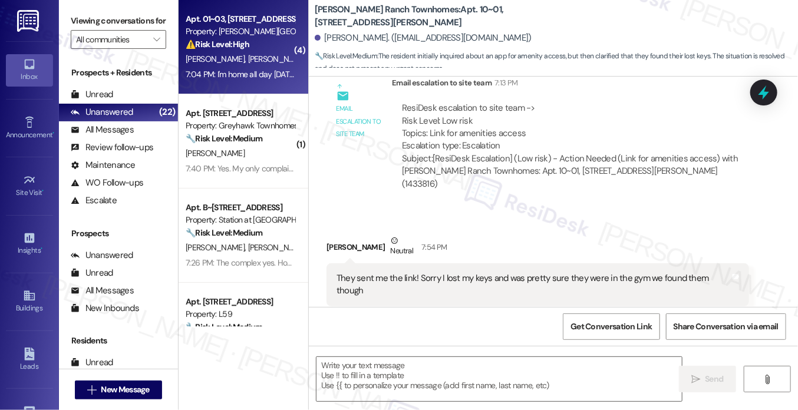
type textarea "Fetching suggested responses. Please feel free to read through the conversation…"
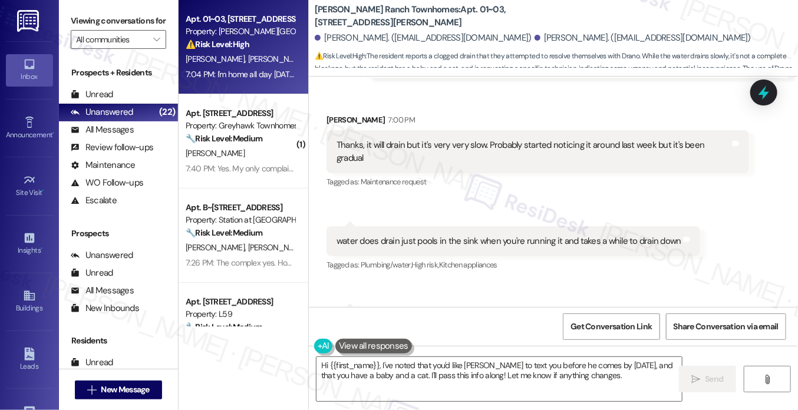
scroll to position [613, 0]
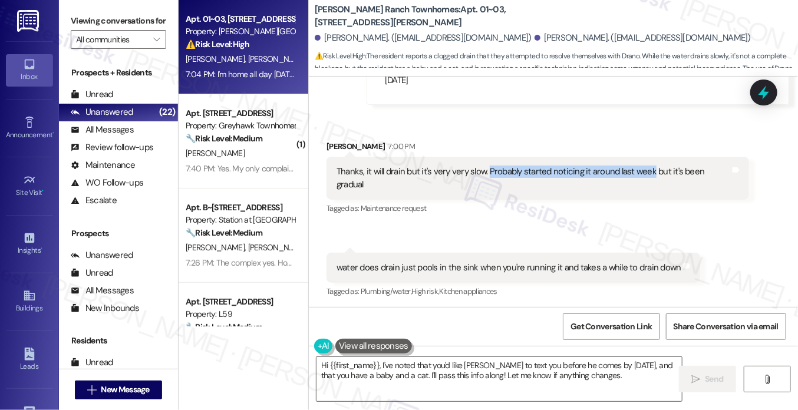
drag, startPoint x: 484, startPoint y: 154, endPoint x: 649, endPoint y: 143, distance: 165.9
click at [649, 157] on div "Thanks, it will drain but it's very very slow. Probably started noticing it aro…" at bounding box center [537, 178] width 422 height 43
click at [649, 166] on div "Thanks, it will drain but it's very very slow. Probably started noticing it aro…" at bounding box center [532, 178] width 393 height 25
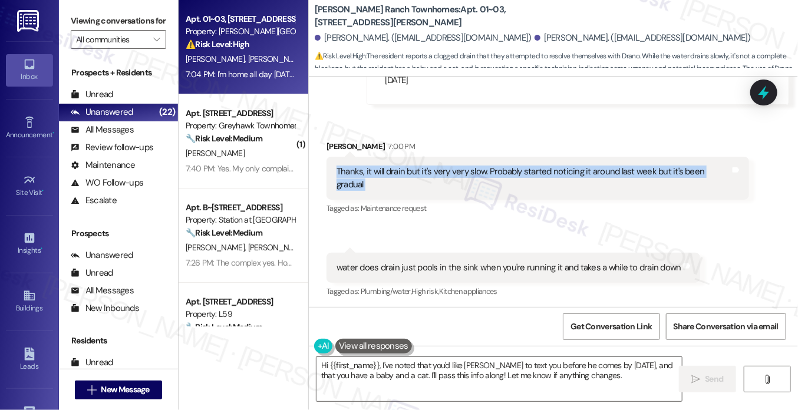
click at [649, 166] on div "Thanks, it will drain but it's very very slow. Probably started noticing it aro…" at bounding box center [532, 178] width 393 height 25
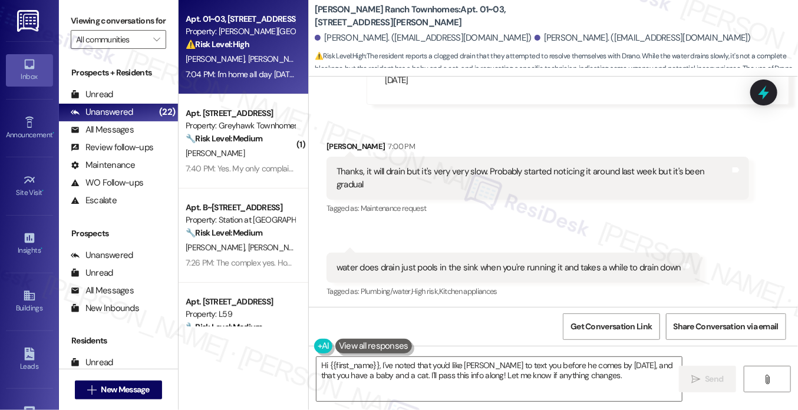
click at [435, 262] on div "water does drain just pools in the sink when you're running it and takes a whil…" at bounding box center [508, 268] width 345 height 12
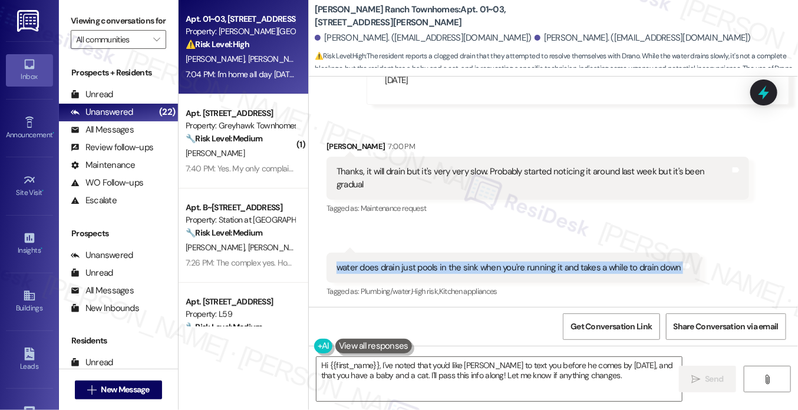
click at [435, 262] on div "water does drain just pools in the sink when you're running it and takes a whil…" at bounding box center [508, 268] width 345 height 12
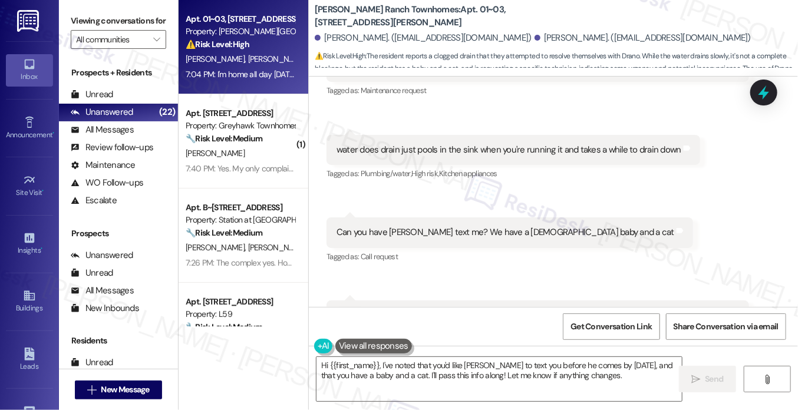
click at [426, 226] on div "Can you have [PERSON_NAME] text me? We have a [DEMOGRAPHIC_DATA] baby and a cat" at bounding box center [505, 232] width 338 height 12
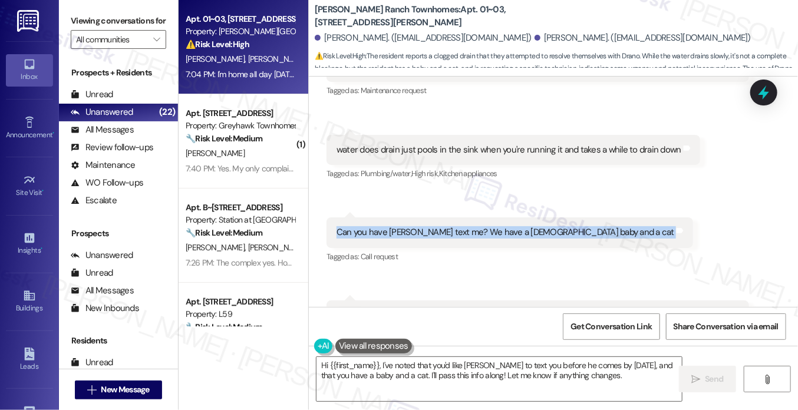
click at [426, 226] on div "Can you have [PERSON_NAME] text me? We have a [DEMOGRAPHIC_DATA] baby and a cat" at bounding box center [505, 232] width 338 height 12
click at [469, 226] on div "Can you have [PERSON_NAME] text me? We have a [DEMOGRAPHIC_DATA] baby and a cat" at bounding box center [505, 232] width 338 height 12
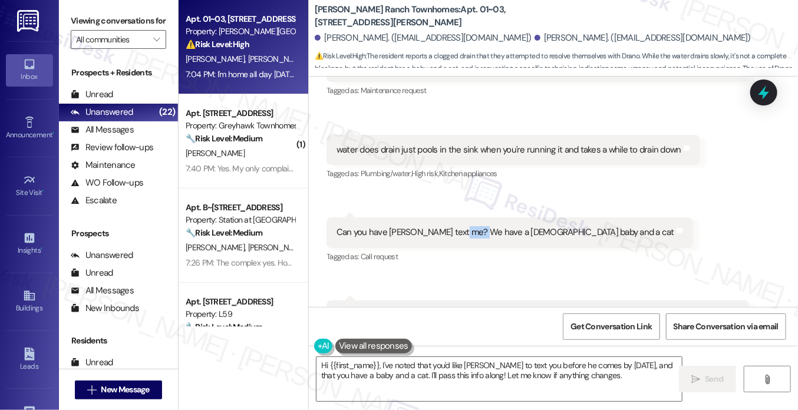
click at [469, 226] on div "Can you have [PERSON_NAME] text me? We have a [DEMOGRAPHIC_DATA] baby and a cat" at bounding box center [505, 232] width 338 height 12
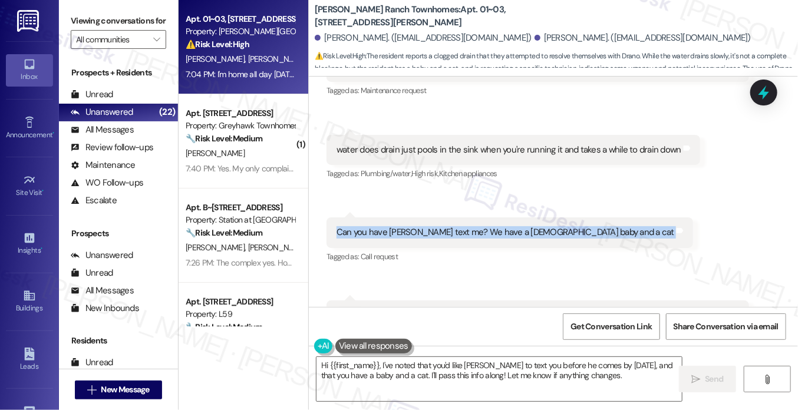
click at [469, 226] on div "Can you have [PERSON_NAME] text me? We have a [DEMOGRAPHIC_DATA] baby and a cat" at bounding box center [505, 232] width 338 height 12
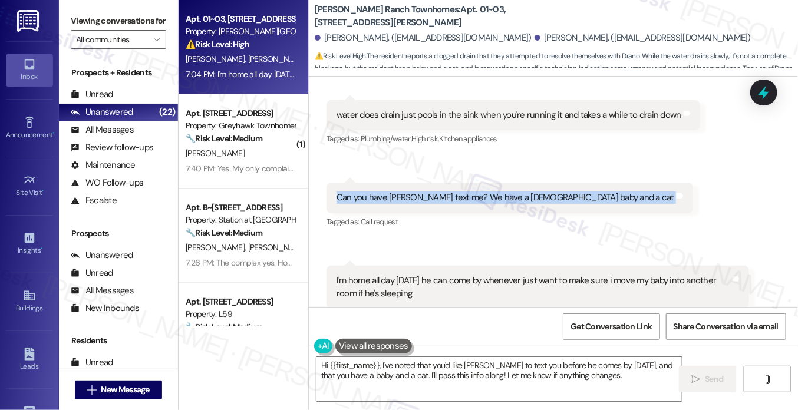
scroll to position [790, 0]
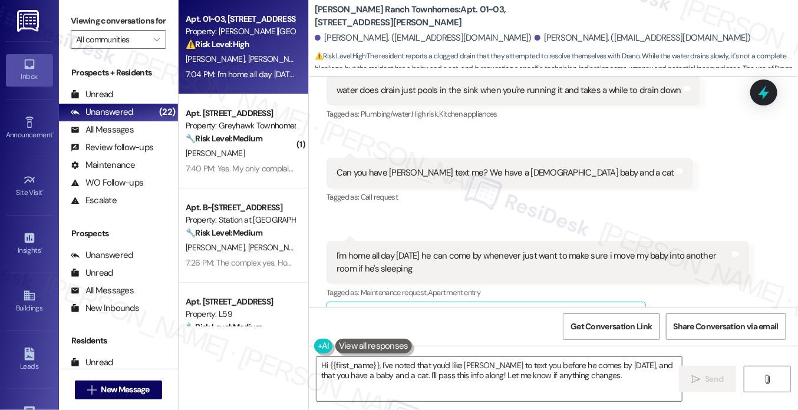
click at [403, 250] on div "I'm home all day [DATE] he can come by whenever just want to make sure i move m…" at bounding box center [532, 262] width 393 height 25
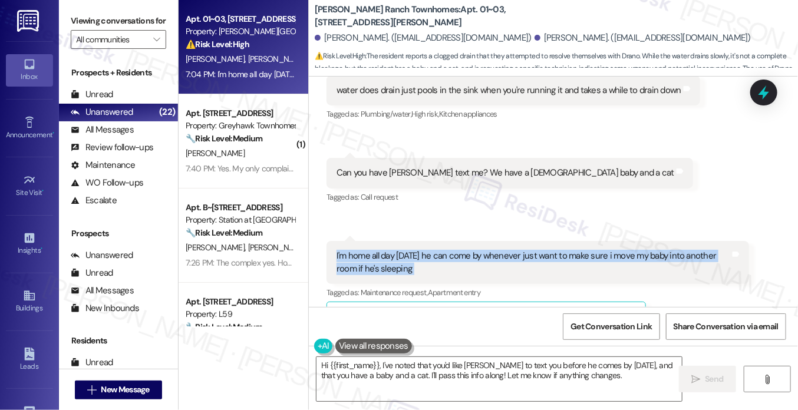
click at [403, 250] on div "I'm home all day [DATE] he can come by whenever just want to make sure i move m…" at bounding box center [532, 262] width 393 height 25
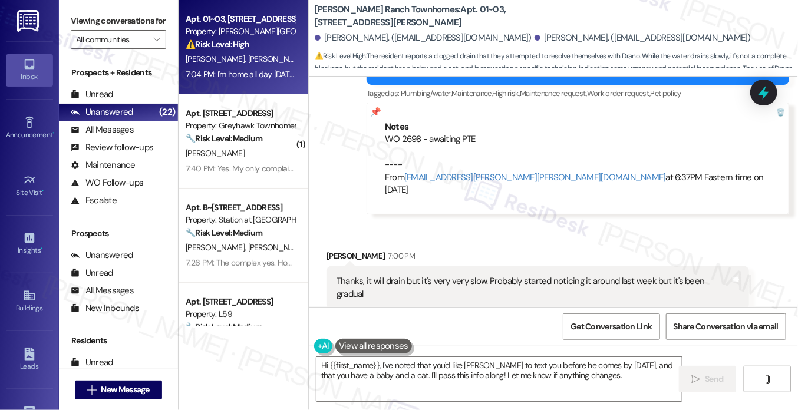
scroll to position [555, 0]
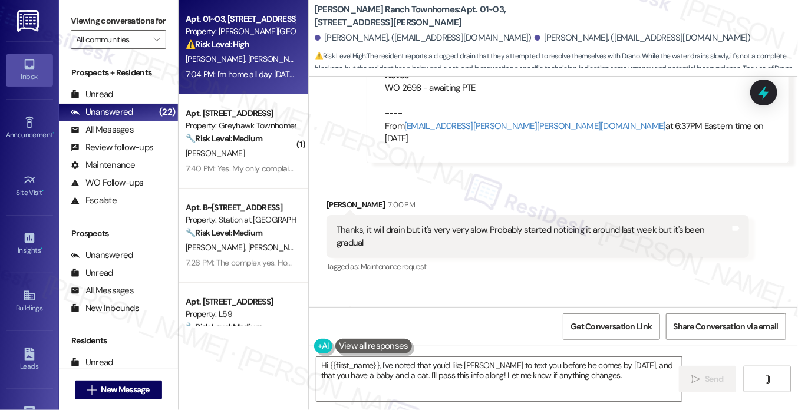
click at [426, 224] on div "Thanks, it will drain but it's very very slow. Probably started noticing it aro…" at bounding box center [532, 236] width 393 height 25
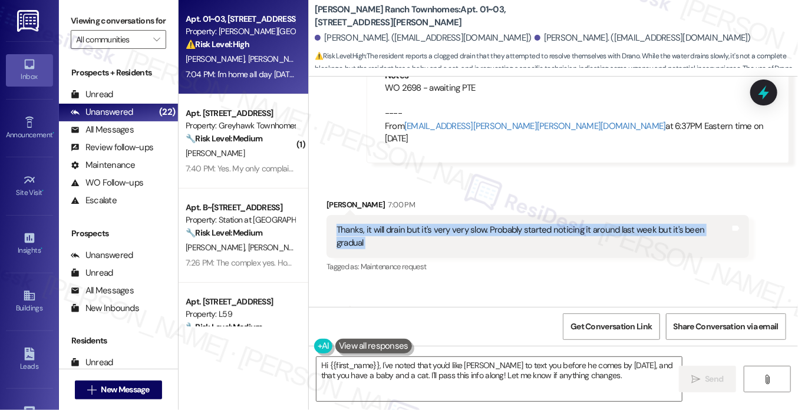
click at [426, 224] on div "Thanks, it will drain but it's very very slow. Probably started noticing it aro…" at bounding box center [532, 236] width 393 height 25
click at [412, 360] on textarea "Hi {{first_name}}, I've noted that you'd like Kevin to text you before he comes…" at bounding box center [498, 379] width 365 height 44
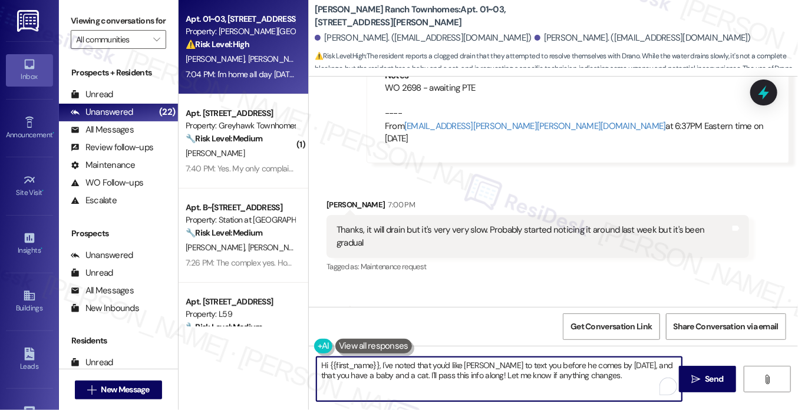
click at [342, 199] on div "Madeline Hill 7:00 PM" at bounding box center [537, 207] width 422 height 16
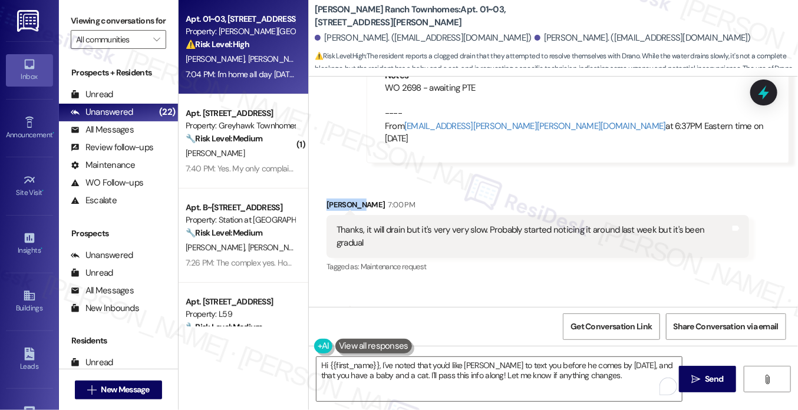
click at [342, 199] on div "Madeline Hill 7:00 PM" at bounding box center [537, 207] width 422 height 16
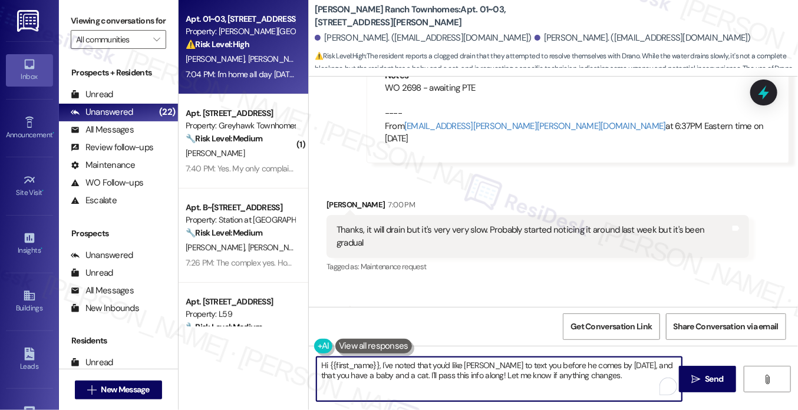
drag, startPoint x: 377, startPoint y: 363, endPoint x: 296, endPoint y: 360, distance: 80.8
click at [296, 360] on div "Apt. 01~03, 3931 East Cardon Lane Property: Porter Ranch Townhomes ⚠️ Risk Leve…" at bounding box center [487, 205] width 619 height 410
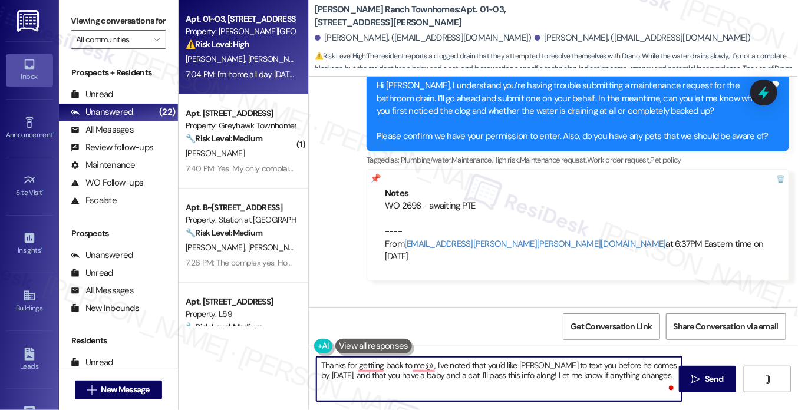
type textarea "Thanks for gettiing back to me@ , I've noted that you'd like Kevin to text you …"
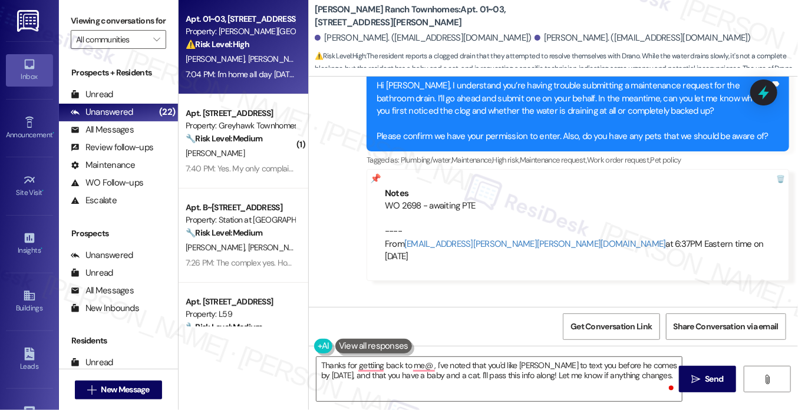
click at [94, 19] on label "Viewing conversations for" at bounding box center [118, 21] width 95 height 18
drag, startPoint x: 434, startPoint y: 11, endPoint x: 455, endPoint y: 9, distance: 20.6
click at [455, 9] on b "Porter Ranch Townhomes: Apt. 01~03, 3931 East Cardon Lane" at bounding box center [433, 16] width 236 height 25
copy b "01~03"
click at [105, 14] on label "Viewing conversations for" at bounding box center [118, 21] width 95 height 18
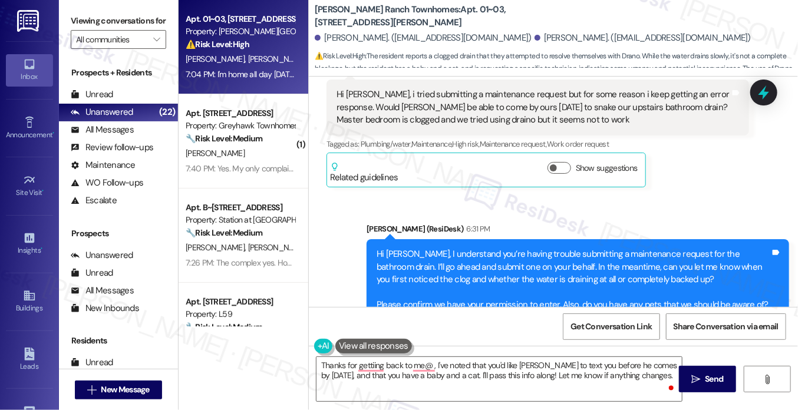
scroll to position [201, 0]
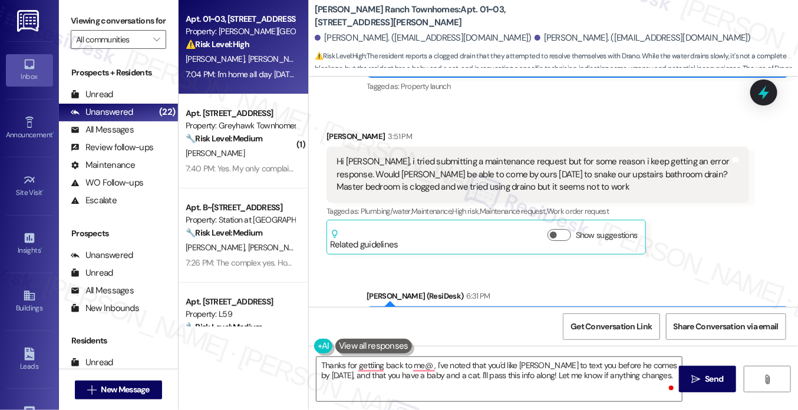
click at [479, 156] on div "Hi [PERSON_NAME], i tried submitting a maintenance request but for some reason …" at bounding box center [532, 175] width 393 height 38
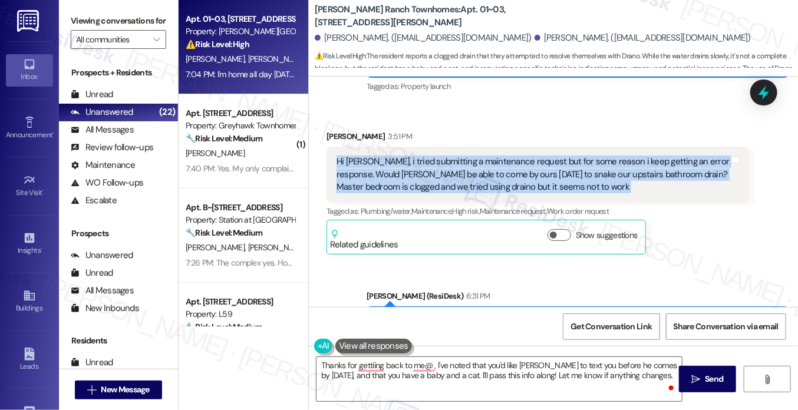
click at [479, 156] on div "Hi [PERSON_NAME], i tried submitting a maintenance request but for some reason …" at bounding box center [532, 175] width 393 height 38
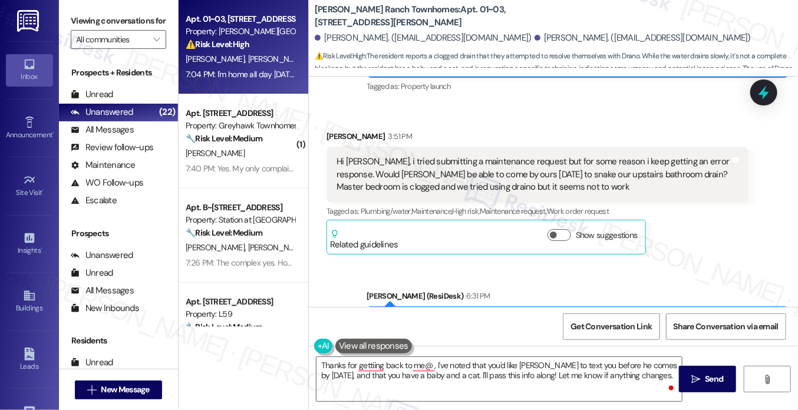
click at [118, 15] on label "Viewing conversations for" at bounding box center [118, 21] width 95 height 18
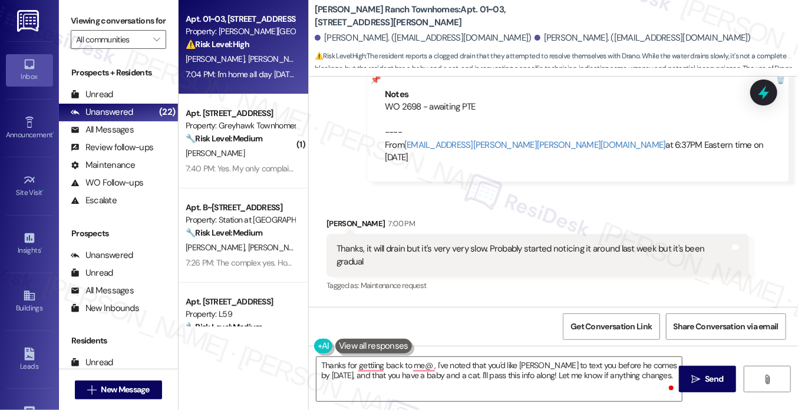
scroll to position [555, 0]
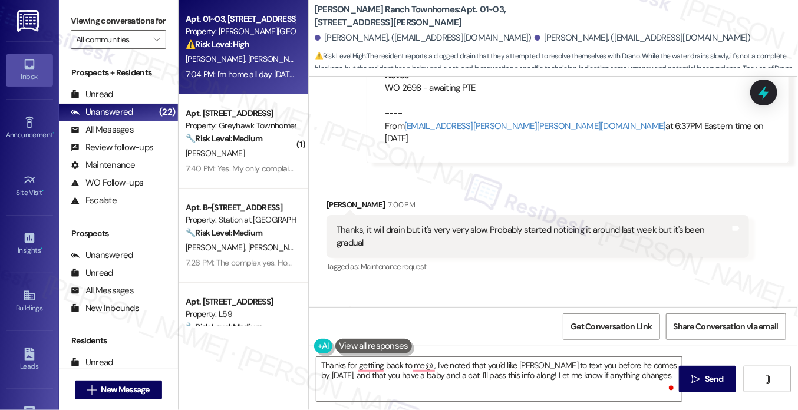
click at [388, 224] on div "Thanks, it will drain but it's very very slow. Probably started noticing it aro…" at bounding box center [532, 236] width 393 height 25
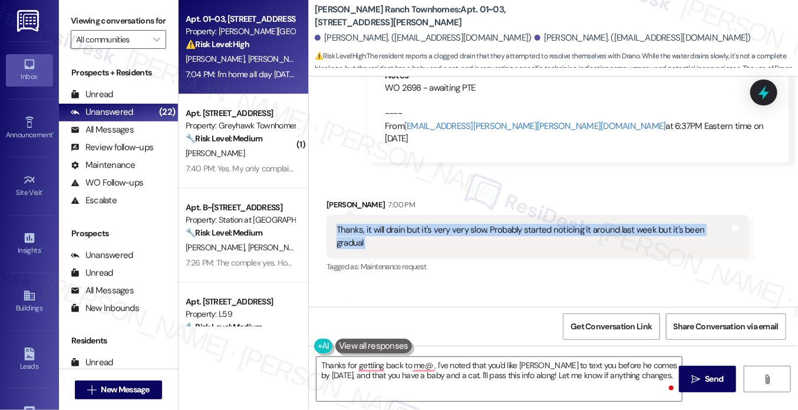
click at [388, 224] on div "Thanks, it will drain but it's very very slow. Probably started noticing it aro…" at bounding box center [532, 236] width 393 height 25
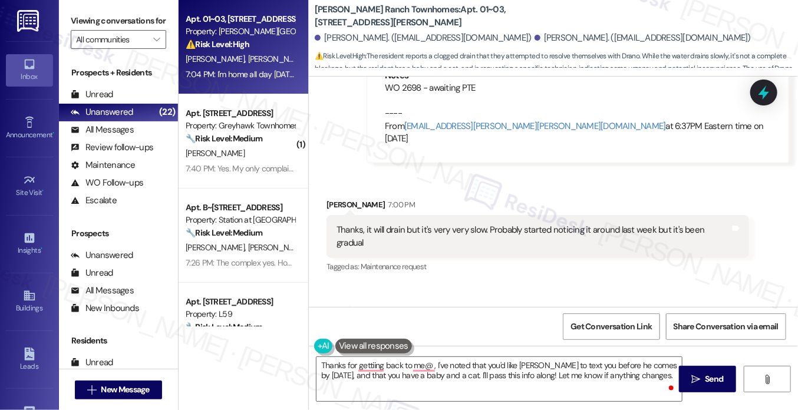
click at [459, 320] on div "water does drain just pools in the sink when you're running it and takes a whil…" at bounding box center [508, 326] width 345 height 12
click at [410, 224] on div "Thanks, it will drain but it's very very slow. Probably started noticing it aro…" at bounding box center [532, 236] width 393 height 25
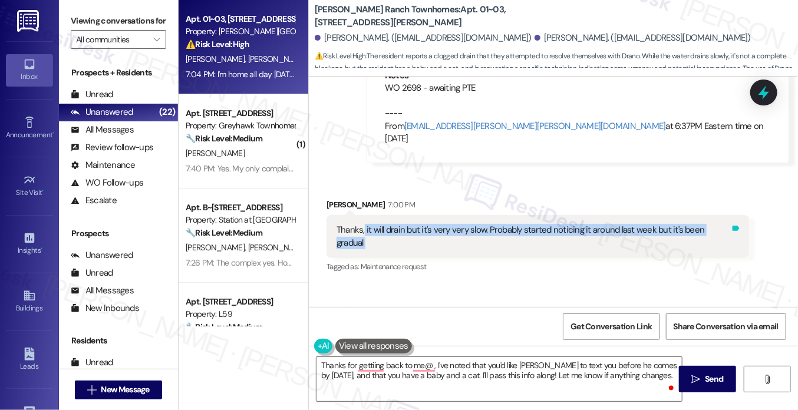
drag, startPoint x: 361, startPoint y: 201, endPoint x: 732, endPoint y: 204, distance: 370.5
click at [732, 215] on div "Thanks, it will drain but it's very very slow. Probably started noticing it aro…" at bounding box center [537, 236] width 422 height 43
copy div "it will drain but it's very very slow. Probably started noticing it around last…"
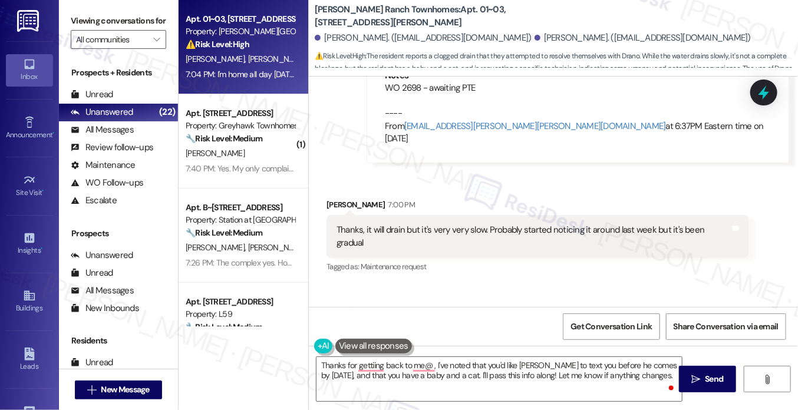
click at [115, 23] on label "Viewing conversations for" at bounding box center [118, 21] width 95 height 18
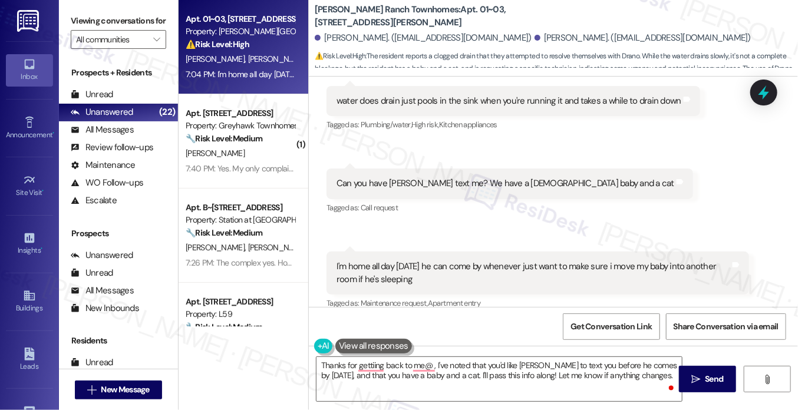
scroll to position [790, 0]
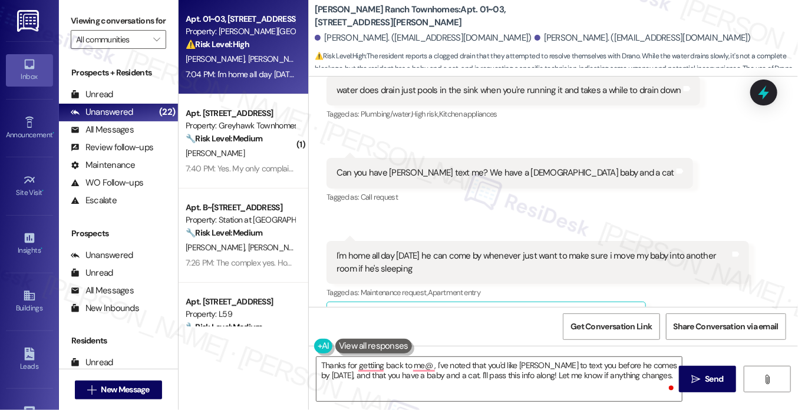
click at [378, 241] on div "I'm home all day tomorrow he can come by whenever just want to make sure i move…" at bounding box center [537, 262] width 422 height 43
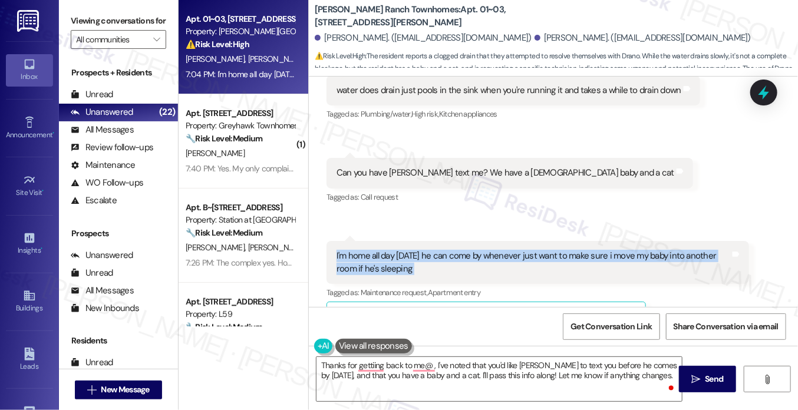
click at [378, 241] on div "I'm home all day tomorrow he can come by whenever just want to make sure i move…" at bounding box center [537, 262] width 422 height 43
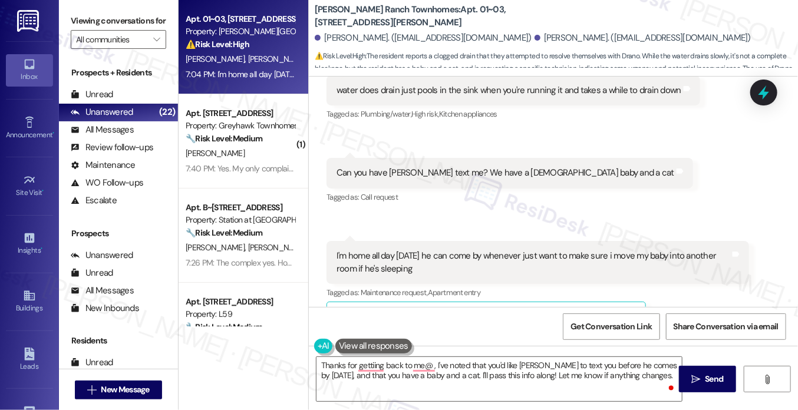
click at [104, 24] on label "Viewing conversations for" at bounding box center [118, 21] width 95 height 18
click at [95, 23] on label "Viewing conversations for" at bounding box center [118, 21] width 95 height 18
click at [97, 18] on label "Viewing conversations for" at bounding box center [118, 21] width 95 height 18
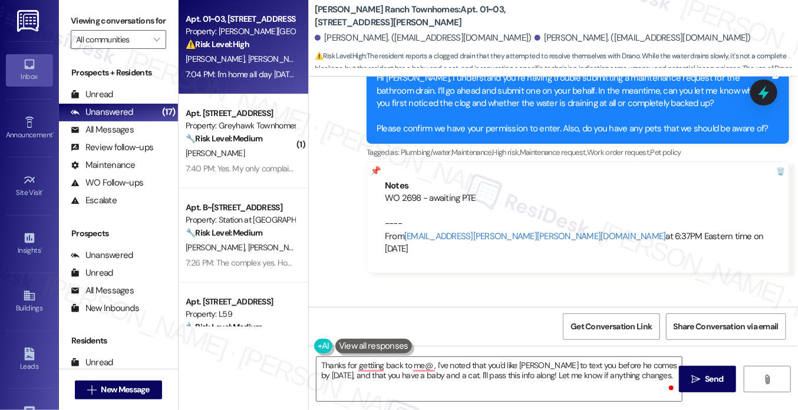
scroll to position [378, 0]
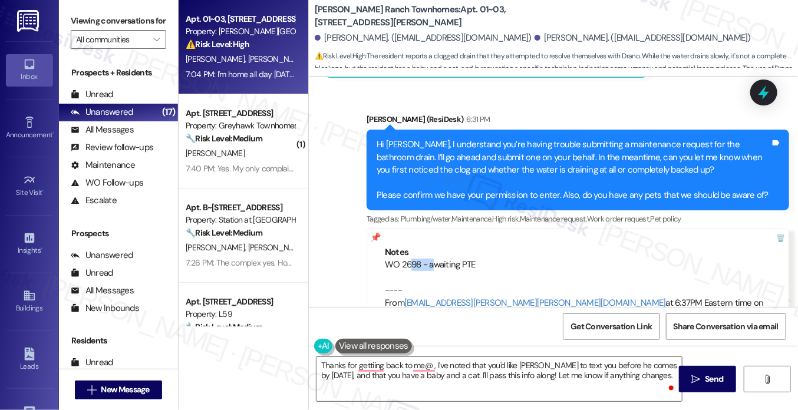
drag, startPoint x: 406, startPoint y: 252, endPoint x: 436, endPoint y: 246, distance: 30.5
click at [436, 259] on div "WO 2698 - awaiting PTE ---- From automated-surveys-celle-katrina.lopez@celle.co…" at bounding box center [578, 290] width 386 height 63
click at [465, 259] on div "WO 2698 - awaiting PTE ---- From automated-surveys-celle-katrina.lopez@celle.co…" at bounding box center [578, 290] width 386 height 63
drag, startPoint x: 384, startPoint y: 252, endPoint x: 417, endPoint y: 248, distance: 33.2
click at [417, 259] on div "WO 2698 - awaiting PTE ---- From automated-surveys-celle-katrina.lopez@celle.co…" at bounding box center [578, 290] width 386 height 63
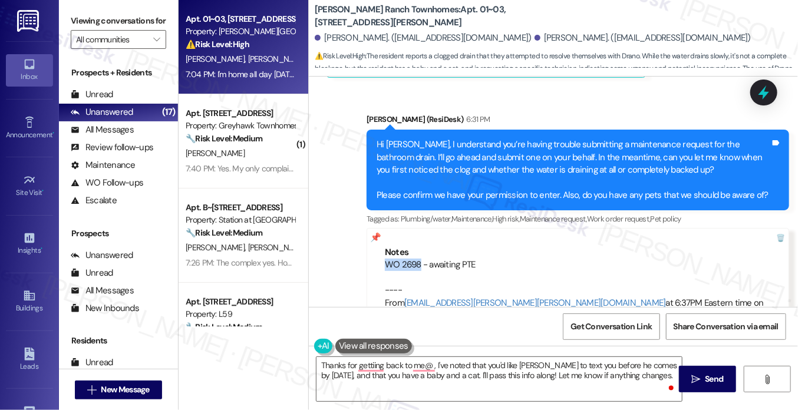
copy div "WO 2698"
click at [773, 229] on div at bounding box center [771, 238] width 33 height 19
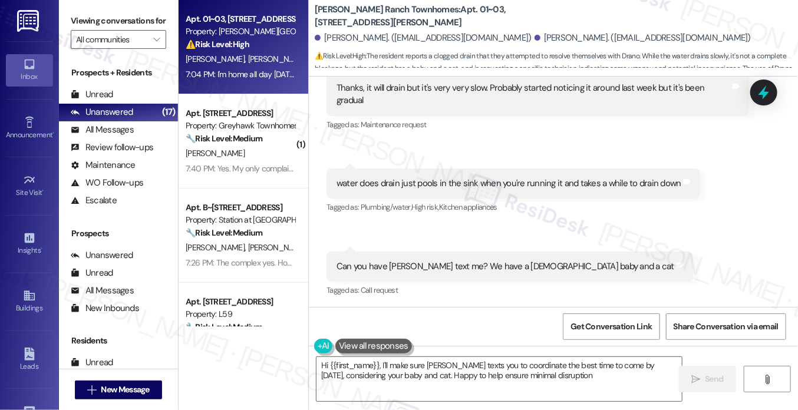
type textarea "Hi {{first_name}}, I'll make sure [PERSON_NAME] texts you to coordinate the bes…"
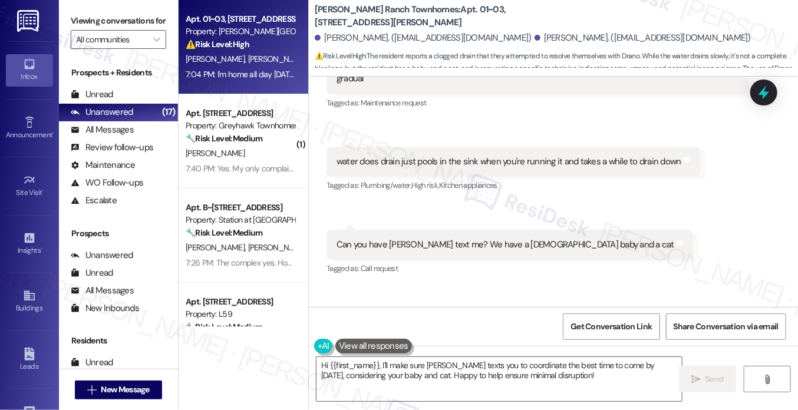
scroll to position [690, 0]
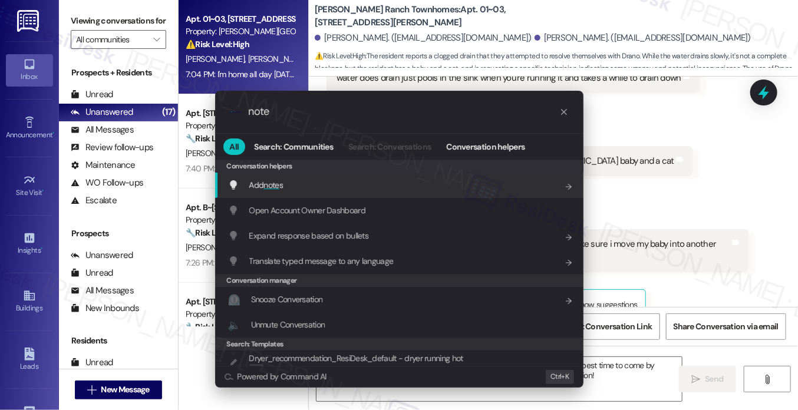
type input "note"
click at [267, 183] on span "note" at bounding box center [270, 185] width 15 height 11
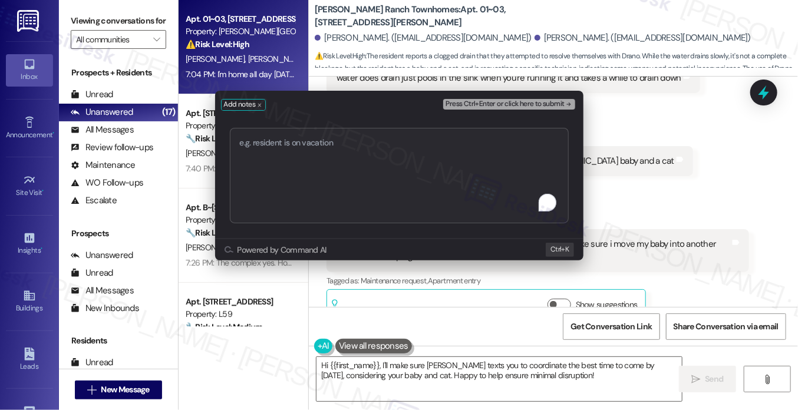
click at [443, 180] on textarea "To enrich screen reader interactions, please activate Accessibility in Grammarl…" at bounding box center [399, 175] width 339 height 95
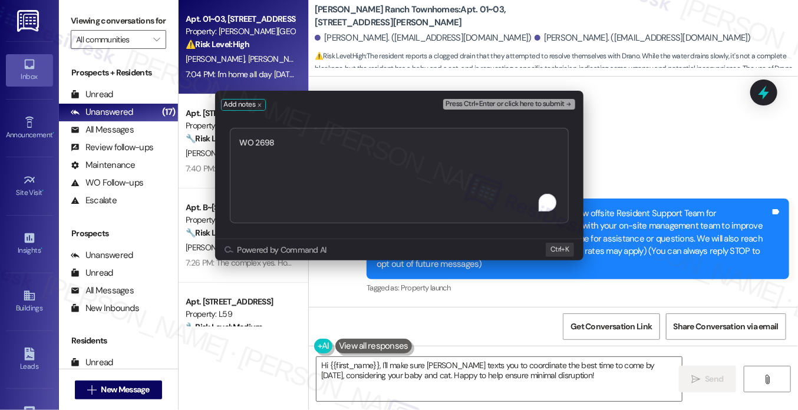
scroll to position [690, 0]
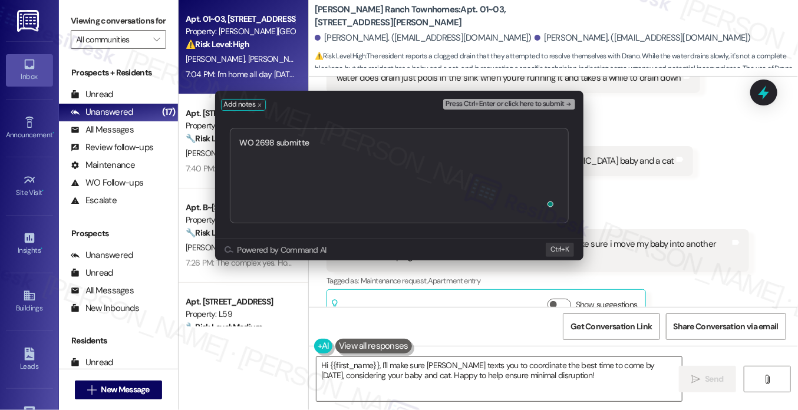
type textarea "WO 2698 submitted"
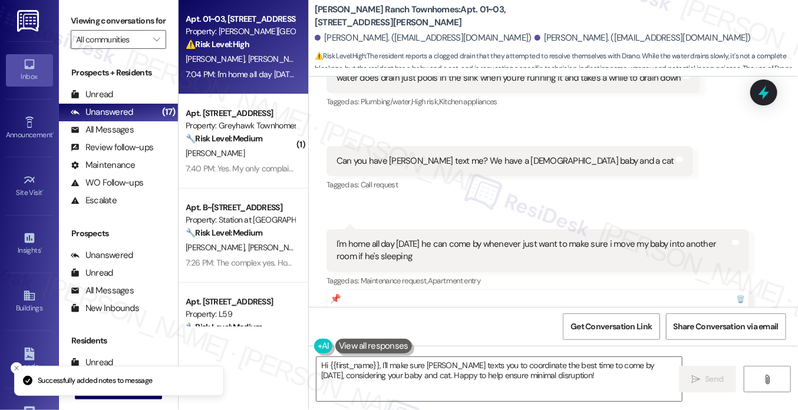
scroll to position [790, 0]
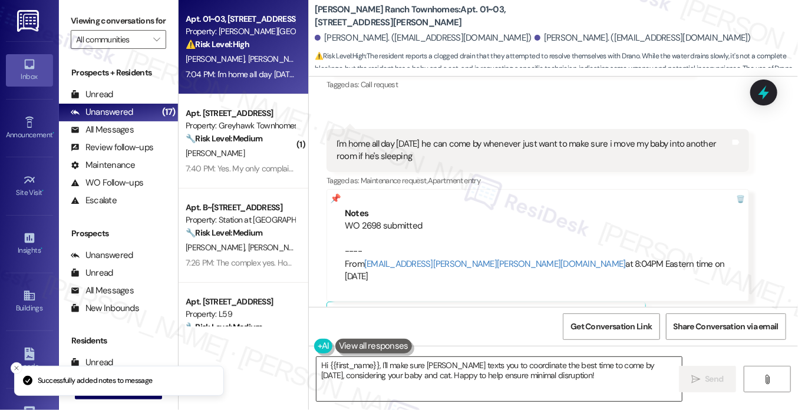
click at [397, 365] on textarea "Hi {{first_name}}, I'll make sure [PERSON_NAME] texts you to coordinate the bes…" at bounding box center [498, 379] width 365 height 44
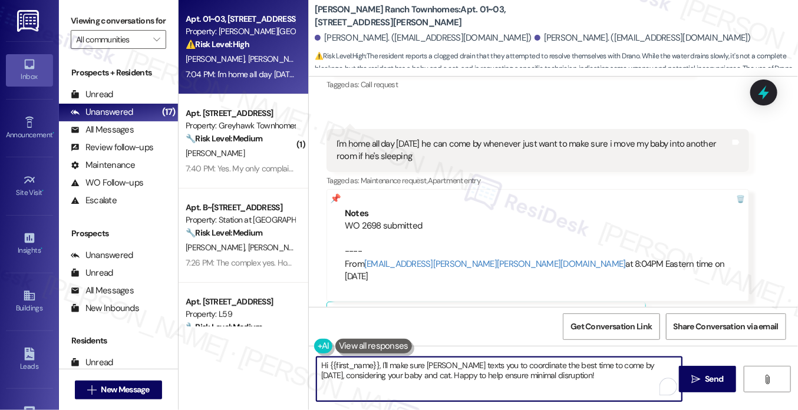
drag, startPoint x: 375, startPoint y: 363, endPoint x: 308, endPoint y: 358, distance: 67.4
click at [310, 365] on div "Hi {{first_name}}, I'll make sure [PERSON_NAME] texts you to coordinate the bes…" at bounding box center [493, 378] width 366 height 45
drag, startPoint x: 616, startPoint y: 378, endPoint x: 422, endPoint y: 365, distance: 193.6
click at [422, 365] on textarea "Thanks for getting back to me! I'll make sure [PERSON_NAME] texts you to coordi…" at bounding box center [498, 379] width 365 height 44
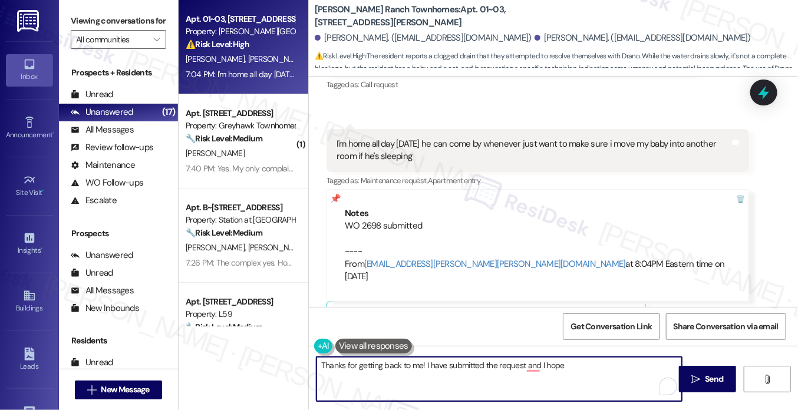
click at [597, 374] on textarea "Thanks for getting back to me! I have submitted the request and I hope" at bounding box center [498, 379] width 365 height 44
drag, startPoint x: 587, startPoint y: 367, endPoint x: 570, endPoint y: 359, distance: 18.7
click at [570, 359] on textarea "Thanks for getting back to me! I have submitted the request and I hope" at bounding box center [498, 379] width 365 height 44
drag, startPoint x: 568, startPoint y: 365, endPoint x: 555, endPoint y: 358, distance: 14.2
click at [545, 362] on textarea "Thanks for getting back to me! I have submitted the request and I hope" at bounding box center [498, 379] width 365 height 44
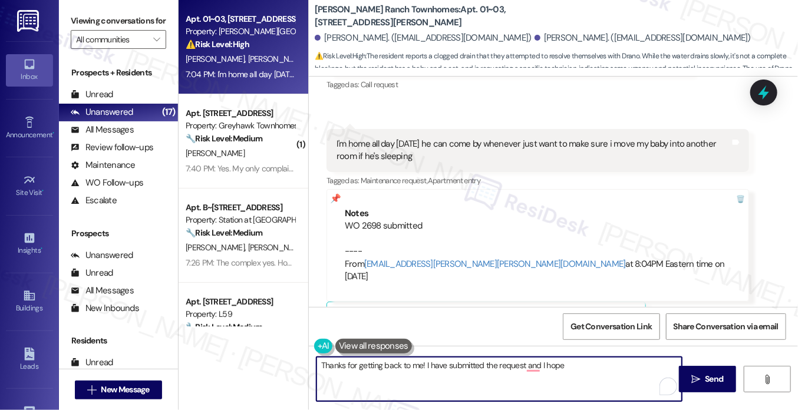
click at [565, 363] on textarea "Thanks for getting back to me! I have submitted the request and I hope" at bounding box center [498, 379] width 365 height 44
drag, startPoint x: 568, startPoint y: 365, endPoint x: 547, endPoint y: 368, distance: 20.8
click at [547, 368] on textarea "Thanks for getting back to me! I have submitted the request and I hope" at bounding box center [498, 379] width 365 height 44
click at [585, 369] on textarea "Thanks for getting back to me! I have submitted the request and I hope" at bounding box center [498, 379] width 365 height 44
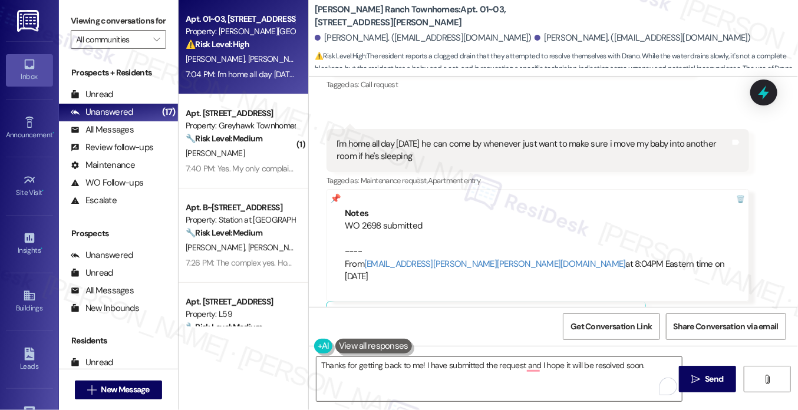
click at [107, 28] on label "Viewing conversations for" at bounding box center [118, 21] width 95 height 18
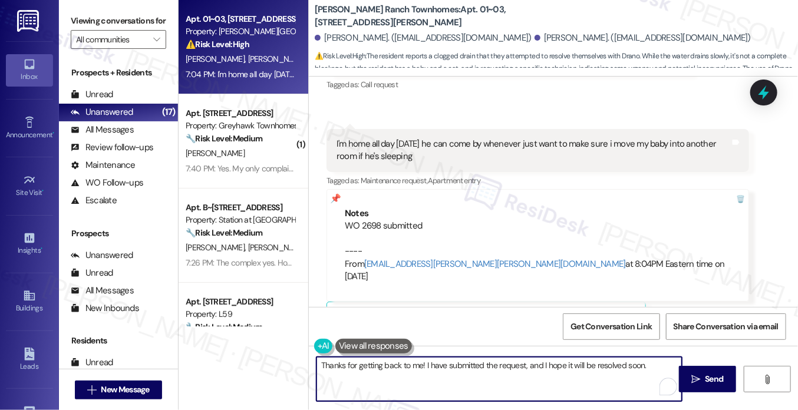
click at [656, 365] on textarea "Thanks for getting back to me! I have submitted the request, and I hope it will…" at bounding box center [498, 379] width 365 height 44
click at [542, 369] on textarea "Thanks for getting back to me! I have submitted the request, and I hope it will…" at bounding box center [498, 379] width 365 height 44
click at [547, 378] on textarea "Thanks for getting back to me! I have submitted the request, and I hope it will…" at bounding box center [498, 379] width 365 height 44
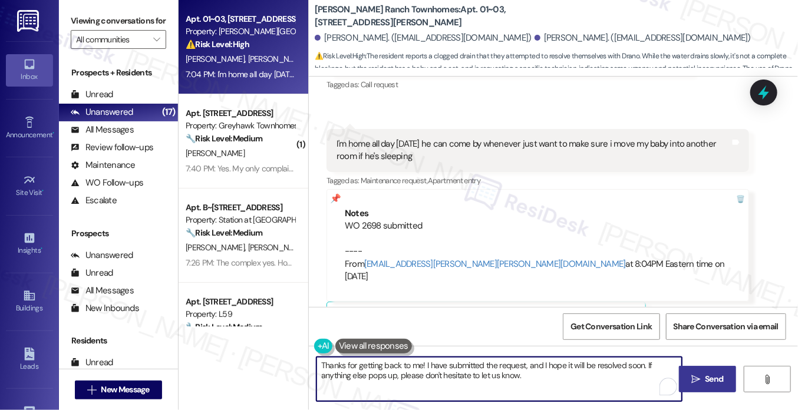
type textarea "Thanks for getting back to me! I have submitted the request, and I hope it will…"
click at [697, 373] on span " Send" at bounding box center [707, 379] width 37 height 12
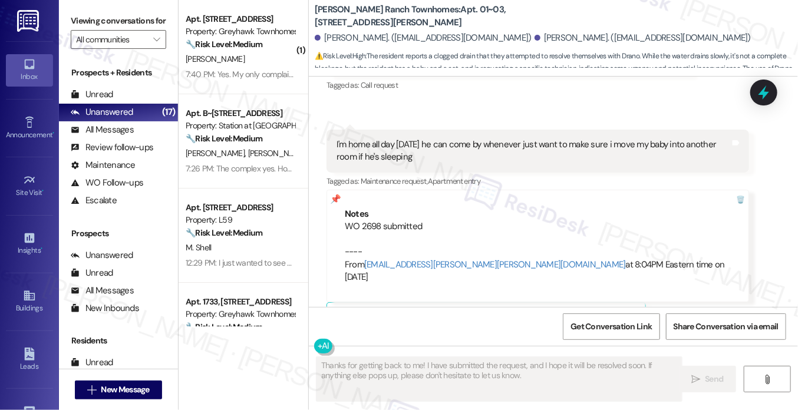
scroll to position [885, 0]
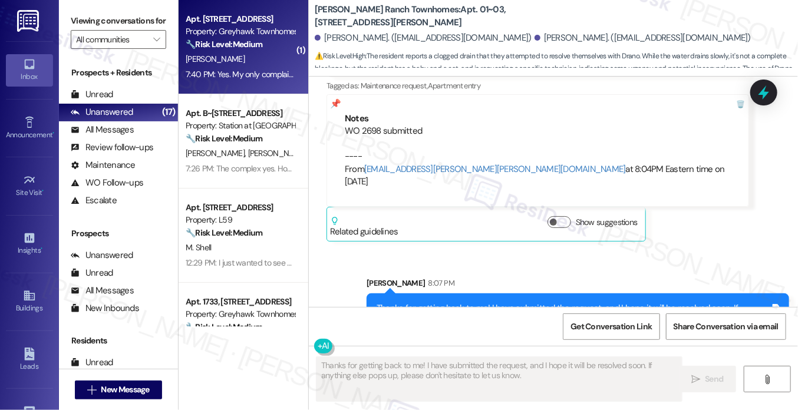
click at [261, 63] on div "[PERSON_NAME]" at bounding box center [239, 59] width 111 height 15
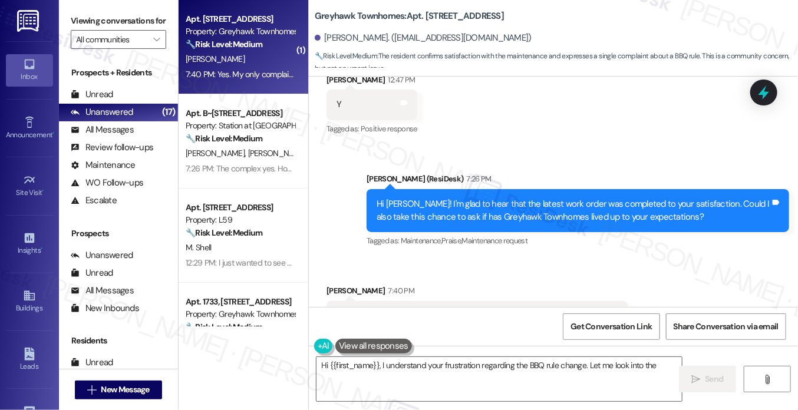
scroll to position [620, 0]
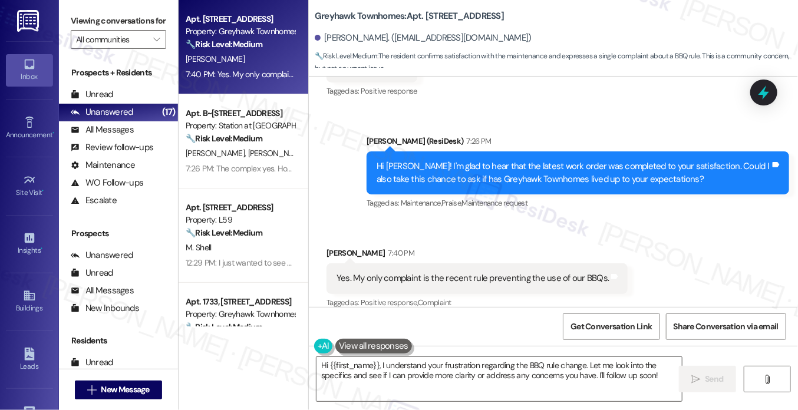
drag, startPoint x: 422, startPoint y: 242, endPoint x: 415, endPoint y: 256, distance: 16.6
click at [415, 263] on div "Yes. My only complaint is the recent rule preventing the use of our BBQs. Tags …" at bounding box center [476, 278] width 301 height 30
click at [512, 272] on div "Yes. My only complaint is the recent rule preventing the use of our BBQs." at bounding box center [472, 278] width 272 height 12
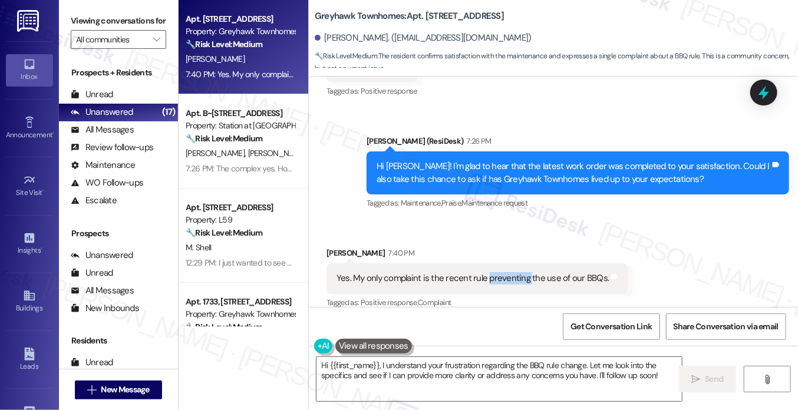
click at [512, 272] on div "Yes. My only complaint is the recent rule preventing the use of our BBQs." at bounding box center [472, 278] width 272 height 12
click at [539, 160] on div "Hi [PERSON_NAME]! I'm glad to hear that the latest work order was completed to …" at bounding box center [572, 172] width 393 height 25
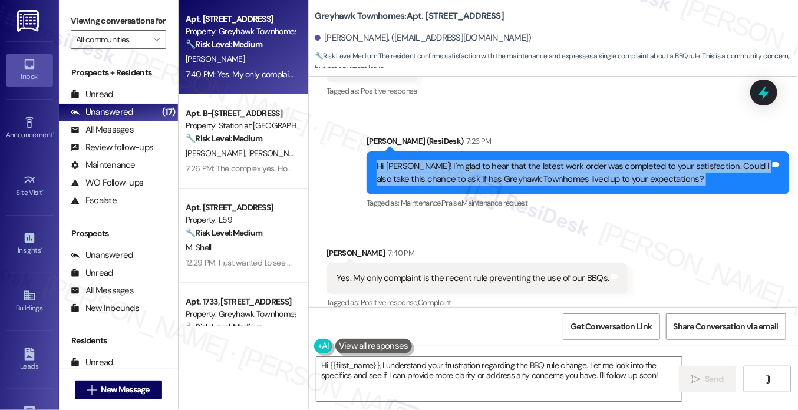
click at [539, 160] on div "Hi [PERSON_NAME]! I'm glad to hear that the latest work order was completed to …" at bounding box center [572, 172] width 393 height 25
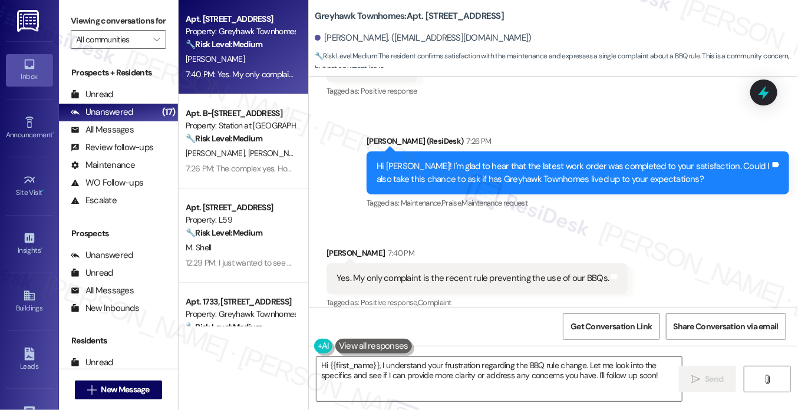
click at [590, 224] on div "Received via SMS [PERSON_NAME] 7:40 PM Yes. My only complaint is the recent rul…" at bounding box center [553, 270] width 489 height 100
click at [456, 272] on div "Yes. My only complaint is the recent rule preventing the use of our BBQs." at bounding box center [472, 278] width 272 height 12
click at [483, 379] on textarea "Hi {{first_name}}, I understand your frustration regarding the BBQ rule change.…" at bounding box center [498, 379] width 365 height 44
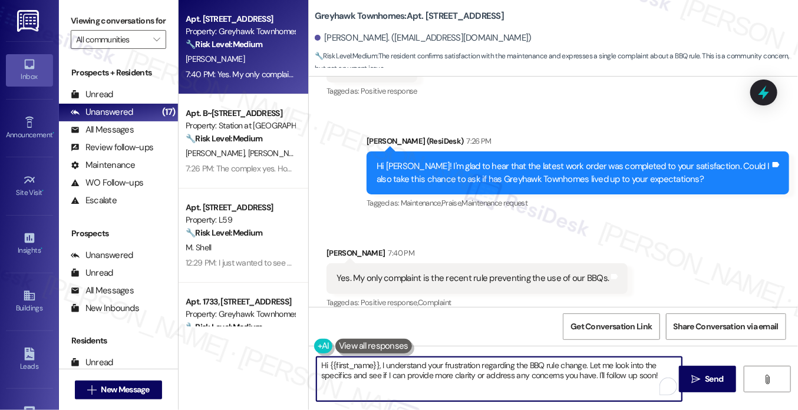
click at [484, 379] on textarea "Hi {{first_name}}, I understand your frustration regarding the BBQ rule change.…" at bounding box center [498, 379] width 365 height 44
click at [484, 378] on textarea "Hi {{first_name}}, I understand your frustration regarding the BBQ rule change.…" at bounding box center [498, 379] width 365 height 44
click at [510, 272] on div "Yes. My only complaint is the recent rule preventing the use of our BBQs." at bounding box center [472, 278] width 272 height 12
drag, startPoint x: 379, startPoint y: 363, endPoint x: 271, endPoint y: 360, distance: 107.9
click at [271, 361] on div "Apt. [STREET_ADDRESS] Property: Greyhawk Townhomes 🔧 Risk Level: Medium The res…" at bounding box center [487, 205] width 619 height 410
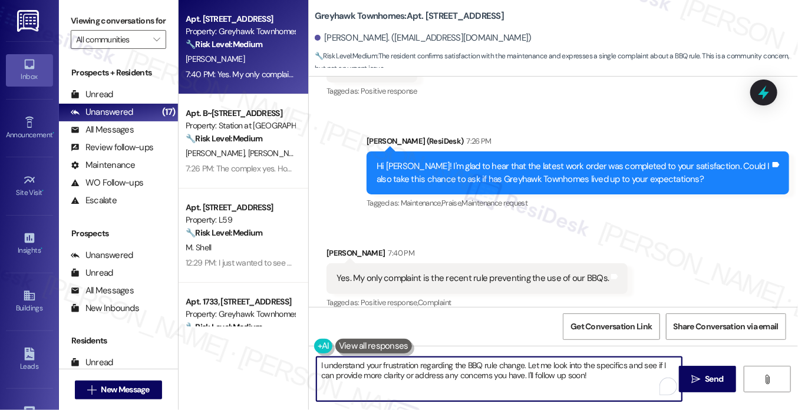
click at [535, 151] on div "Hi [PERSON_NAME]! I'm glad to hear that the latest work order was completed to …" at bounding box center [577, 172] width 422 height 43
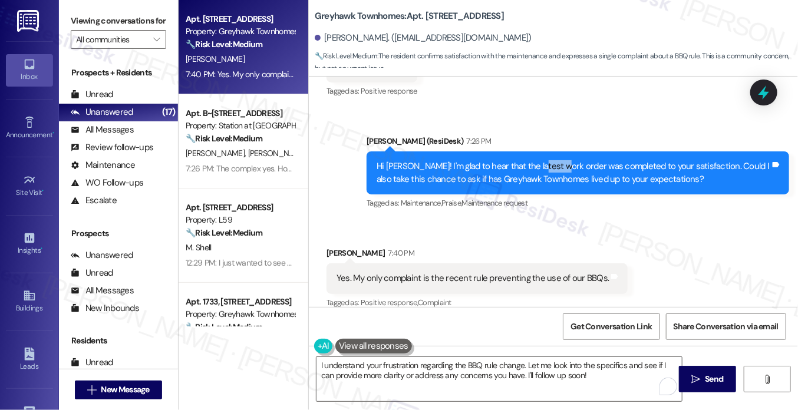
click at [535, 151] on div "Hi [PERSON_NAME]! I'm glad to hear that the latest work order was completed to …" at bounding box center [577, 172] width 422 height 43
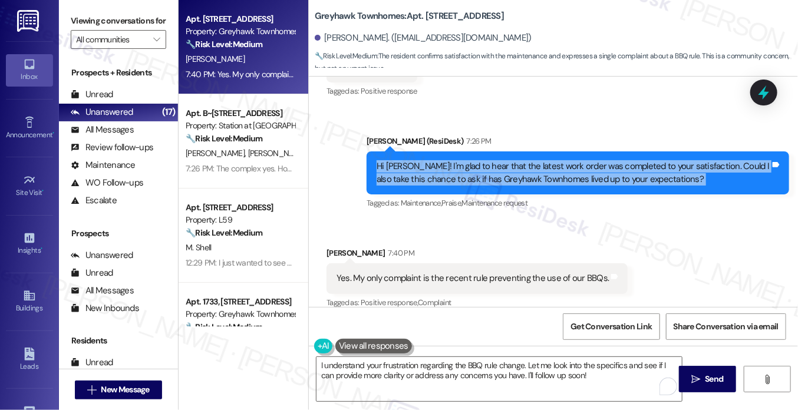
click at [535, 151] on div "Hi [PERSON_NAME]! I'm glad to hear that the latest work order was completed to …" at bounding box center [577, 172] width 422 height 43
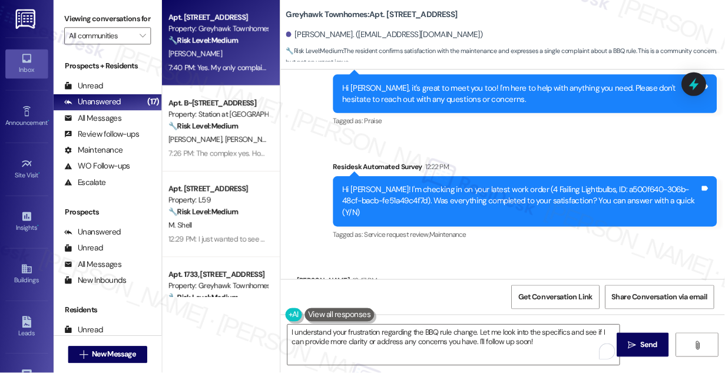
scroll to position [620, 0]
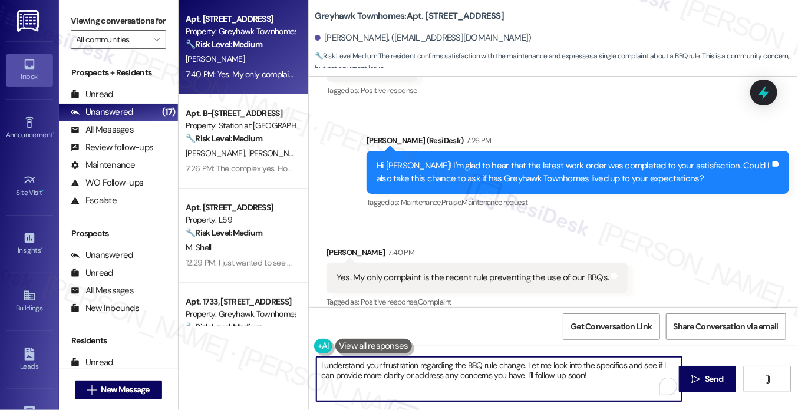
drag, startPoint x: 606, startPoint y: 380, endPoint x: 519, endPoint y: 361, distance: 89.2
click at [519, 361] on textarea "I understand your frustration regarding the BBQ rule change. Let me look into t…" at bounding box center [498, 379] width 365 height 44
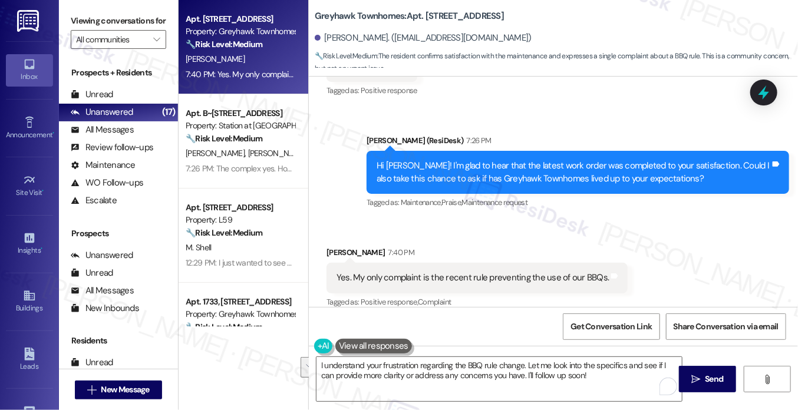
click at [323, 18] on b "Greyhawk Townhomes: Apt. [STREET_ADDRESS]" at bounding box center [409, 16] width 189 height 12
click at [323, 16] on b "Greyhawk Townhomes: Apt. [STREET_ADDRESS]" at bounding box center [409, 16] width 189 height 12
click at [329, 18] on b "Greyhawk Townhomes: Apt. [STREET_ADDRESS]" at bounding box center [409, 16] width 189 height 12
copy b "Greyhawk"
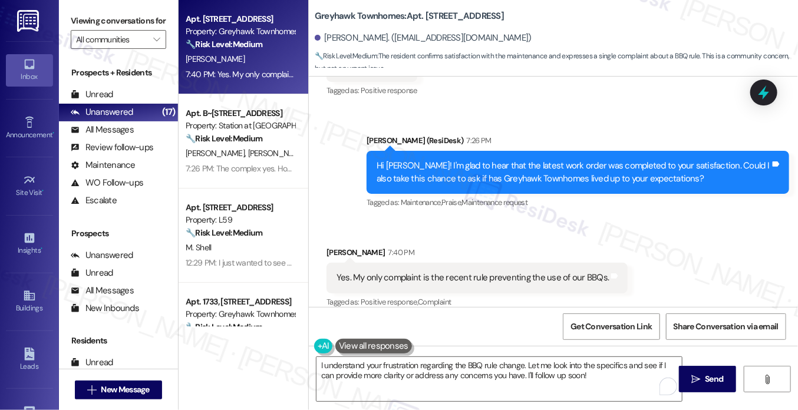
click at [98, 22] on label "Viewing conversations for" at bounding box center [118, 21] width 95 height 18
click at [93, 26] on label "Viewing conversations for" at bounding box center [118, 21] width 95 height 18
click at [429, 272] on div "Yes. My only complaint is the recent rule preventing the use of our BBQs." at bounding box center [472, 278] width 272 height 12
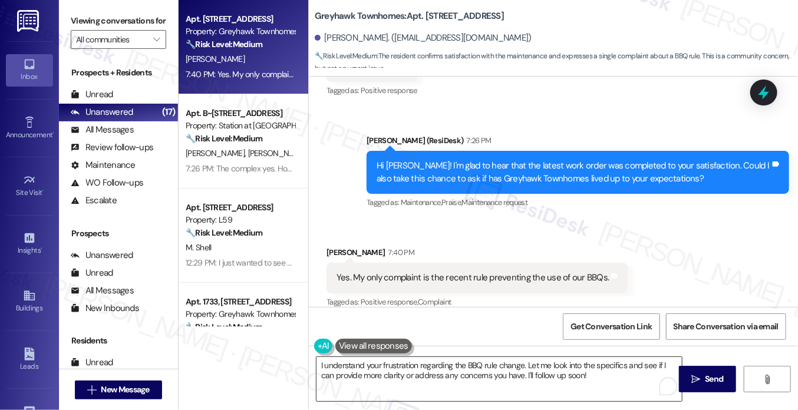
click at [387, 364] on textarea "I understand your frustration regarding the BBQ rule change. Let me look into t…" at bounding box center [498, 379] width 365 height 44
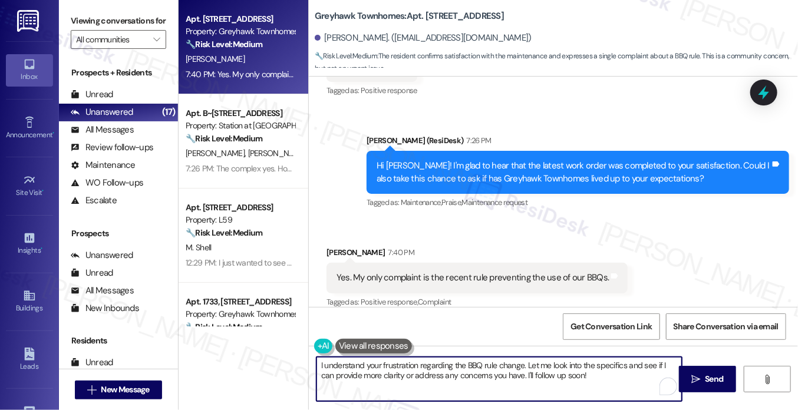
click at [387, 364] on textarea "I understand your frustration regarding the BBQ rule change. Let me look into t…" at bounding box center [498, 379] width 365 height 44
click at [431, 272] on div "Yes. My only complaint is the recent rule preventing the use of our BBQs." at bounding box center [472, 278] width 272 height 12
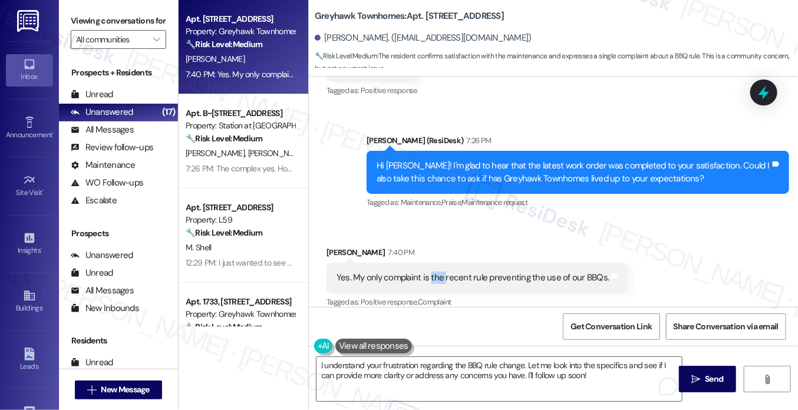
click at [431, 272] on div "Yes. My only complaint is the recent rule preventing the use of our BBQs." at bounding box center [472, 278] width 272 height 12
copy div "Yes. My only complaint is the recent rule preventing the use of our BBQs. Tags …"
click at [85, 11] on div "Viewing conversations for All communities " at bounding box center [118, 30] width 119 height 61
click at [98, 16] on label "Viewing conversations for" at bounding box center [118, 21] width 95 height 18
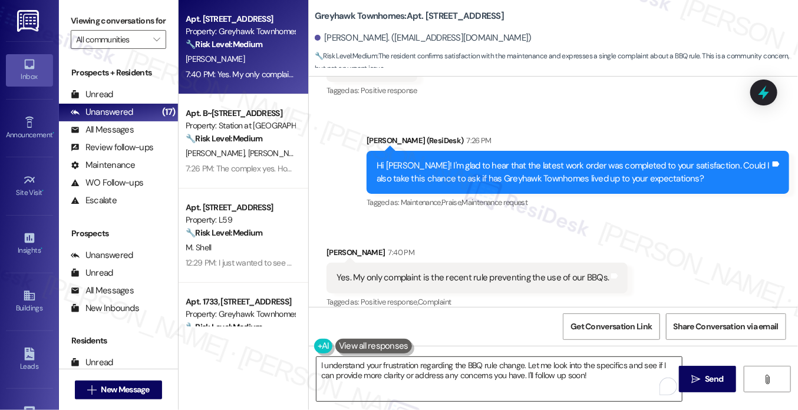
click at [425, 375] on textarea "I understand your frustration regarding the BBQ rule change. Let me look into t…" at bounding box center [498, 379] width 365 height 44
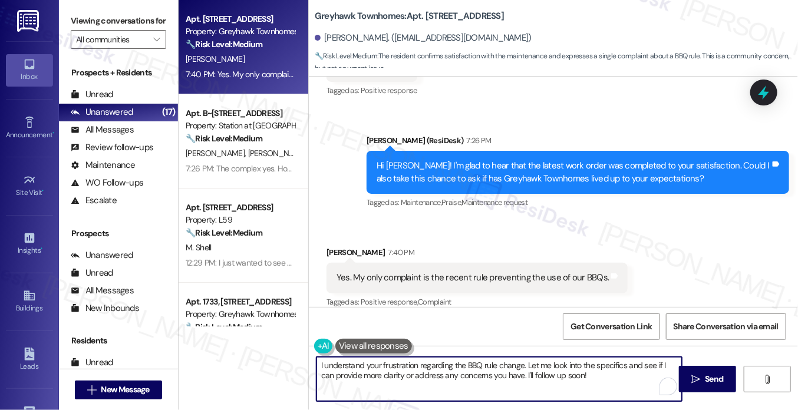
click at [425, 375] on textarea "I understand your frustration regarding the BBQ rule change. Let me look into t…" at bounding box center [498, 379] width 365 height 44
paste textarea "Thanks for sharing your feedback. I understand the new rule preventing the use …"
click at [467, 362] on textarea "Thanks for sharing your feedback. I understand the new rule preventing the use …" at bounding box center [498, 379] width 365 height 44
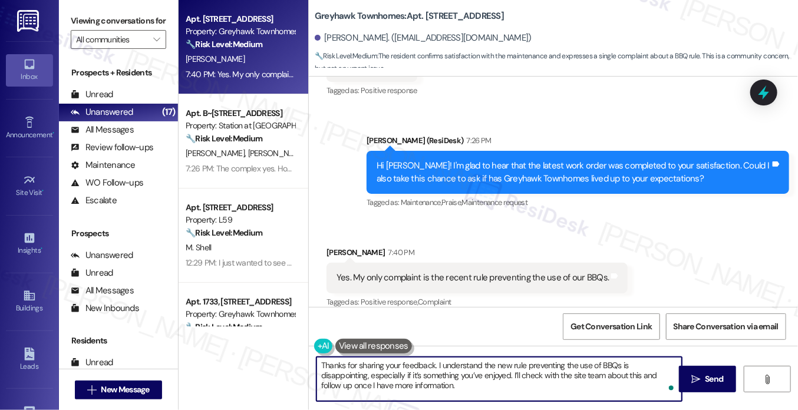
click at [429, 362] on textarea "Thanks for sharing your feedback. I understand the new rule preventing the use …" at bounding box center [498, 379] width 365 height 44
click at [435, 364] on textarea "Thanks for sharing your feedback. I understand the new rule preventing the use …" at bounding box center [498, 379] width 365 height 44
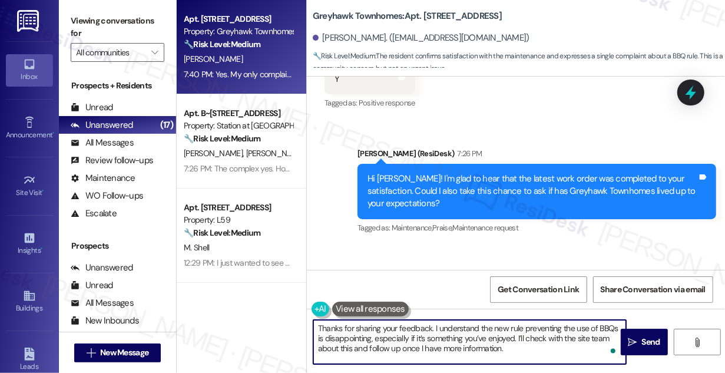
click at [356, 334] on textarea "Thanks for sharing your feedback. I understand the new rule preventing the use …" at bounding box center [469, 342] width 313 height 44
click at [355, 334] on textarea "Thanks for sharing your feedback. I understand the new rule preventing the use …" at bounding box center [469, 342] width 313 height 44
click at [514, 333] on textarea "Thanks for sharing your feedback. I understand the new rule preventing the use …" at bounding box center [469, 342] width 313 height 44
drag, startPoint x: 571, startPoint y: 350, endPoint x: 484, endPoint y: 337, distance: 88.7
click at [484, 337] on textarea "Thanks for sharing your feedback. I understand the new rule preventing the use …" at bounding box center [469, 342] width 313 height 44
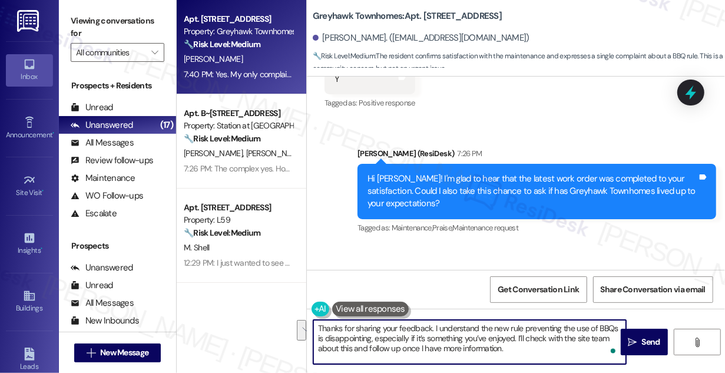
click at [484, 337] on textarea "Thanks for sharing your feedback. I understand the new rule preventing the use …" at bounding box center [469, 342] width 313 height 44
click at [484, 336] on textarea "Thanks for sharing your feedback. I understand the new rule preventing the use …" at bounding box center [469, 342] width 313 height 44
click at [524, 349] on textarea "Thanks for sharing your feedback. I understand the new rule preventing the use …" at bounding box center [469, 342] width 313 height 44
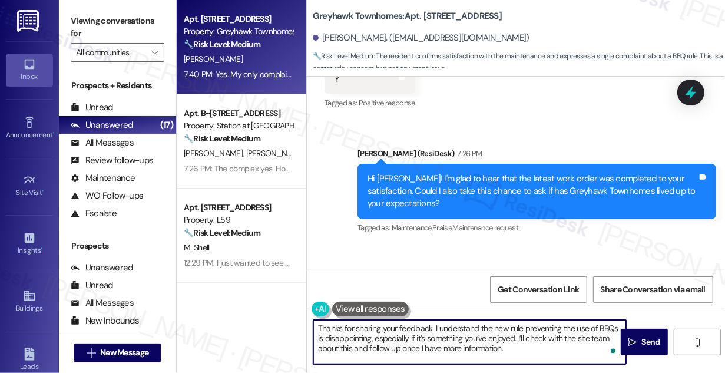
click at [524, 349] on textarea "Thanks for sharing your feedback. I understand the new rule preventing the use …" at bounding box center [469, 342] width 313 height 44
click at [531, 348] on textarea "Thanks for sharing your feedback. I understand the new rule preventing the use …" at bounding box center [469, 342] width 313 height 44
drag, startPoint x: 538, startPoint y: 348, endPoint x: 527, endPoint y: 337, distance: 15.8
click at [527, 337] on textarea "Thanks for sharing your feedback. I understand the new rule preventing the use …" at bounding box center [469, 342] width 313 height 44
click at [378, 333] on textarea "Thanks for sharing your feedback. I understand the new rule preventing the use …" at bounding box center [469, 342] width 313 height 44
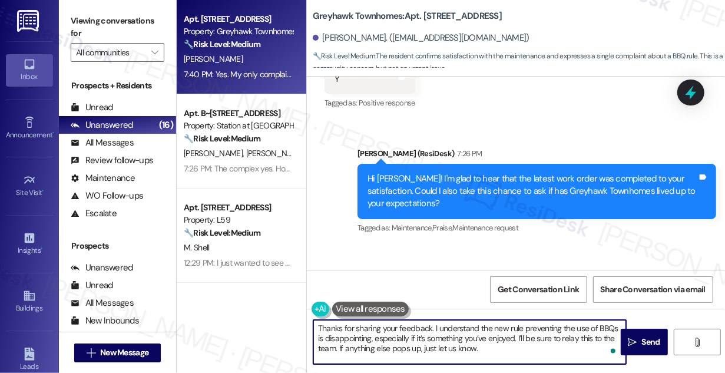
click at [378, 333] on textarea "Thanks for sharing your feedback. I understand the new rule preventing the use …" at bounding box center [469, 342] width 313 height 44
type textarea "Thanks for sharing your feedback. I understand the new rule preventing the use …"
click at [518, 265] on div "Received via SMS [PERSON_NAME] 7:40 PM Yes. My only complaint is the recent rul…" at bounding box center [475, 304] width 319 height 82
click at [397, 331] on textarea "Thanks for sharing your feedback. I understand the new rule preventing the use …" at bounding box center [469, 342] width 313 height 44
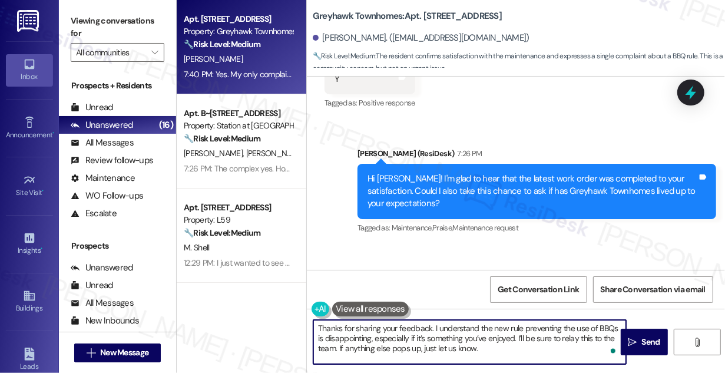
click at [397, 331] on textarea "Thanks for sharing your feedback. I understand the new rule preventing the use …" at bounding box center [469, 342] width 313 height 44
click at [480, 338] on textarea "Thanks for sharing your feedback. I understand the new rule preventing the use …" at bounding box center [469, 342] width 313 height 44
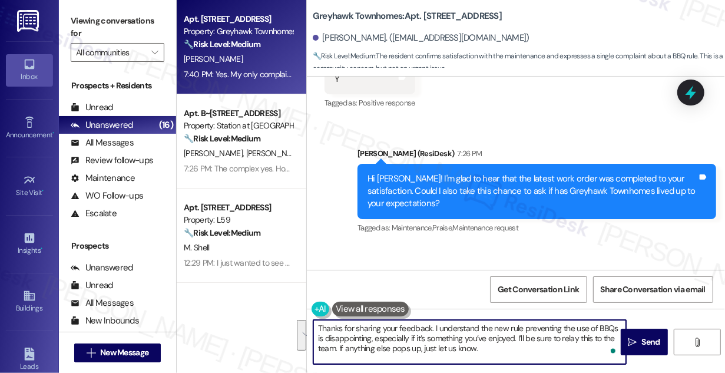
click at [538, 345] on textarea "Thanks for sharing your feedback. I understand the new rule preventing the use …" at bounding box center [469, 342] width 313 height 44
click at [335, 349] on textarea "Thanks for sharing your feedback. I understand the new rule preventing the use …" at bounding box center [469, 342] width 313 height 44
click at [384, 337] on textarea "Thanks for sharing your feedback. I understand the new rule preventing the use …" at bounding box center [469, 342] width 313 height 44
drag, startPoint x: 384, startPoint y: 337, endPoint x: 418, endPoint y: 333, distance: 33.8
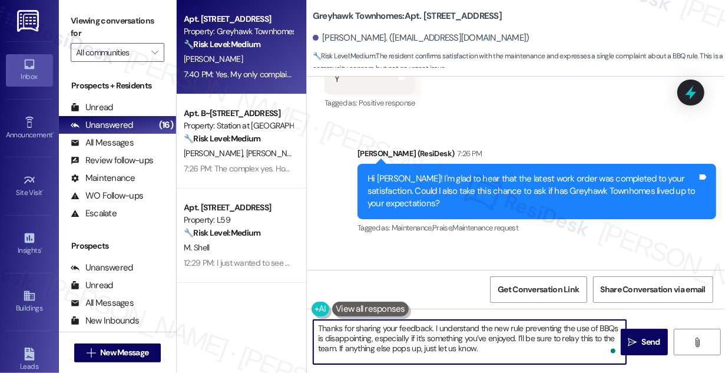
click at [384, 337] on textarea "Thanks for sharing your feedback. I understand the new rule preventing the use …" at bounding box center [469, 342] width 313 height 44
click at [482, 336] on textarea "Thanks for sharing your feedback. I understand the new rule preventing the use …" at bounding box center [469, 342] width 313 height 44
click at [637, 337] on span " Send" at bounding box center [644, 342] width 37 height 12
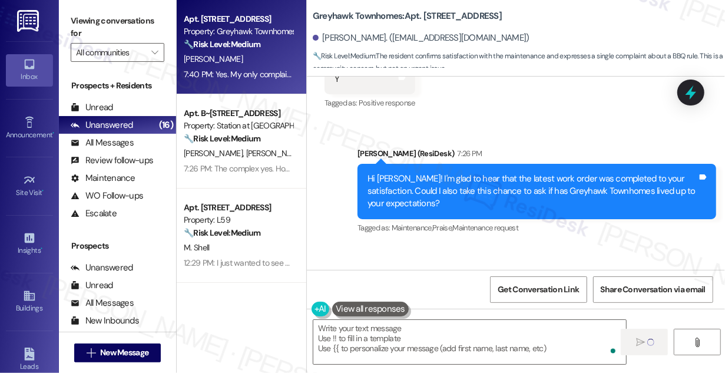
type textarea "Fetching suggested responses. Please feel free to read through the conversation…"
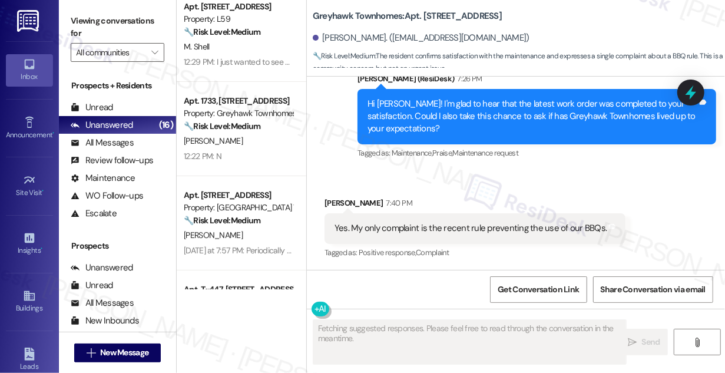
scroll to position [53, 0]
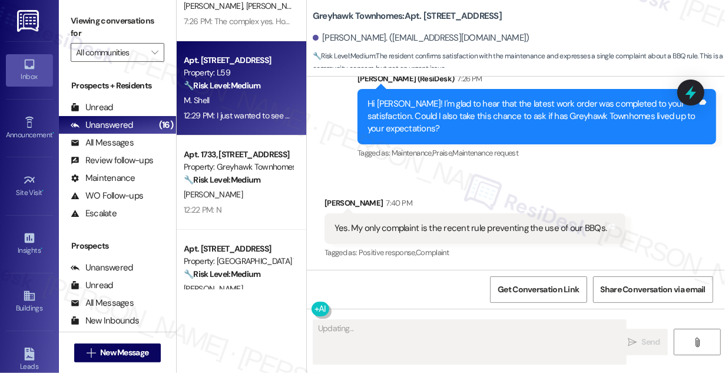
click at [260, 113] on div "12:29 PM: I just wanted to see cause I think our lease ends in November so that…" at bounding box center [389, 115] width 410 height 11
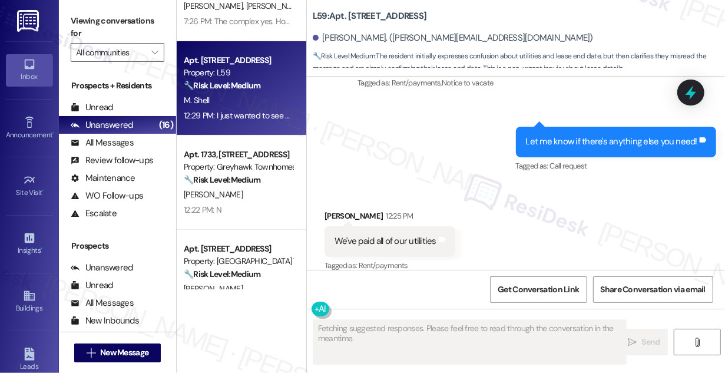
scroll to position [3977, 0]
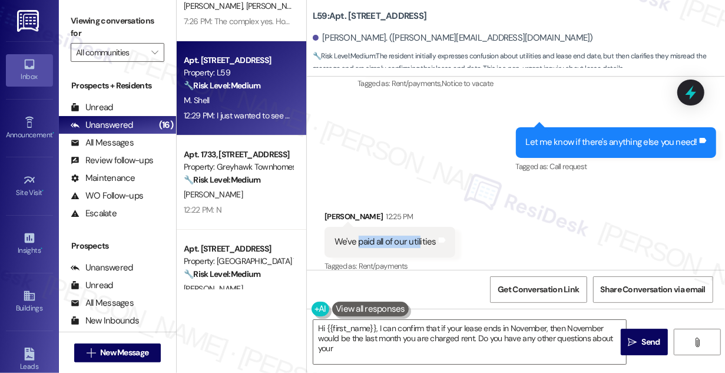
drag, startPoint x: 357, startPoint y: 216, endPoint x: 419, endPoint y: 216, distance: 62.4
click at [419, 236] on div "We've paid all of our utilities" at bounding box center [386, 242] width 102 height 12
type textarea "Hi {{first_name}}, I can confirm that if your lease ends in November, then Nove…"
click at [571, 136] on div "Let me know if there's anything else you need!" at bounding box center [612, 142] width 172 height 12
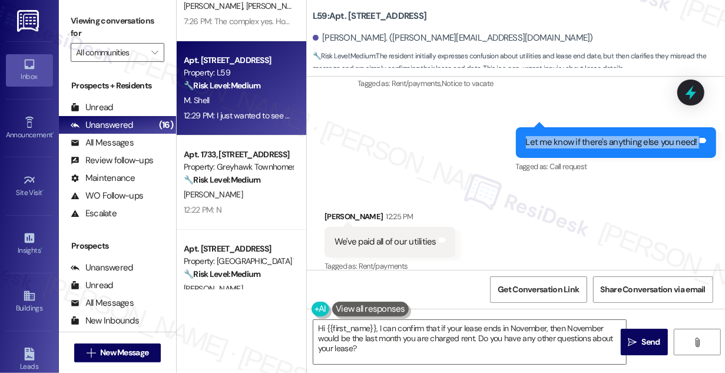
click at [571, 136] on div "Let me know if there's anything else you need!" at bounding box center [612, 142] width 172 height 12
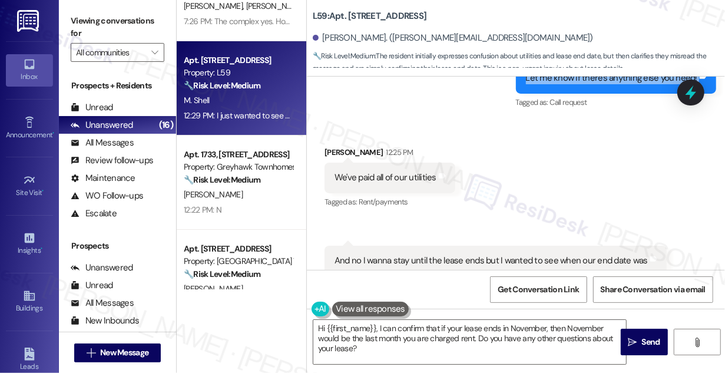
scroll to position [4137, 0]
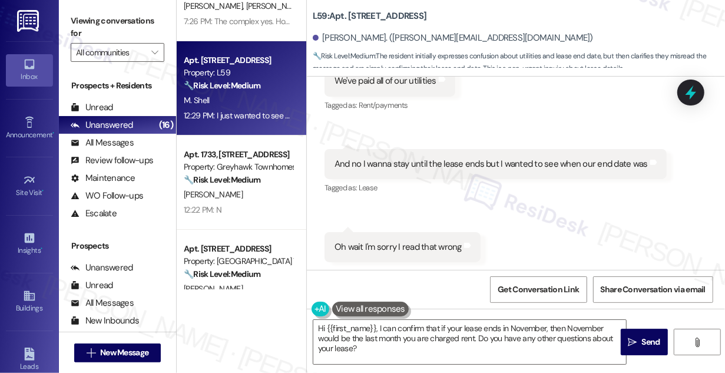
click at [372, 158] on div "And no I wanna stay until the lease ends but I wanted to see when our end date …" at bounding box center [491, 164] width 313 height 12
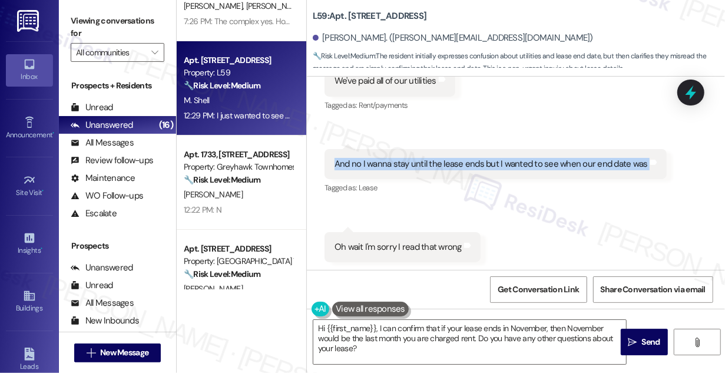
click at [372, 158] on div "And no I wanna stay until the lease ends but I wanted to see when our end date …" at bounding box center [491, 164] width 313 height 12
click at [408, 158] on div "And no I wanna stay until the lease ends but I wanted to see when our end date …" at bounding box center [491, 164] width 313 height 12
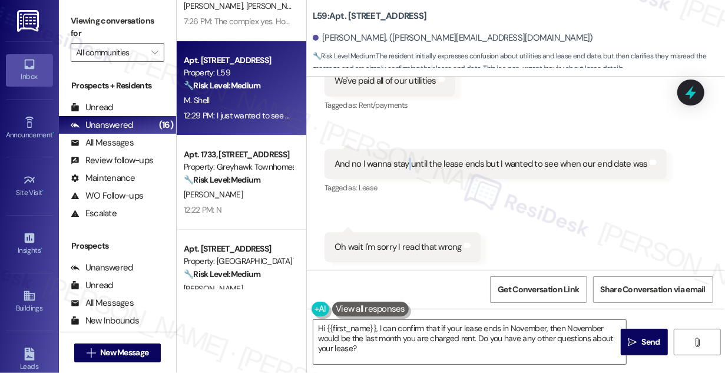
click at [408, 158] on div "And no I wanna stay until the lease ends but I wanted to see when our end date …" at bounding box center [491, 164] width 313 height 12
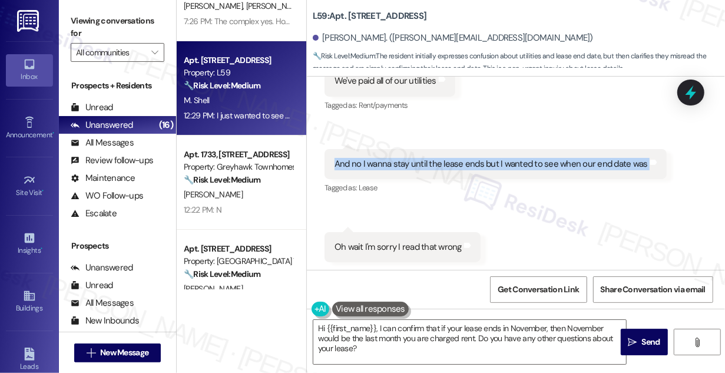
click at [408, 158] on div "And no I wanna stay until the lease ends but I wanted to see when our end date …" at bounding box center [491, 164] width 313 height 12
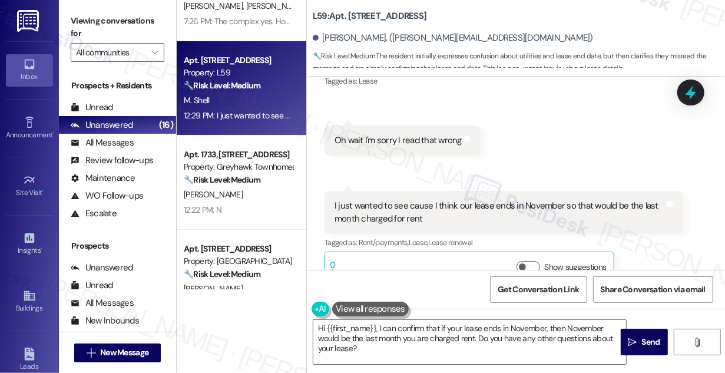
scroll to position [4245, 0]
click at [408, 199] on div "I just wanted to see cause I think our lease ends in November so that would be …" at bounding box center [500, 211] width 330 height 25
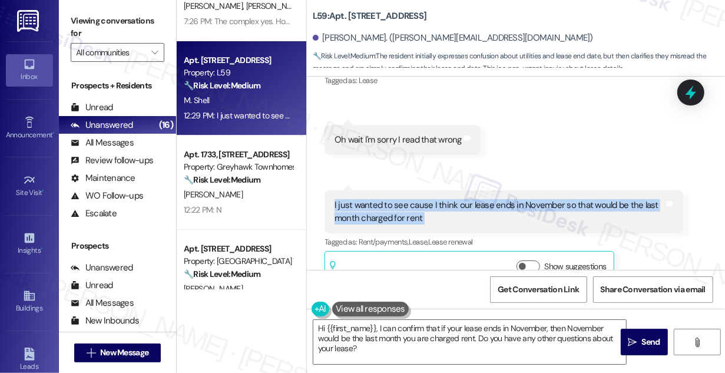
click at [408, 199] on div "I just wanted to see cause I think our lease ends in November so that would be …" at bounding box center [500, 211] width 330 height 25
click at [532, 199] on div "I just wanted to see cause I think our lease ends in November so that would be …" at bounding box center [500, 211] width 330 height 25
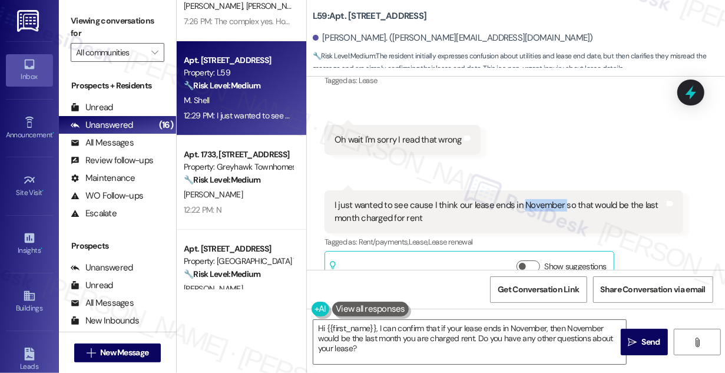
click at [532, 199] on div "I just wanted to see cause I think our lease ends in November so that would be …" at bounding box center [500, 211] width 330 height 25
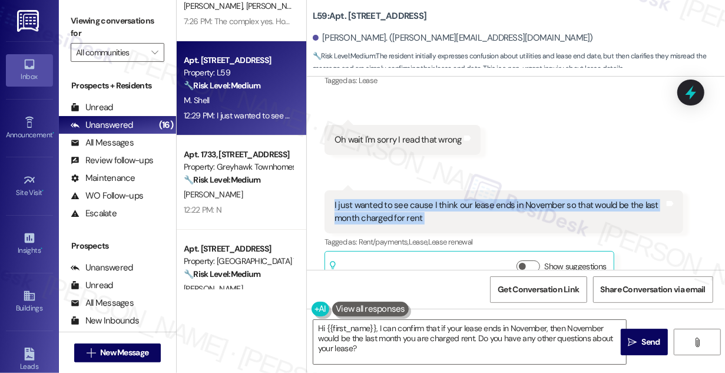
click at [532, 199] on div "I just wanted to see cause I think our lease ends in November so that would be …" at bounding box center [500, 211] width 330 height 25
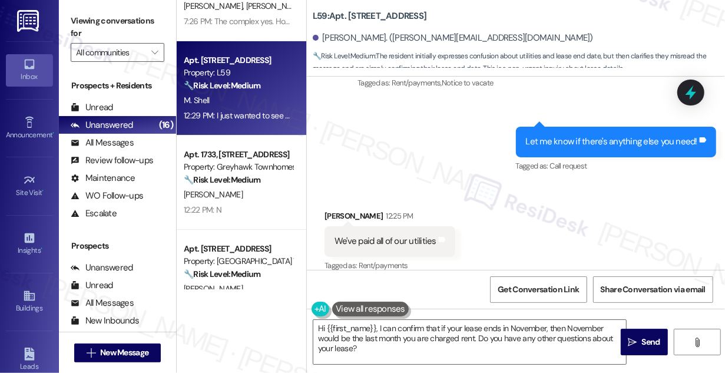
scroll to position [3816, 0]
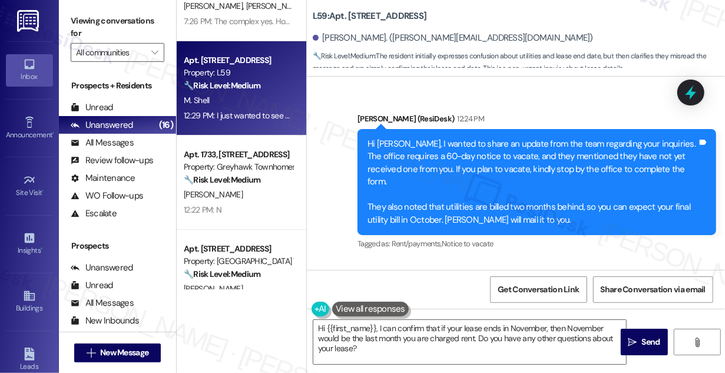
click at [481, 152] on div "Hi [PERSON_NAME], I wanted to share an update from the team regarding your inqu…" at bounding box center [533, 182] width 330 height 88
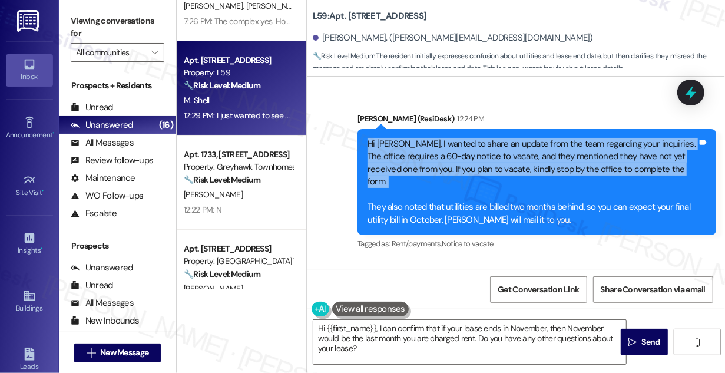
click at [481, 152] on div "Hi [PERSON_NAME], I wanted to share an update from the team regarding your inqu…" at bounding box center [533, 182] width 330 height 88
click at [444, 145] on div "Hi [PERSON_NAME], I wanted to share an update from the team regarding your inqu…" at bounding box center [533, 182] width 330 height 88
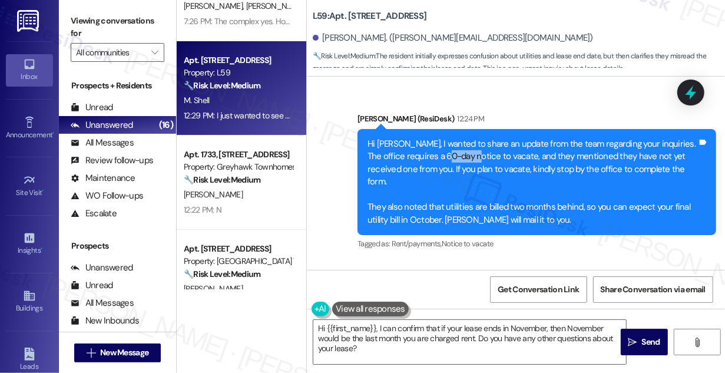
click at [444, 145] on div "Hi [PERSON_NAME], I wanted to share an update from the team regarding your inqu…" at bounding box center [533, 182] width 330 height 88
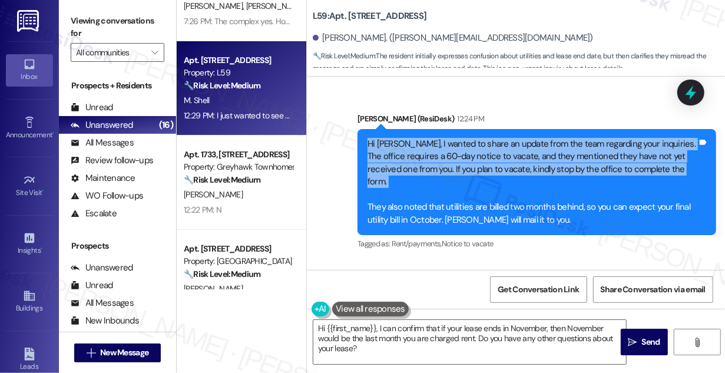
click at [444, 145] on div "Hi [PERSON_NAME], I wanted to share an update from the team regarding your inqu…" at bounding box center [533, 182] width 330 height 88
click at [528, 153] on div "Hi [PERSON_NAME], I wanted to share an update from the team regarding your inqu…" at bounding box center [533, 182] width 330 height 88
click at [581, 143] on div "Hi [PERSON_NAME], I wanted to share an update from the team regarding your inqu…" at bounding box center [533, 182] width 330 height 88
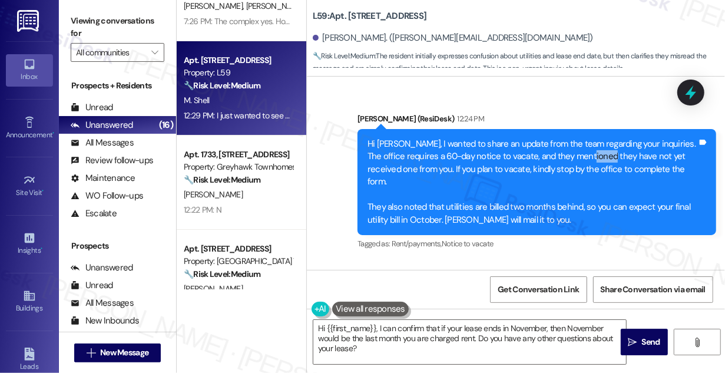
click at [581, 143] on div "Hi [PERSON_NAME], I wanted to share an update from the team regarding your inqu…" at bounding box center [533, 182] width 330 height 88
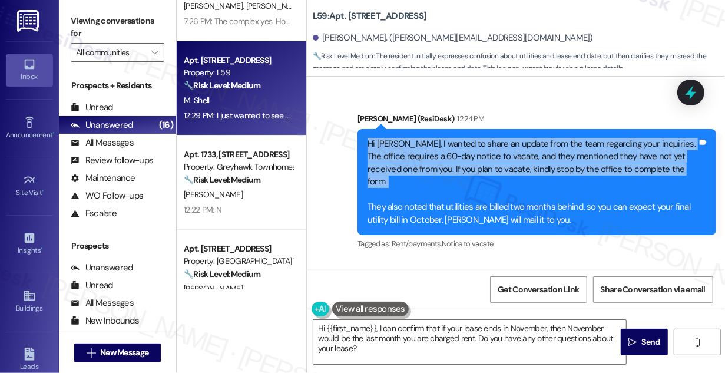
click at [581, 143] on div "Hi [PERSON_NAME], I wanted to share an update from the team regarding your inqu…" at bounding box center [533, 182] width 330 height 88
click at [467, 147] on div "Hi [PERSON_NAME], I wanted to share an update from the team regarding your inqu…" at bounding box center [533, 182] width 330 height 88
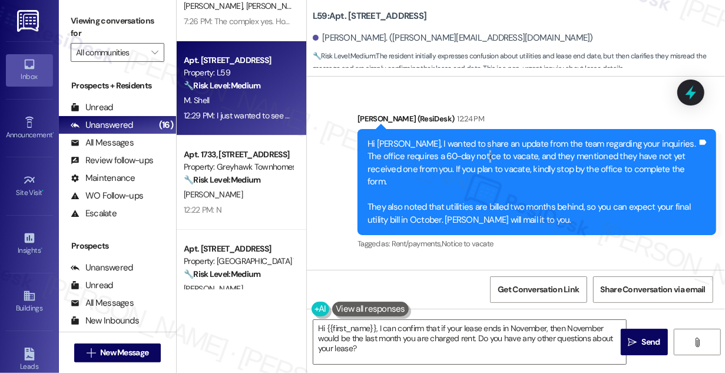
click at [467, 147] on div "Hi [PERSON_NAME], I wanted to share an update from the team regarding your inqu…" at bounding box center [533, 182] width 330 height 88
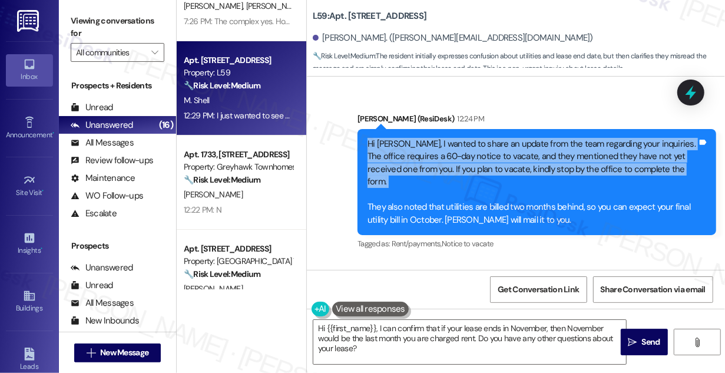
click at [467, 147] on div "Hi [PERSON_NAME], I wanted to share an update from the team regarding your inqu…" at bounding box center [533, 182] width 330 height 88
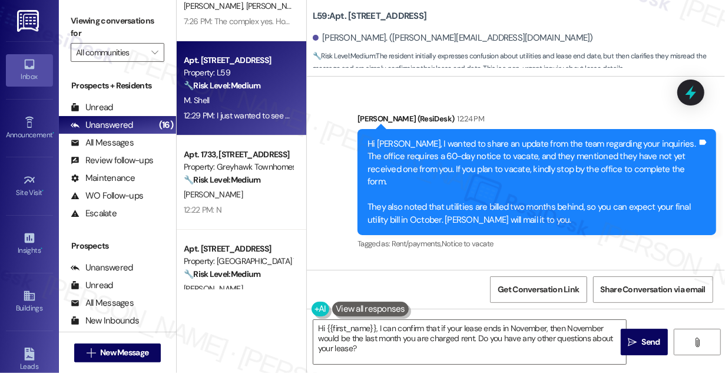
click at [435, 184] on div "Hi [PERSON_NAME], I wanted to share an update from the team regarding your inqu…" at bounding box center [533, 182] width 330 height 88
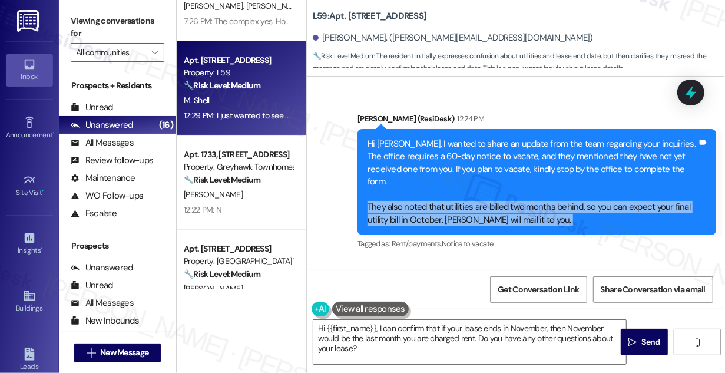
click at [435, 184] on div "Hi [PERSON_NAME], I wanted to share an update from the team regarding your inqu…" at bounding box center [533, 182] width 330 height 88
click at [507, 182] on div "Hi [PERSON_NAME], I wanted to share an update from the team regarding your inqu…" at bounding box center [533, 182] width 330 height 88
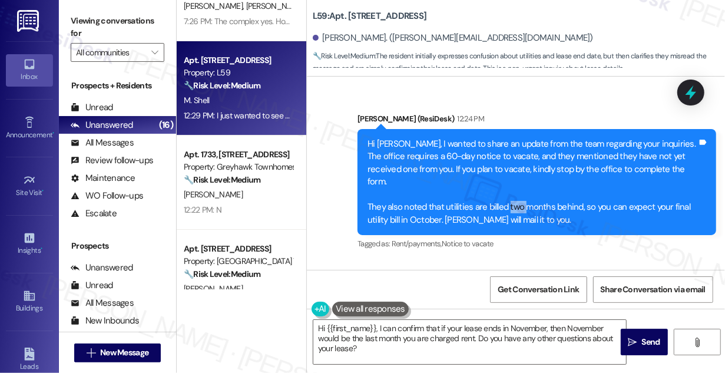
click at [507, 182] on div "Hi [PERSON_NAME], I wanted to share an update from the team regarding your inqu…" at bounding box center [533, 182] width 330 height 88
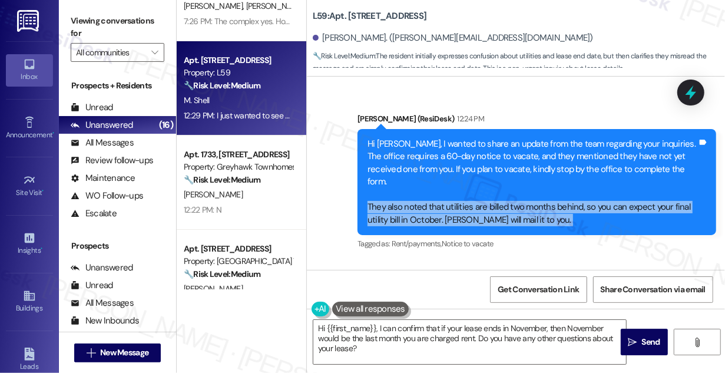
click at [507, 182] on div "Hi [PERSON_NAME], I wanted to share an update from the team regarding your inqu…" at bounding box center [533, 182] width 330 height 88
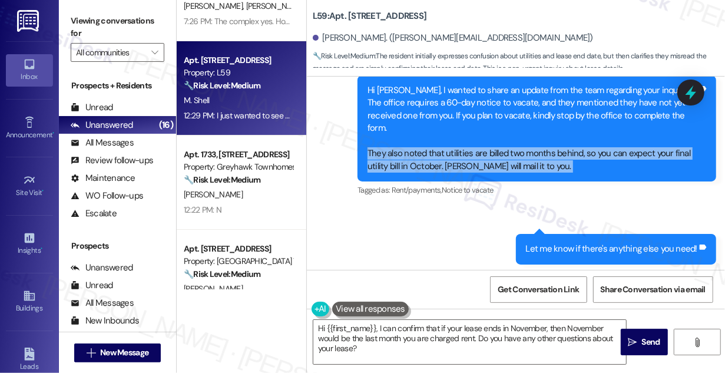
click at [480, 130] on div "Hi [PERSON_NAME], I wanted to share an update from the team regarding your inqu…" at bounding box center [533, 128] width 330 height 88
click at [479, 140] on div "Hi [PERSON_NAME], I wanted to share an update from the team regarding your inqu…" at bounding box center [533, 128] width 330 height 88
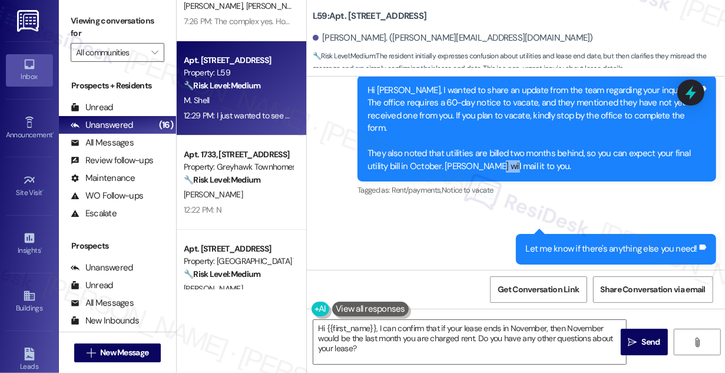
click at [479, 140] on div "Hi [PERSON_NAME], I wanted to share an update from the team regarding your inqu…" at bounding box center [533, 128] width 330 height 88
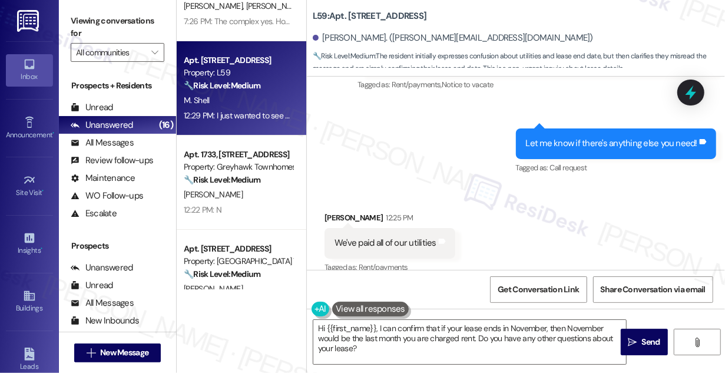
scroll to position [3977, 0]
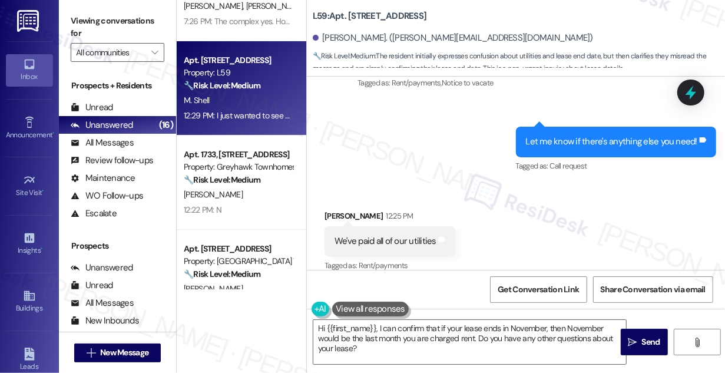
click at [620, 127] on div "Let me know if there's anything else you need! Tags and notes" at bounding box center [616, 142] width 201 height 30
click at [389, 235] on div "We've paid all of our utilities" at bounding box center [386, 241] width 102 height 12
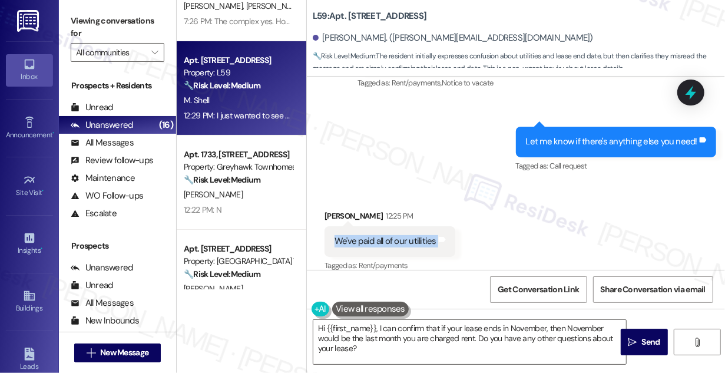
click at [389, 235] on div "We've paid all of our utilities" at bounding box center [386, 241] width 102 height 12
